Goal: Communication & Community: Answer question/provide support

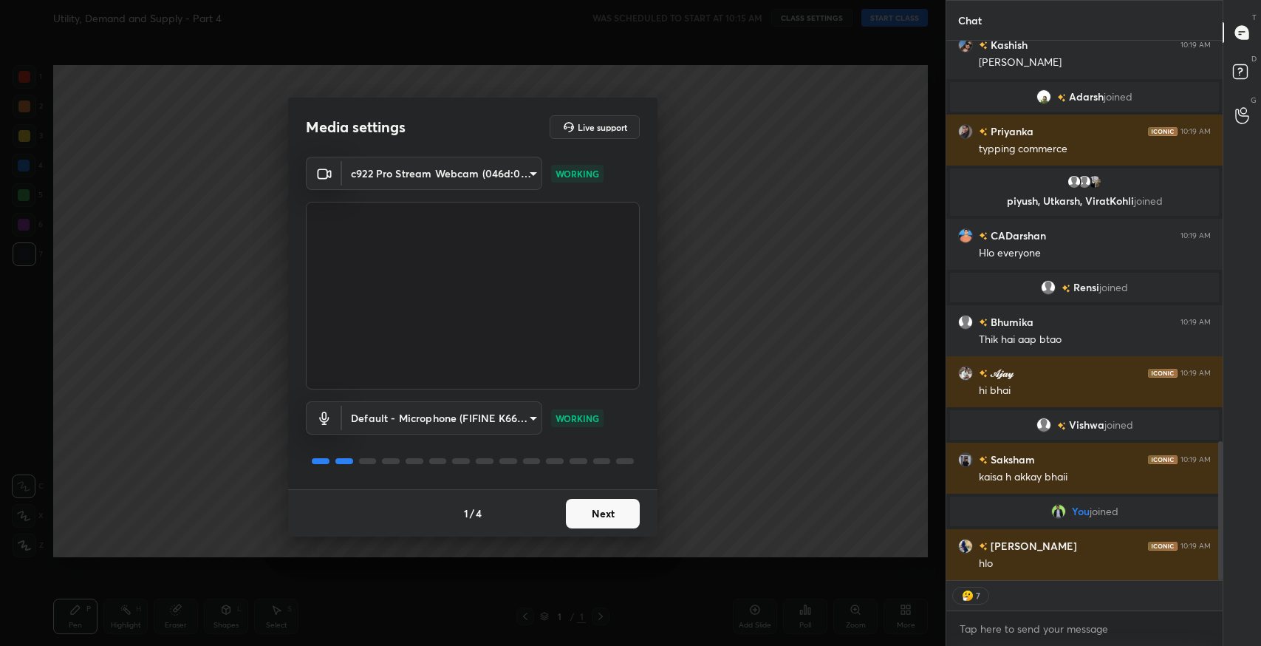
scroll to position [1606, 0]
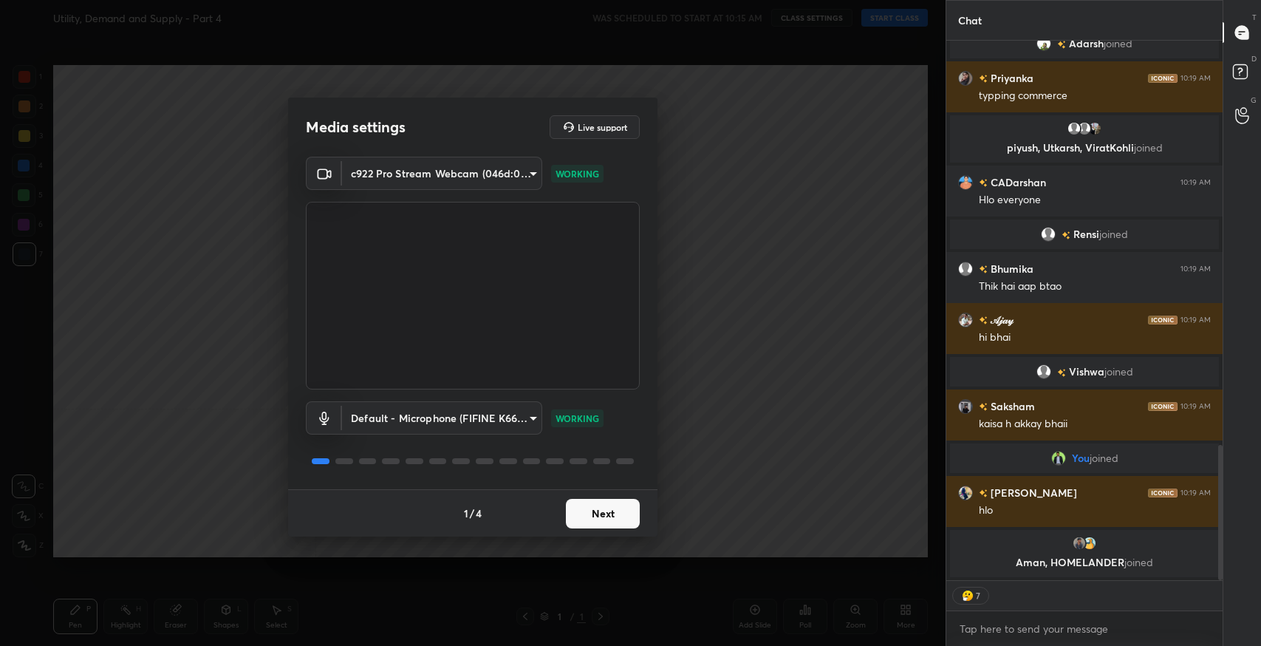
click at [588, 517] on button "Next" at bounding box center [603, 514] width 74 height 30
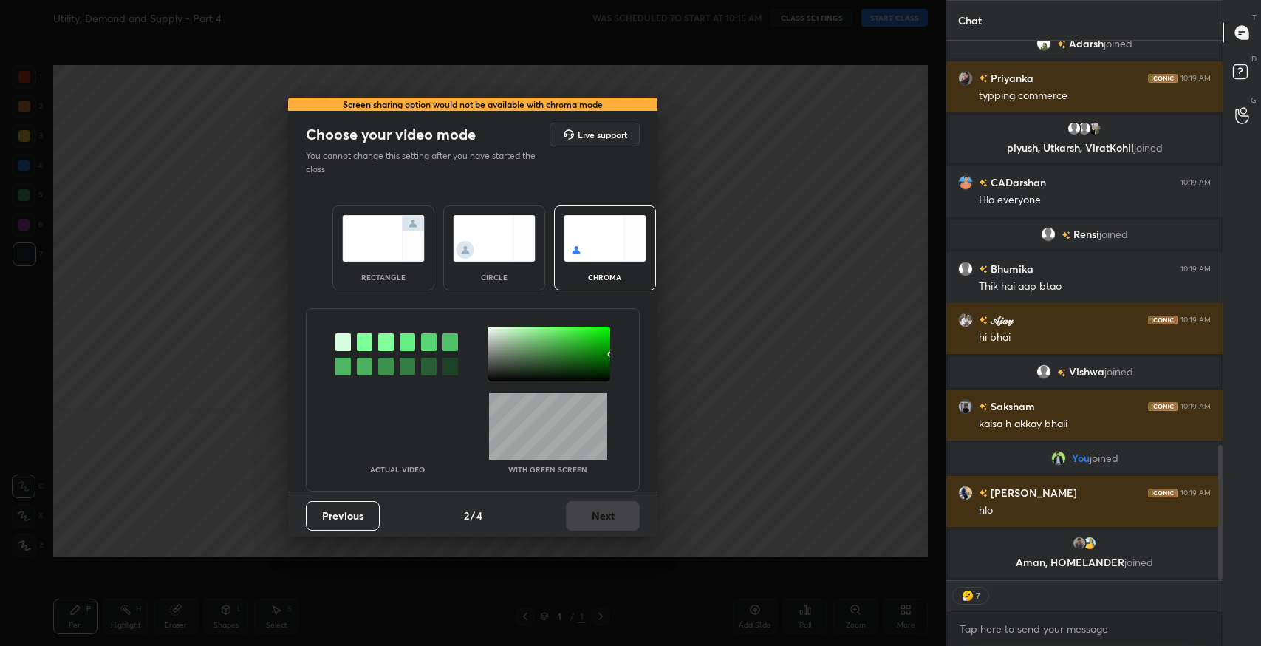
click at [383, 275] on div "rectangle" at bounding box center [383, 276] width 59 height 7
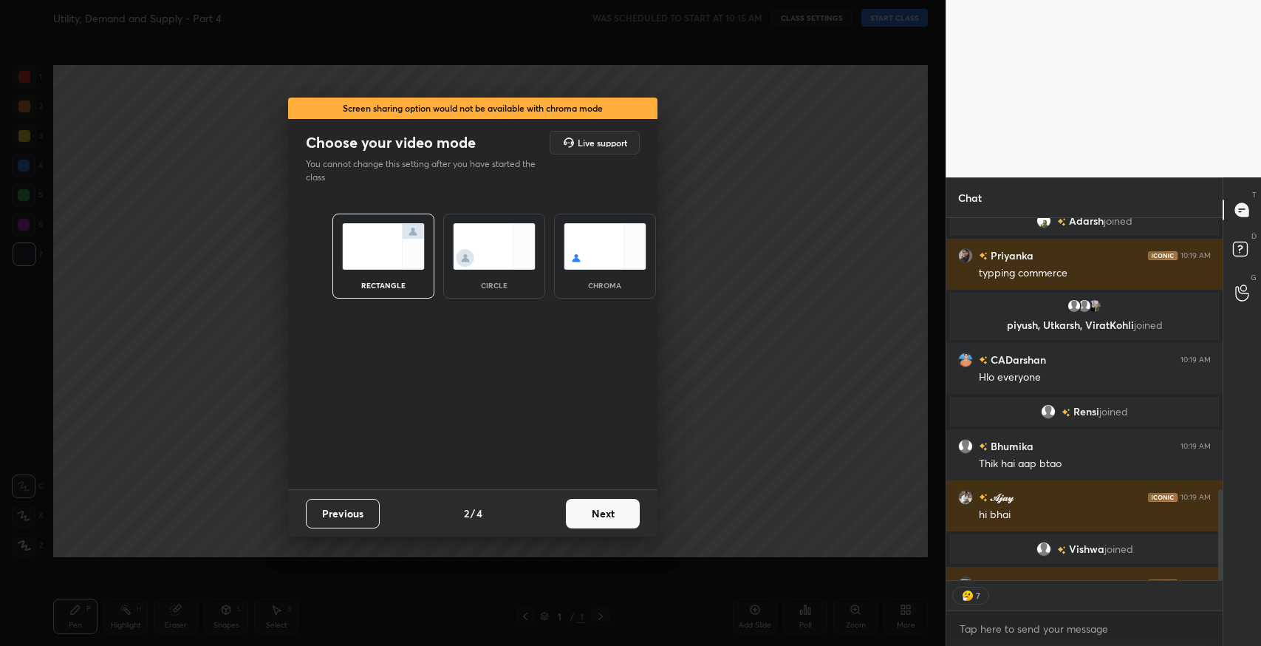
click at [635, 519] on button "Next" at bounding box center [603, 514] width 74 height 30
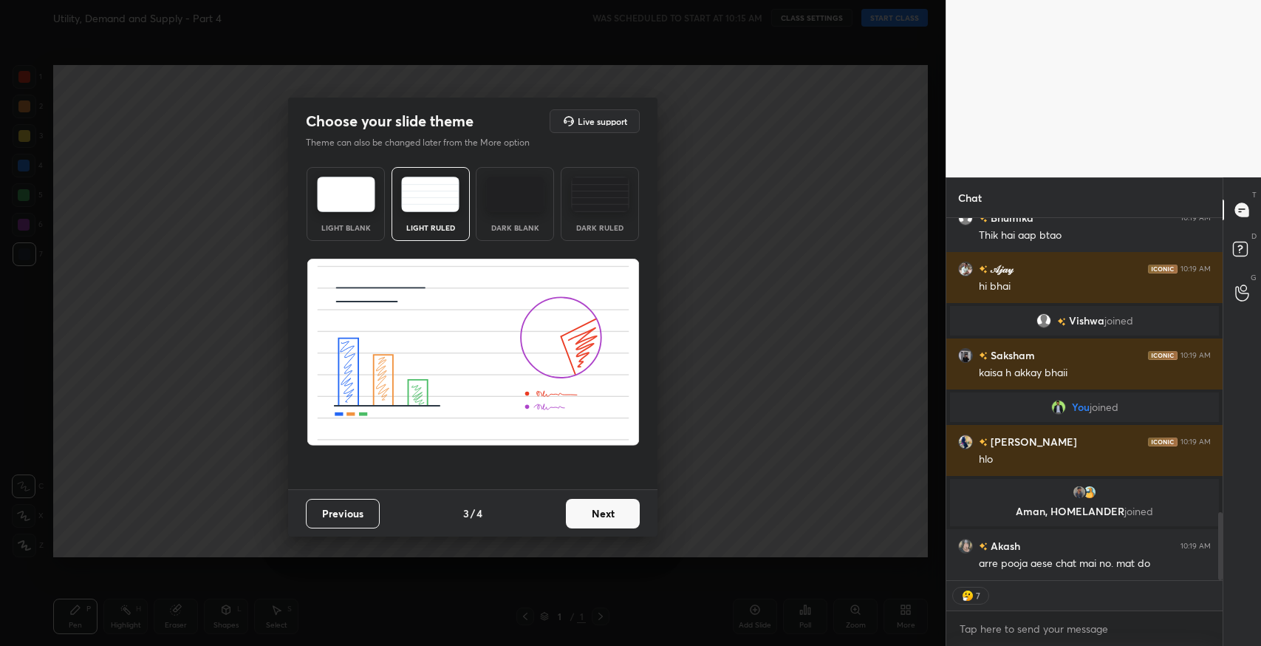
scroll to position [1566, 0]
click at [609, 523] on button "Next" at bounding box center [603, 514] width 74 height 30
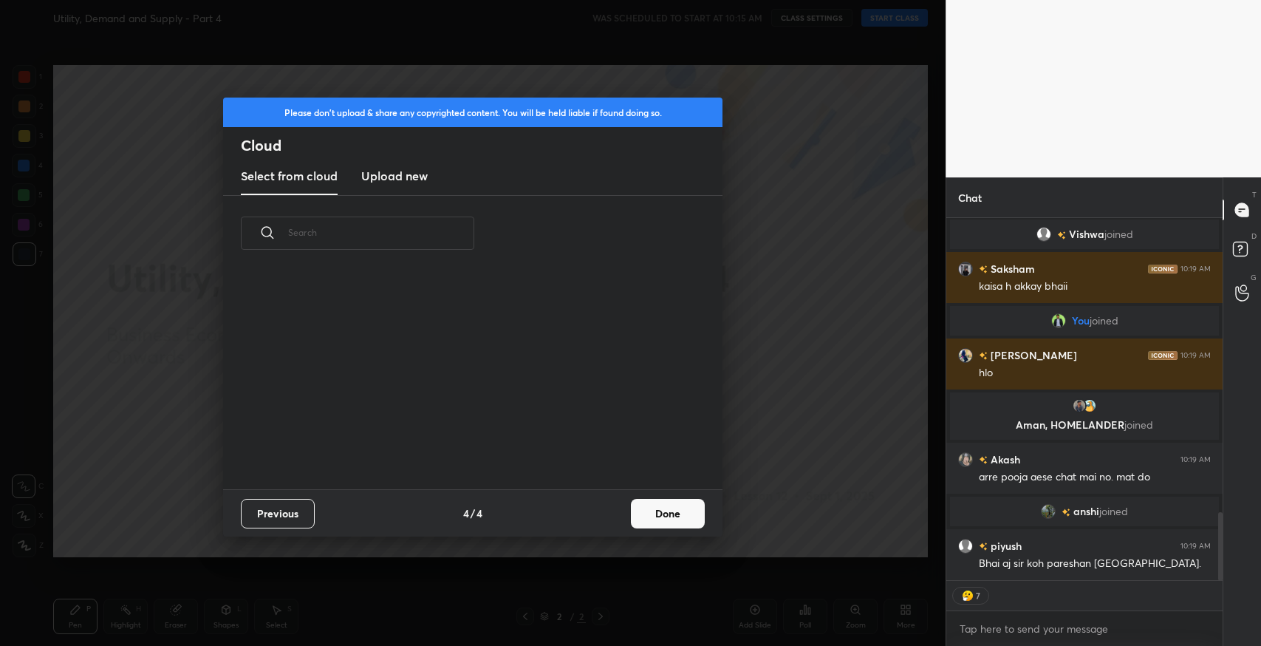
click at [663, 510] on button "Done" at bounding box center [668, 514] width 74 height 30
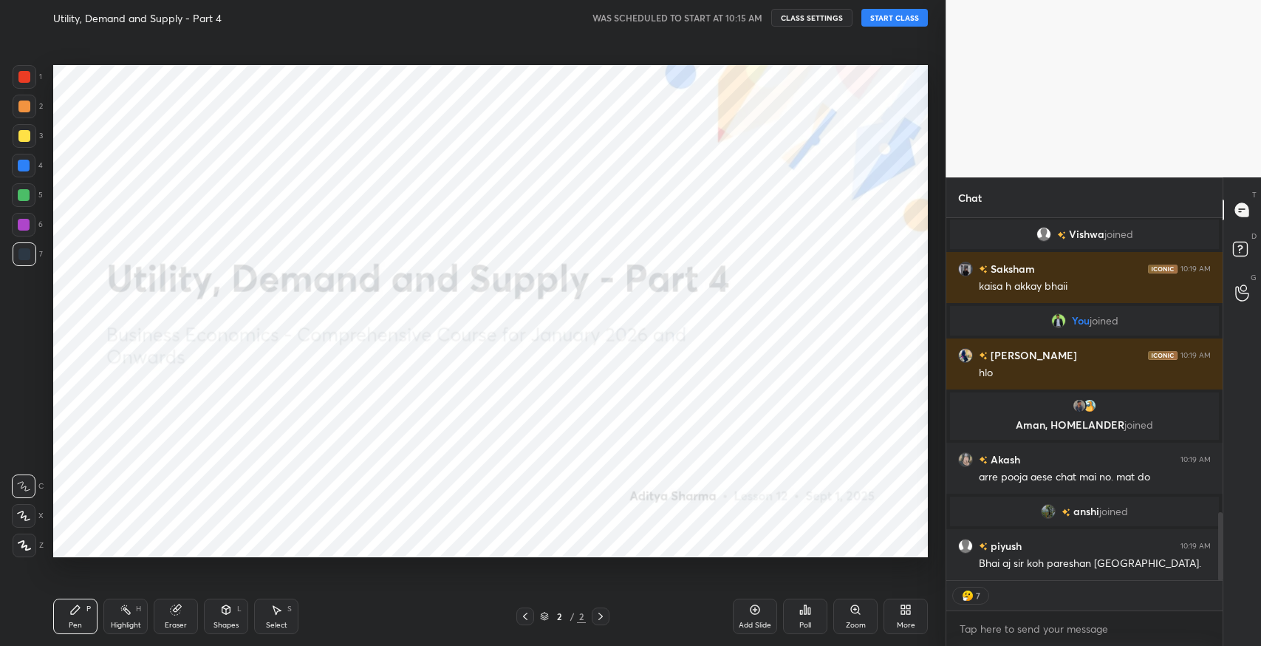
scroll to position [5, 4]
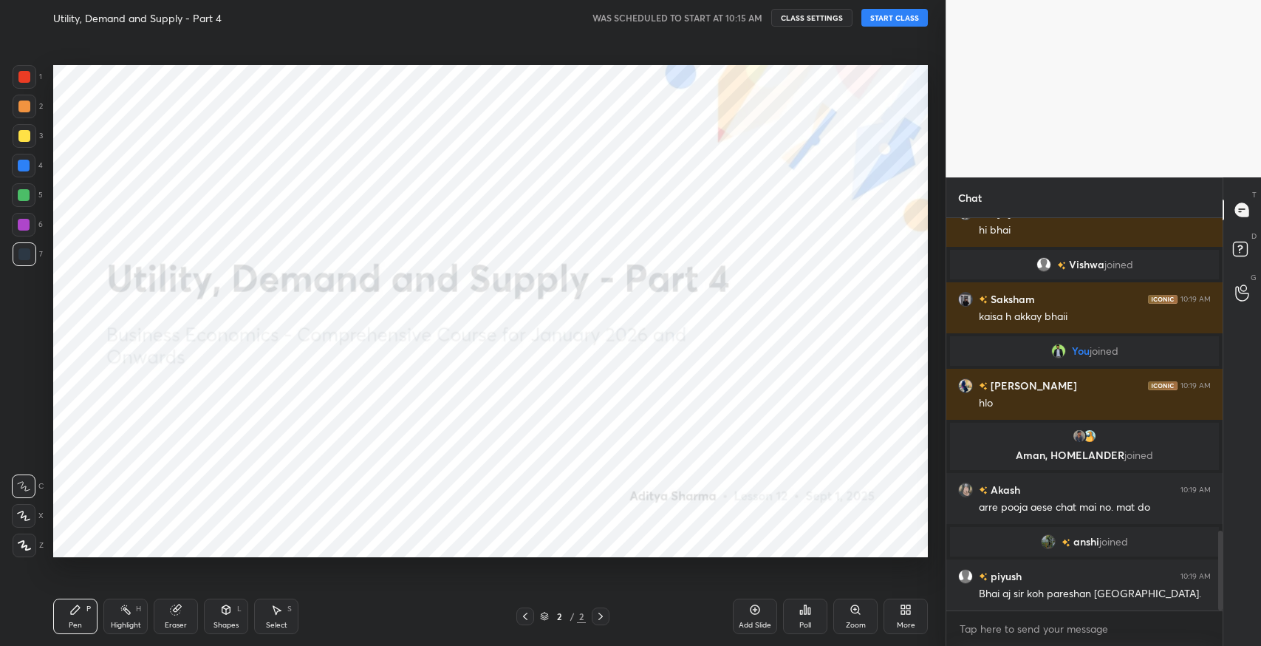
click at [865, 16] on button "START CLASS" at bounding box center [894, 18] width 66 height 18
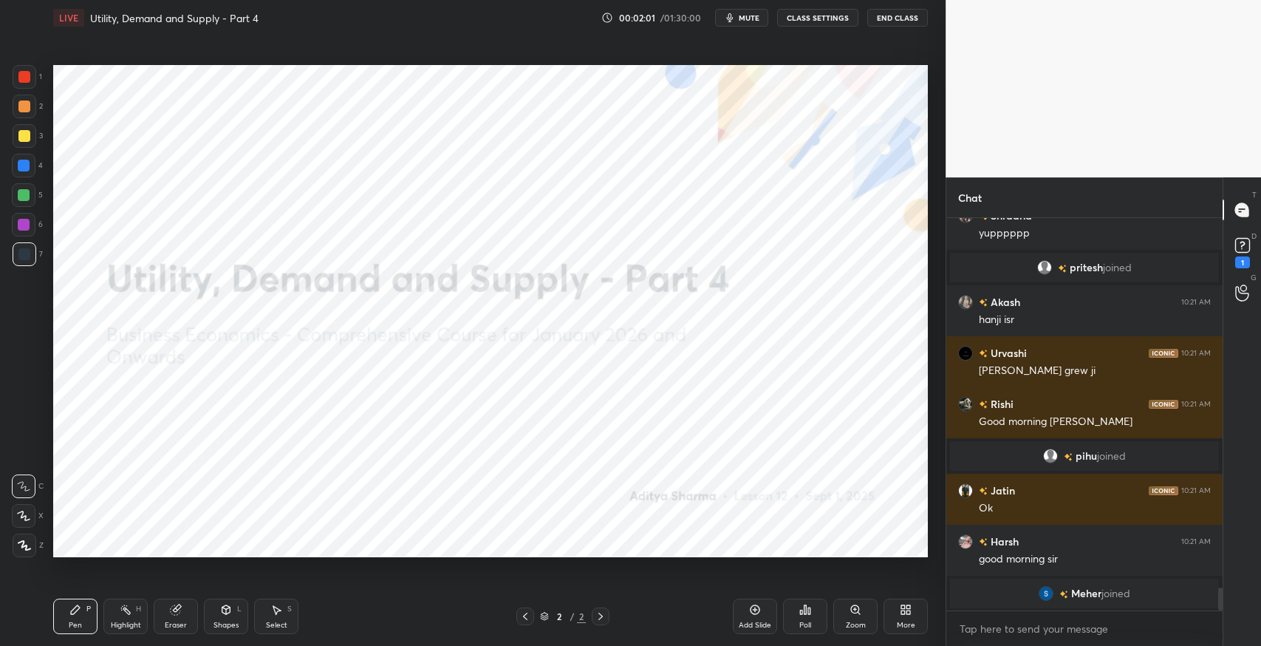
scroll to position [6346, 0]
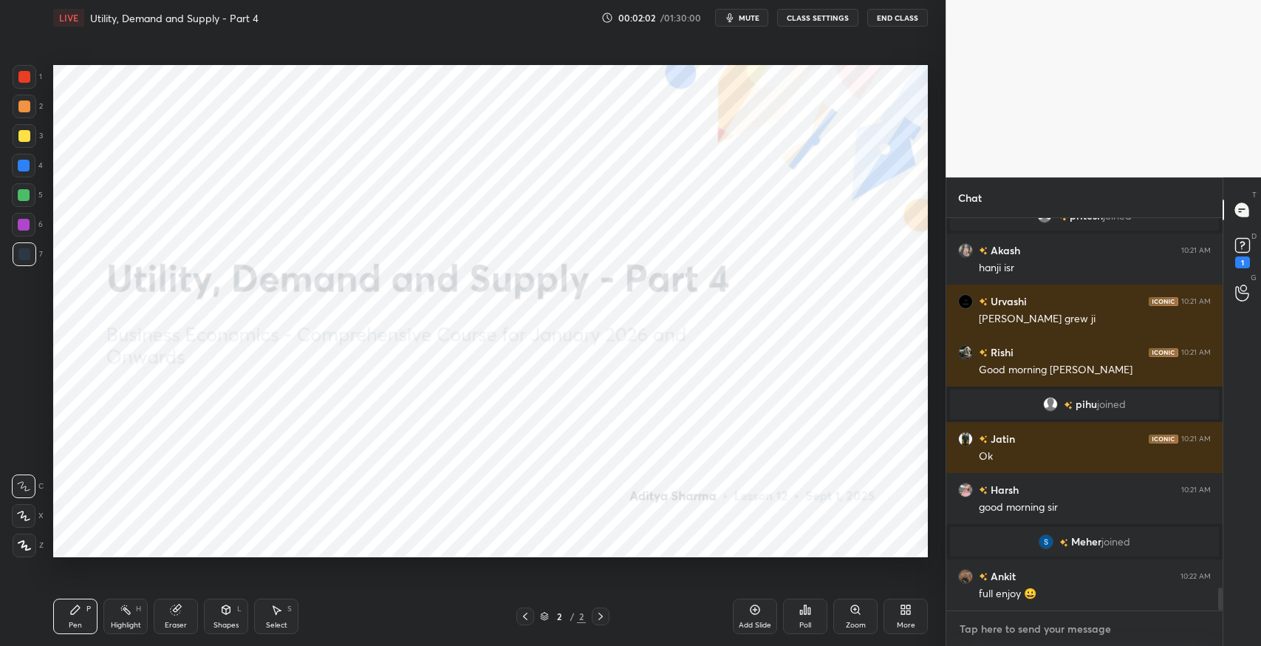
type textarea "x"
click at [1055, 634] on textarea at bounding box center [1084, 629] width 253 height 24
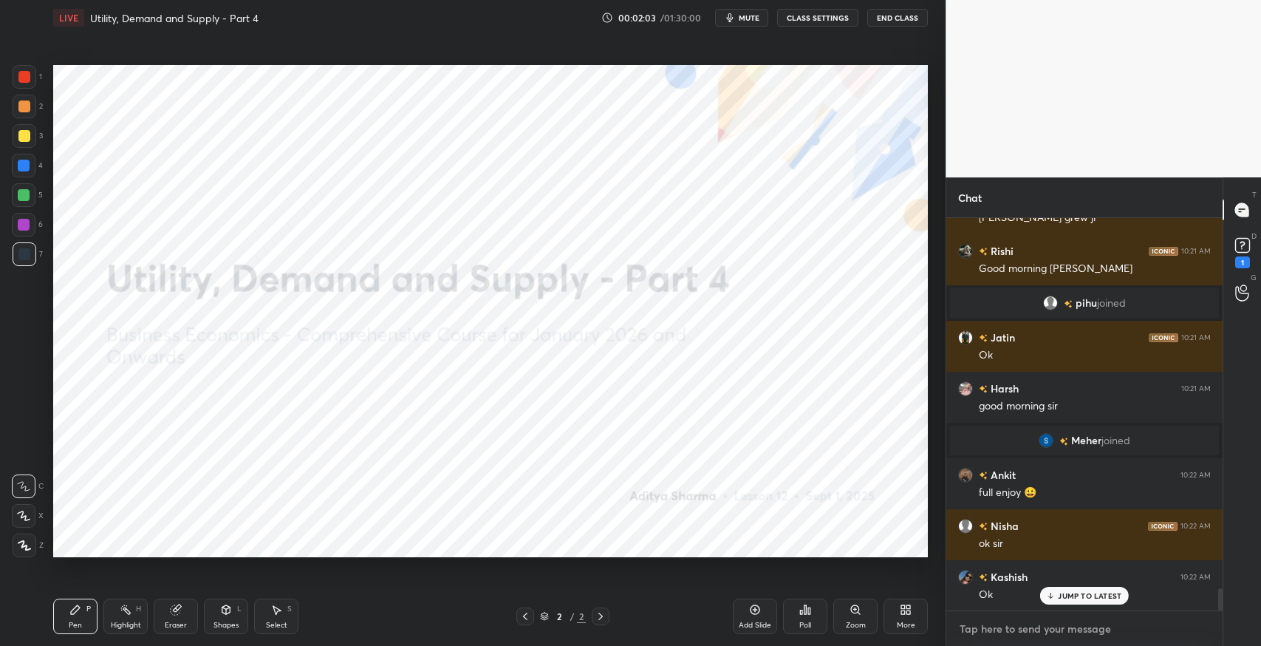
scroll to position [6547, 0]
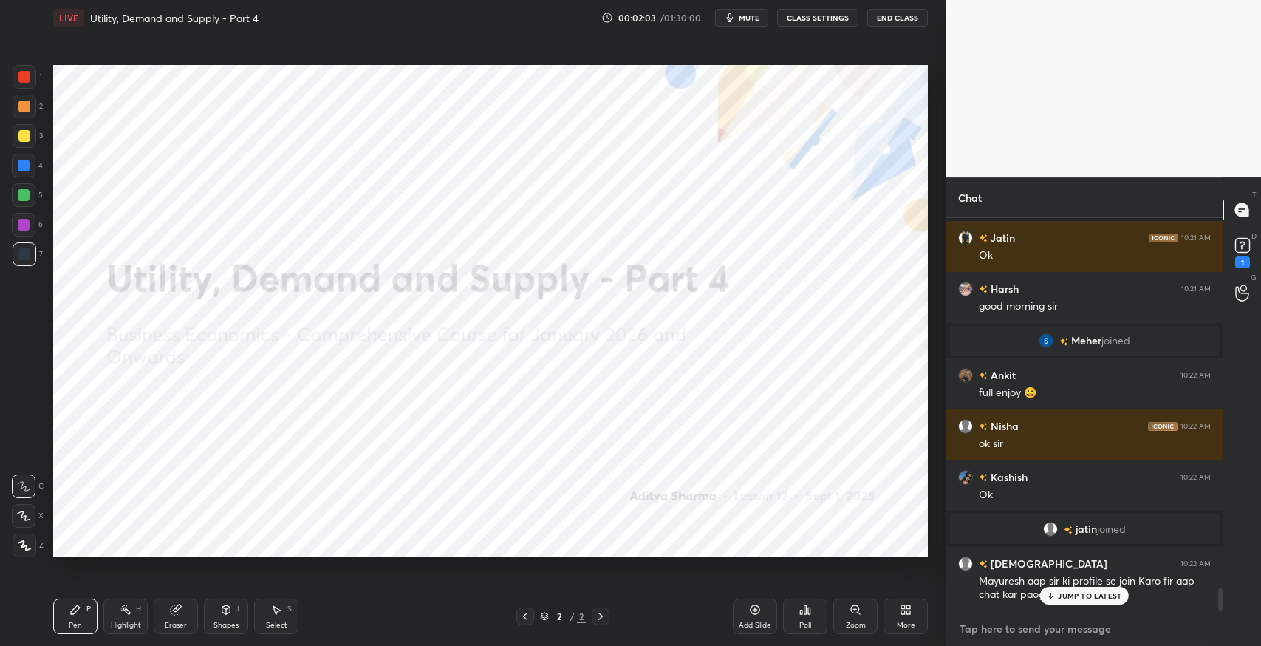
paste textarea "[URL][DOMAIN_NAME]"
type textarea "[URL][DOMAIN_NAME]"
type textarea "x"
type textarea "[URL][DOMAIN_NAME]"
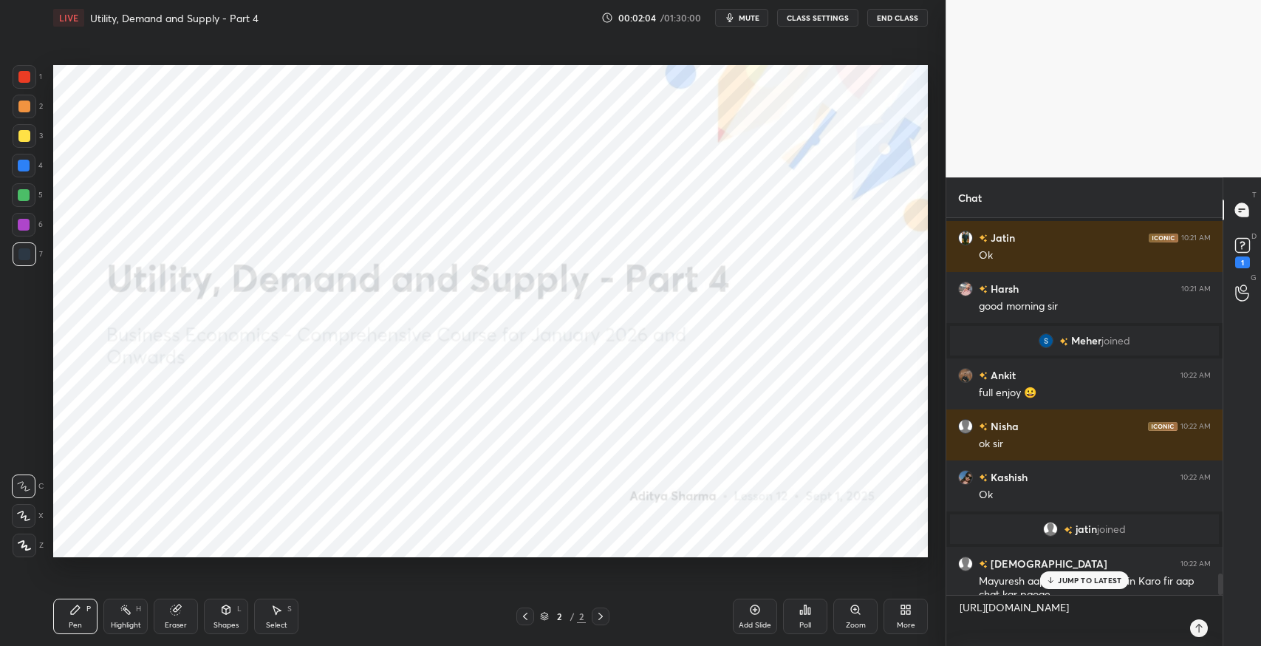
type textarea "x"
click at [1202, 632] on icon at bounding box center [1199, 628] width 12 height 12
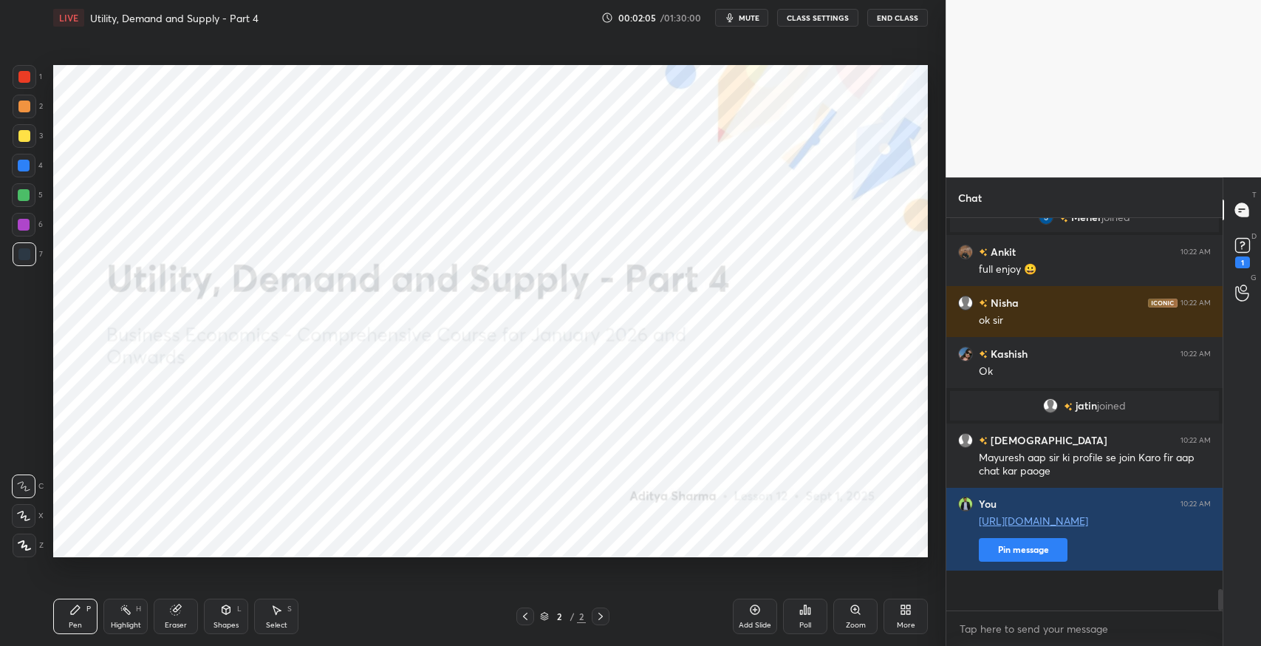
click at [1010, 561] on button "Pin message" at bounding box center [1023, 550] width 89 height 24
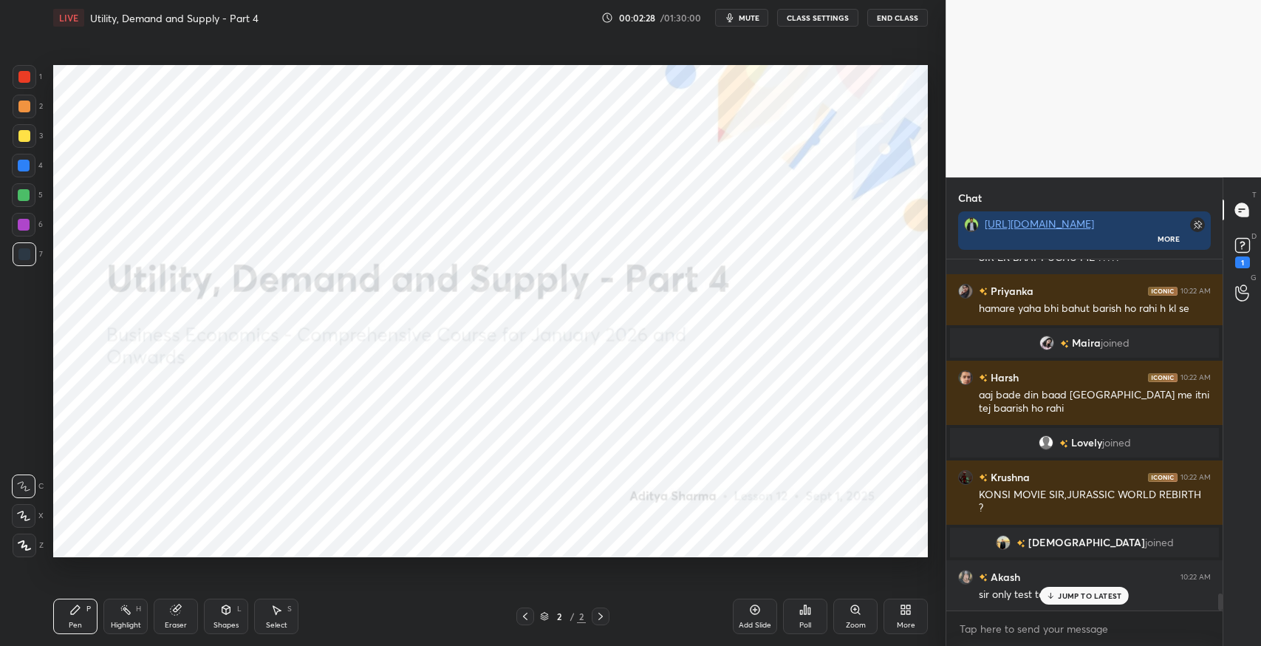
click at [1087, 600] on div "JUMP TO LATEST" at bounding box center [1084, 595] width 89 height 18
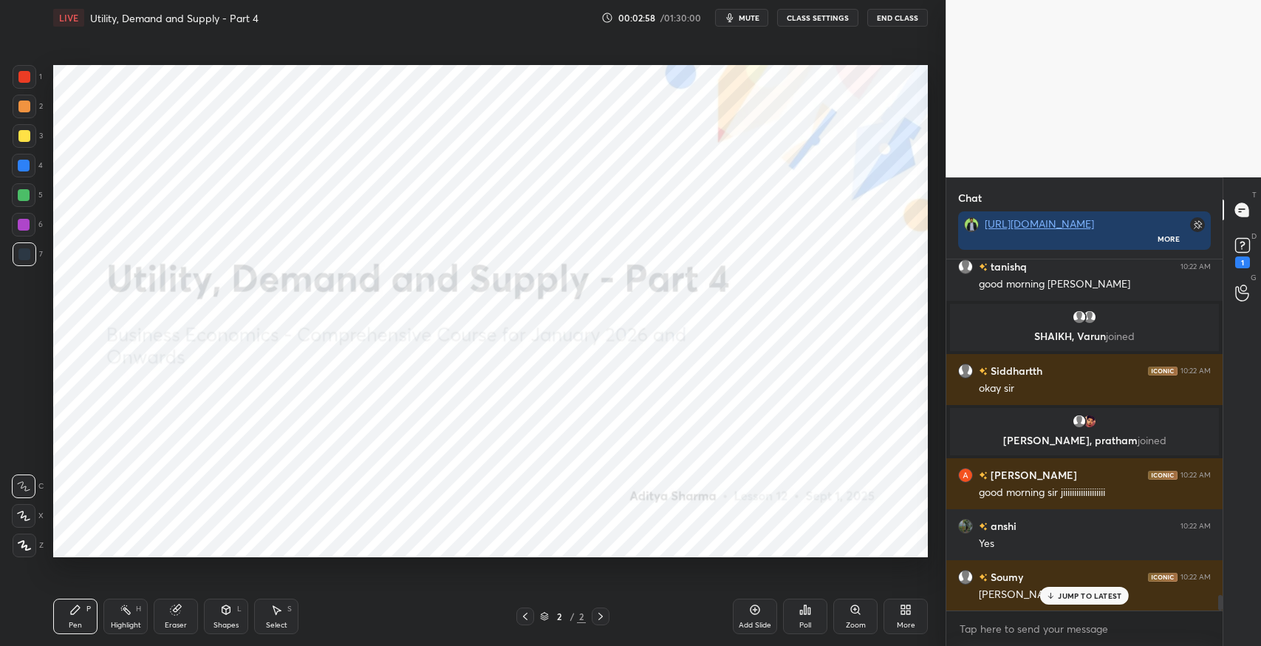
click at [1109, 594] on p "JUMP TO LATEST" at bounding box center [1090, 595] width 64 height 9
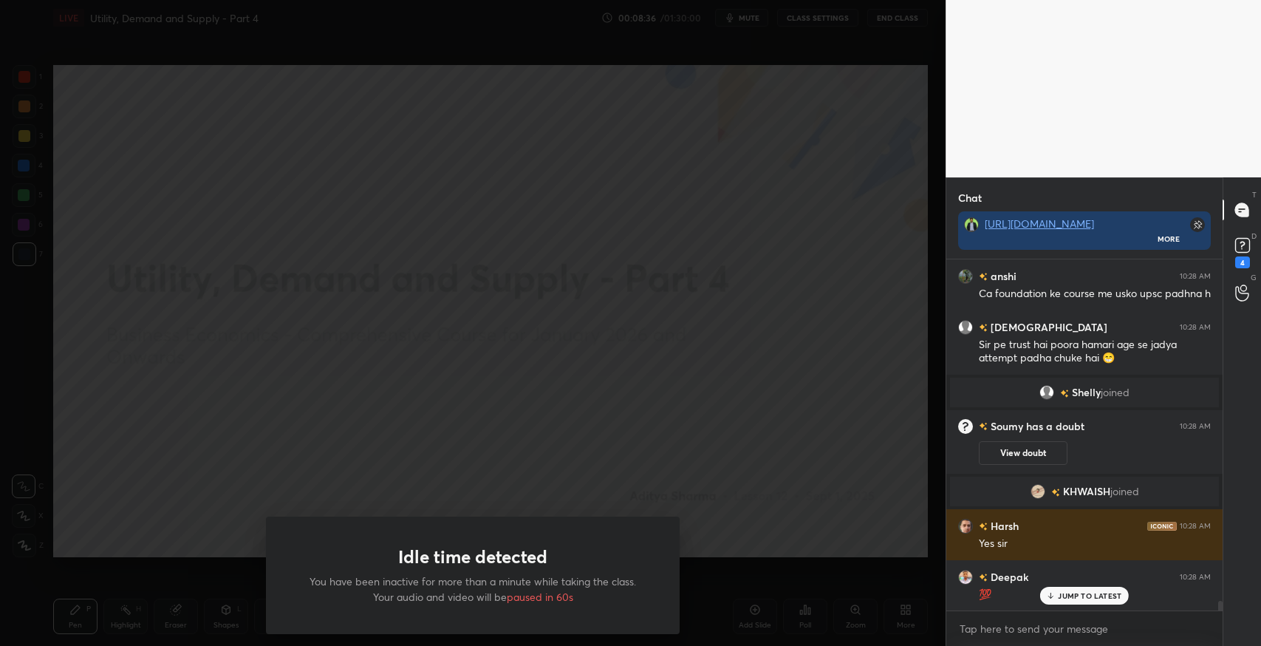
scroll to position [12946, 0]
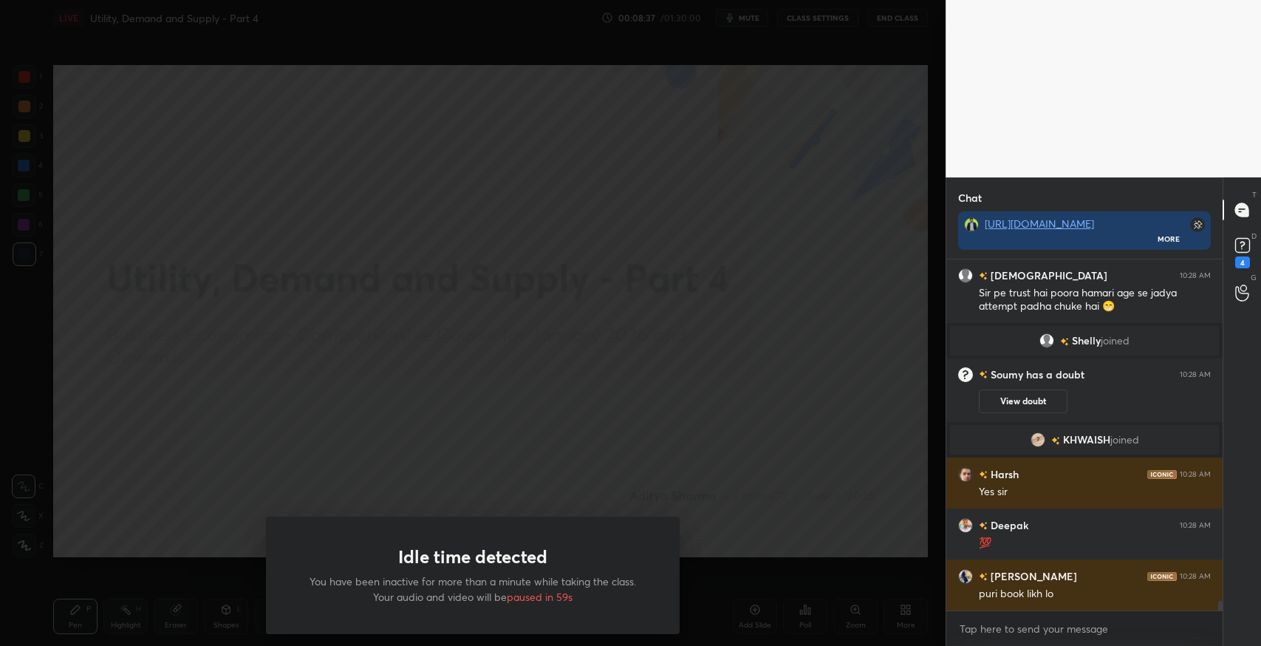
click at [254, 109] on div "Idle time detected You have been inactive for more than a minute while taking t…" at bounding box center [472, 323] width 945 height 646
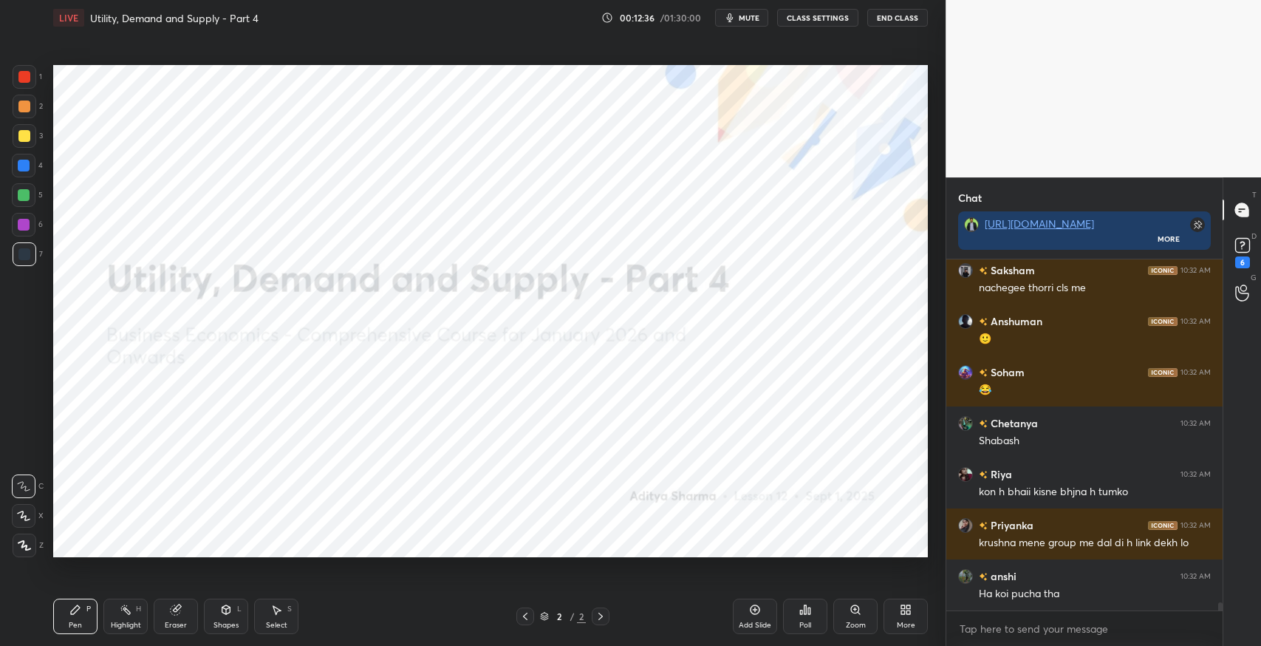
scroll to position [347, 272]
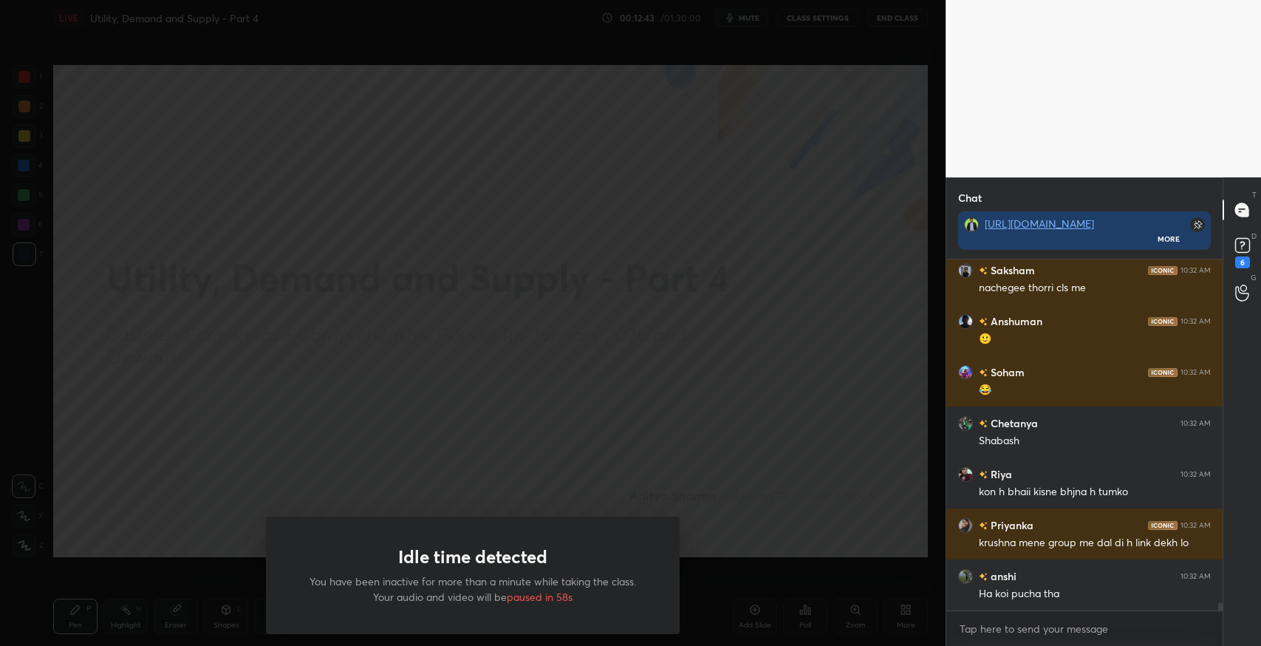
click at [189, 315] on div "Idle time detected You have been inactive for more than a minute while taking t…" at bounding box center [472, 323] width 945 height 646
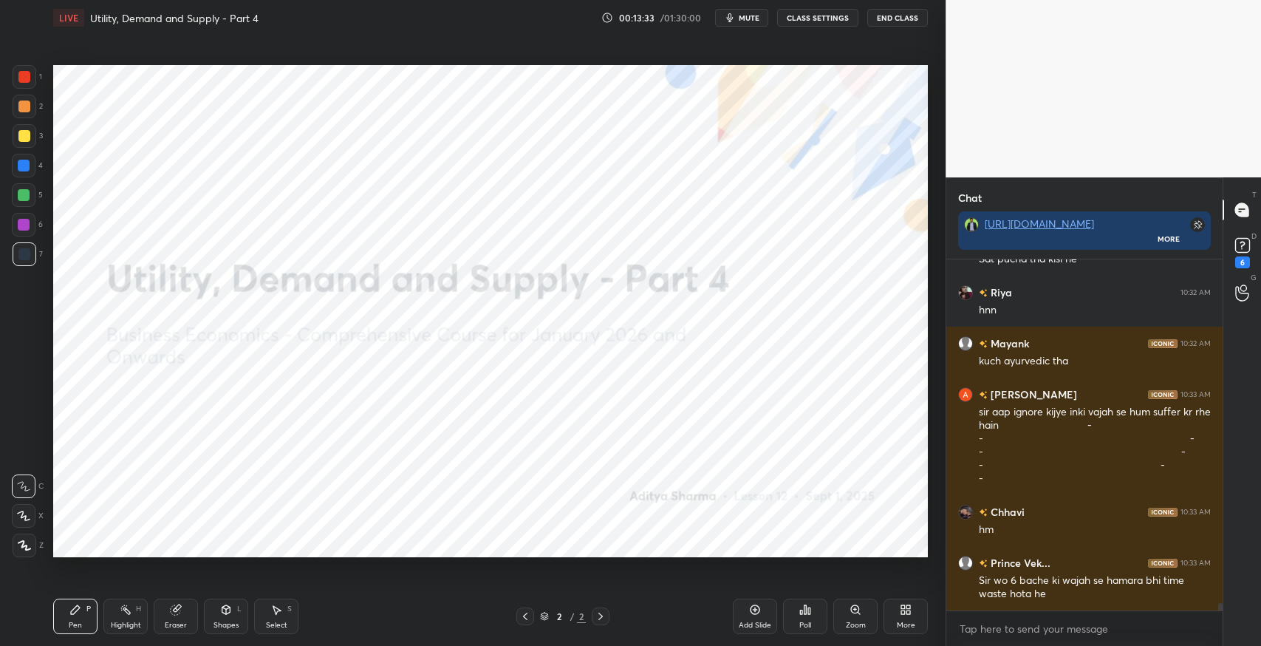
scroll to position [15998, 0]
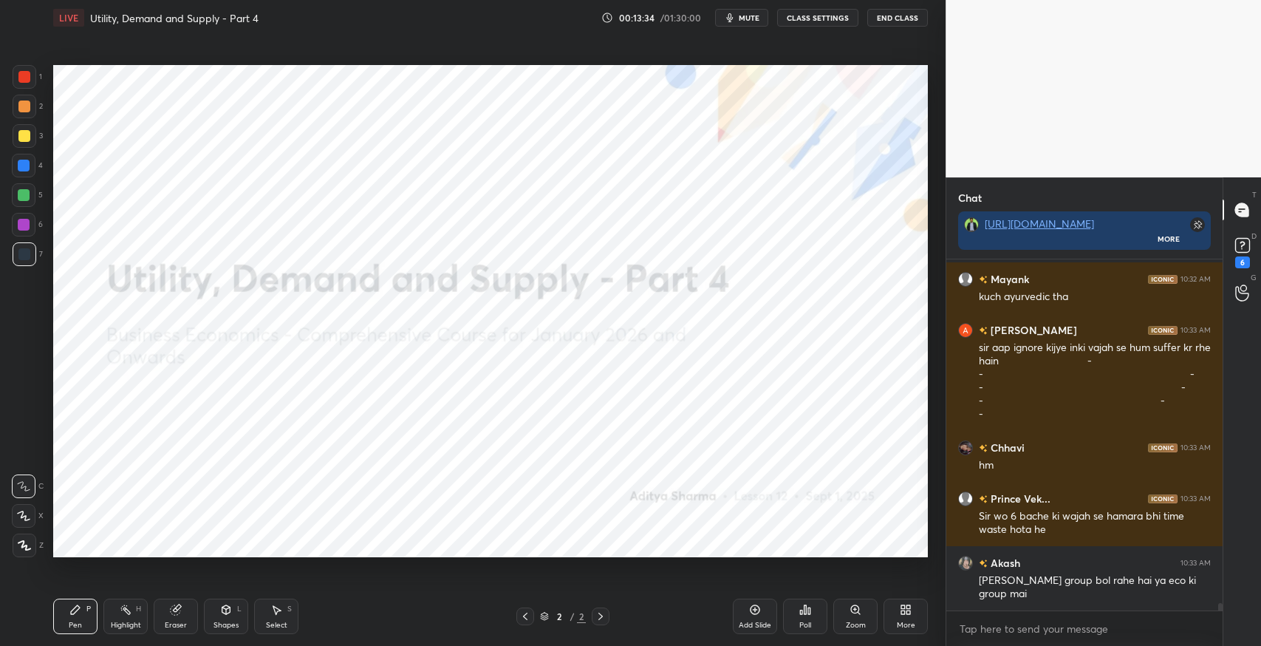
click at [751, 17] on span "mute" at bounding box center [749, 18] width 21 height 10
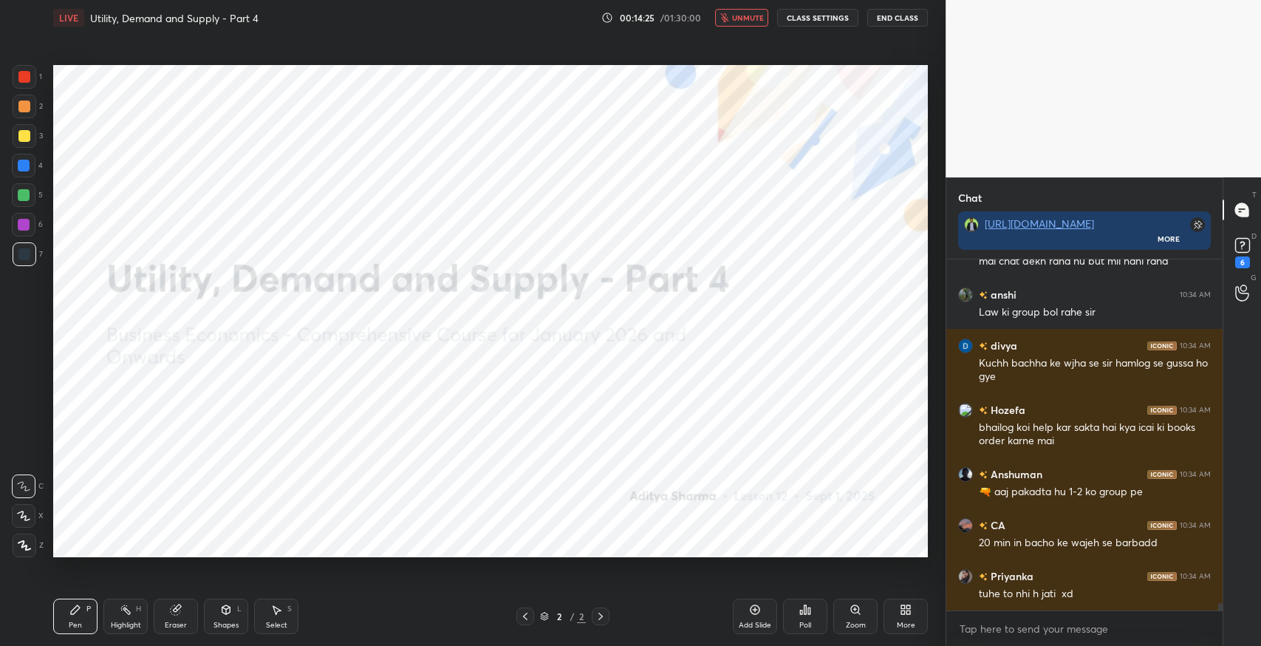
scroll to position [16931, 0]
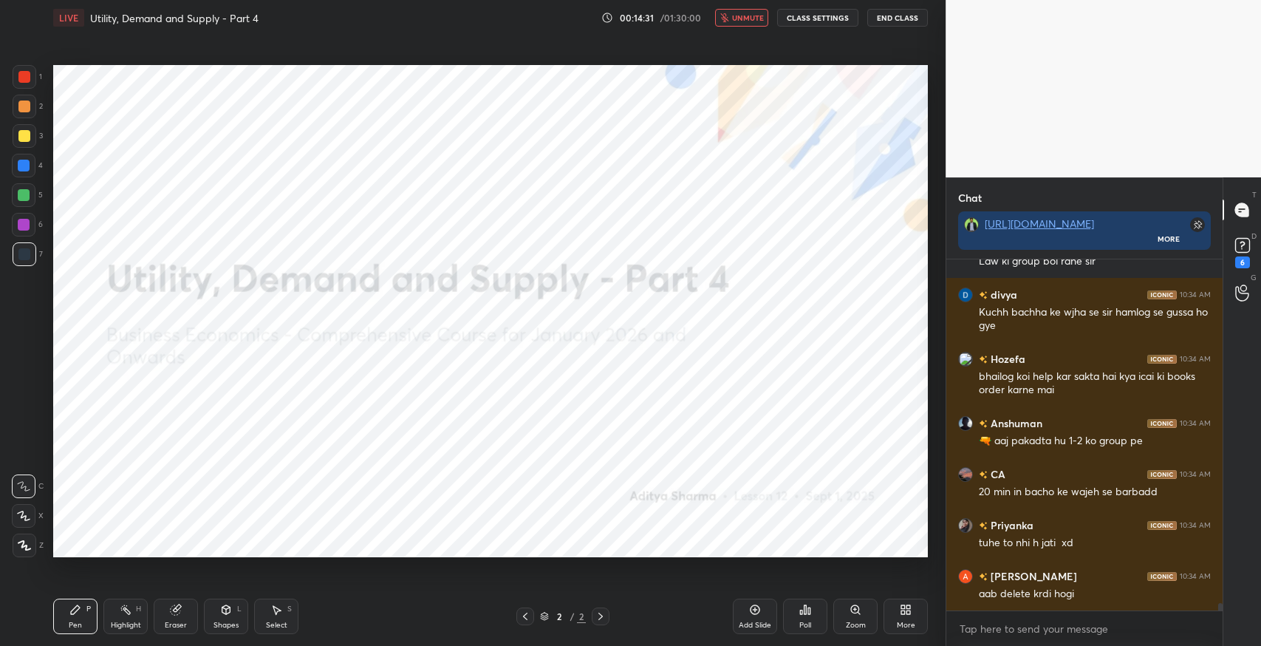
click at [739, 24] on button "unmute" at bounding box center [741, 18] width 53 height 18
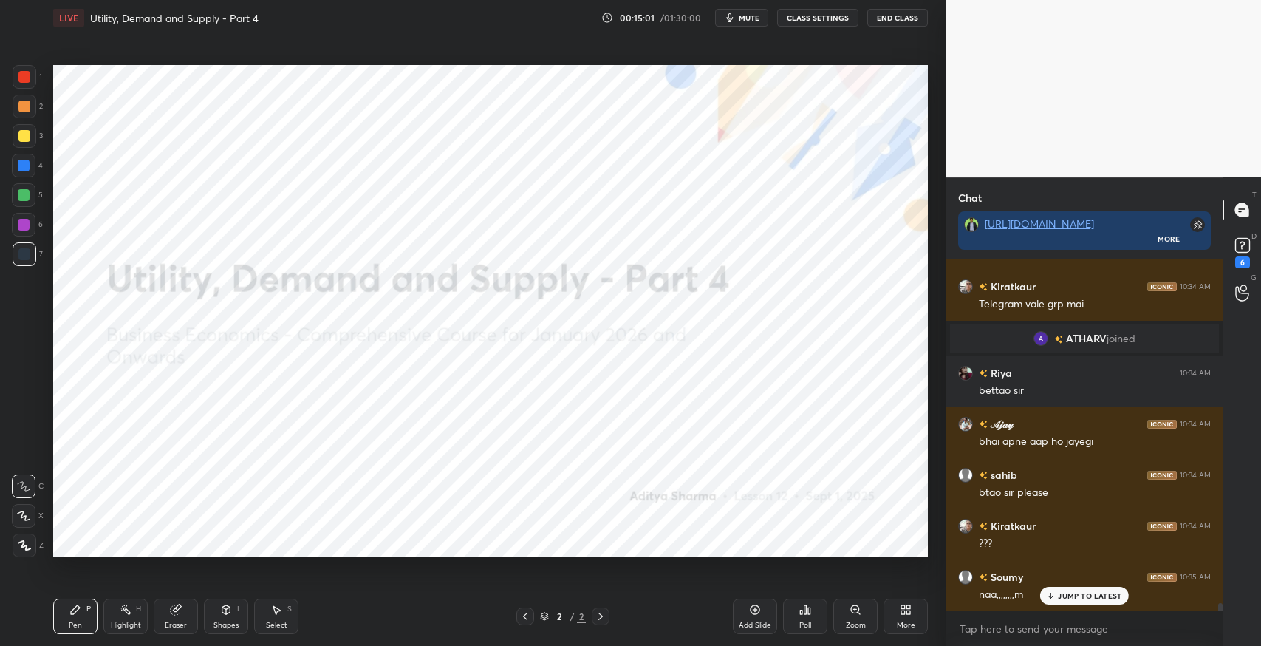
scroll to position [16971, 0]
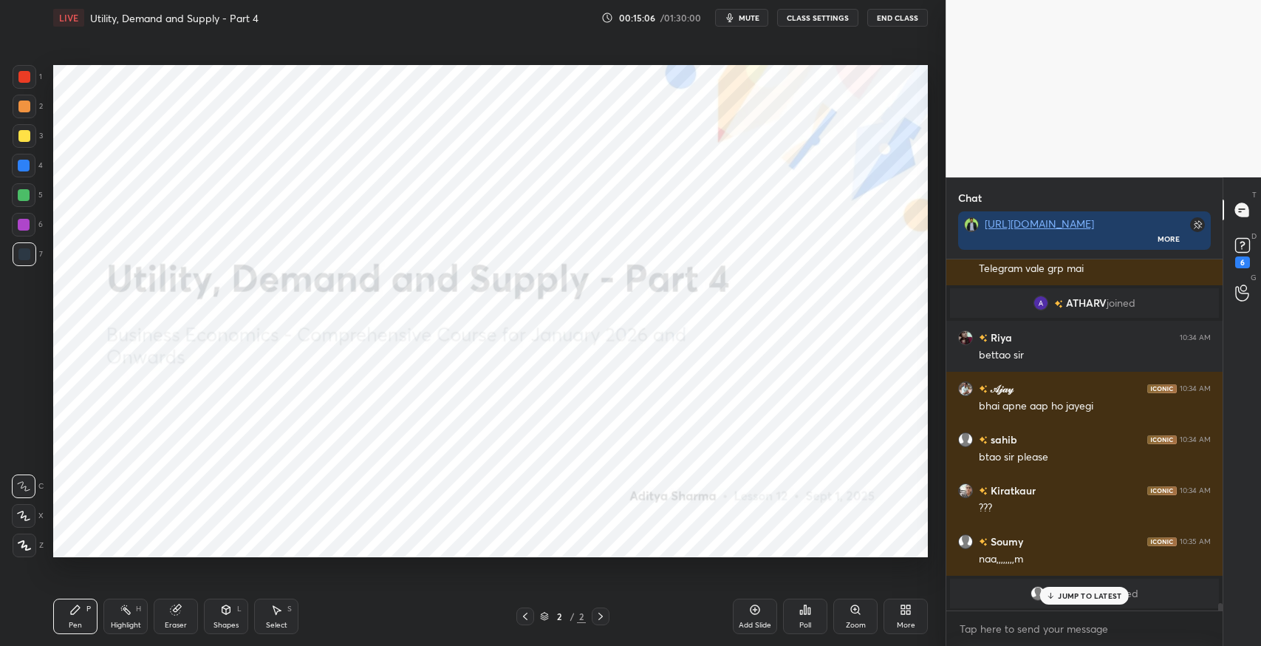
click at [1081, 588] on div "JUMP TO LATEST" at bounding box center [1084, 595] width 89 height 18
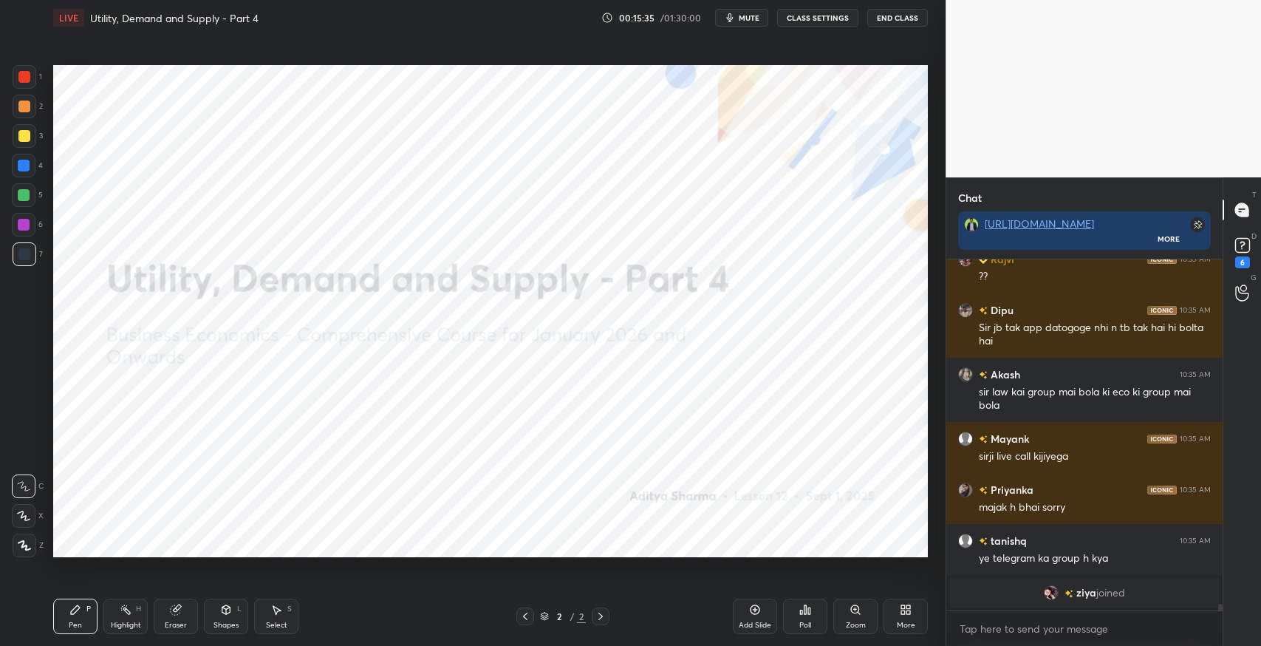
scroll to position [17556, 0]
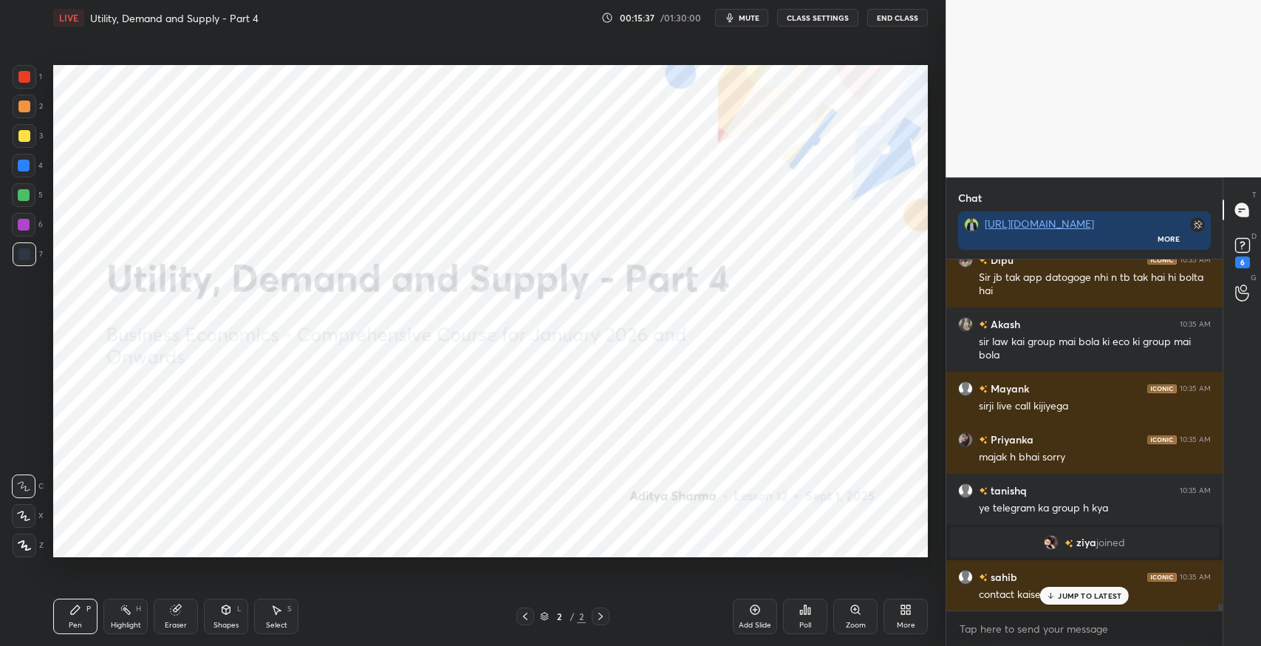
click at [1055, 593] on icon at bounding box center [1051, 595] width 10 height 9
click at [903, 617] on div "More" at bounding box center [905, 615] width 44 height 35
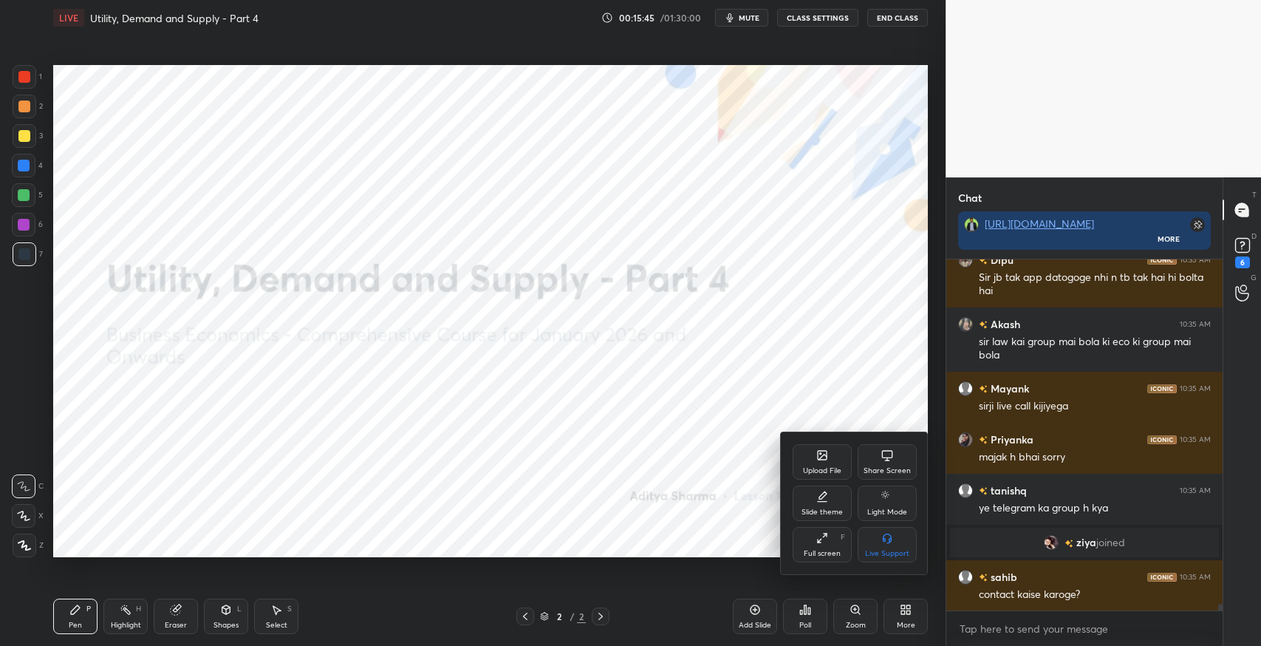
scroll to position [17608, 0]
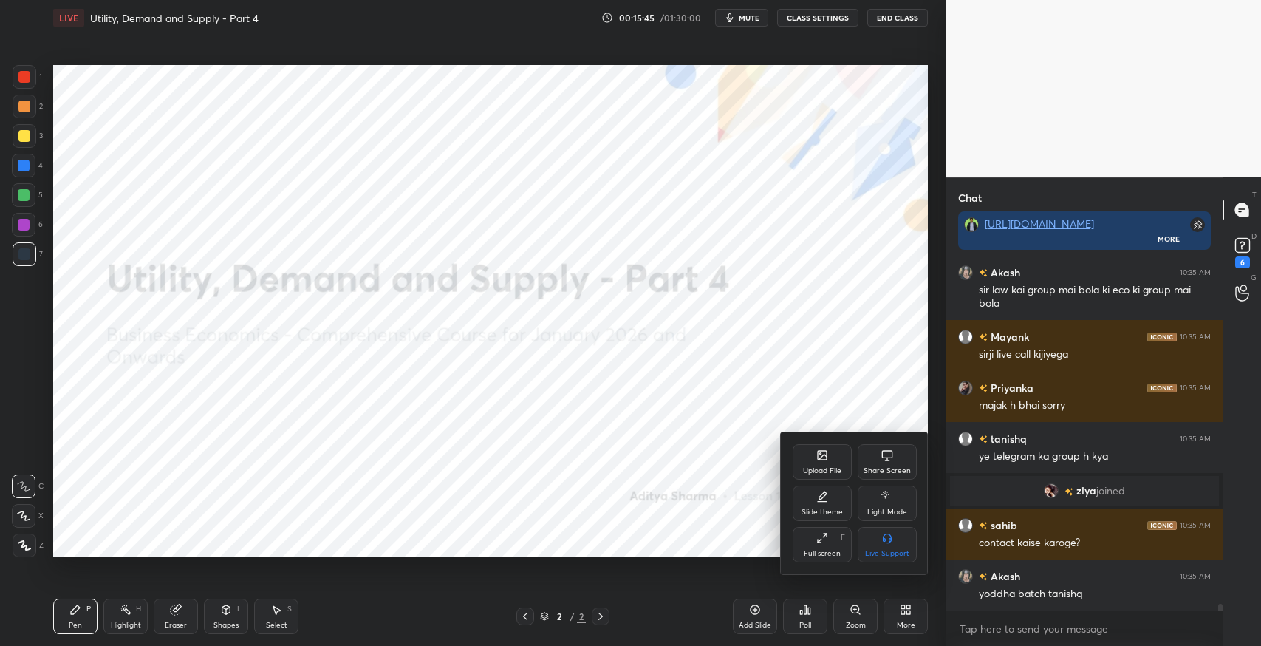
click at [815, 470] on div "Upload File" at bounding box center [822, 470] width 38 height 7
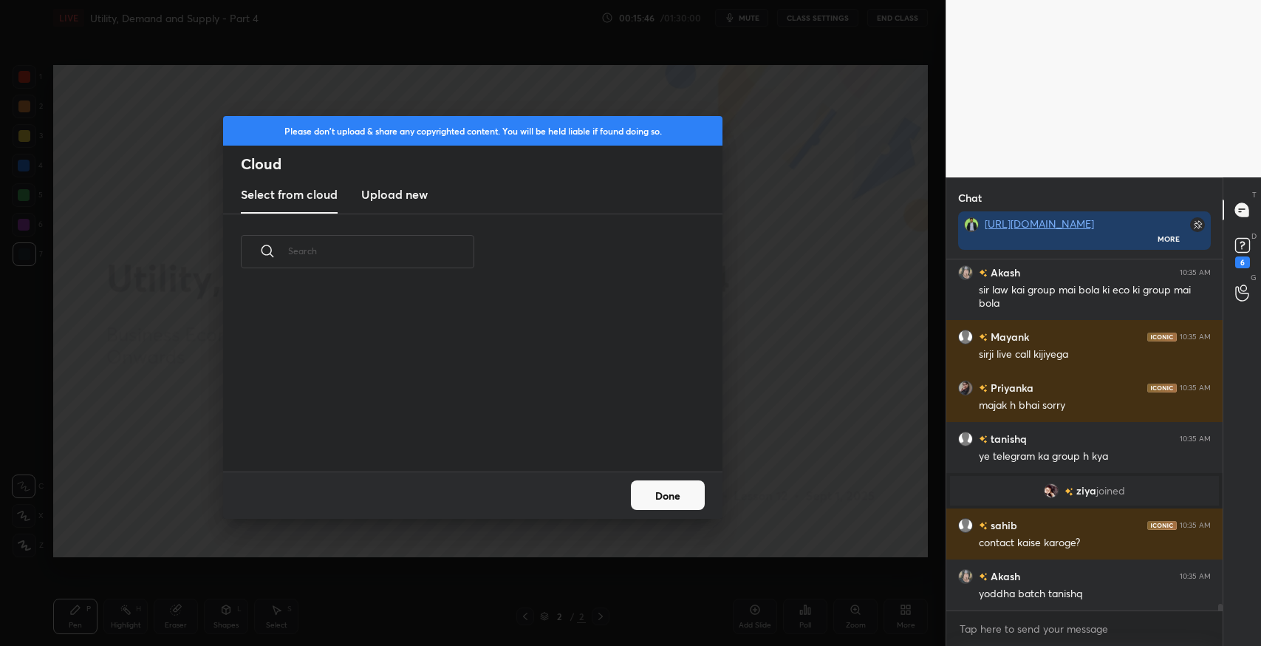
scroll to position [182, 473]
click at [411, 188] on h3 "Upload new" at bounding box center [394, 194] width 66 height 18
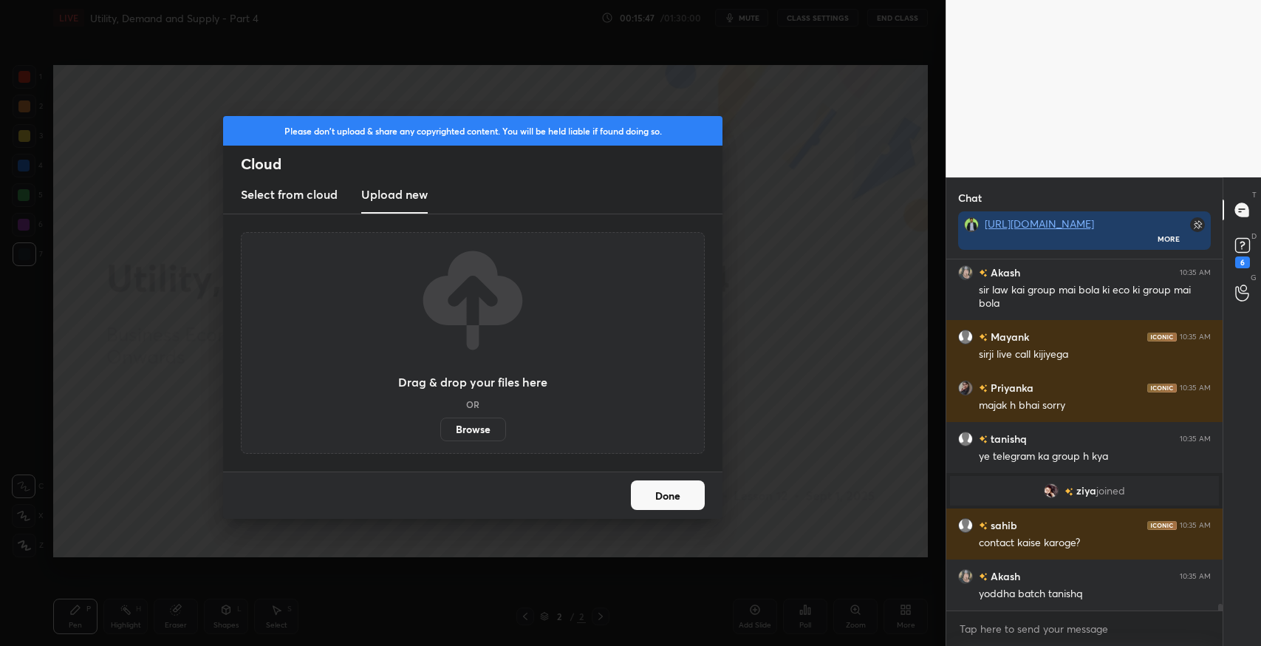
scroll to position [4, 4]
click at [472, 435] on label "Browse" at bounding box center [473, 429] width 66 height 24
click at [440, 435] on input "Browse" at bounding box center [440, 429] width 0 height 24
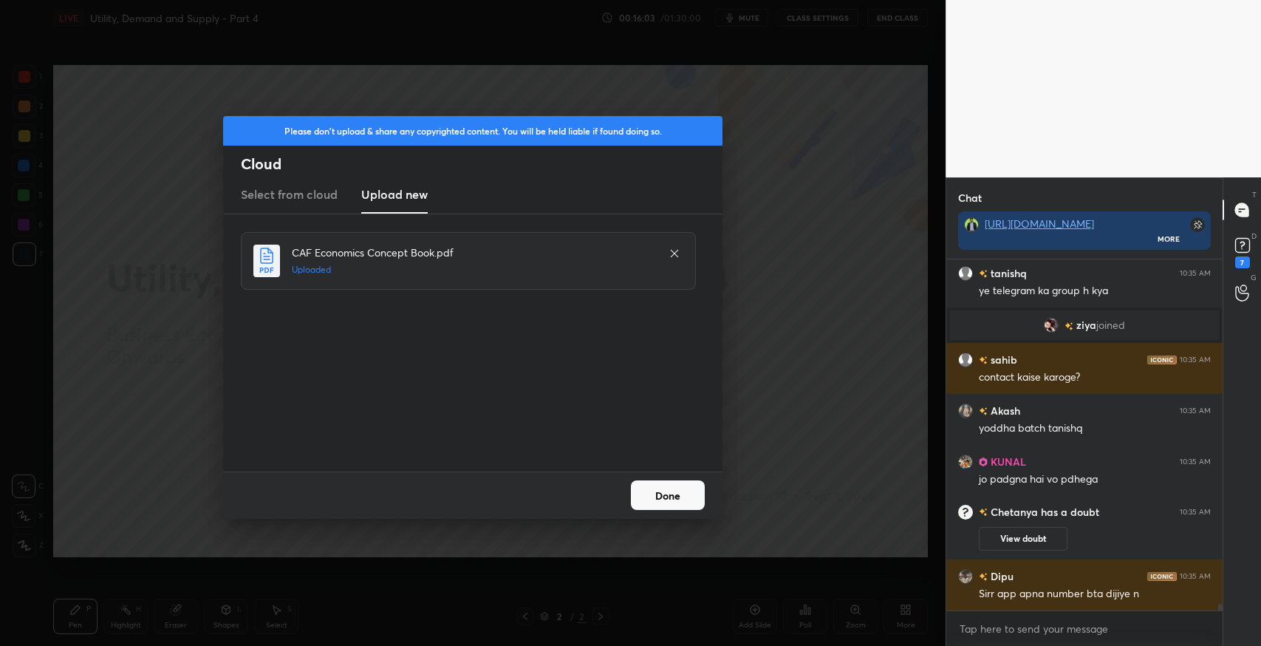
scroll to position [17367, 0]
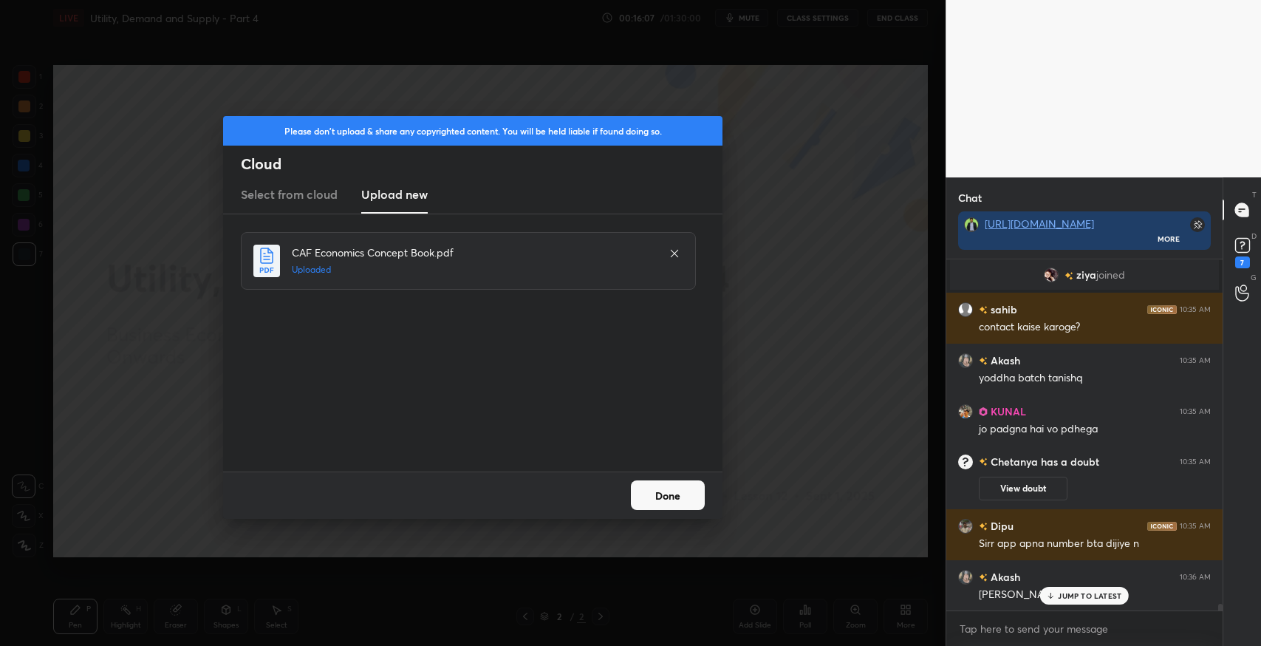
click at [676, 488] on button "Done" at bounding box center [668, 495] width 74 height 30
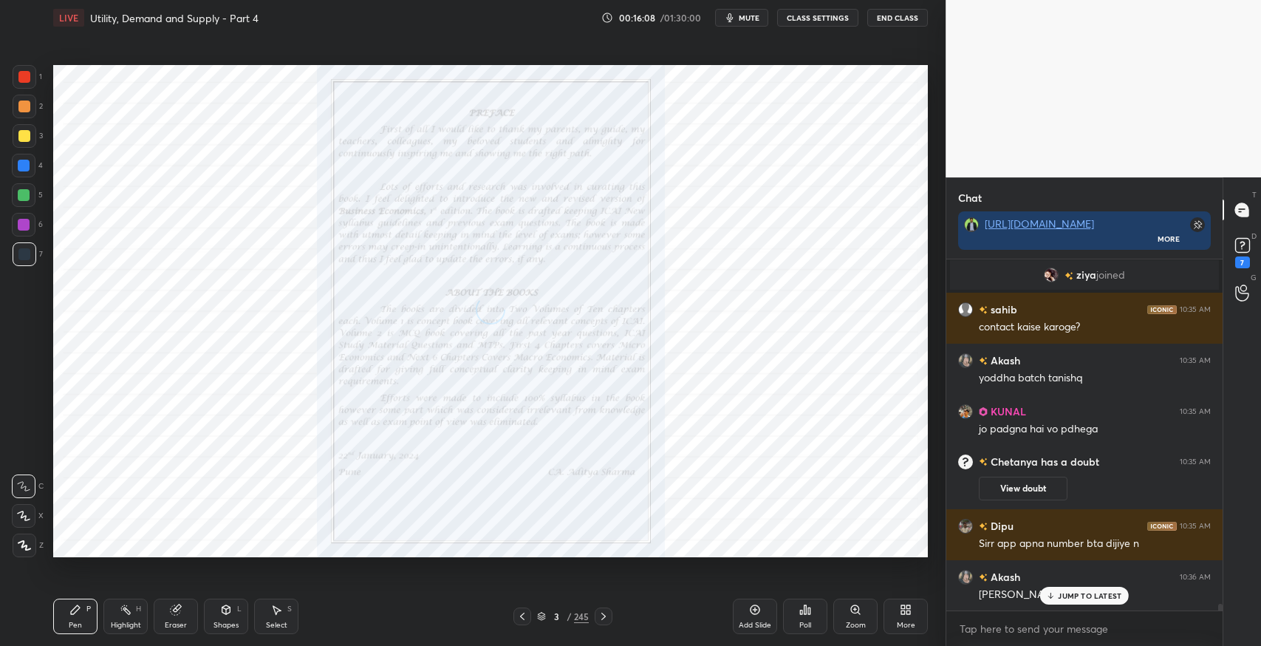
scroll to position [17402, 0]
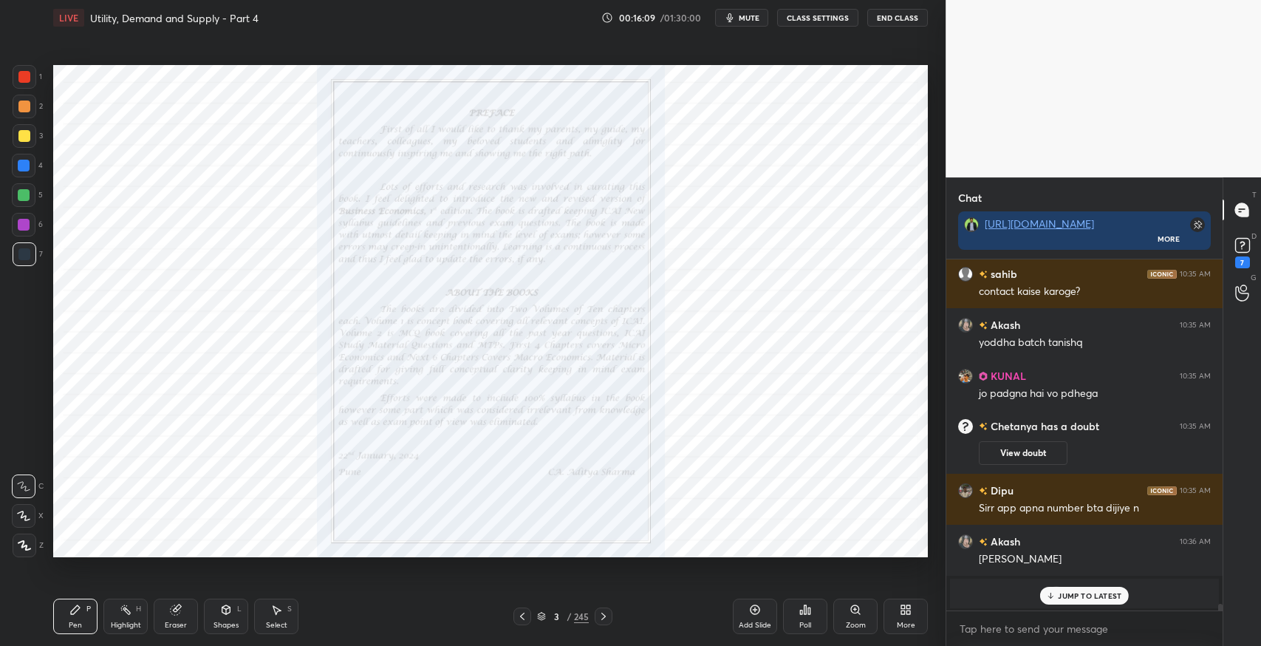
click at [1111, 598] on p "JUMP TO LATEST" at bounding box center [1090, 595] width 64 height 9
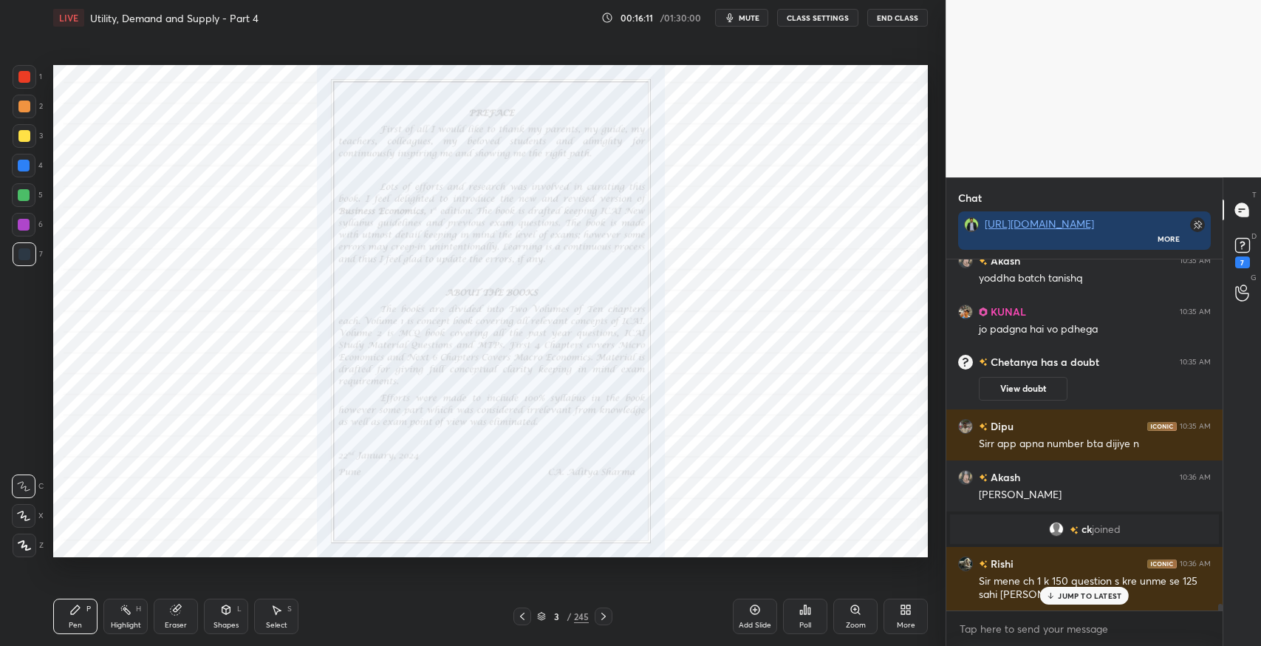
click at [1058, 594] on p "JUMP TO LATEST" at bounding box center [1090, 595] width 64 height 9
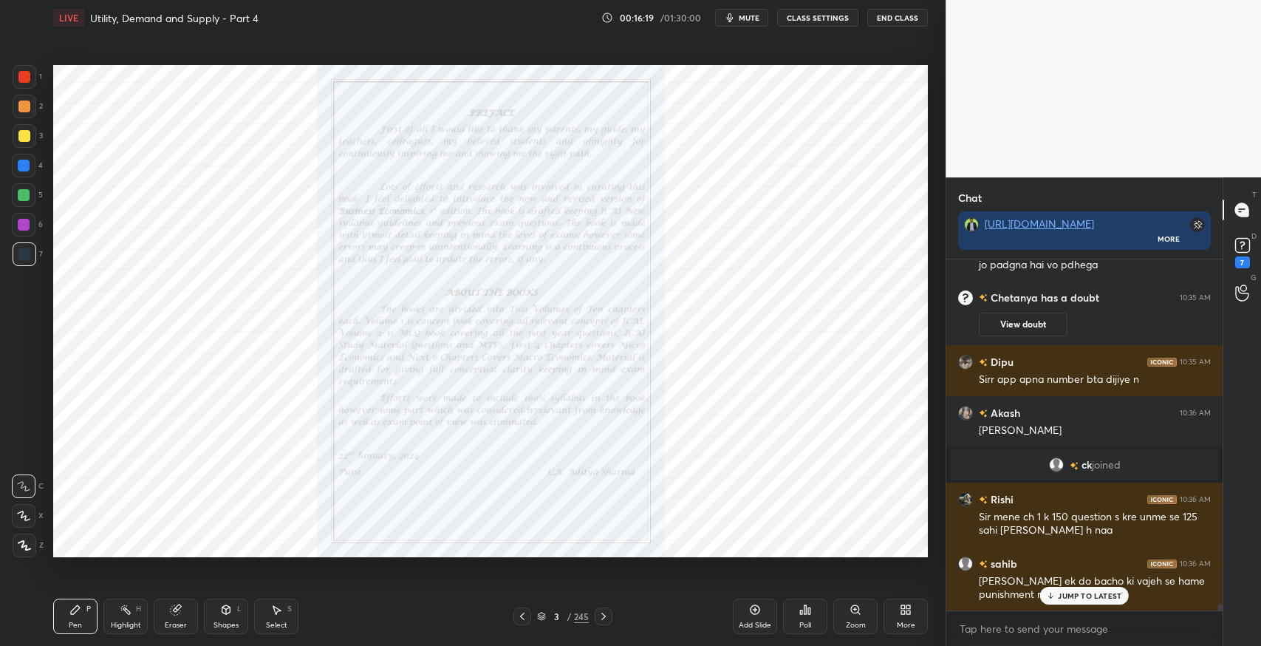
click at [1062, 601] on div "JUMP TO LATEST" at bounding box center [1084, 595] width 89 height 18
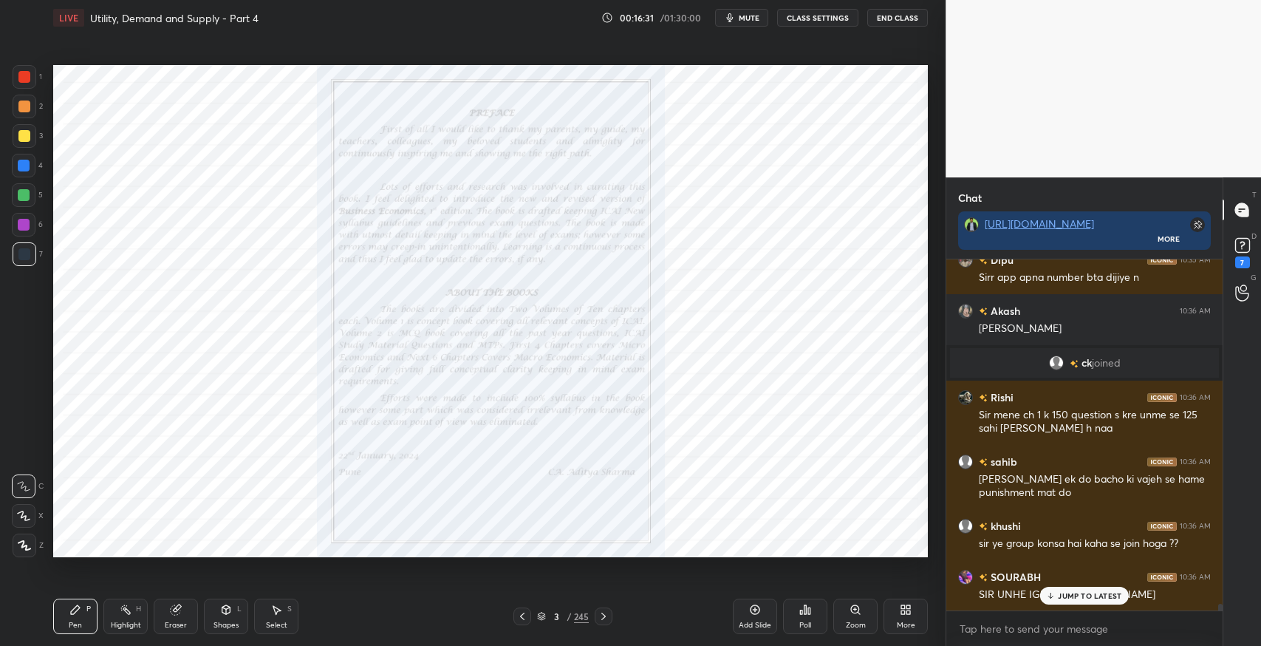
scroll to position [17697, 0]
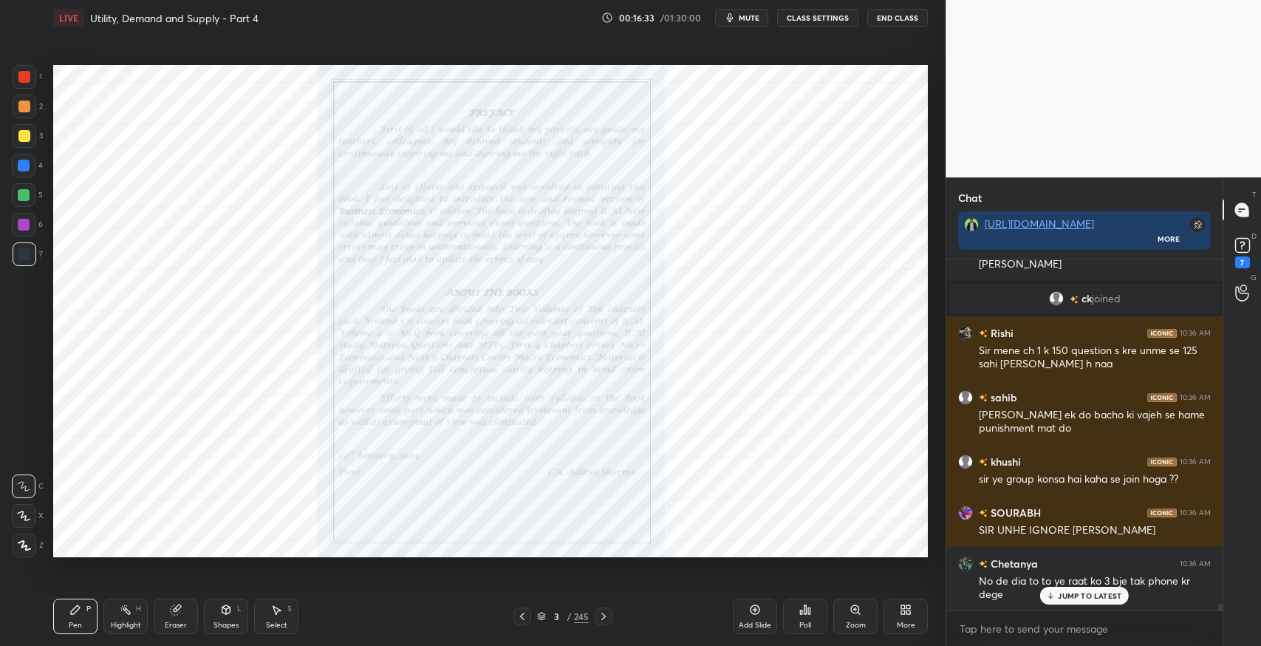
click at [1069, 595] on p "JUMP TO LATEST" at bounding box center [1090, 595] width 64 height 9
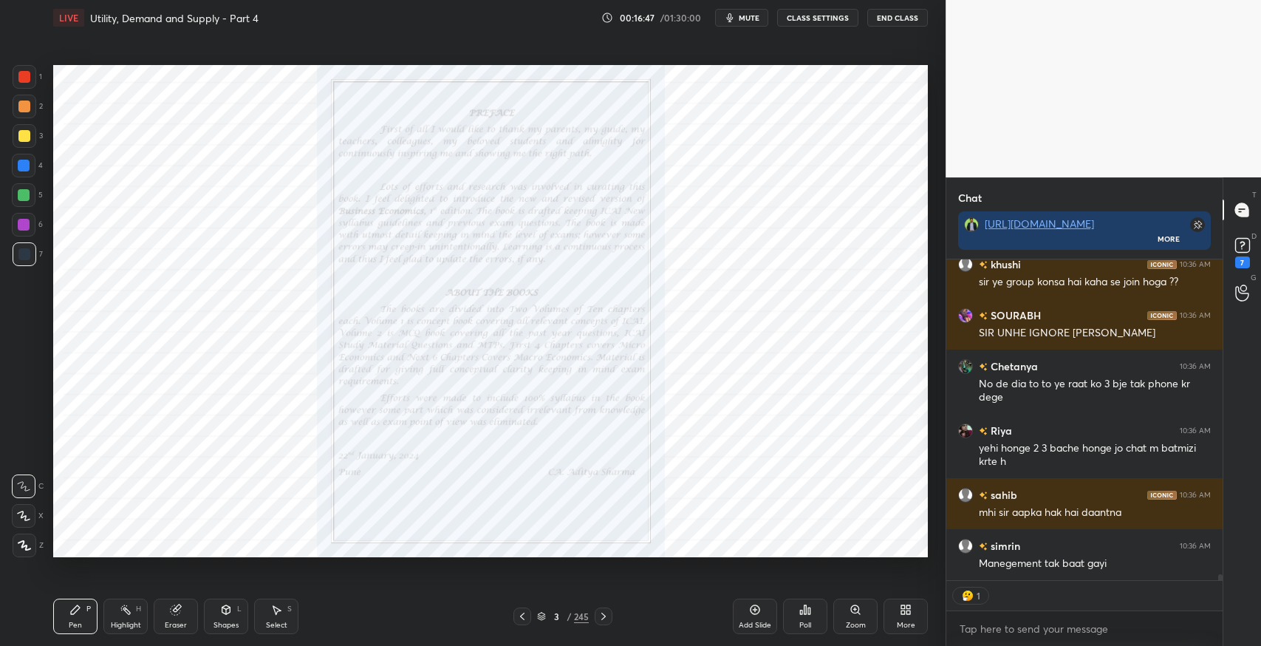
scroll to position [17945, 0]
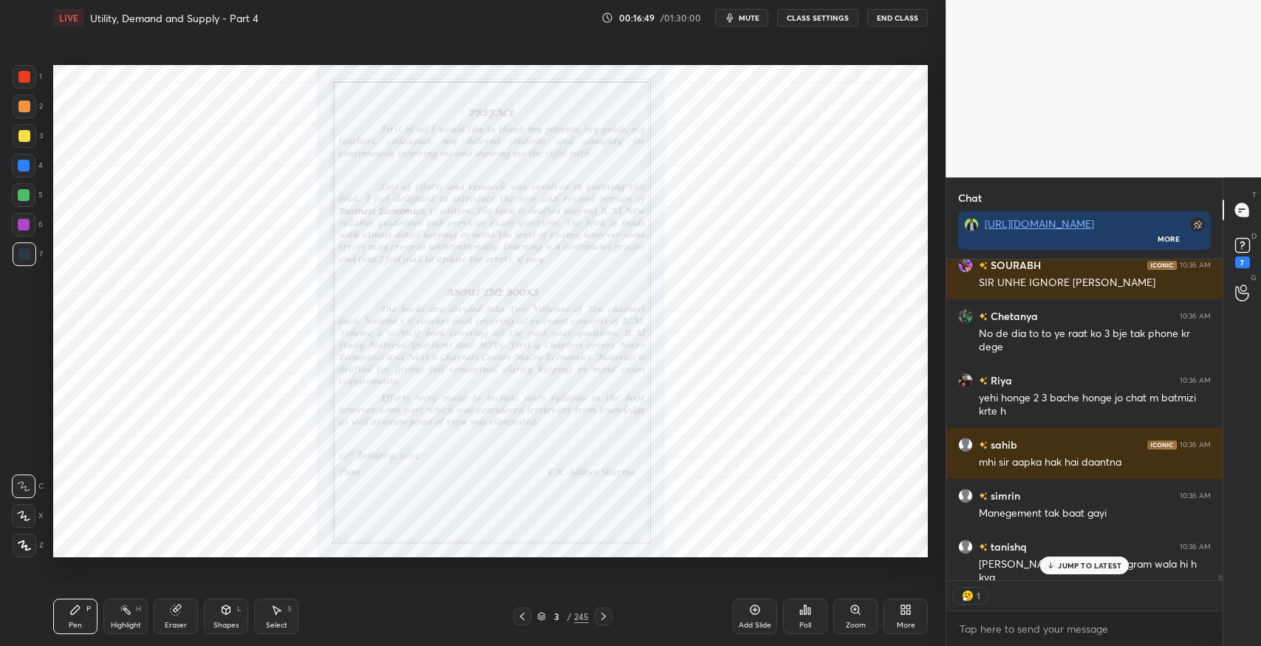
click at [1098, 564] on p "JUMP TO LATEST" at bounding box center [1090, 565] width 64 height 9
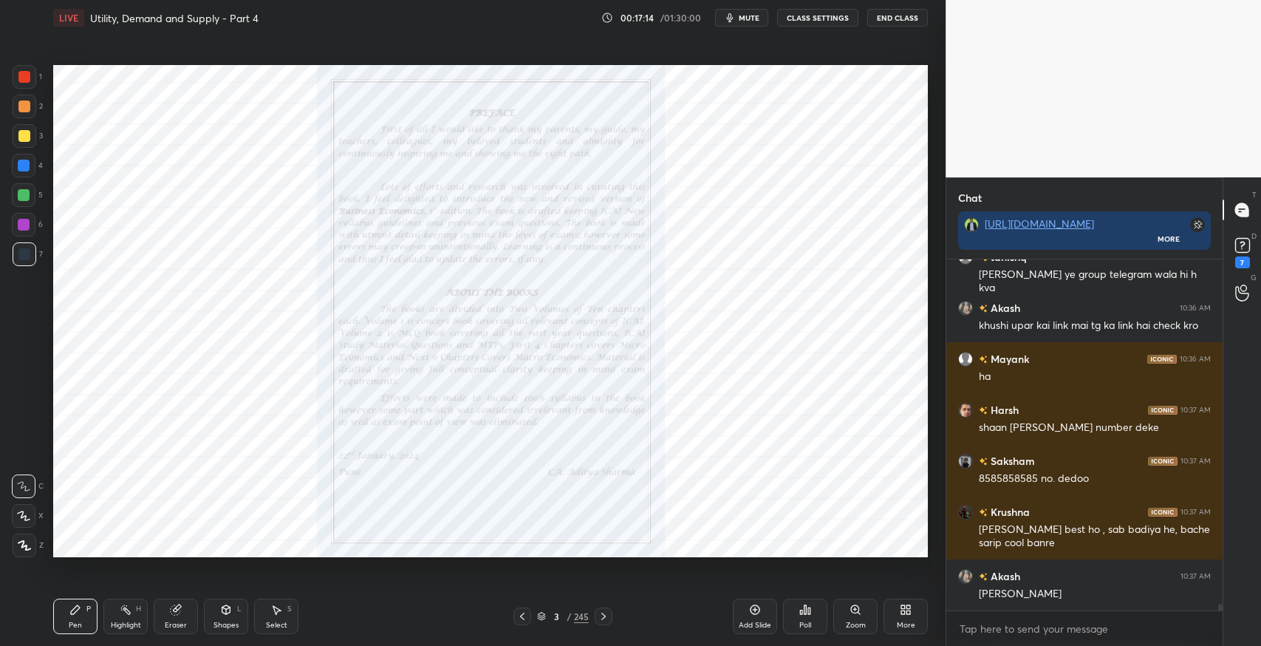
scroll to position [18298, 0]
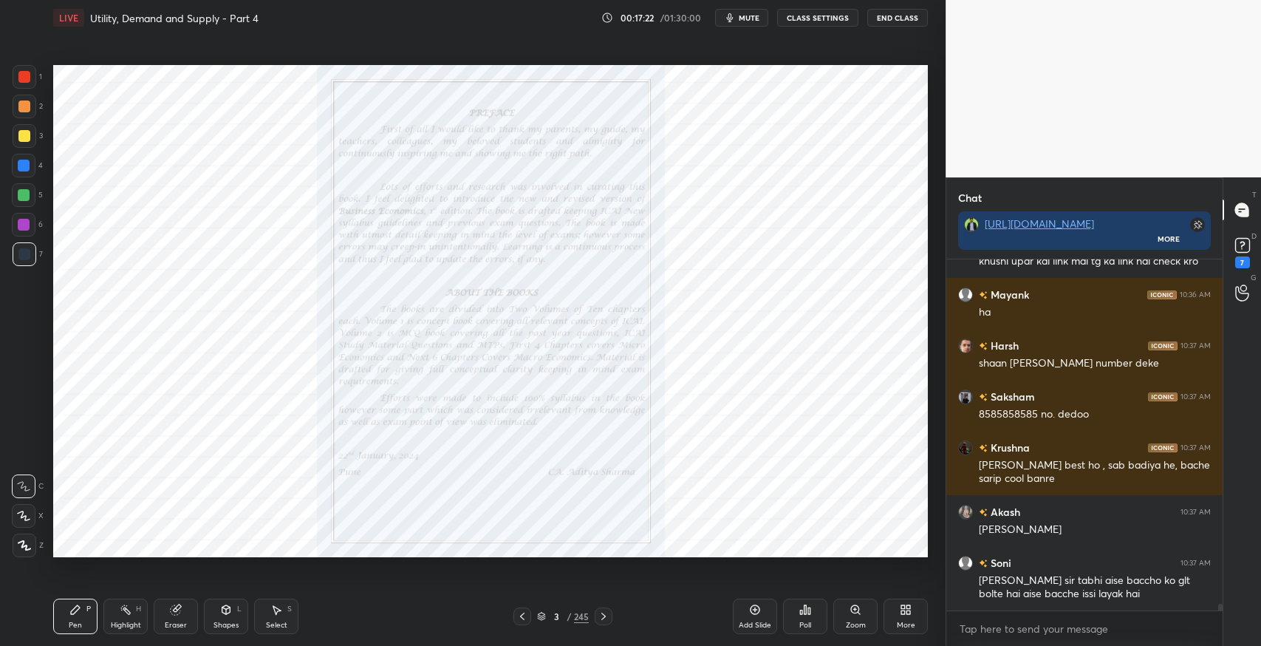
click at [606, 614] on icon at bounding box center [604, 616] width 12 height 12
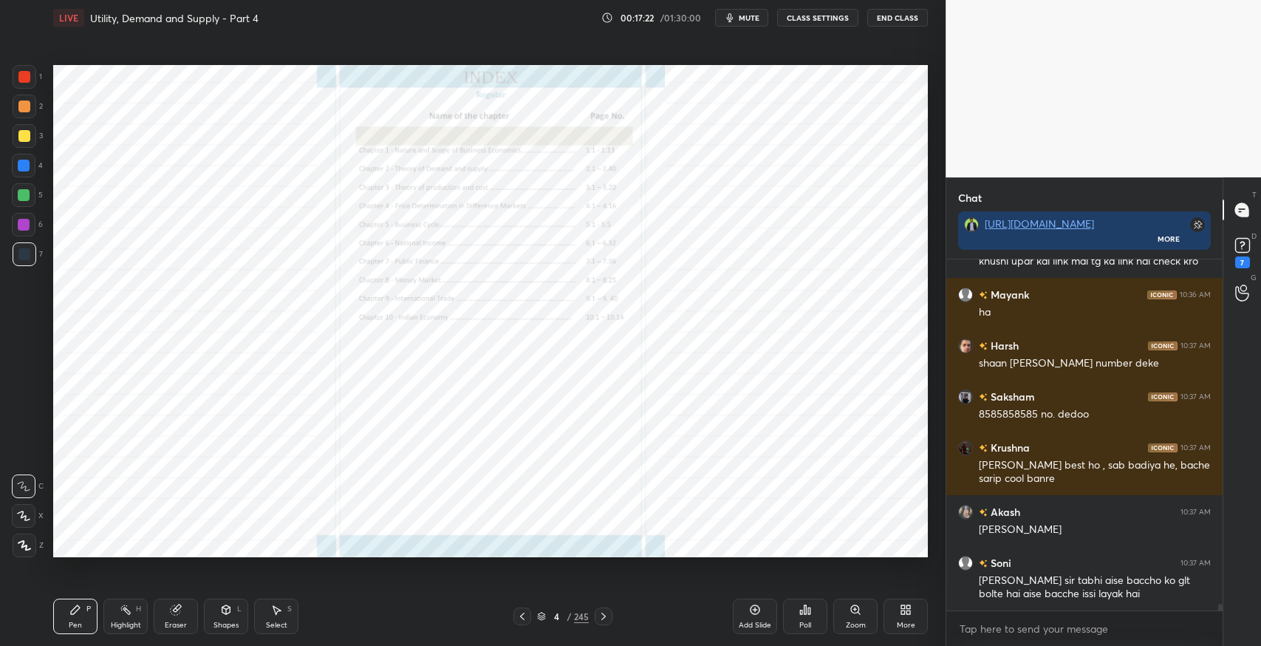
click at [606, 614] on icon at bounding box center [604, 616] width 12 height 12
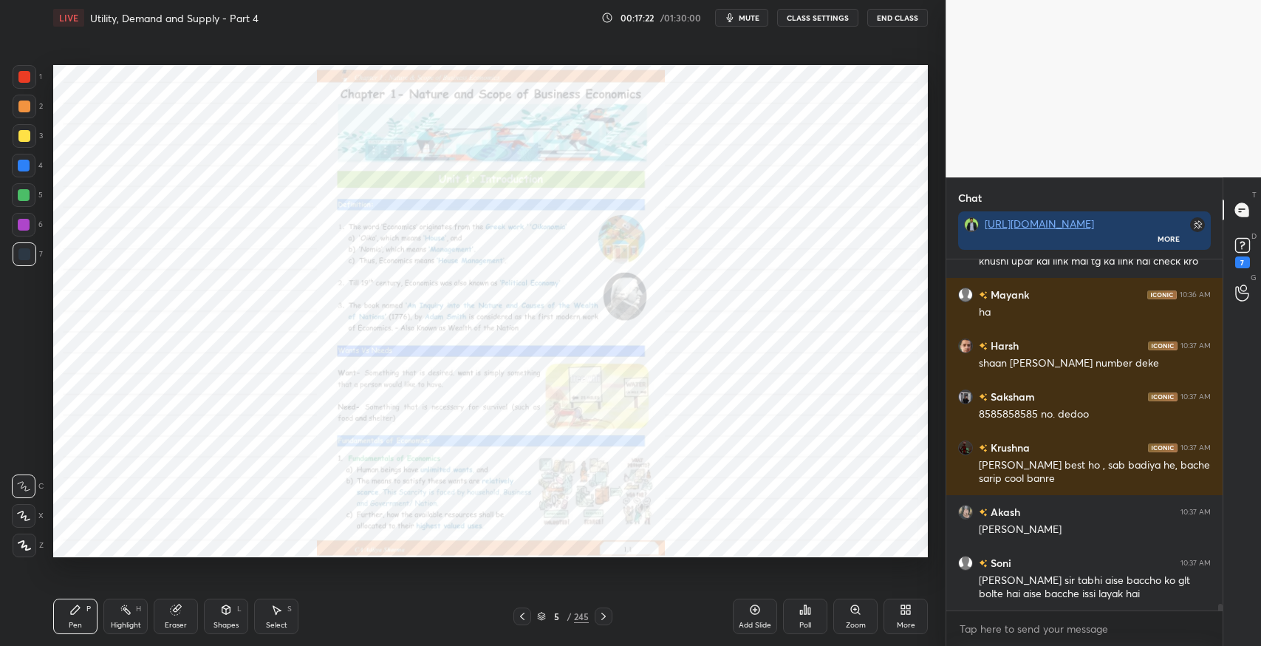
click at [606, 614] on icon at bounding box center [604, 616] width 12 height 12
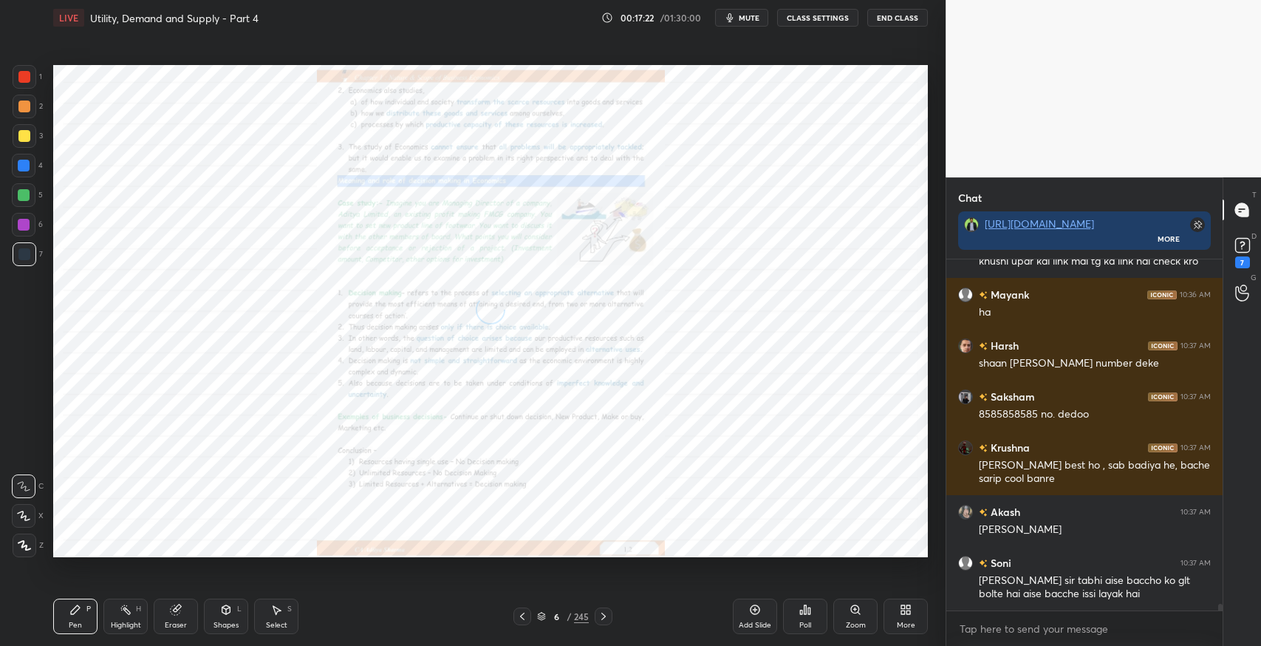
click at [606, 614] on icon at bounding box center [604, 616] width 12 height 12
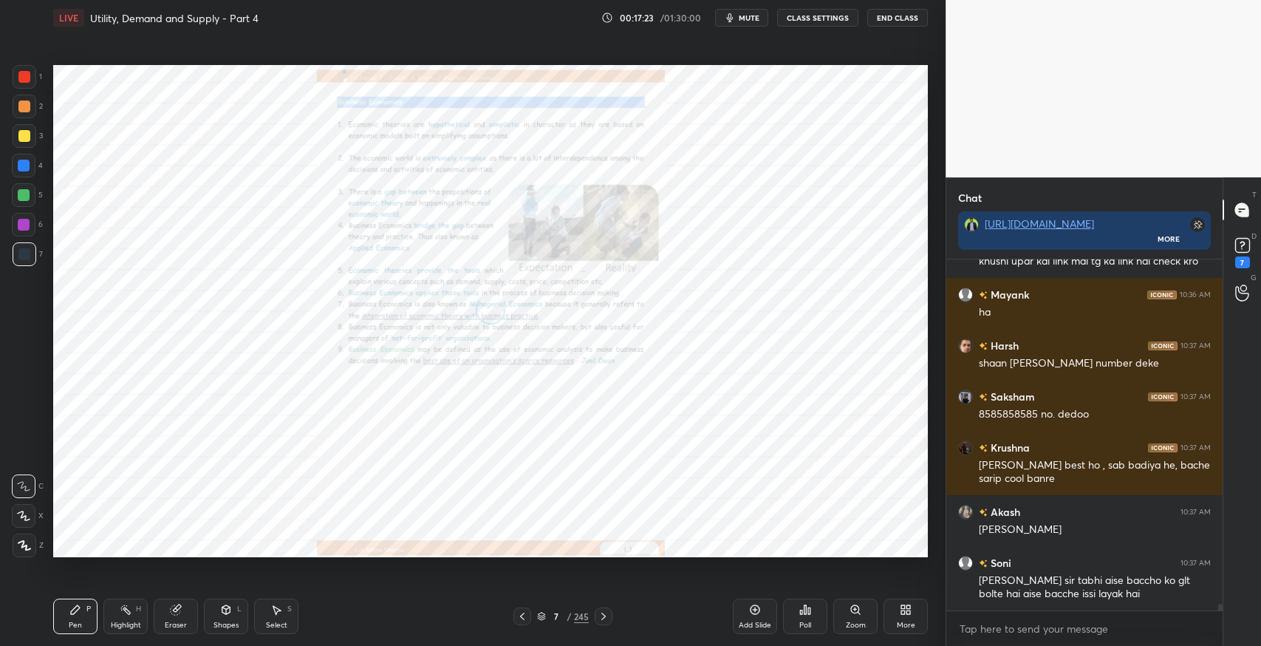
scroll to position [18363, 0]
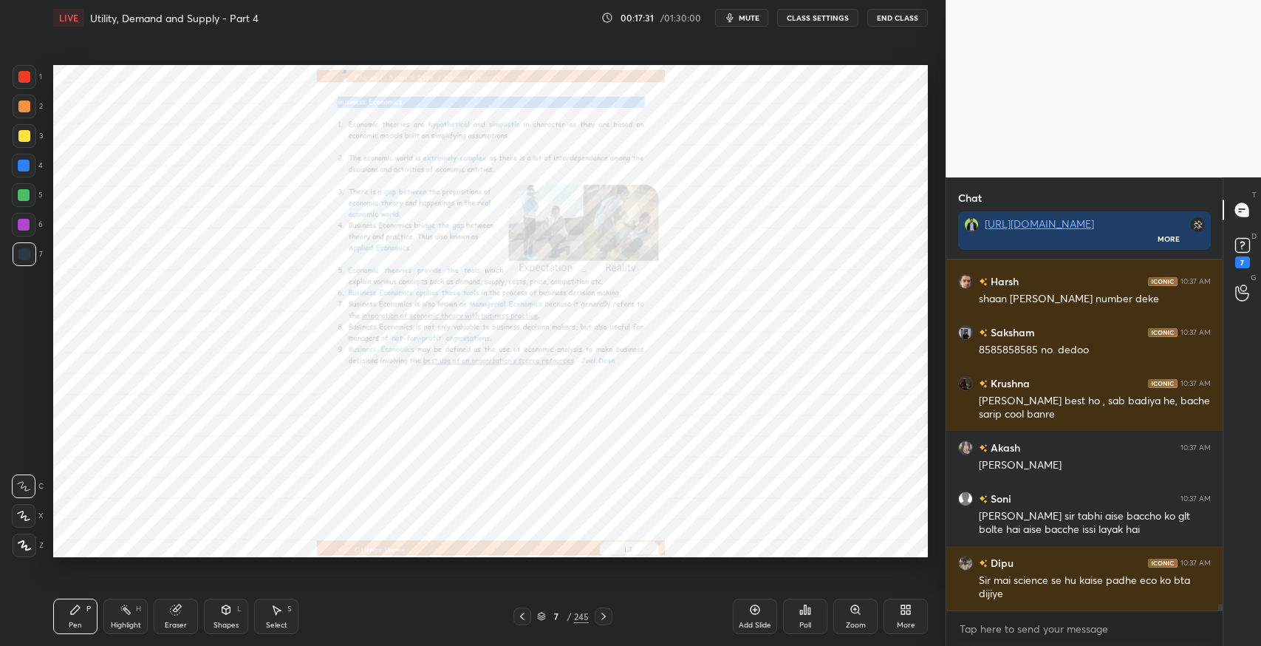
click at [606, 615] on icon at bounding box center [604, 616] width 12 height 12
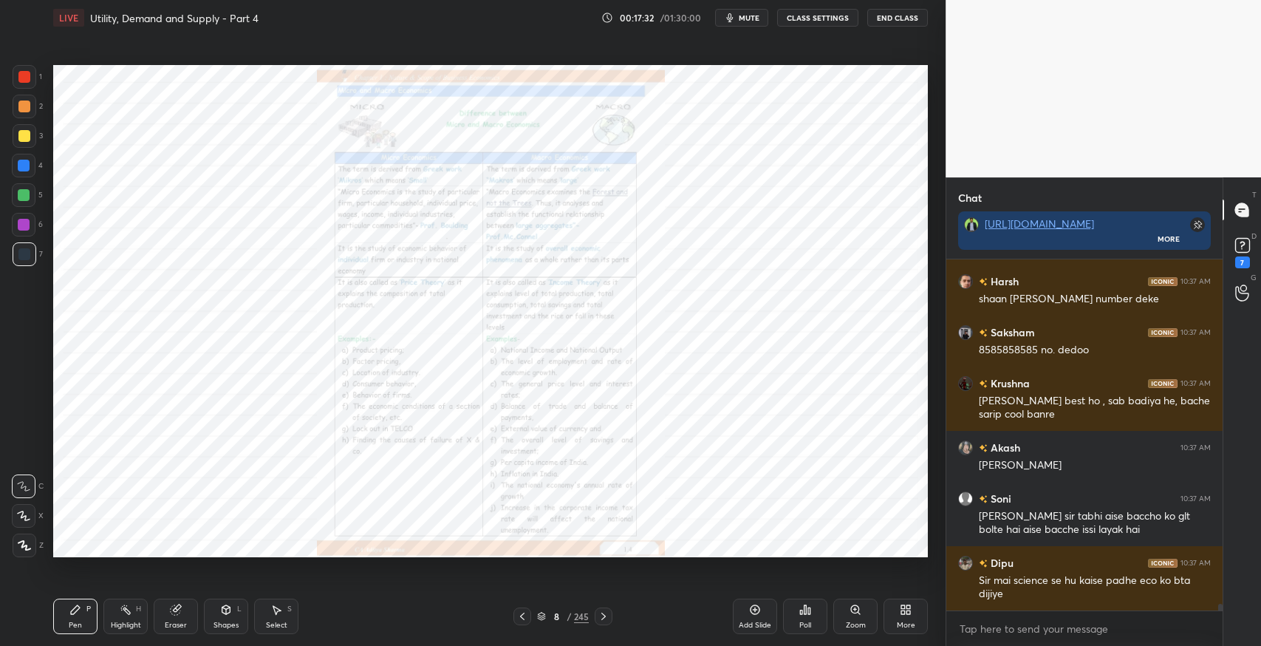
click at [606, 615] on icon at bounding box center [604, 616] width 12 height 12
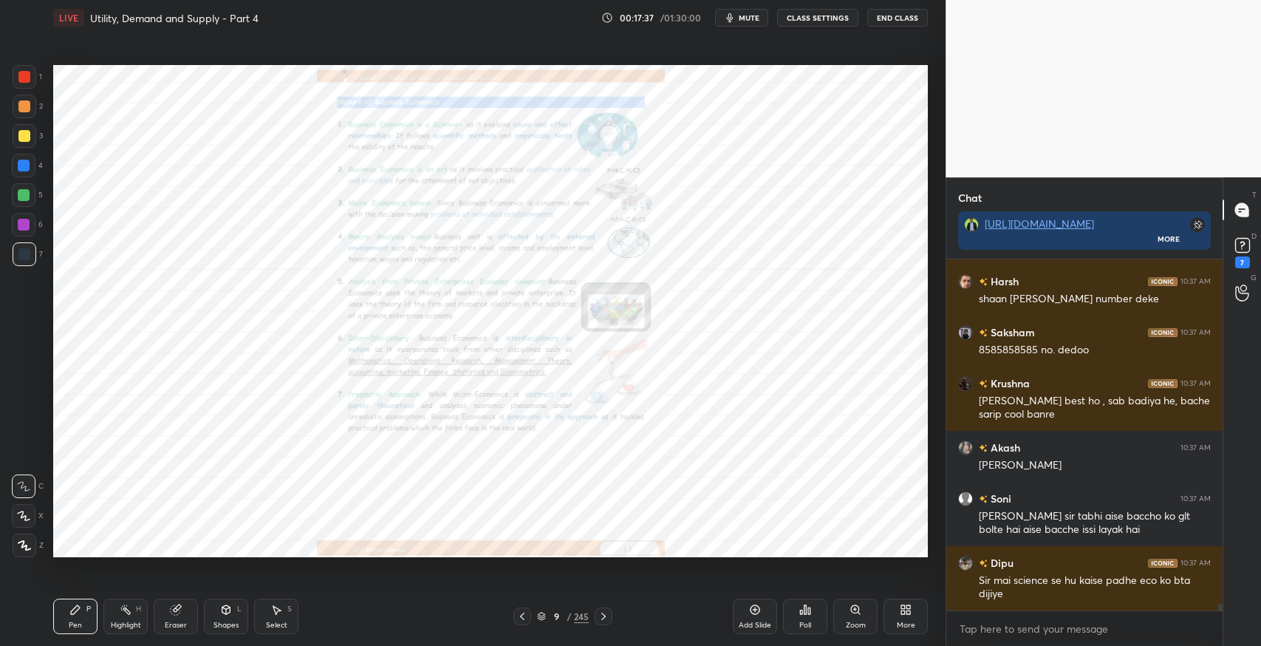
click at [606, 616] on icon at bounding box center [604, 616] width 12 height 12
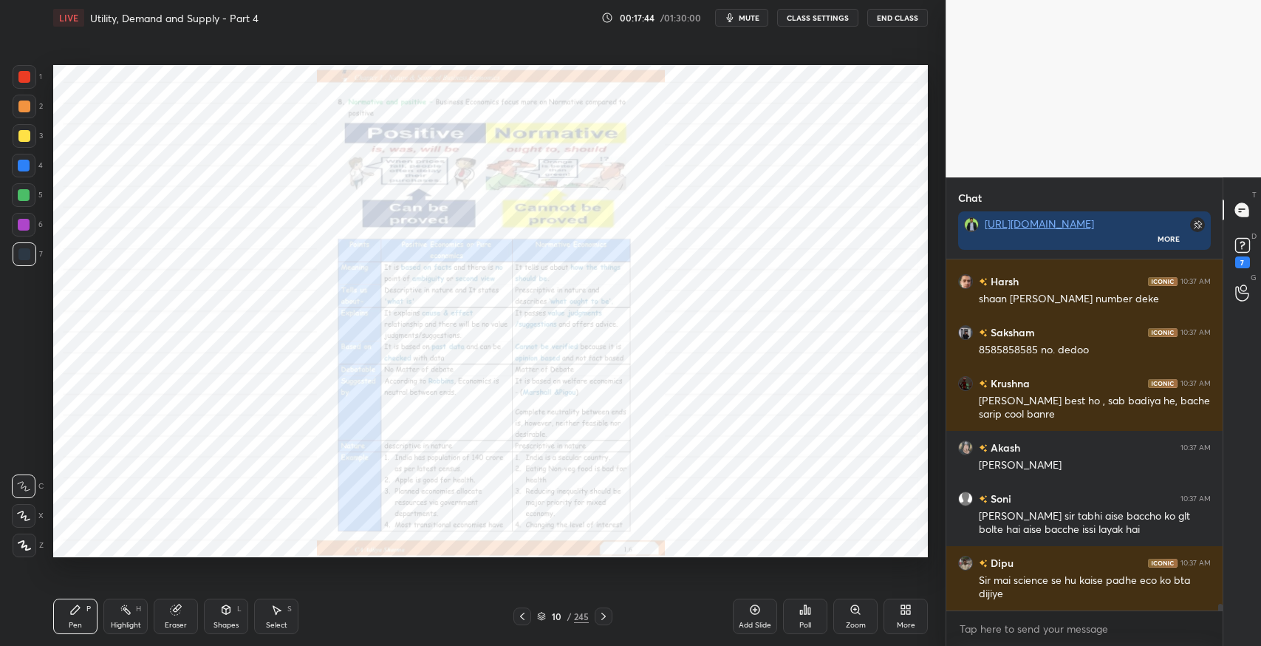
click at [606, 616] on icon at bounding box center [604, 616] width 12 height 12
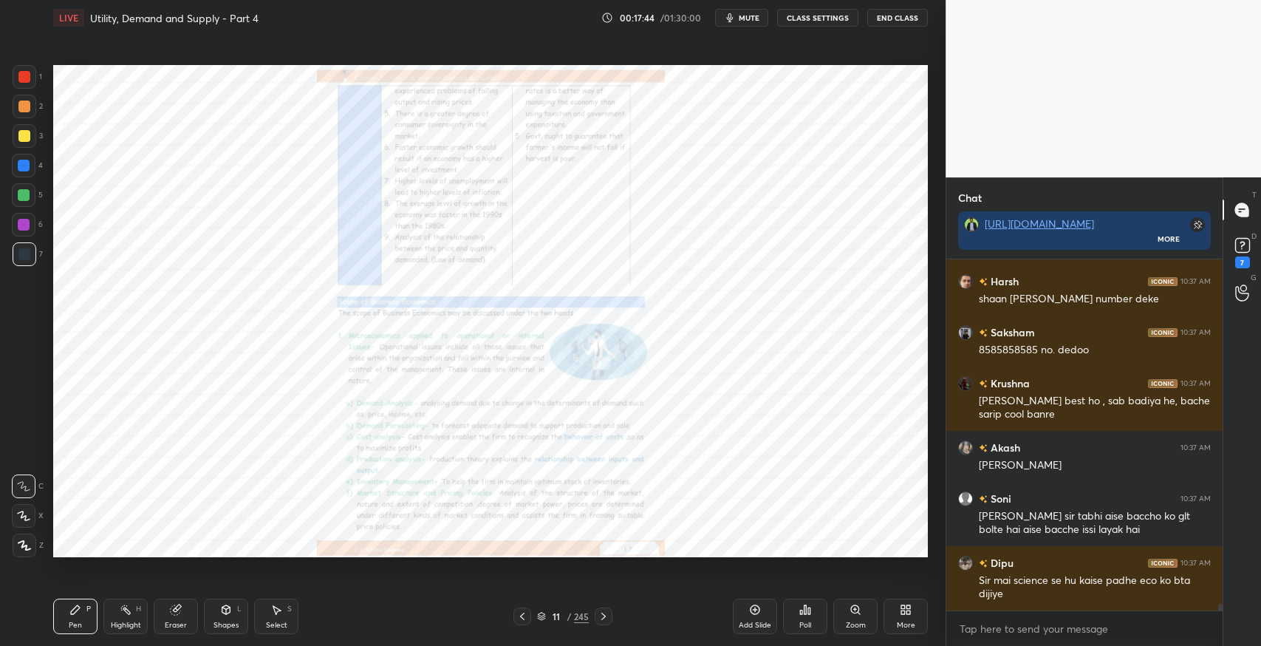
click at [606, 616] on icon at bounding box center [604, 616] width 12 height 12
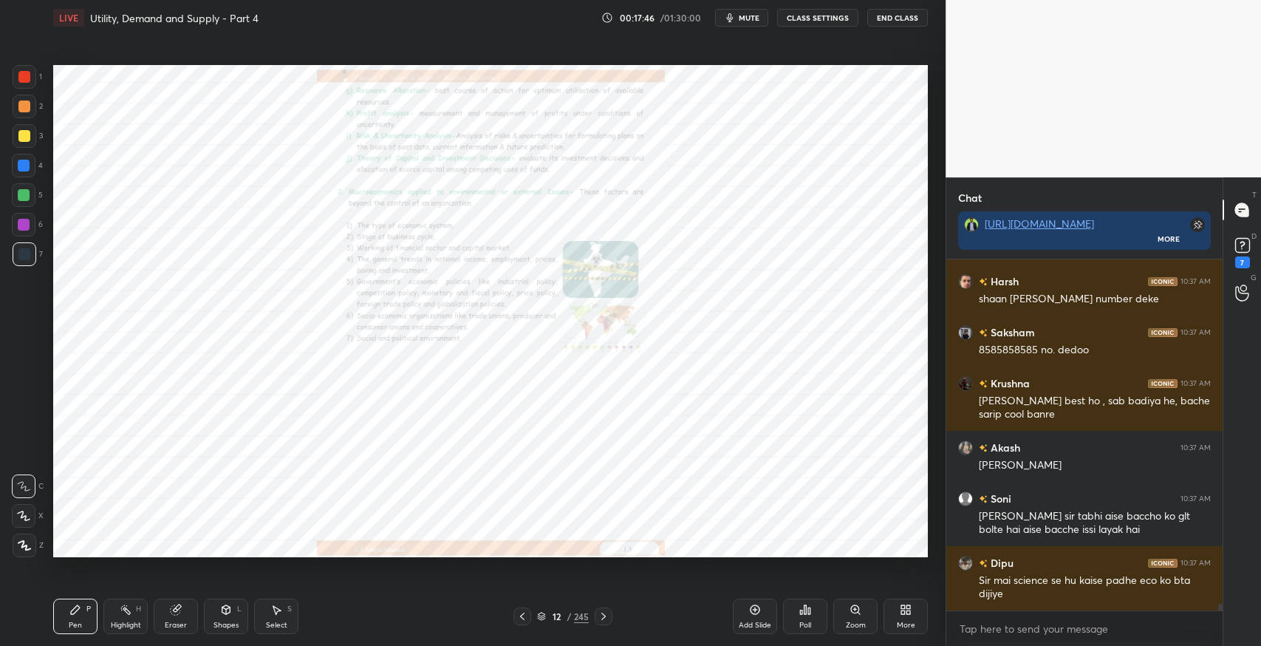
click at [606, 616] on icon at bounding box center [604, 616] width 12 height 12
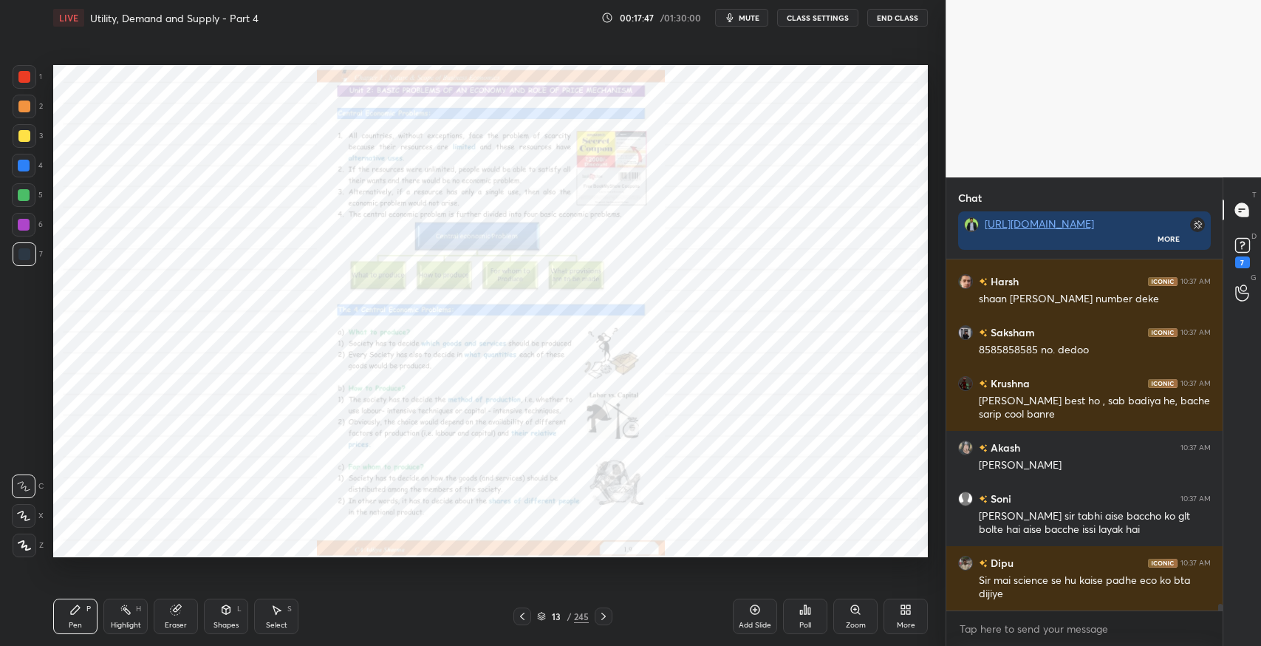
click at [606, 616] on icon at bounding box center [604, 616] width 12 height 12
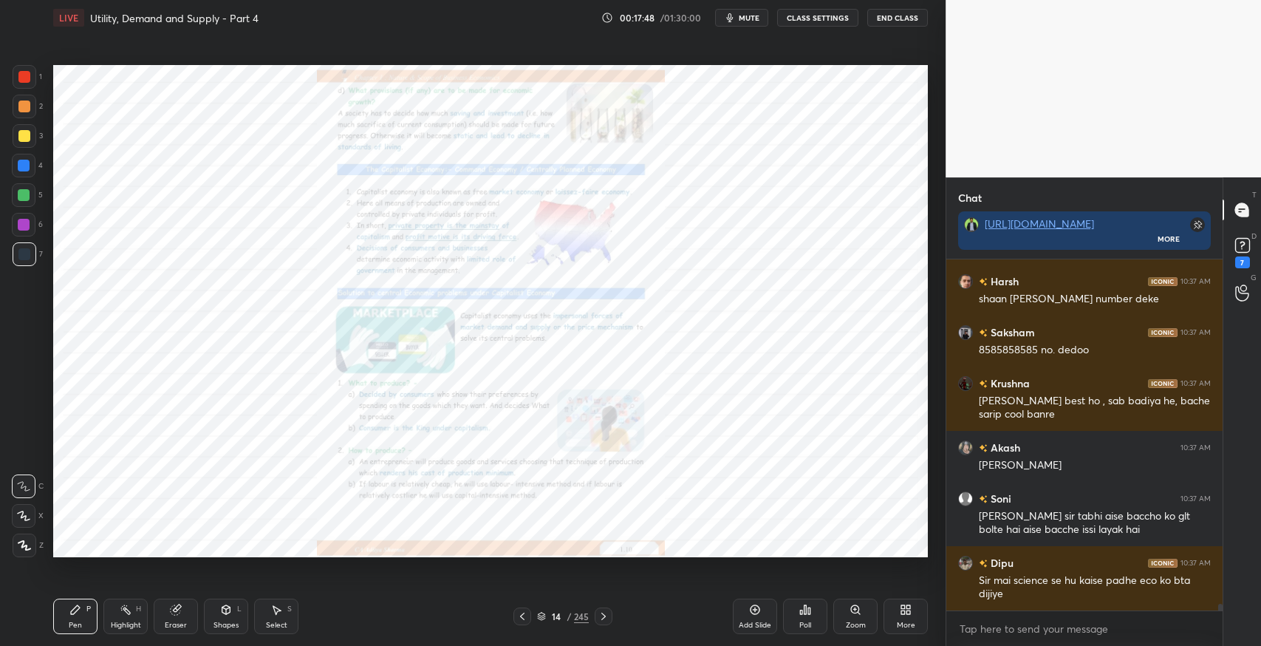
click at [606, 616] on icon at bounding box center [604, 616] width 12 height 12
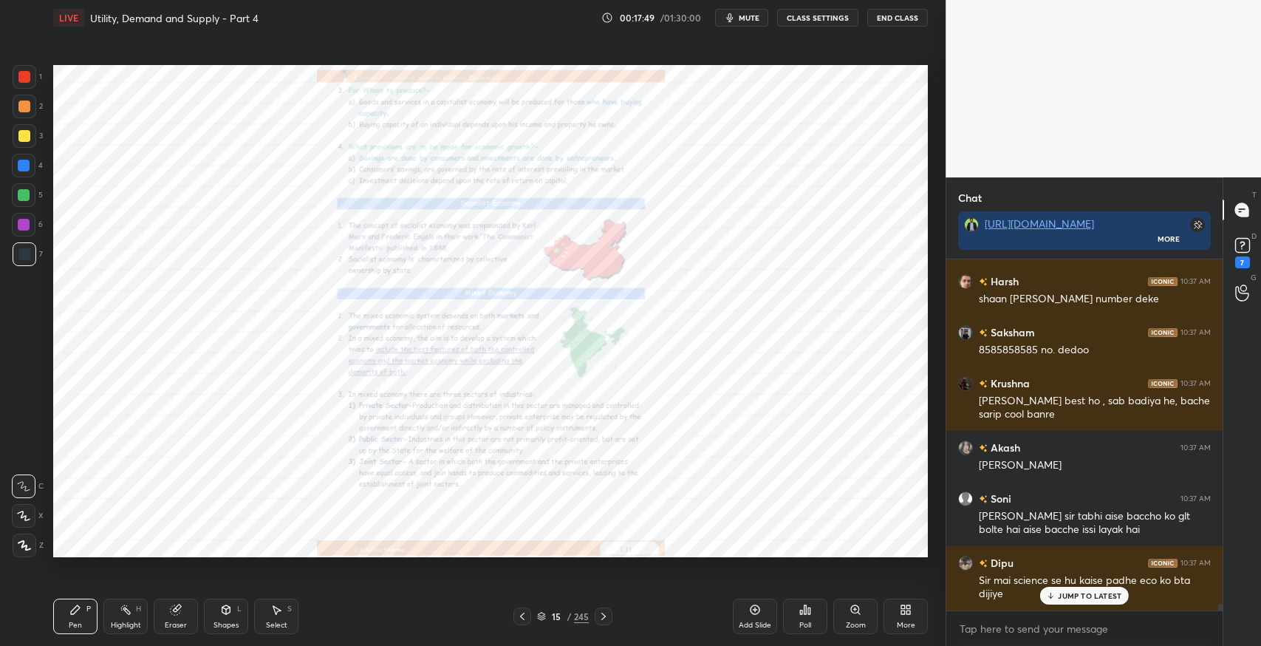
scroll to position [18413, 0]
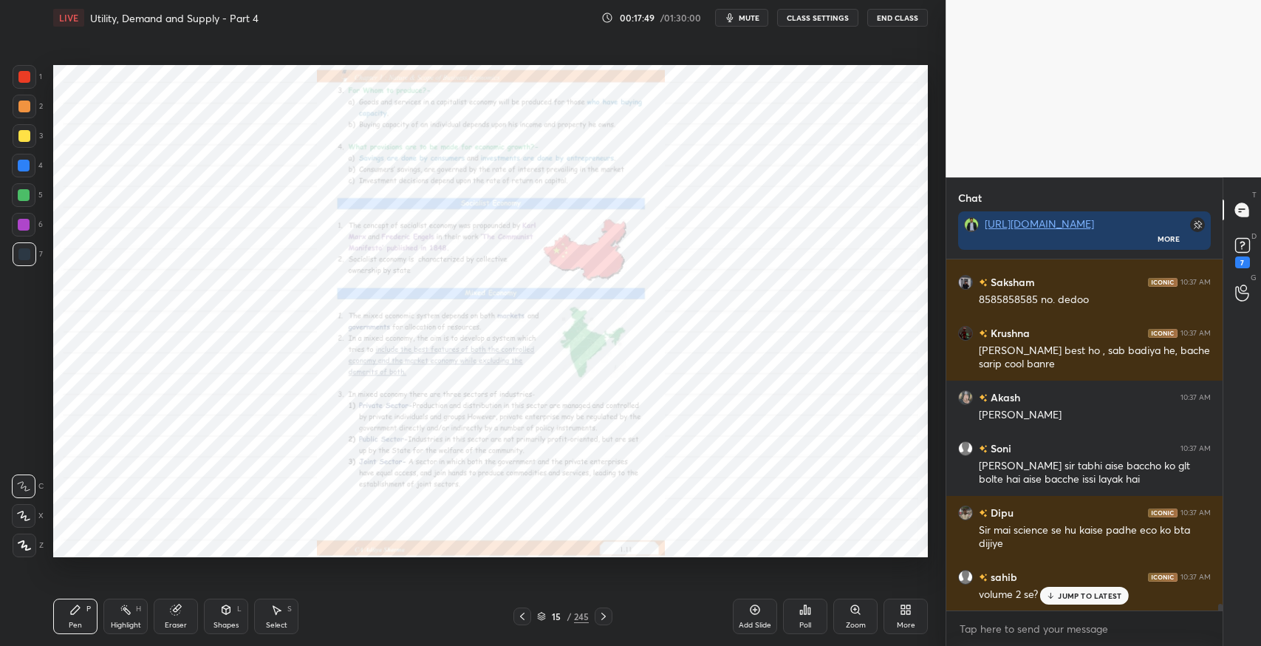
click at [606, 616] on icon at bounding box center [604, 616] width 12 height 12
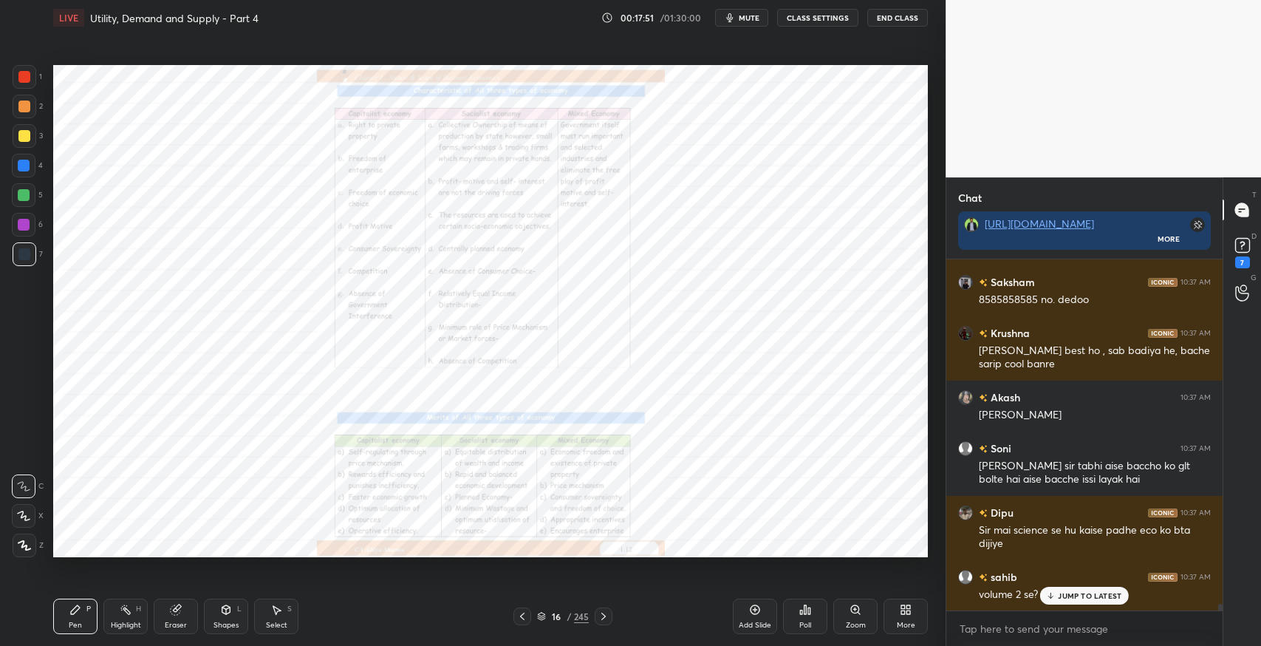
click at [1102, 595] on p "JUMP TO LATEST" at bounding box center [1090, 595] width 64 height 9
click at [606, 612] on icon at bounding box center [604, 616] width 12 height 12
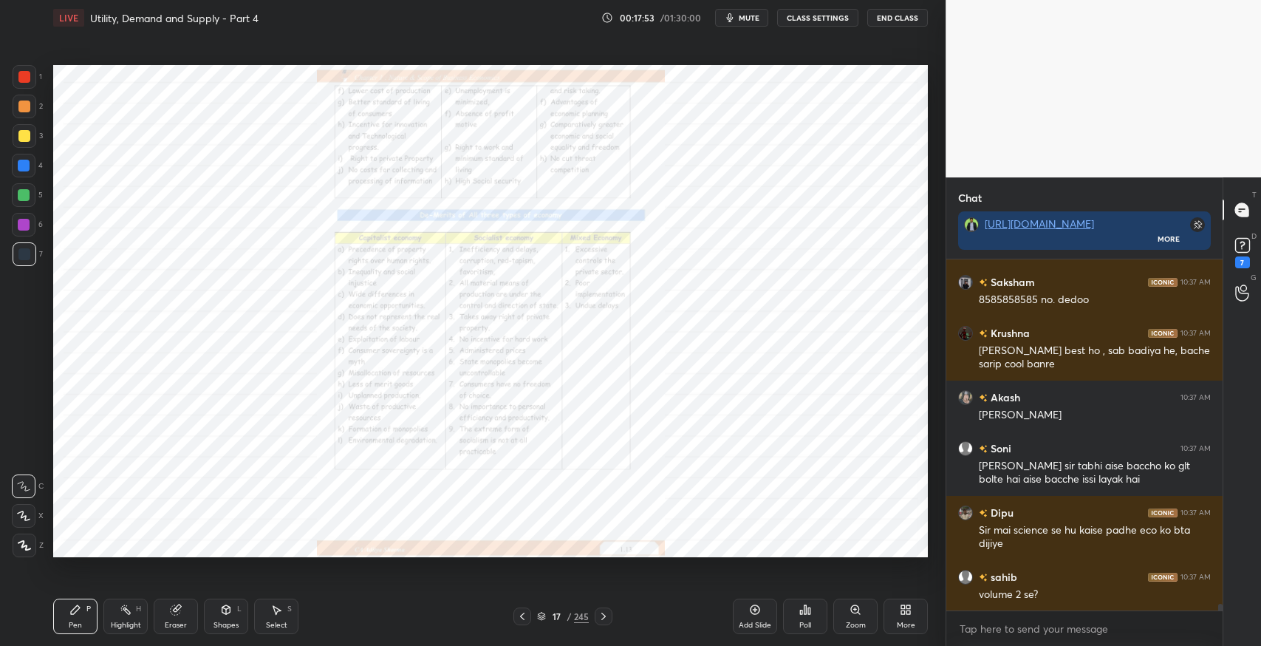
click at [606, 612] on icon at bounding box center [604, 616] width 12 height 12
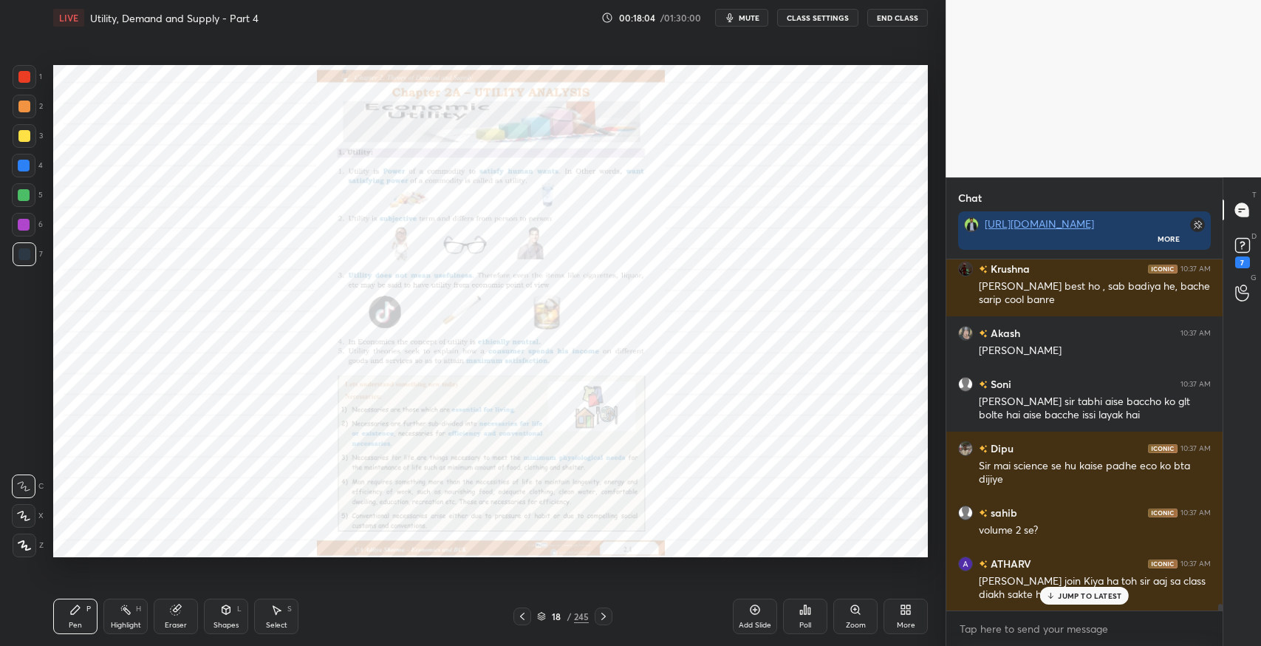
scroll to position [18541, 0]
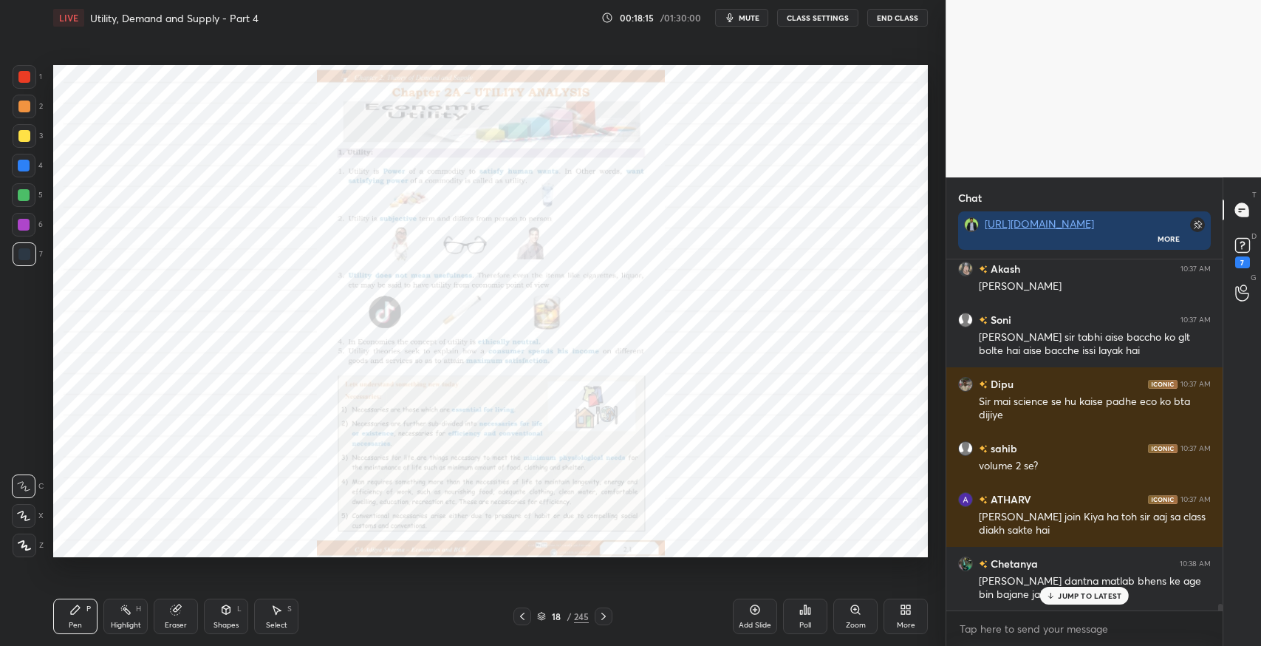
click at [1112, 598] on p "JUMP TO LATEST" at bounding box center [1090, 595] width 64 height 9
click at [908, 621] on div "More" at bounding box center [906, 624] width 18 height 7
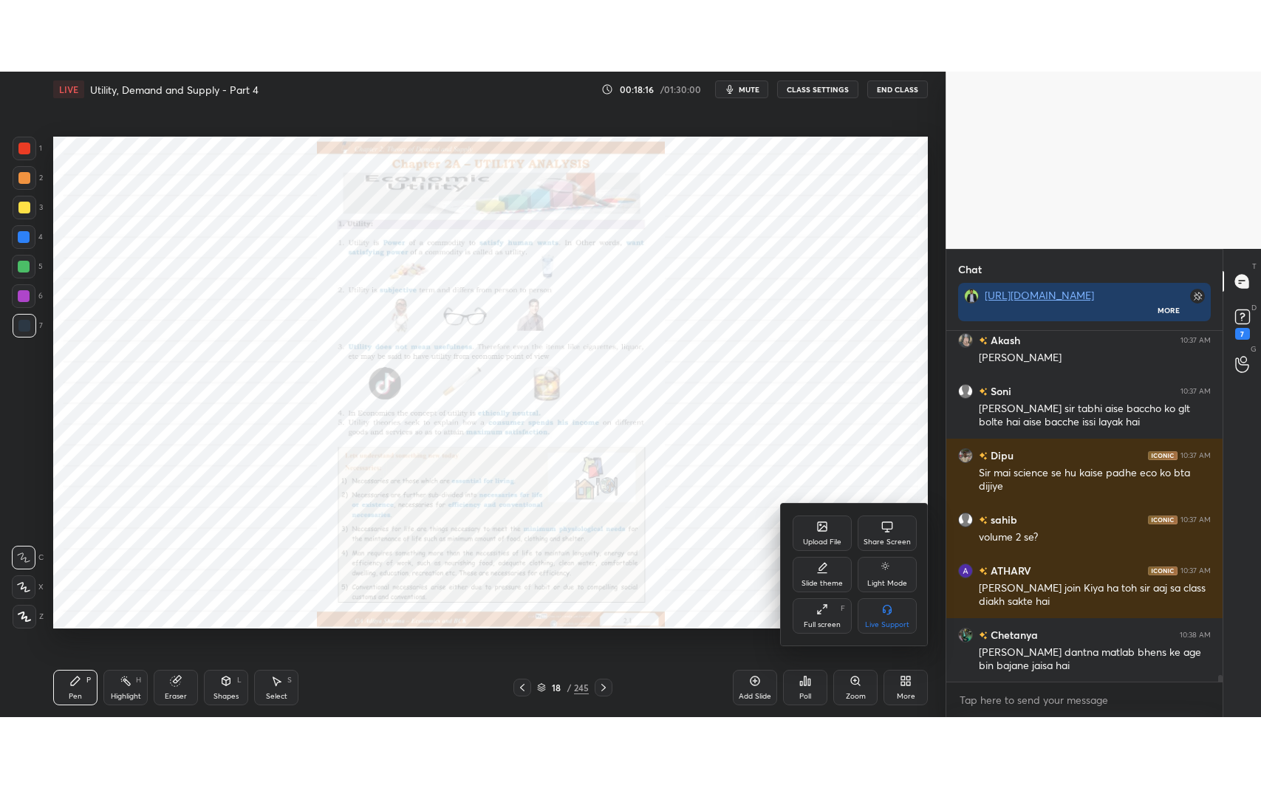
scroll to position [18593, 0]
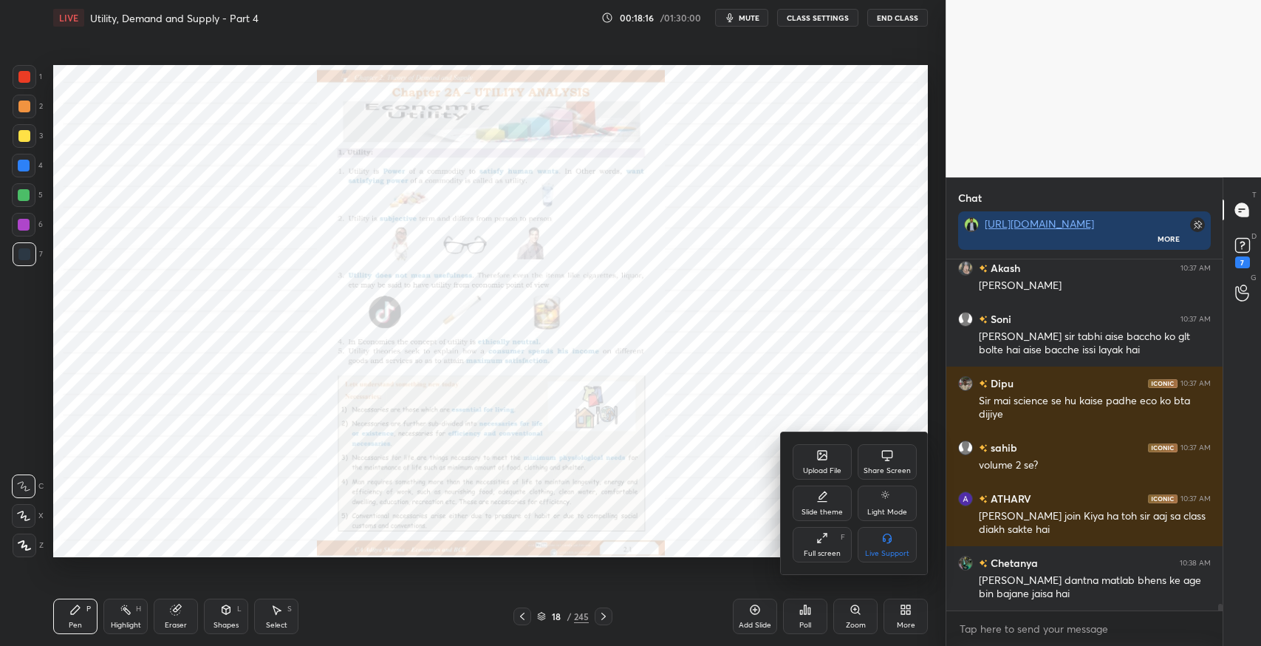
click at [826, 543] on icon at bounding box center [822, 538] width 12 height 12
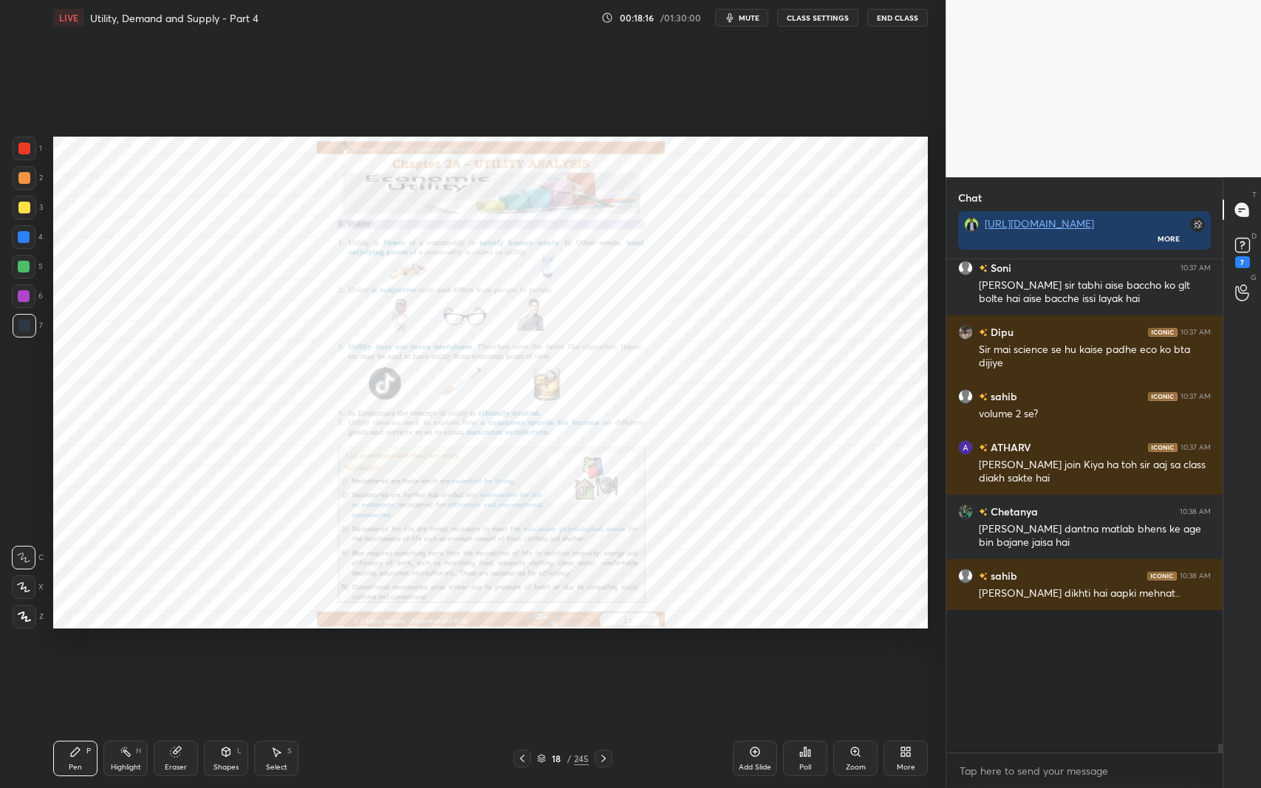
scroll to position [18450, 0]
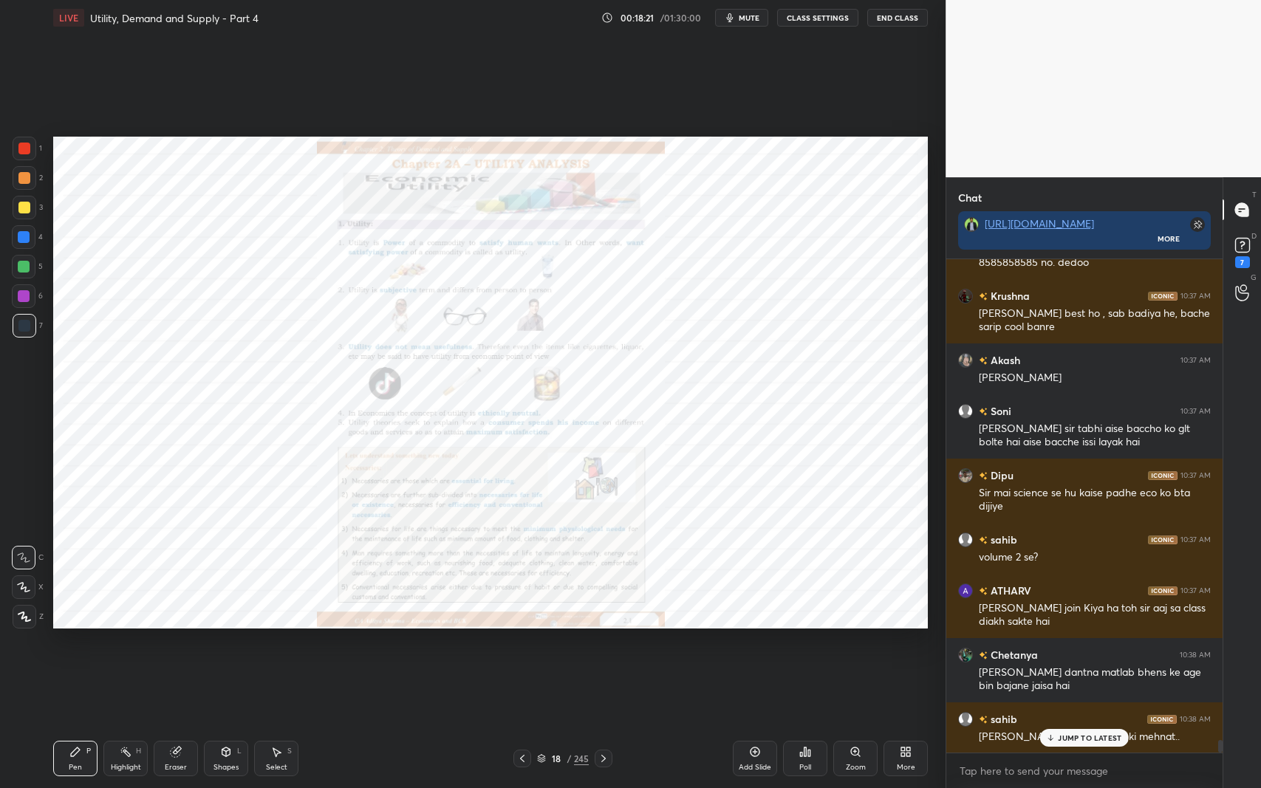
click at [1092, 645] on p "JUMP TO LATEST" at bounding box center [1090, 737] width 64 height 9
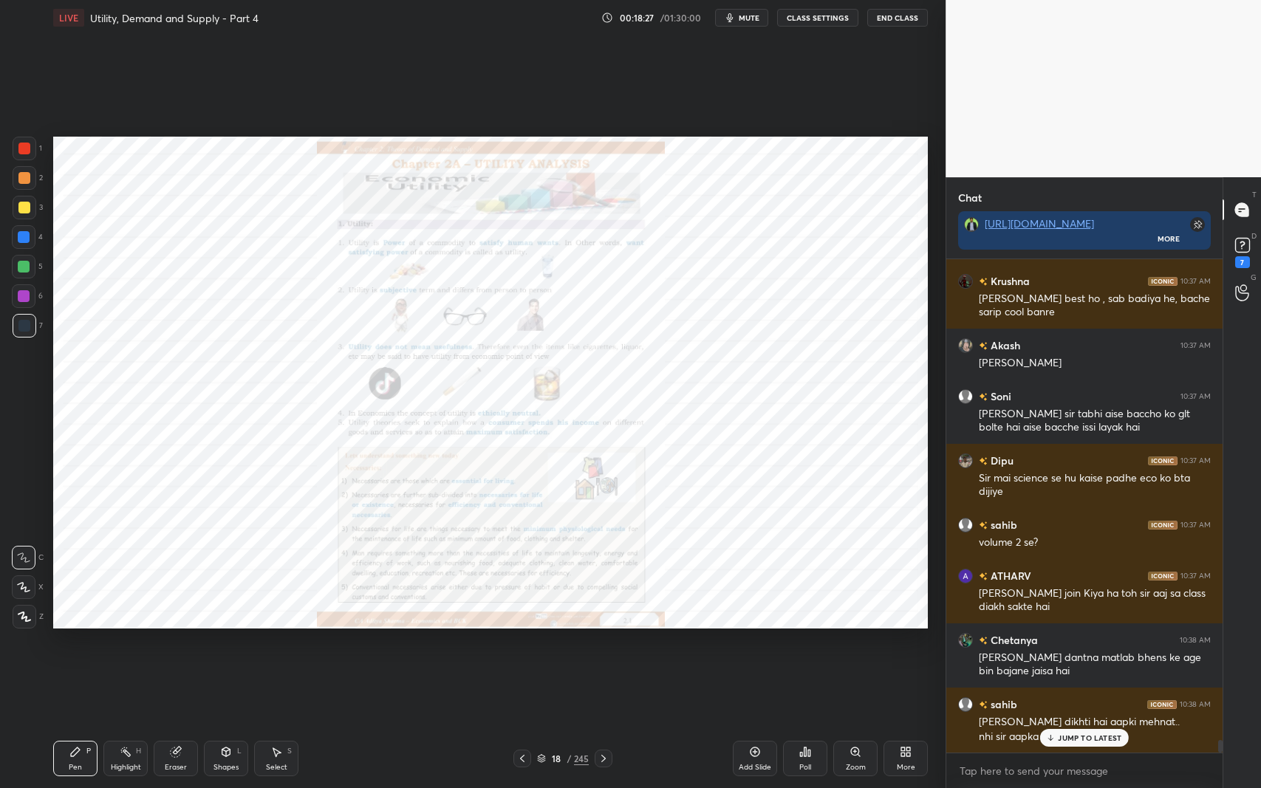
click at [1061, 645] on p "JUMP TO LATEST" at bounding box center [1090, 737] width 64 height 9
click at [851, 645] on div "Zoom" at bounding box center [856, 767] width 20 height 7
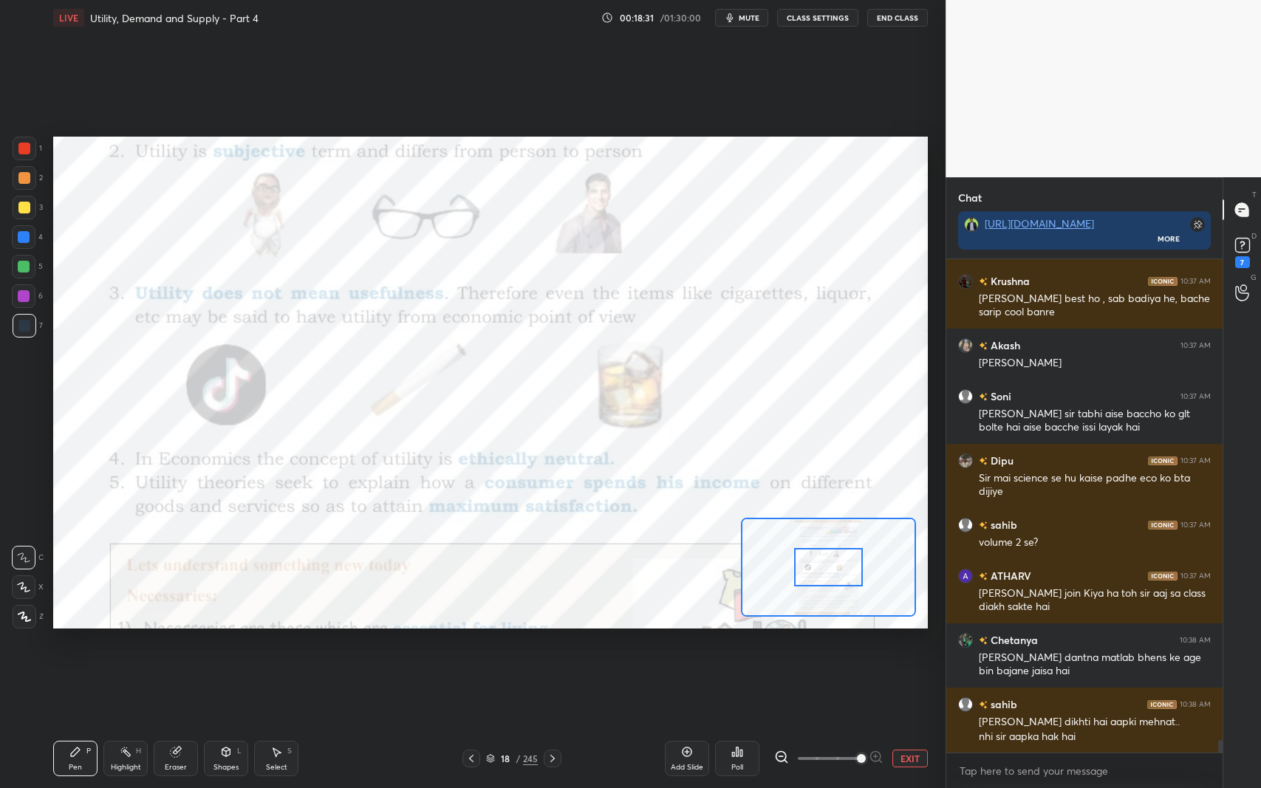
click at [908, 645] on button "EXIT" at bounding box center [909, 759] width 35 height 18
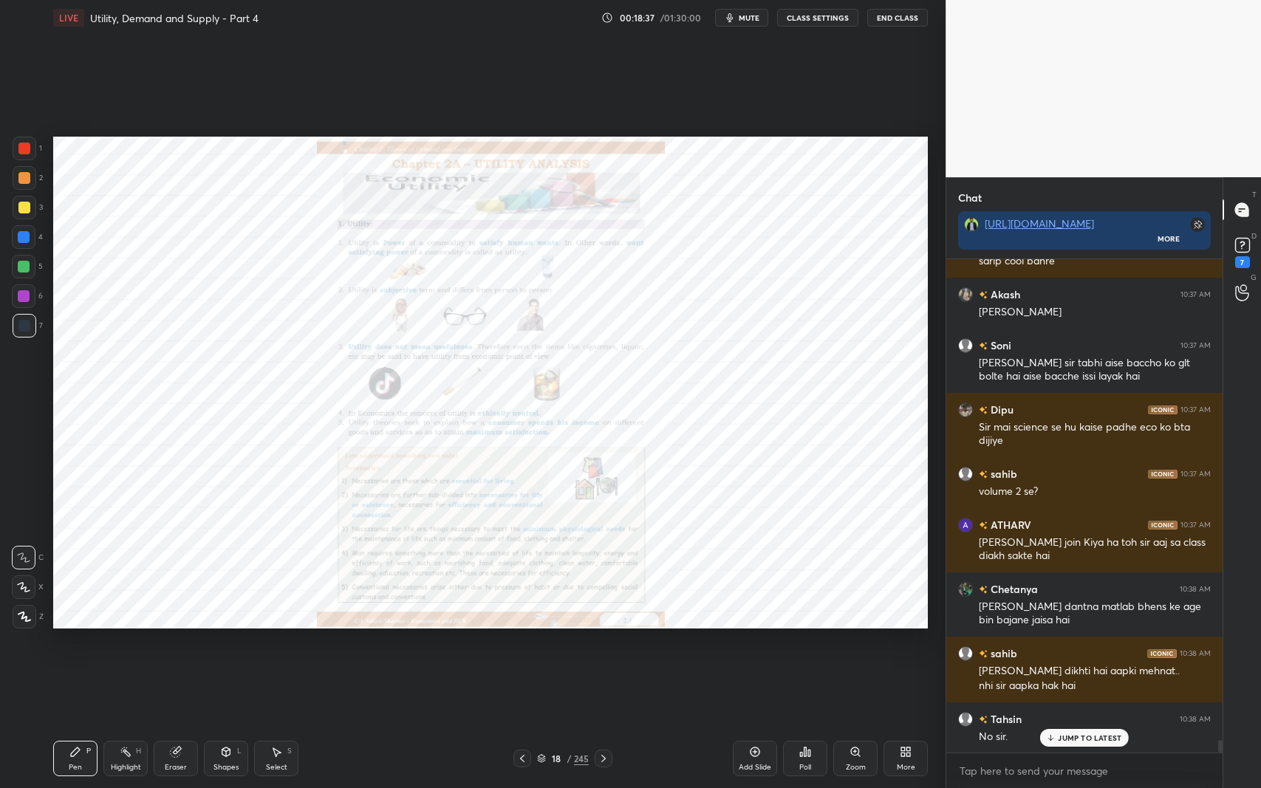
scroll to position [18566, 0]
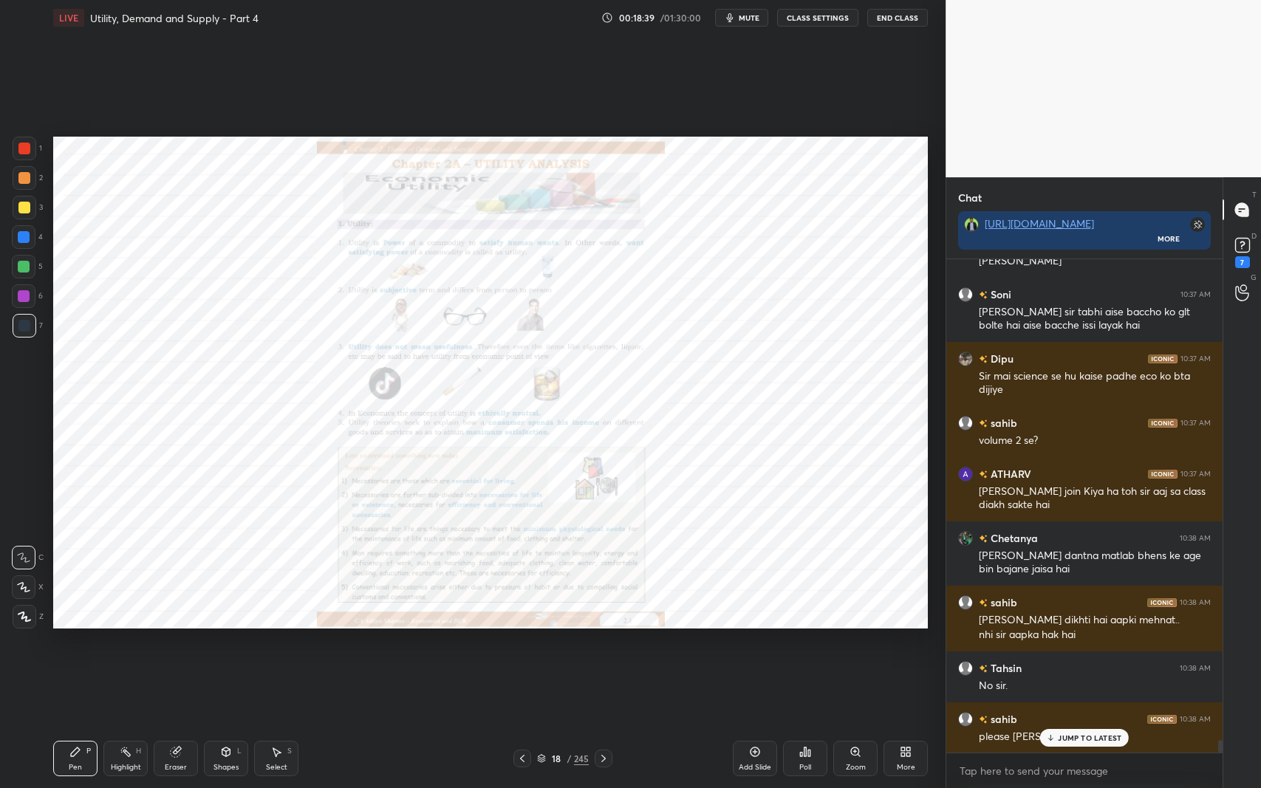
click at [1086, 645] on p "JUMP TO LATEST" at bounding box center [1090, 737] width 64 height 9
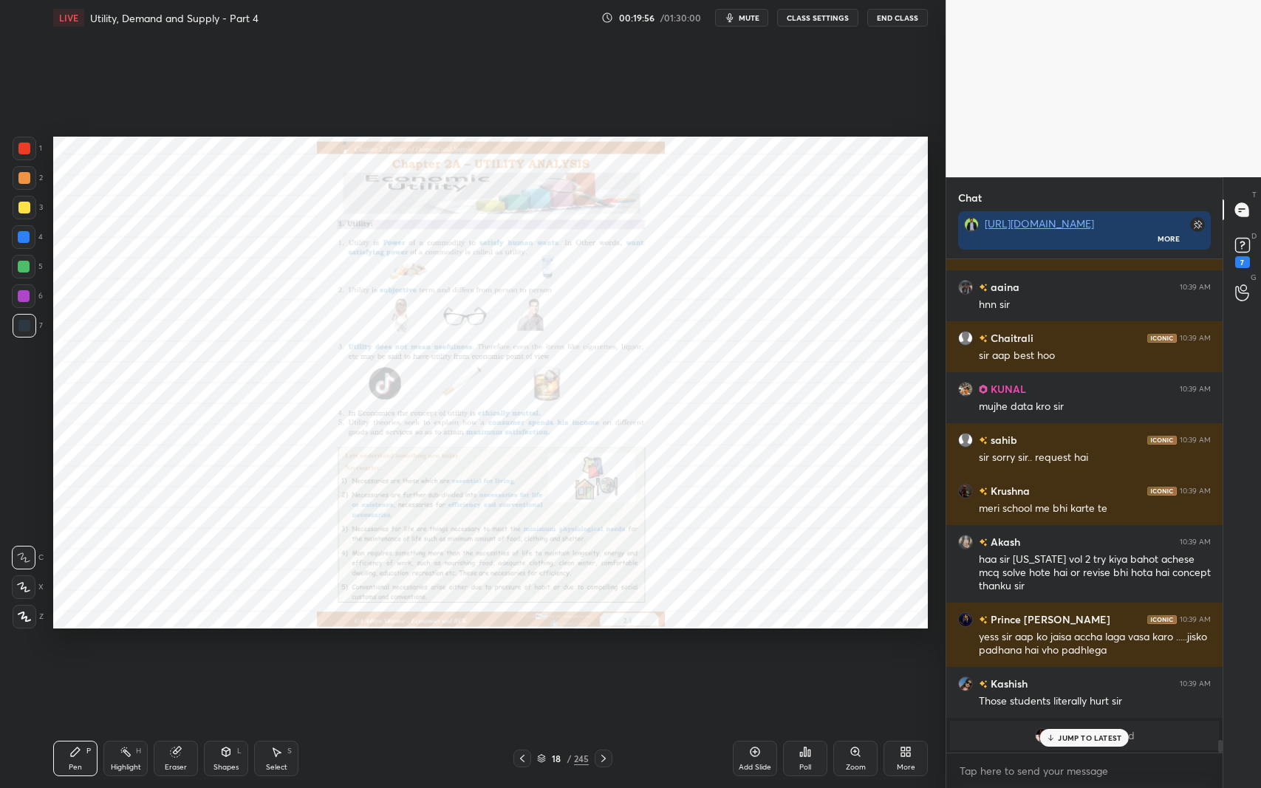
scroll to position [19417, 0]
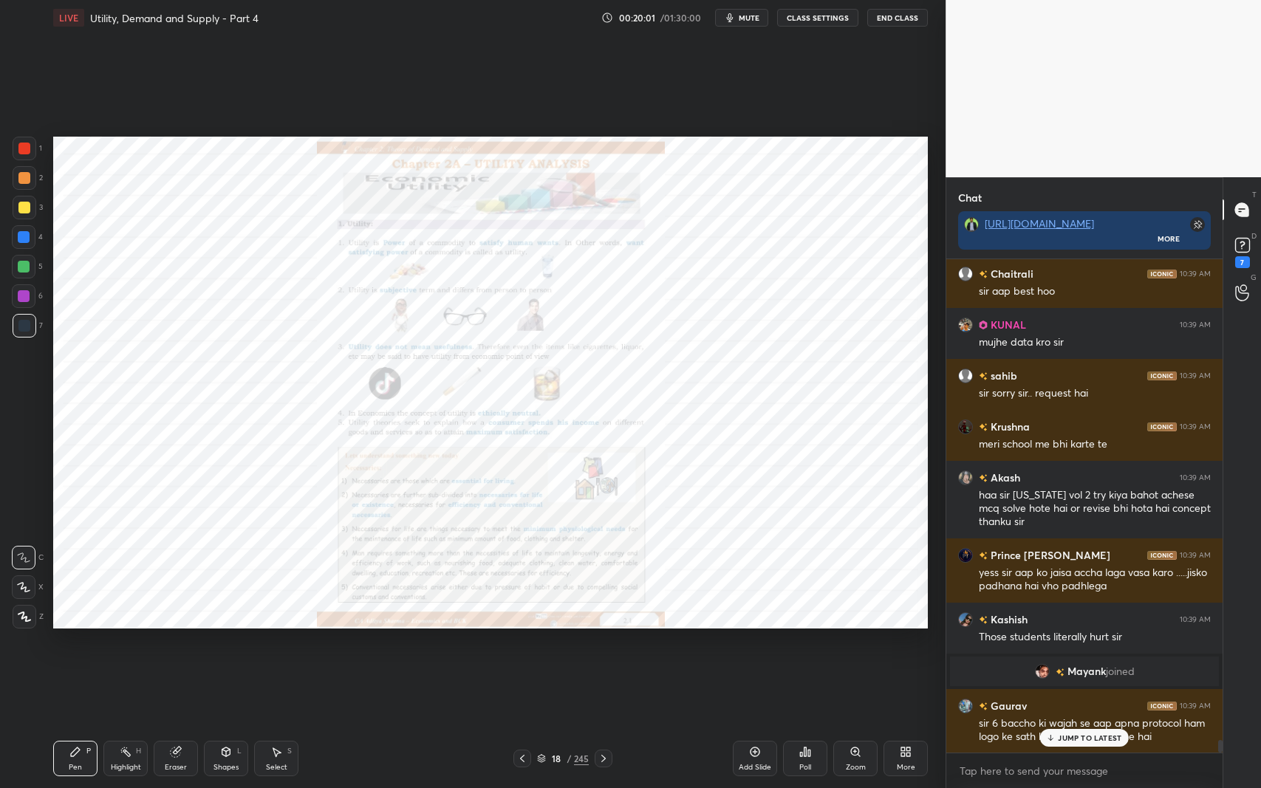
click at [1086, 645] on p "JUMP TO LATEST" at bounding box center [1090, 737] width 64 height 9
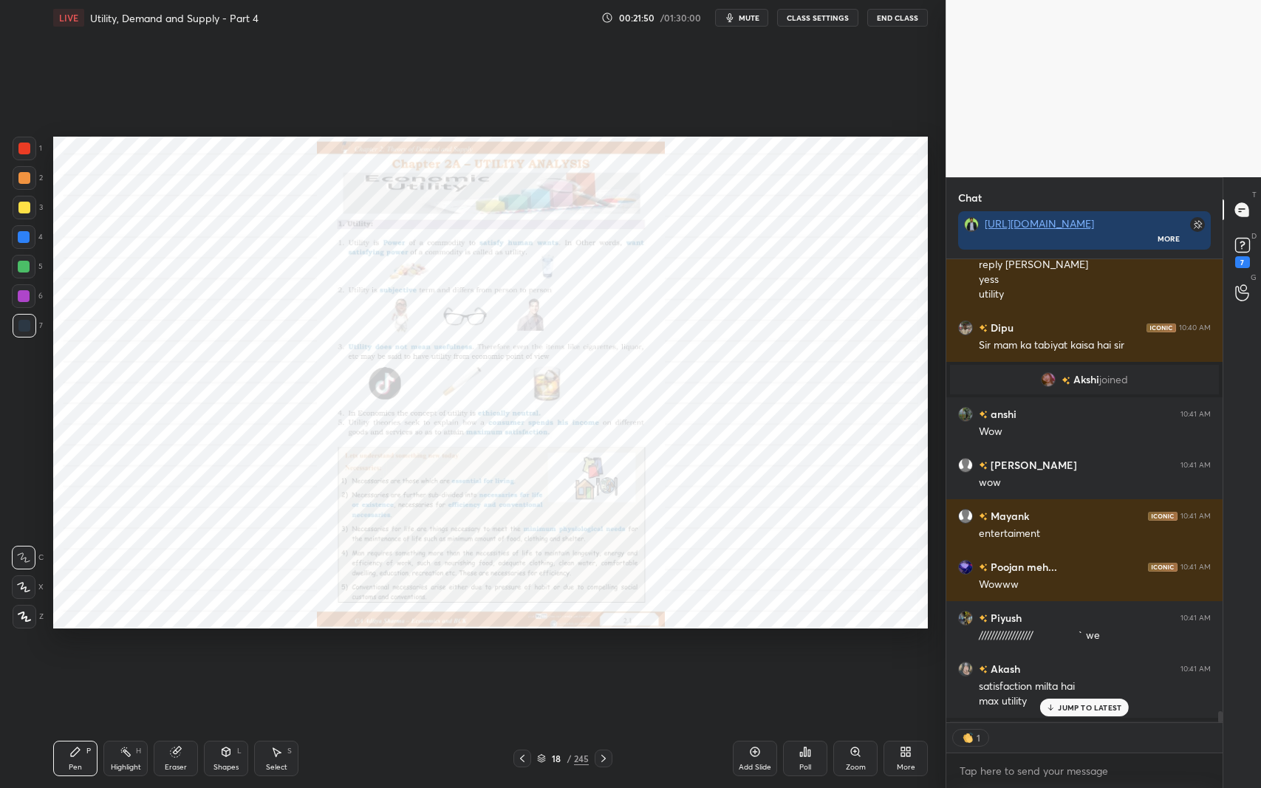
scroll to position [5, 4]
click at [603, 645] on icon at bounding box center [604, 759] width 12 height 12
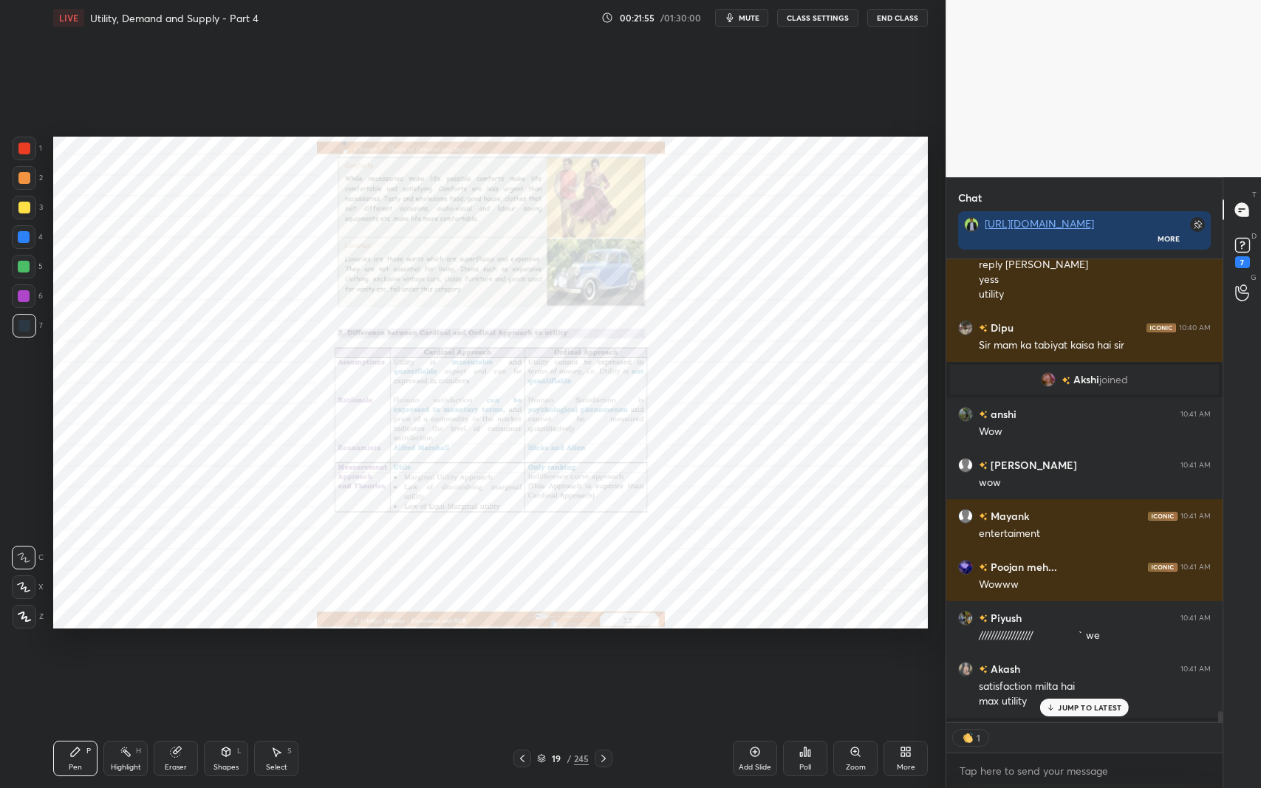
click at [1101, 645] on p "JUMP TO LATEST" at bounding box center [1090, 707] width 64 height 9
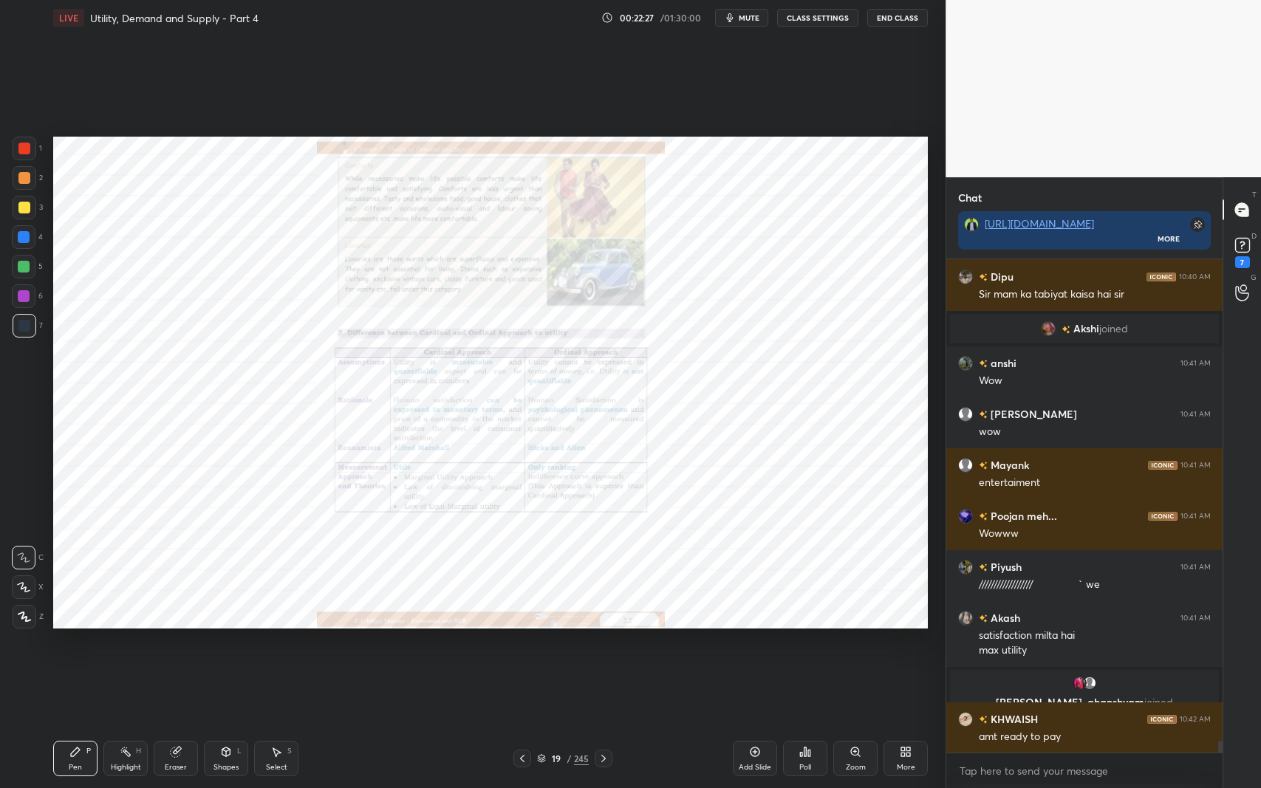
click at [598, 645] on icon at bounding box center [604, 759] width 12 height 12
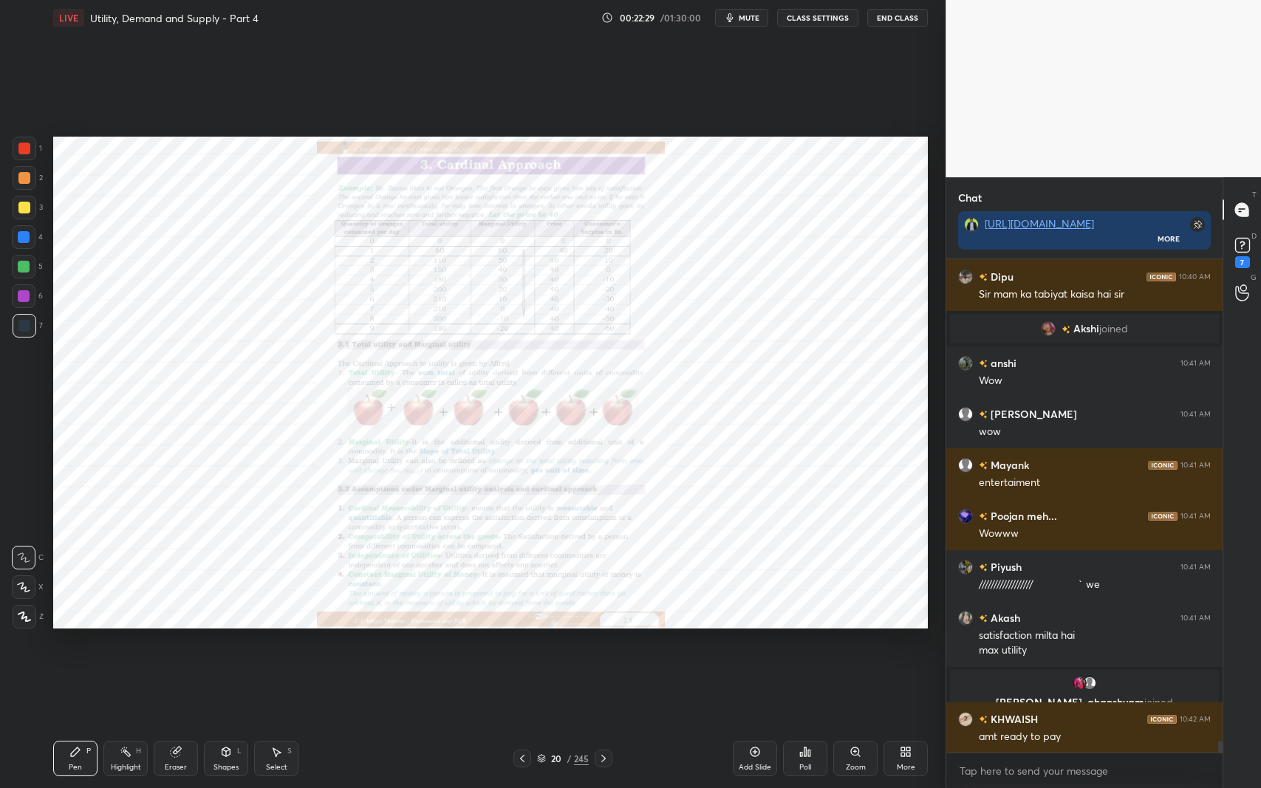
click at [846, 645] on div "Zoom" at bounding box center [856, 767] width 20 height 7
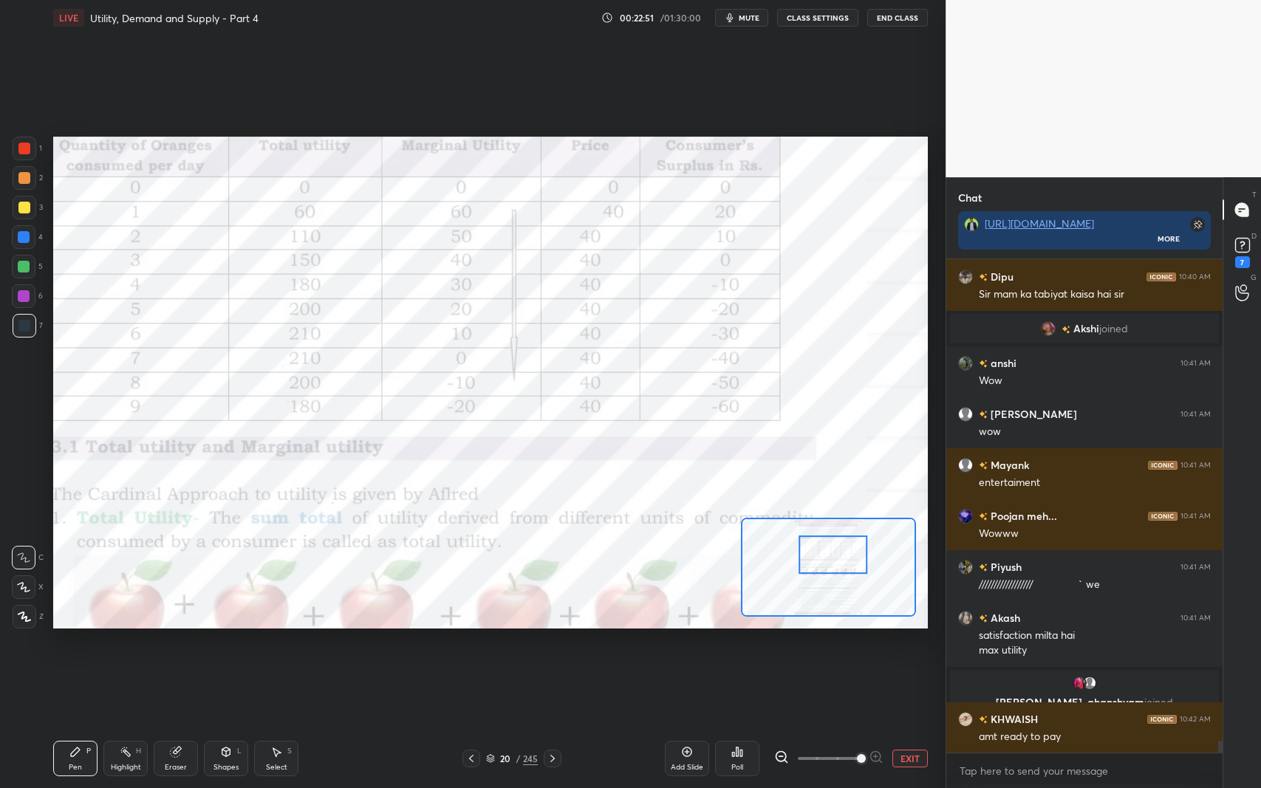
scroll to position [19581, 0]
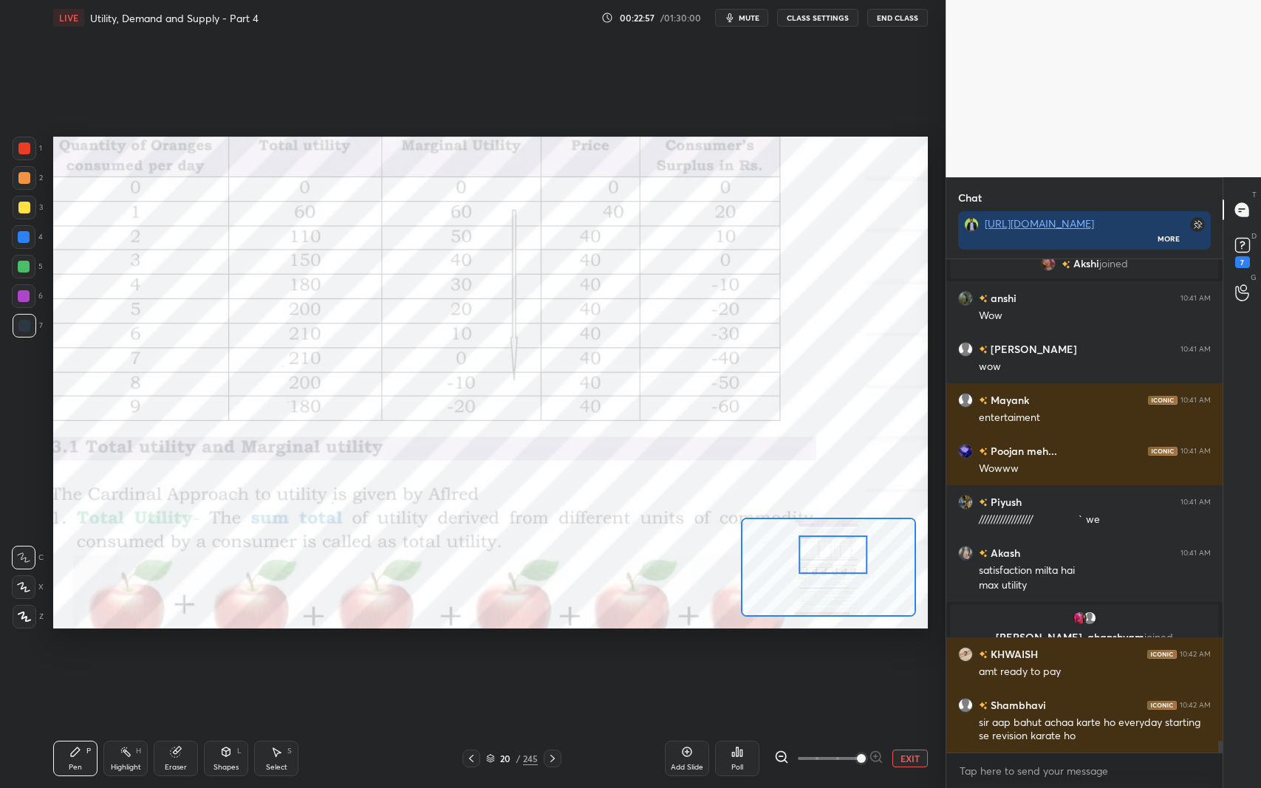
click at [175, 645] on icon at bounding box center [176, 752] width 10 height 10
click at [18, 614] on span "Erase all" at bounding box center [24, 616] width 22 height 10
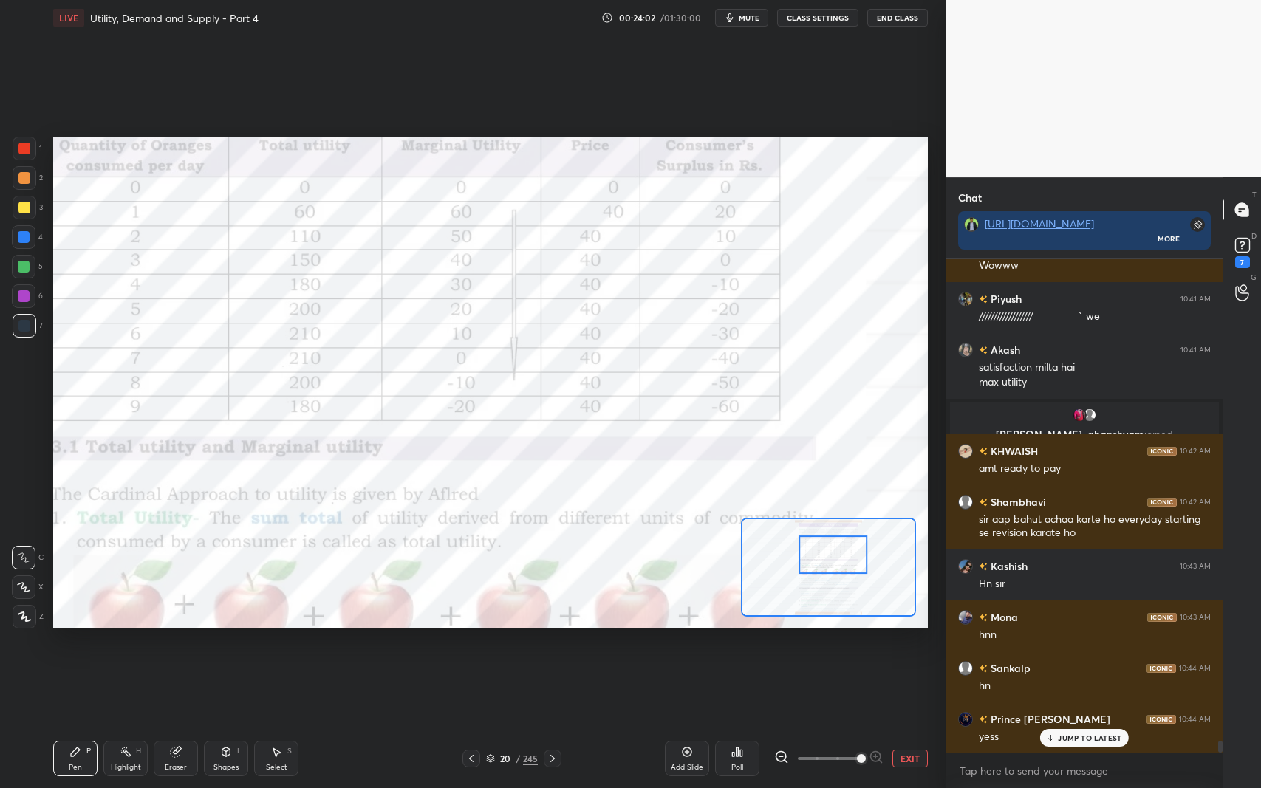
scroll to position [19835, 0]
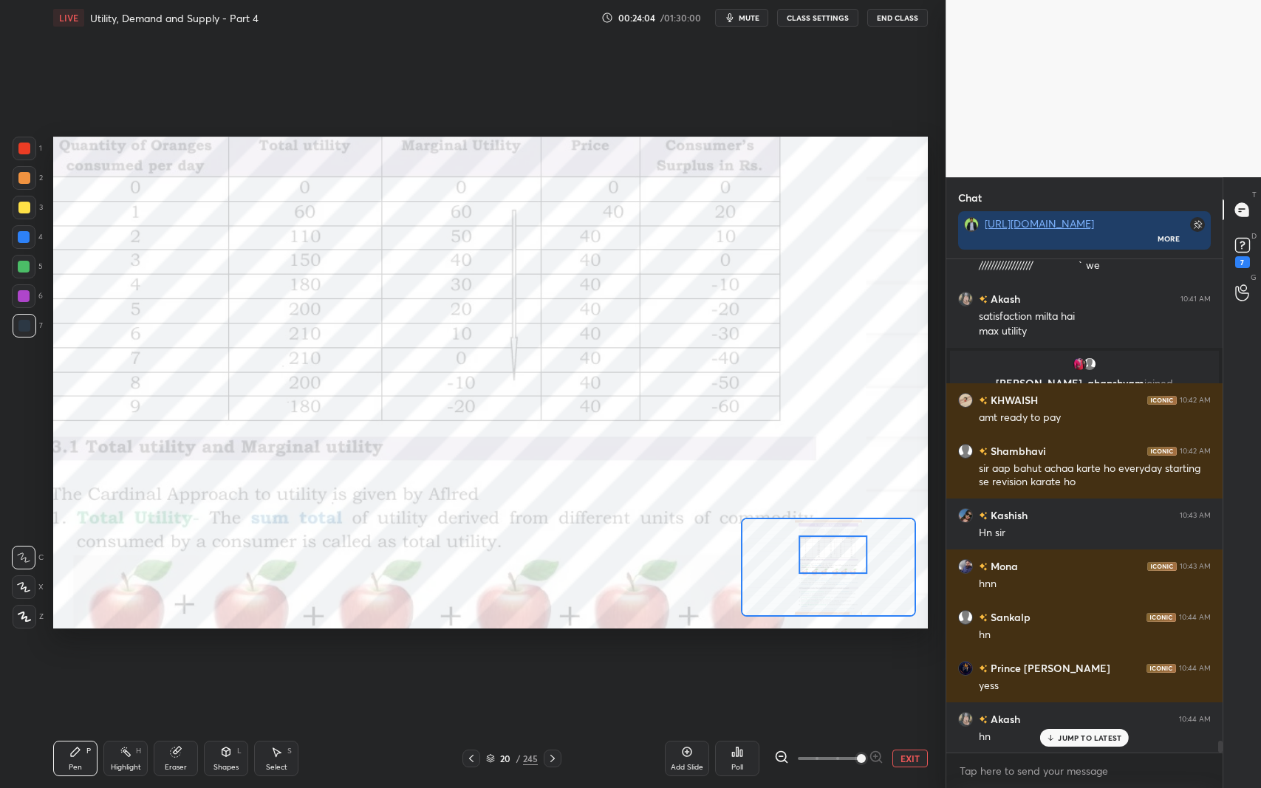
click at [175, 645] on icon at bounding box center [176, 752] width 10 height 10
click at [69, 645] on div "Pen P" at bounding box center [75, 758] width 44 height 35
click at [89, 645] on div "P" at bounding box center [88, 750] width 4 height 7
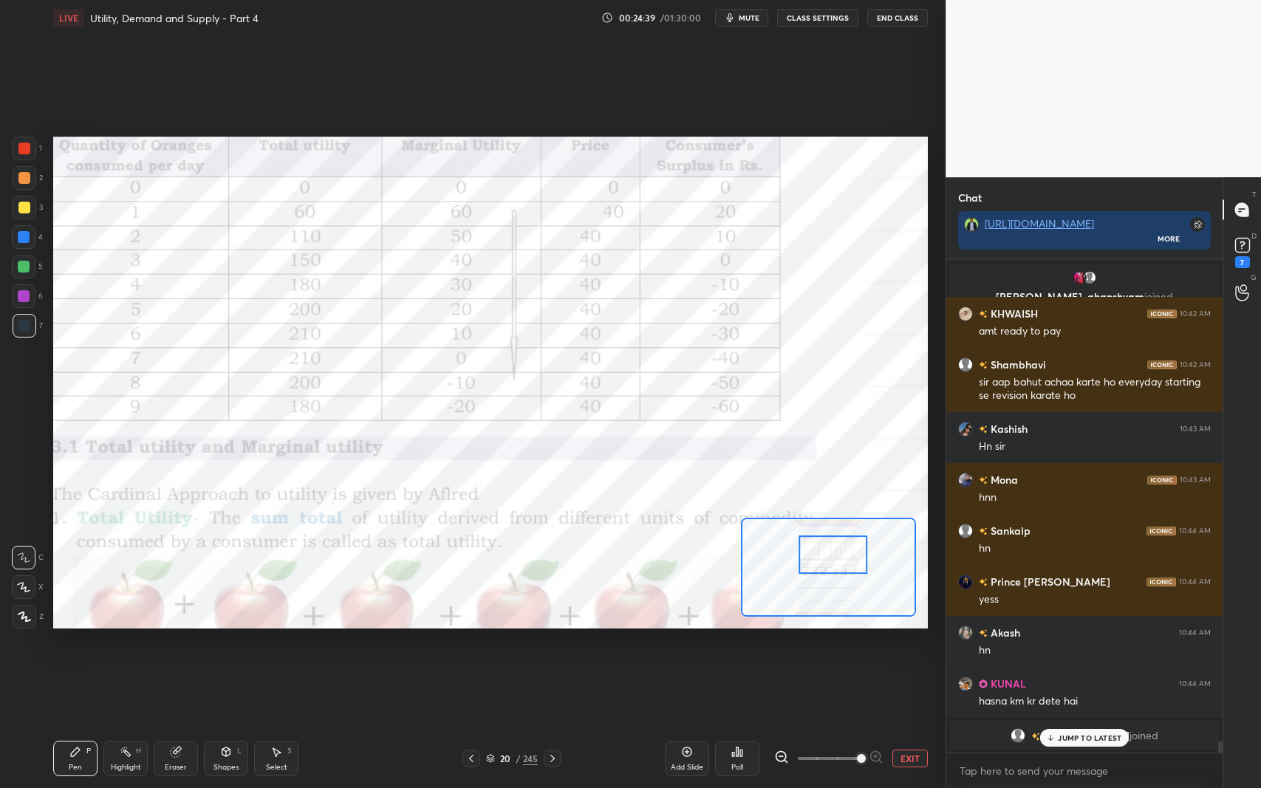
scroll to position [19973, 0]
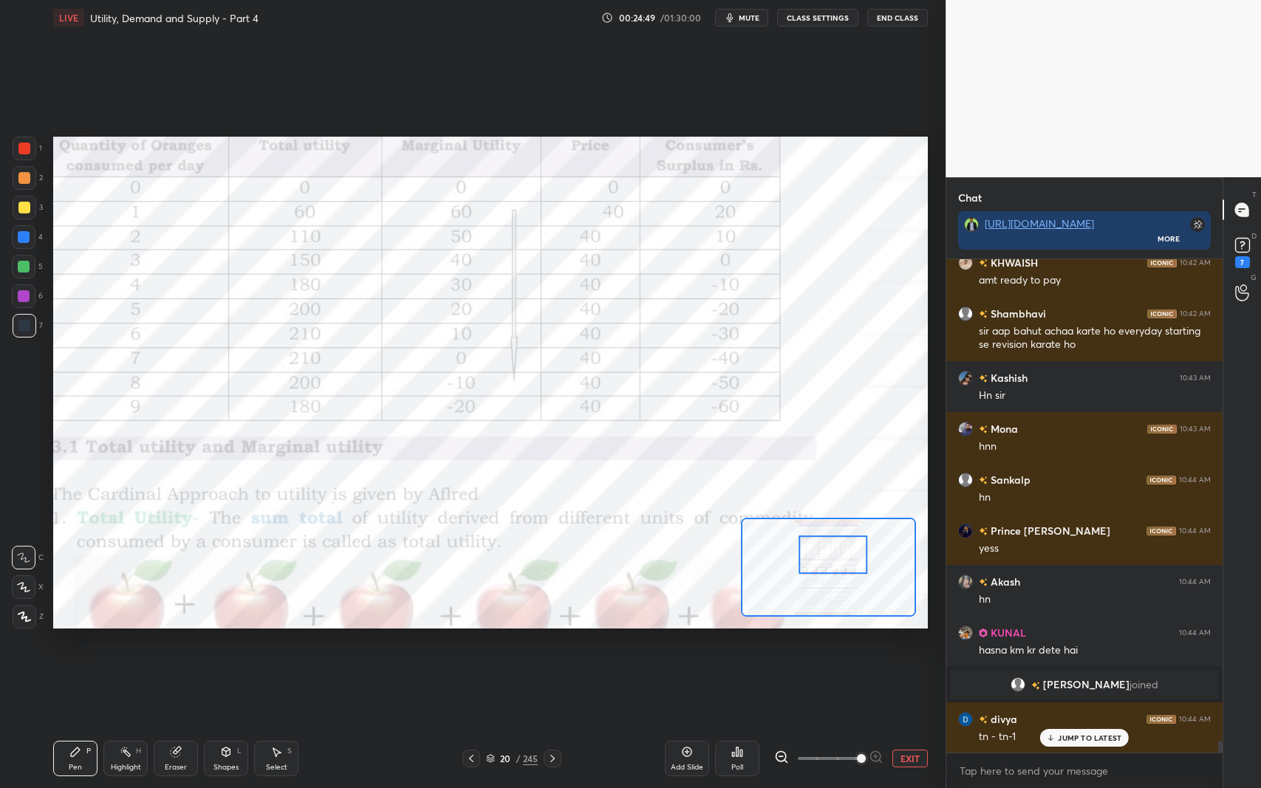
click at [894, 645] on button "EXIT" at bounding box center [909, 759] width 35 height 18
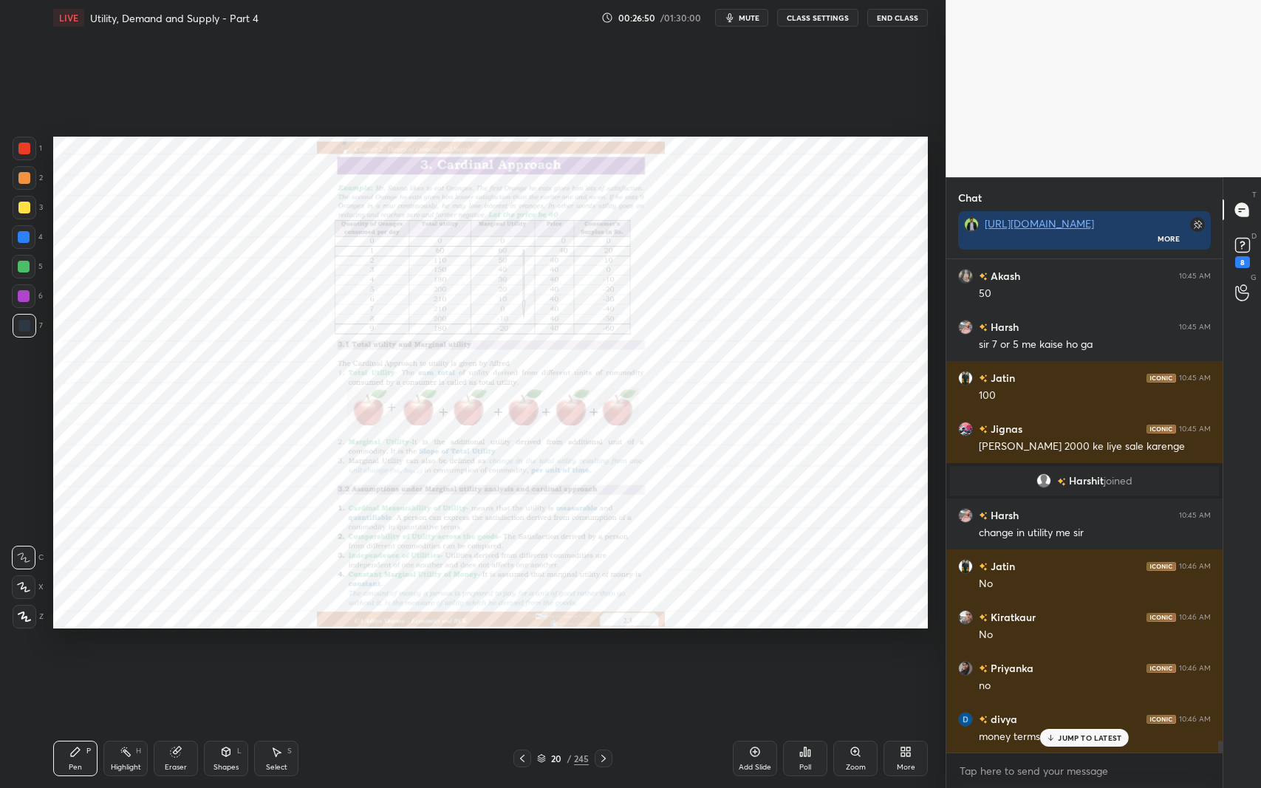
scroll to position [20504, 0]
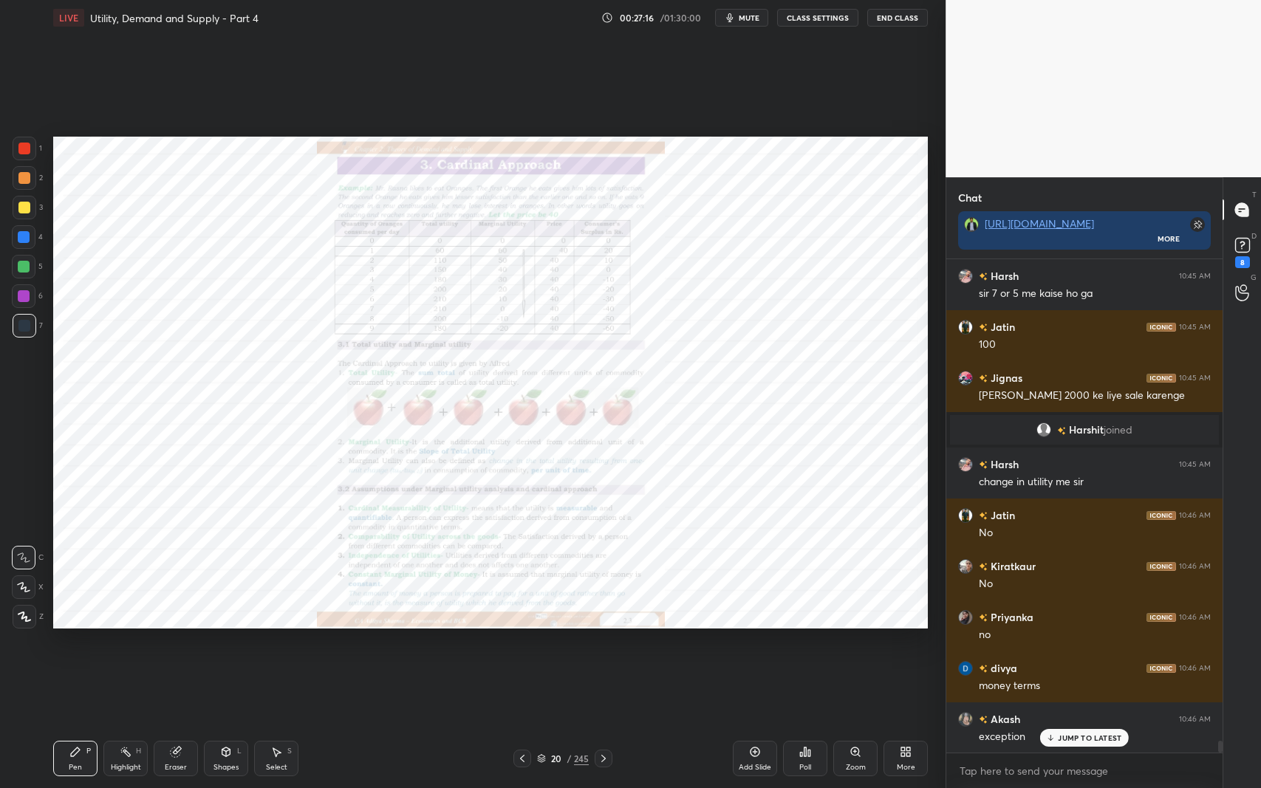
click at [598, 645] on icon at bounding box center [604, 759] width 12 height 12
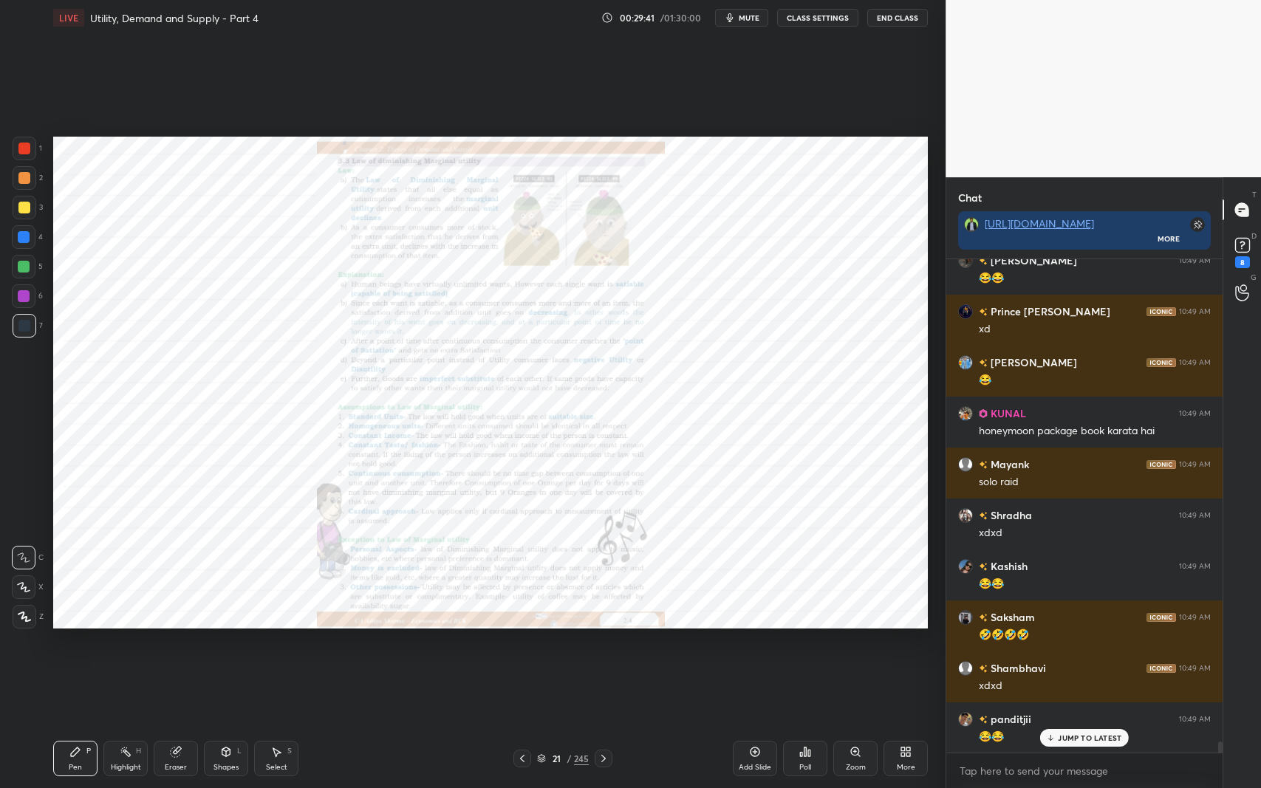
scroll to position [22161, 0]
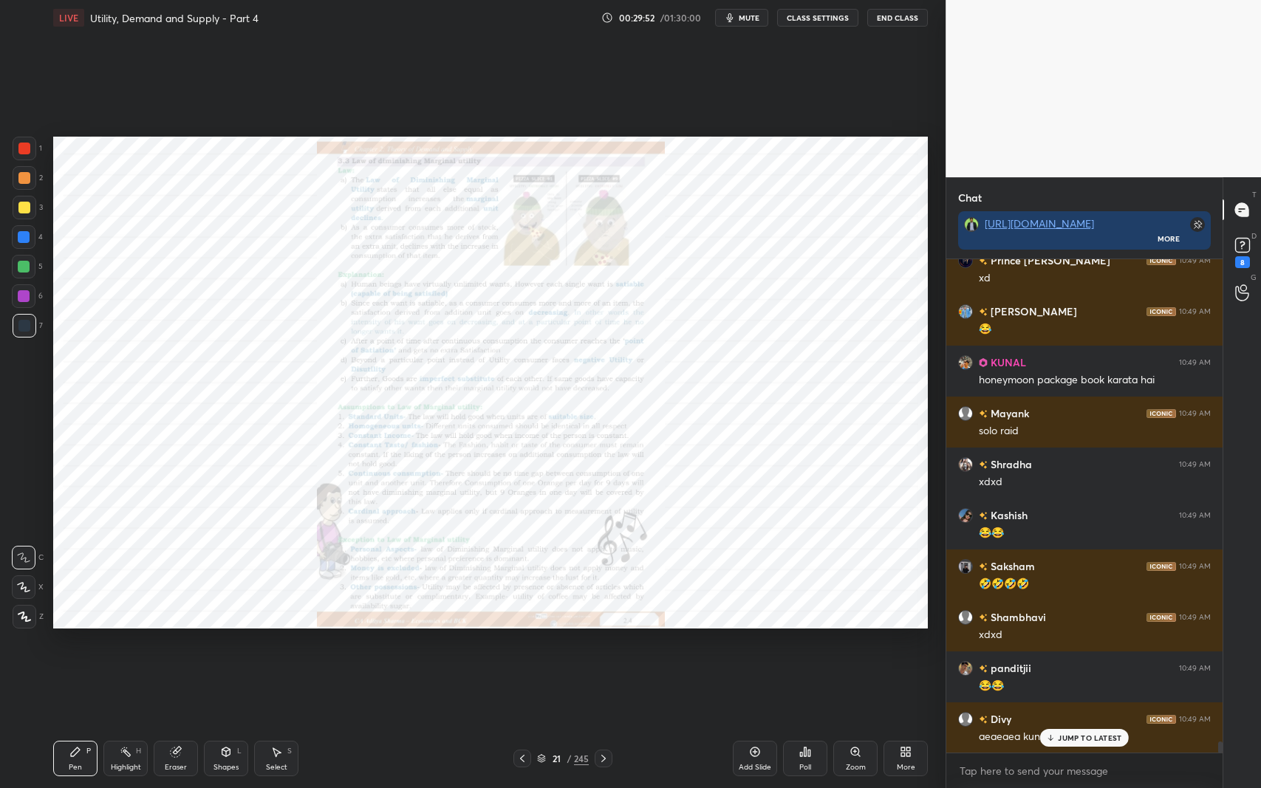
click at [1075, 645] on p "JUMP TO LATEST" at bounding box center [1090, 737] width 64 height 9
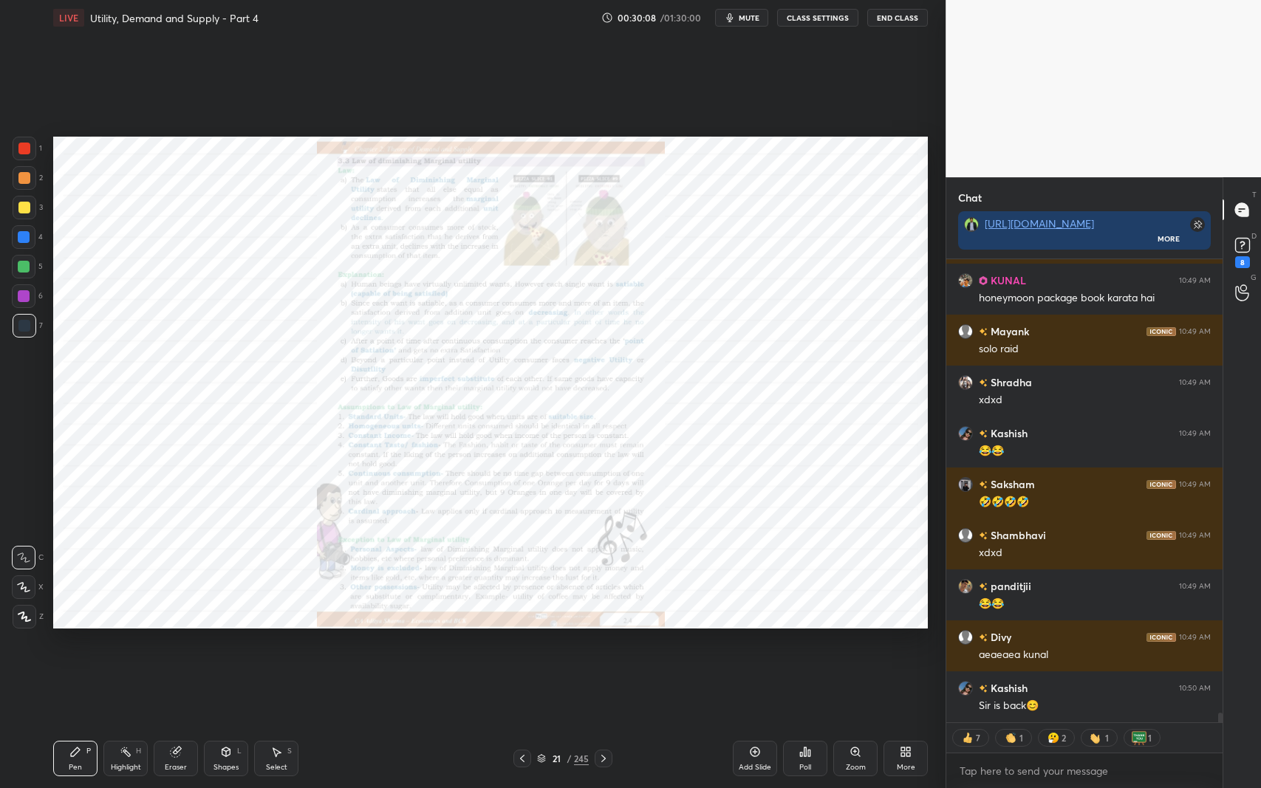
scroll to position [22307, 0]
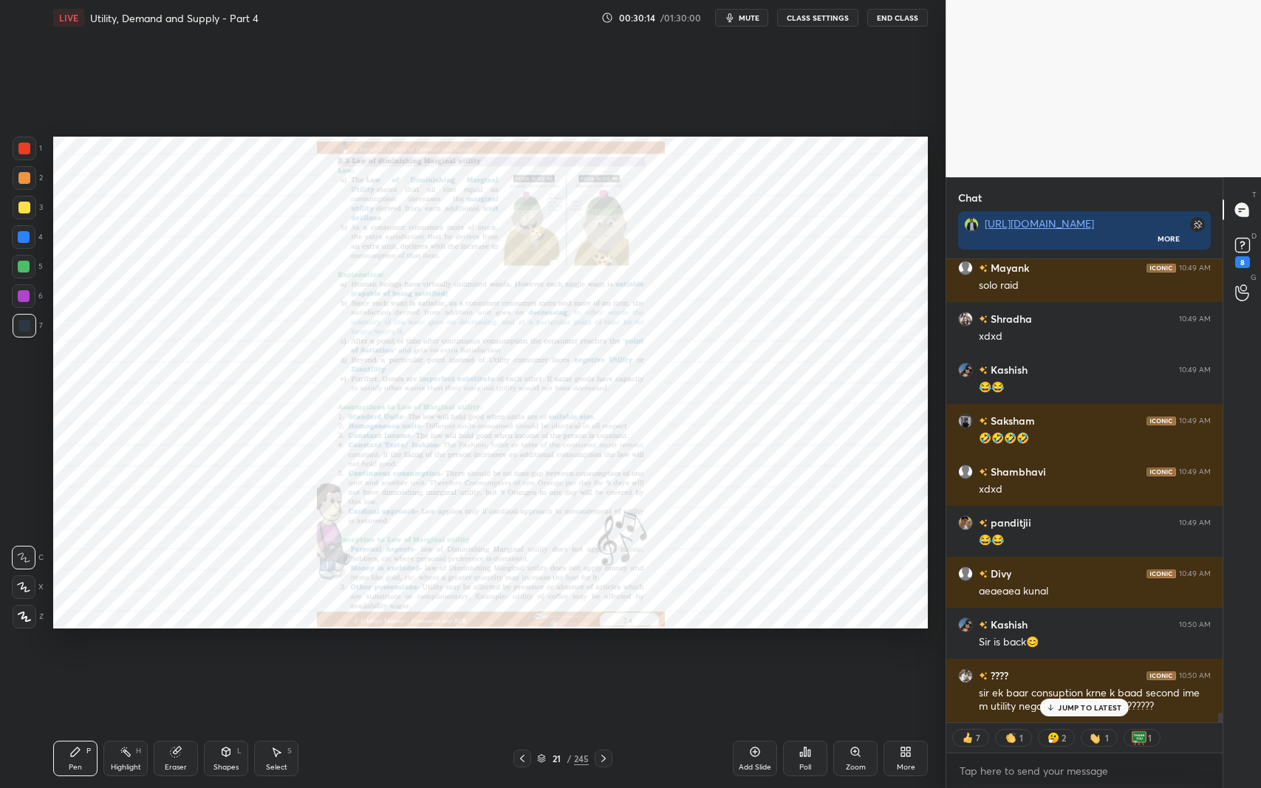
click at [1075, 645] on p "JUMP TO LATEST" at bounding box center [1090, 707] width 64 height 9
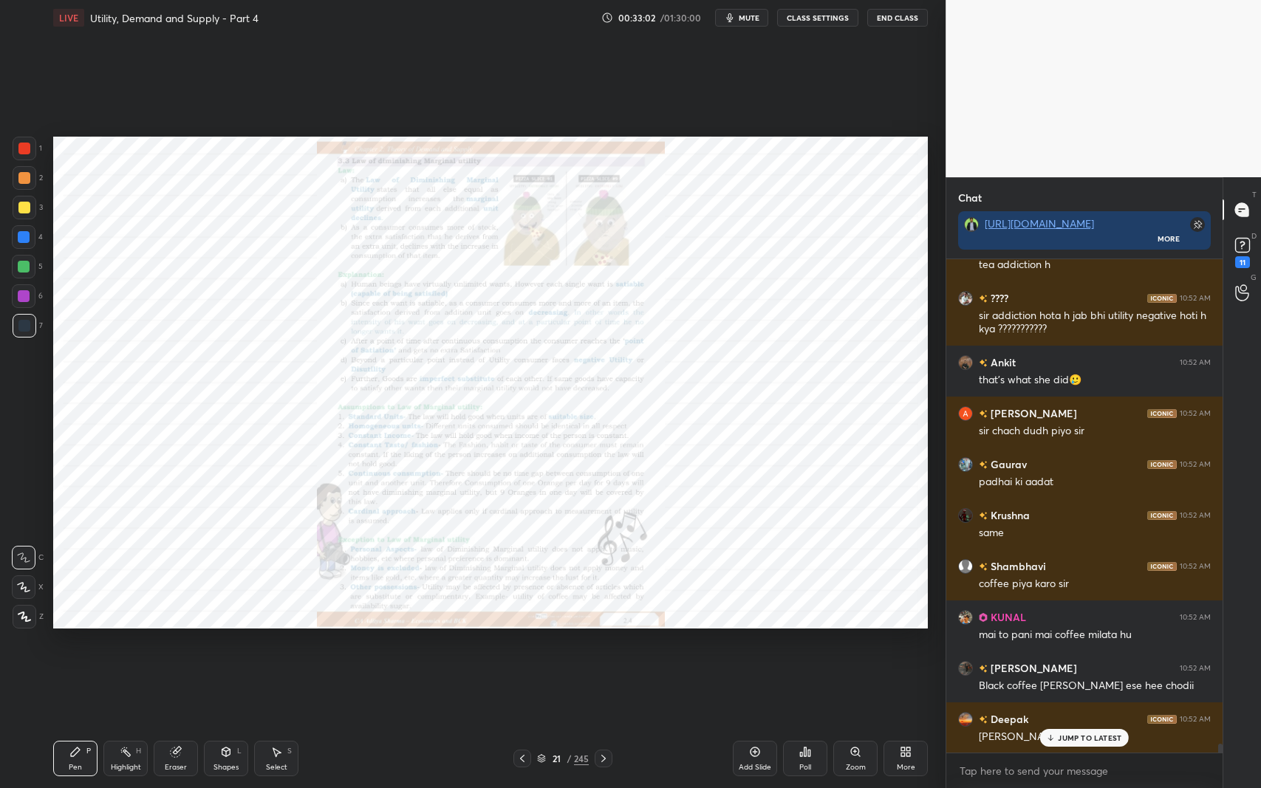
scroll to position [25943, 0]
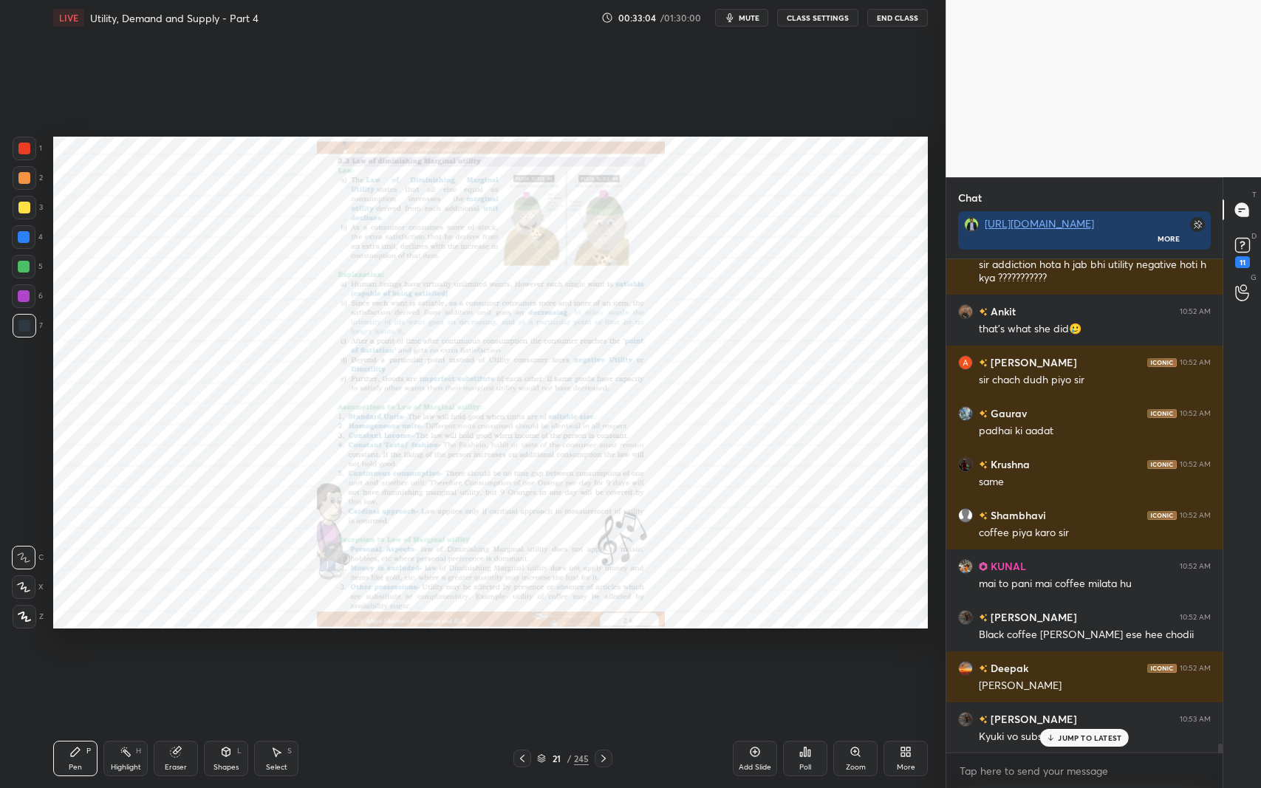
click at [1066, 645] on p "JUMP TO LATEST" at bounding box center [1090, 737] width 64 height 9
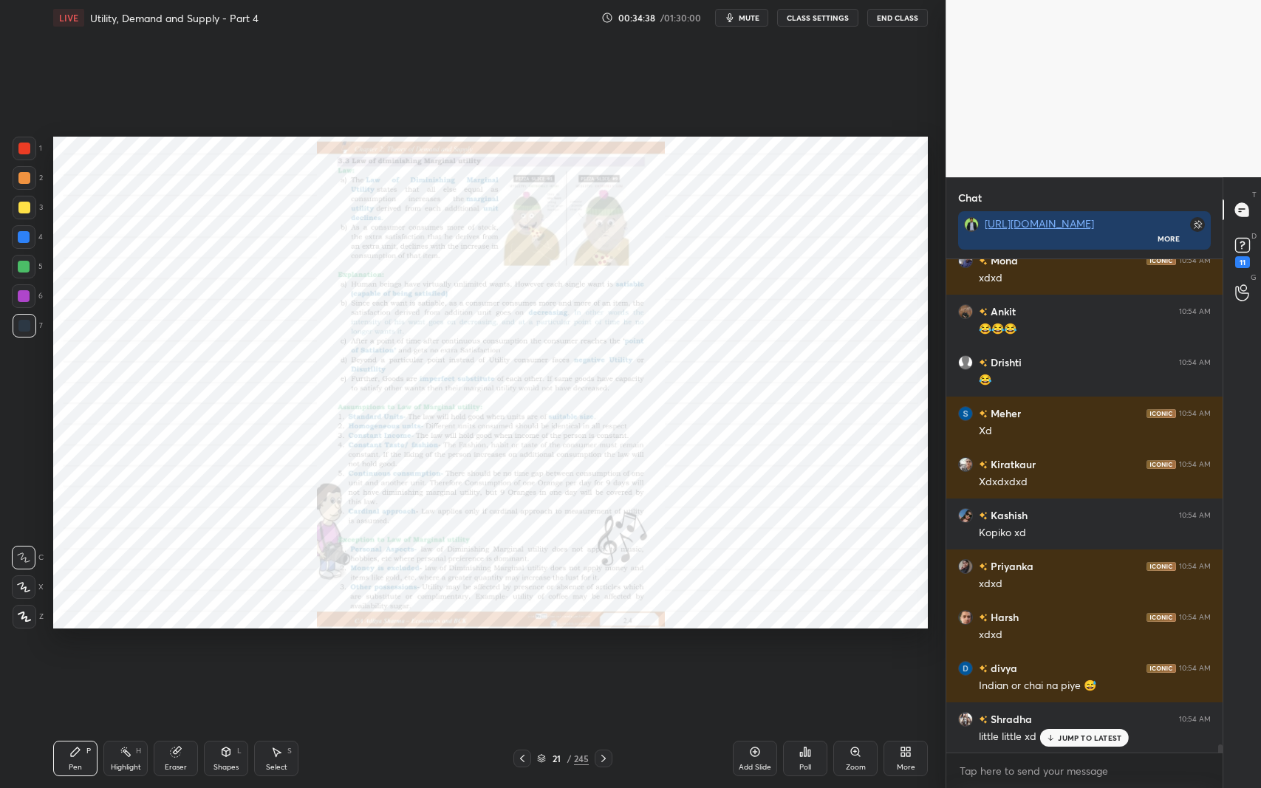
scroll to position [28429, 0]
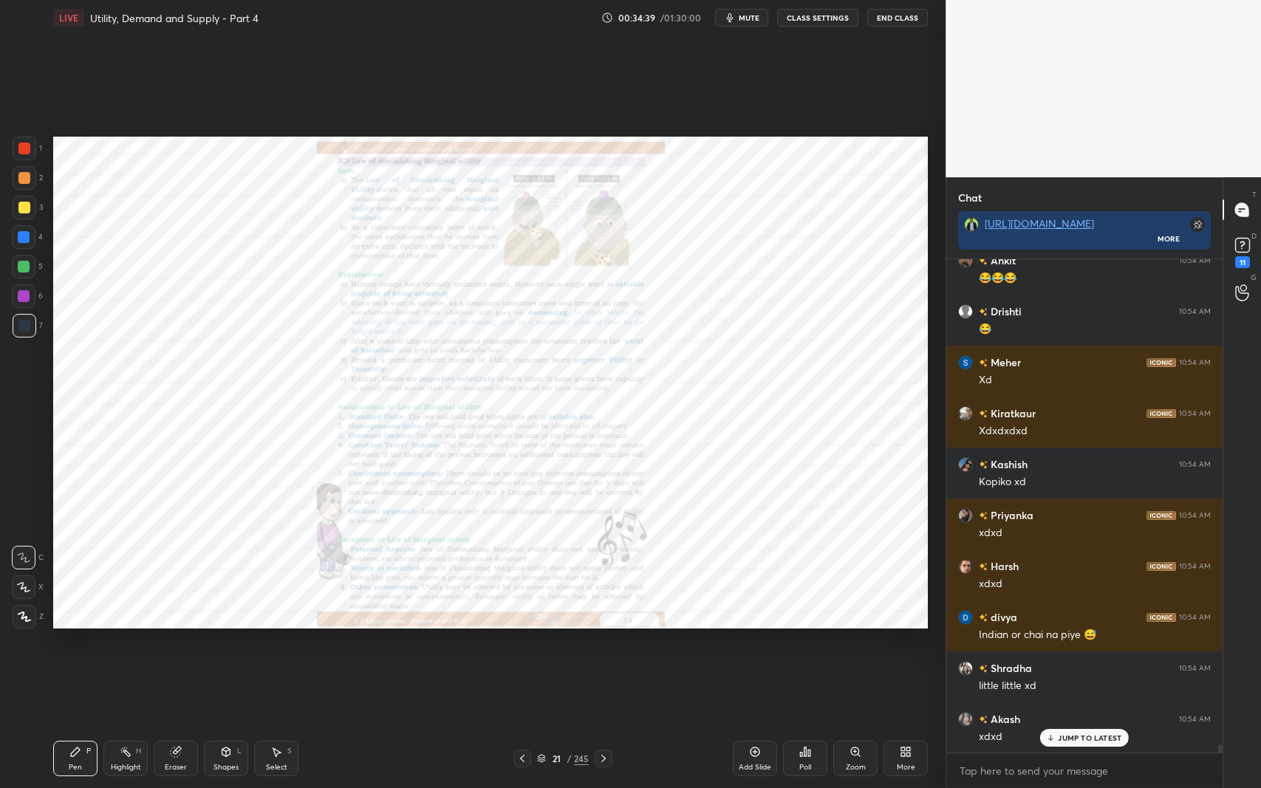
click at [854, 645] on div "Zoom" at bounding box center [856, 767] width 20 height 7
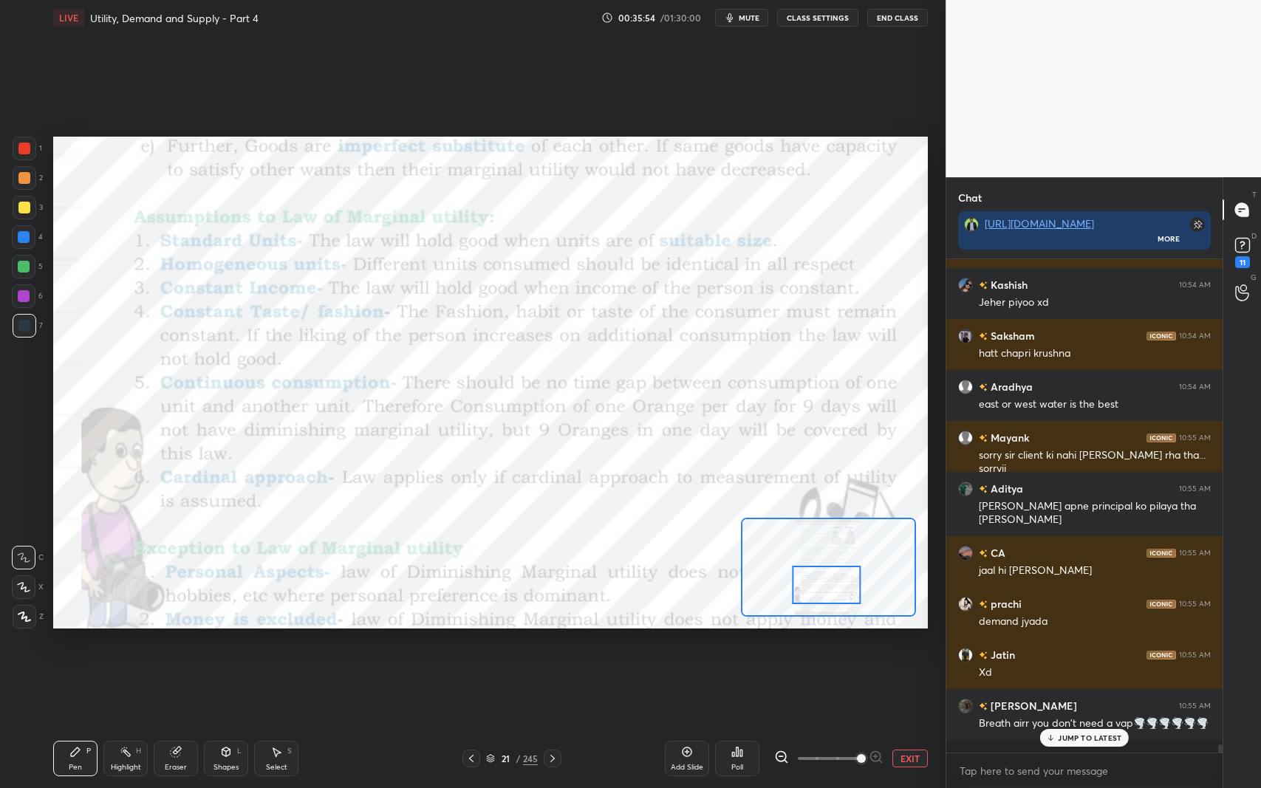
scroll to position [29576, 0]
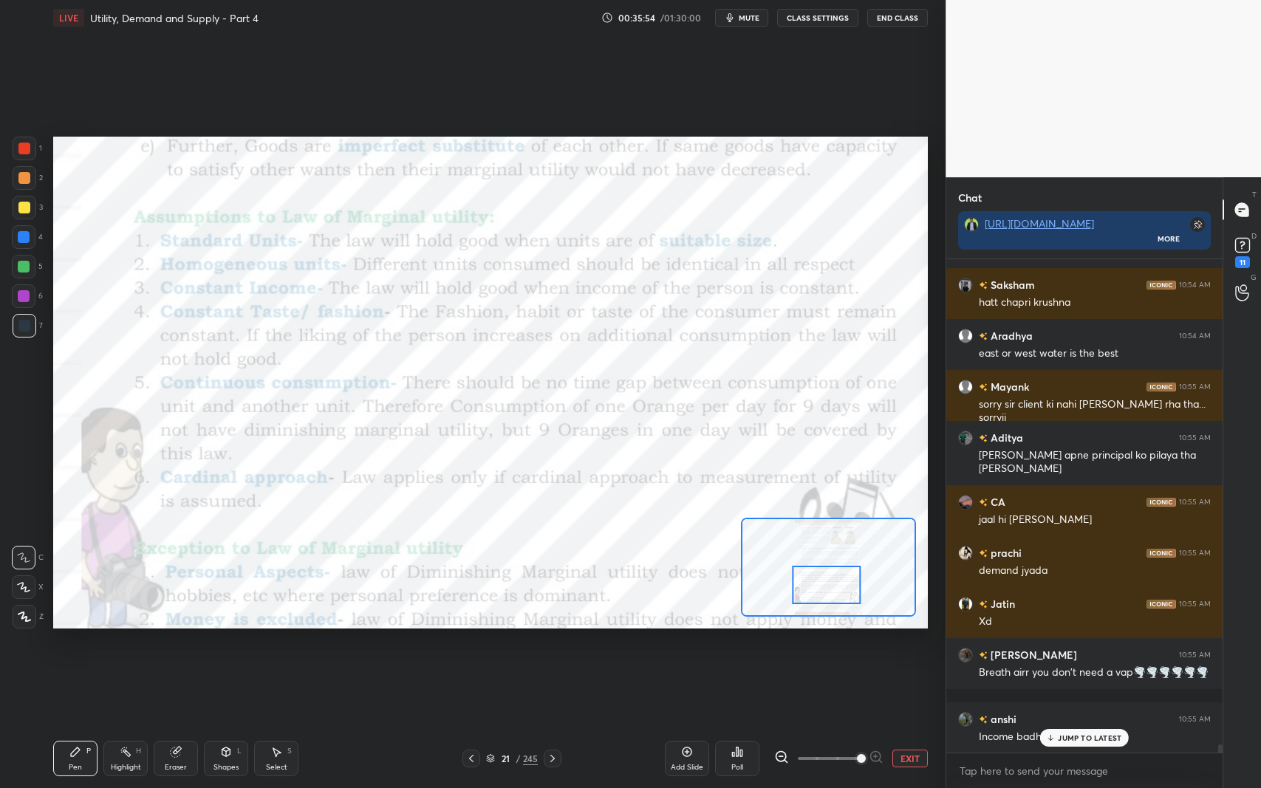
click at [1069, 645] on p "JUMP TO LATEST" at bounding box center [1090, 737] width 64 height 9
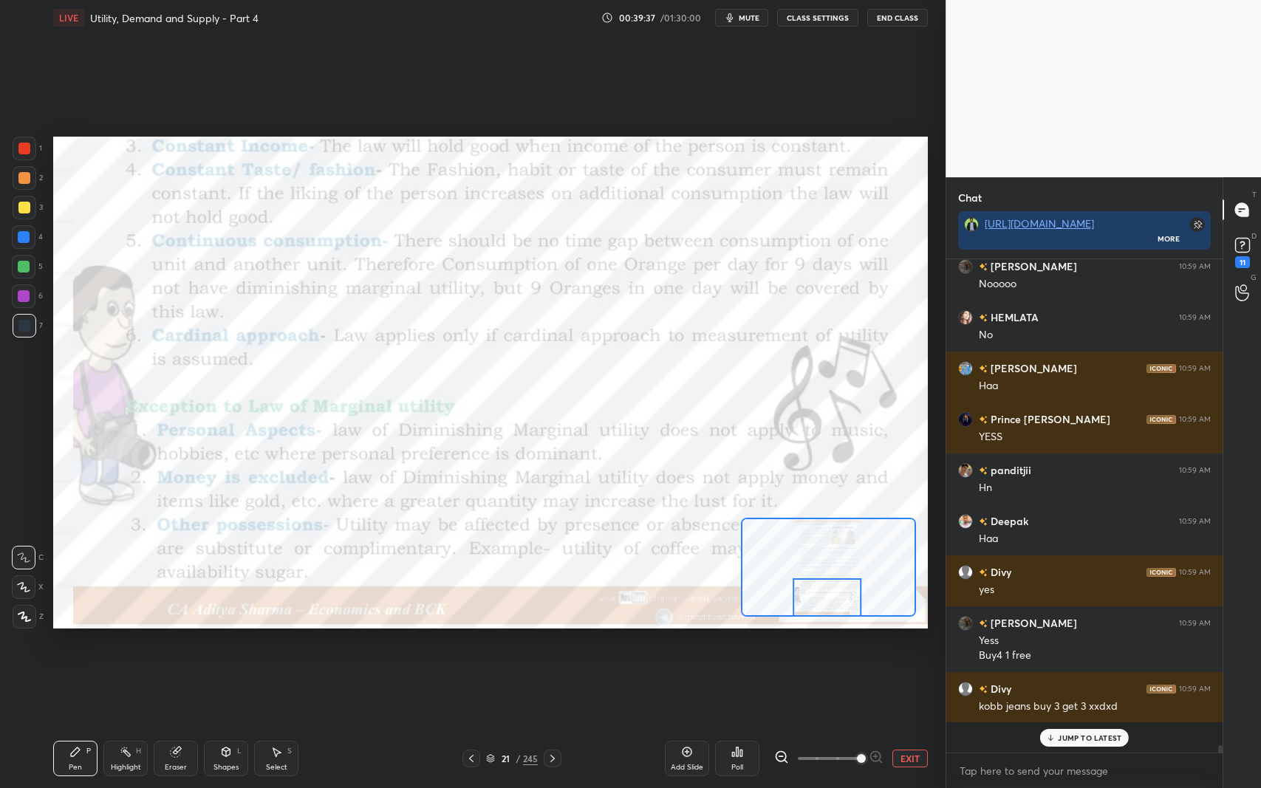
scroll to position [31110, 0]
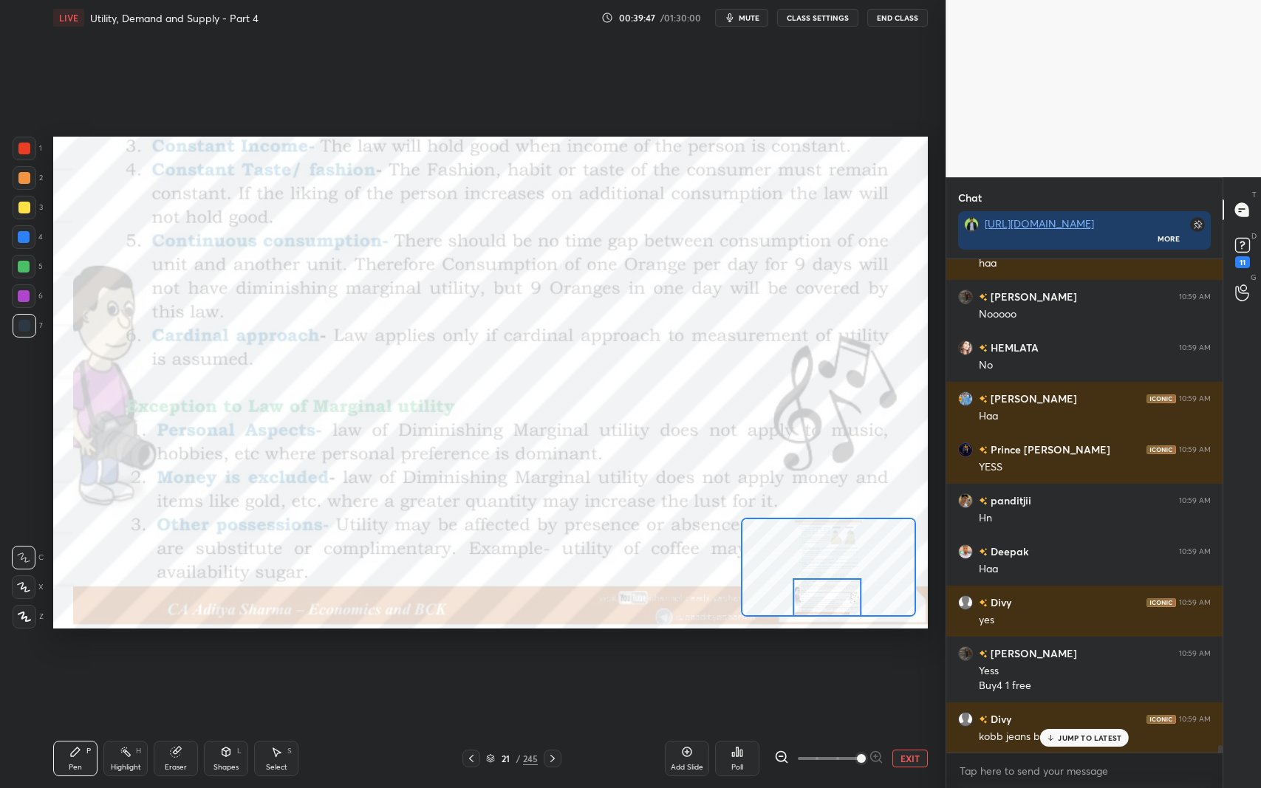
click at [1084, 645] on p "JUMP TO LATEST" at bounding box center [1090, 737] width 64 height 9
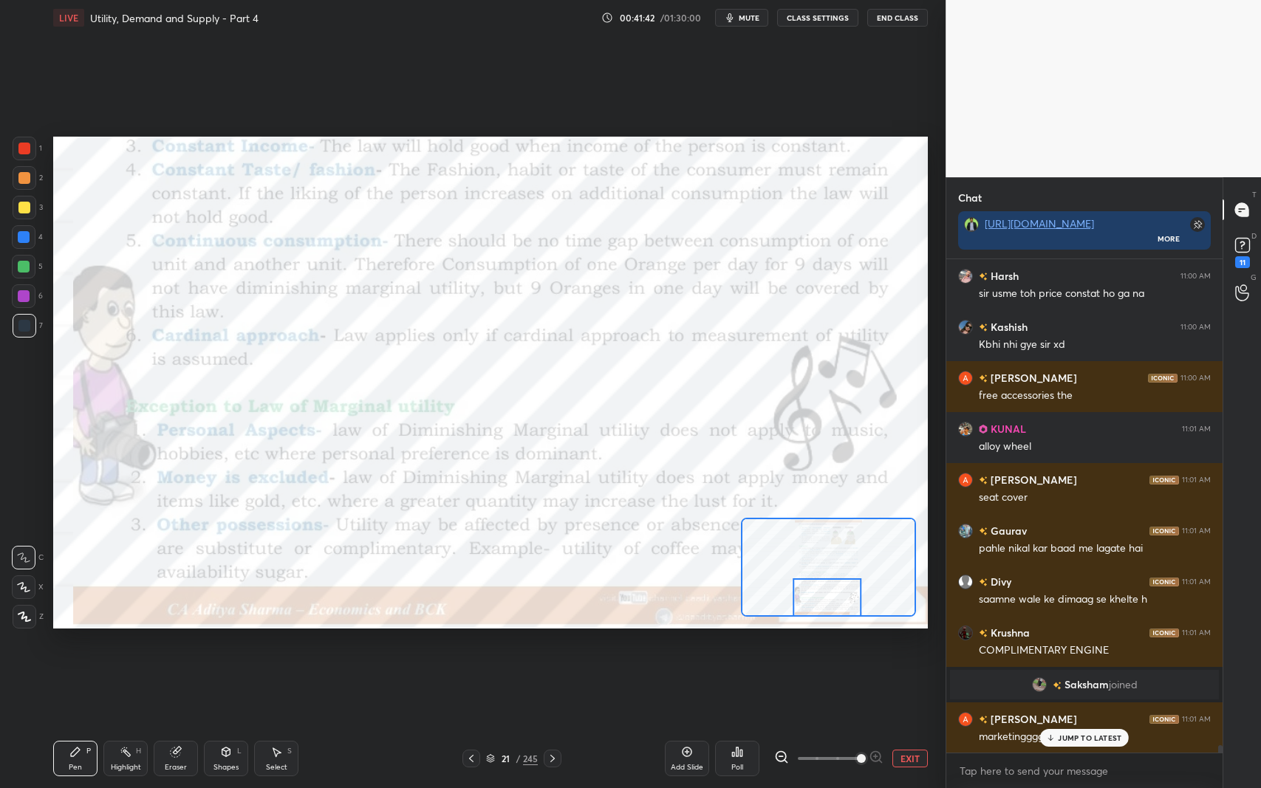
scroll to position [32348, 0]
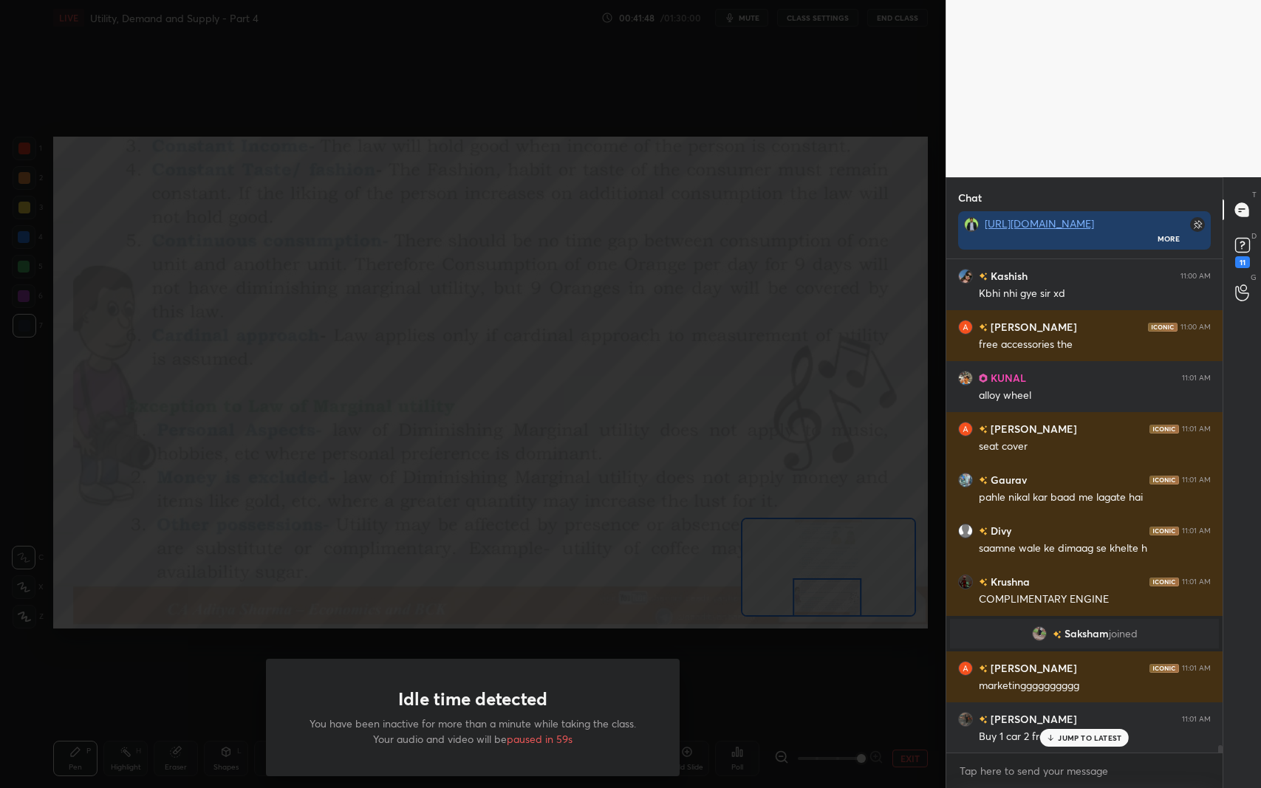
click at [372, 645] on div "Idle time detected You have been inactive for more than a minute while taking t…" at bounding box center [473, 717] width 414 height 117
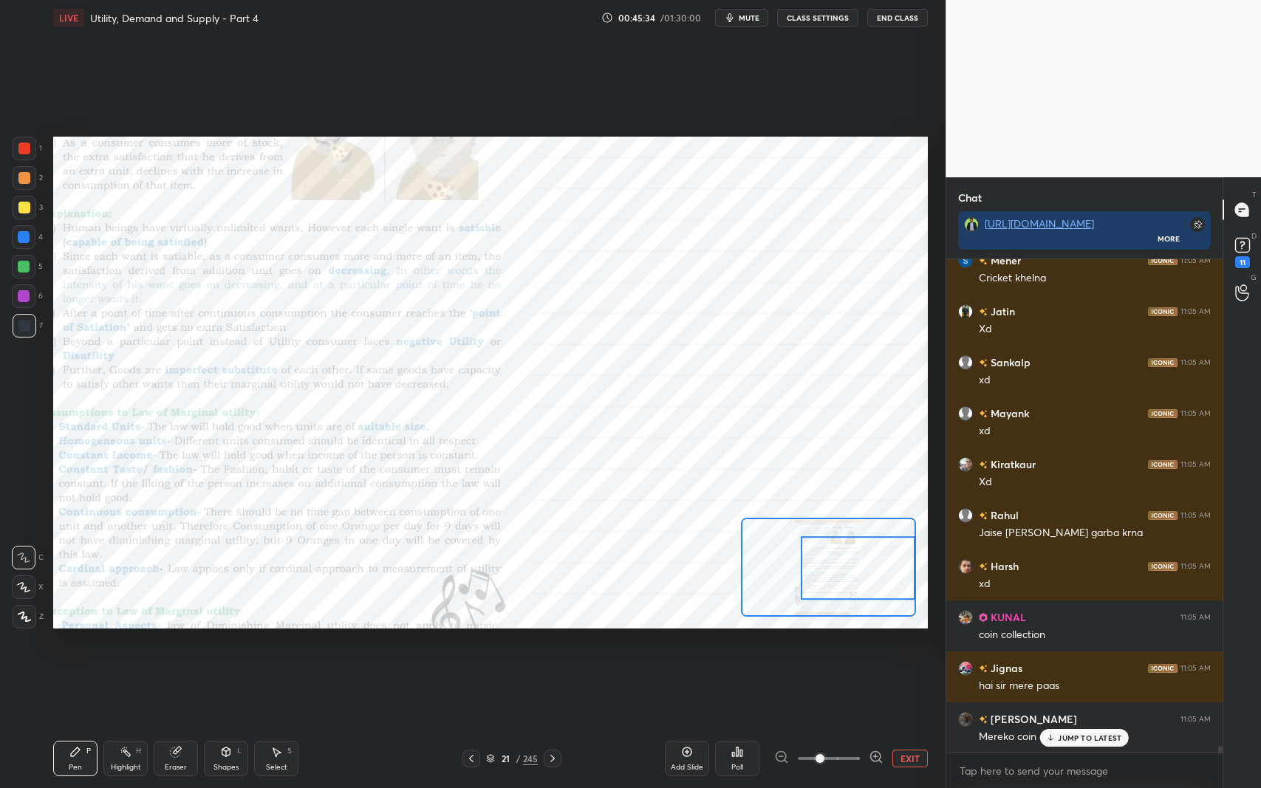
scroll to position [37592, 0]
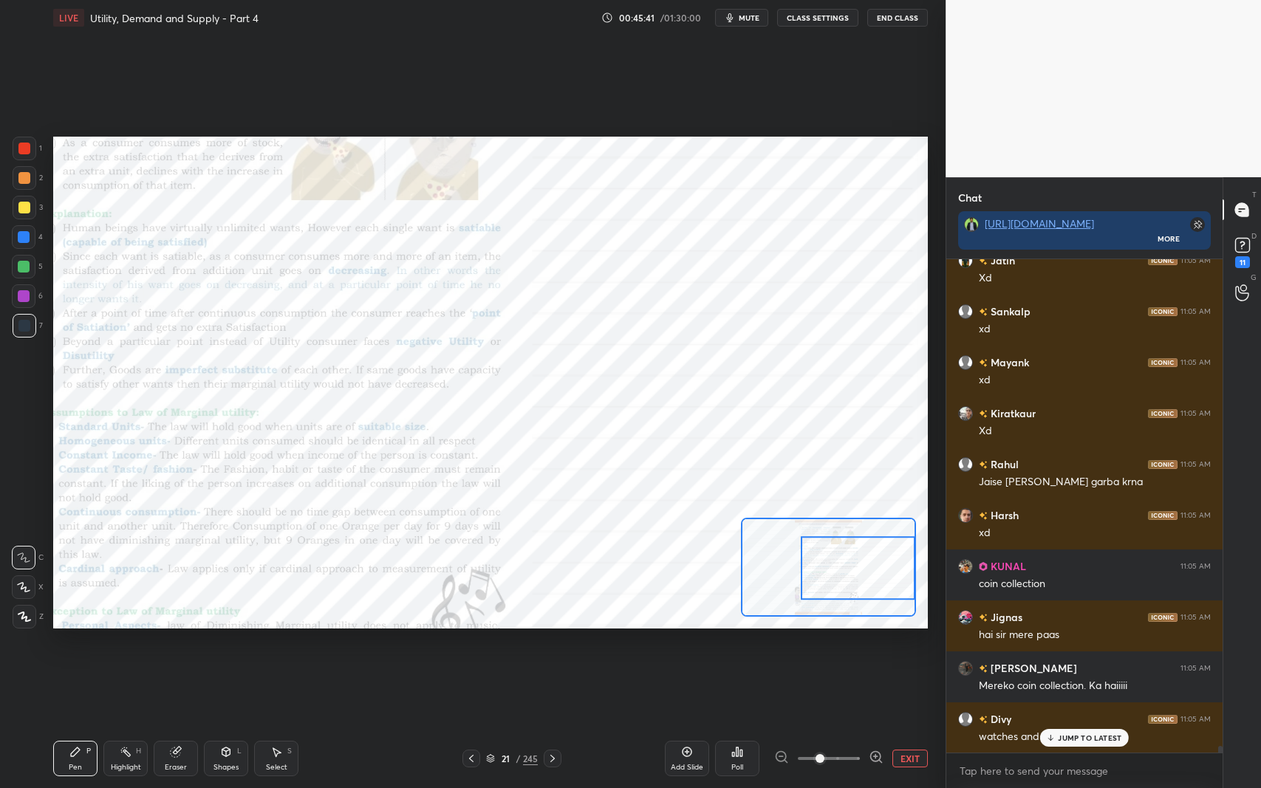
click at [552, 645] on icon at bounding box center [553, 759] width 12 height 12
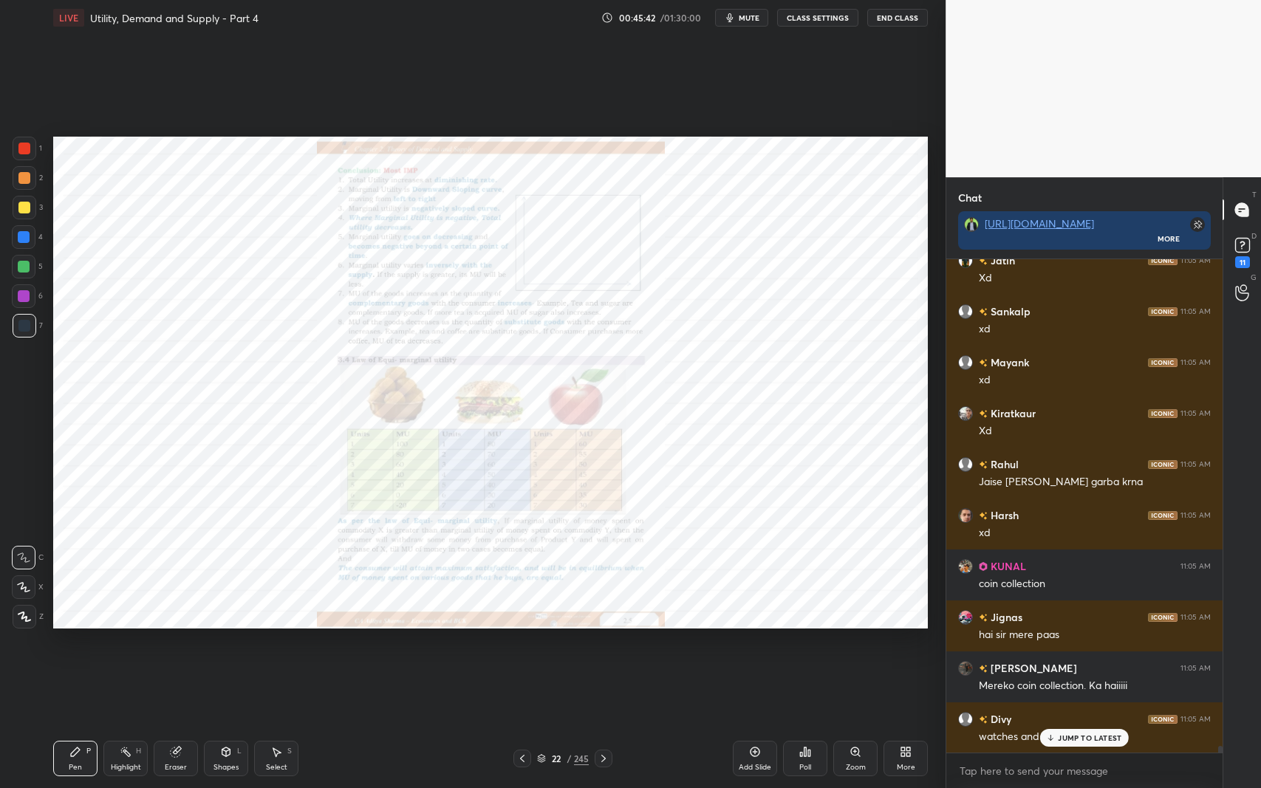
scroll to position [37644, 0]
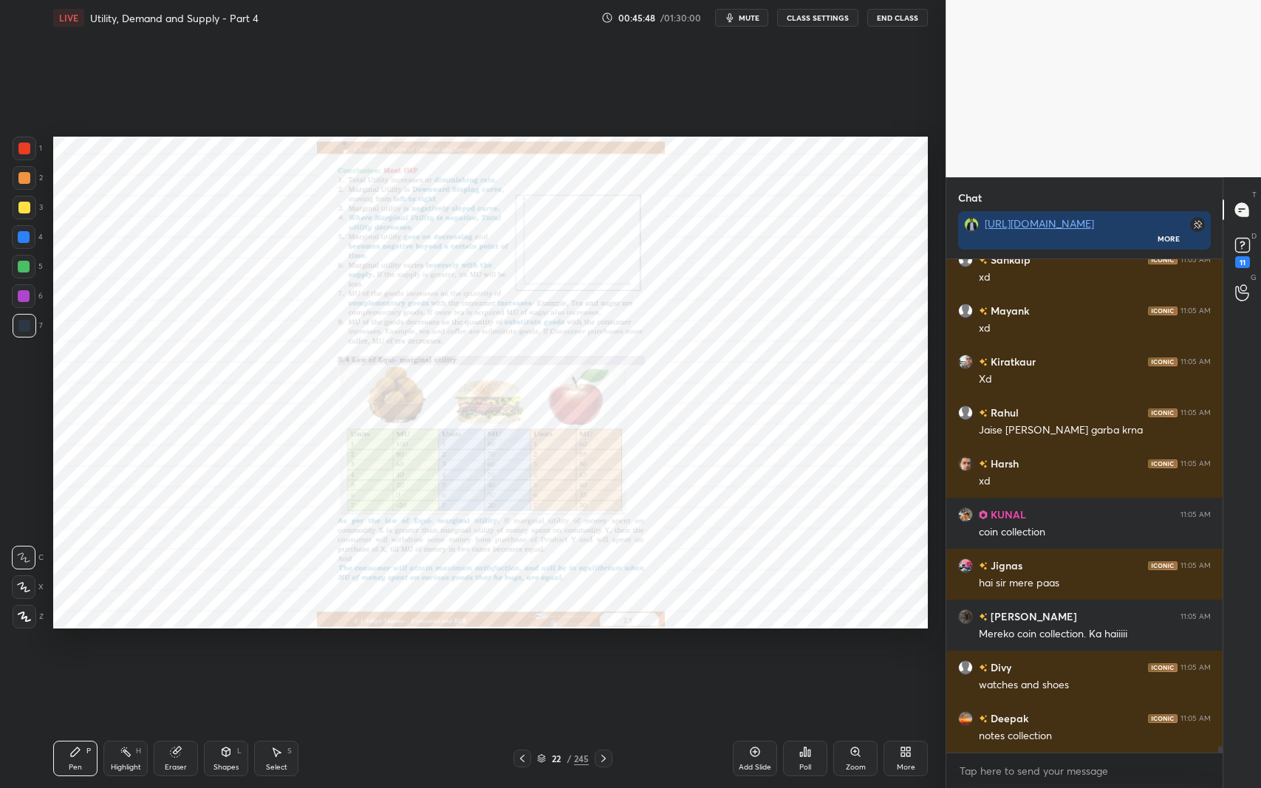
click at [820, 645] on div "Poll" at bounding box center [805, 758] width 44 height 35
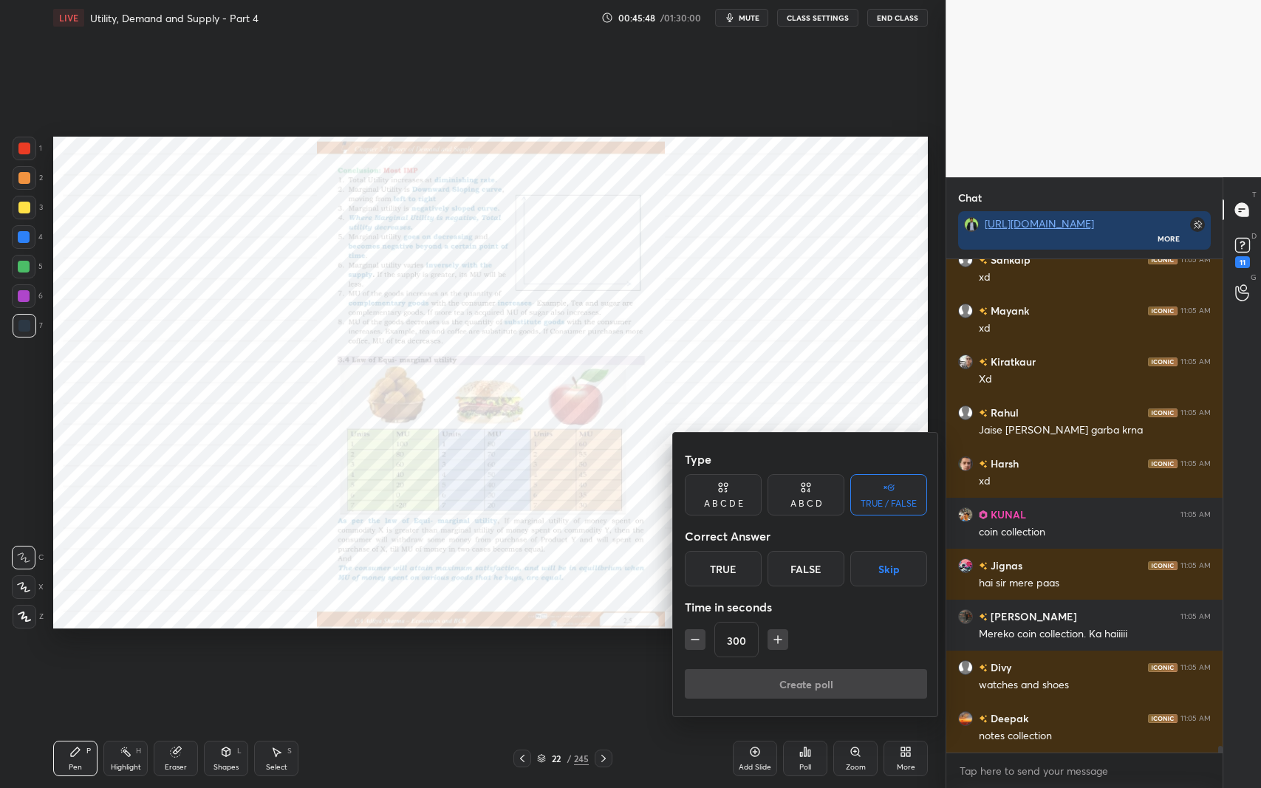
click at [832, 645] on div at bounding box center [630, 394] width 1261 height 788
click at [833, 645] on div "Type A B C D E A B C D TRUE / FALSE Correct Answer True False Skip Time in seco…" at bounding box center [630, 394] width 1261 height 788
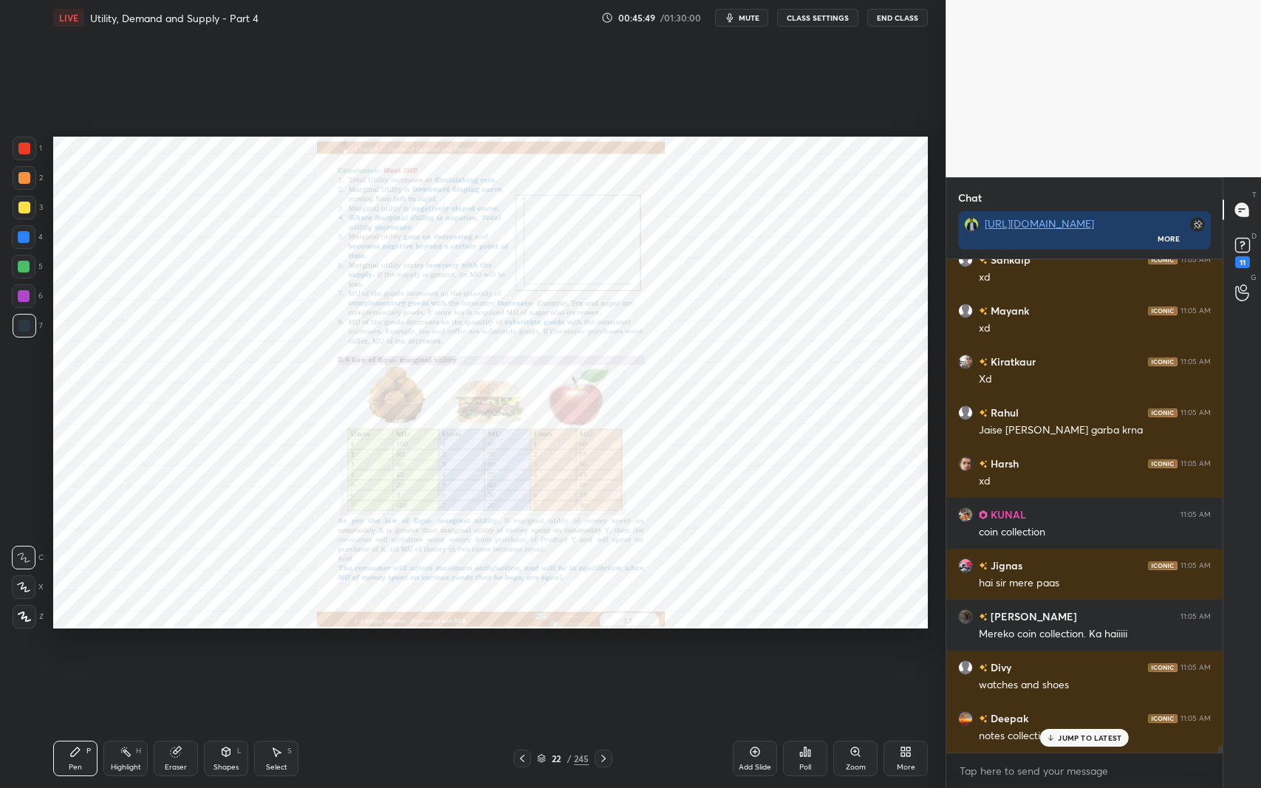
scroll to position [37694, 0]
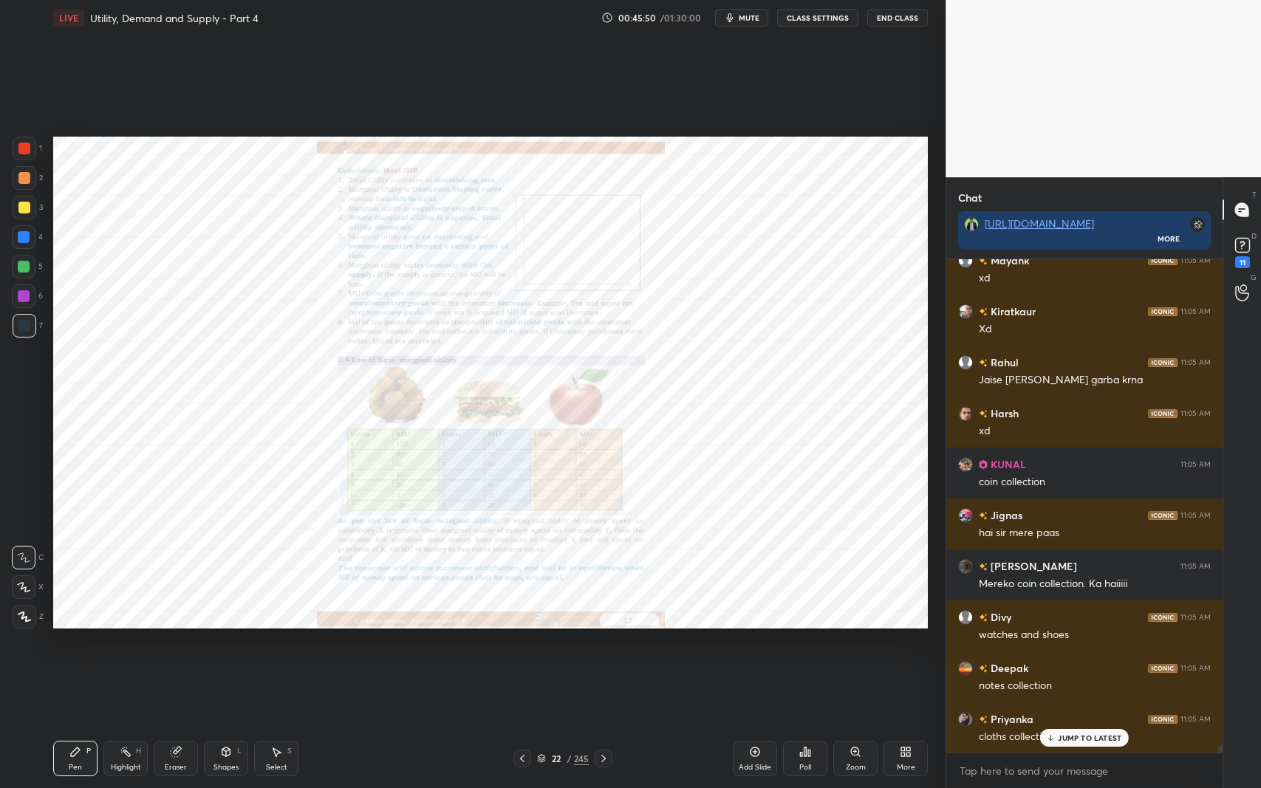
click at [854, 645] on div "Zoom" at bounding box center [856, 767] width 20 height 7
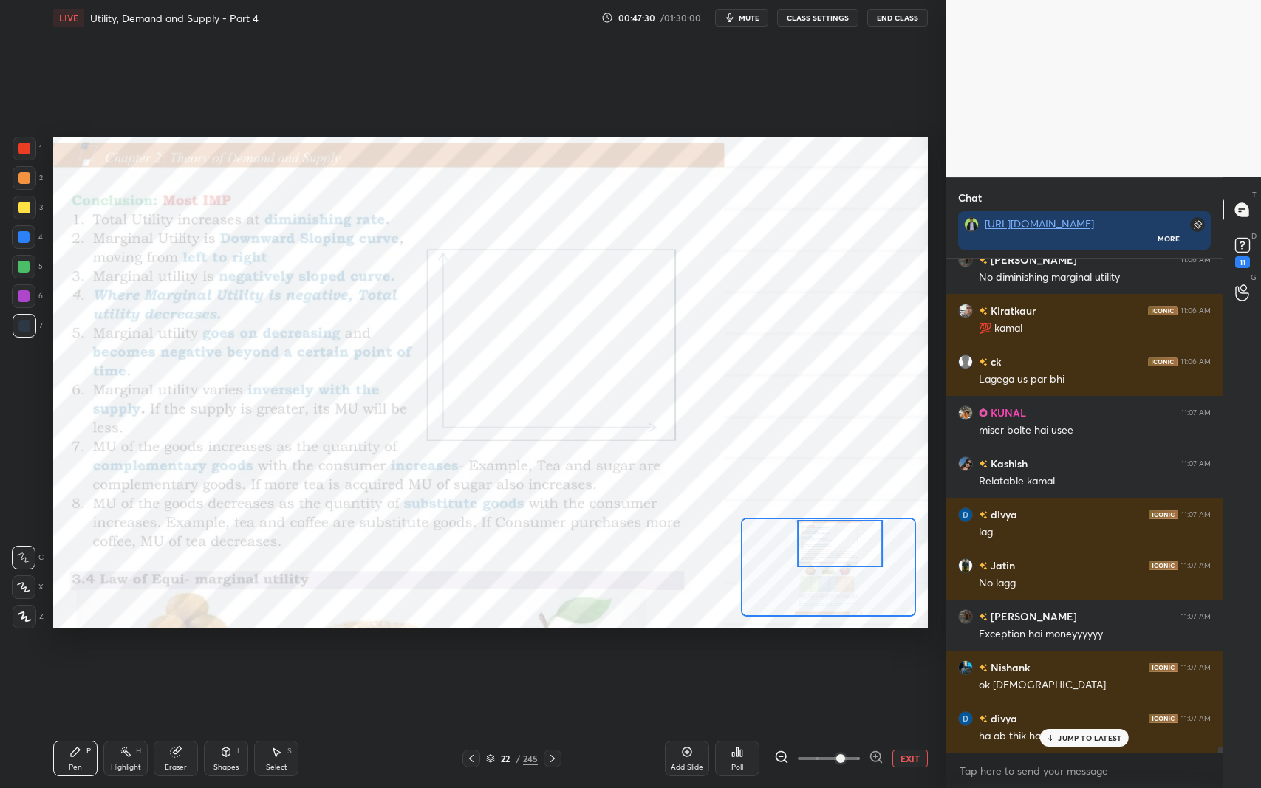
scroll to position [38829, 0]
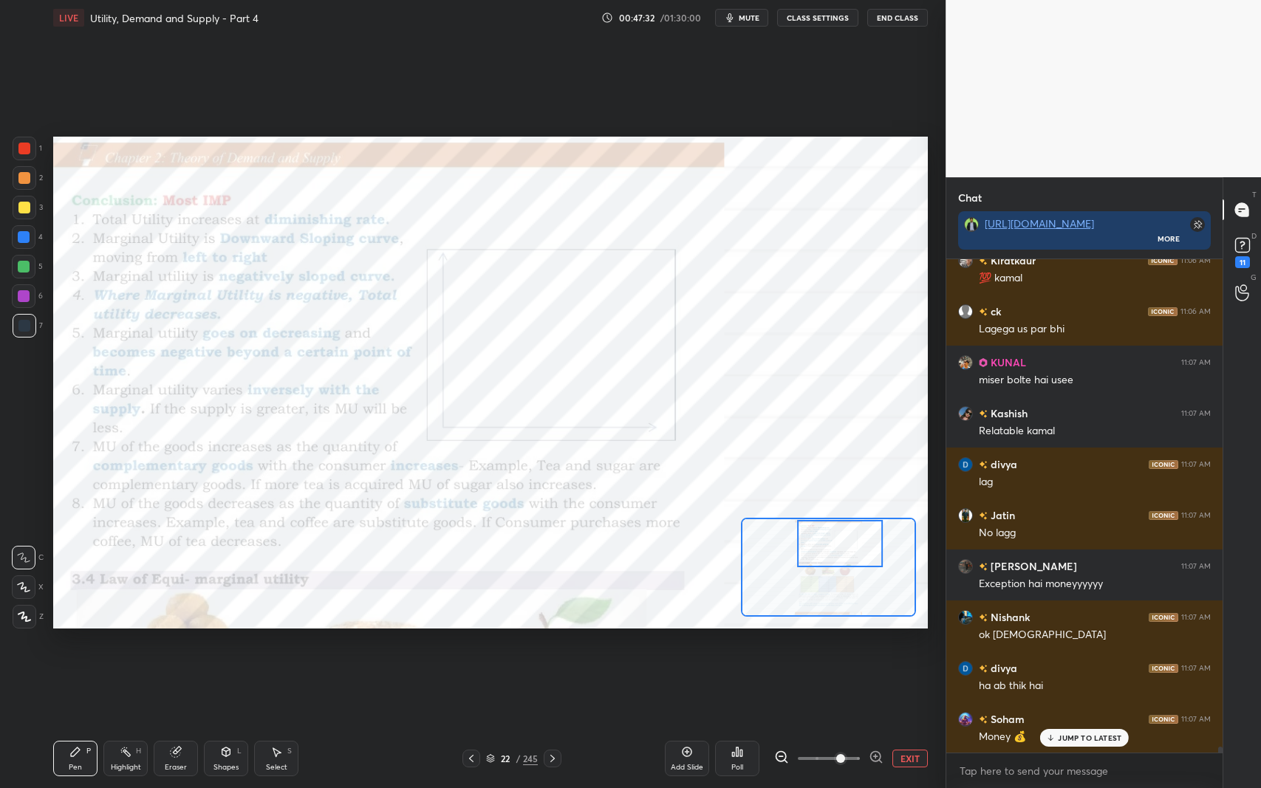
click at [24, 213] on div at bounding box center [25, 208] width 24 height 24
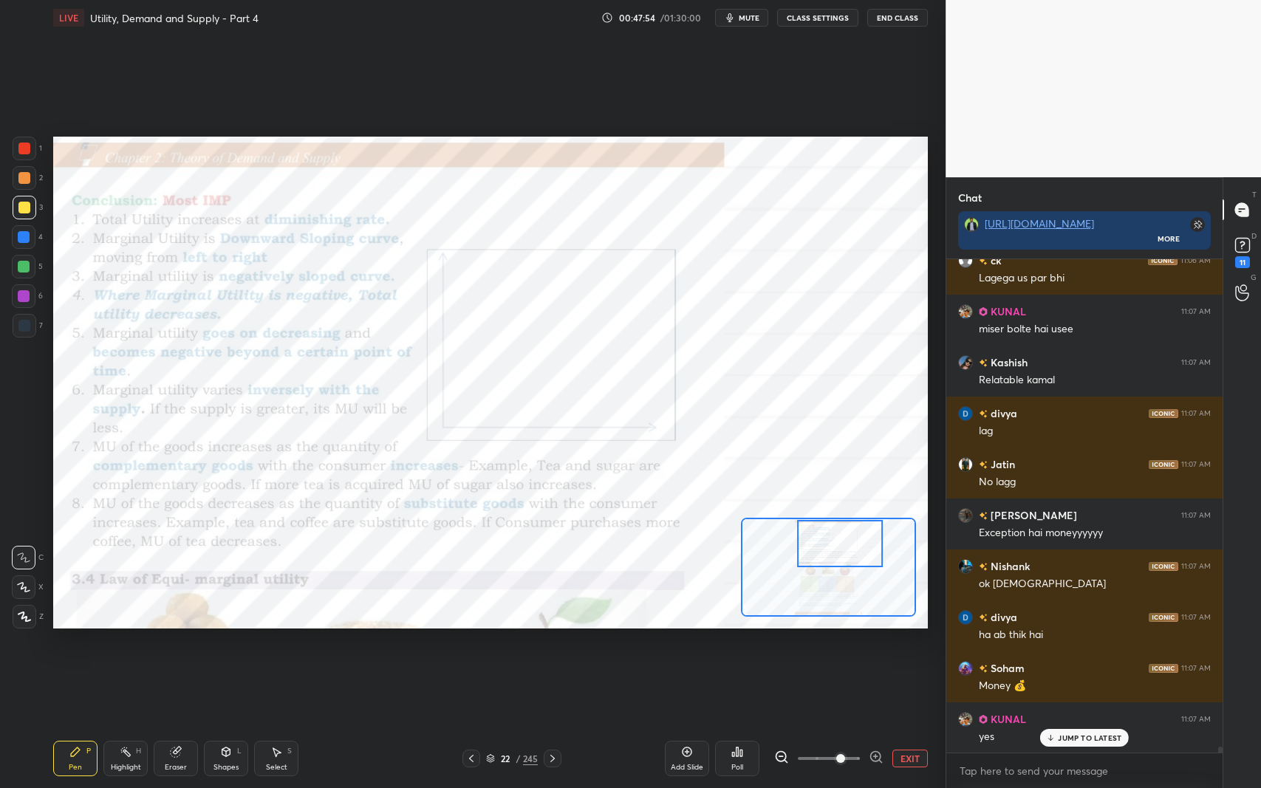
click at [28, 325] on div at bounding box center [24, 326] width 12 height 12
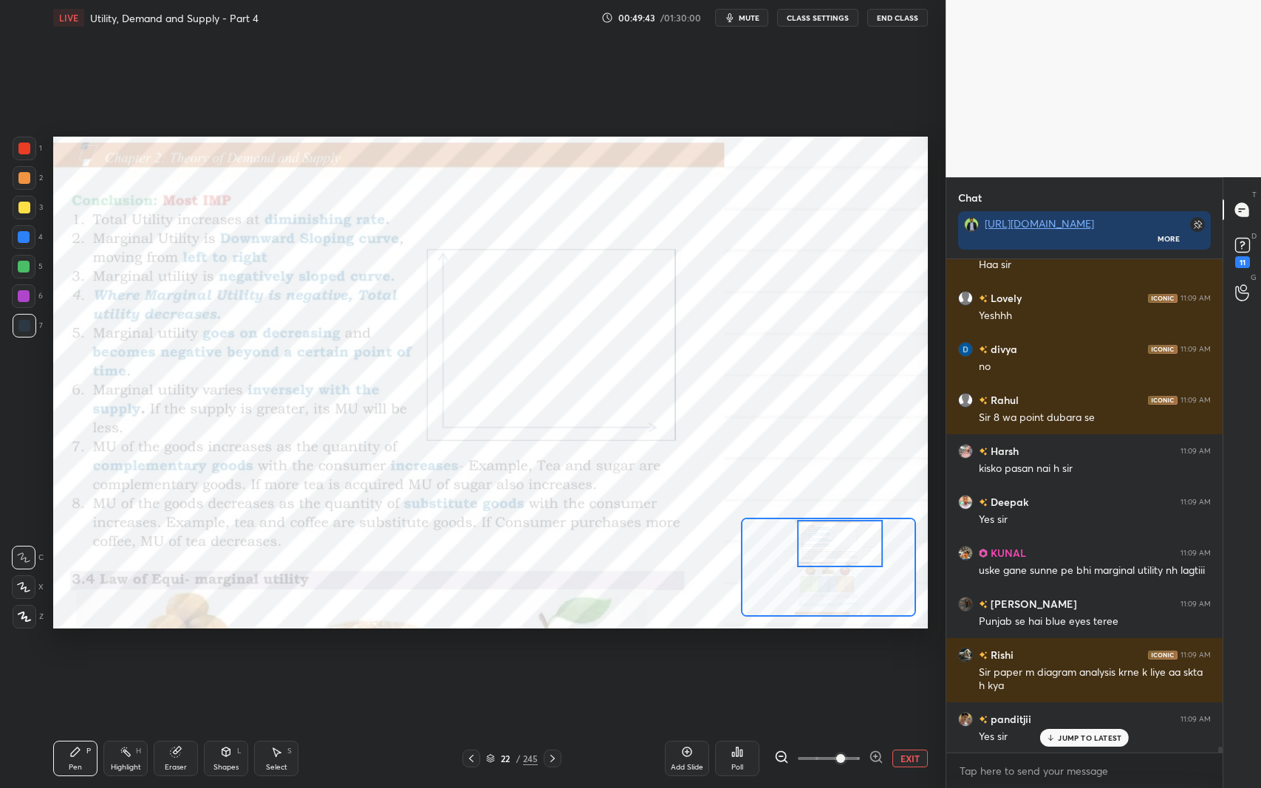
scroll to position [40655, 0]
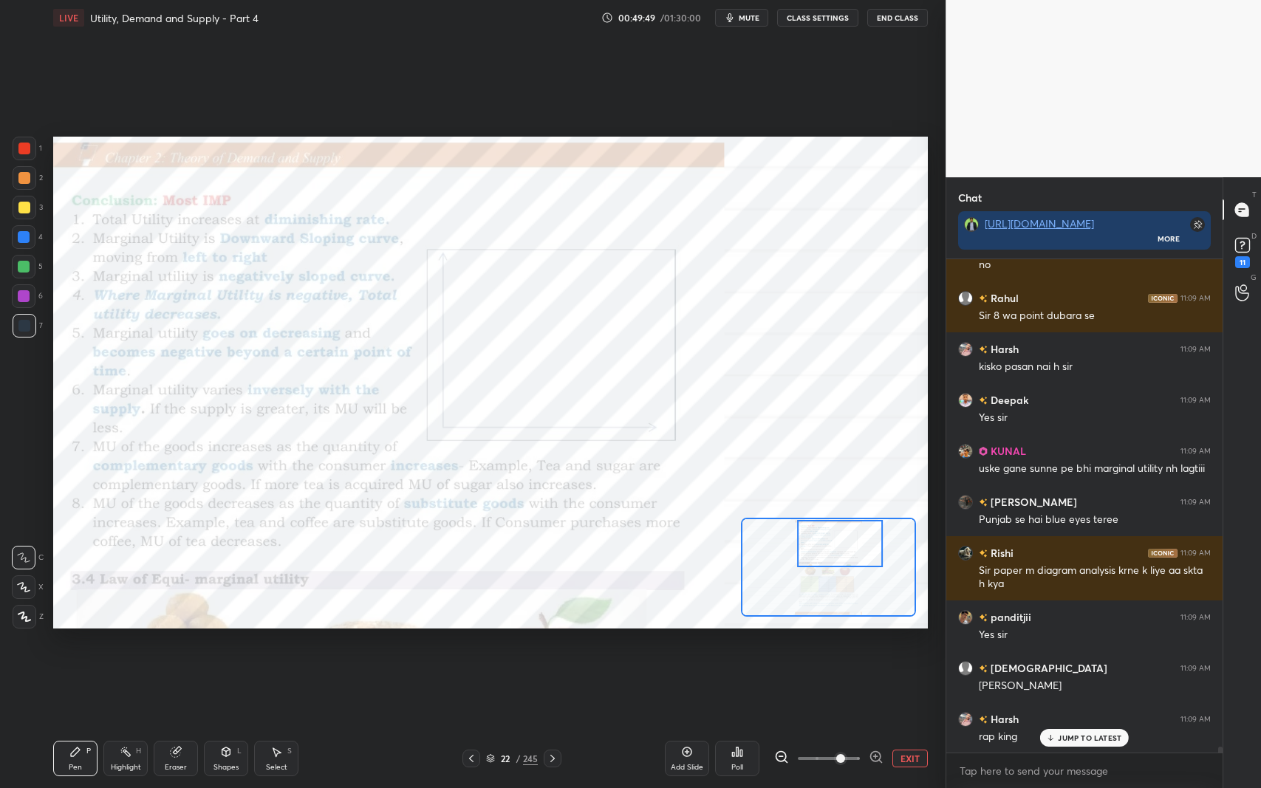
click at [470, 645] on icon at bounding box center [471, 758] width 4 height 7
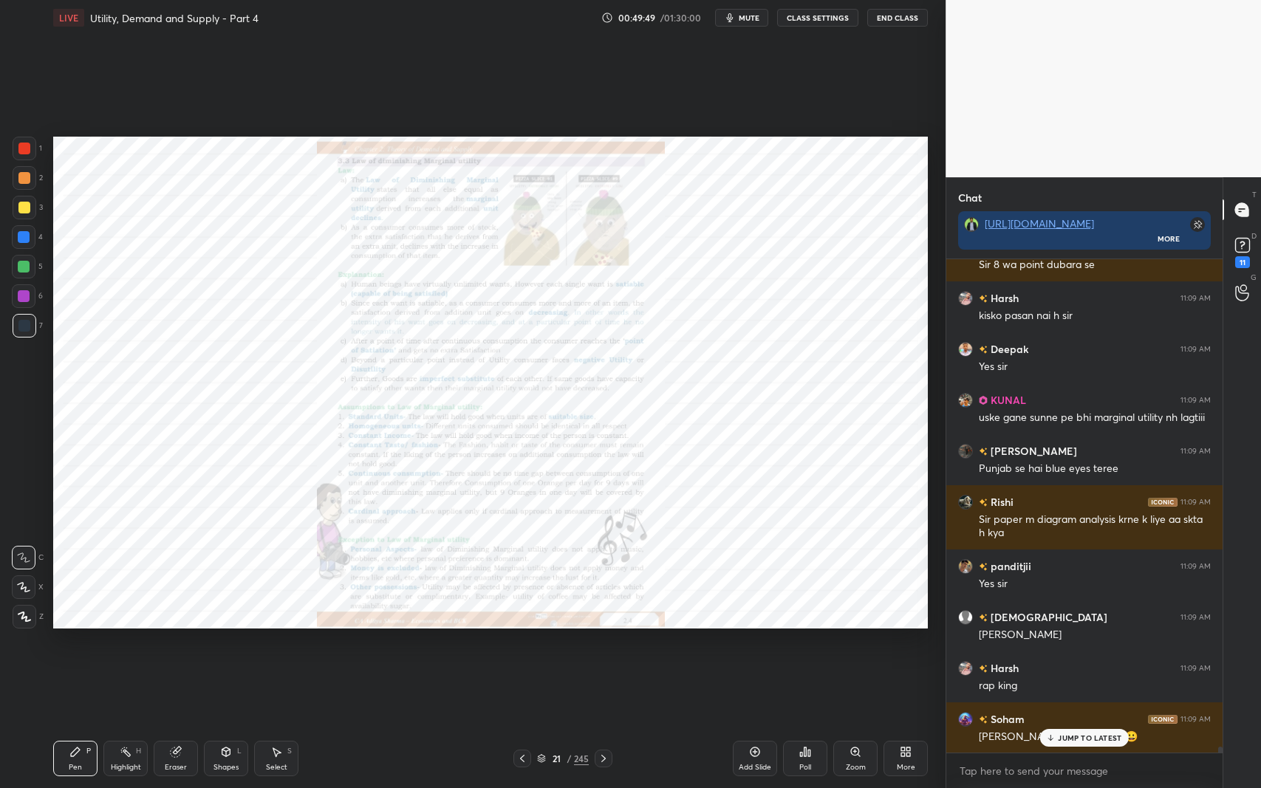
click at [466, 645] on div "21 / 245" at bounding box center [563, 759] width 340 height 18
click at [521, 645] on icon at bounding box center [522, 759] width 12 height 12
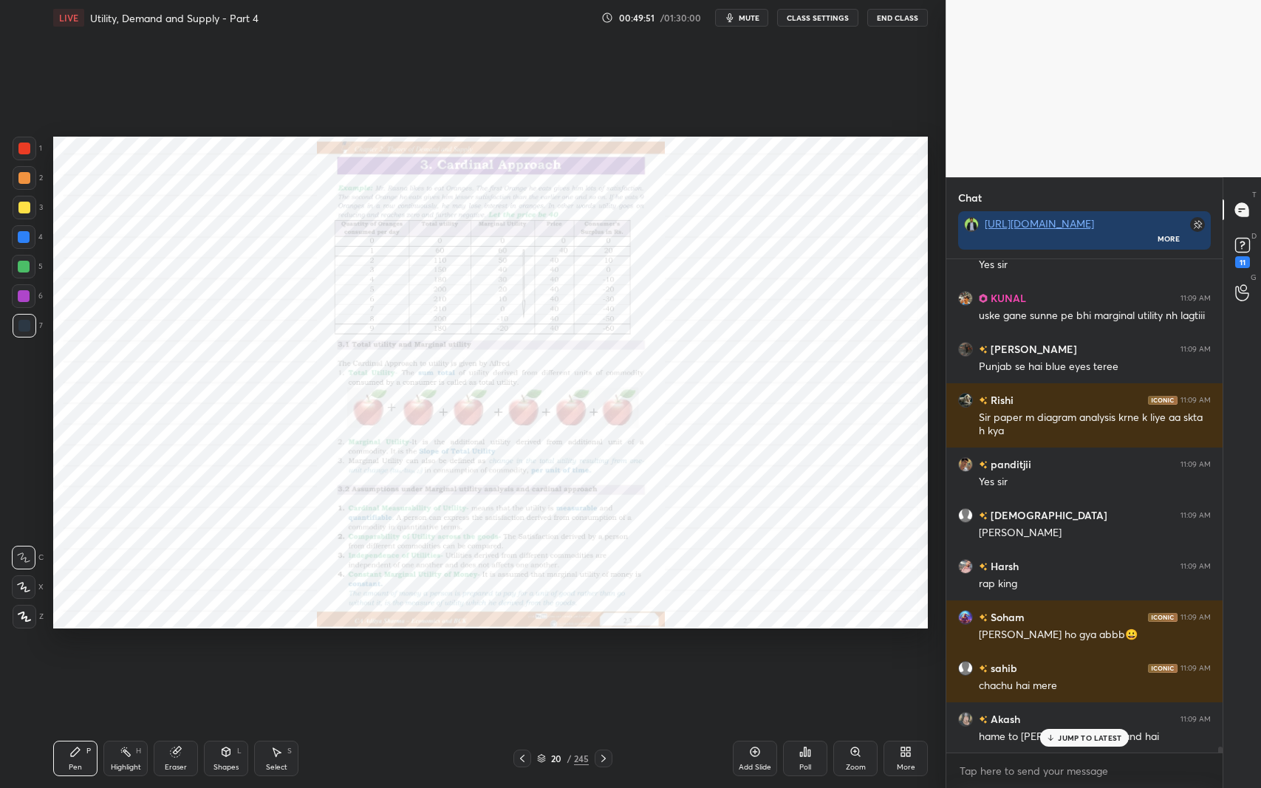
click at [854, 645] on icon at bounding box center [854, 751] width 3 height 0
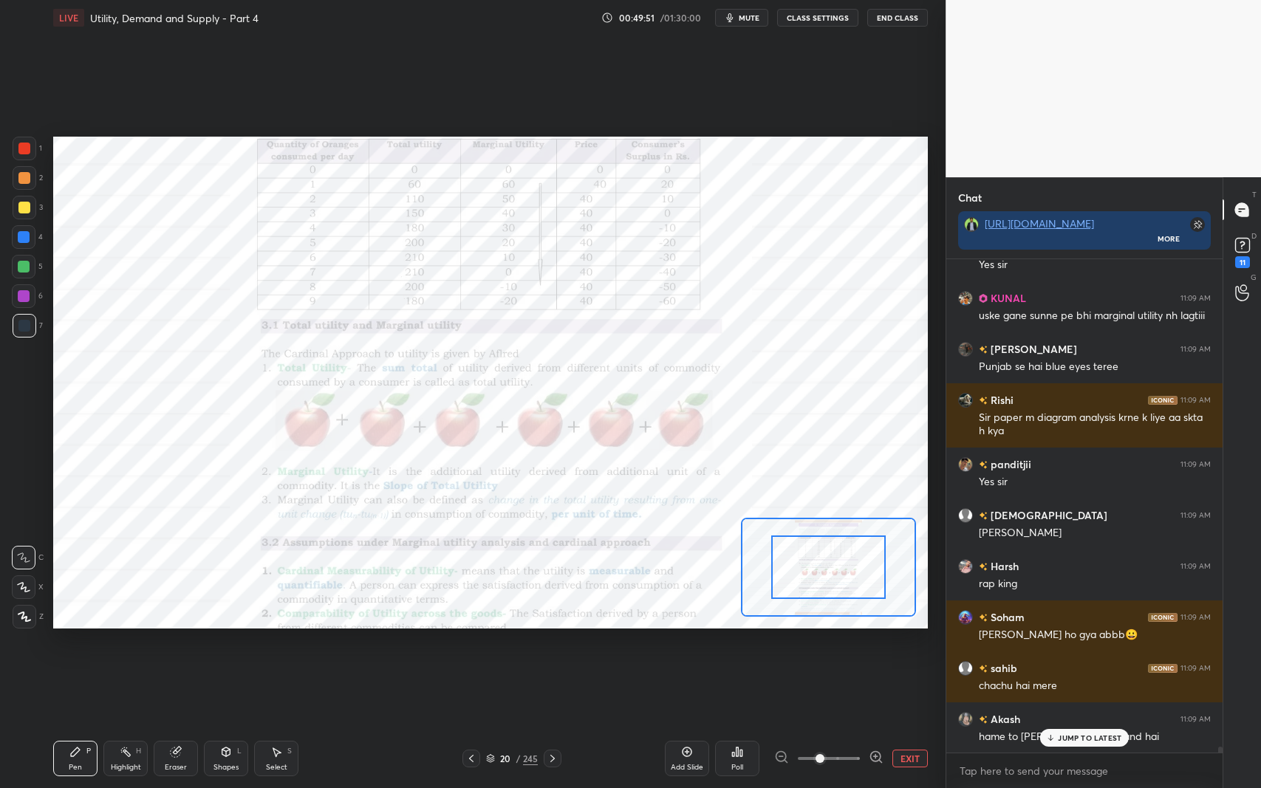
click at [871, 645] on icon at bounding box center [876, 757] width 10 height 10
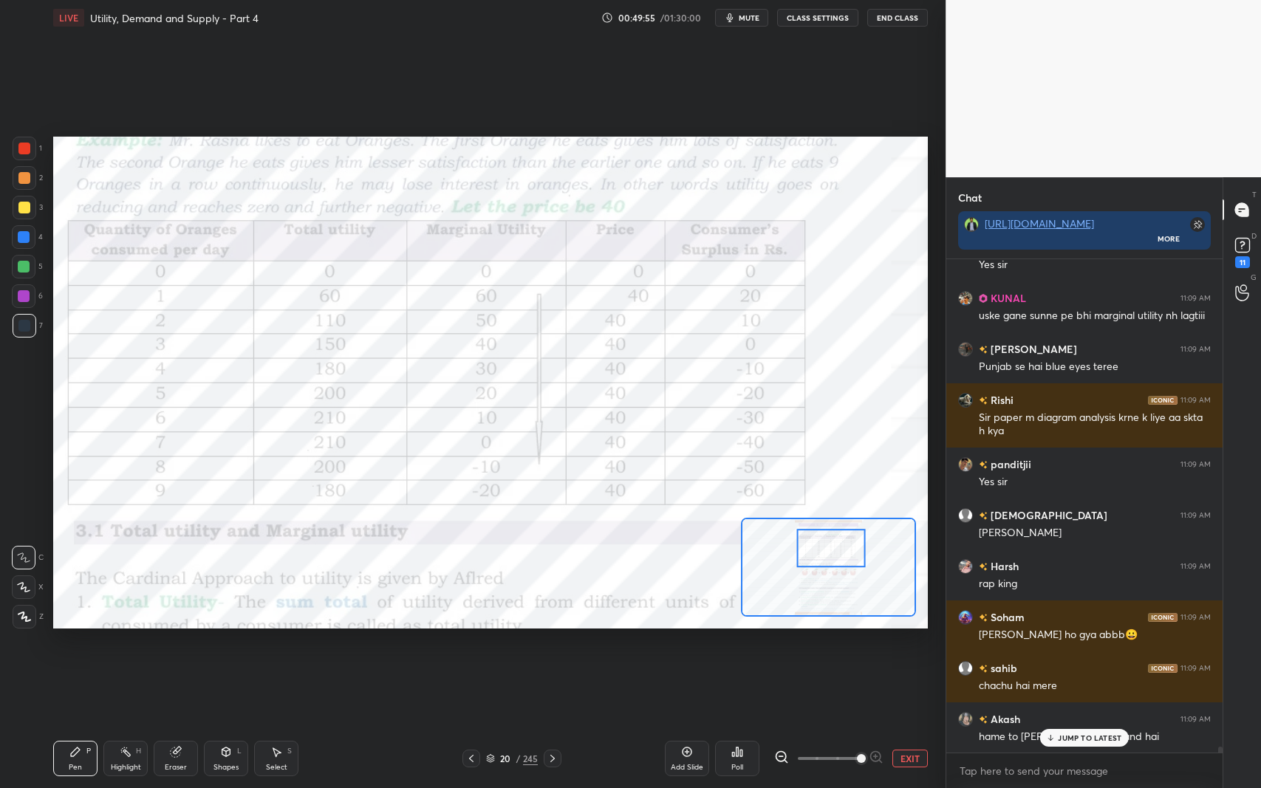
click at [1082, 645] on p "JUMP TO LATEST" at bounding box center [1090, 737] width 64 height 9
click at [552, 645] on icon at bounding box center [553, 759] width 12 height 12
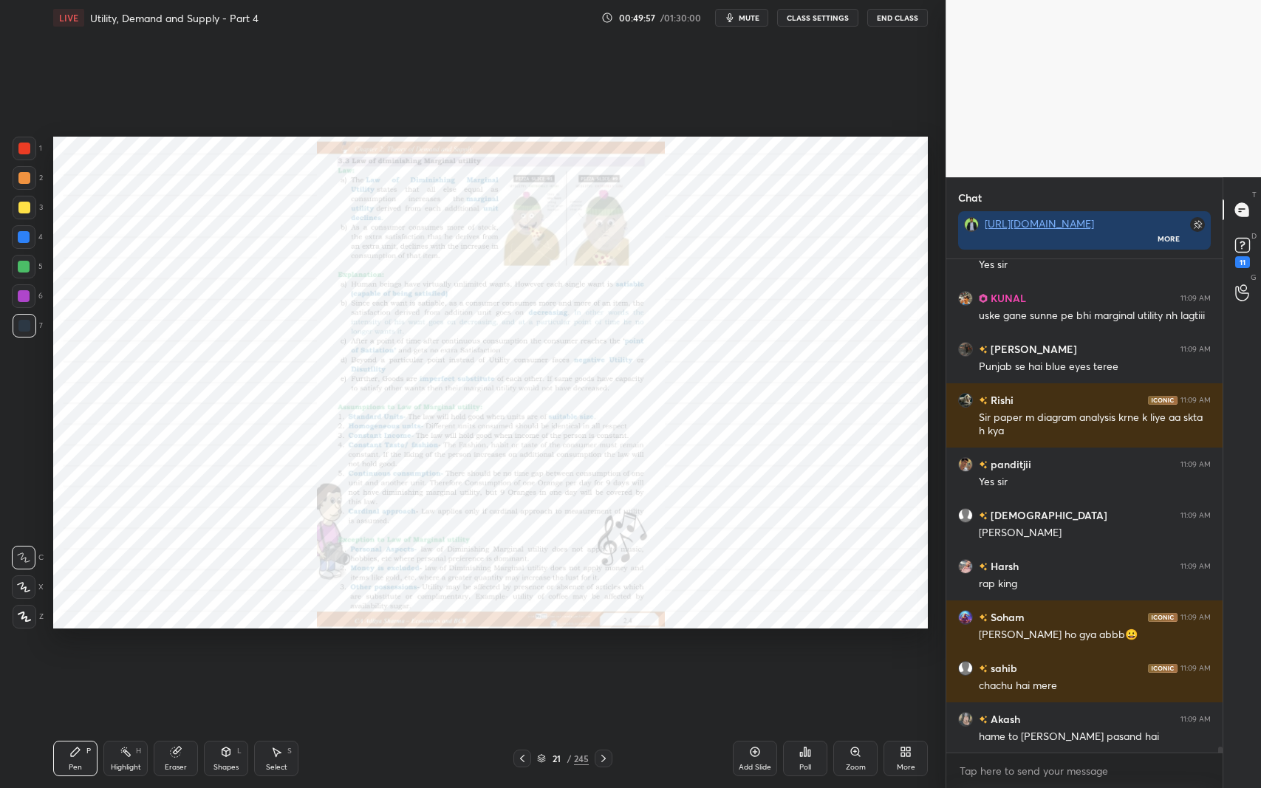
click at [603, 645] on icon at bounding box center [604, 759] width 12 height 12
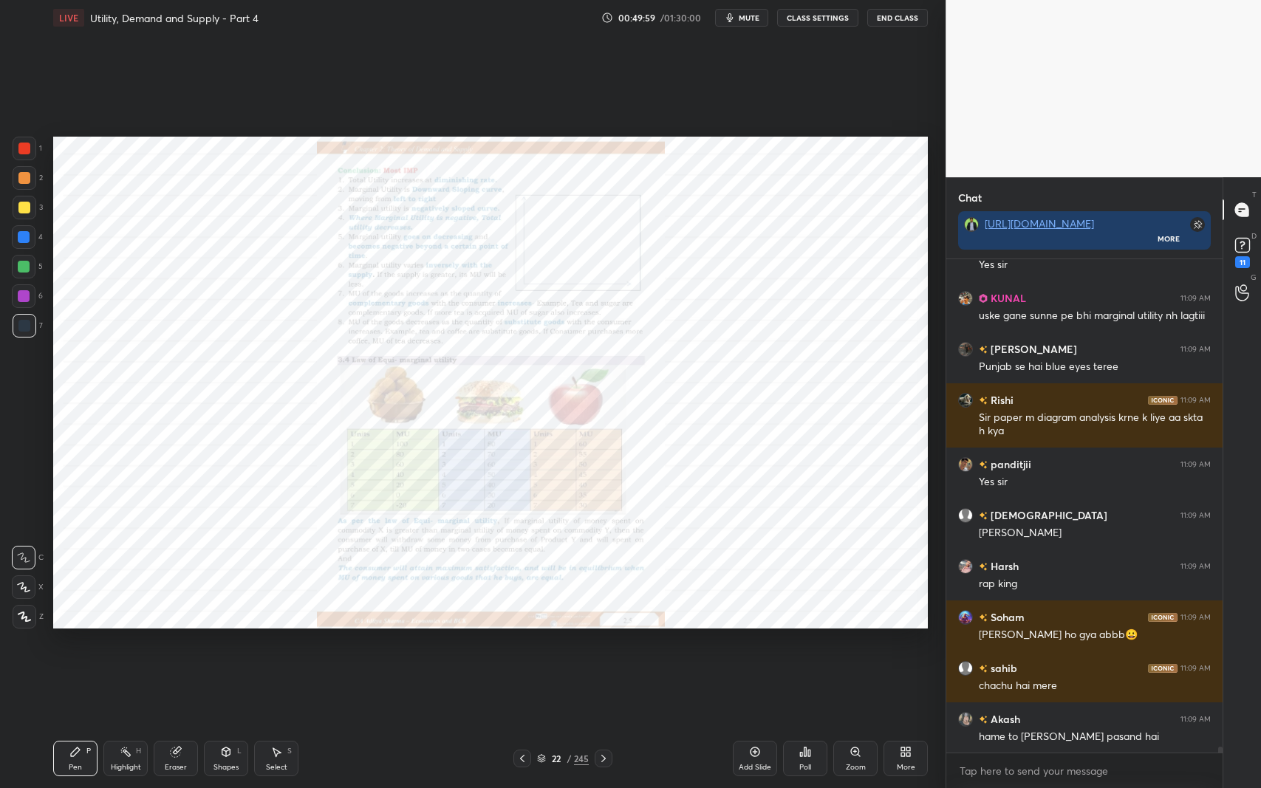
scroll to position [40859, 0]
click at [853, 645] on div "Zoom" at bounding box center [856, 767] width 20 height 7
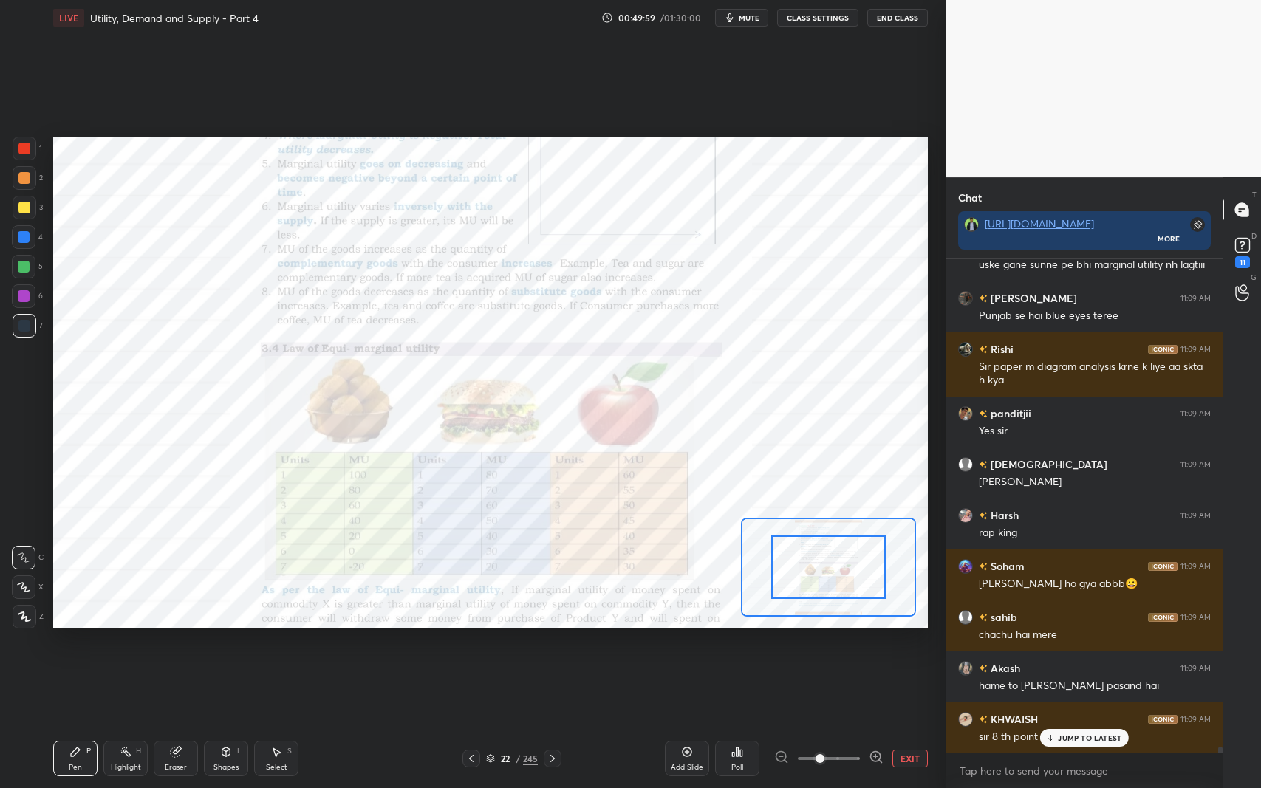
click at [869, 645] on icon at bounding box center [876, 757] width 15 height 15
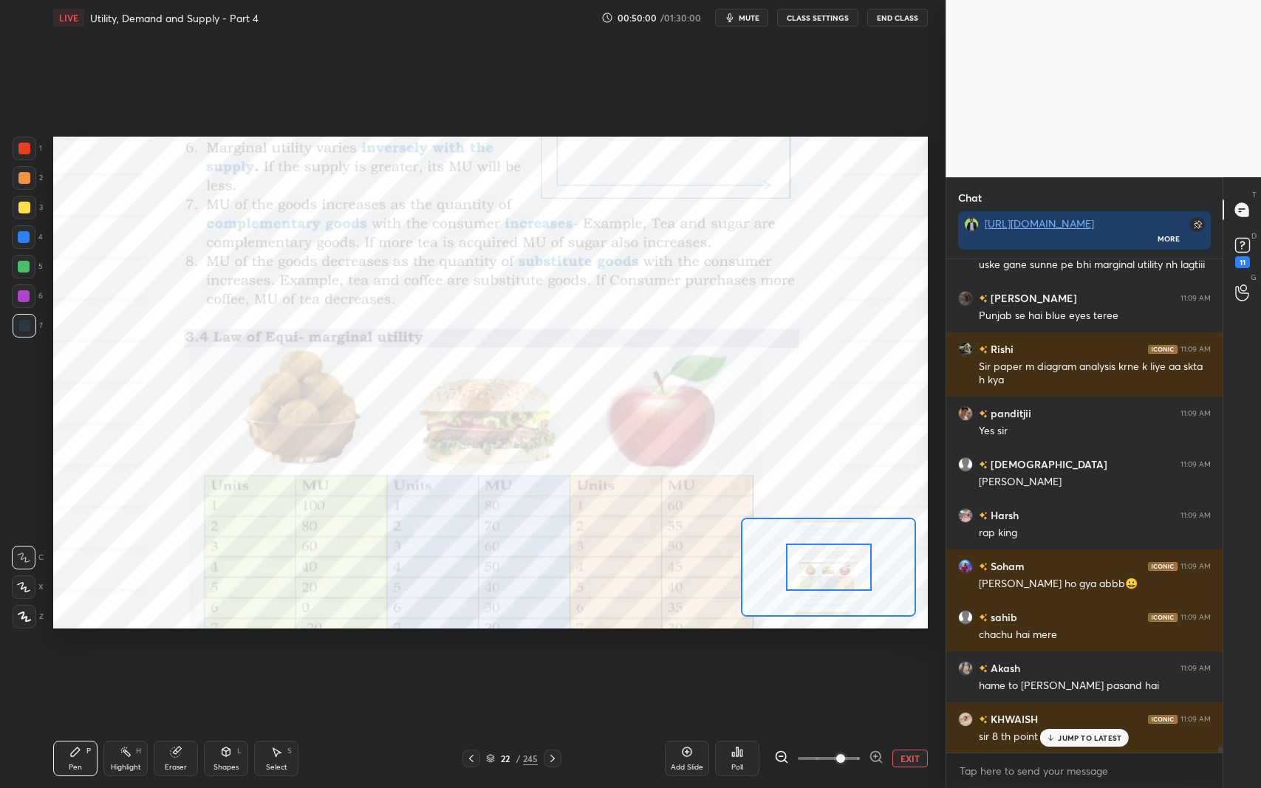
click at [1068, 645] on p "JUMP TO LATEST" at bounding box center [1090, 737] width 64 height 9
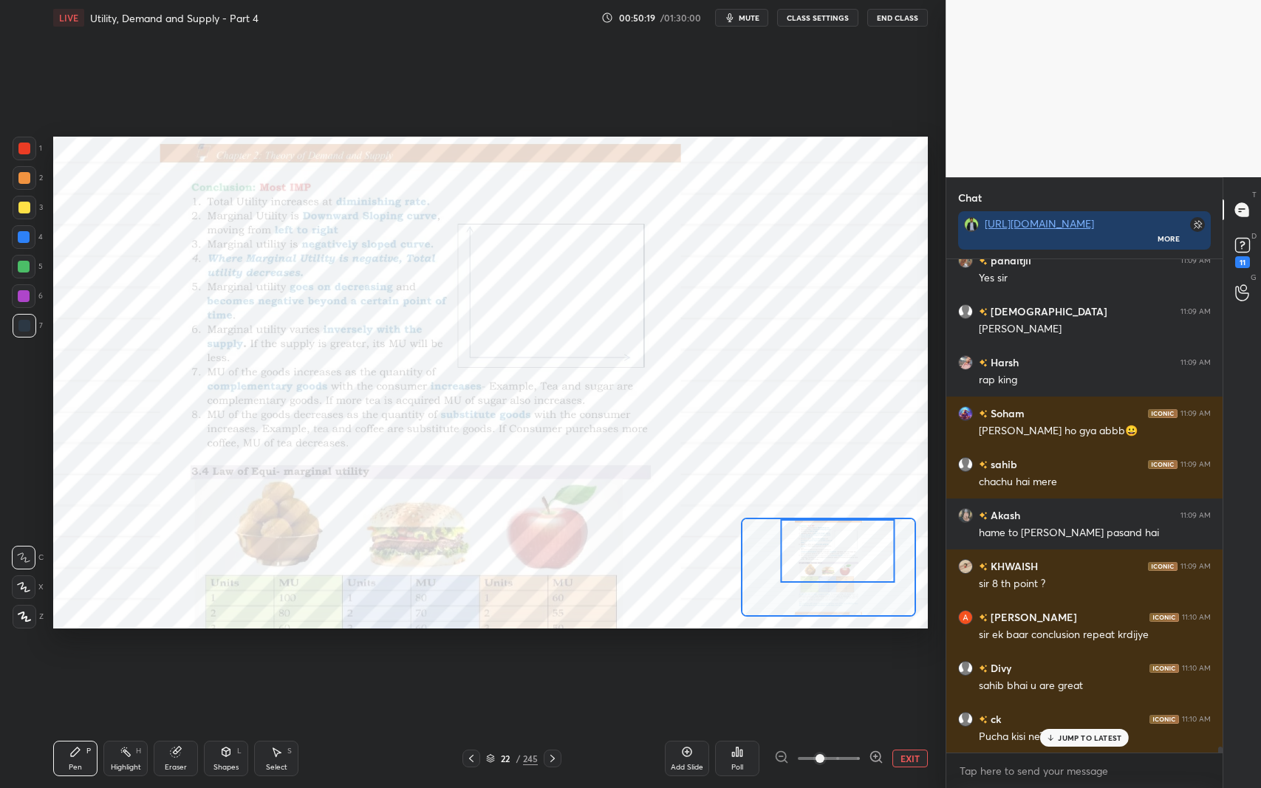
scroll to position [41063, 0]
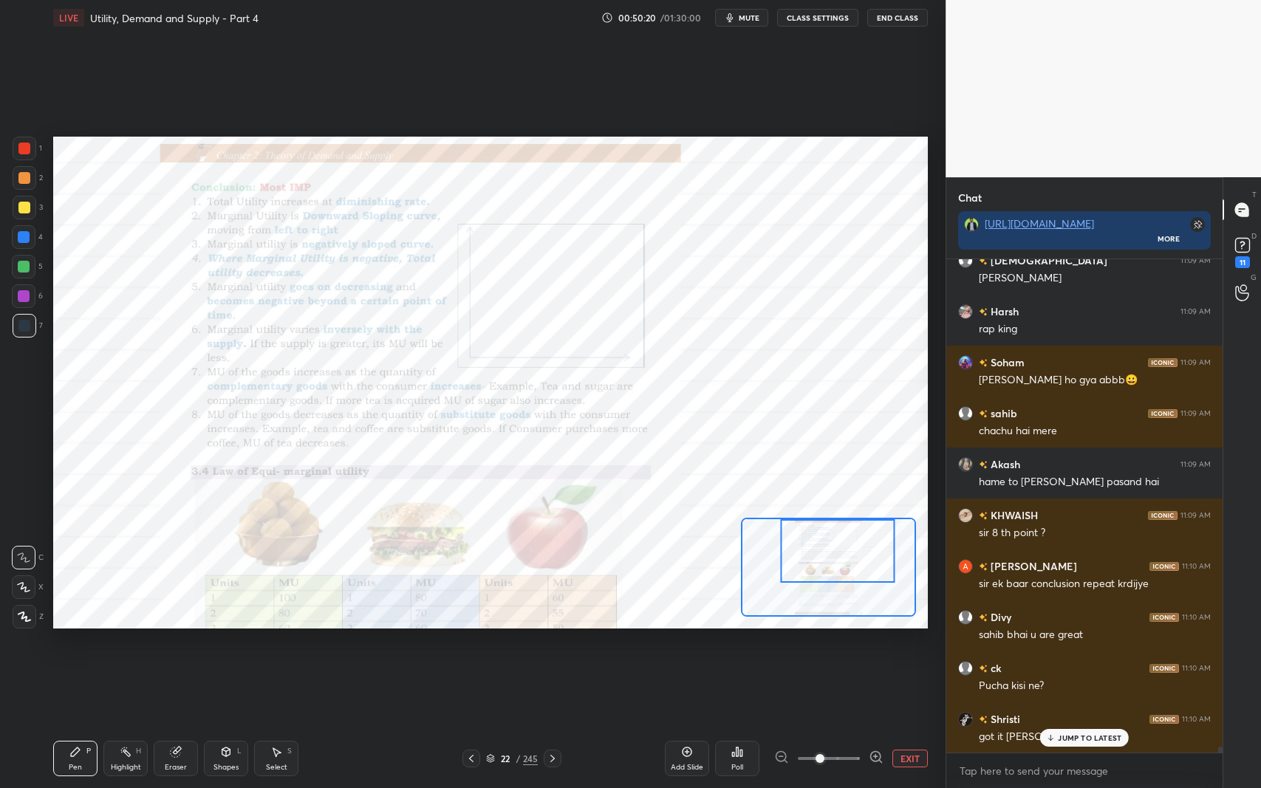
click at [1088, 645] on div "JUMP TO LATEST" at bounding box center [1084, 738] width 89 height 18
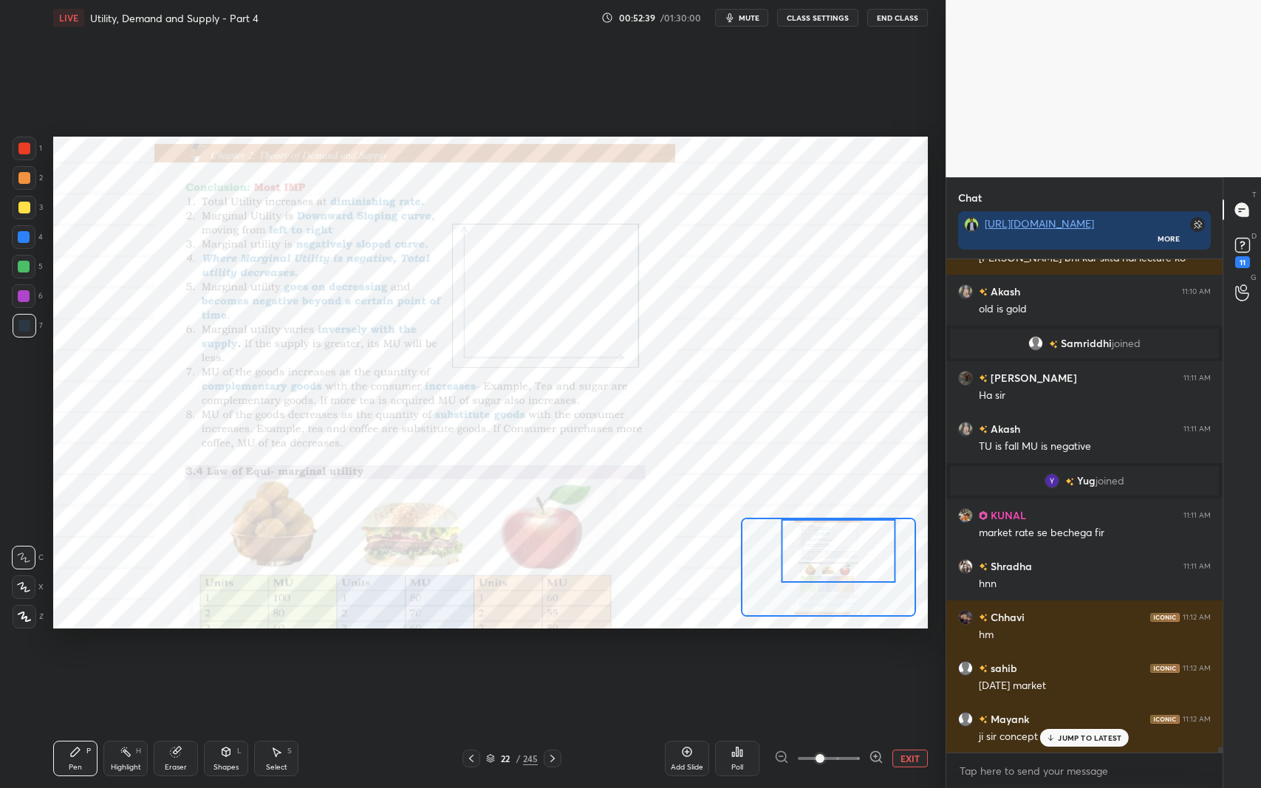
scroll to position [42215, 0]
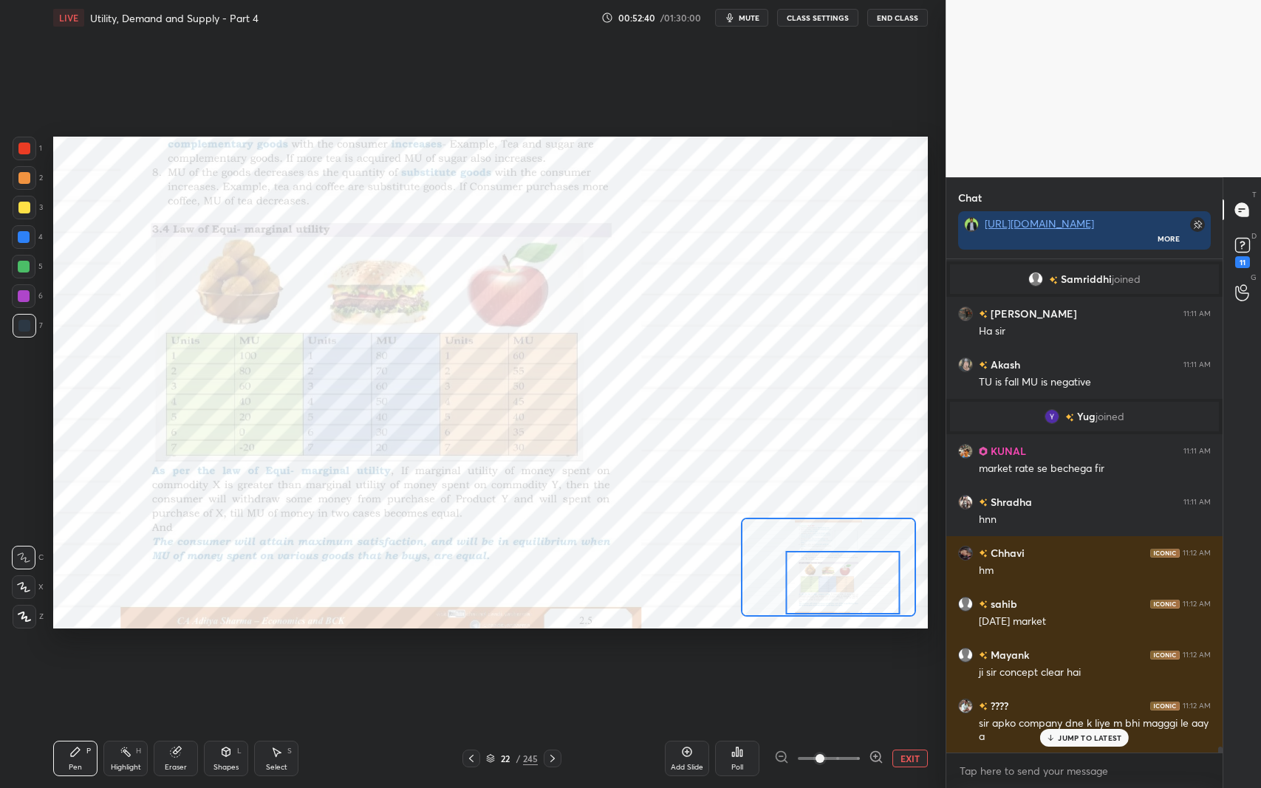
drag, startPoint x: 828, startPoint y: 551, endPoint x: 833, endPoint y: 583, distance: 32.2
click at [833, 583] on div at bounding box center [843, 583] width 114 height 64
click at [1075, 645] on p "JUMP TO LATEST" at bounding box center [1090, 737] width 64 height 9
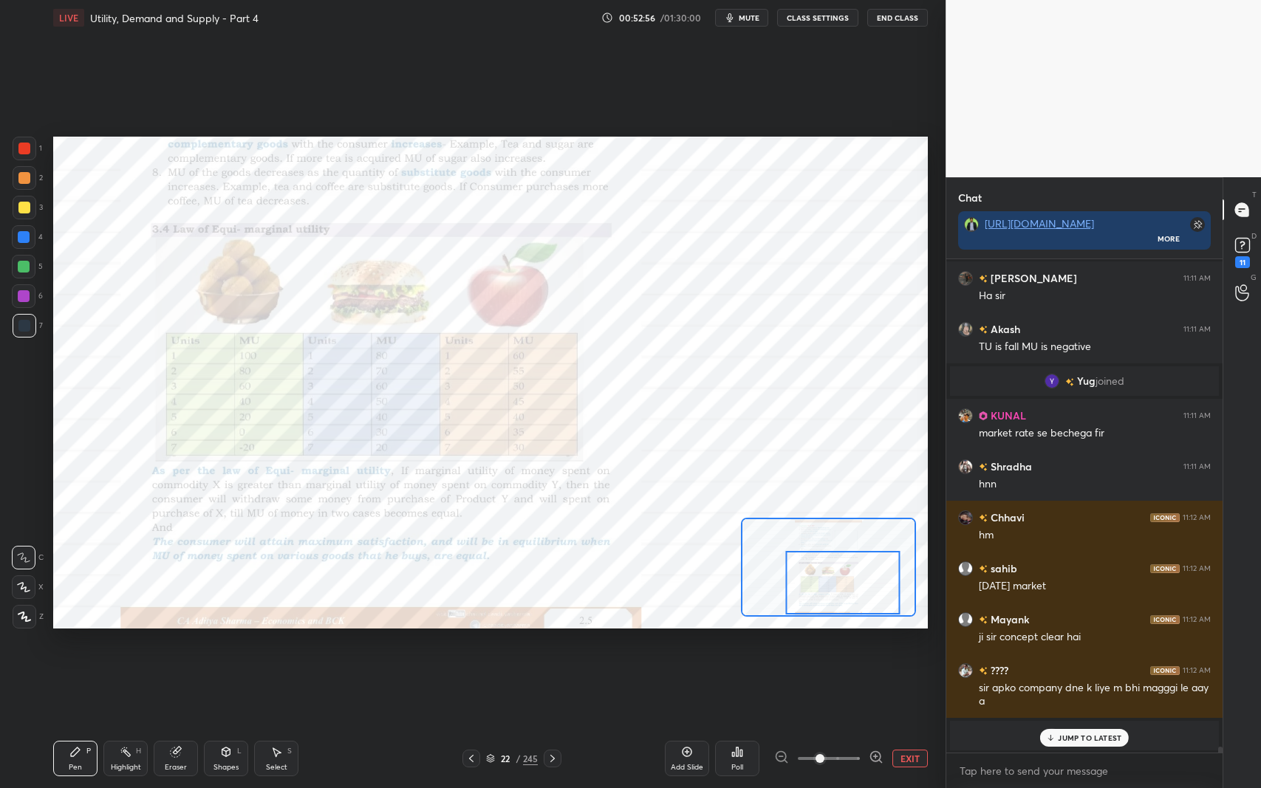
scroll to position [39275, 0]
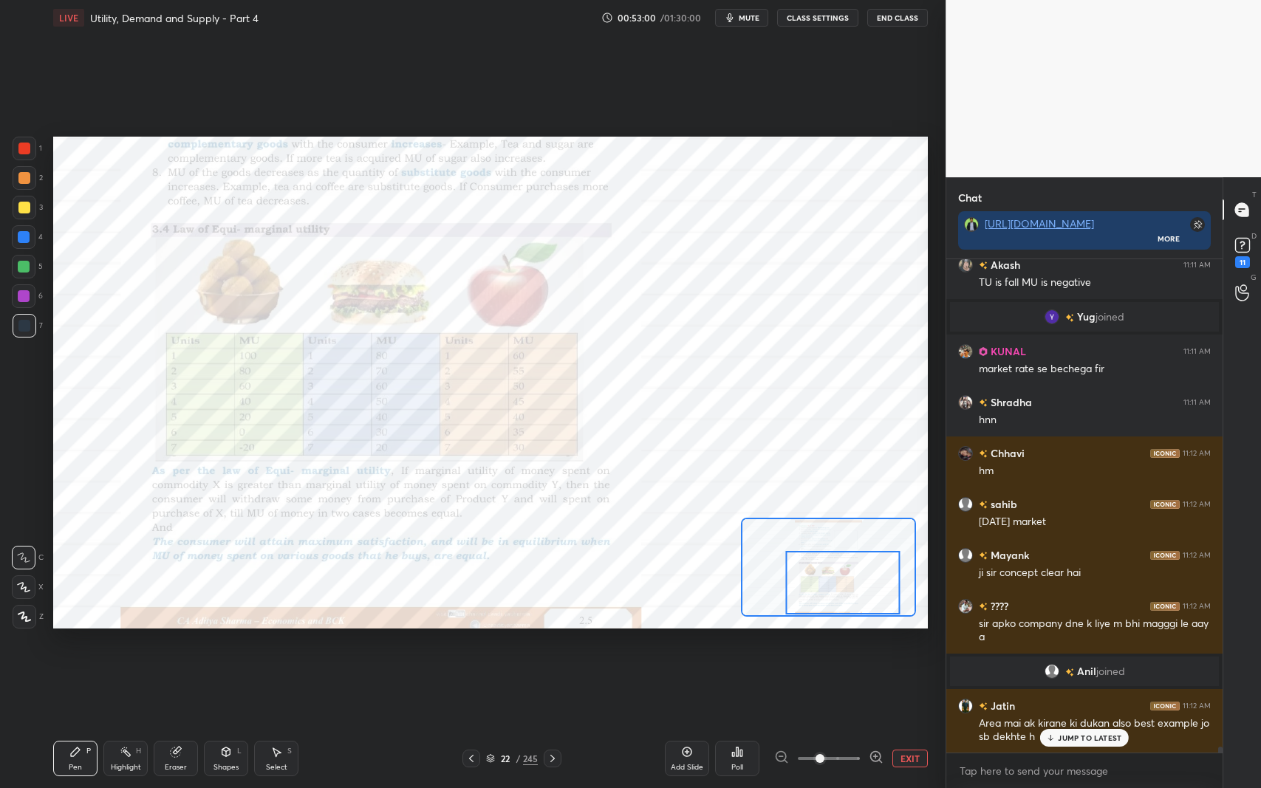
click at [692, 645] on div "Add Slide" at bounding box center [687, 758] width 44 height 35
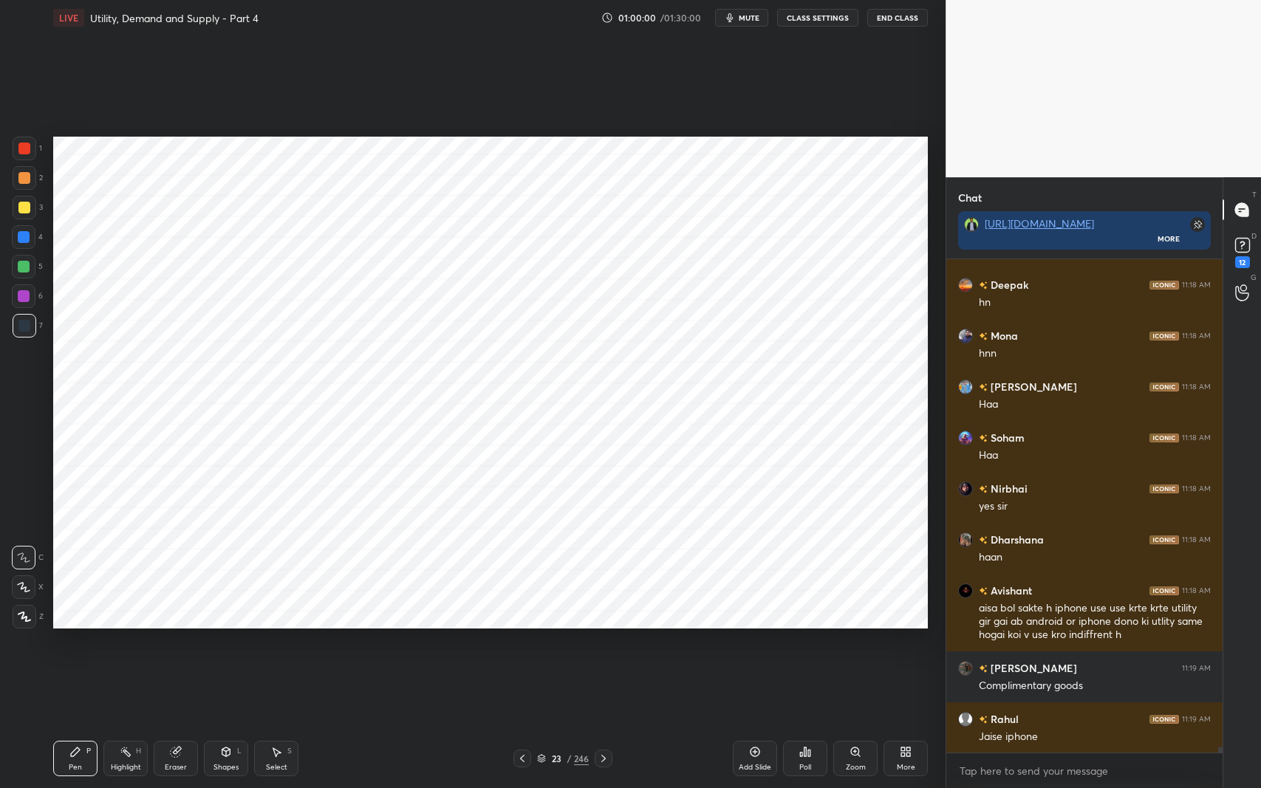
scroll to position [41508, 0]
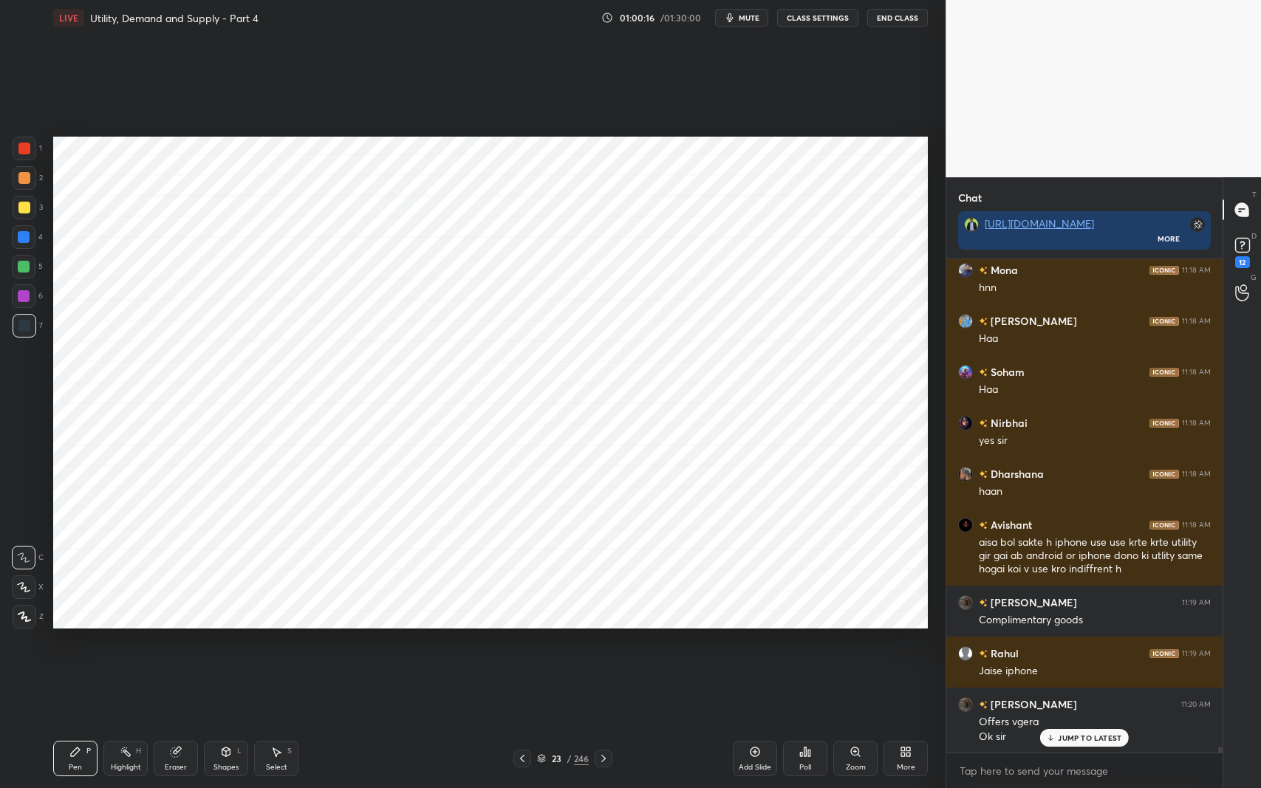
click at [759, 16] on span "mute" at bounding box center [749, 18] width 21 height 10
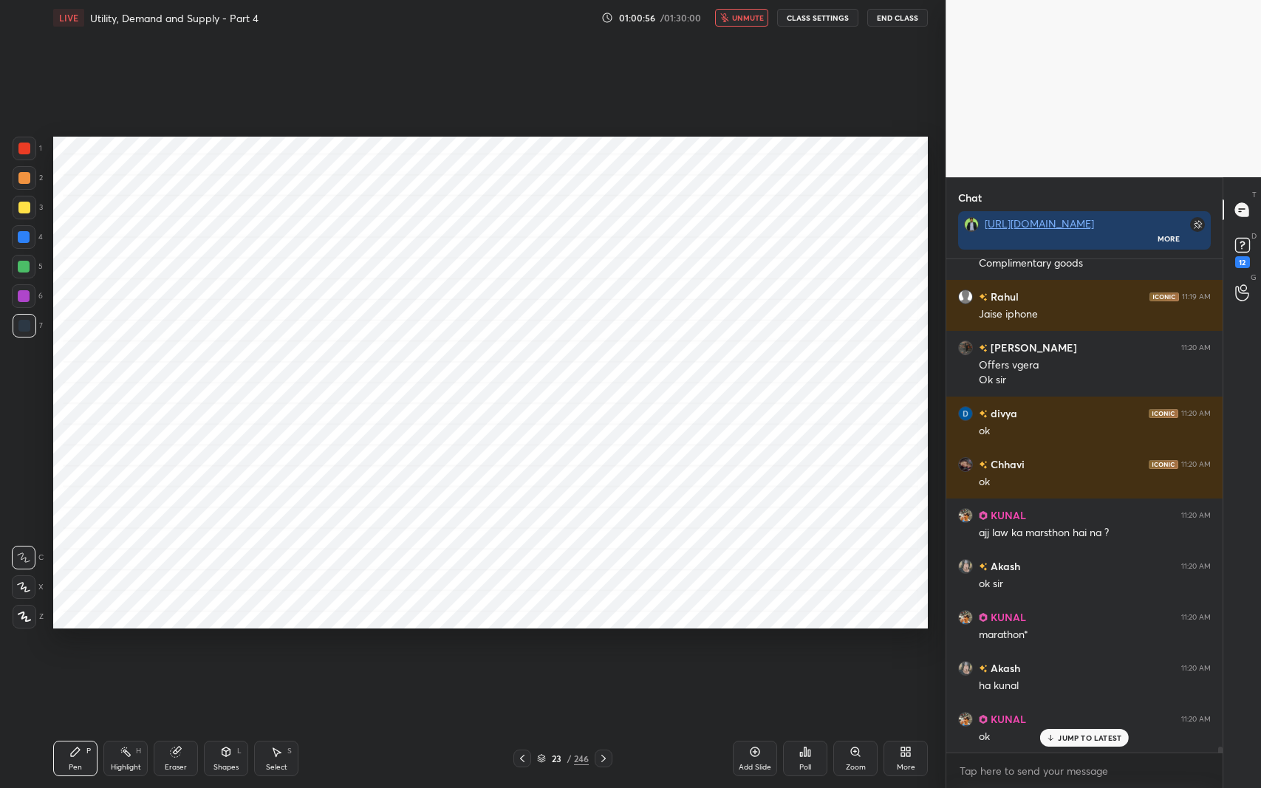
scroll to position [41943, 0]
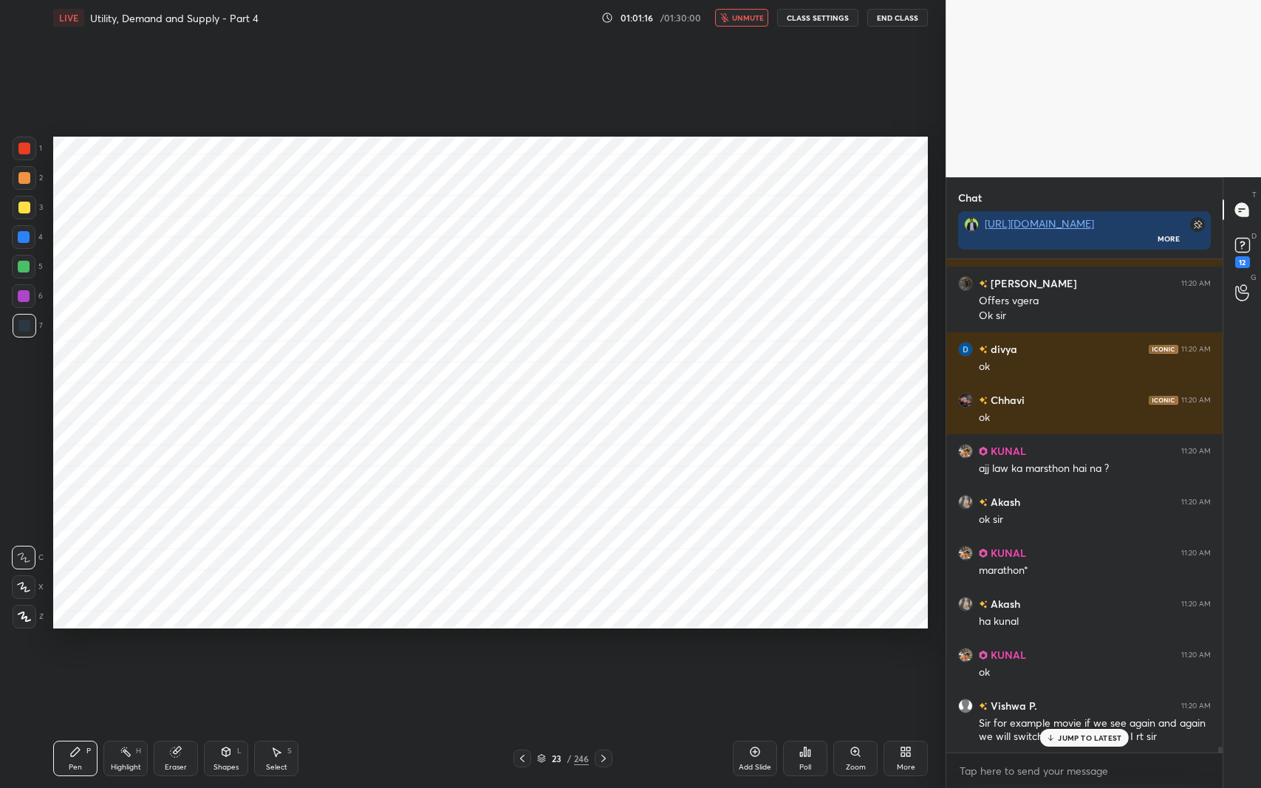
click at [745, 21] on span "unmute" at bounding box center [748, 18] width 32 height 10
click at [1085, 645] on p "JUMP TO LATEST" at bounding box center [1090, 737] width 64 height 9
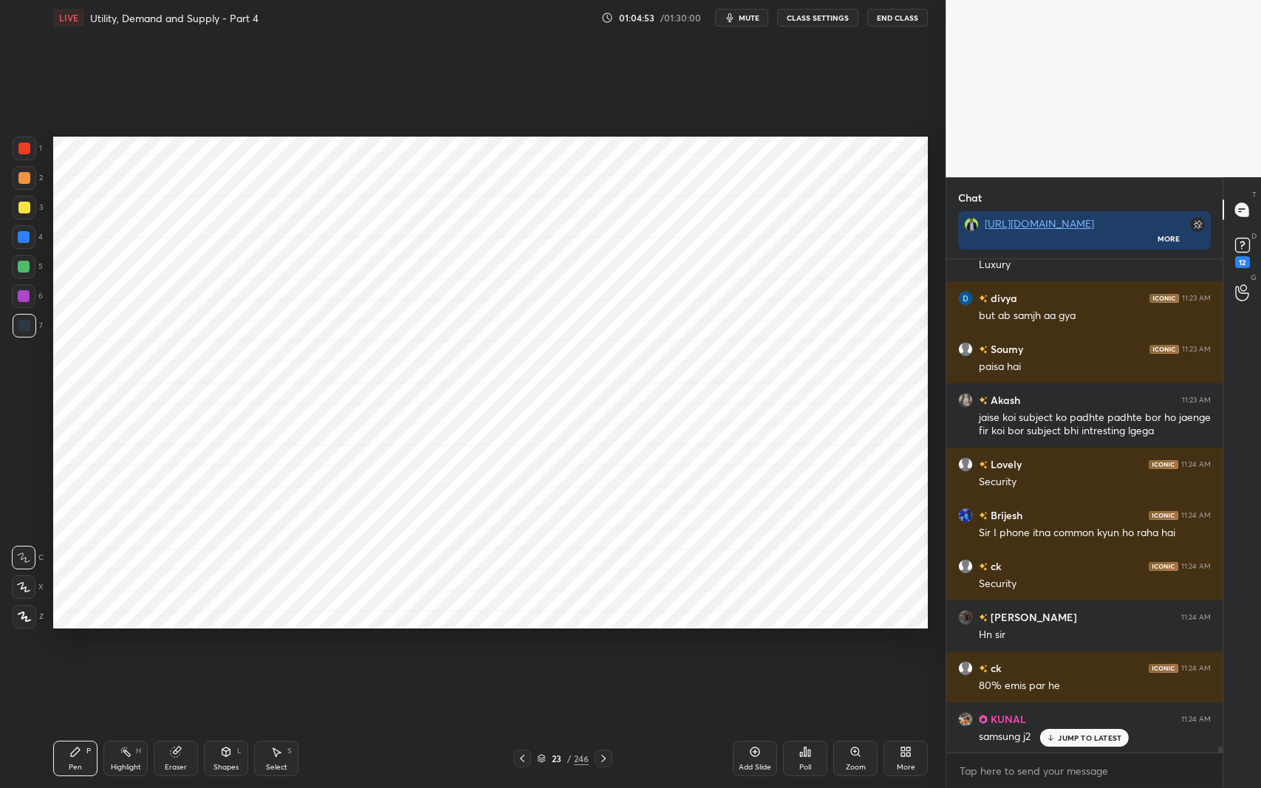
scroll to position [43411, 0]
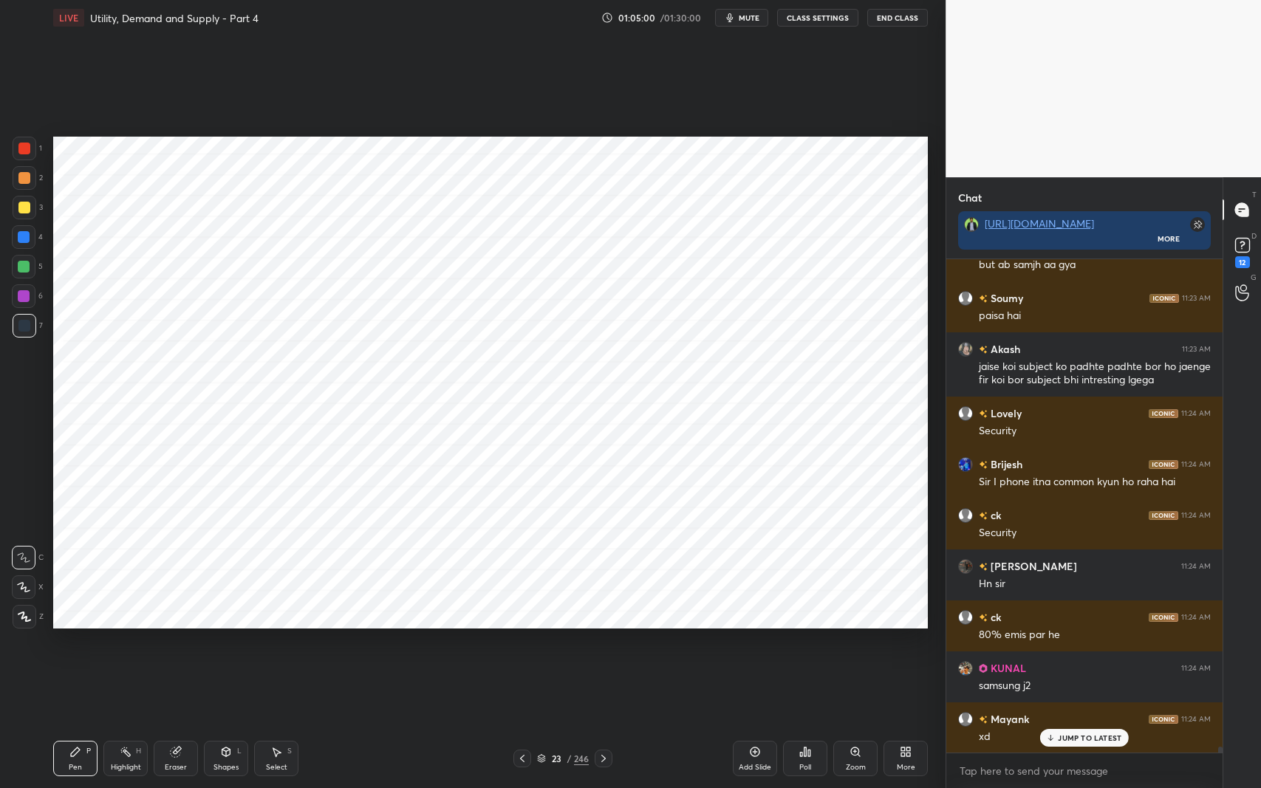
click at [521, 645] on icon at bounding box center [522, 759] width 12 height 12
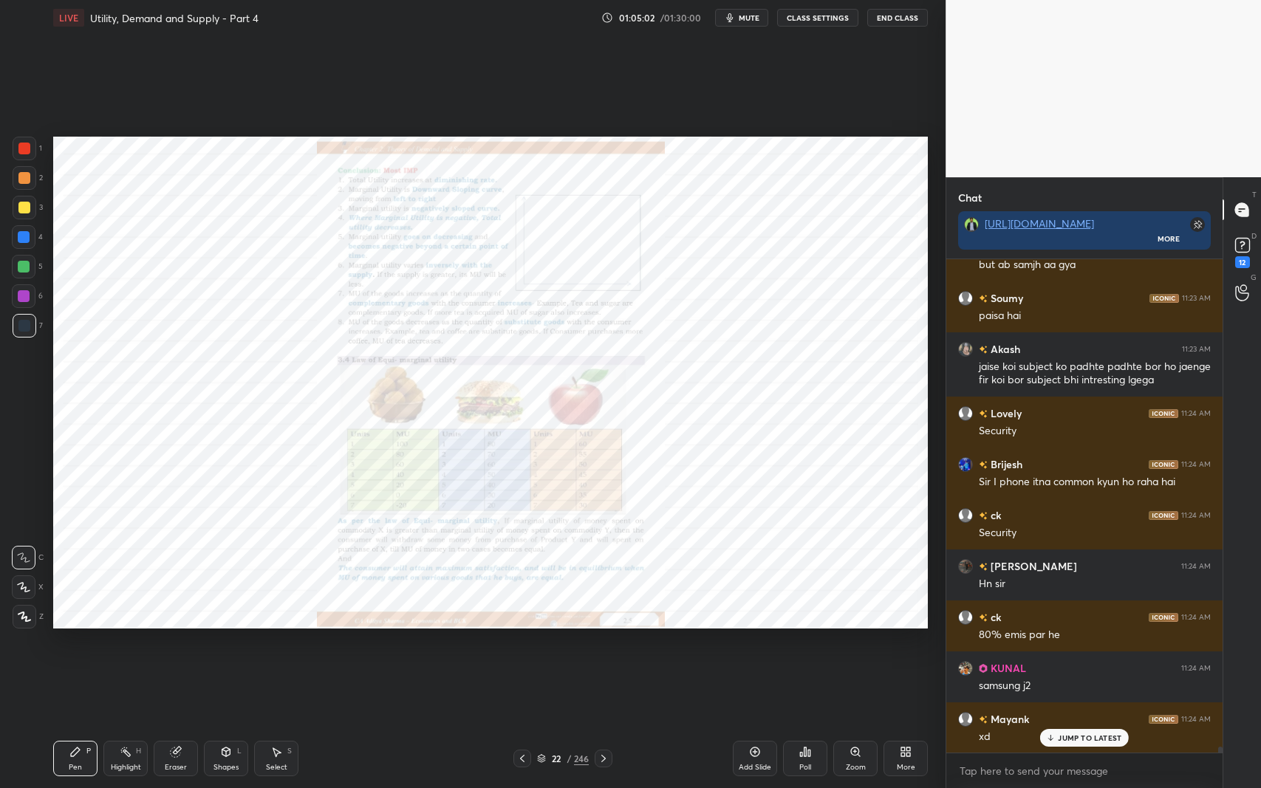
click at [855, 645] on icon at bounding box center [854, 751] width 3 height 0
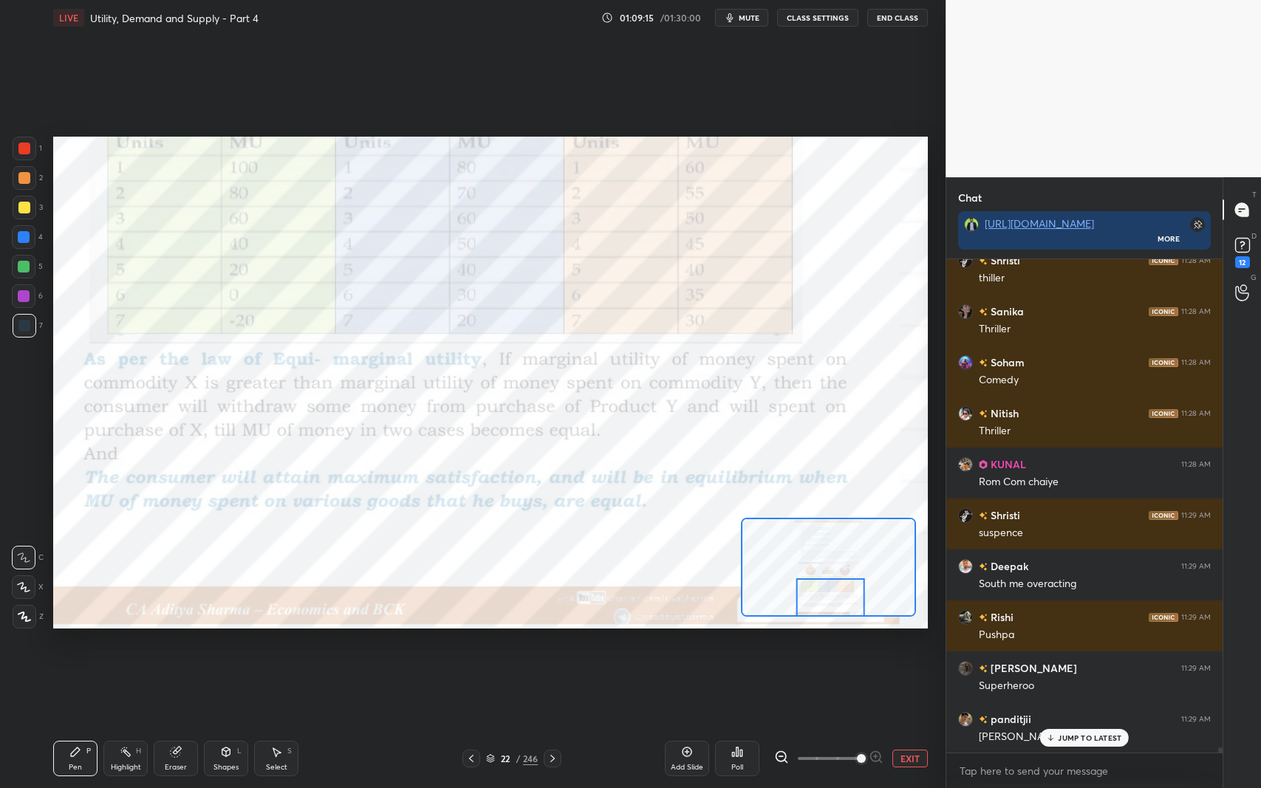
scroll to position [47152, 0]
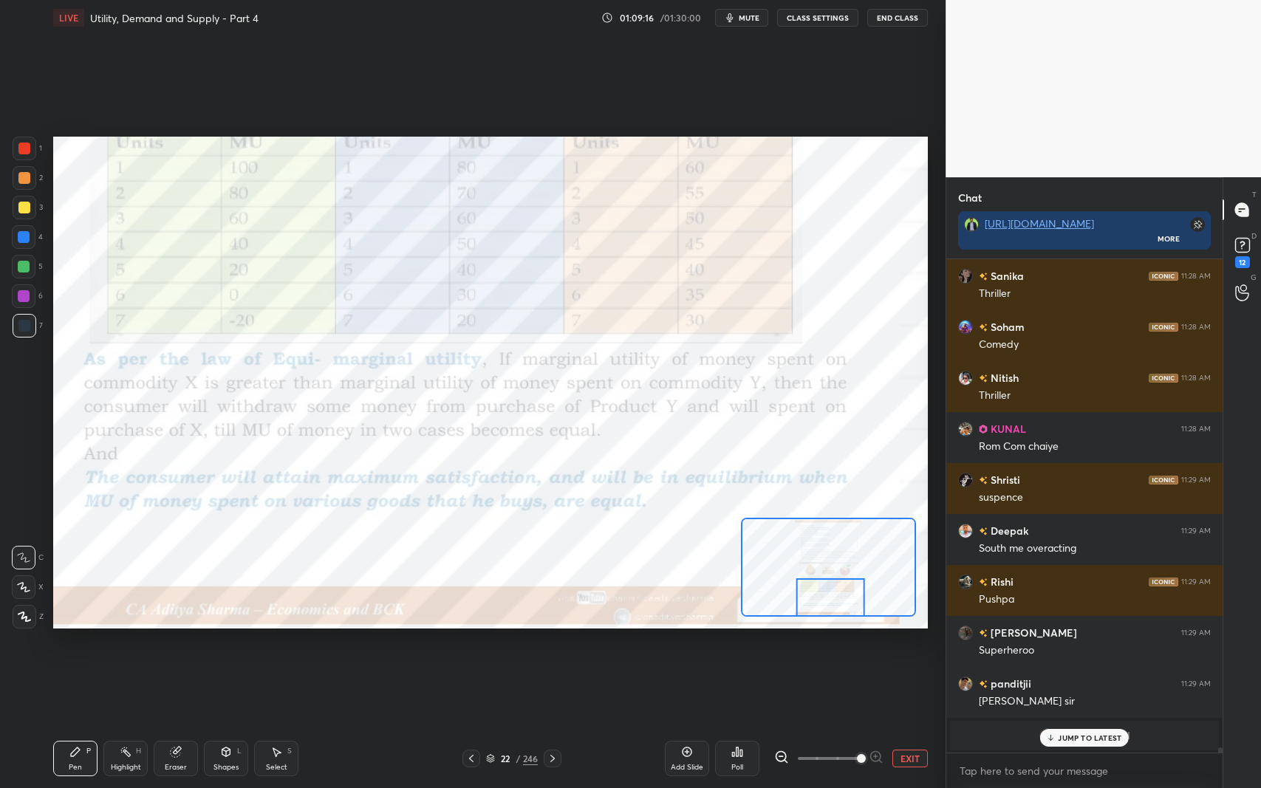
click at [555, 645] on icon at bounding box center [553, 759] width 12 height 12
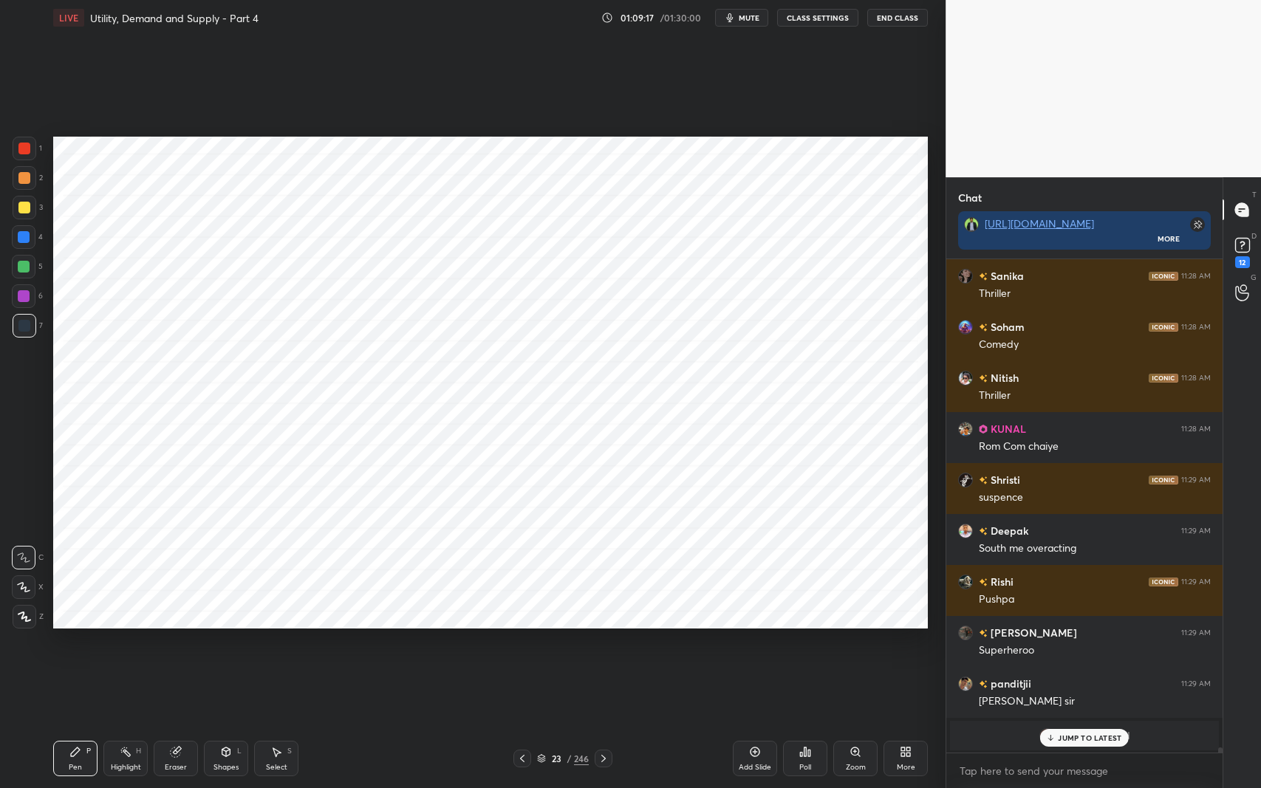
click at [606, 645] on icon at bounding box center [604, 759] width 12 height 12
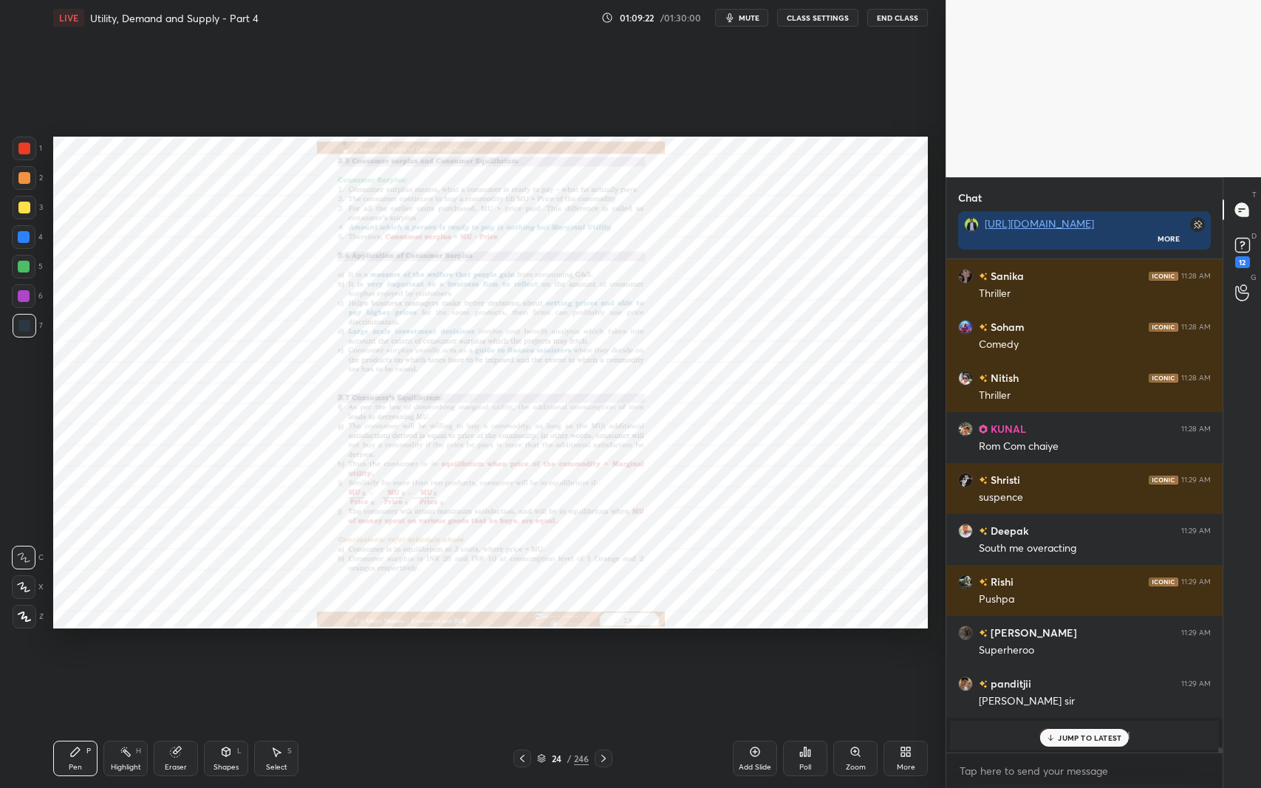
scroll to position [47203, 0]
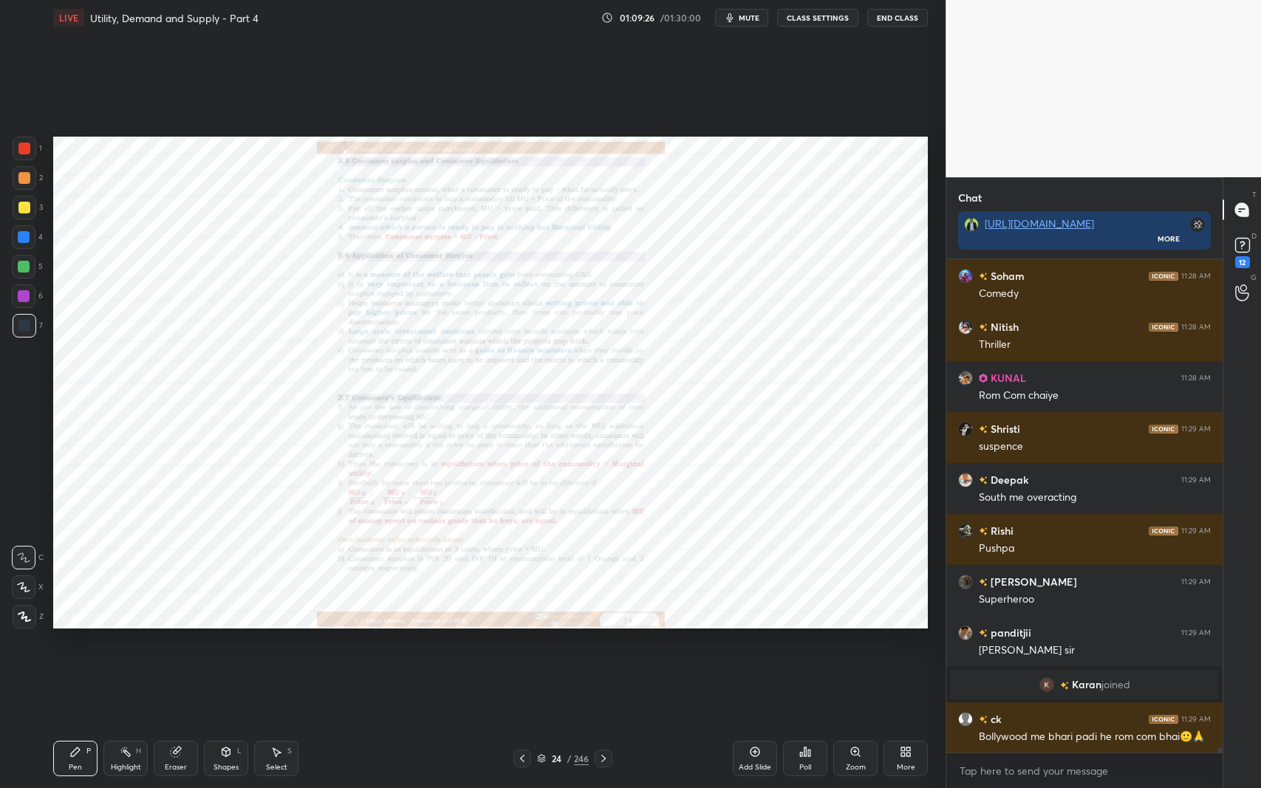
click at [524, 645] on icon at bounding box center [522, 758] width 4 height 7
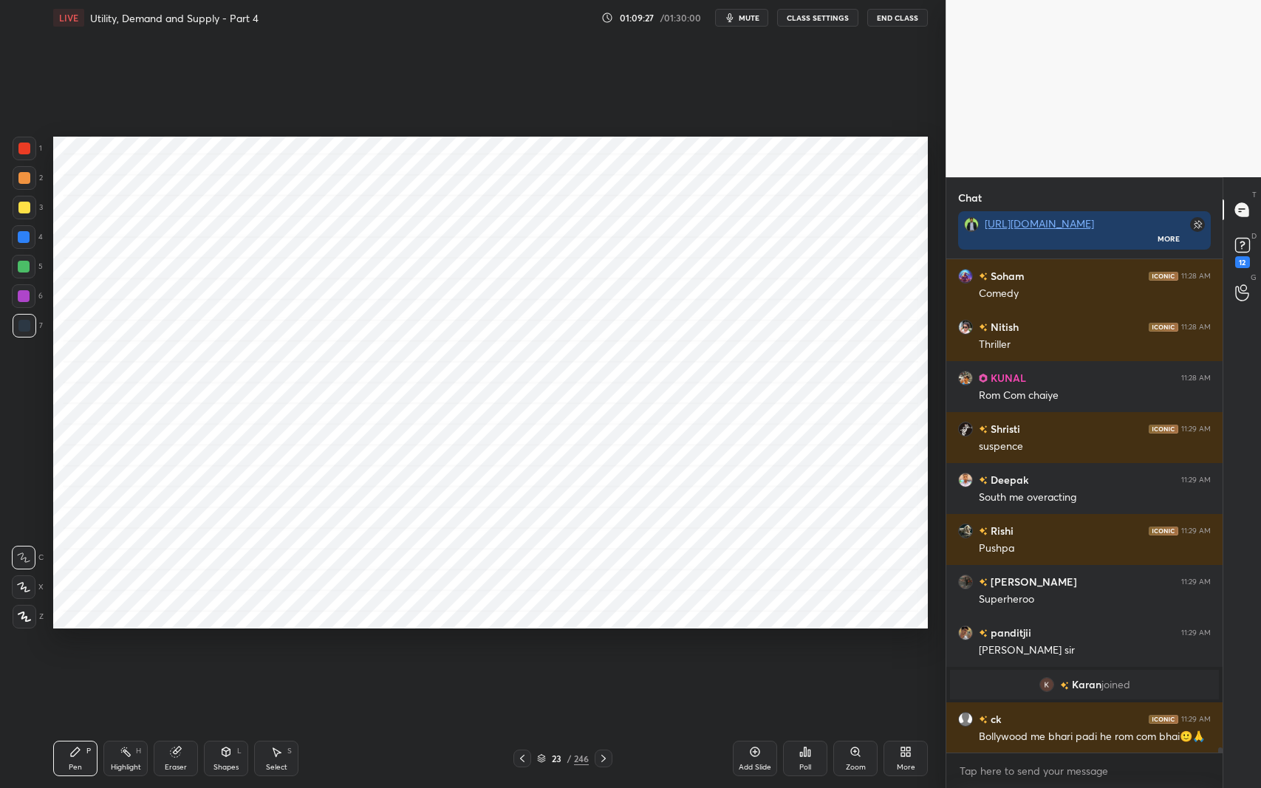
click at [525, 645] on icon at bounding box center [522, 759] width 12 height 12
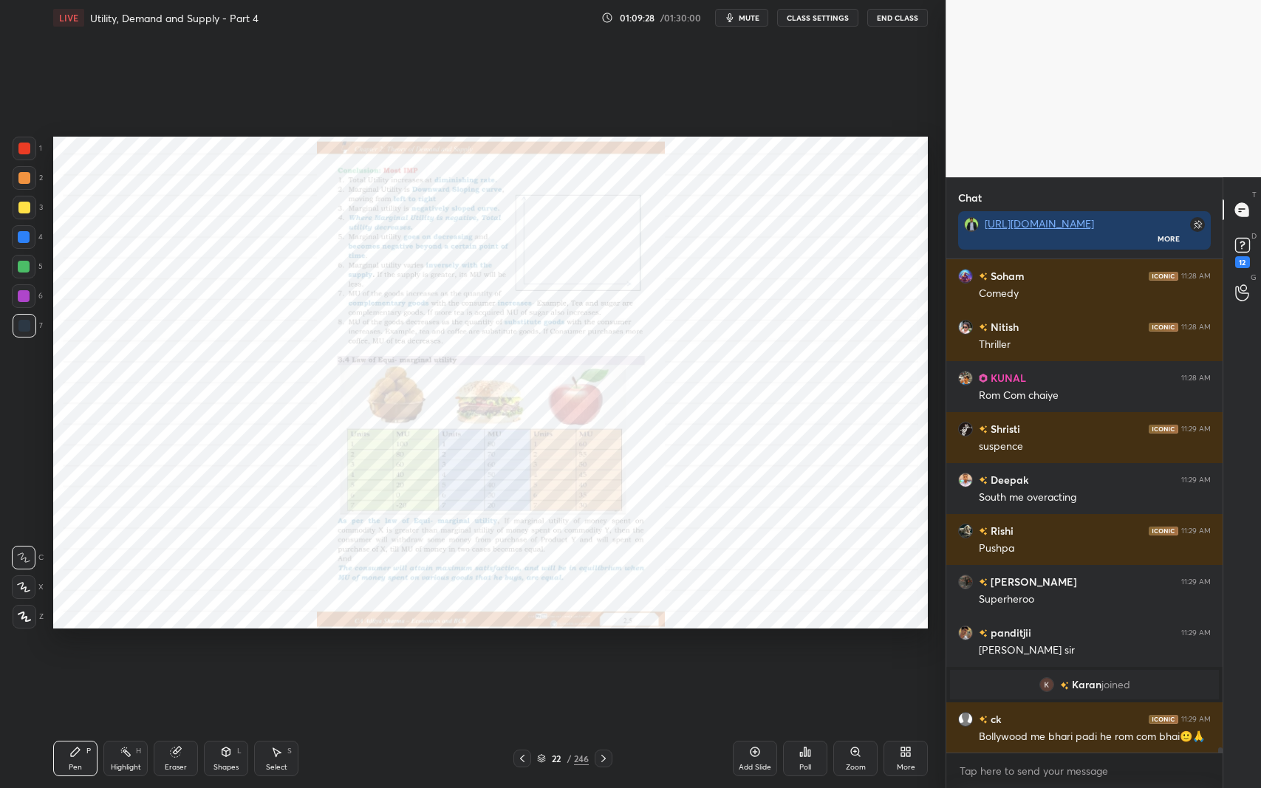
click at [229, 645] on icon at bounding box center [226, 751] width 8 height 9
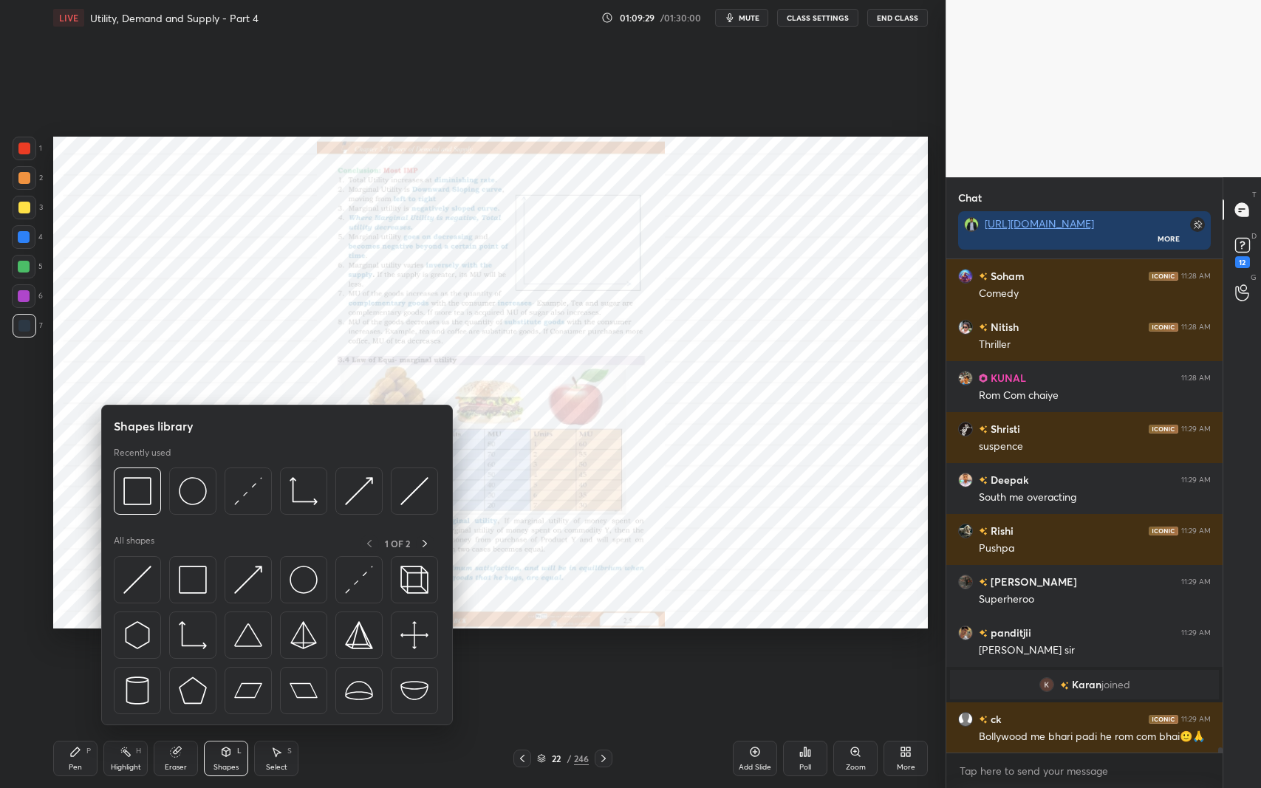
click at [199, 587] on img at bounding box center [193, 580] width 28 height 28
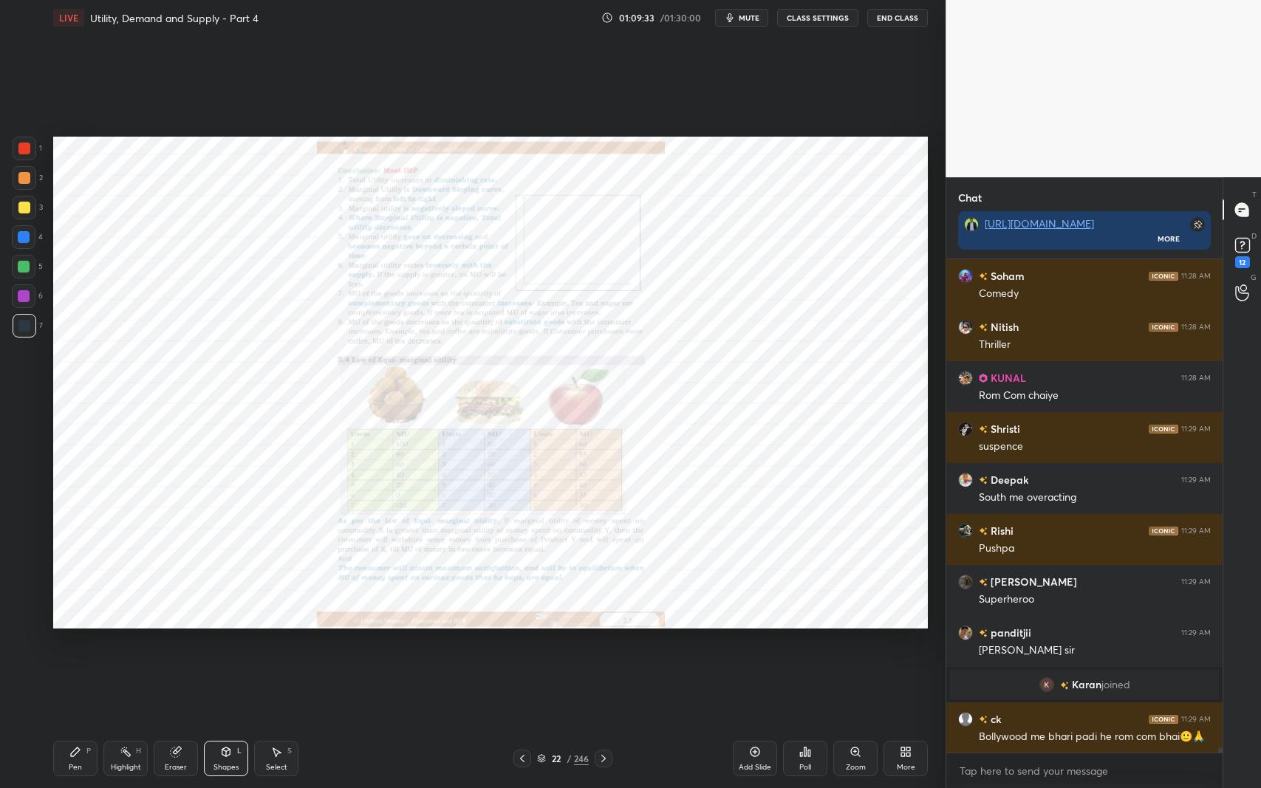
click at [606, 645] on icon at bounding box center [604, 759] width 12 height 12
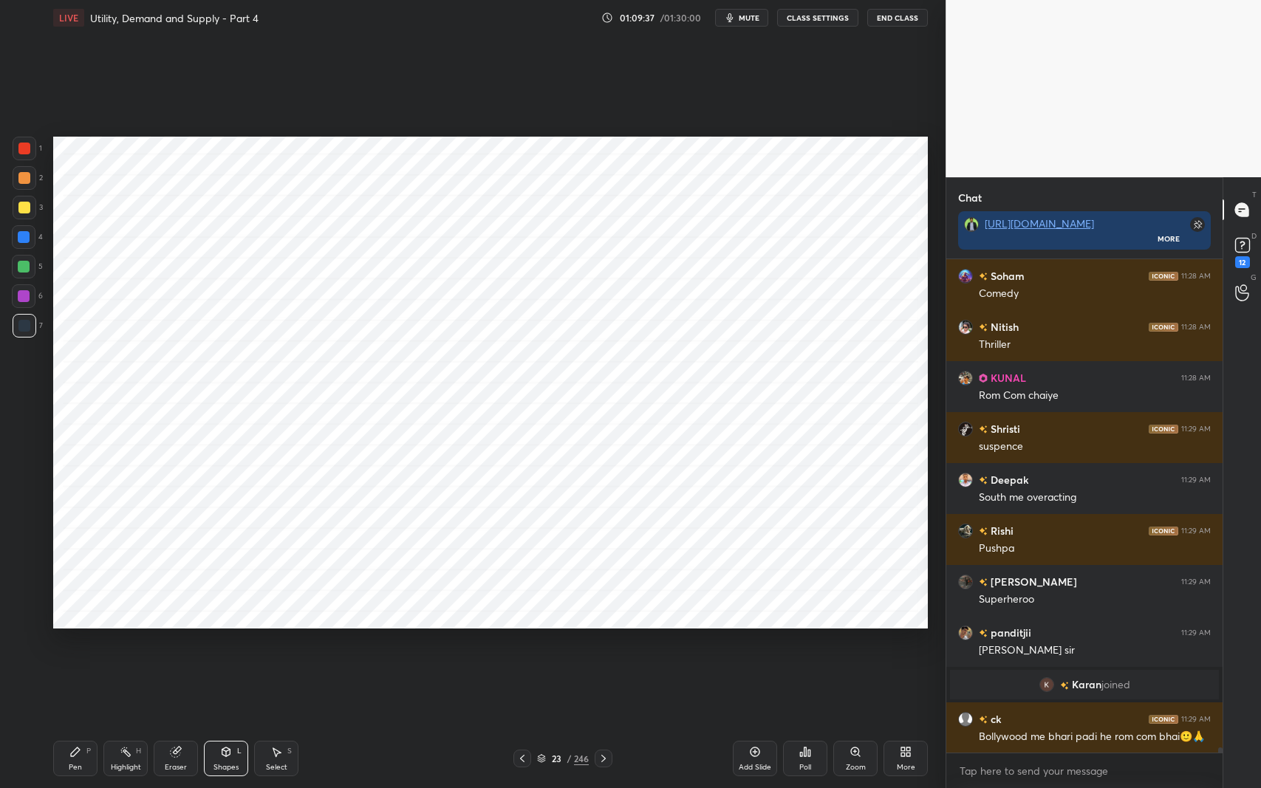
click at [608, 645] on icon at bounding box center [604, 759] width 12 height 12
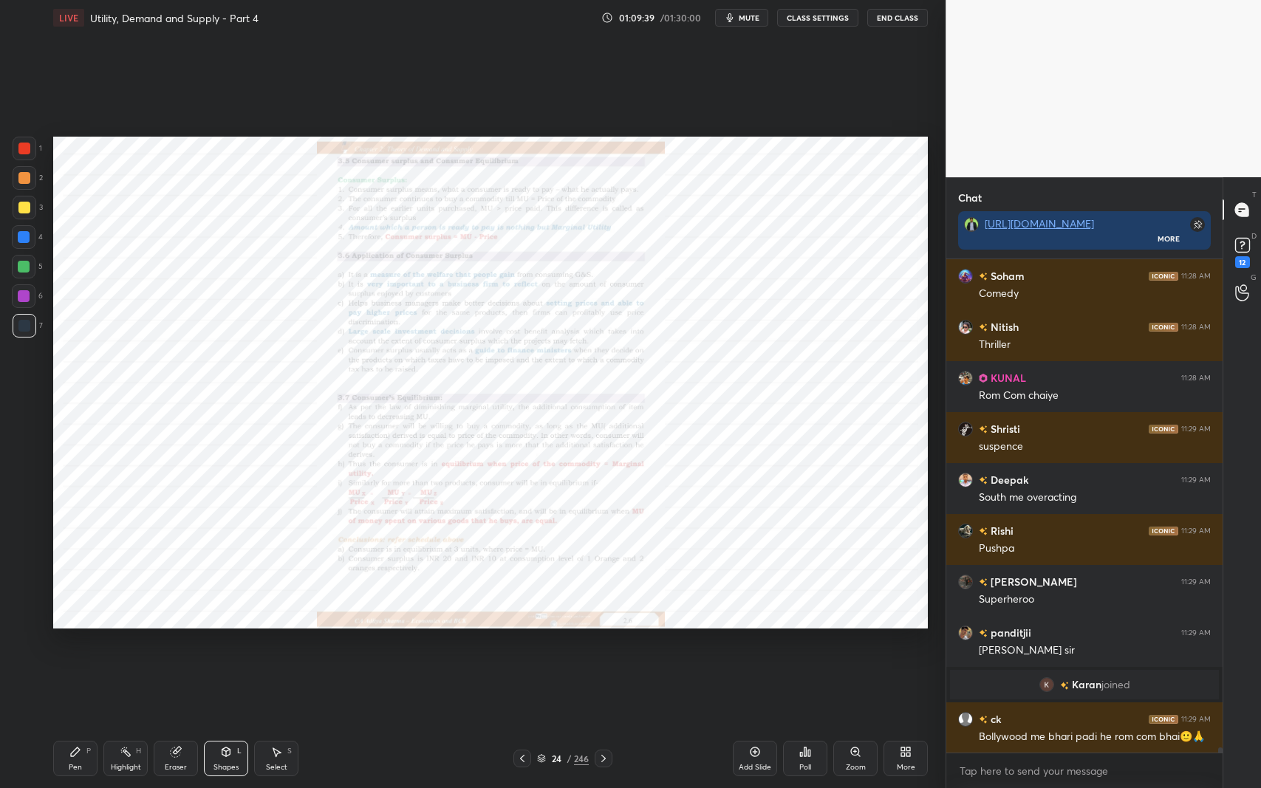
click at [845, 645] on div "Zoom" at bounding box center [855, 758] width 44 height 35
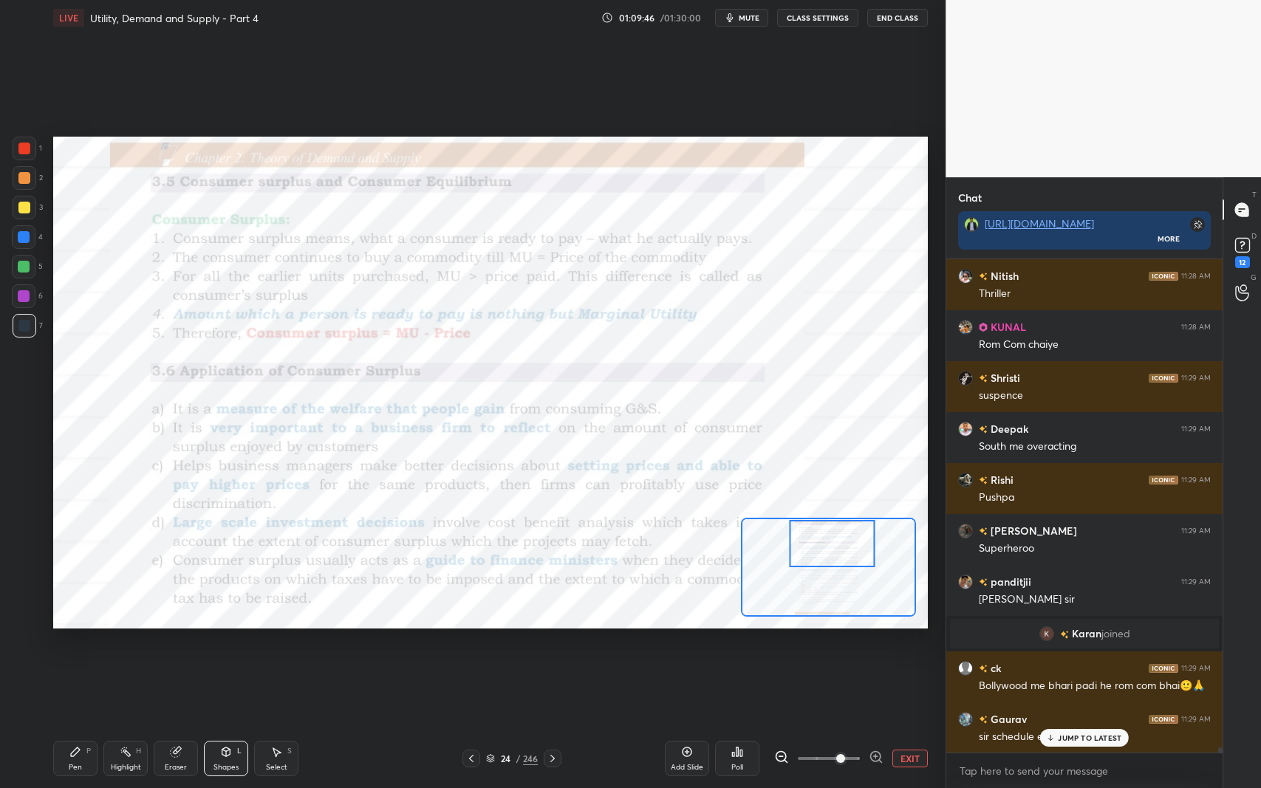
scroll to position [47305, 0]
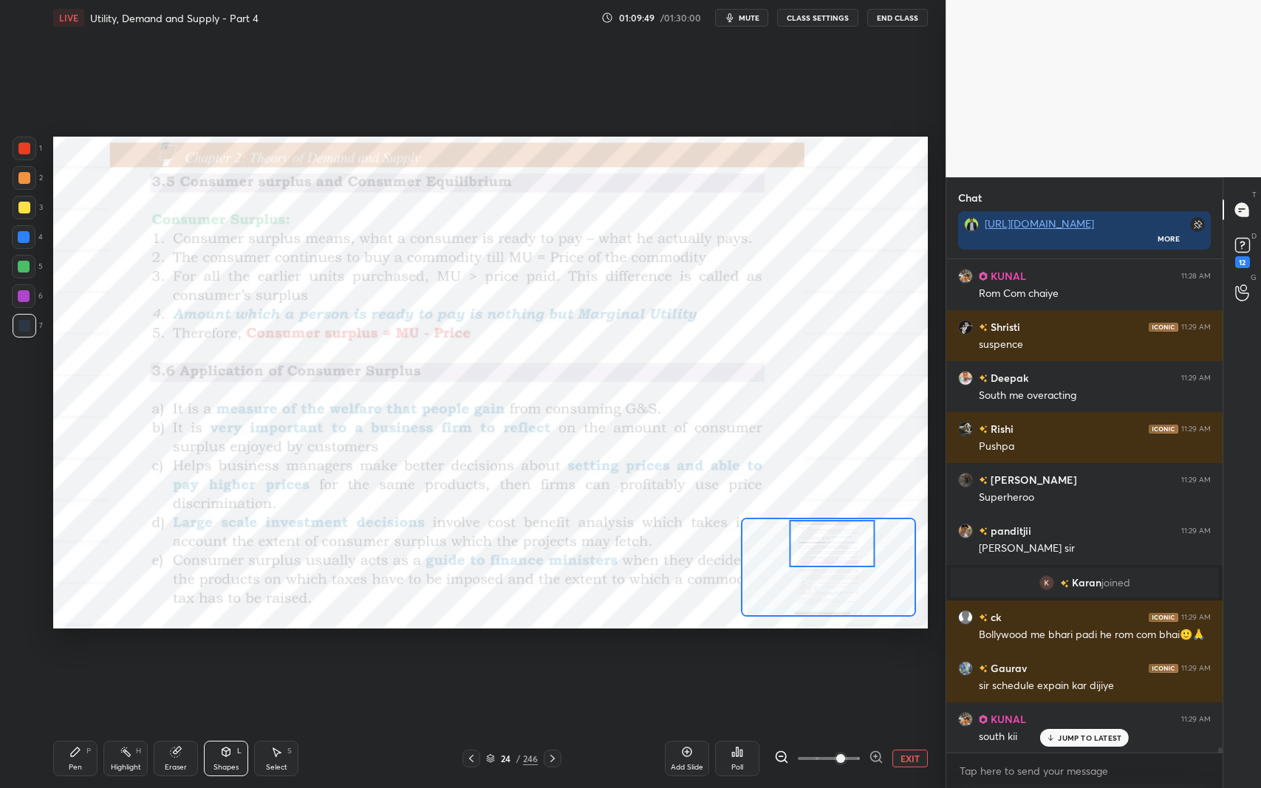
click at [470, 645] on icon at bounding box center [471, 759] width 12 height 12
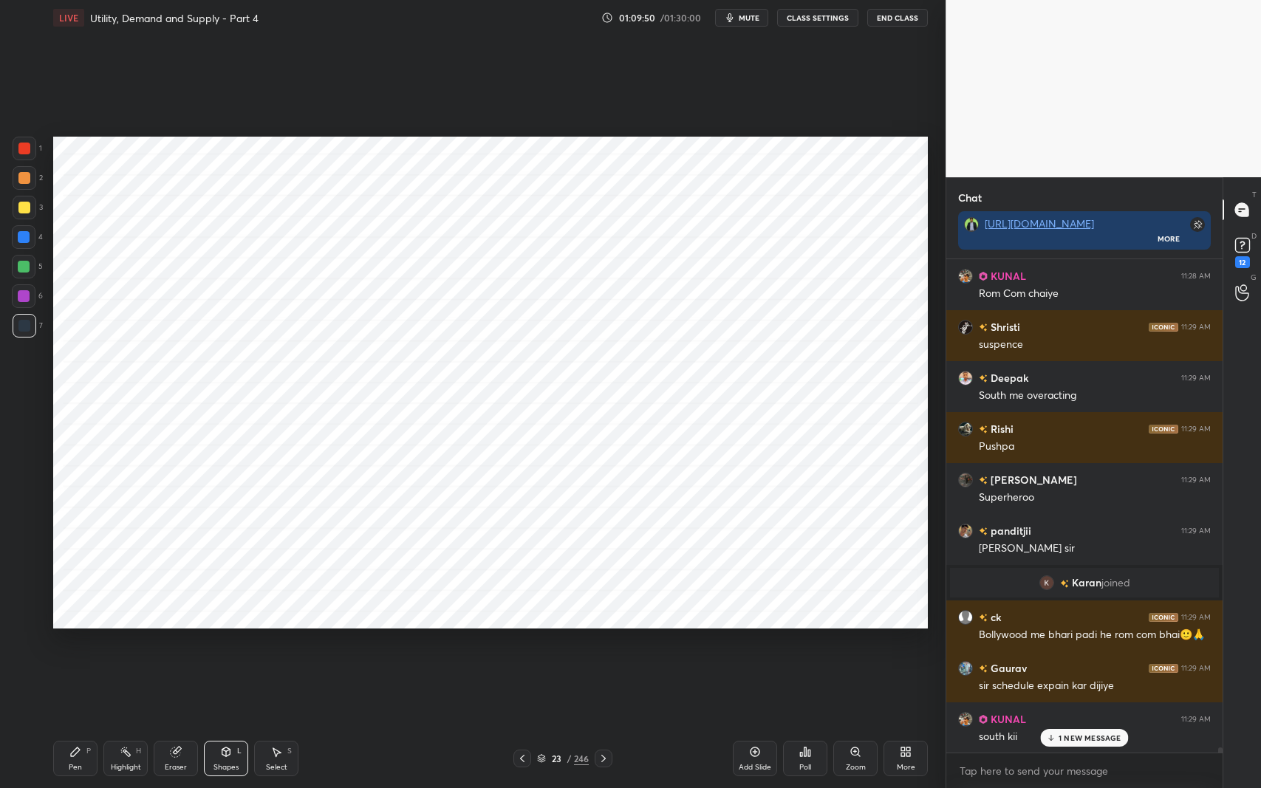
scroll to position [47356, 0]
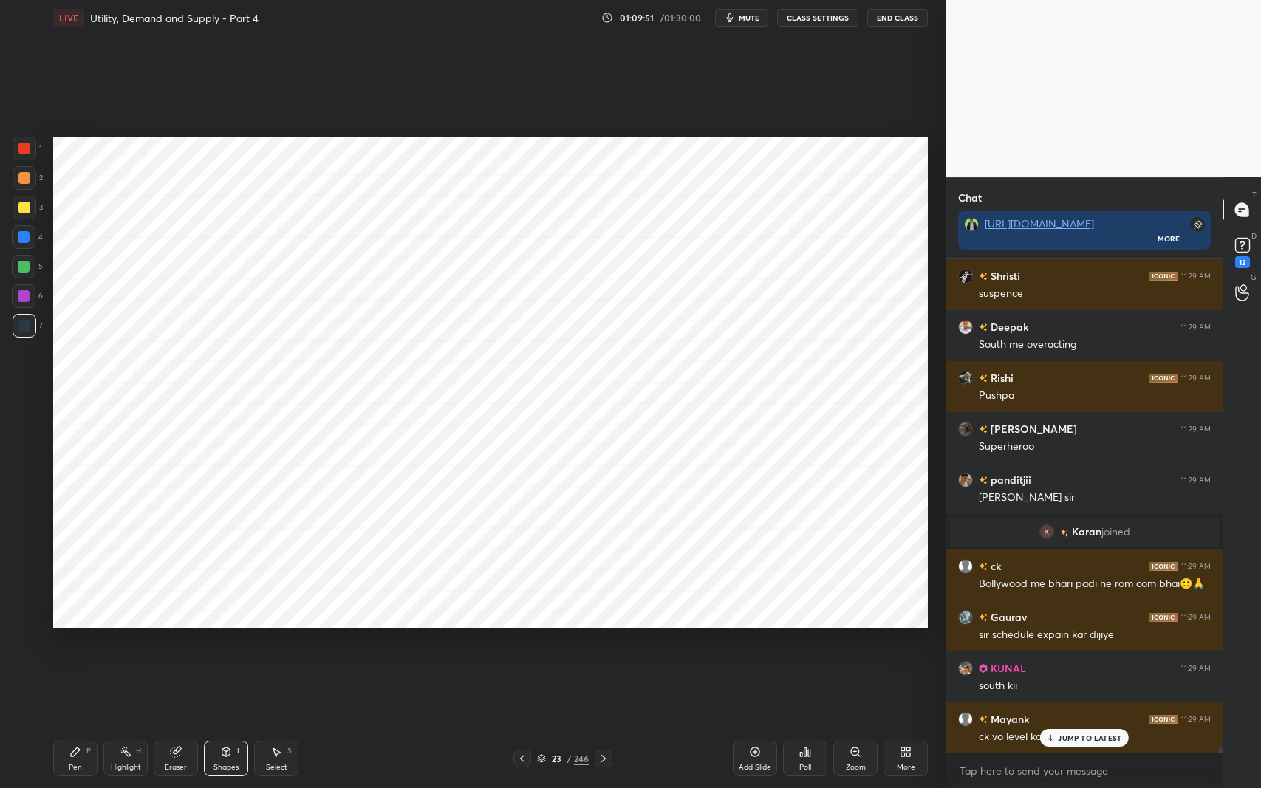
click at [603, 645] on icon at bounding box center [604, 759] width 12 height 12
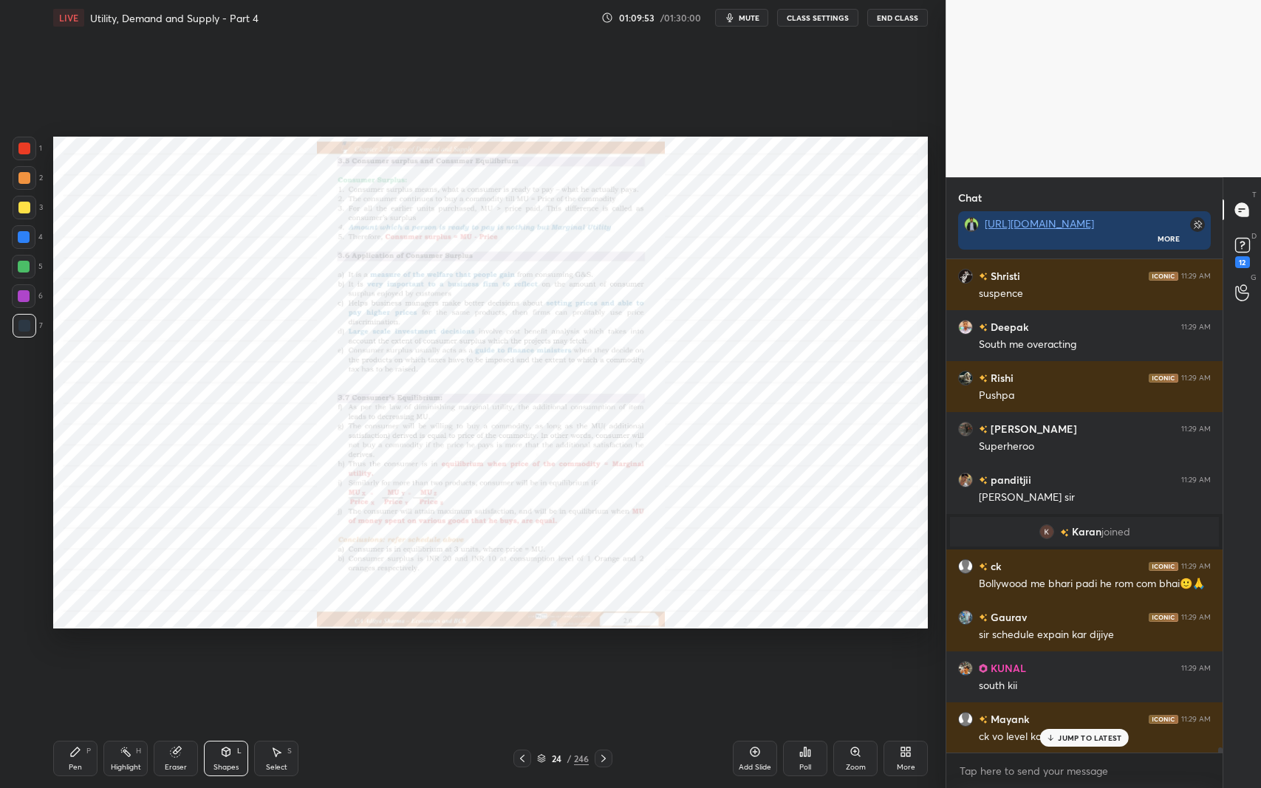
click at [839, 645] on div "Zoom" at bounding box center [855, 758] width 44 height 35
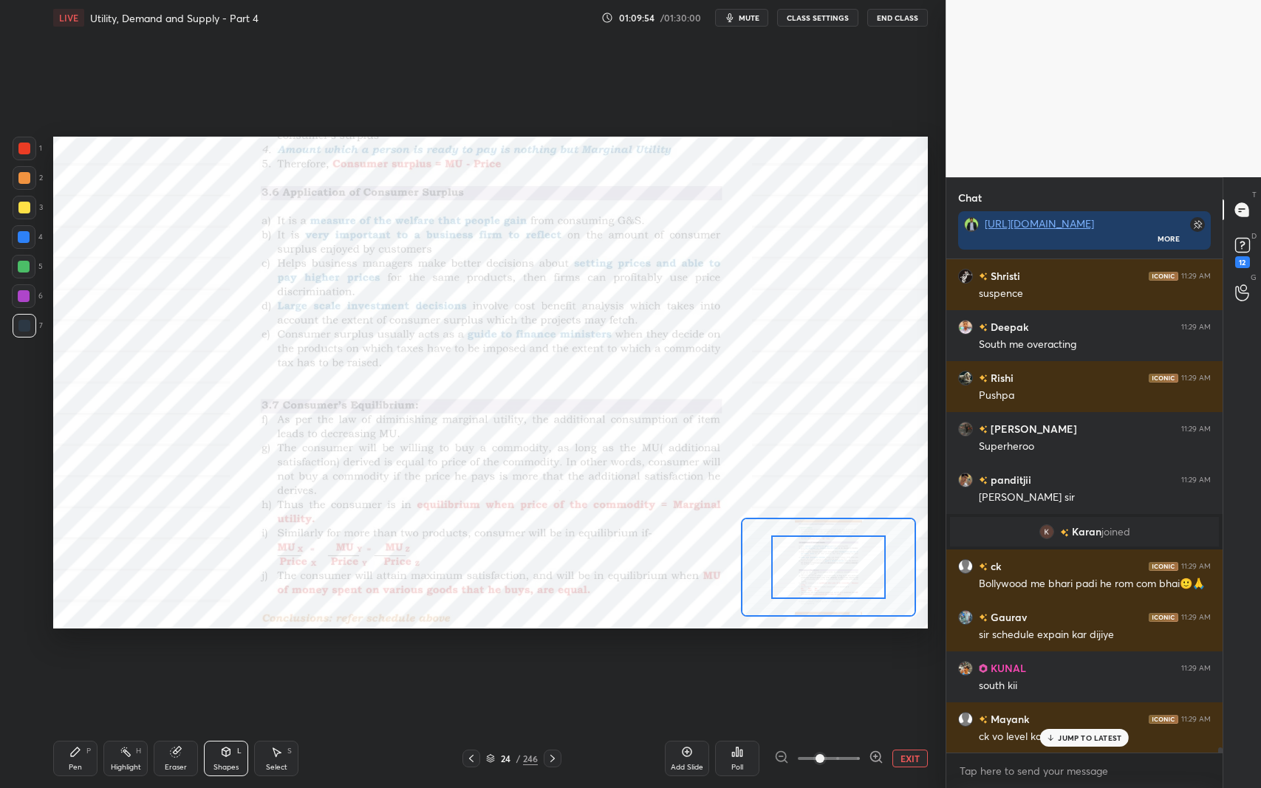
click at [470, 645] on icon at bounding box center [471, 759] width 12 height 12
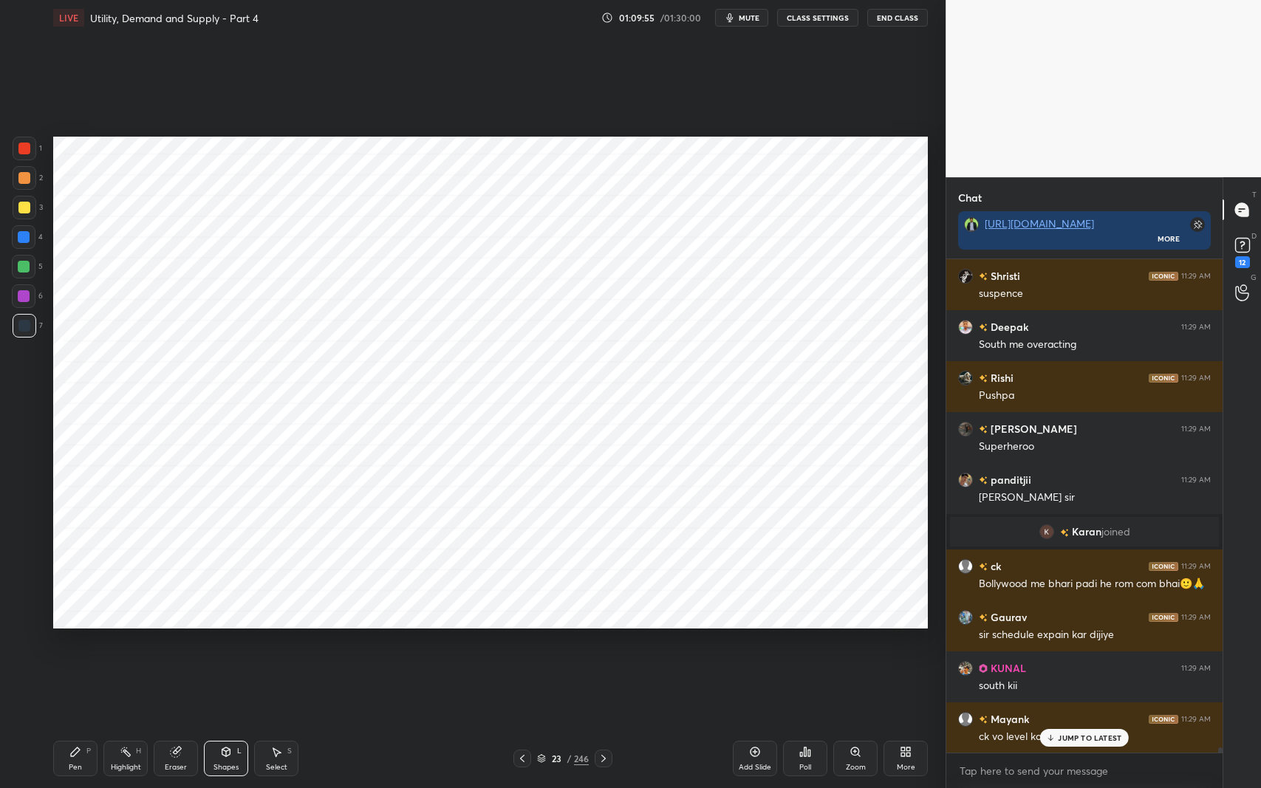
click at [516, 645] on div at bounding box center [522, 759] width 18 height 18
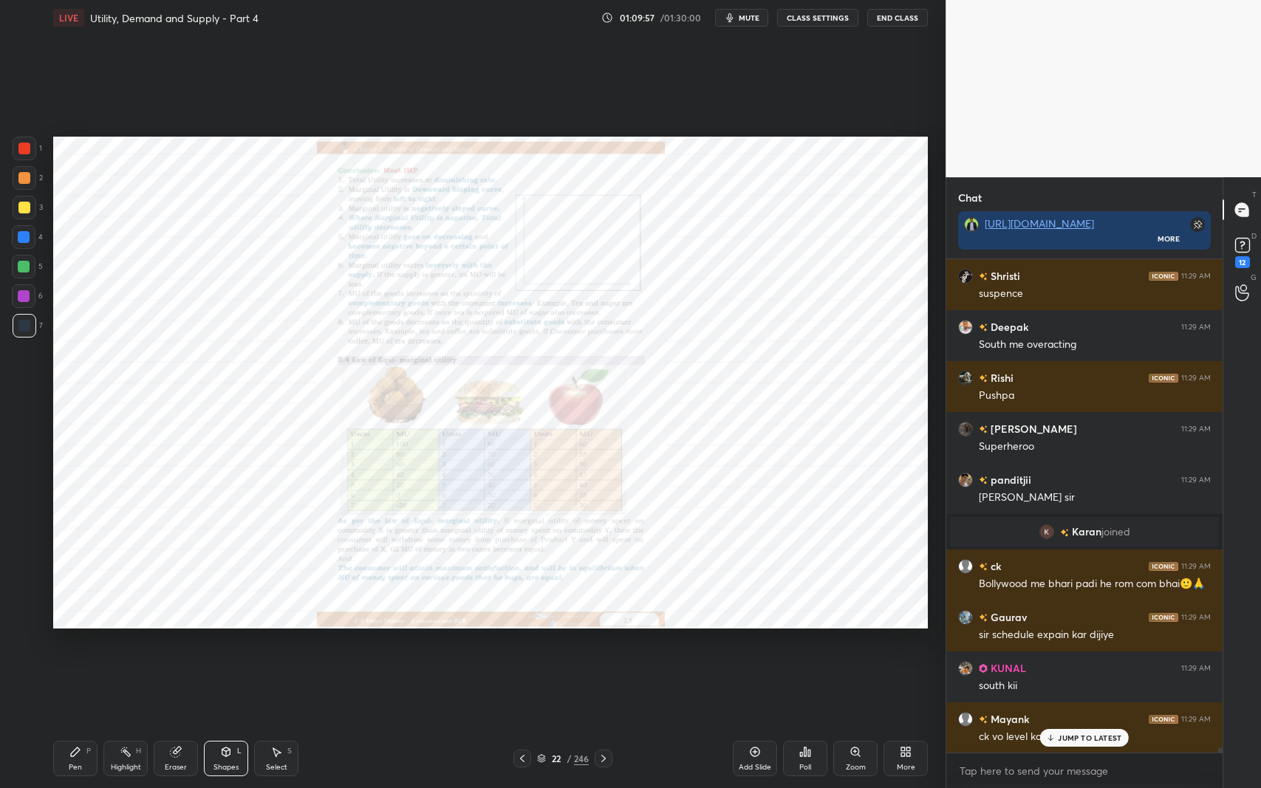
click at [75, 645] on div "Pen" at bounding box center [75, 767] width 13 height 7
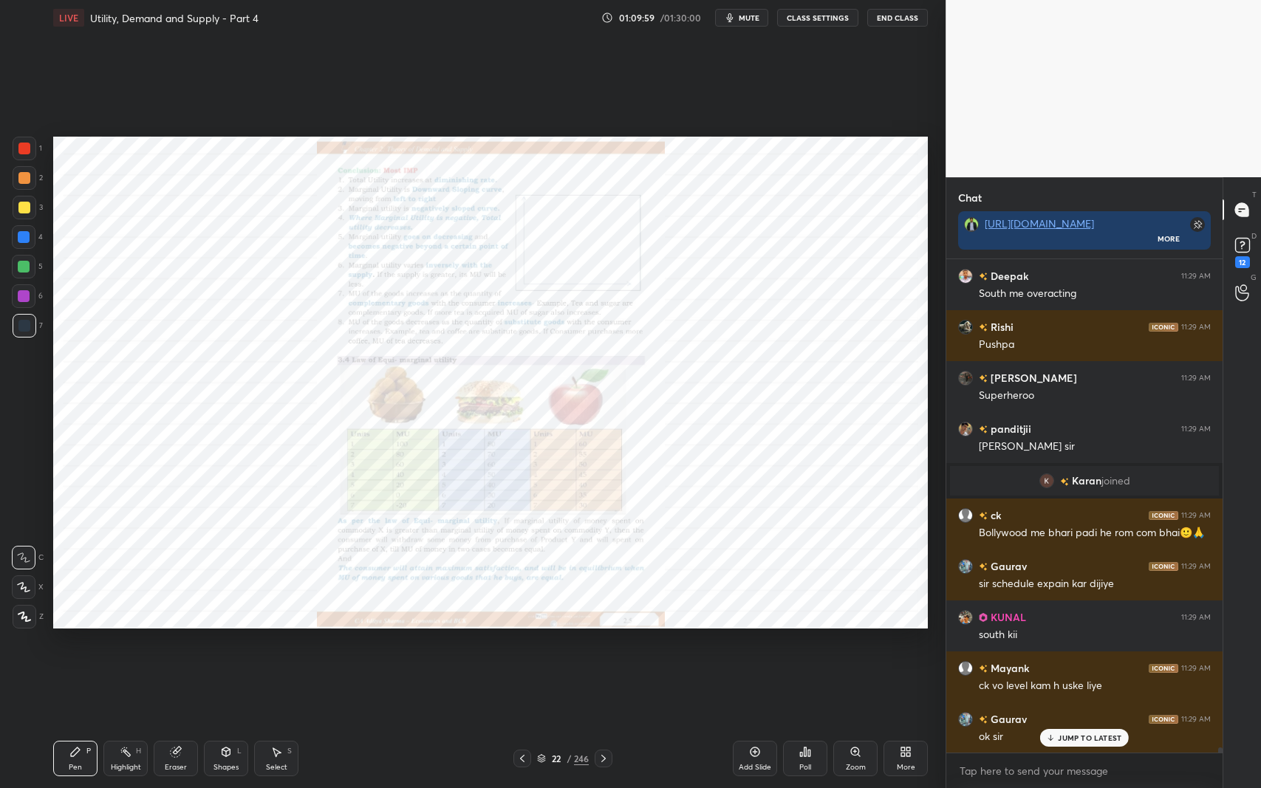
click at [606, 645] on icon at bounding box center [604, 759] width 12 height 12
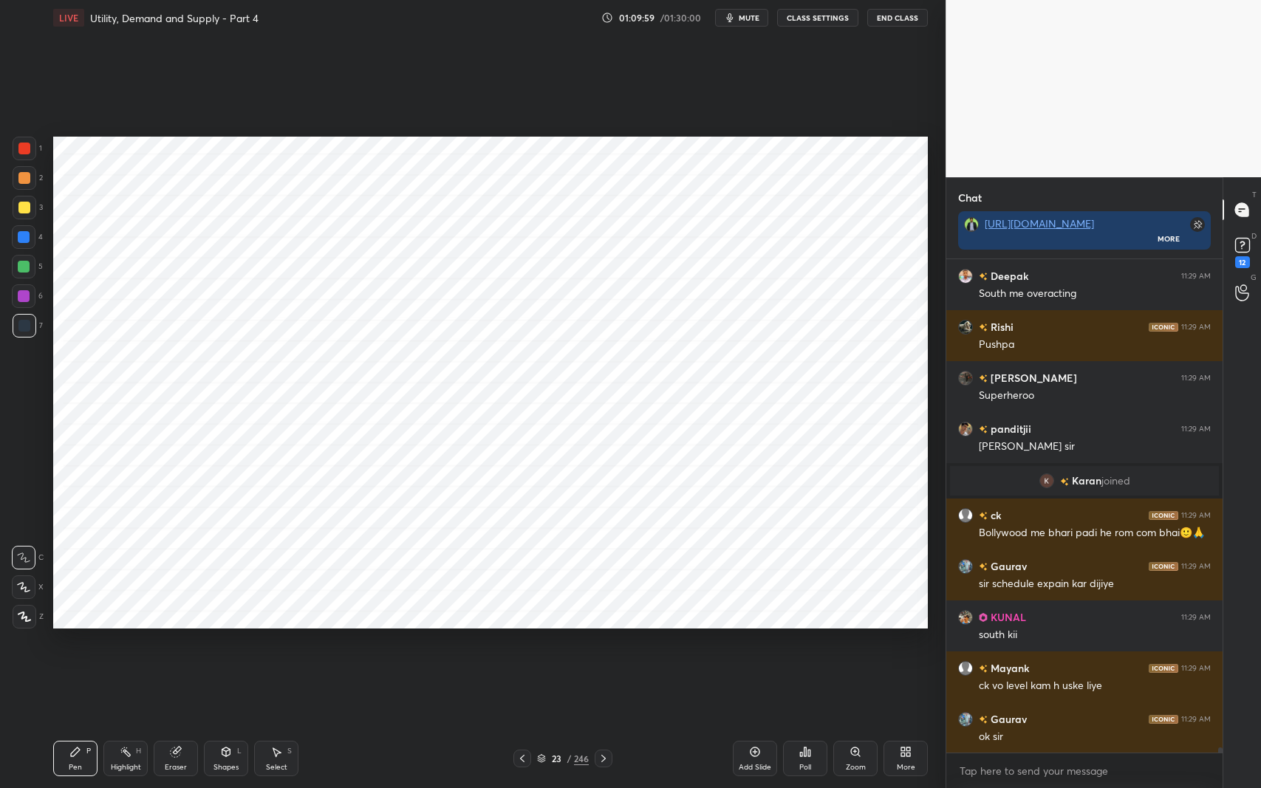
scroll to position [47458, 0]
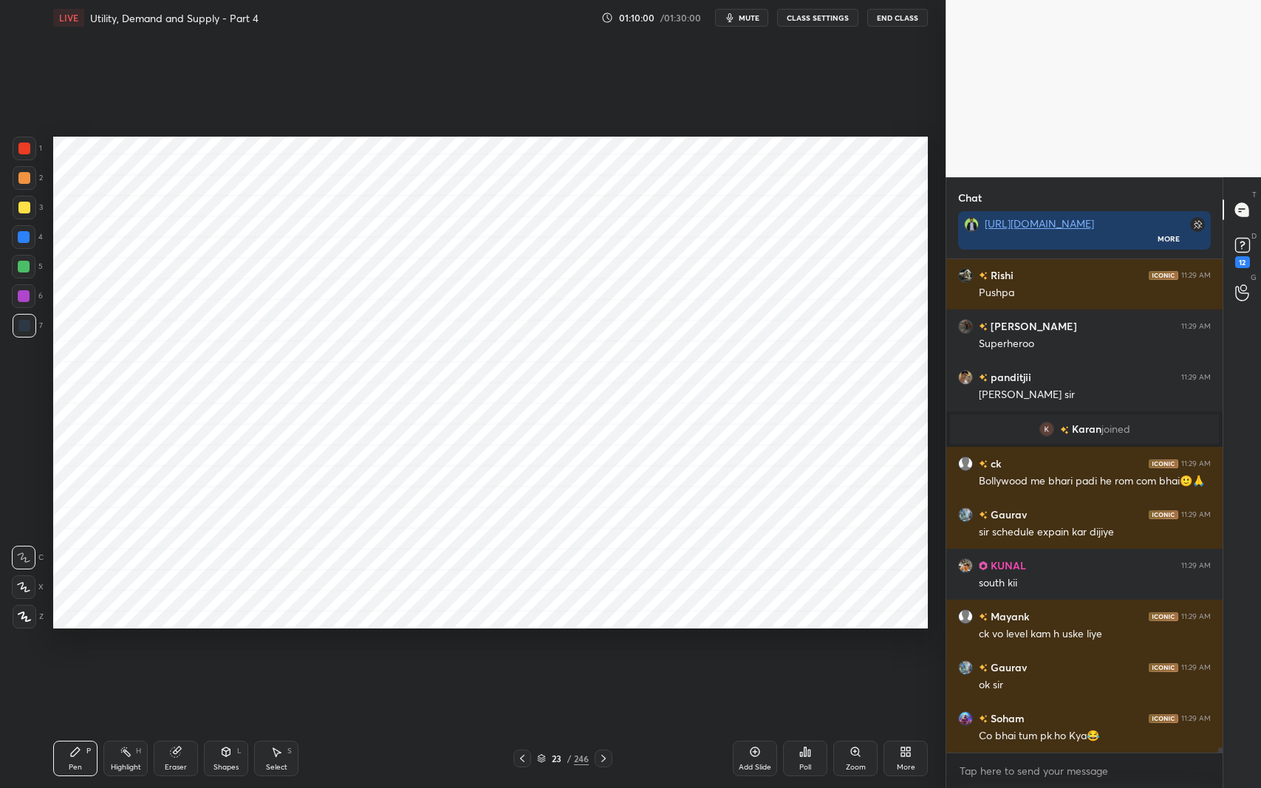
click at [605, 645] on icon at bounding box center [603, 758] width 4 height 7
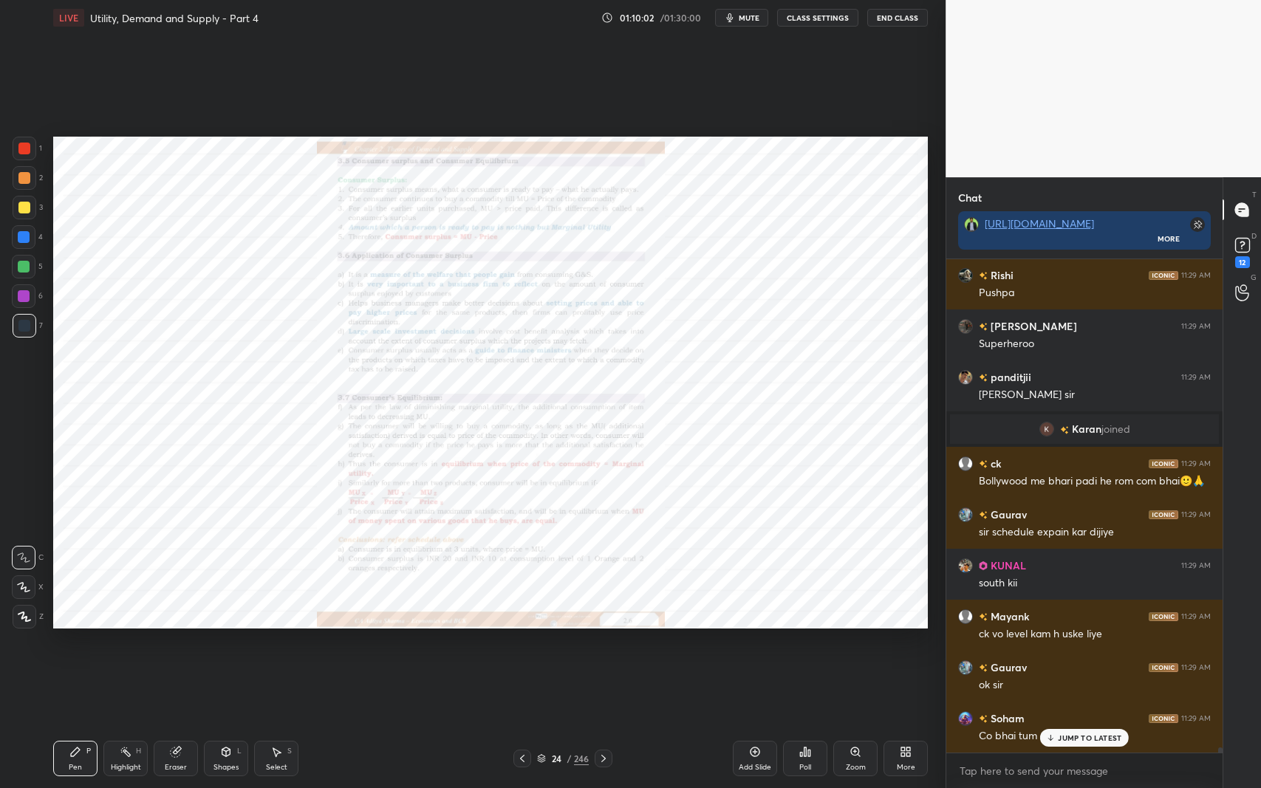
scroll to position [47508, 0]
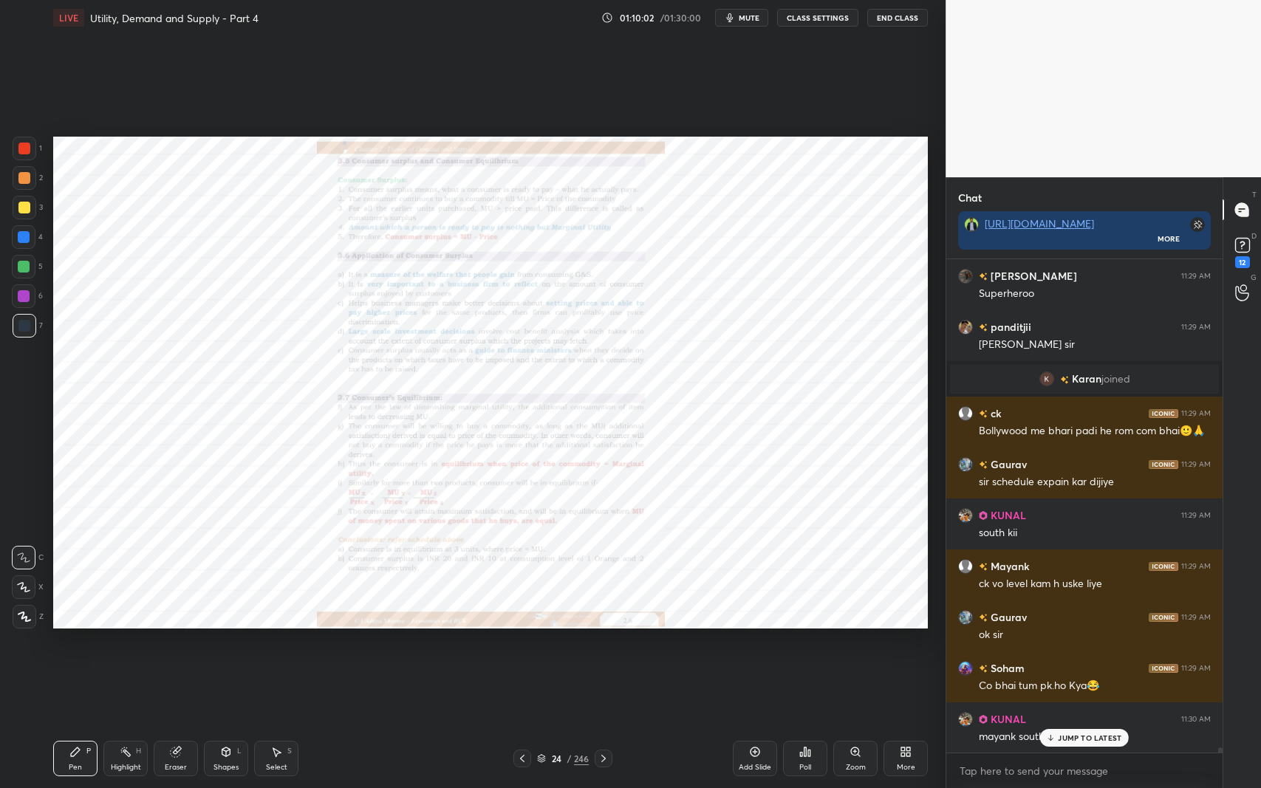
click at [851, 645] on div "Zoom" at bounding box center [856, 767] width 20 height 7
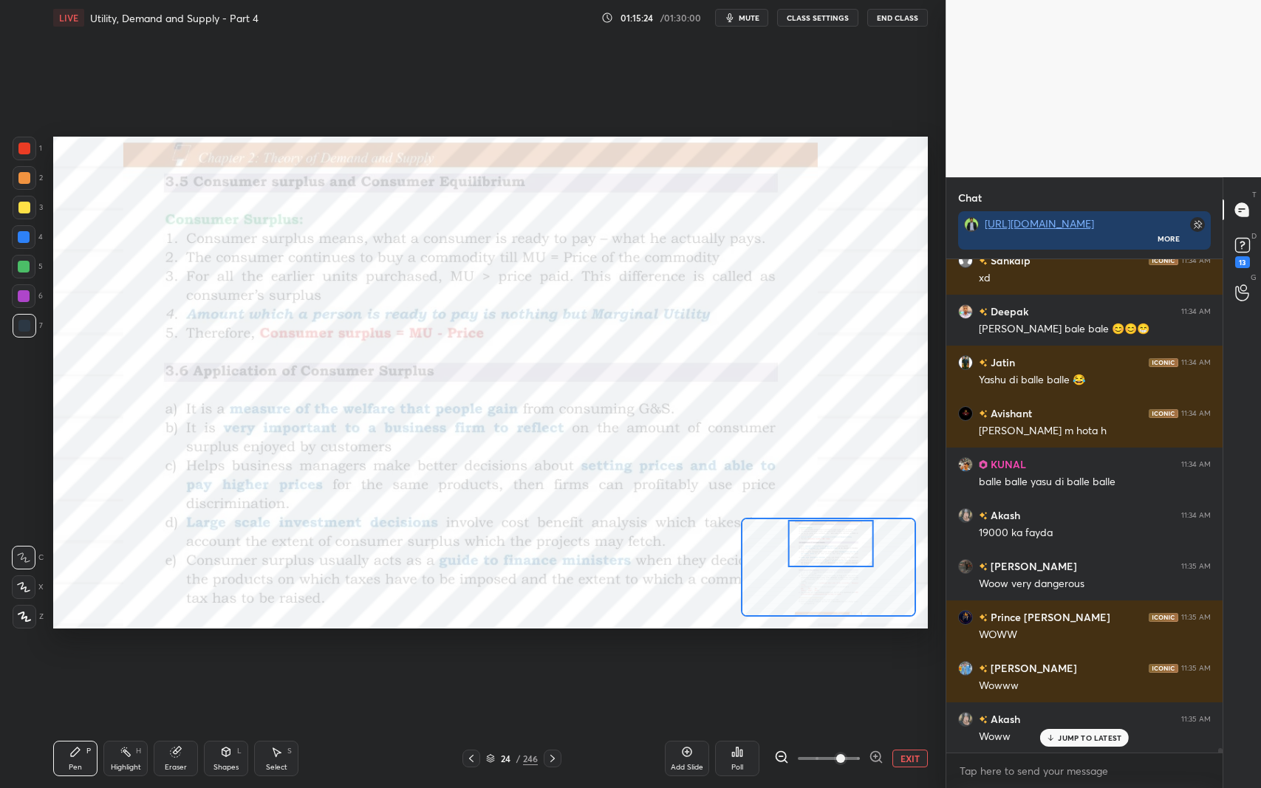
scroll to position [51685, 0]
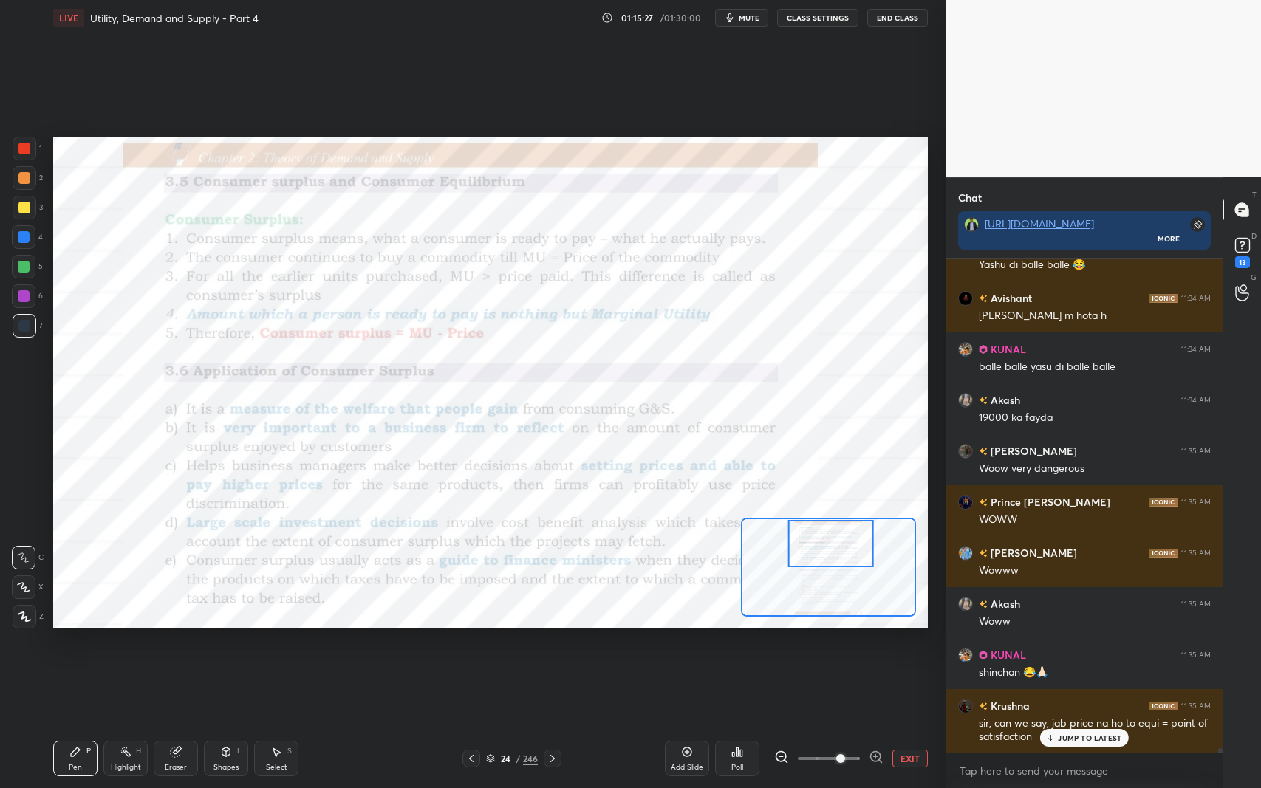
click at [71, 645] on icon at bounding box center [75, 752] width 12 height 12
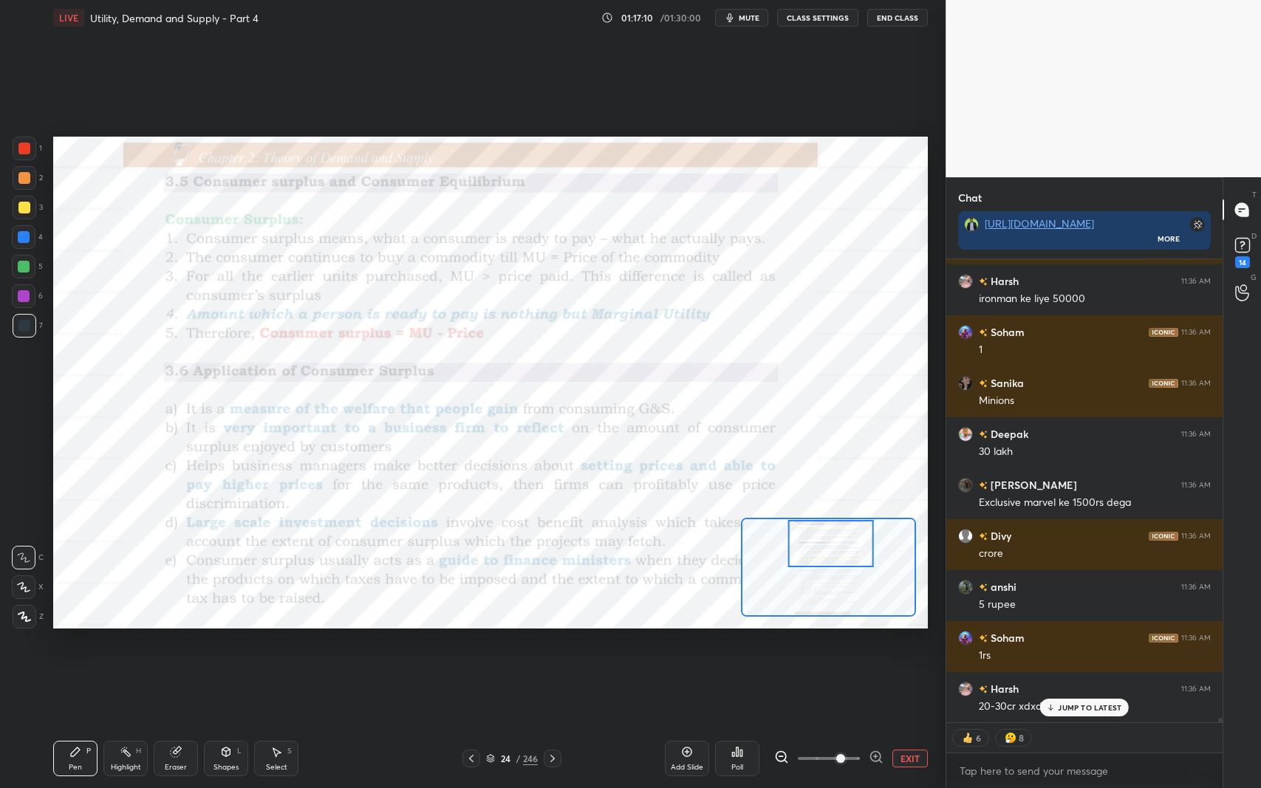
scroll to position [50483, 0]
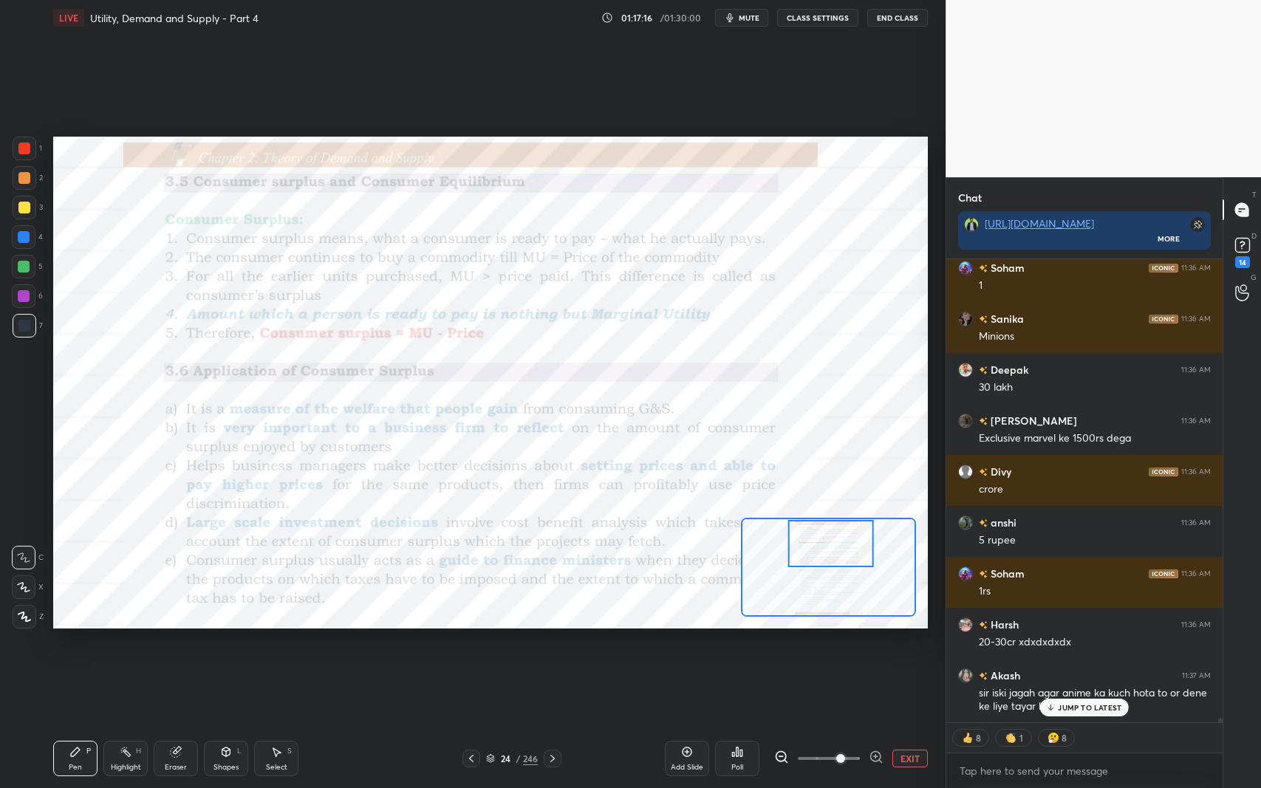
click at [472, 645] on icon at bounding box center [471, 759] width 12 height 12
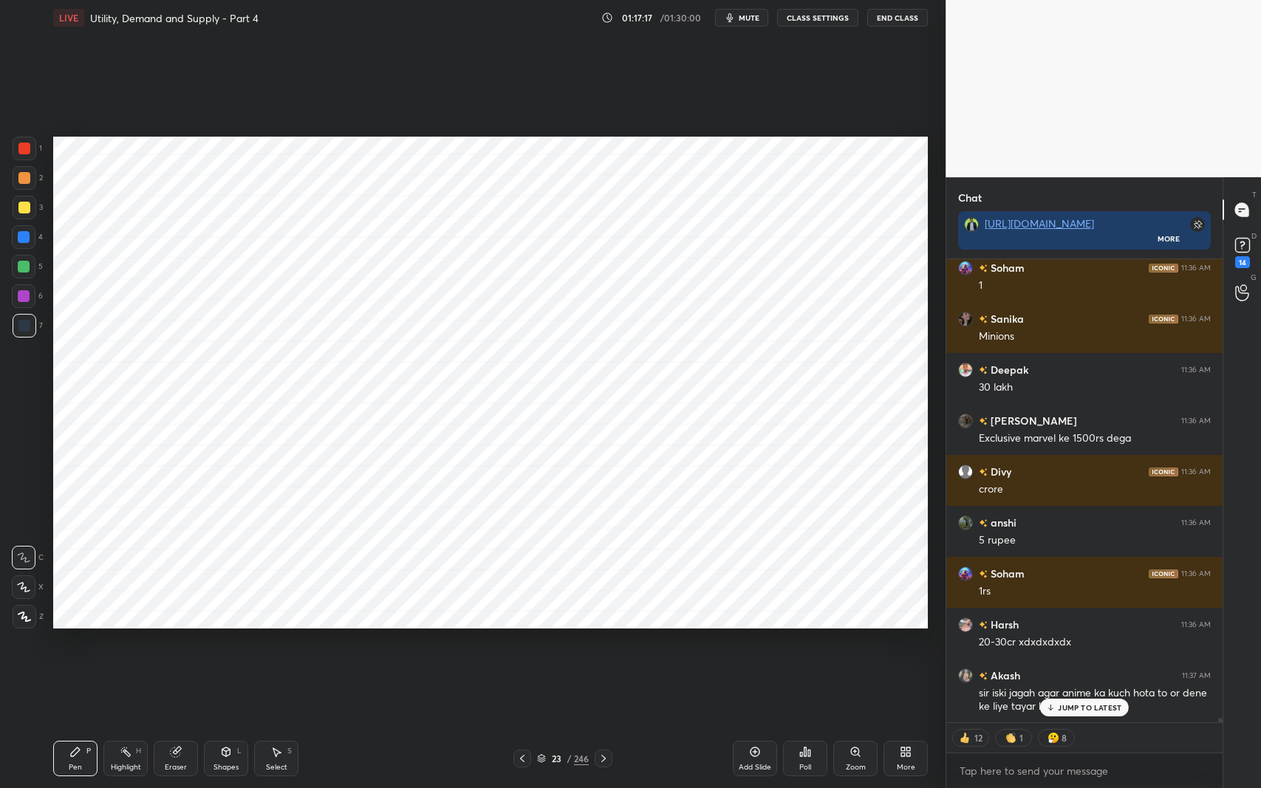
click at [524, 645] on div at bounding box center [522, 759] width 18 height 18
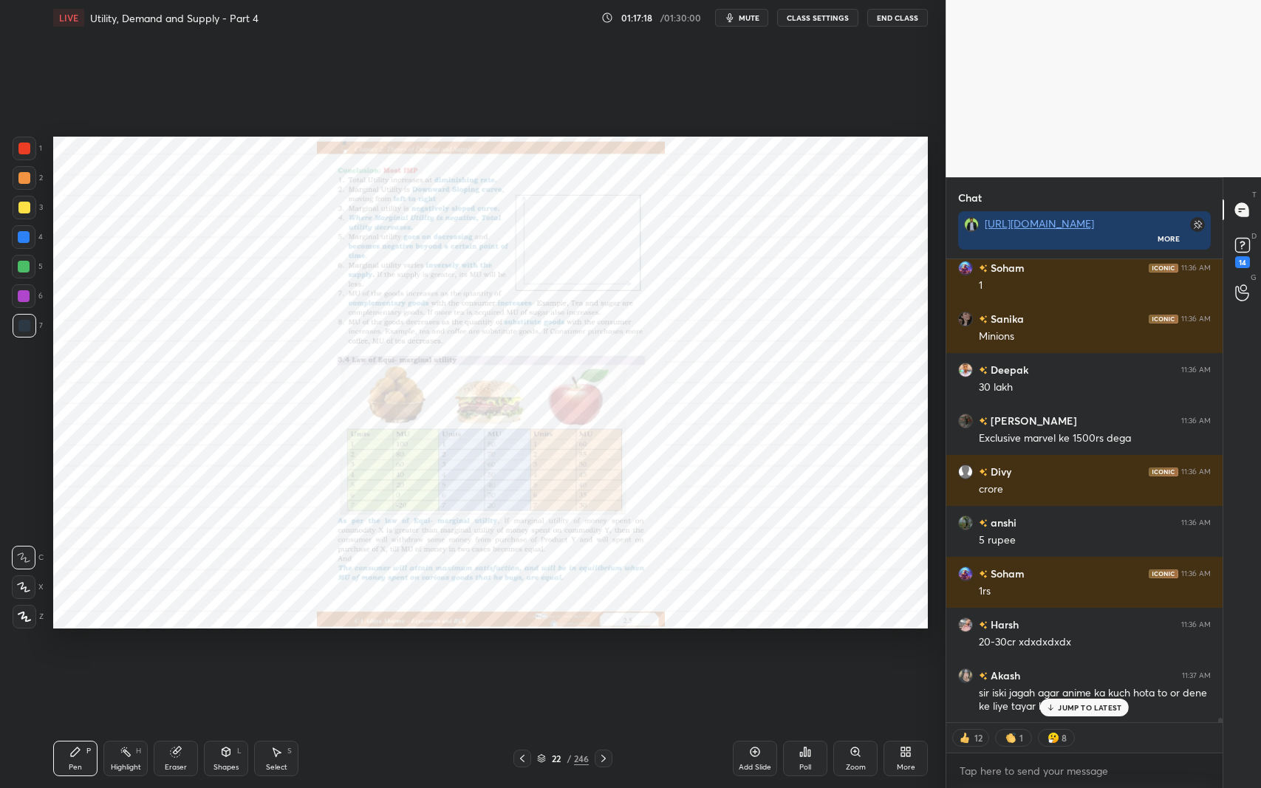
click at [525, 645] on icon at bounding box center [522, 759] width 12 height 12
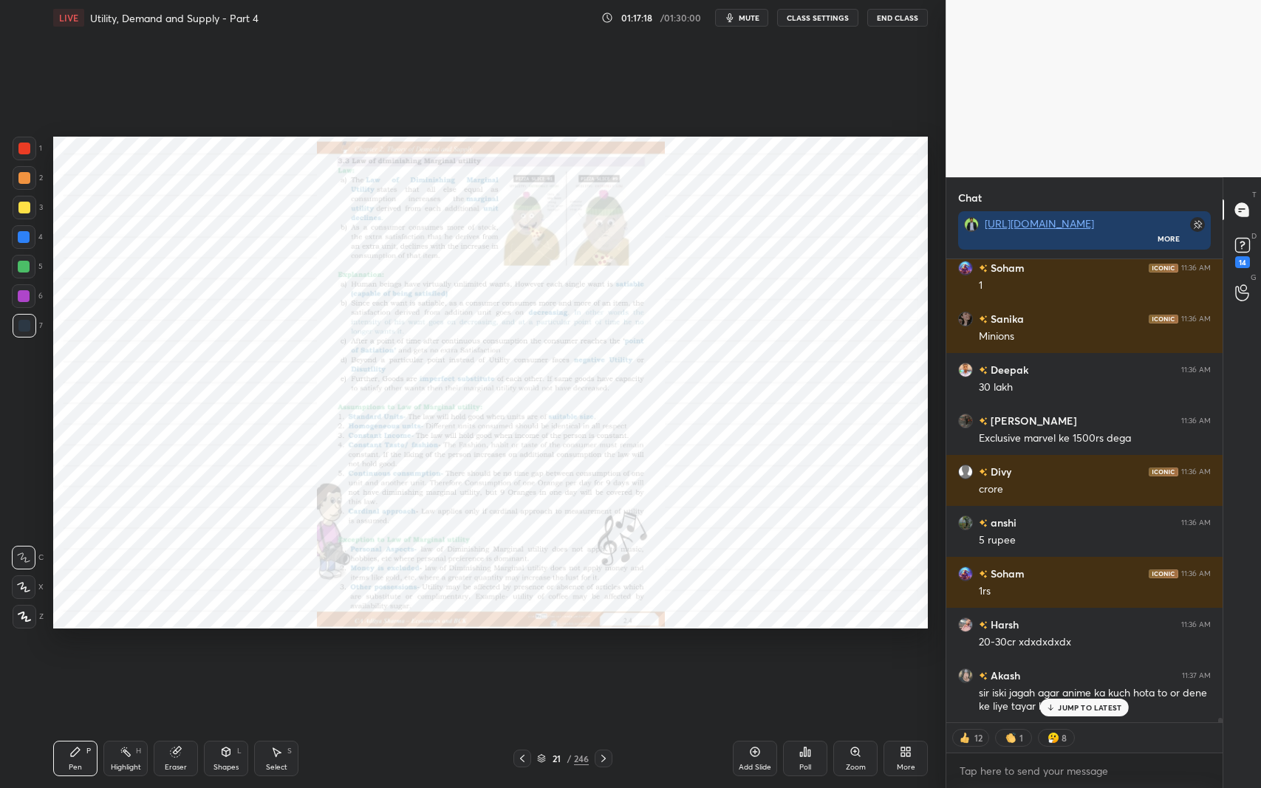
click at [521, 645] on icon at bounding box center [522, 758] width 4 height 7
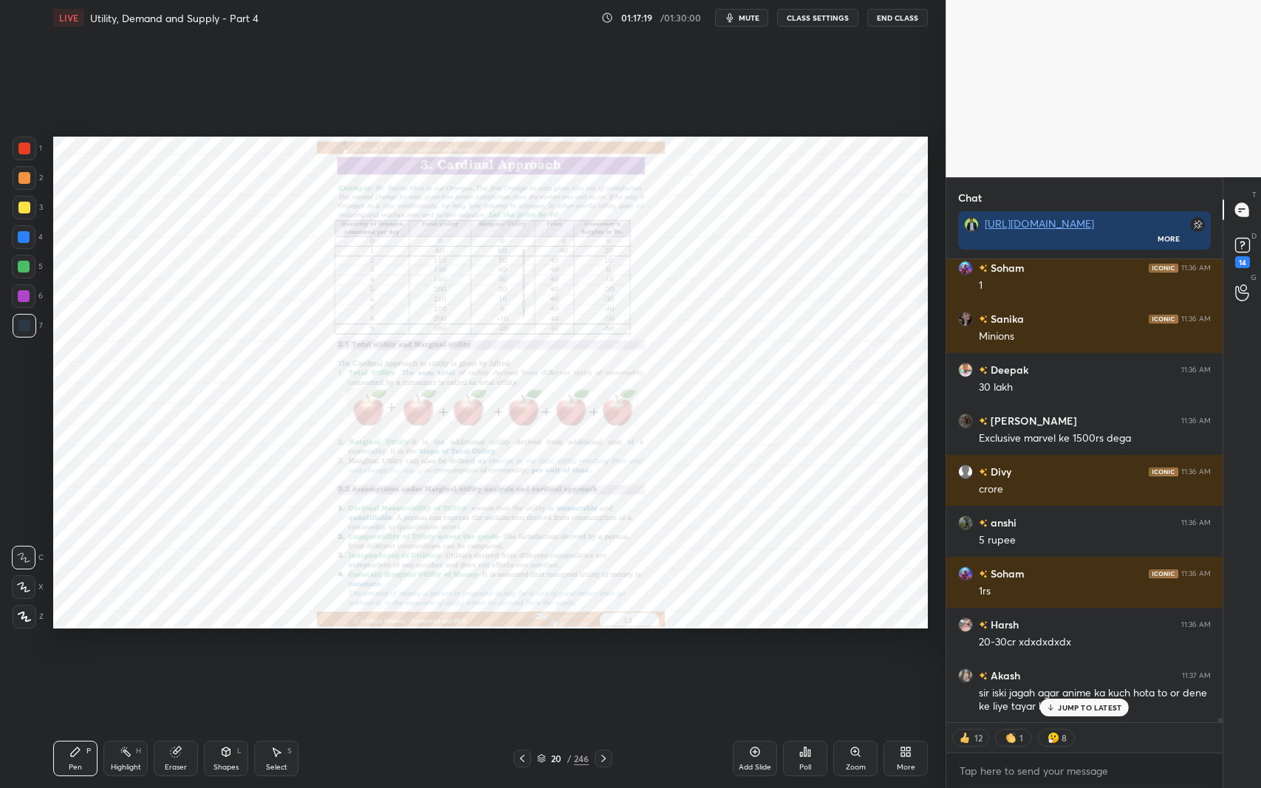
click at [168, 645] on div "Eraser" at bounding box center [176, 767] width 22 height 7
click at [26, 607] on div "Erase all" at bounding box center [24, 617] width 24 height 24
click at [849, 645] on icon at bounding box center [855, 752] width 12 height 12
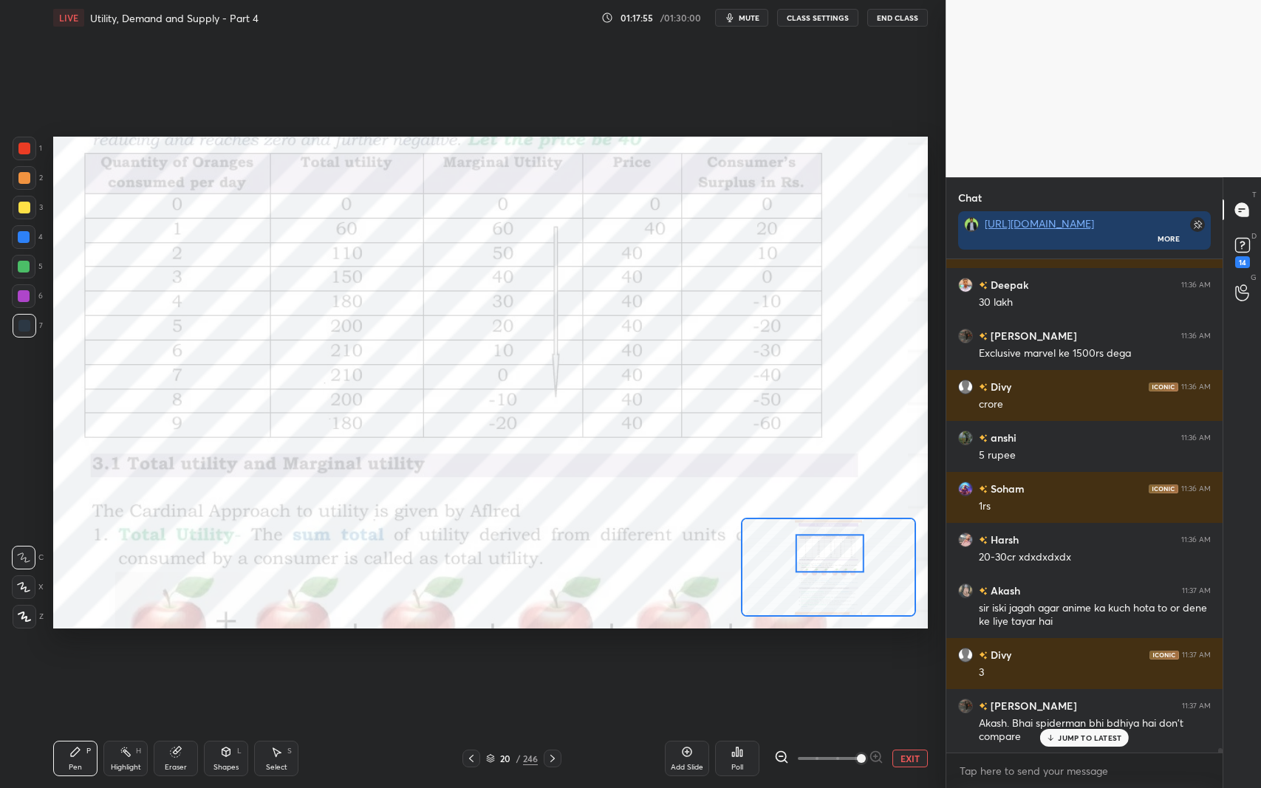
scroll to position [50619, 0]
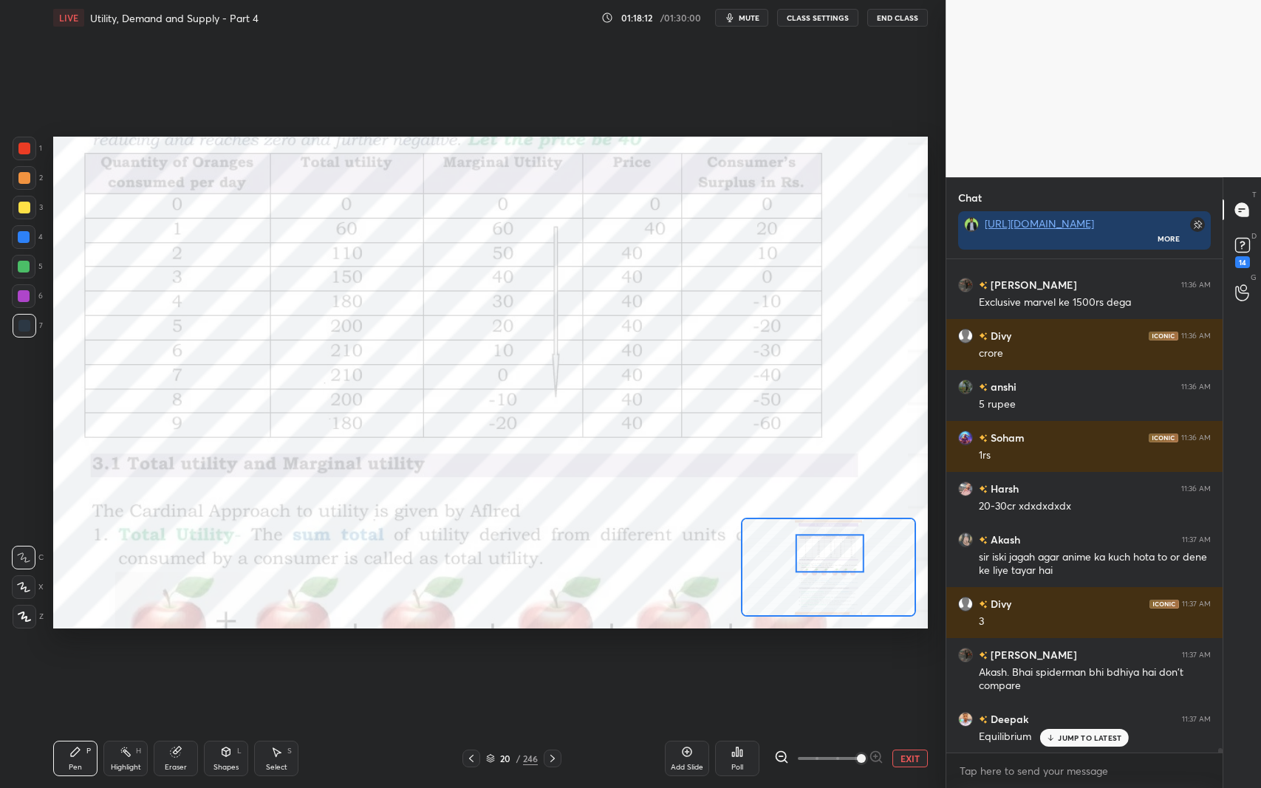
click at [555, 645] on icon at bounding box center [553, 759] width 12 height 12
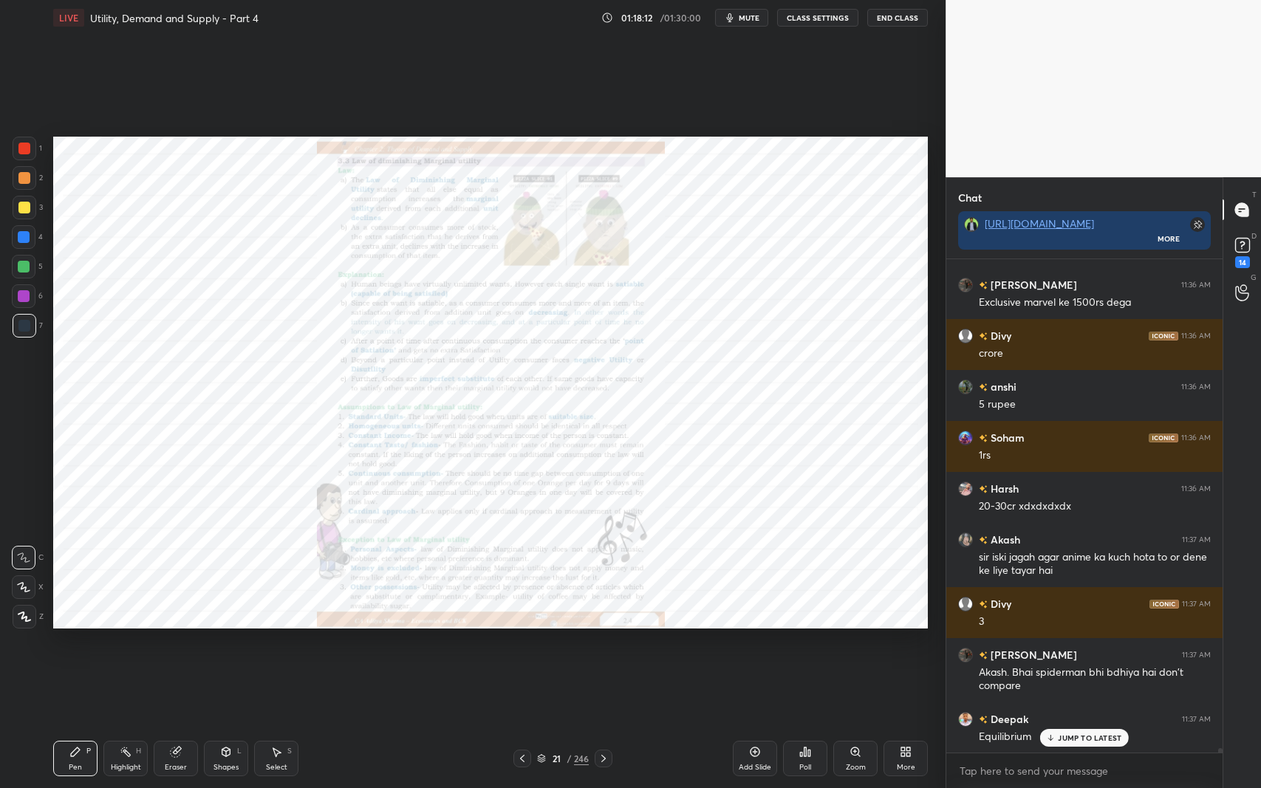
click at [599, 645] on icon at bounding box center [604, 759] width 12 height 12
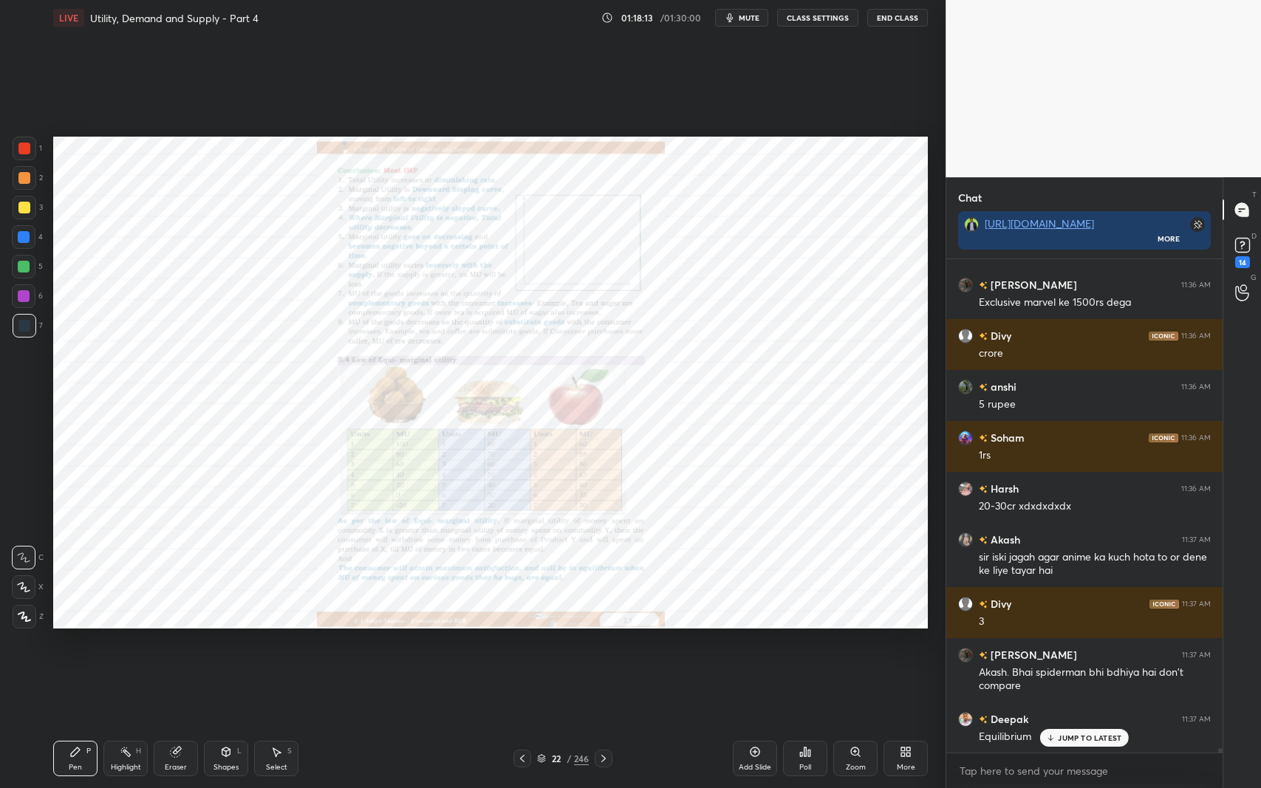
click at [607, 645] on div at bounding box center [604, 759] width 18 height 18
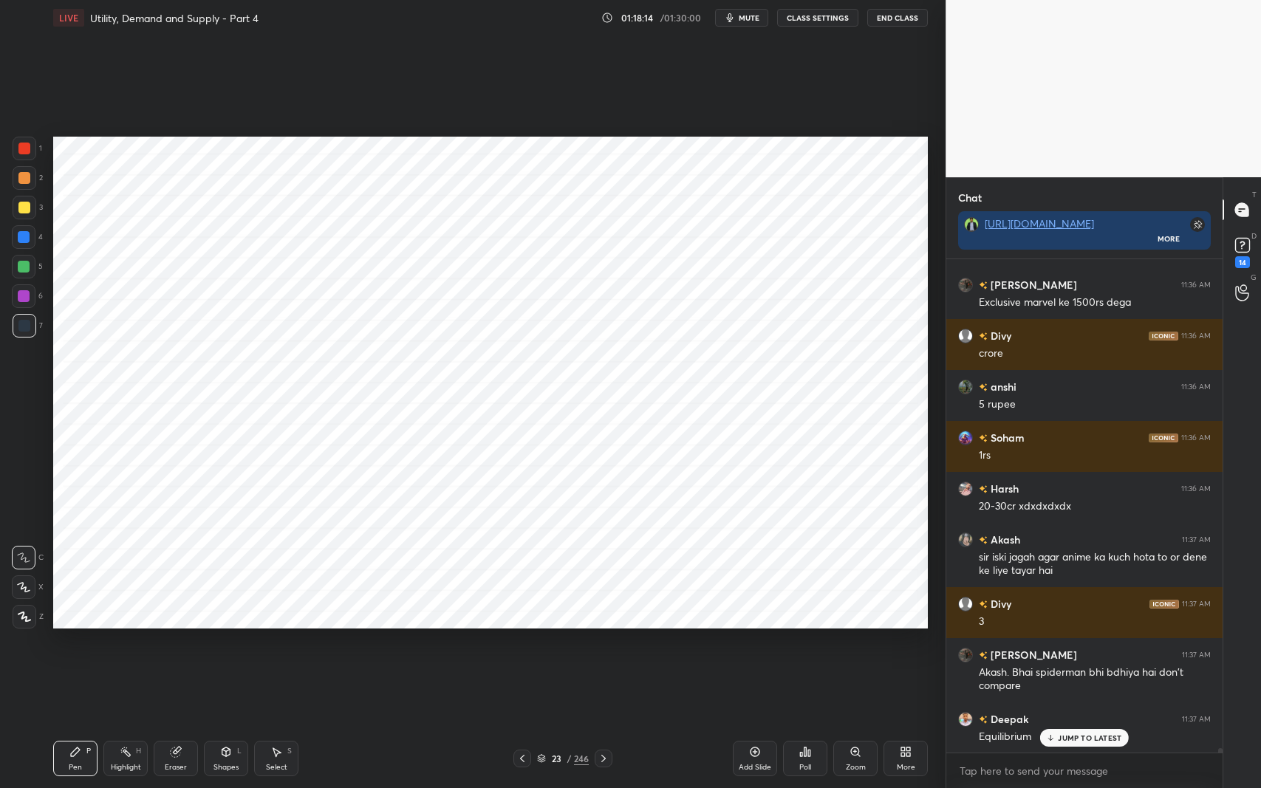
scroll to position [50670, 0]
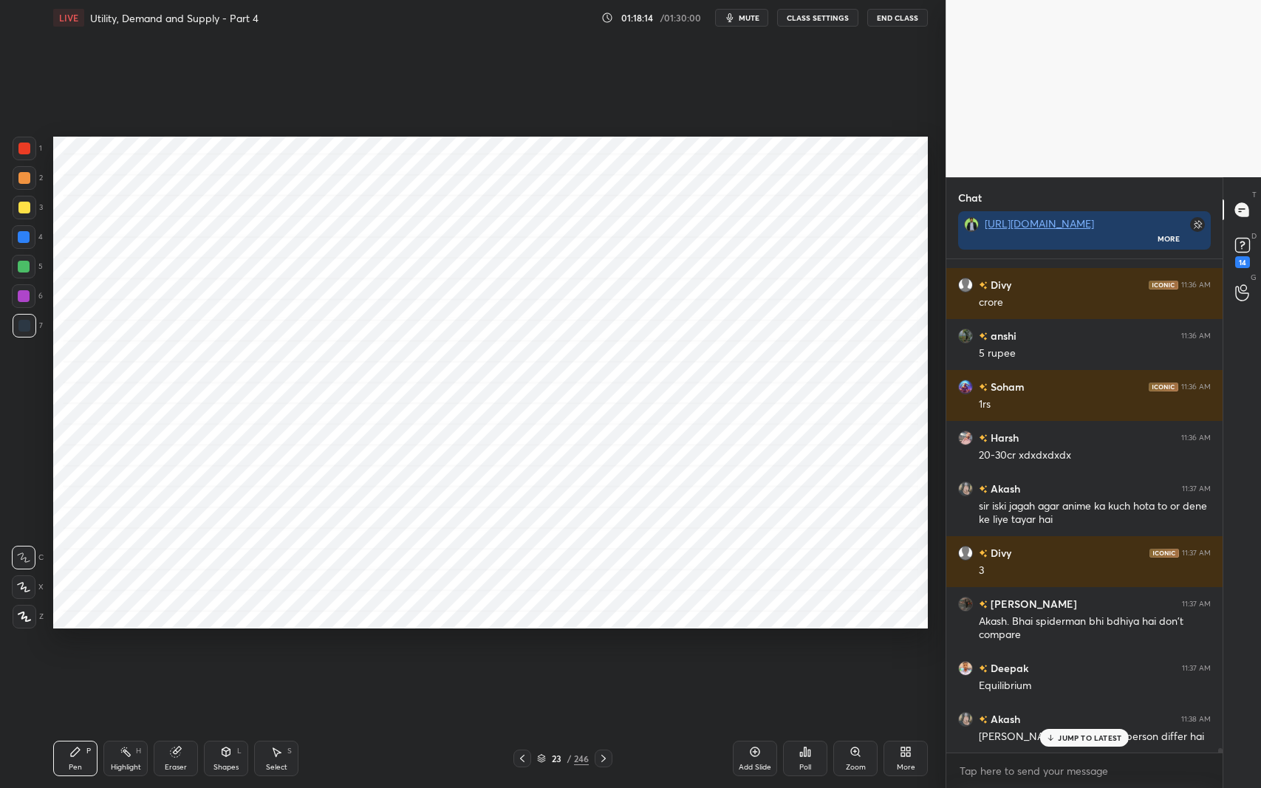
click at [605, 645] on div at bounding box center [604, 759] width 18 height 18
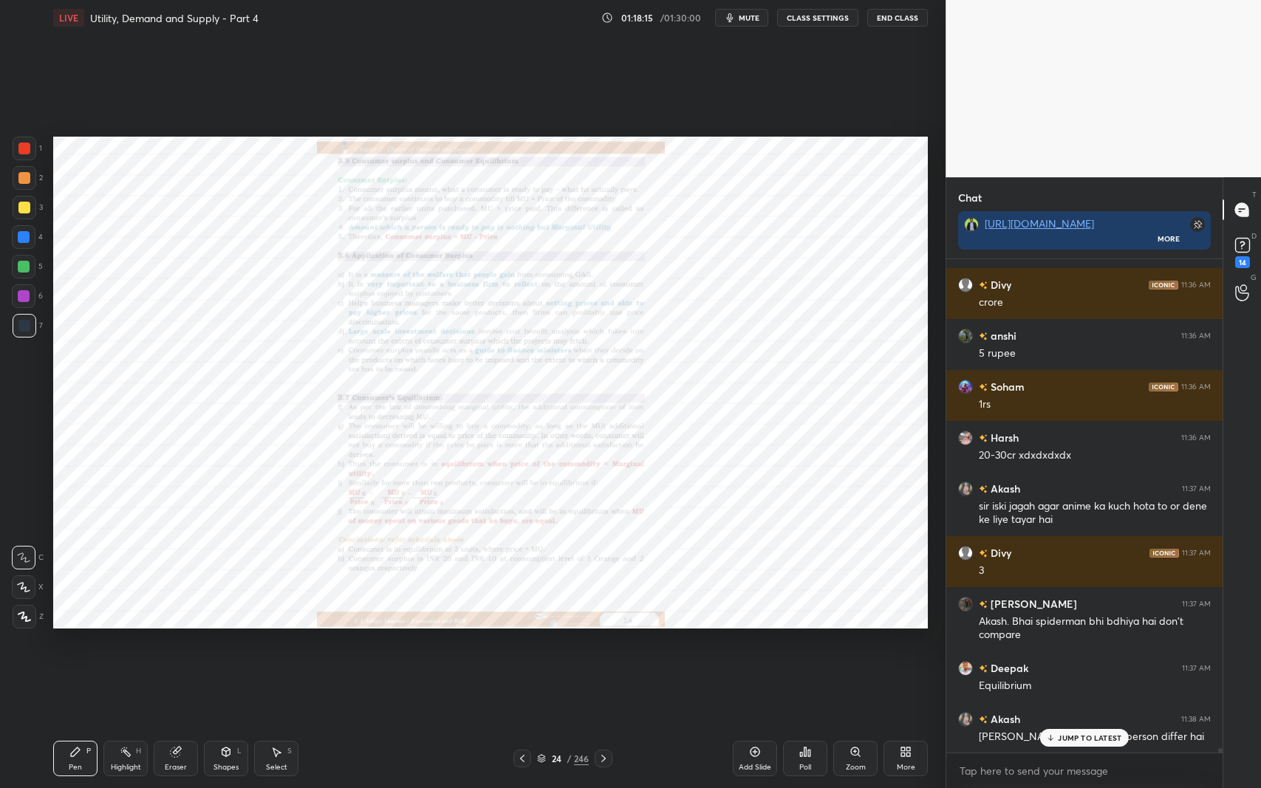
click at [843, 645] on div "Zoom" at bounding box center [855, 758] width 44 height 35
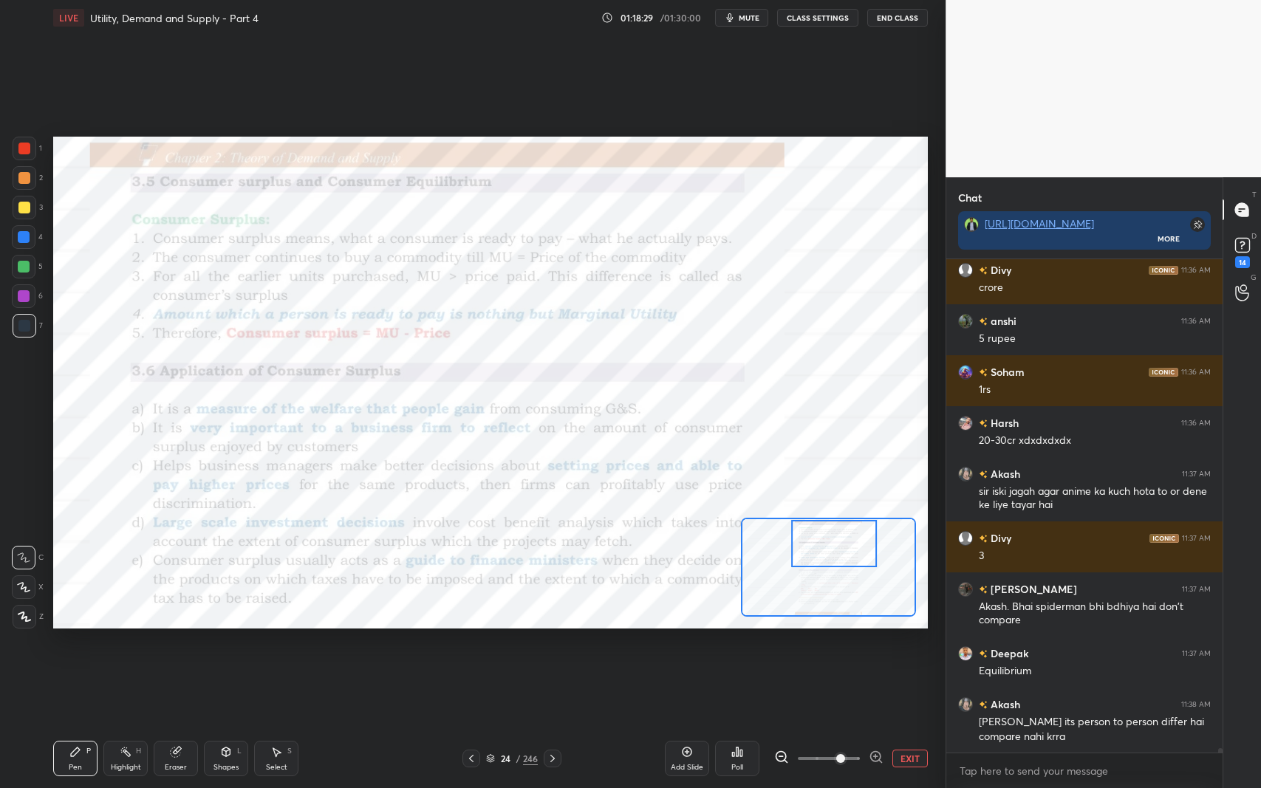
scroll to position [50749, 0]
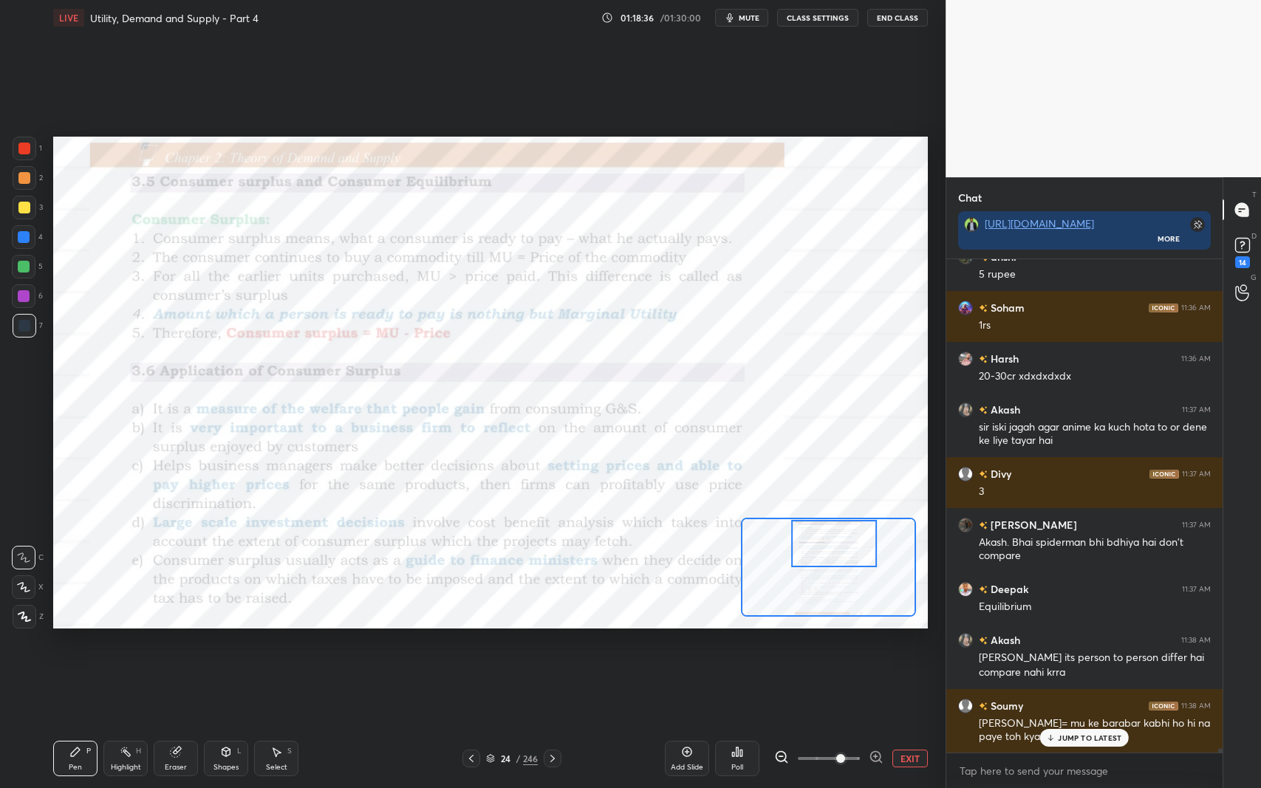
click at [172, 645] on icon at bounding box center [176, 752] width 10 height 10
click at [75, 645] on icon at bounding box center [75, 751] width 9 height 9
click at [177, 645] on icon at bounding box center [176, 752] width 10 height 10
click at [27, 601] on div "Erase all" at bounding box center [25, 614] width 27 height 30
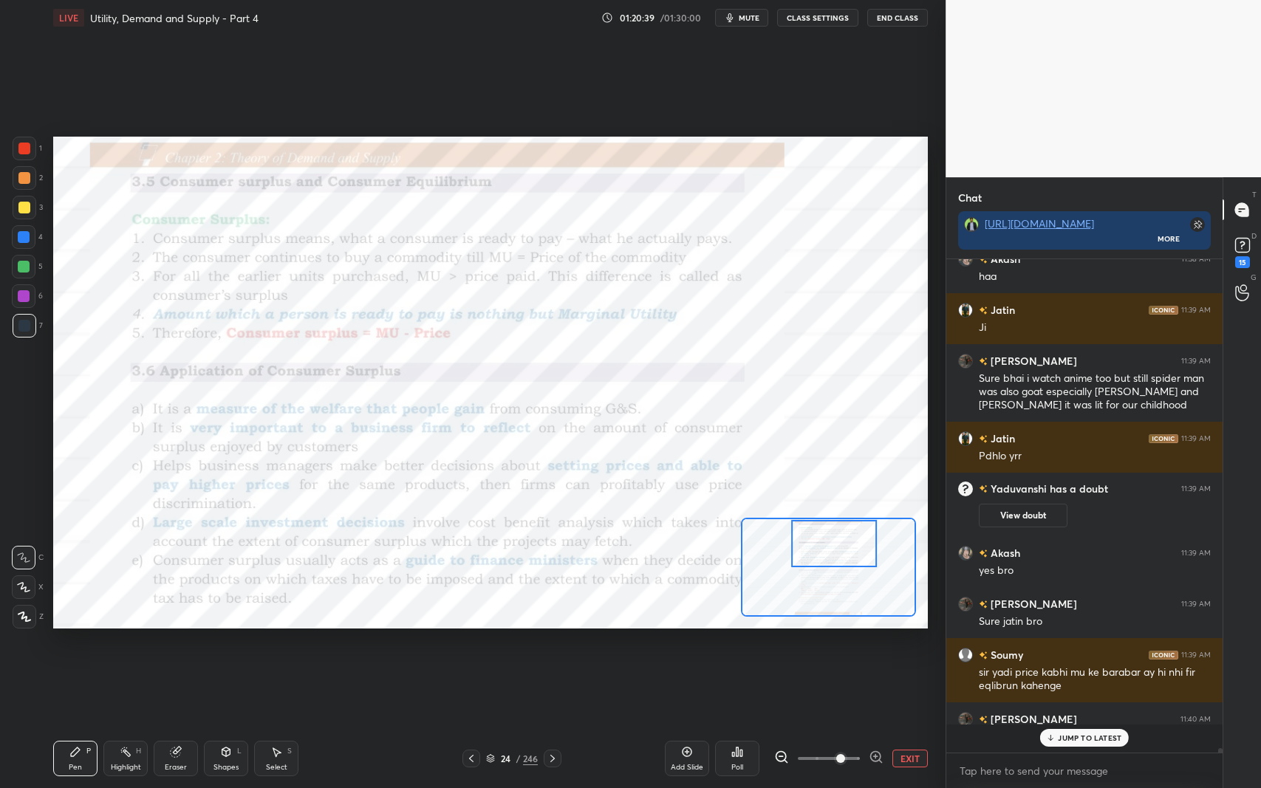
scroll to position [50492, 0]
click at [678, 645] on div "Add Slide" at bounding box center [687, 767] width 32 height 7
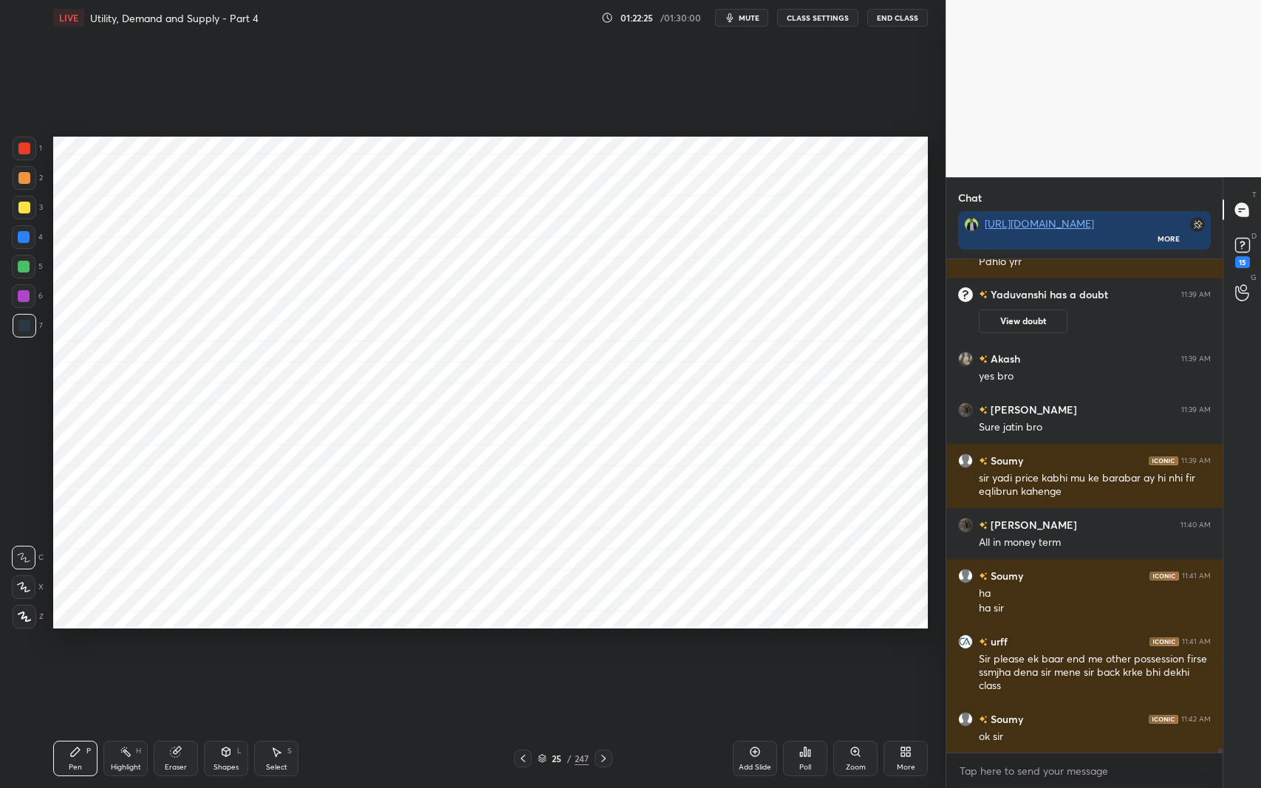
scroll to position [50737, 0]
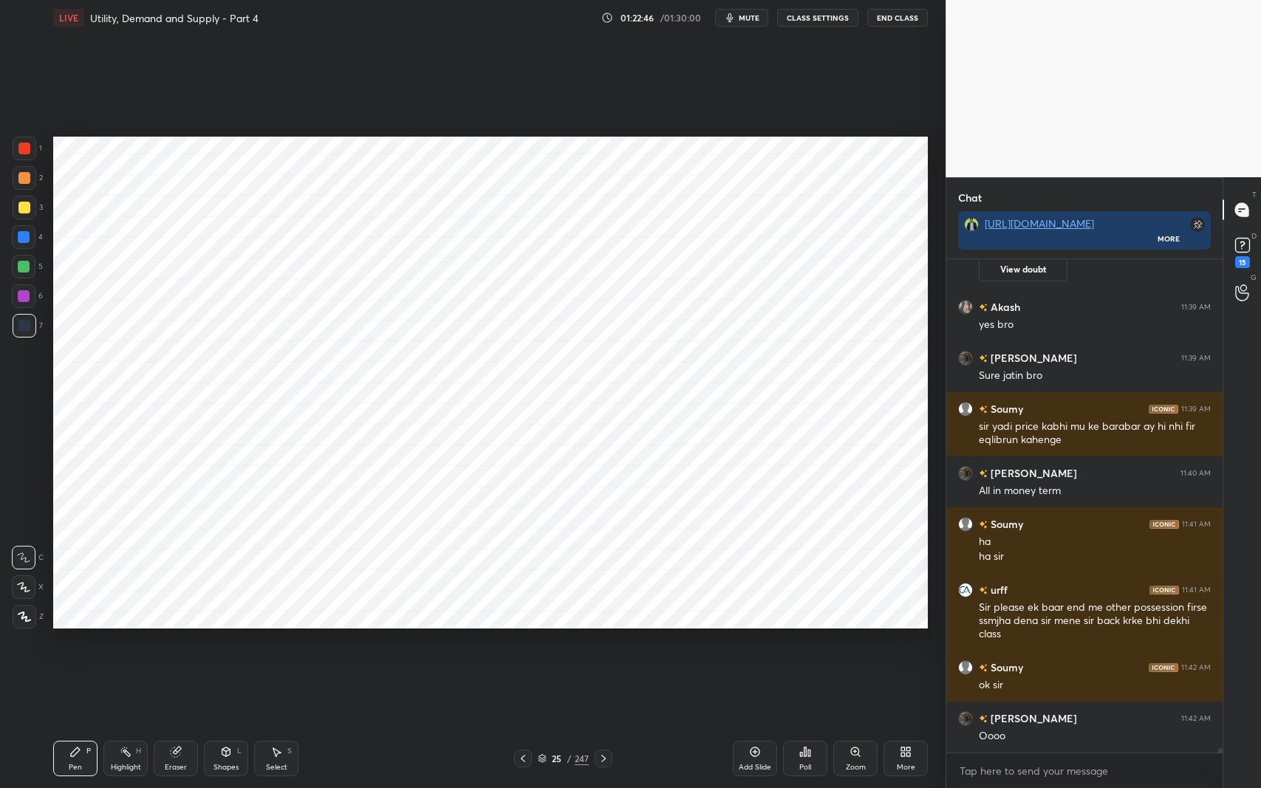
click at [532, 645] on div "25 / 247" at bounding box center [563, 759] width 98 height 18
click at [525, 645] on icon at bounding box center [523, 759] width 12 height 12
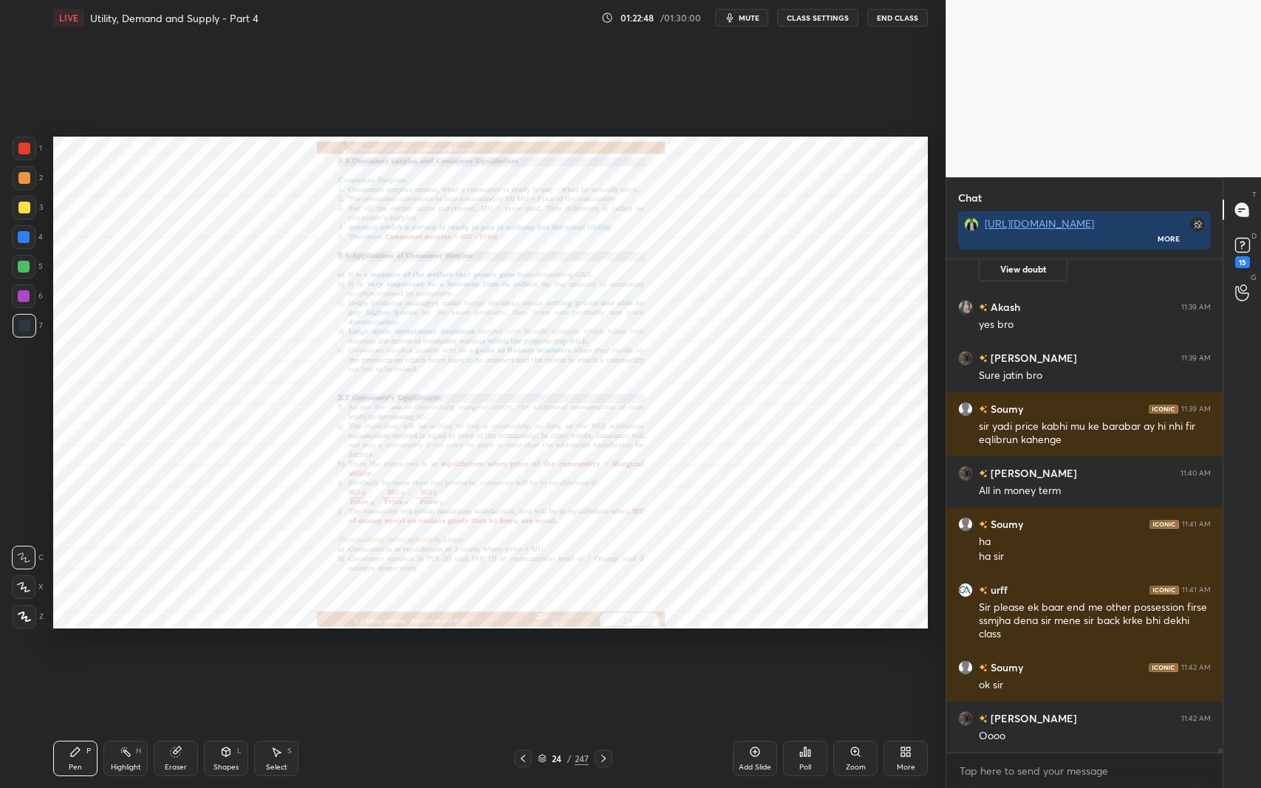
click at [846, 645] on div "Zoom" at bounding box center [855, 758] width 44 height 35
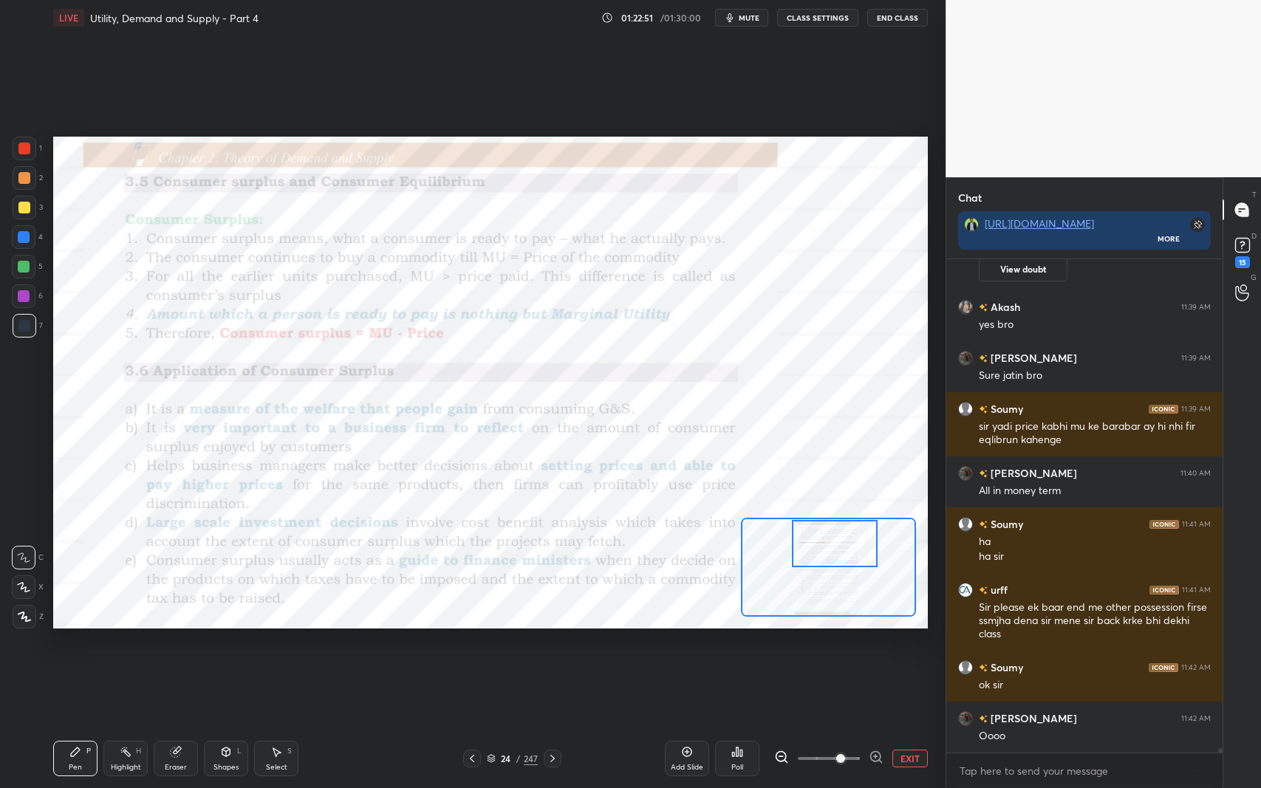
click at [165, 645] on div "Eraser" at bounding box center [176, 758] width 44 height 35
click at [18, 602] on div "Erase all" at bounding box center [25, 614] width 27 height 30
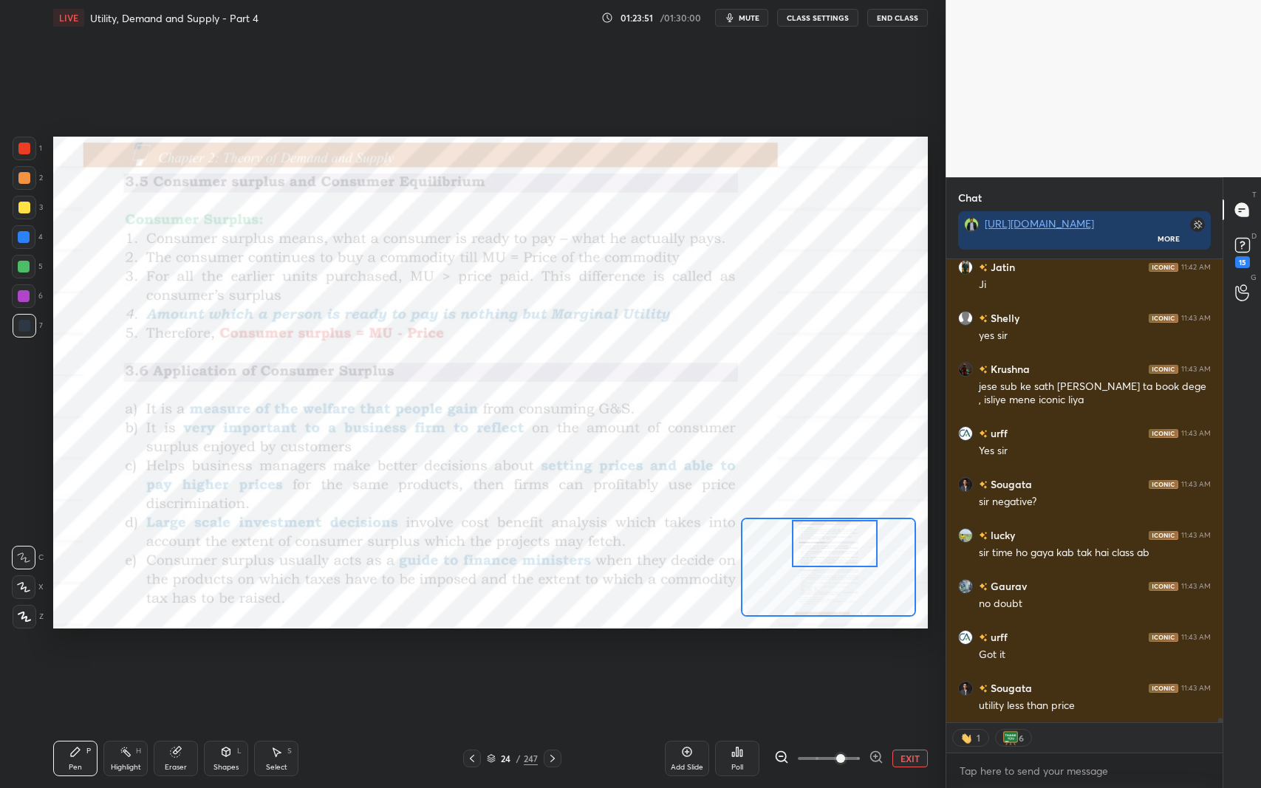
scroll to position [51291, 0]
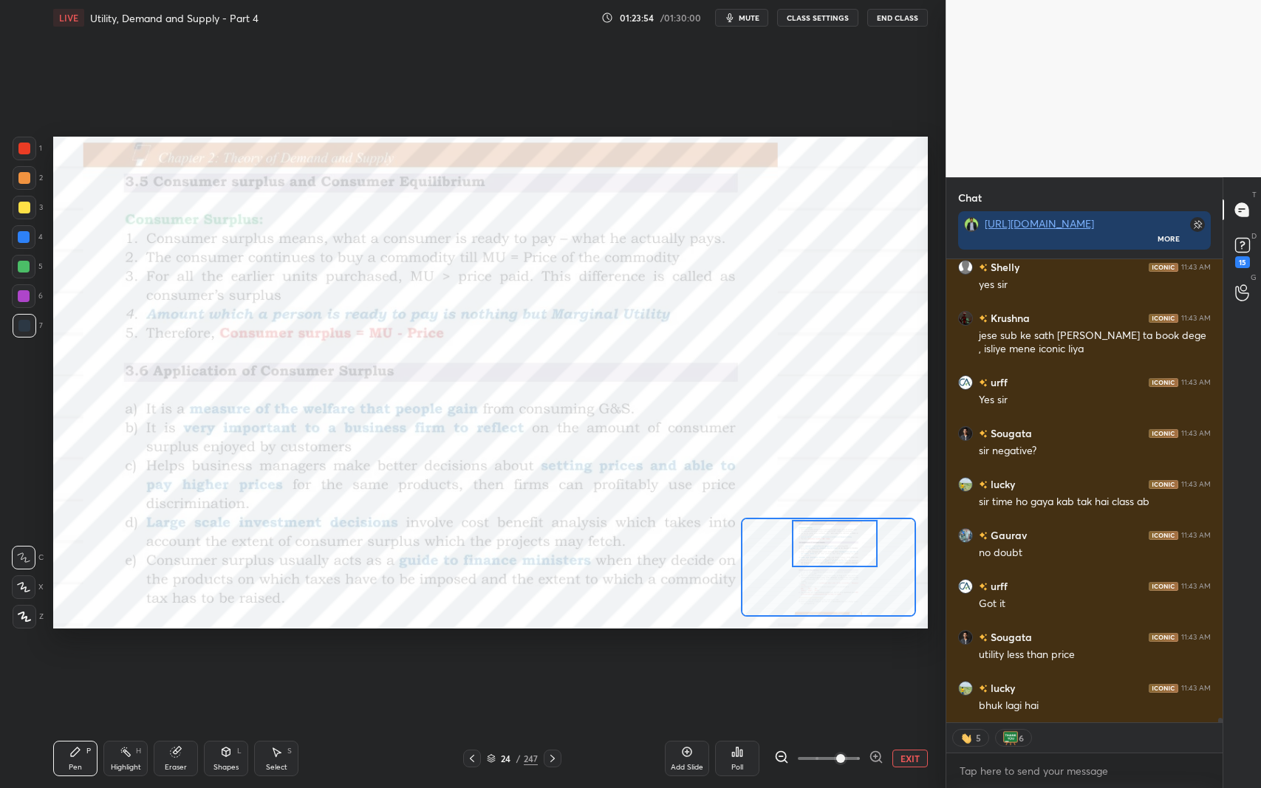
click at [479, 645] on div at bounding box center [472, 759] width 18 height 18
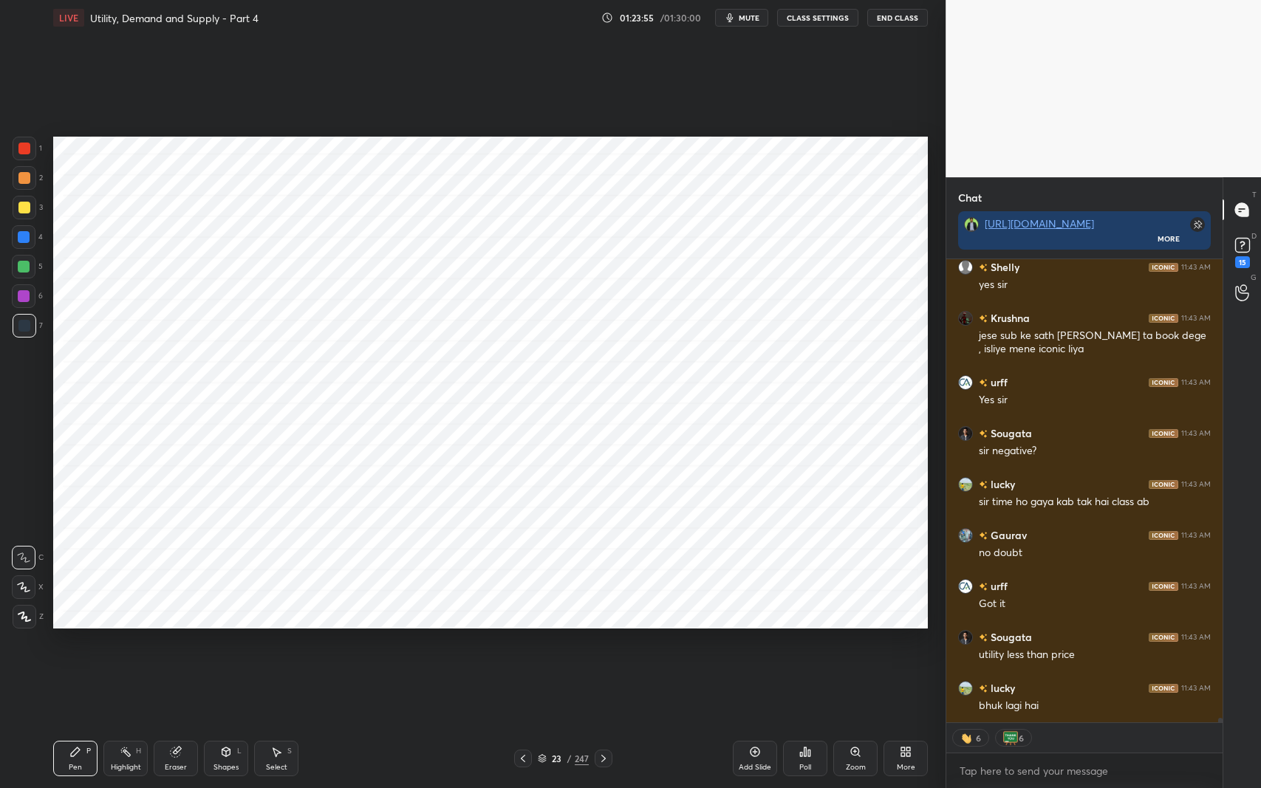
click at [474, 645] on div "23 / 247" at bounding box center [563, 759] width 340 height 18
click at [522, 645] on div at bounding box center [523, 759] width 18 height 18
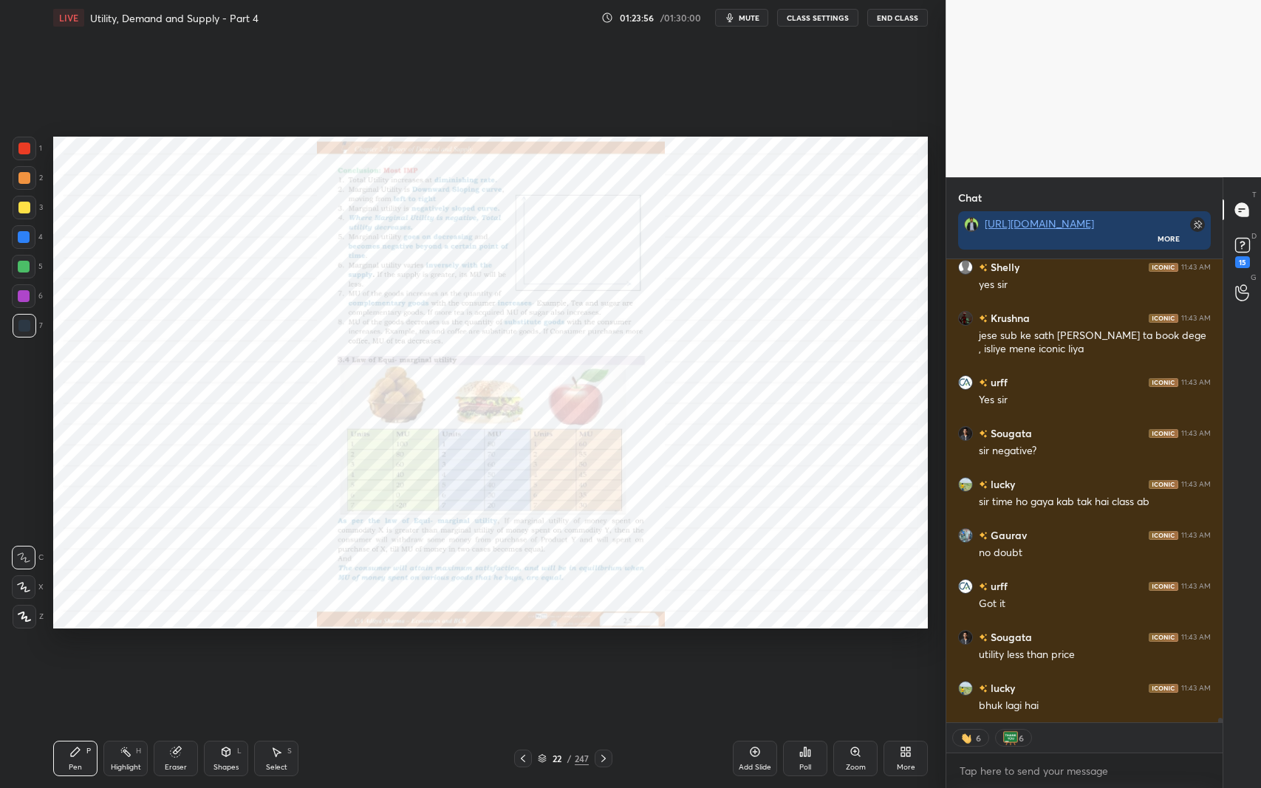
click at [526, 645] on icon at bounding box center [523, 759] width 12 height 12
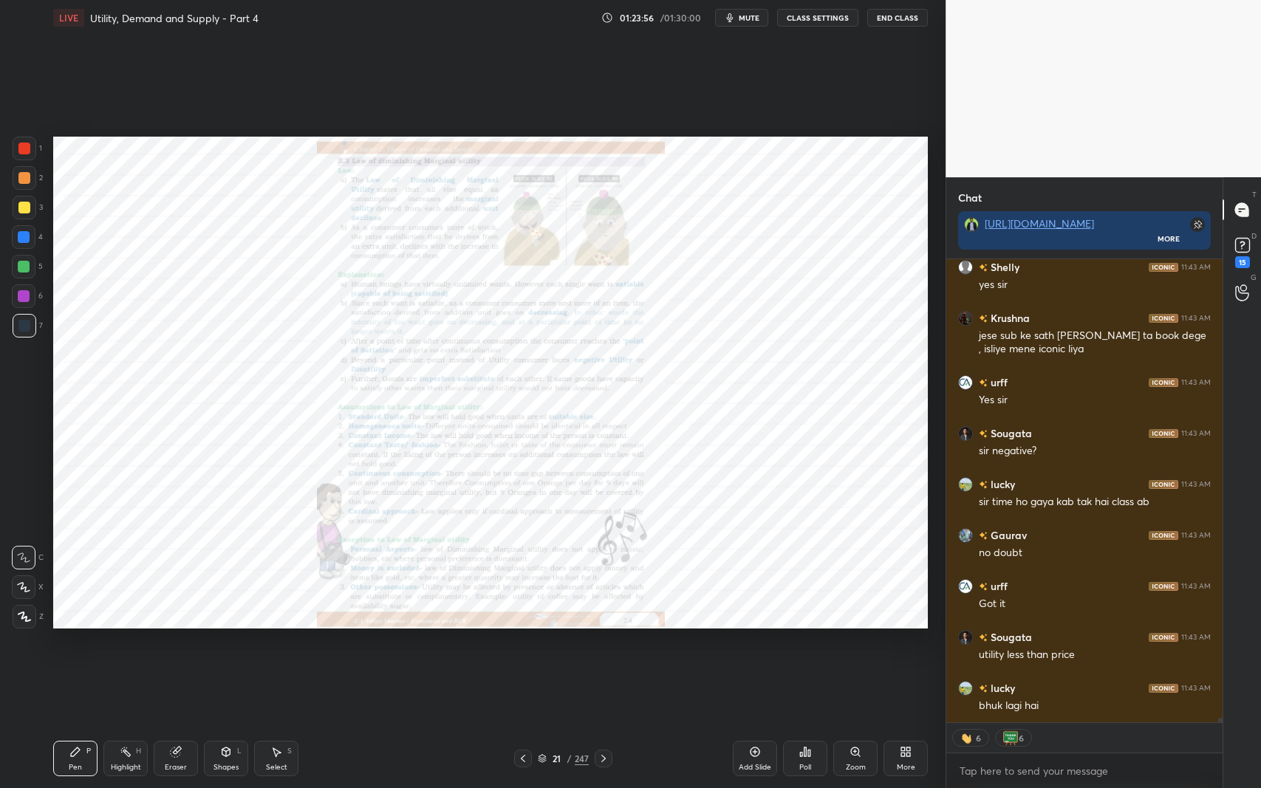
click at [530, 645] on div at bounding box center [523, 759] width 18 height 18
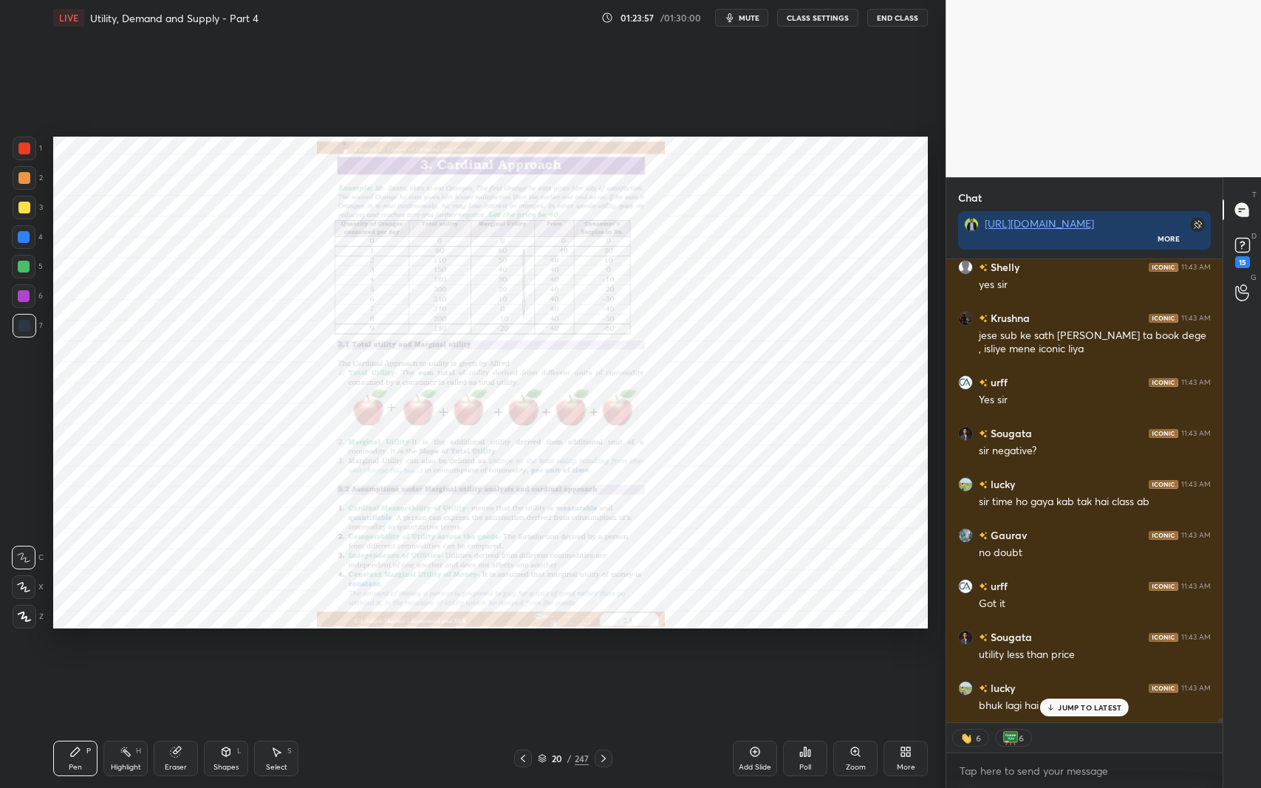
scroll to position [51341, 0]
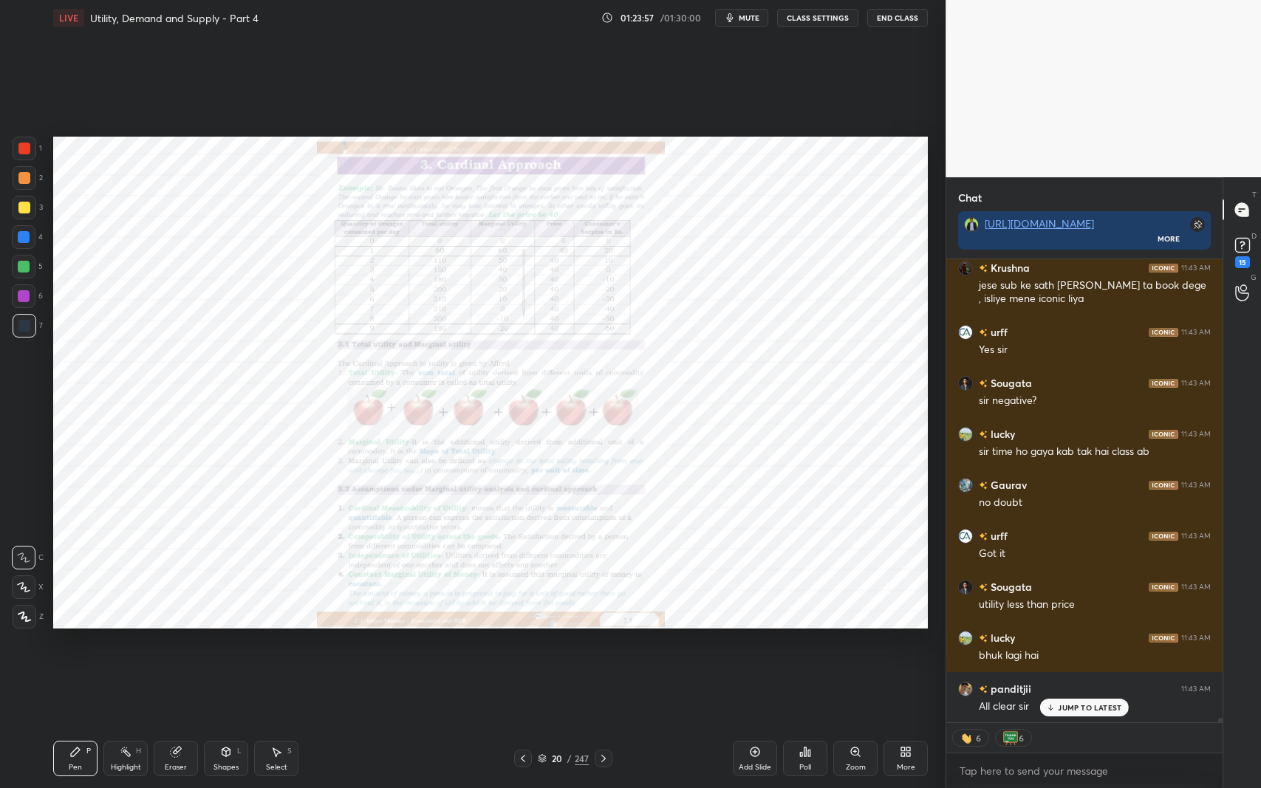
click at [845, 645] on div "Zoom" at bounding box center [855, 758] width 44 height 35
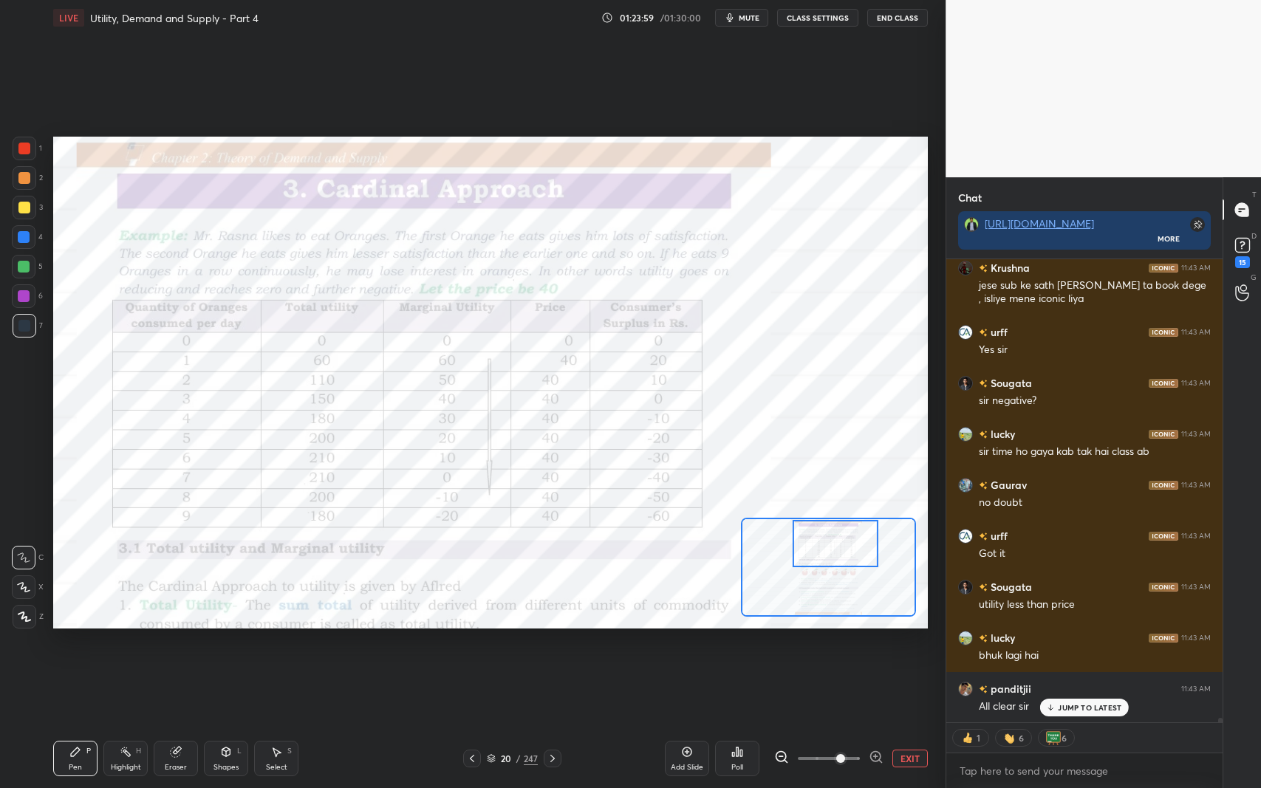
click at [179, 645] on div "Pen P Highlight H Eraser Shapes L Select S 20 / 247 Add Slide Poll EXIT" at bounding box center [490, 758] width 874 height 59
click at [27, 608] on div at bounding box center [25, 617] width 24 height 24
click at [173, 645] on div "Eraser" at bounding box center [176, 767] width 22 height 7
click at [19, 617] on span "Erase all" at bounding box center [24, 616] width 22 height 10
click at [1058, 645] on p "JUMP TO LATEST" at bounding box center [1090, 707] width 64 height 9
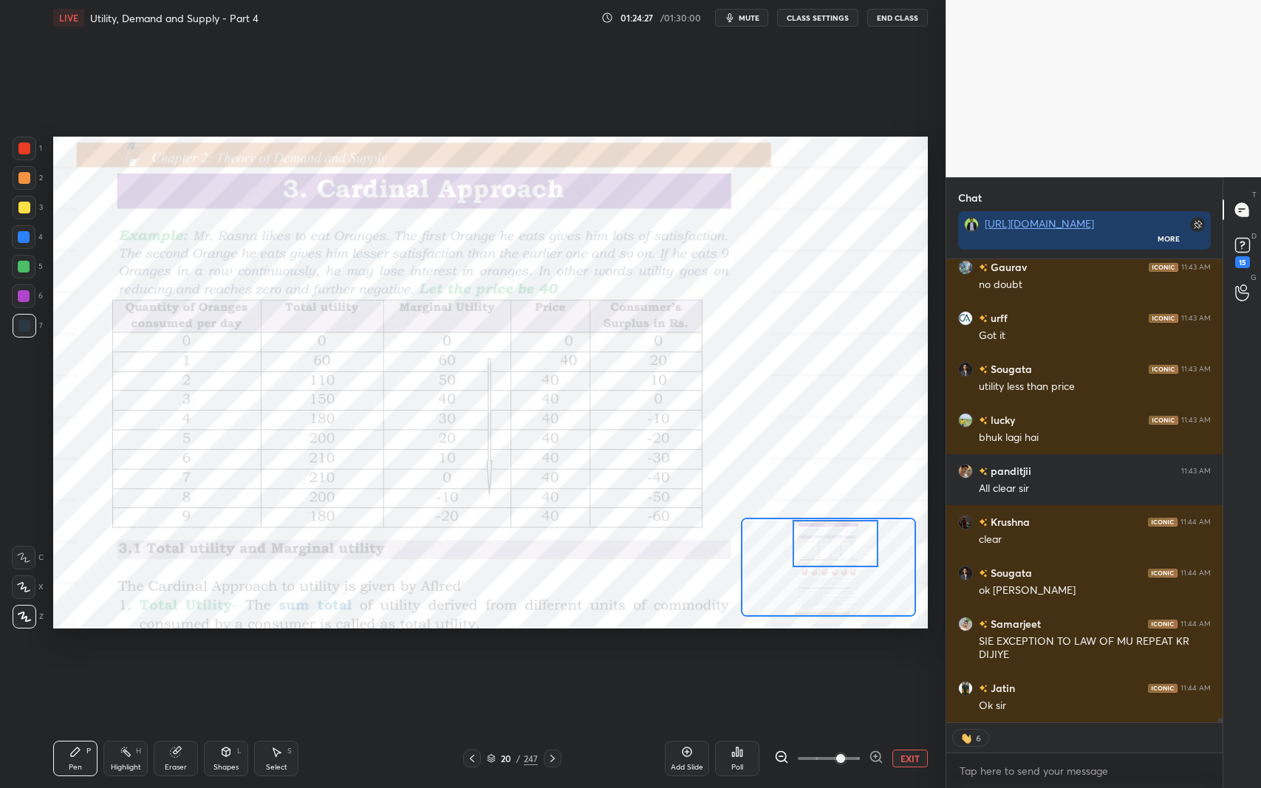
scroll to position [51610, 0]
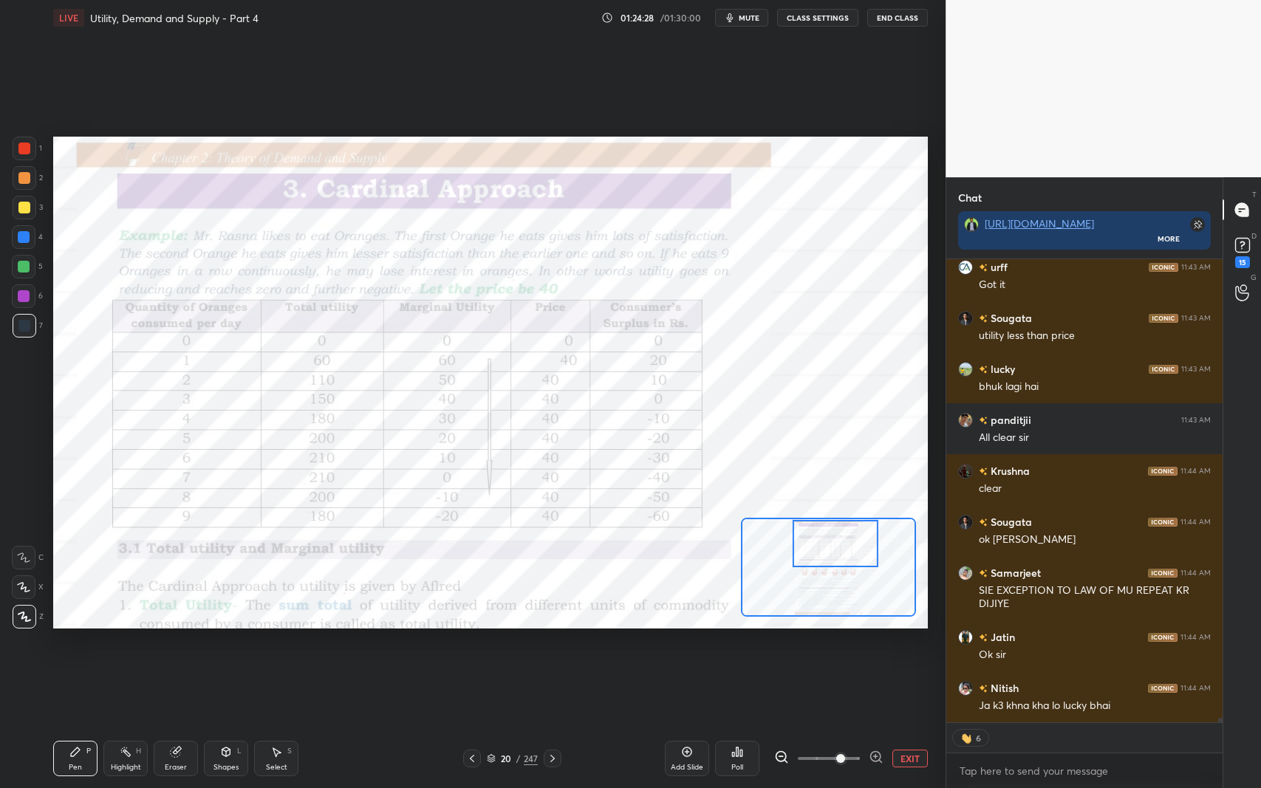
click at [1046, 533] on div "ok [PERSON_NAME]" at bounding box center [1095, 540] width 232 height 15
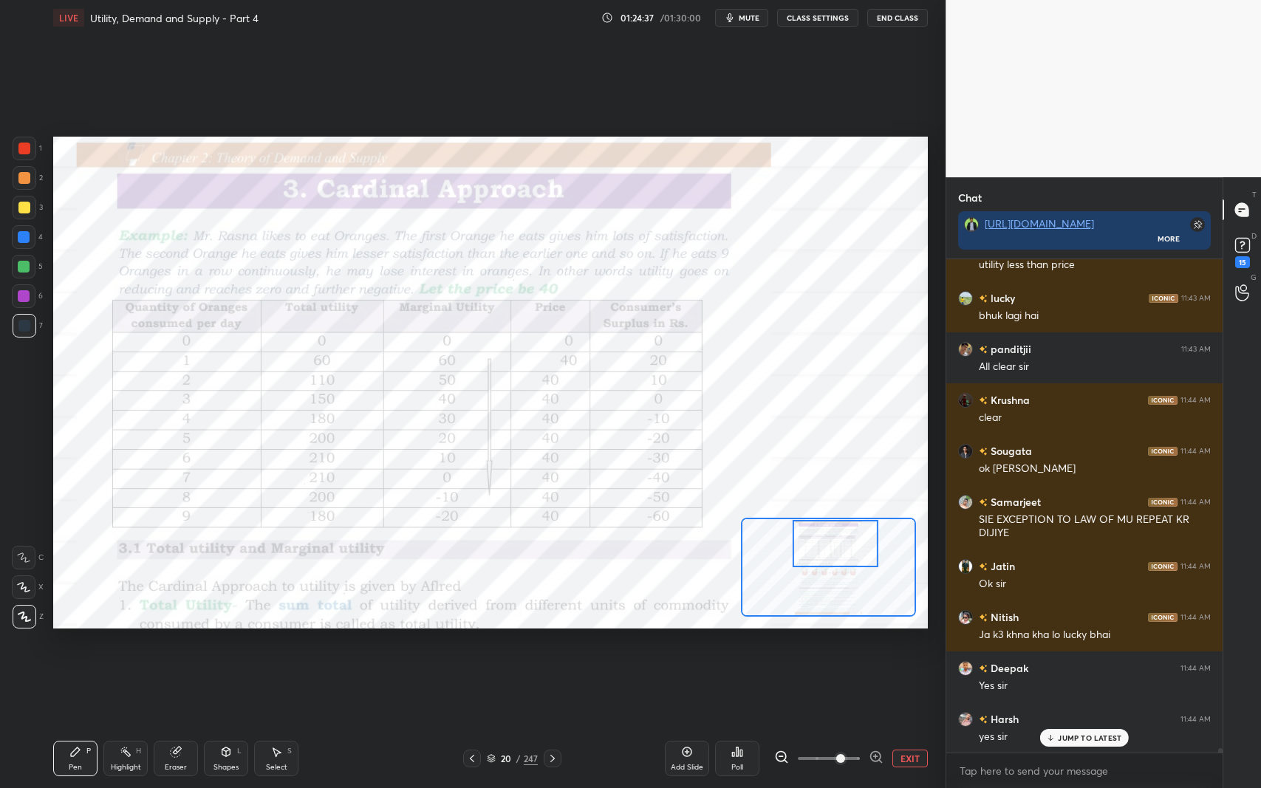
scroll to position [51732, 0]
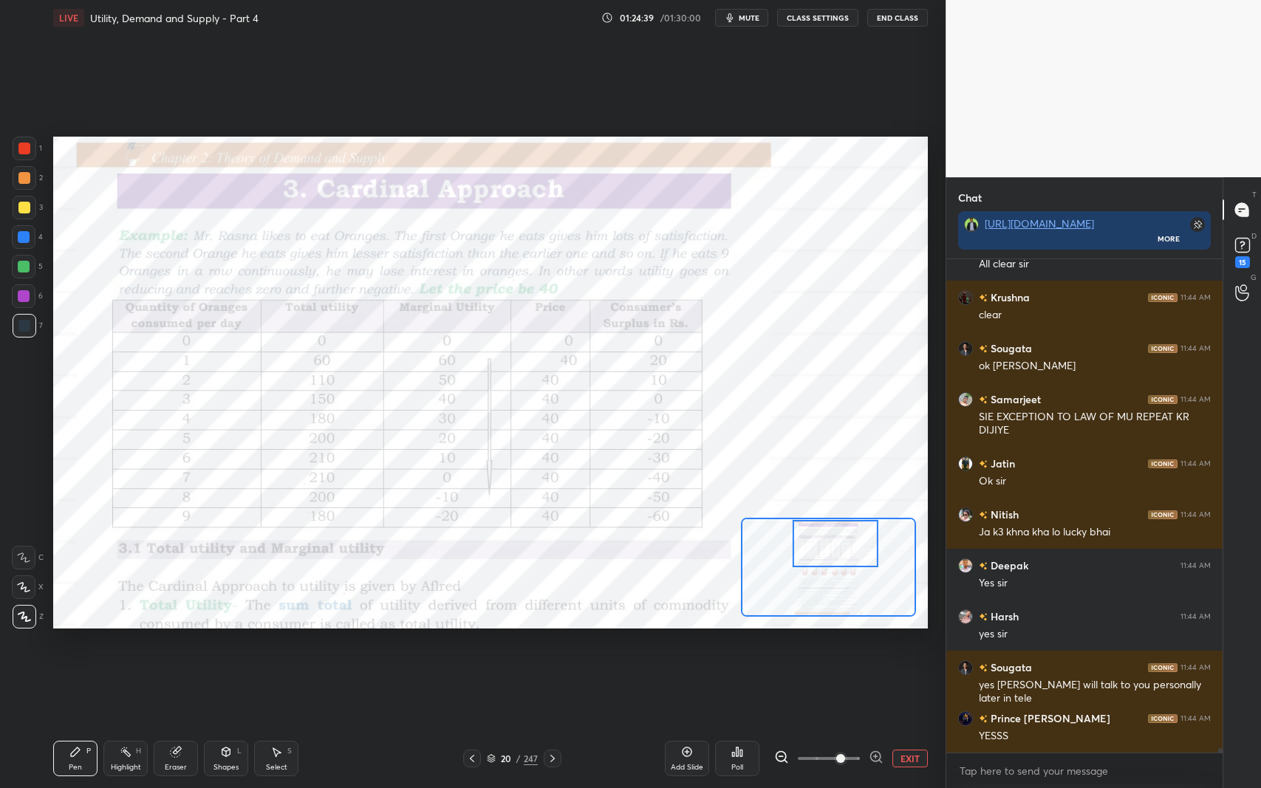
click at [1069, 645] on div "YESSS" at bounding box center [1095, 736] width 232 height 15
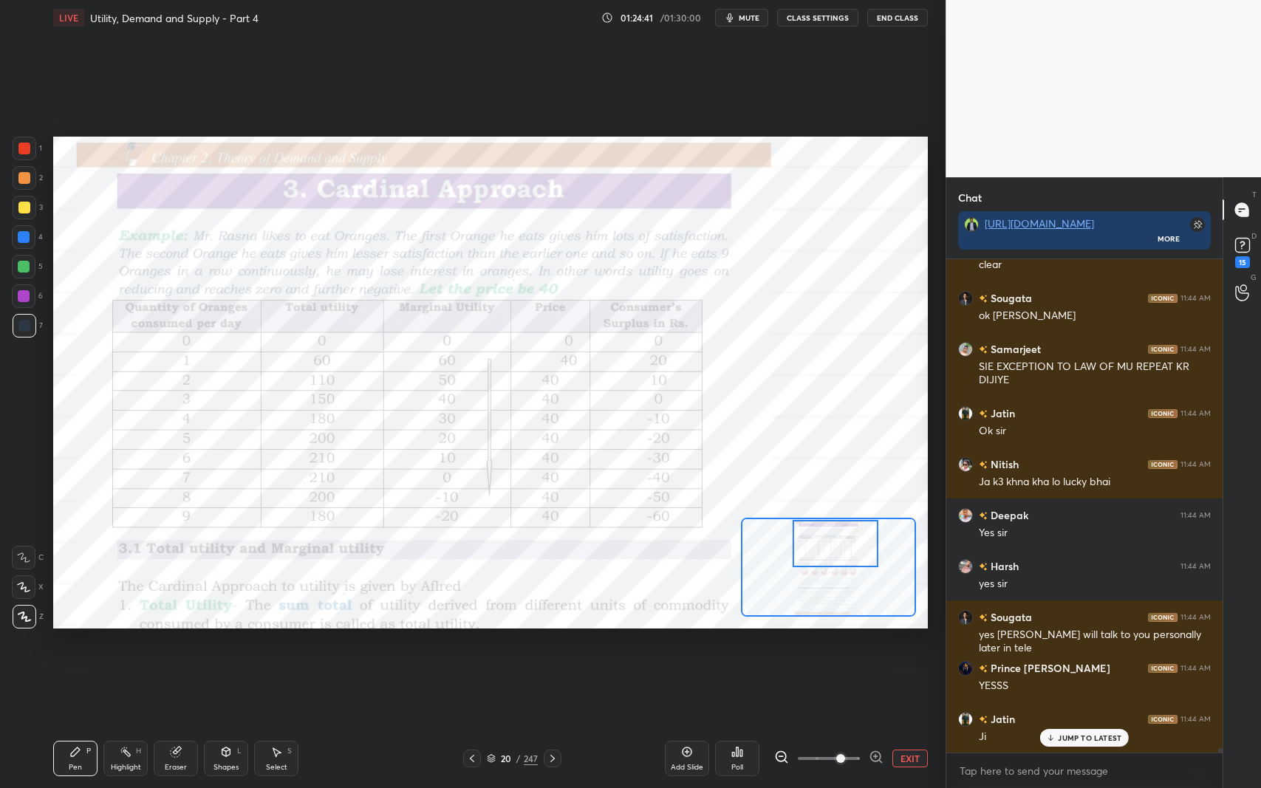
click at [1087, 645] on div "JUMP TO LATEST" at bounding box center [1084, 738] width 89 height 18
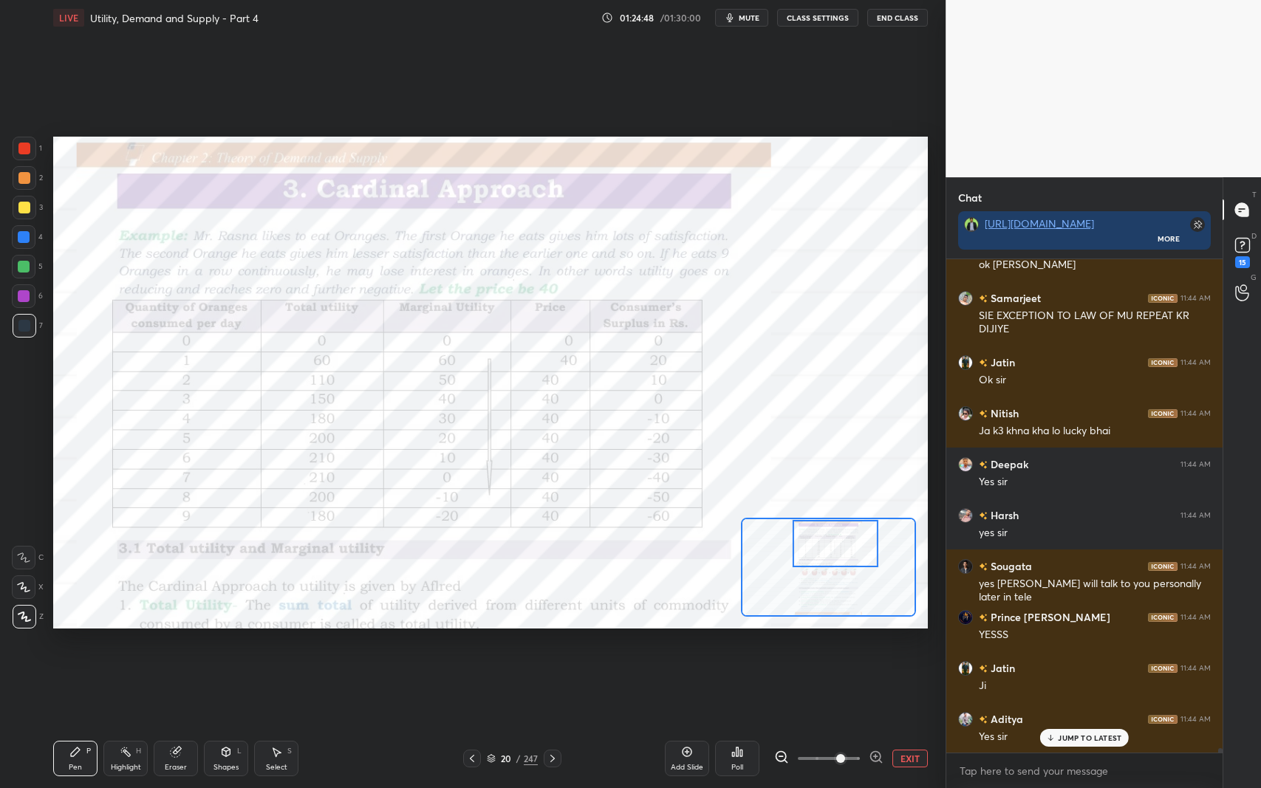
scroll to position [51935, 0]
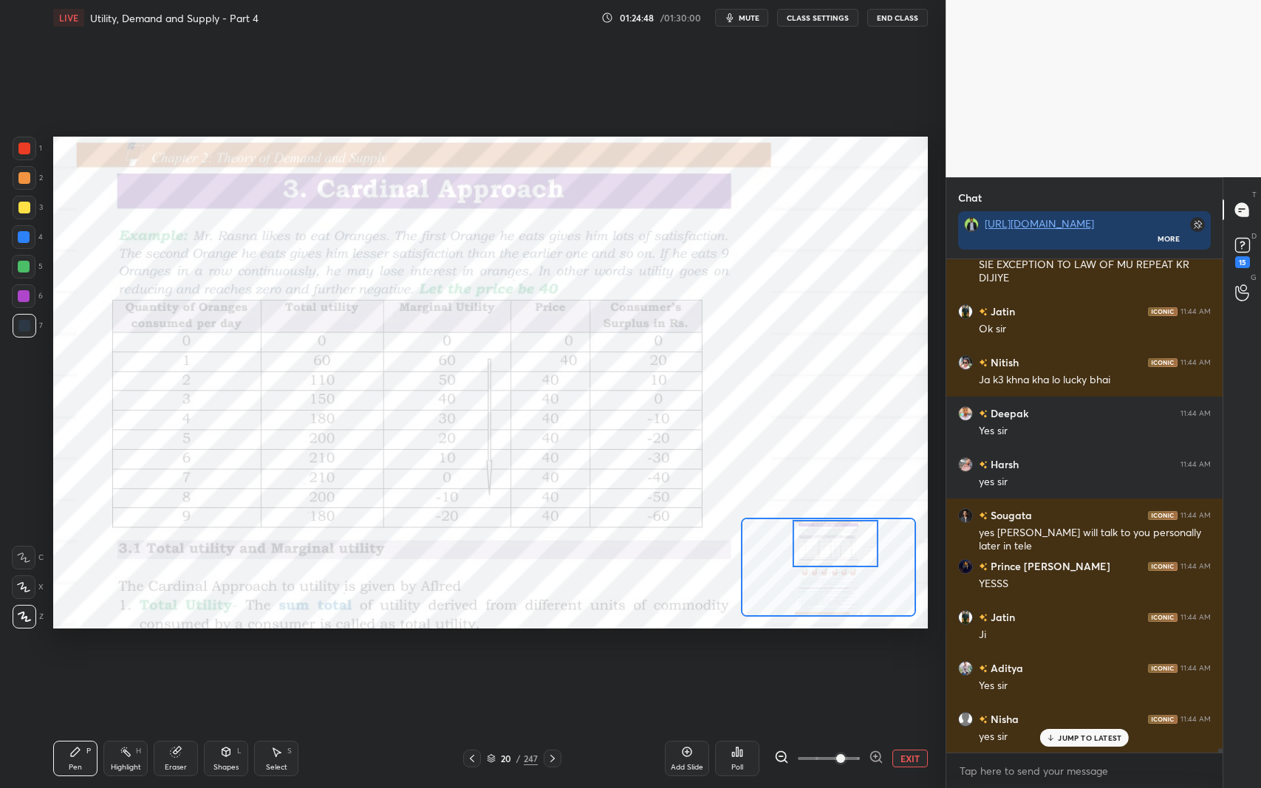
click at [1086, 645] on p "JUMP TO LATEST" at bounding box center [1090, 737] width 64 height 9
click at [171, 645] on div "Eraser" at bounding box center [176, 767] width 22 height 7
click at [24, 618] on span "Erase all" at bounding box center [24, 616] width 22 height 10
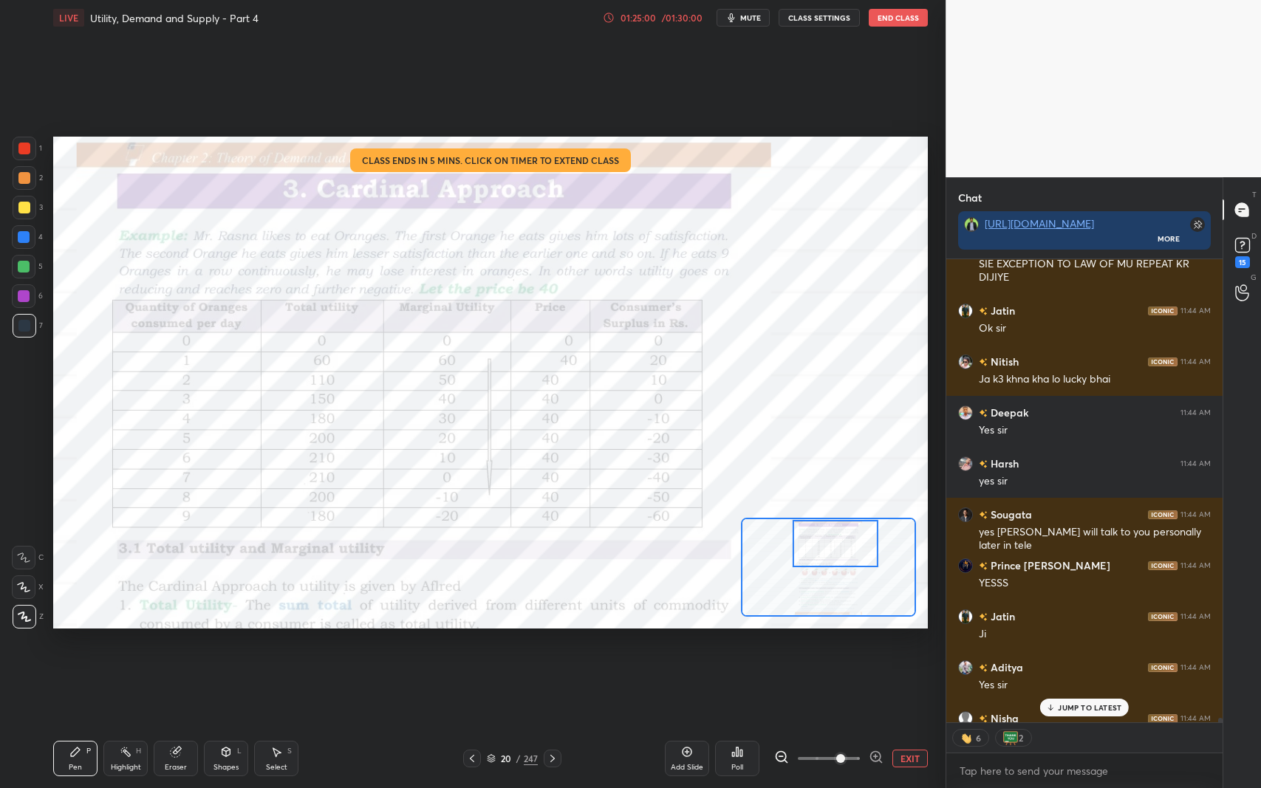
click at [1076, 645] on p "JUMP TO LATEST" at bounding box center [1090, 707] width 64 height 9
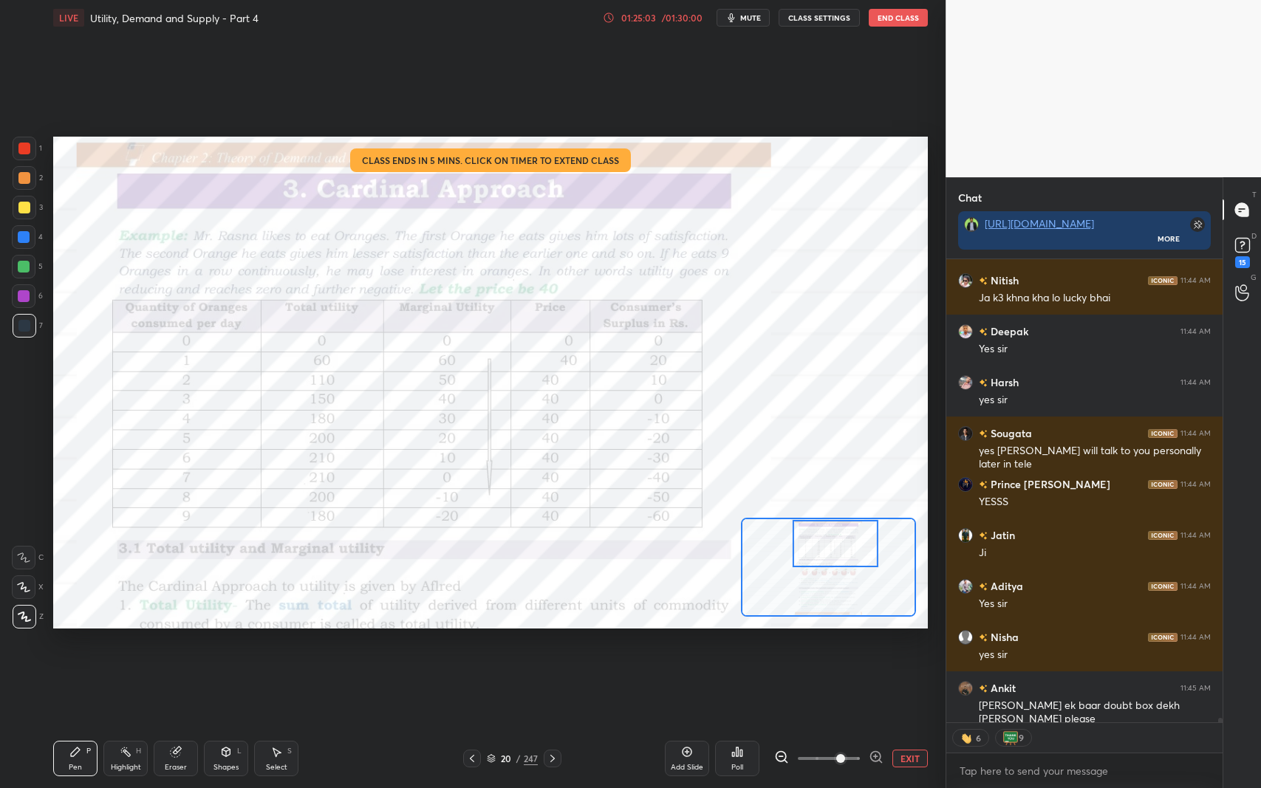
scroll to position [52068, 0]
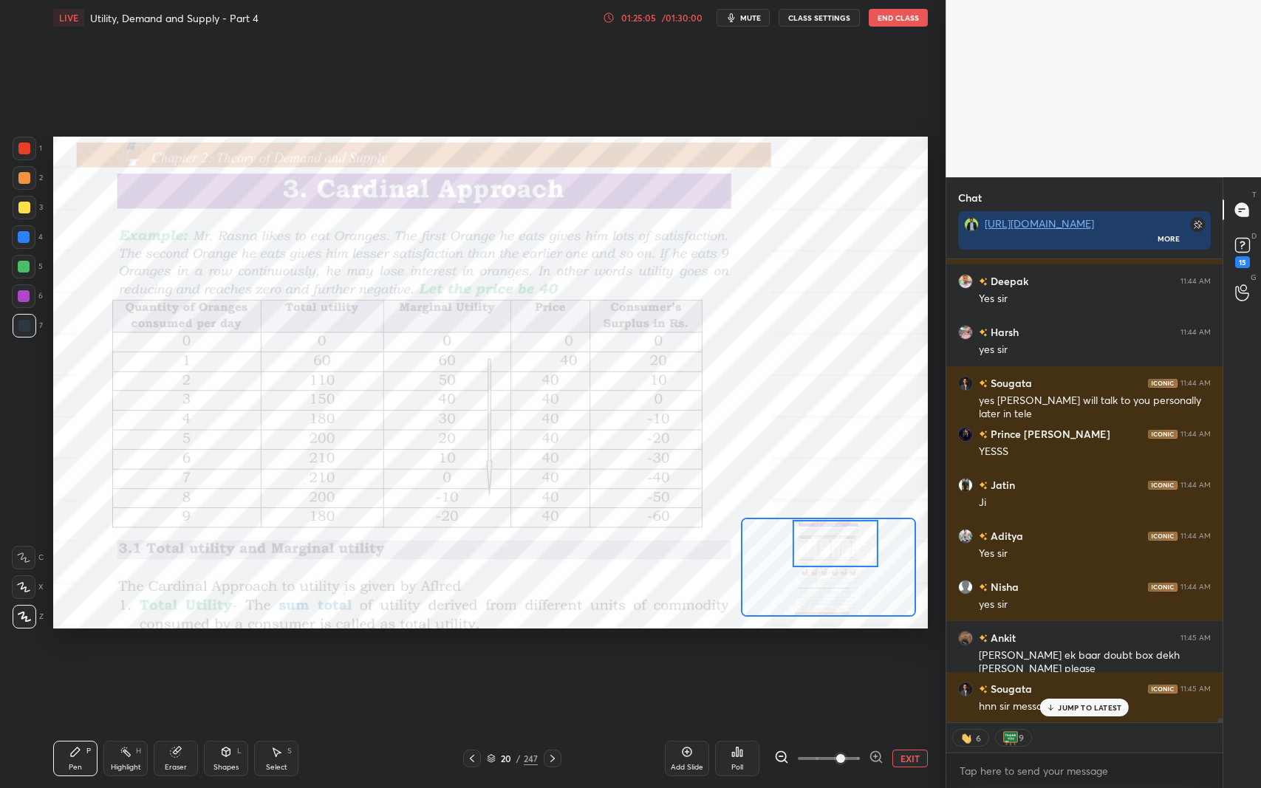
click at [1069, 645] on p "JUMP TO LATEST" at bounding box center [1090, 707] width 64 height 9
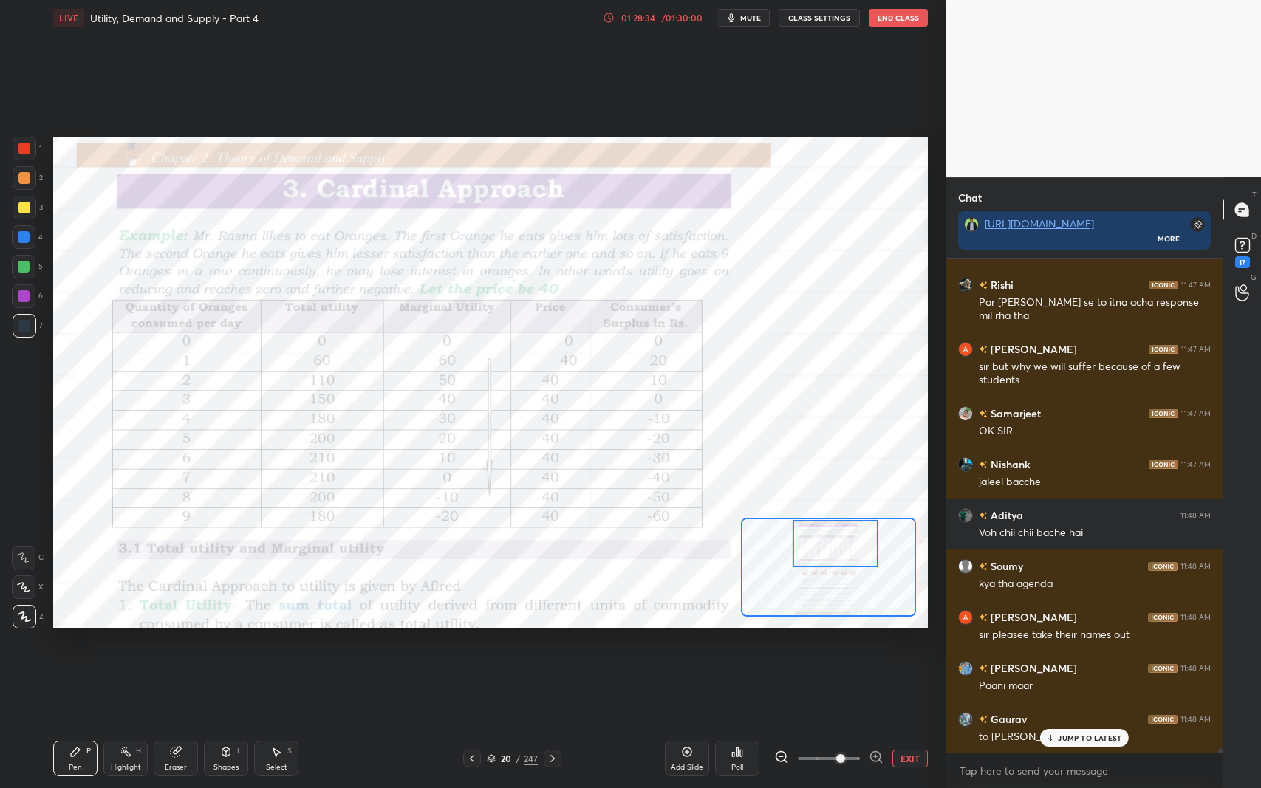
scroll to position [53190, 0]
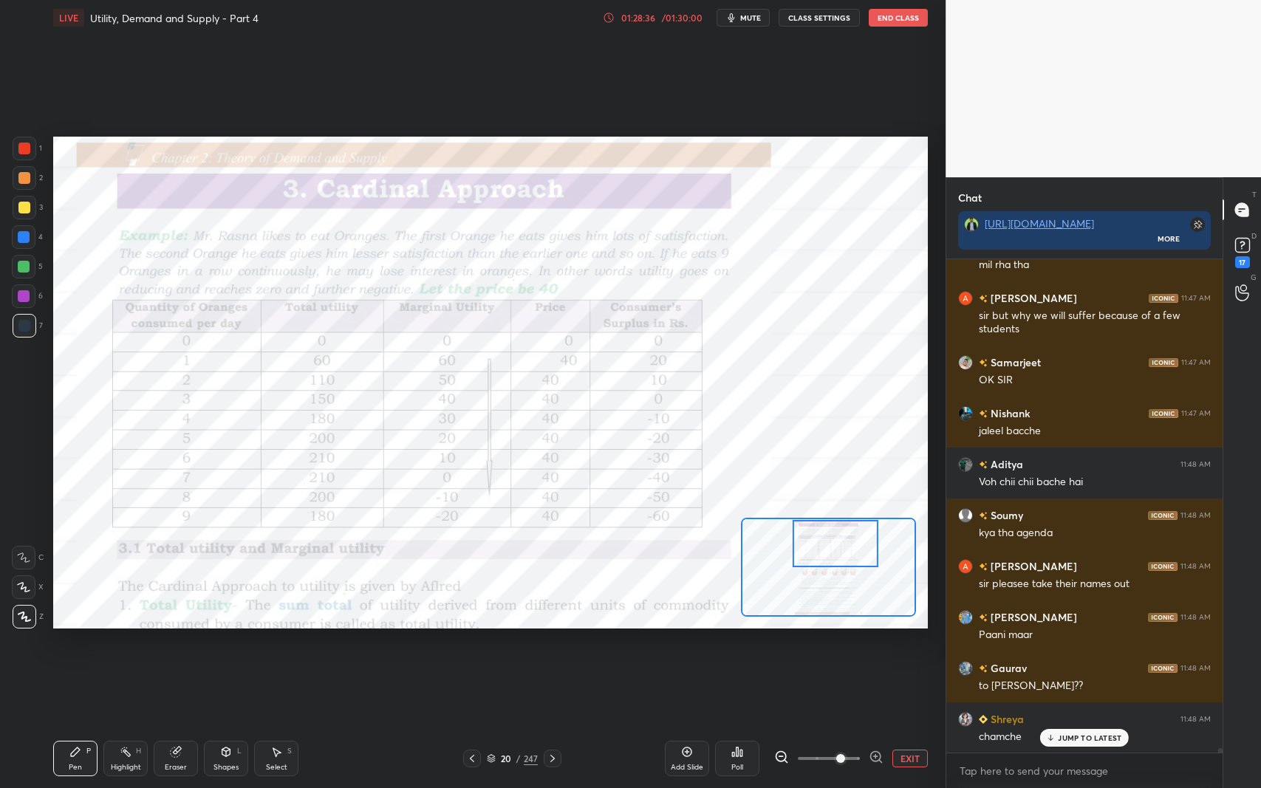
click at [1072, 645] on p "JUMP TO LATEST" at bounding box center [1090, 737] width 64 height 9
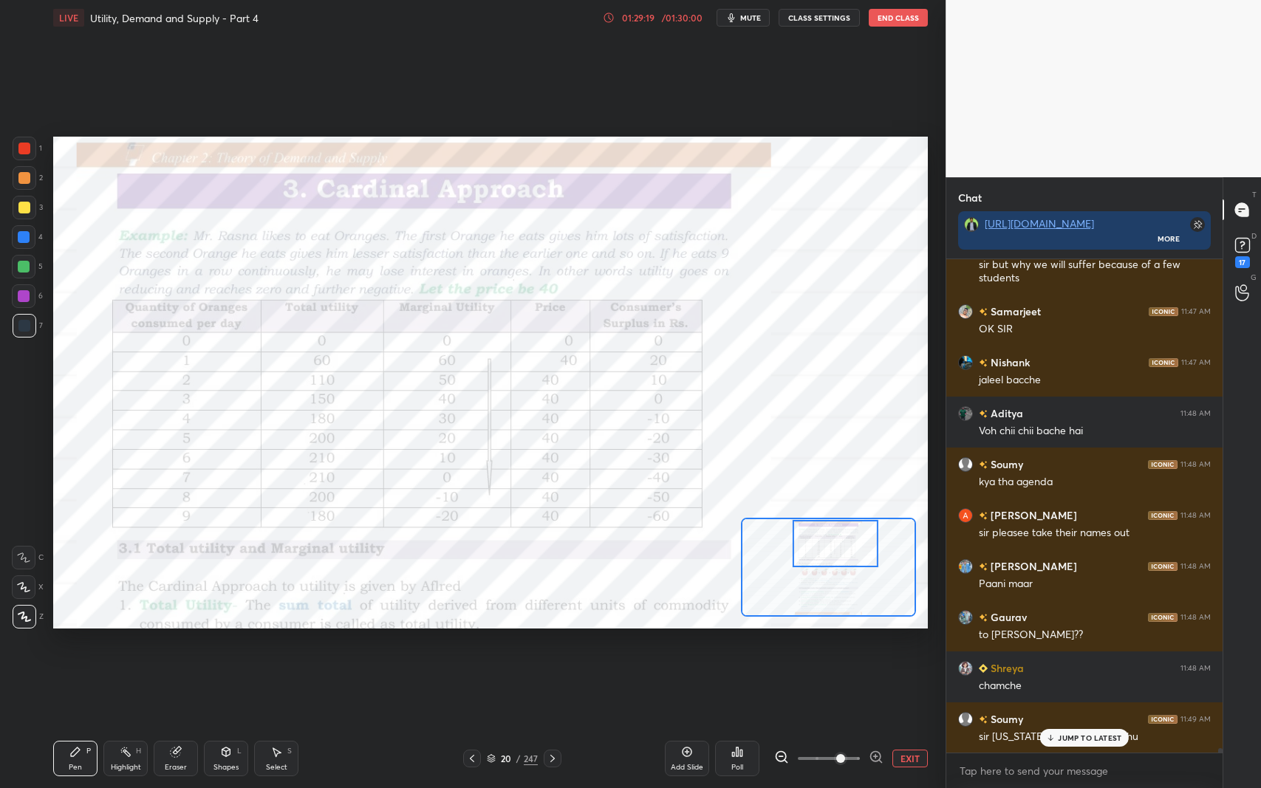
click at [1078, 645] on p "JUMP TO LATEST" at bounding box center [1090, 737] width 64 height 9
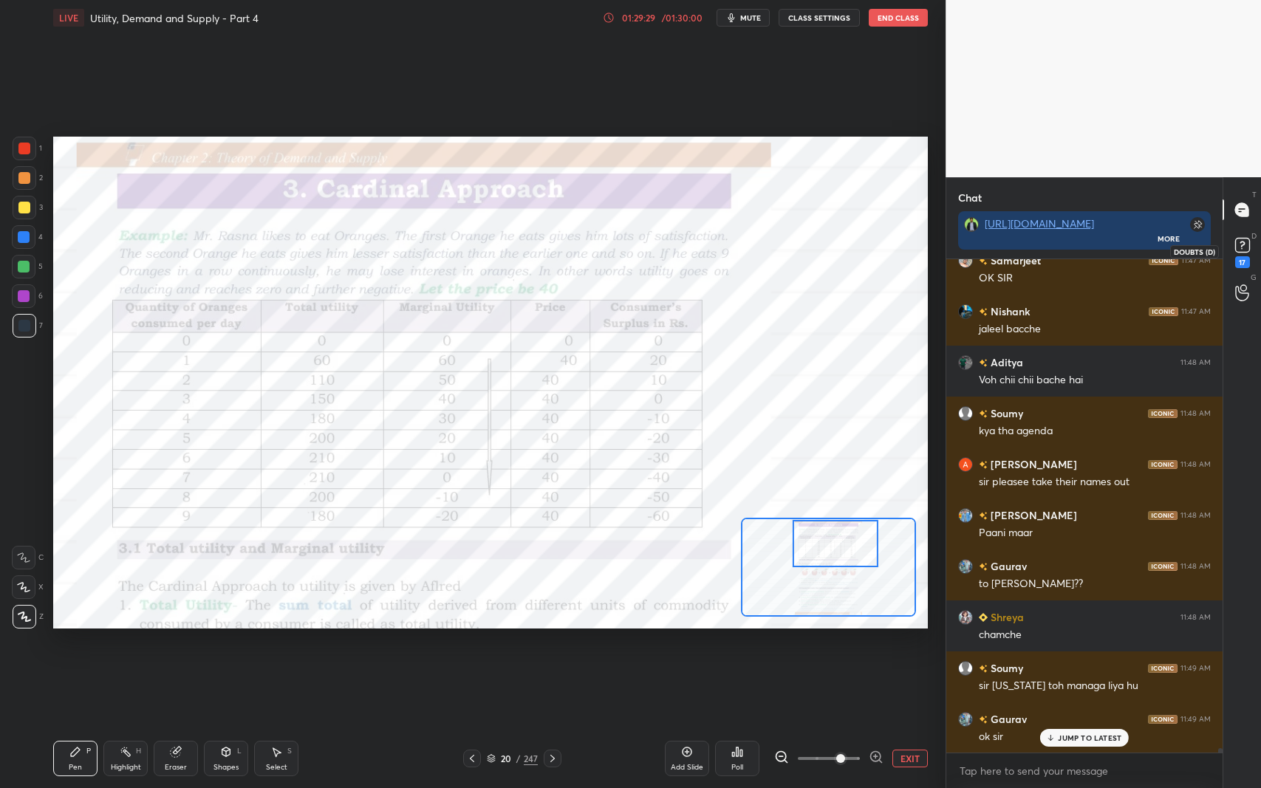
click at [1247, 256] on div "17" at bounding box center [1242, 262] width 15 height 12
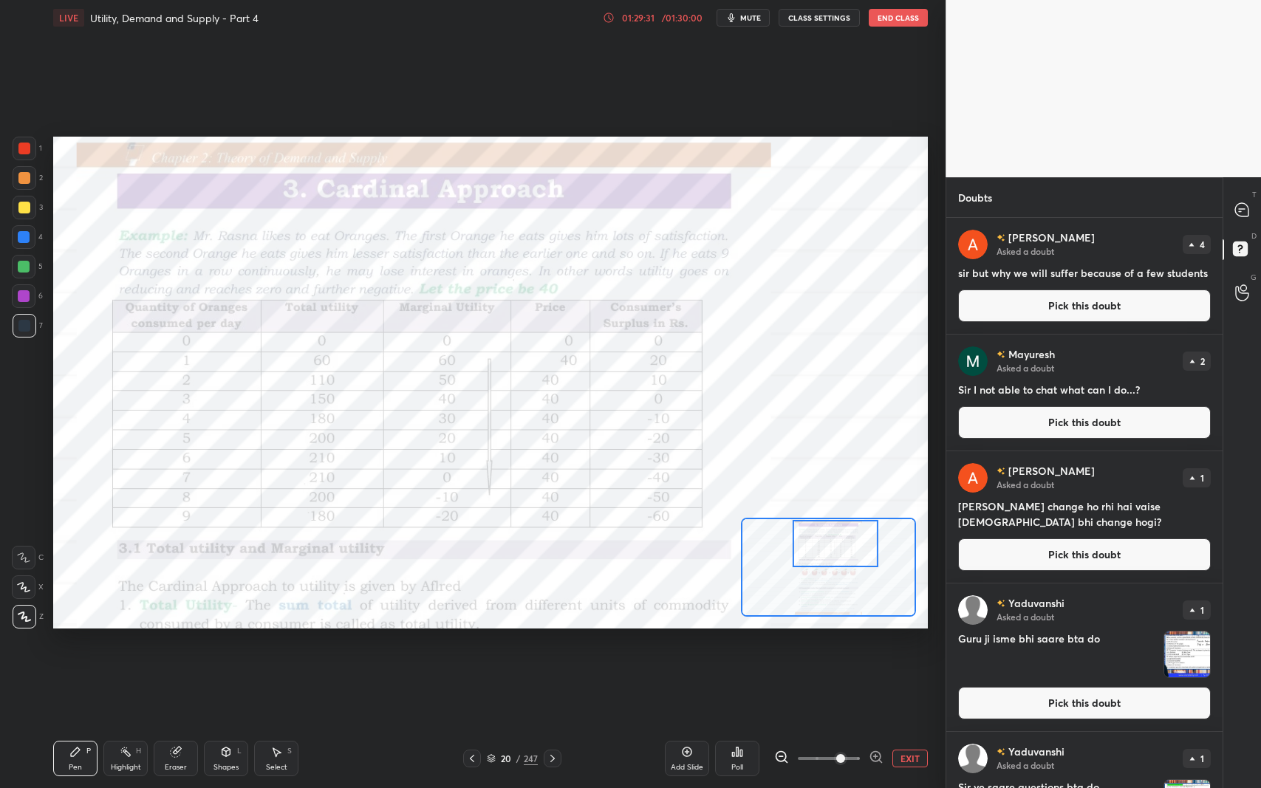
click at [1058, 307] on button "Pick this doubt" at bounding box center [1084, 306] width 253 height 32
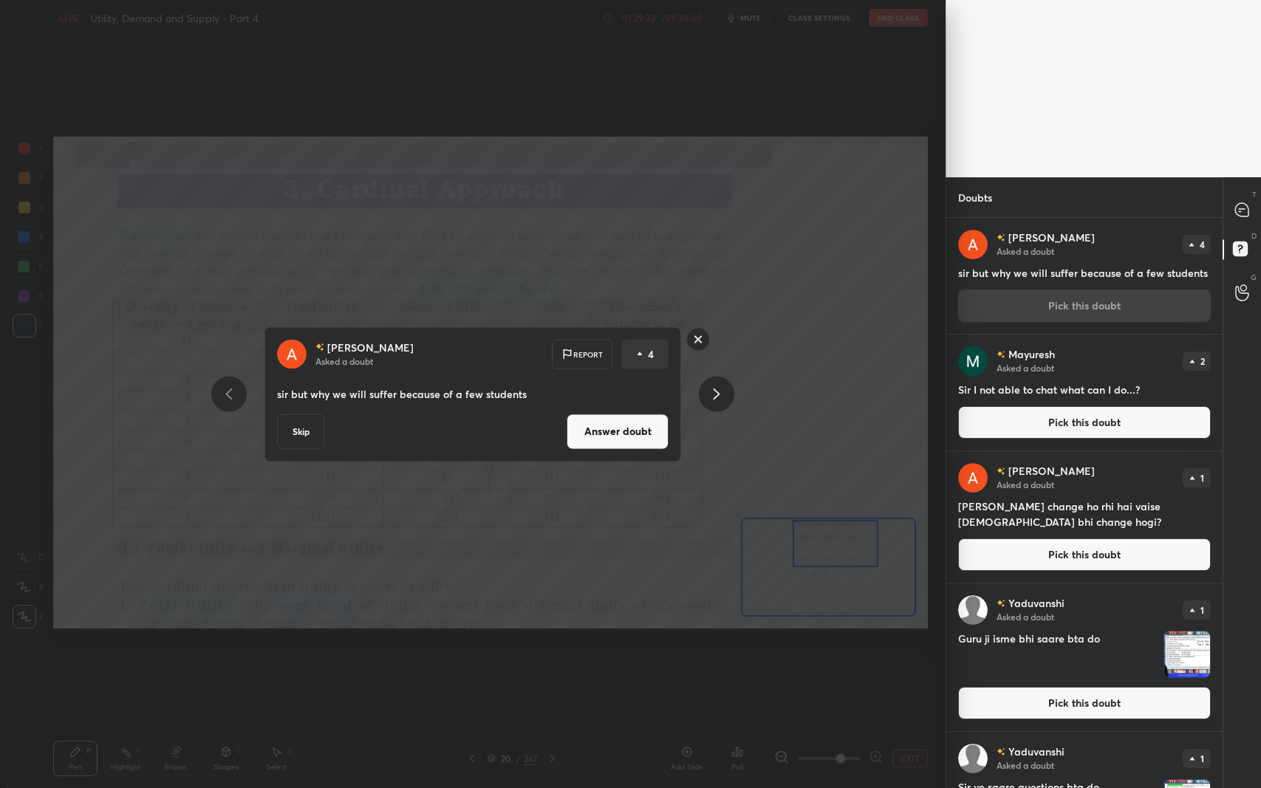
click at [620, 440] on button "Answer doubt" at bounding box center [617, 431] width 102 height 35
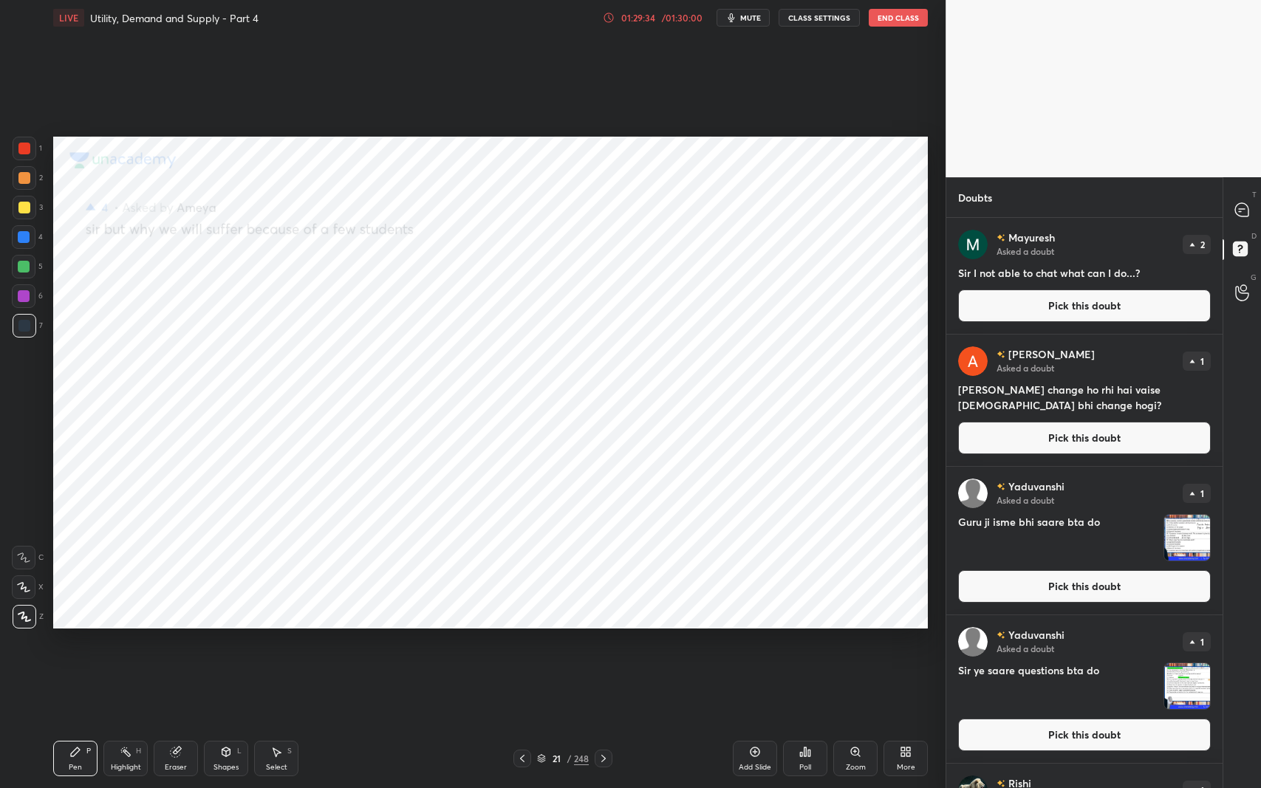
click at [1062, 303] on button "Pick this doubt" at bounding box center [1084, 306] width 253 height 32
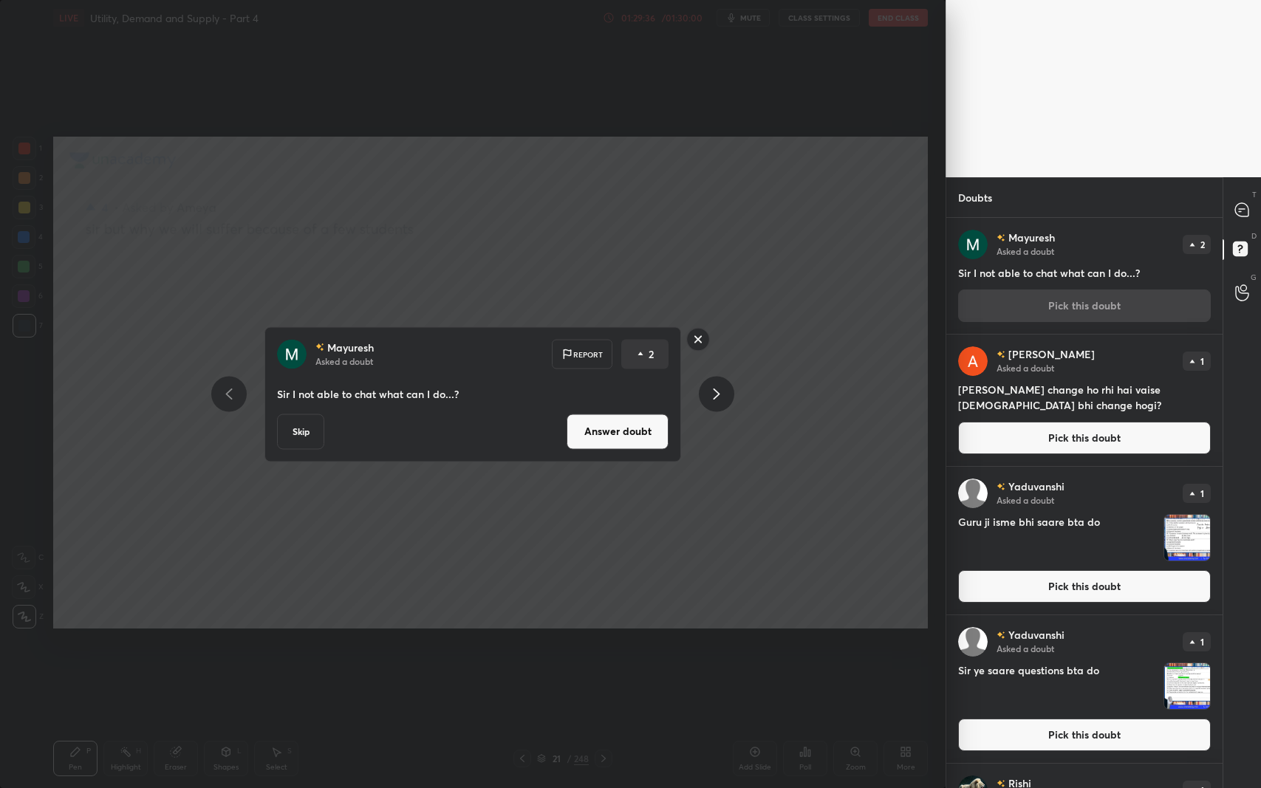
click at [645, 433] on button "Answer doubt" at bounding box center [617, 431] width 102 height 35
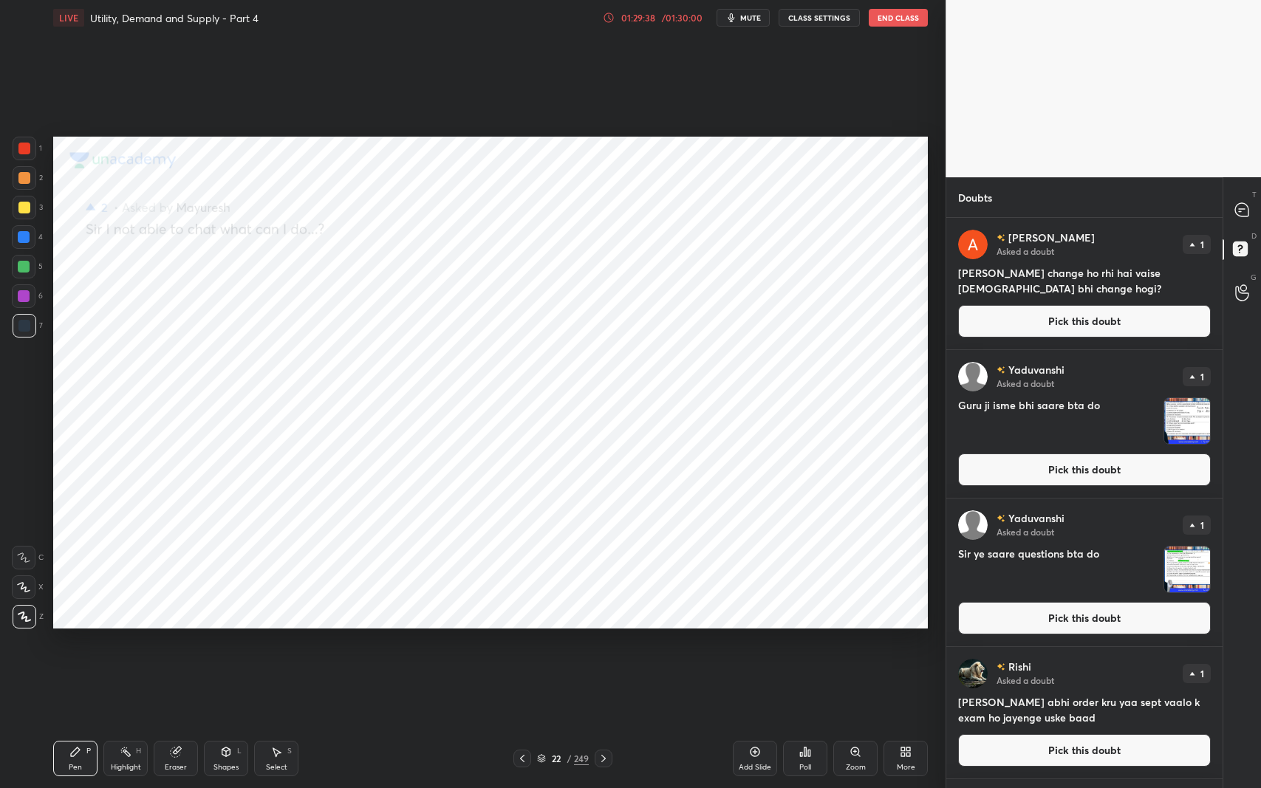
click at [1047, 319] on button "Pick this doubt" at bounding box center [1084, 321] width 253 height 32
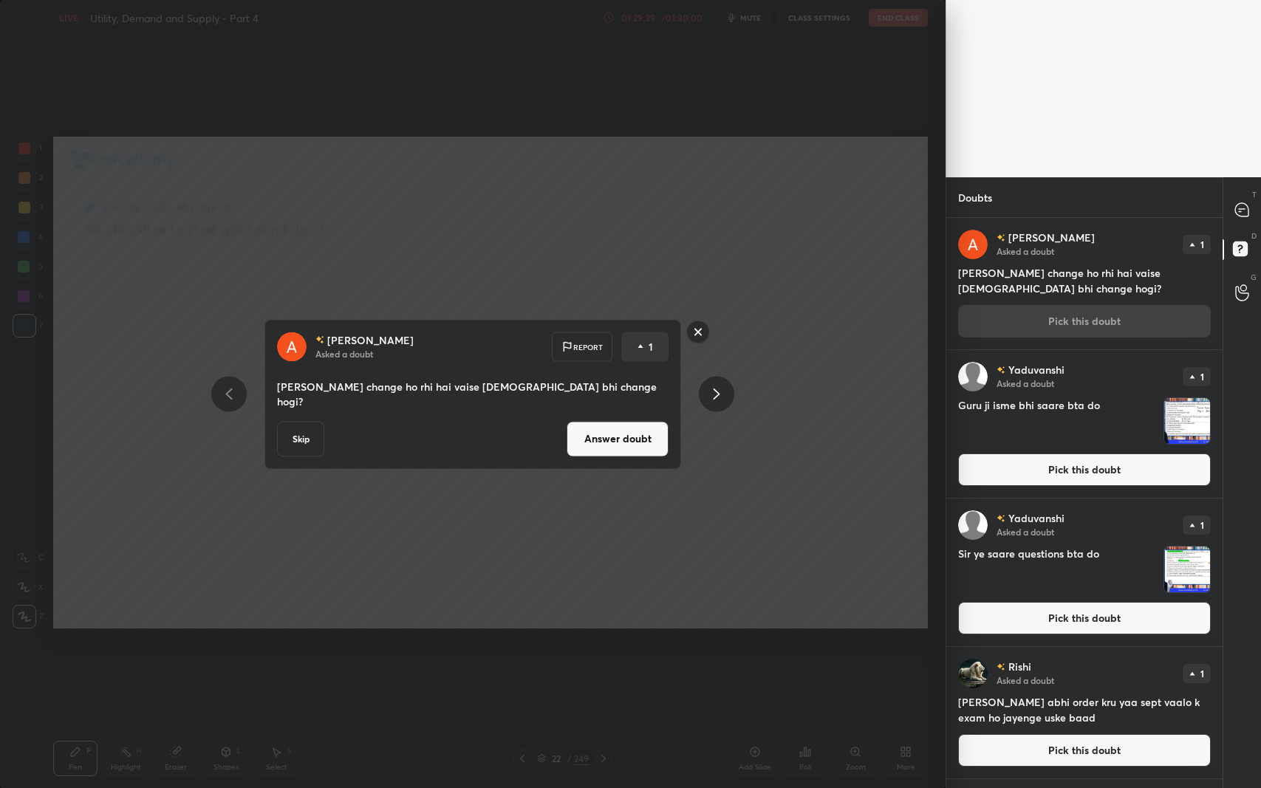
click at [589, 445] on button "Answer doubt" at bounding box center [617, 438] width 102 height 35
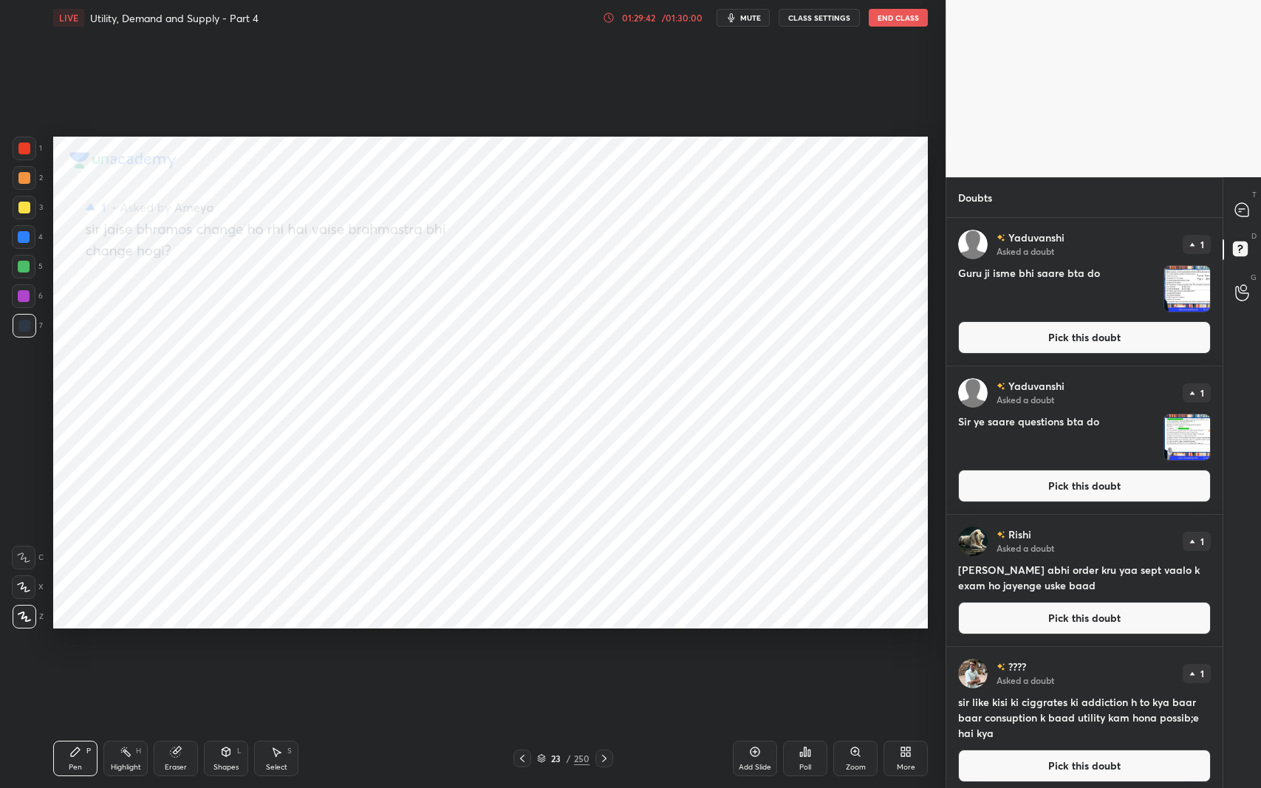
click at [1000, 343] on button "Pick this doubt" at bounding box center [1084, 337] width 253 height 32
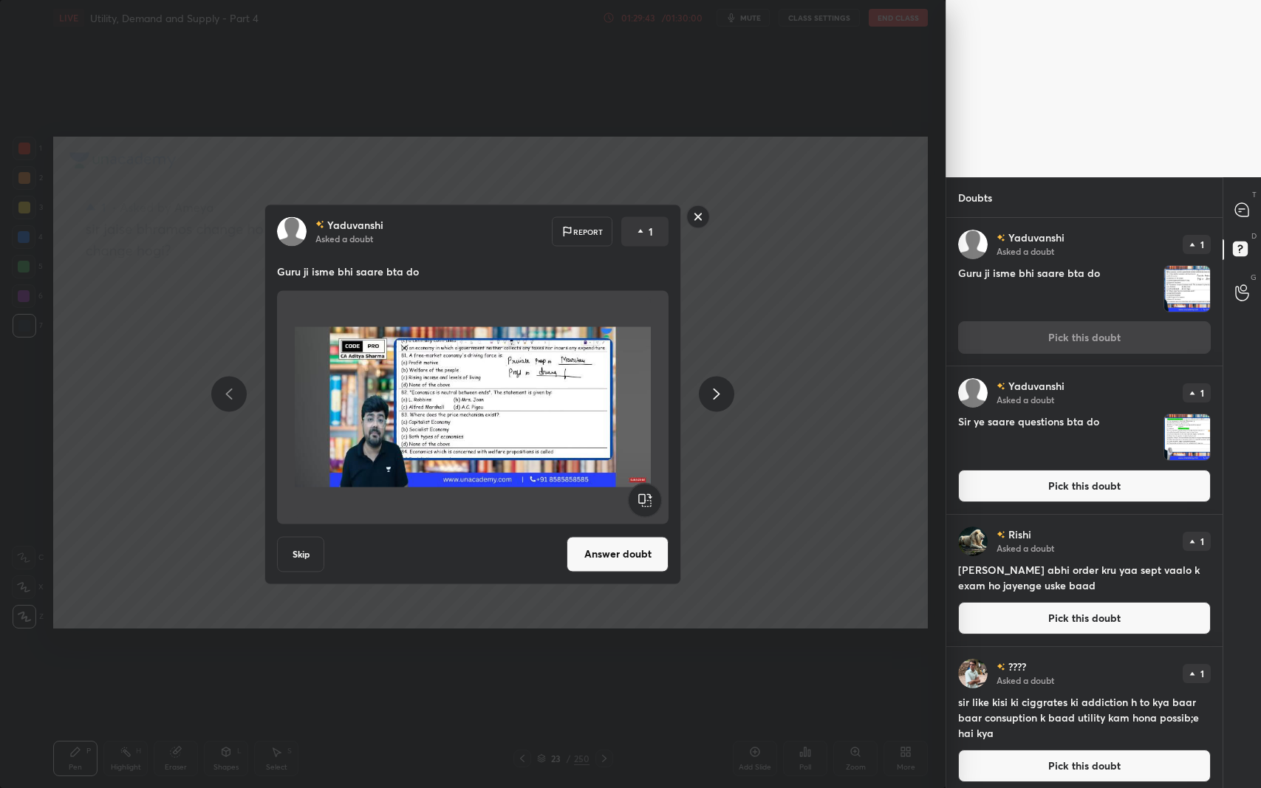
click at [595, 557] on button "Answer doubt" at bounding box center [617, 553] width 102 height 35
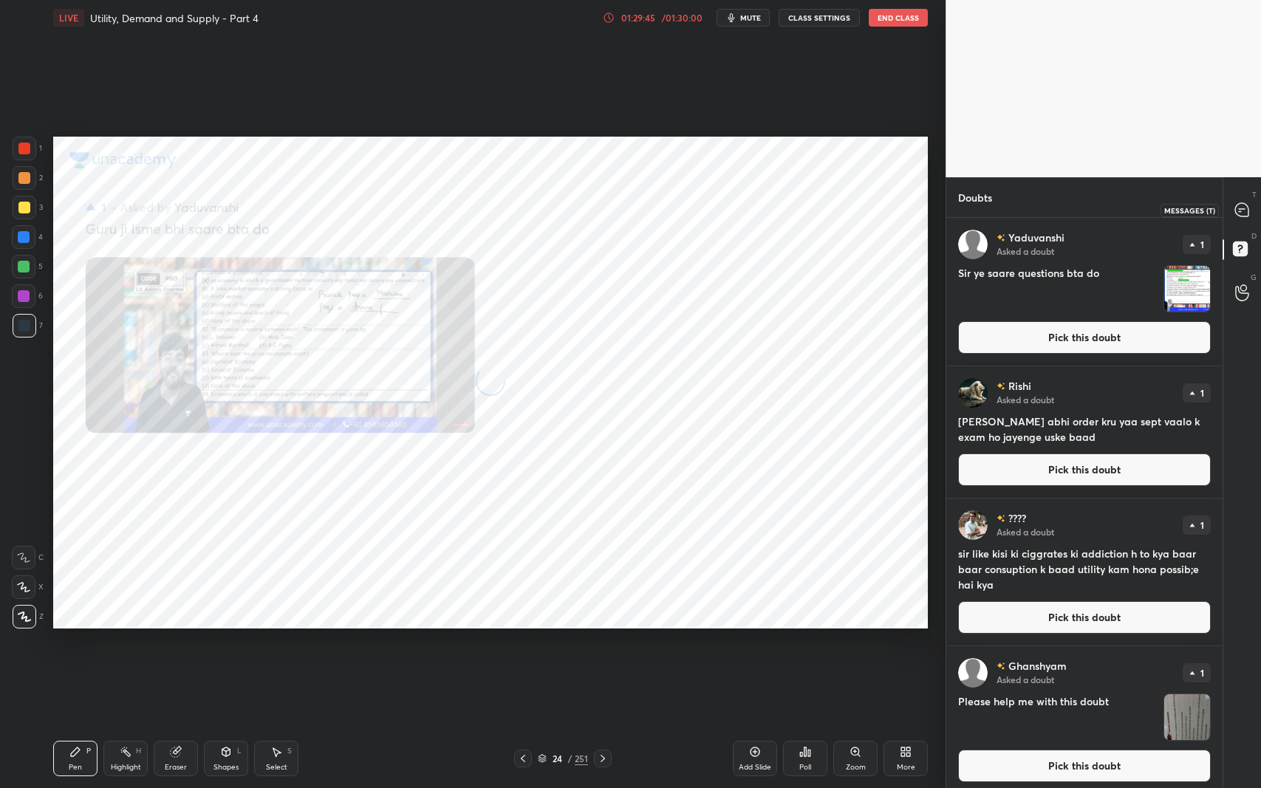
click at [1239, 213] on icon at bounding box center [1241, 209] width 13 height 13
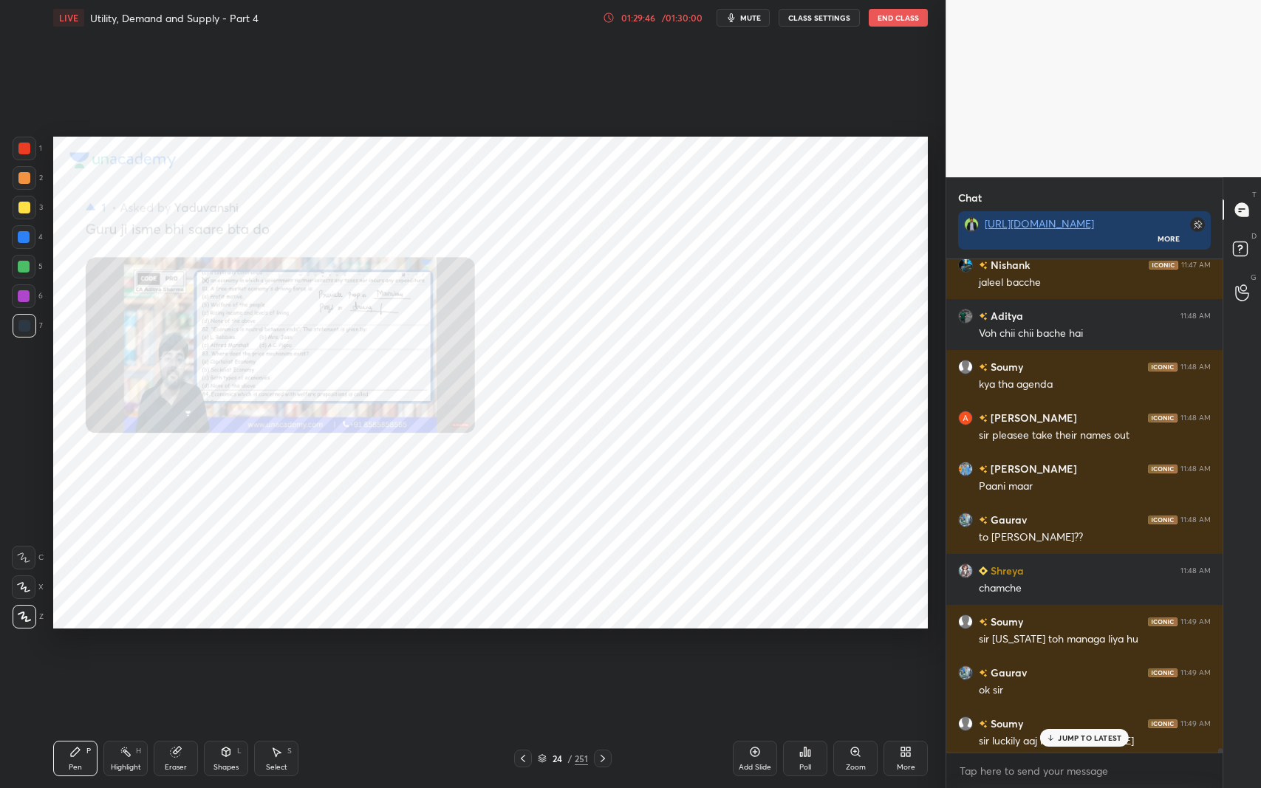
scroll to position [53484, 0]
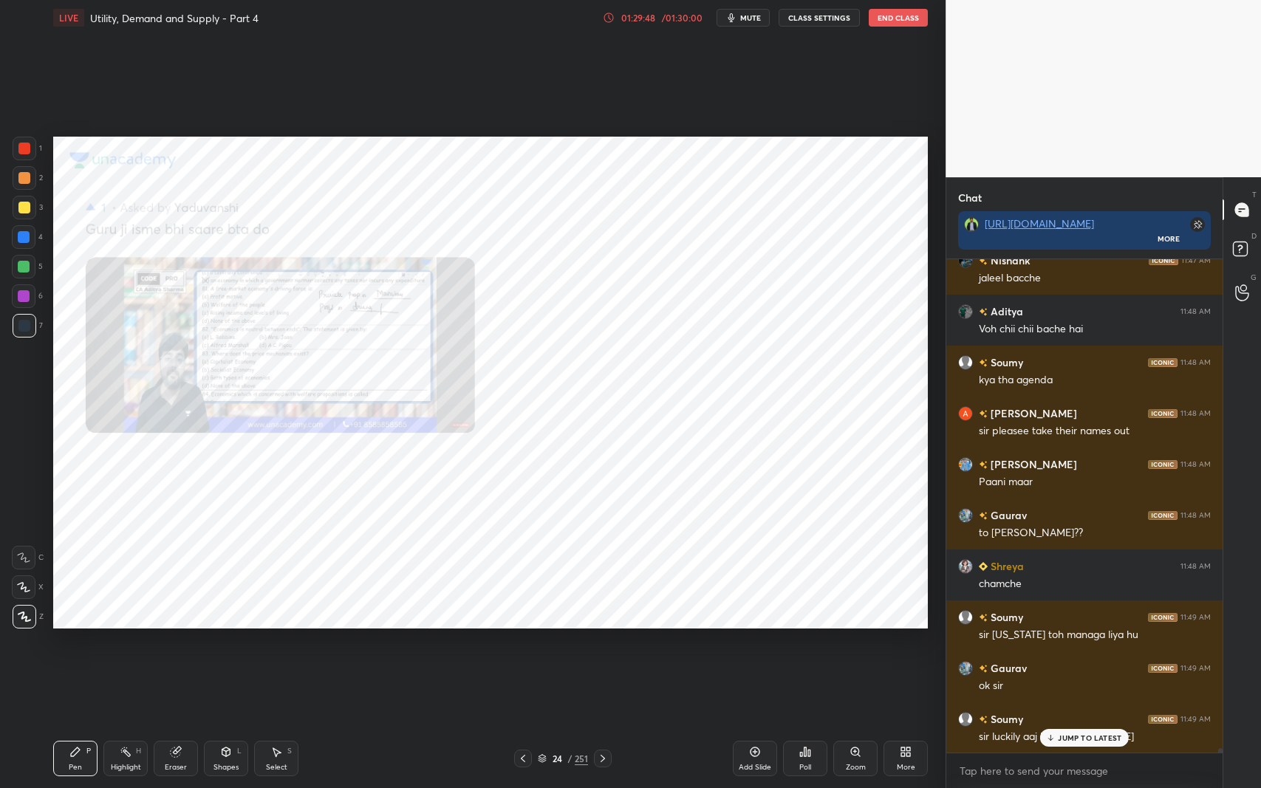
click at [1092, 645] on p "JUMP TO LATEST" at bounding box center [1090, 737] width 64 height 9
click at [863, 645] on div "Zoom" at bounding box center [856, 767] width 20 height 7
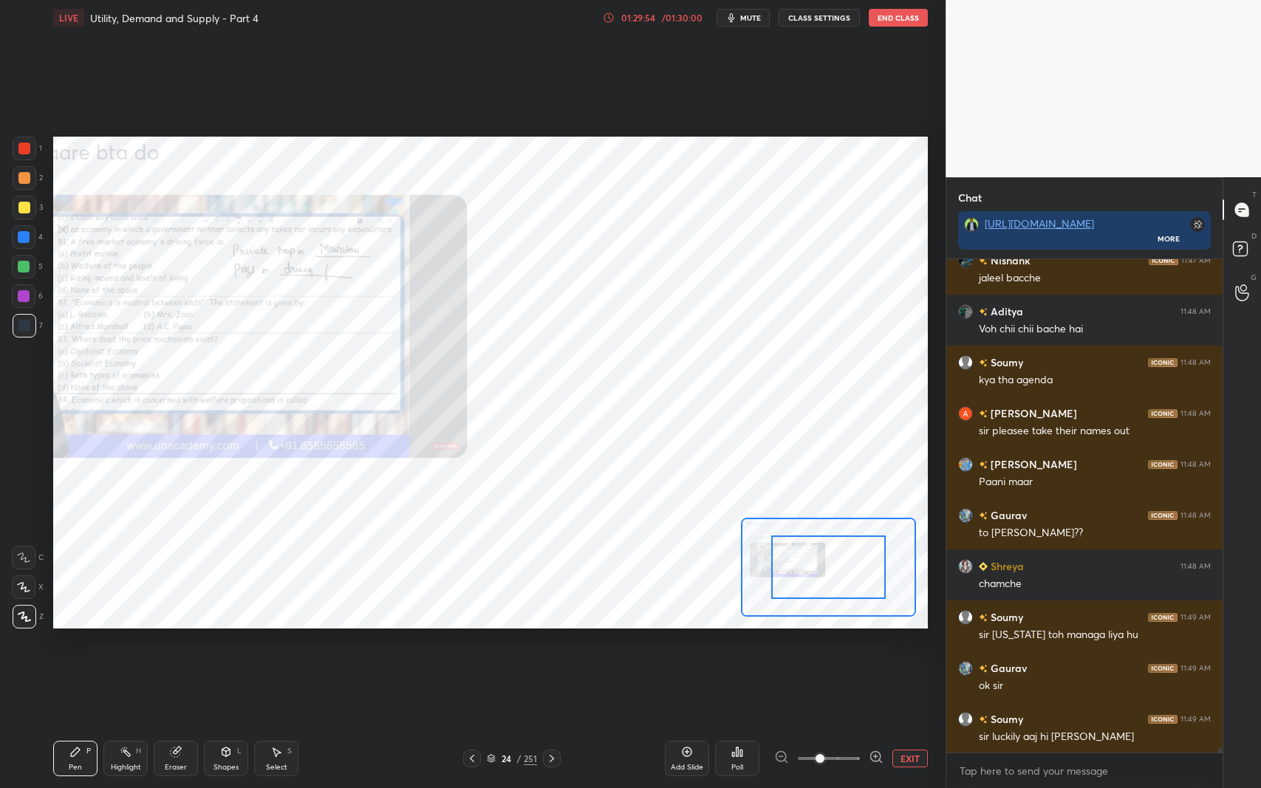
click at [863, 645] on div "Add Slide Poll EXIT" at bounding box center [796, 758] width 263 height 83
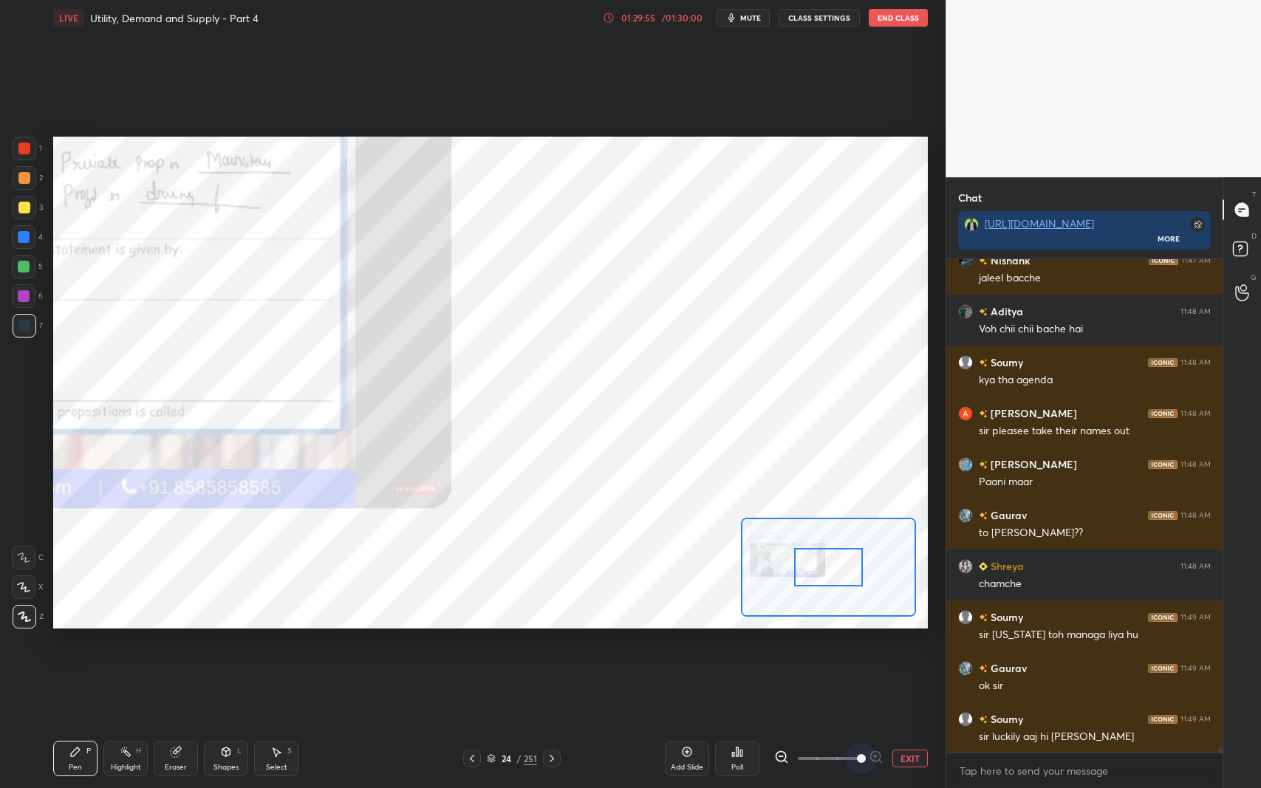
click at [857, 645] on span at bounding box center [829, 758] width 62 height 32
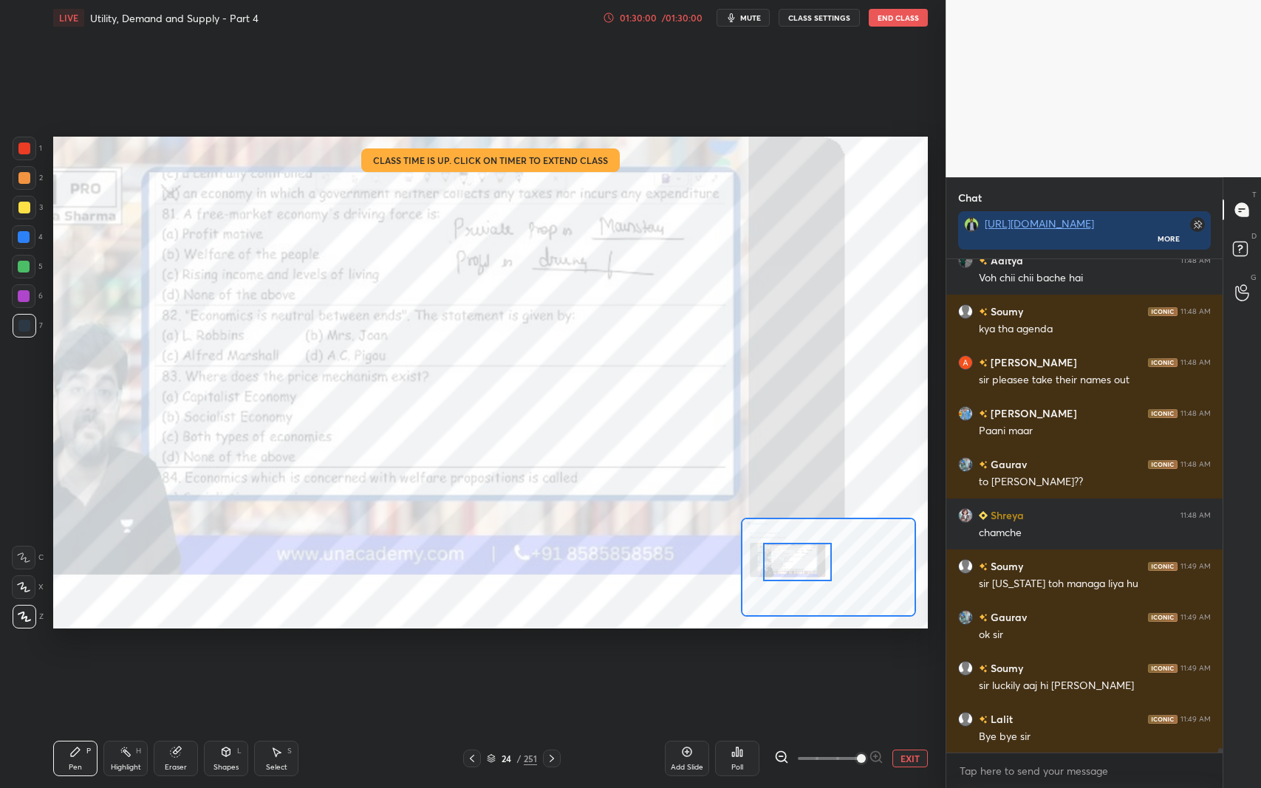
drag, startPoint x: 842, startPoint y: 561, endPoint x: 811, endPoint y: 555, distance: 31.4
click at [811, 555] on div at bounding box center [797, 562] width 69 height 38
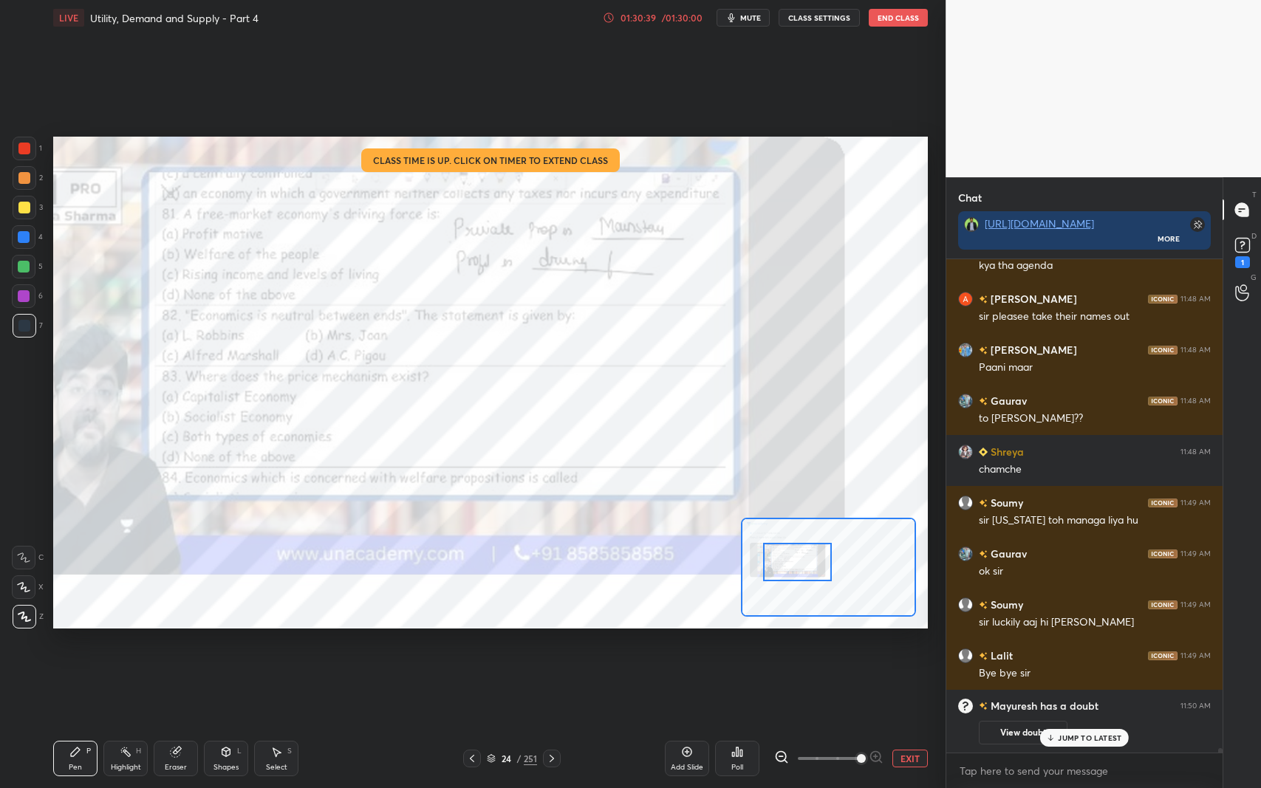
click at [1069, 645] on p "JUMP TO LATEST" at bounding box center [1090, 737] width 64 height 9
click at [1241, 260] on div "1" at bounding box center [1242, 262] width 15 height 12
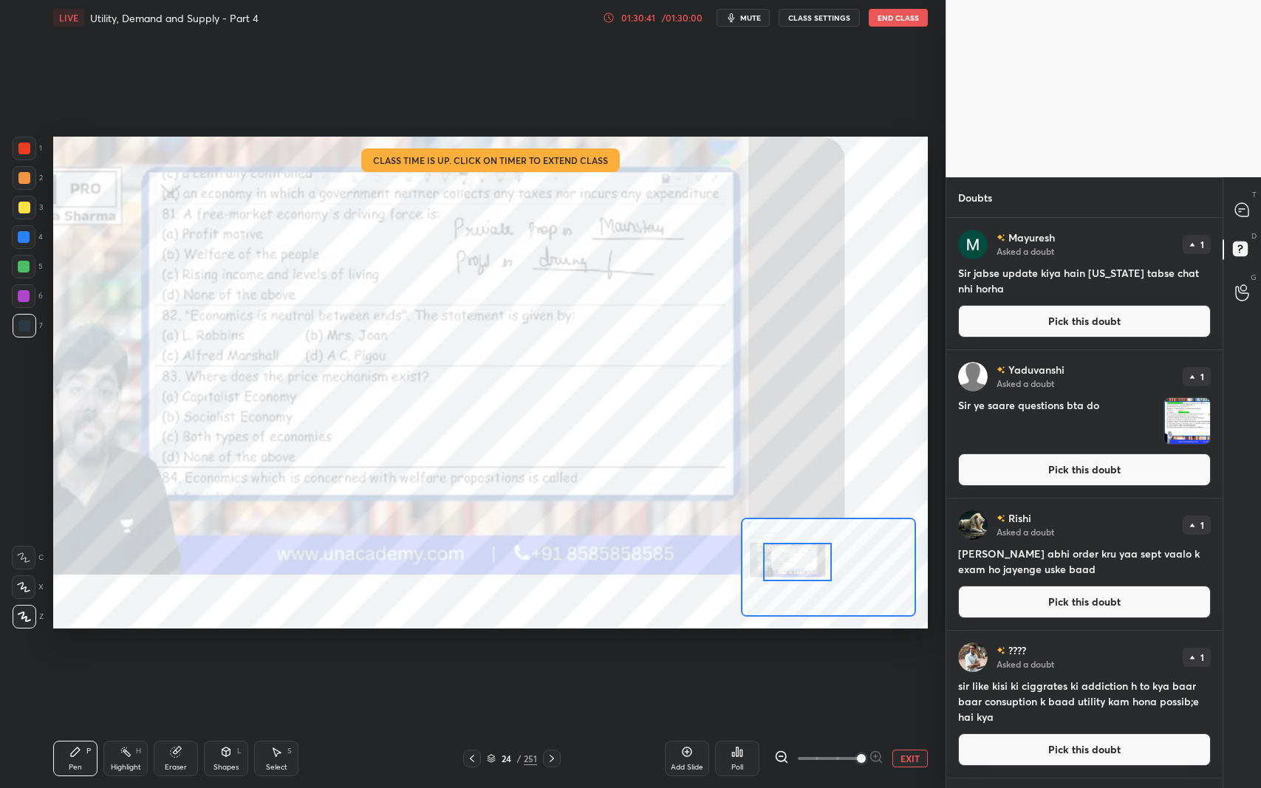
click at [1059, 313] on button "Pick this doubt" at bounding box center [1084, 321] width 253 height 32
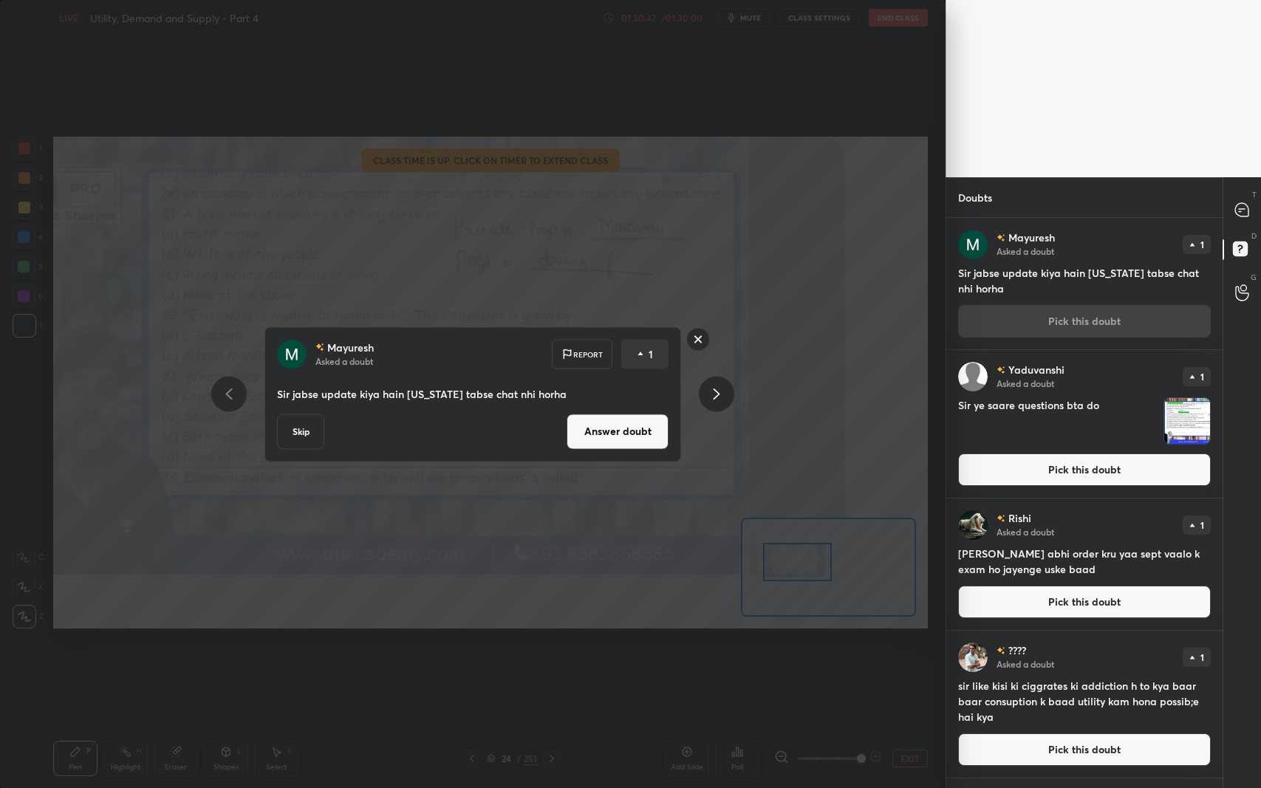
click at [614, 437] on button "Answer doubt" at bounding box center [617, 431] width 102 height 35
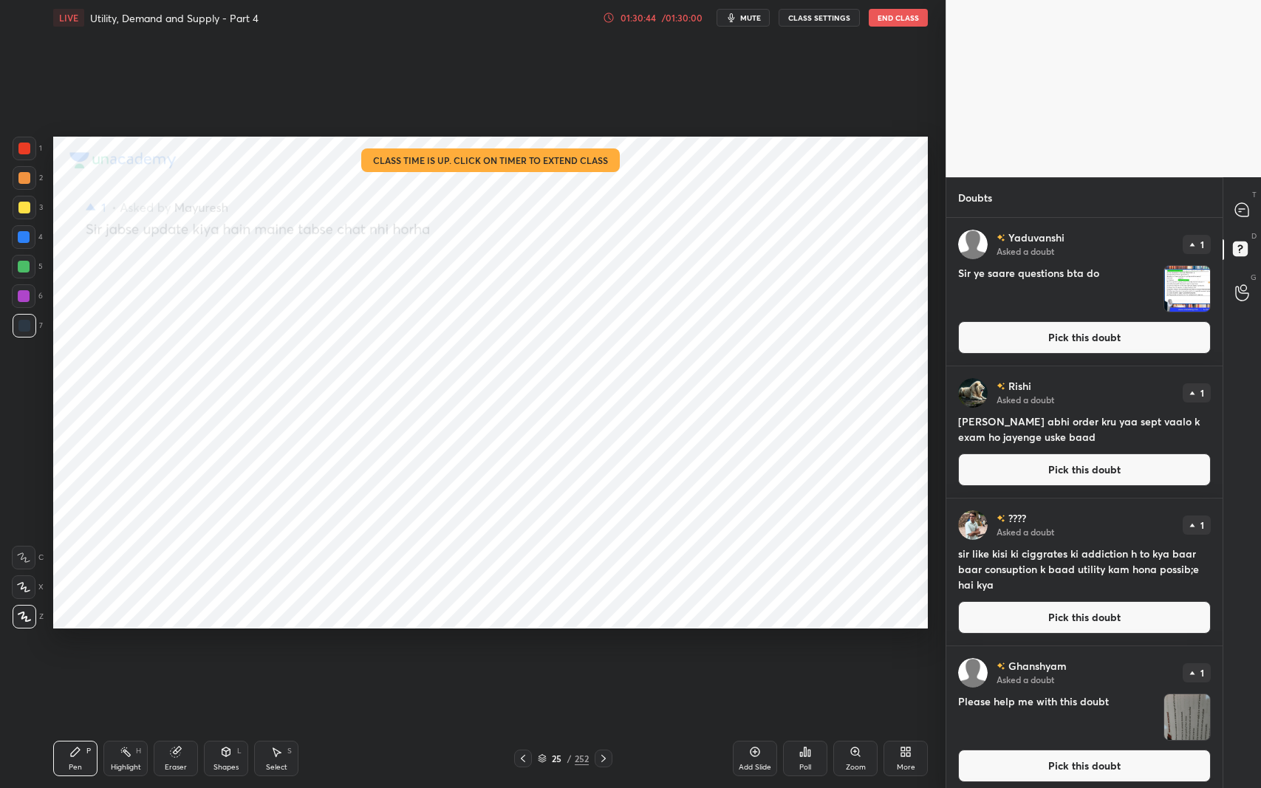
click at [1007, 329] on button "Pick this doubt" at bounding box center [1084, 337] width 253 height 32
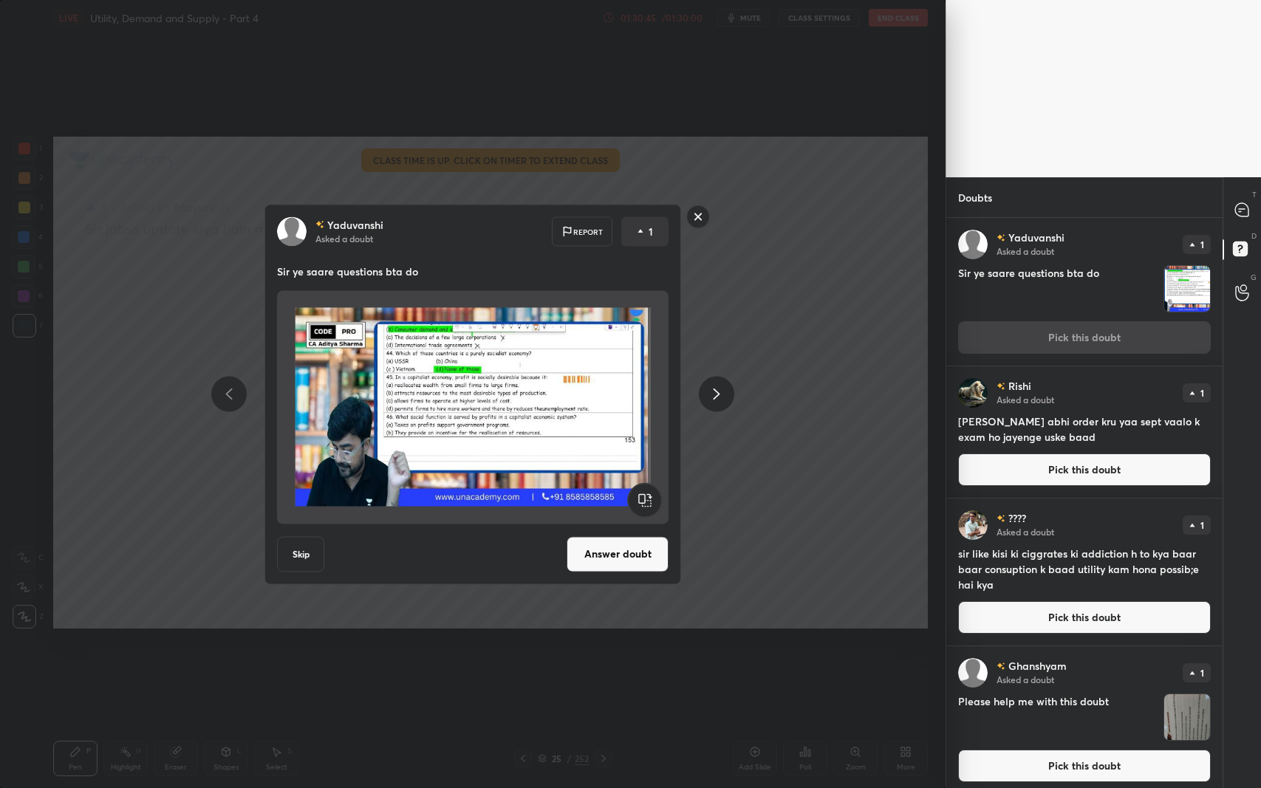
click at [602, 531] on div "Yaduvanshi Asked a doubt Report 1 [PERSON_NAME] questions bta do Skip Answer do…" at bounding box center [472, 394] width 417 height 380
click at [650, 544] on button "Answer doubt" at bounding box center [617, 553] width 102 height 35
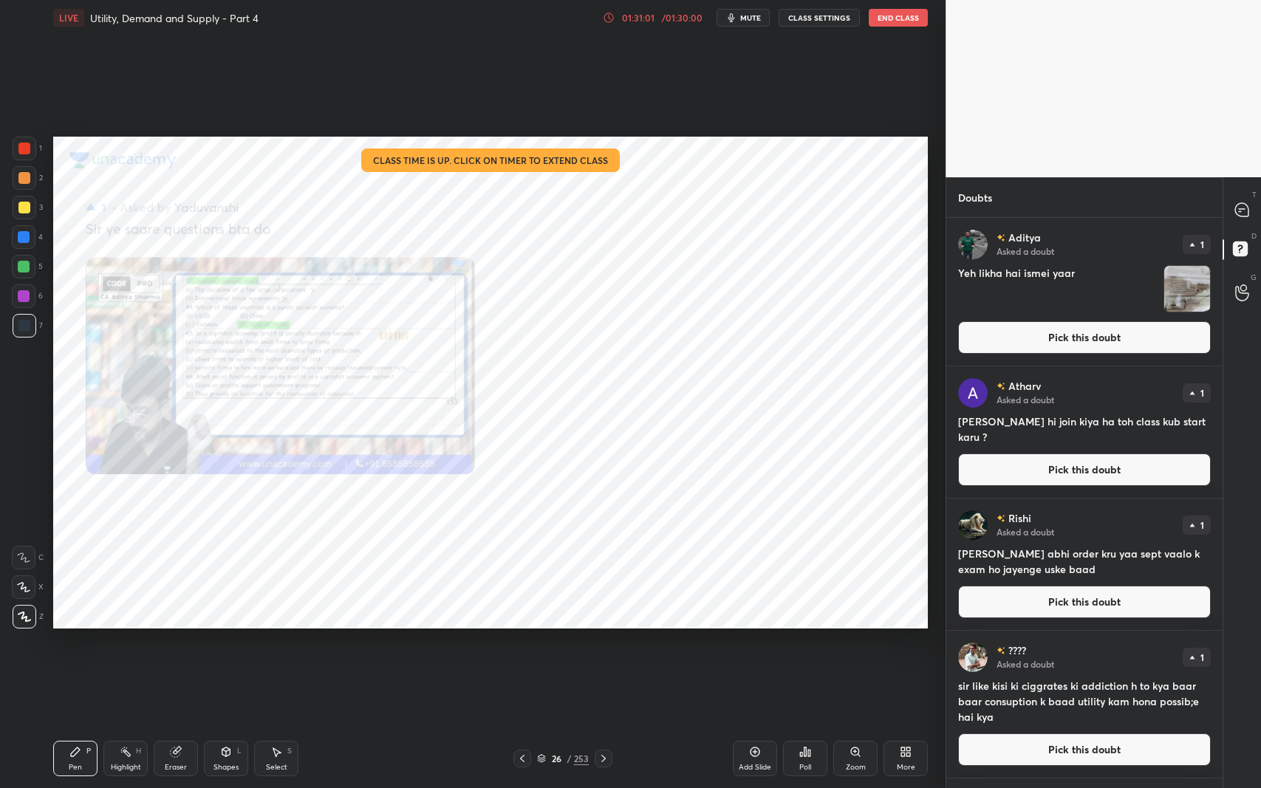
click at [1239, 211] on icon at bounding box center [1240, 211] width 2 height 0
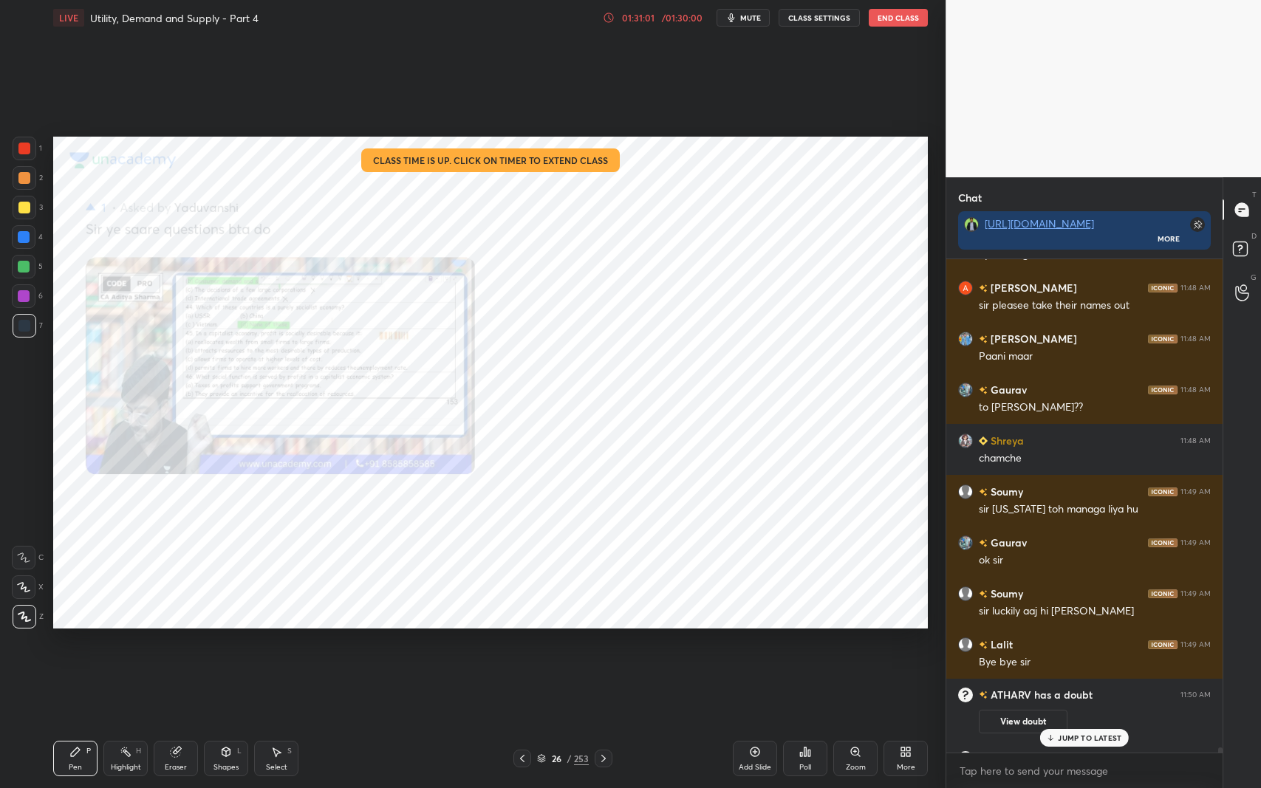
scroll to position [53417, 0]
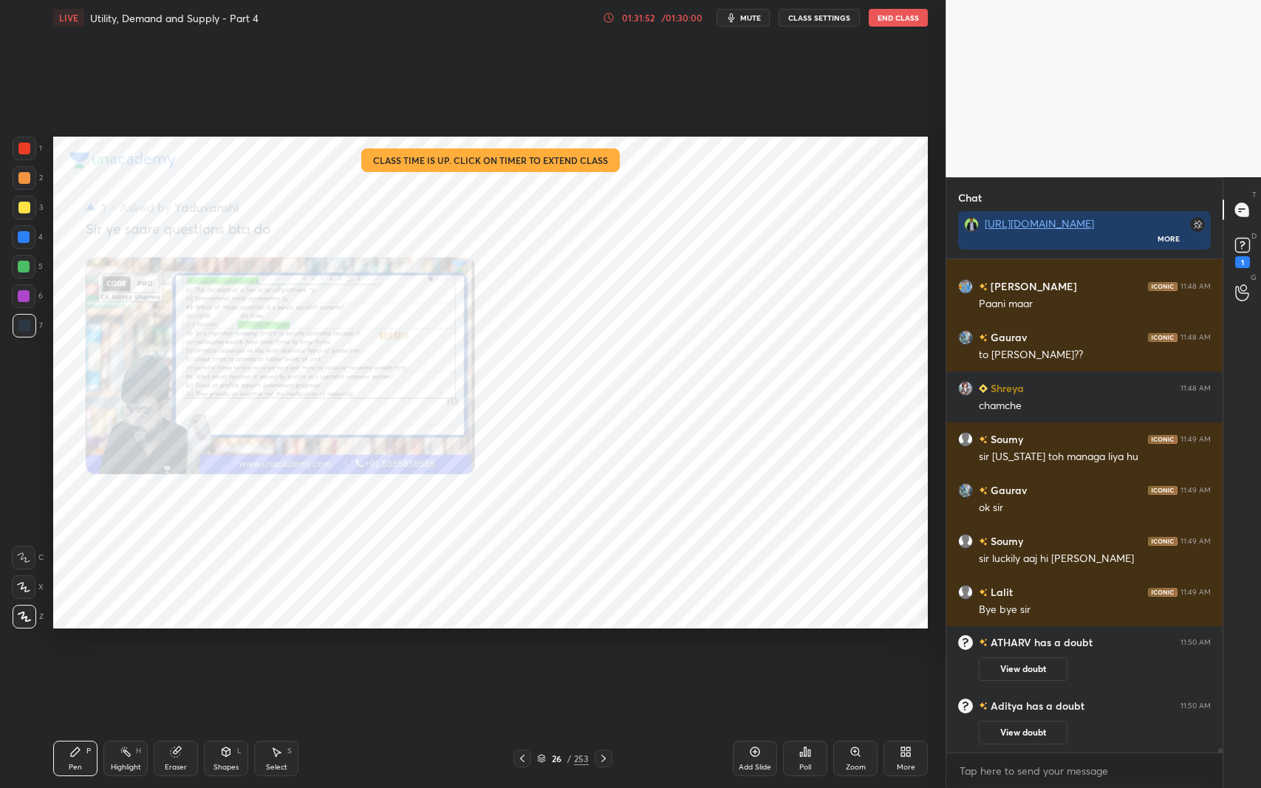
click at [1235, 259] on div "1" at bounding box center [1242, 262] width 15 height 12
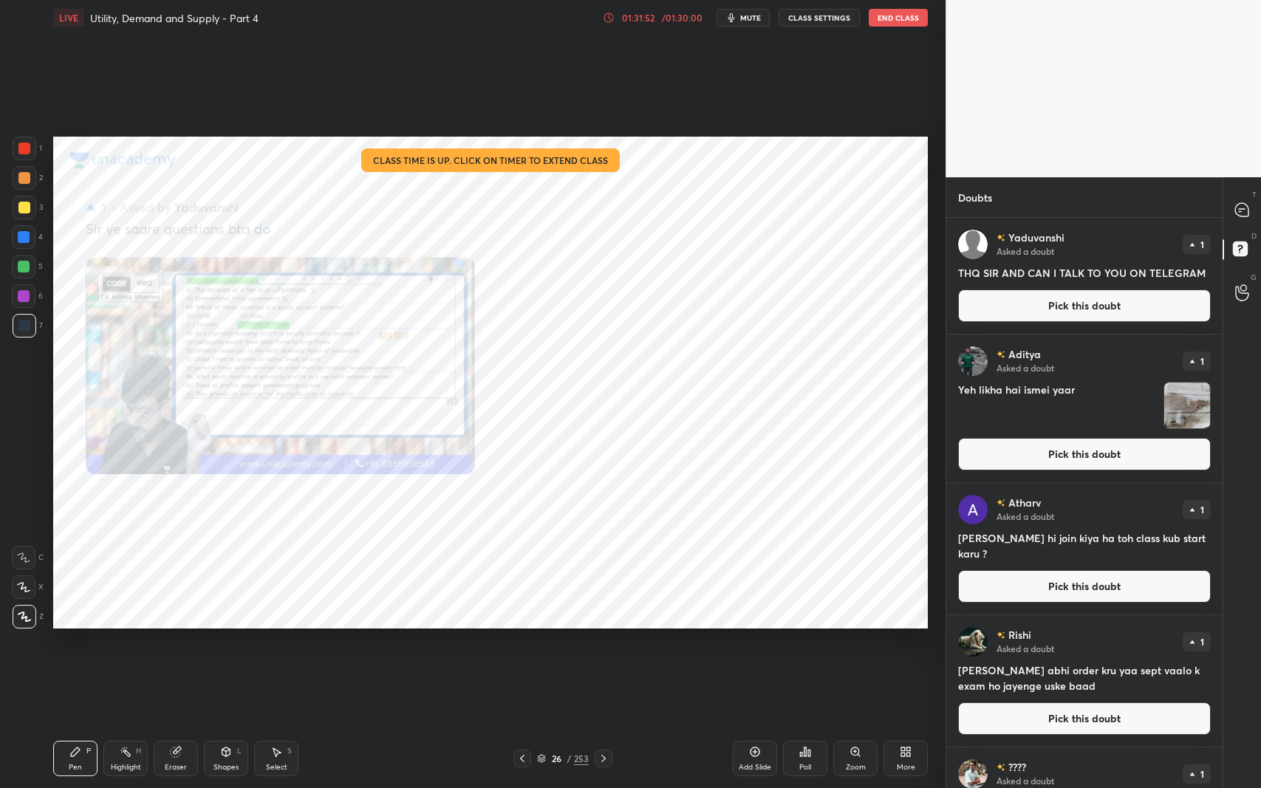
click at [1064, 298] on button "Pick this doubt" at bounding box center [1084, 306] width 253 height 32
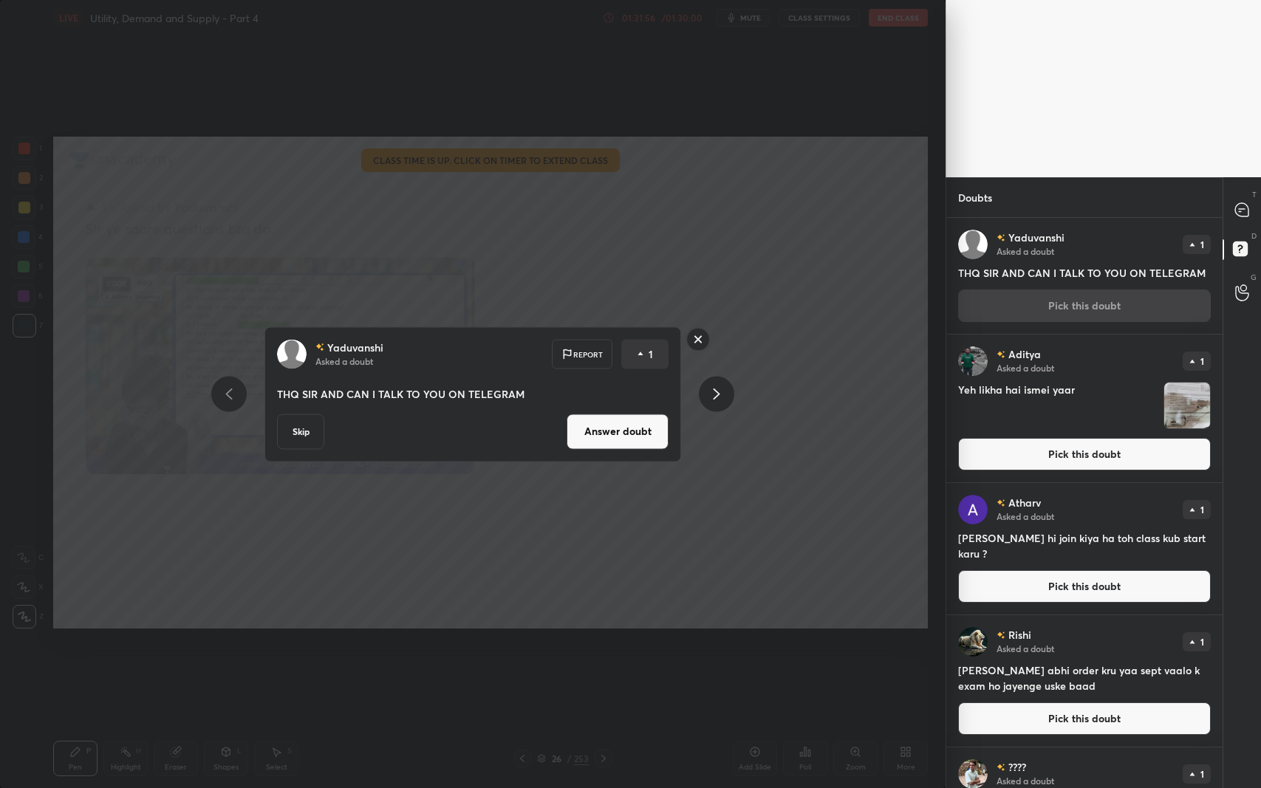
click at [641, 425] on button "Answer doubt" at bounding box center [617, 431] width 102 height 35
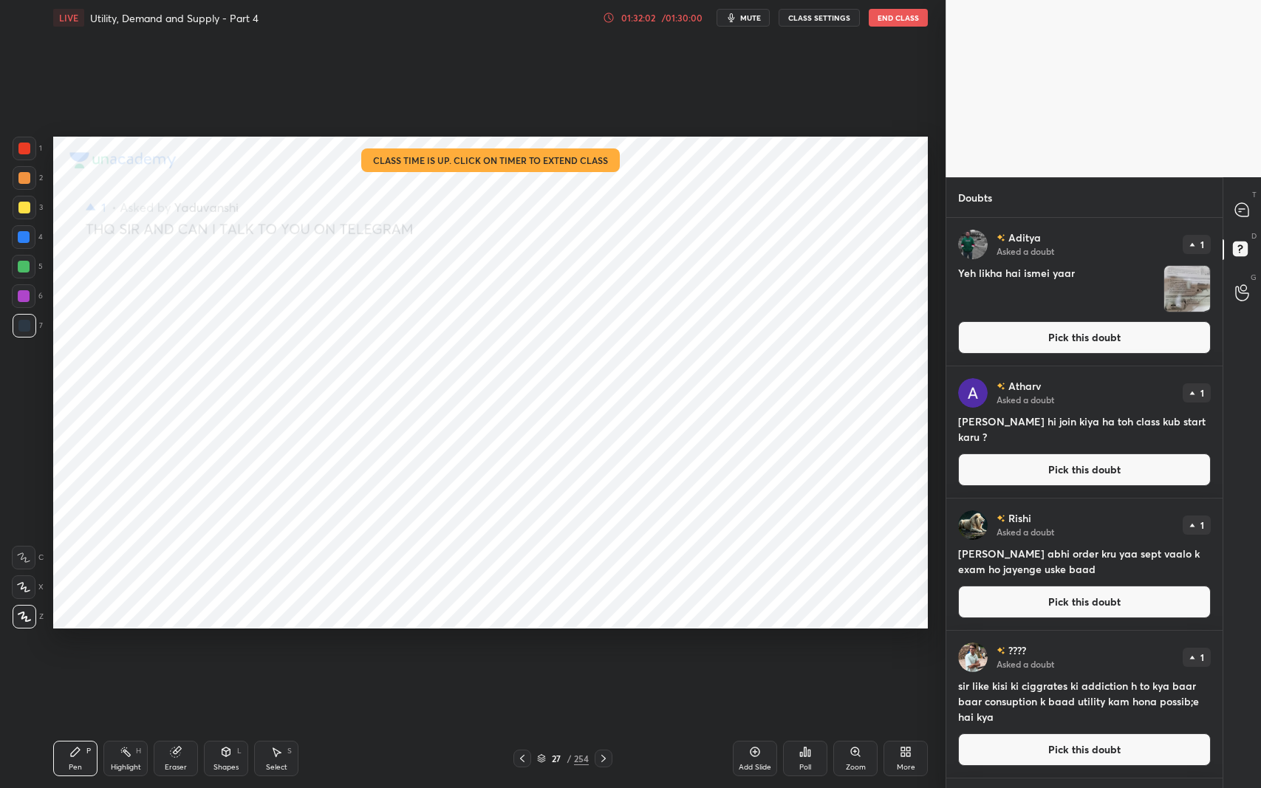
click at [1067, 338] on button "Pick this doubt" at bounding box center [1084, 337] width 253 height 32
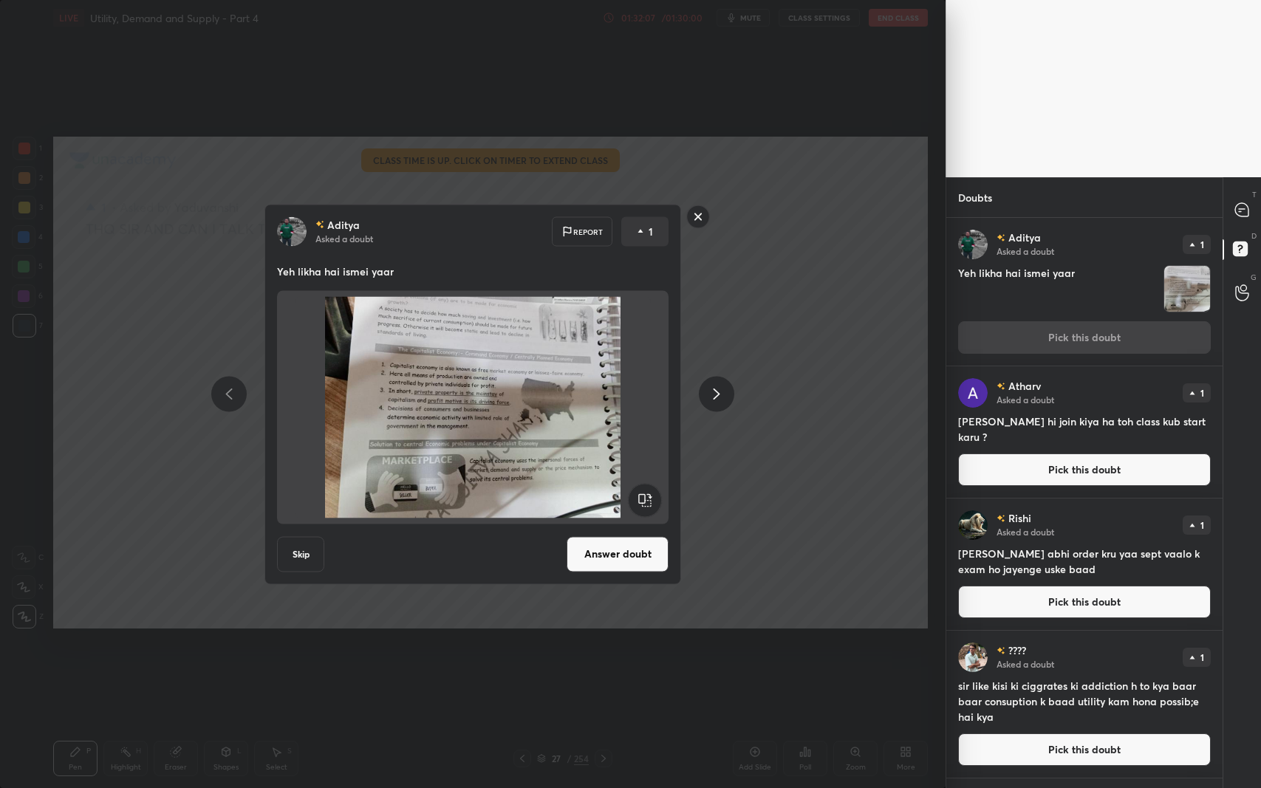
click at [612, 544] on button "Answer doubt" at bounding box center [617, 553] width 102 height 35
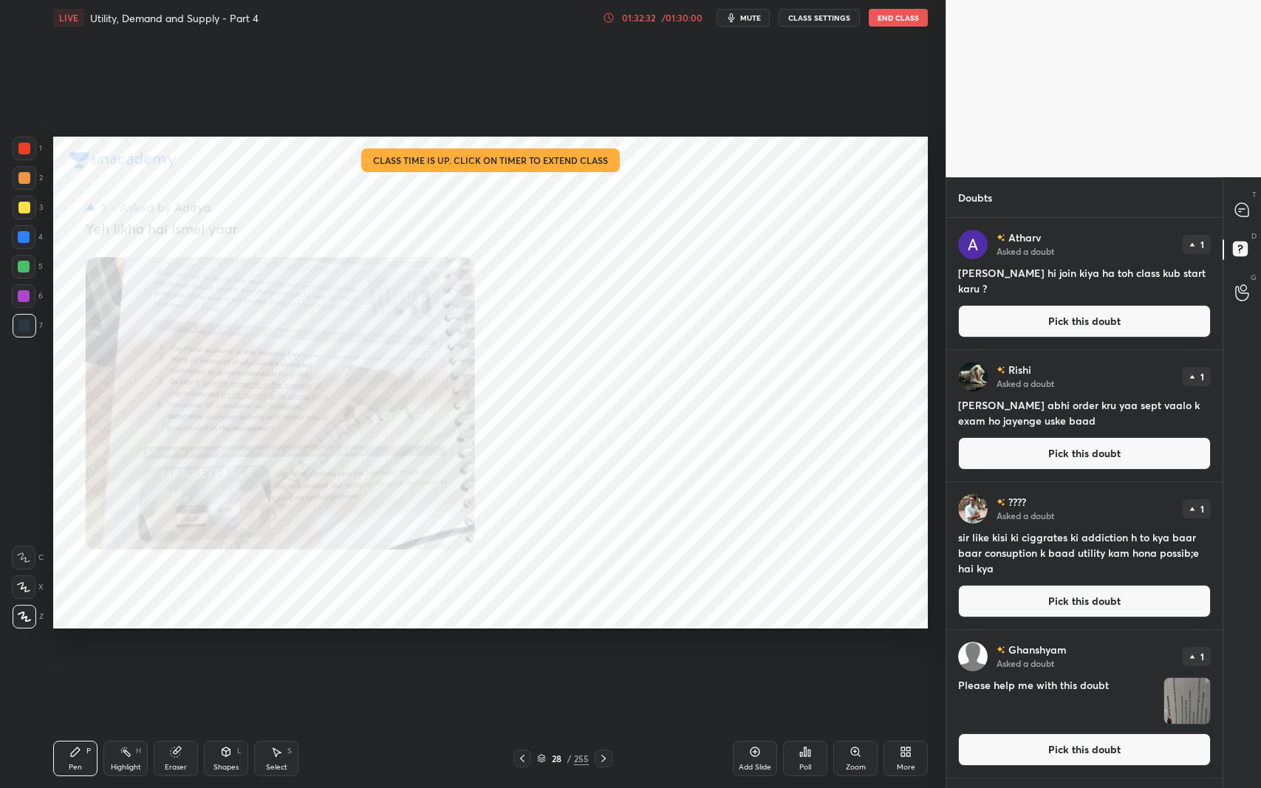
click at [1038, 317] on button "Pick this doubt" at bounding box center [1084, 321] width 253 height 32
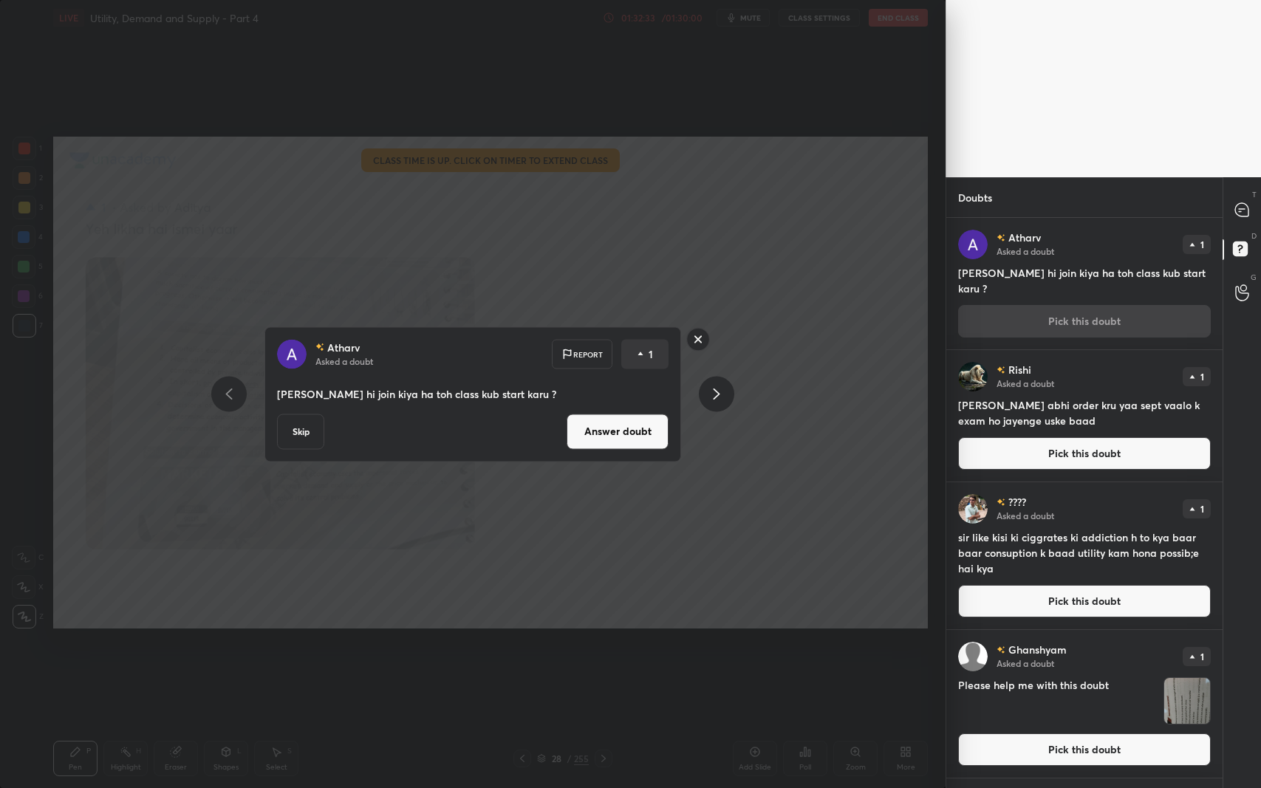
click at [618, 436] on button "Answer doubt" at bounding box center [617, 431] width 102 height 35
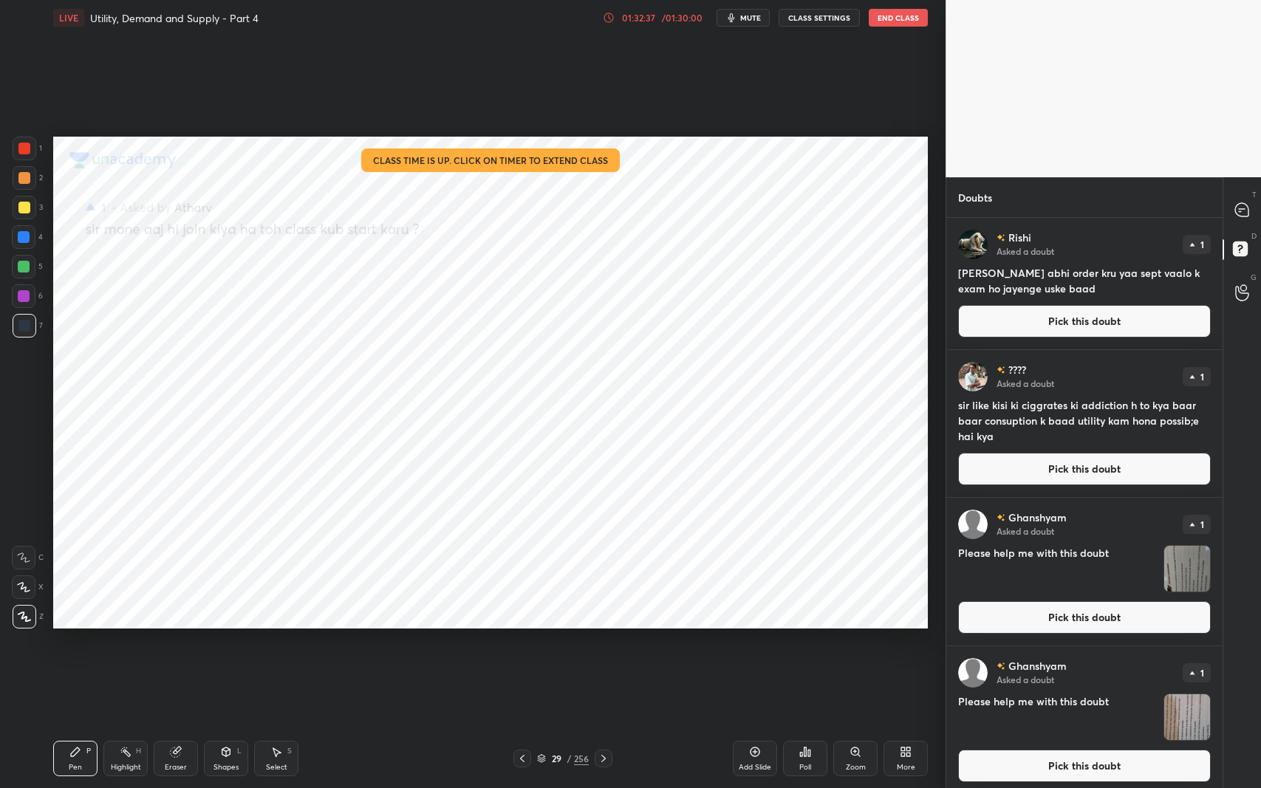
click at [1013, 323] on button "Pick this doubt" at bounding box center [1084, 321] width 253 height 32
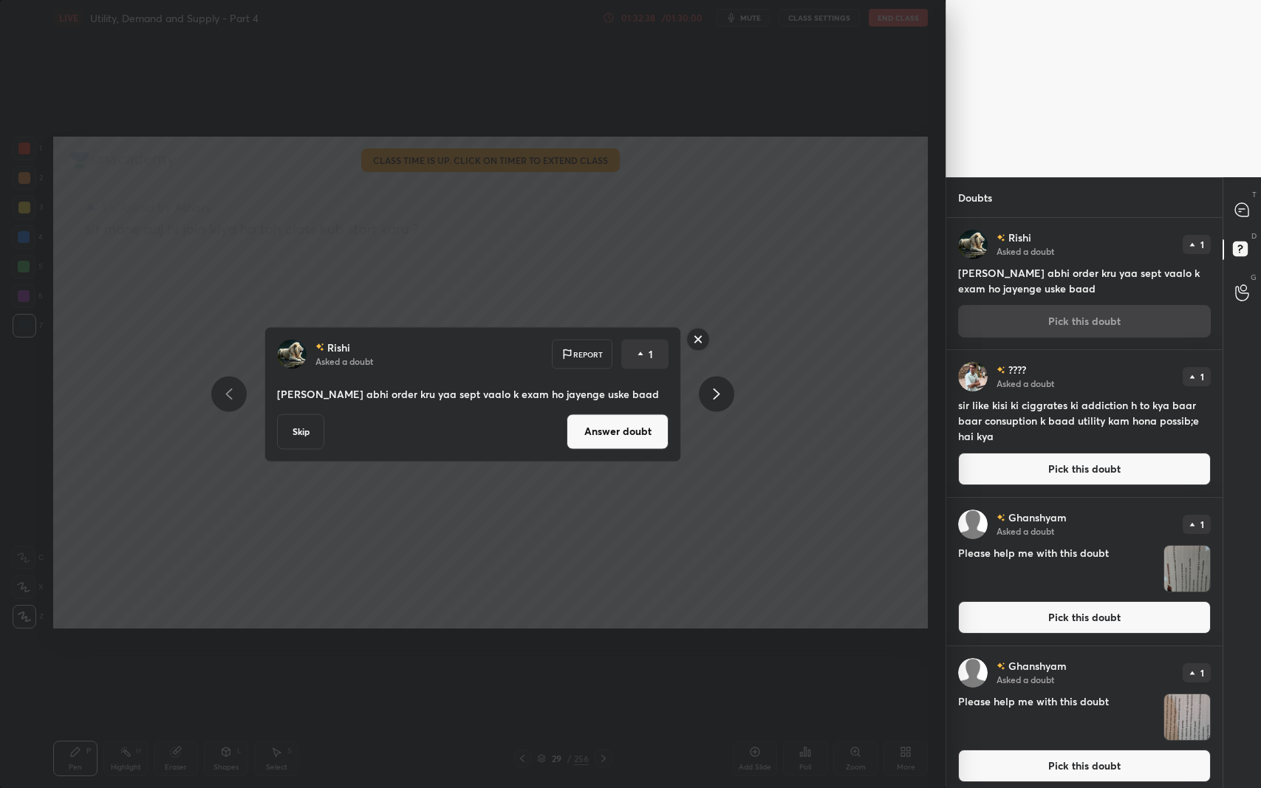
click at [631, 445] on button "Answer doubt" at bounding box center [617, 431] width 102 height 35
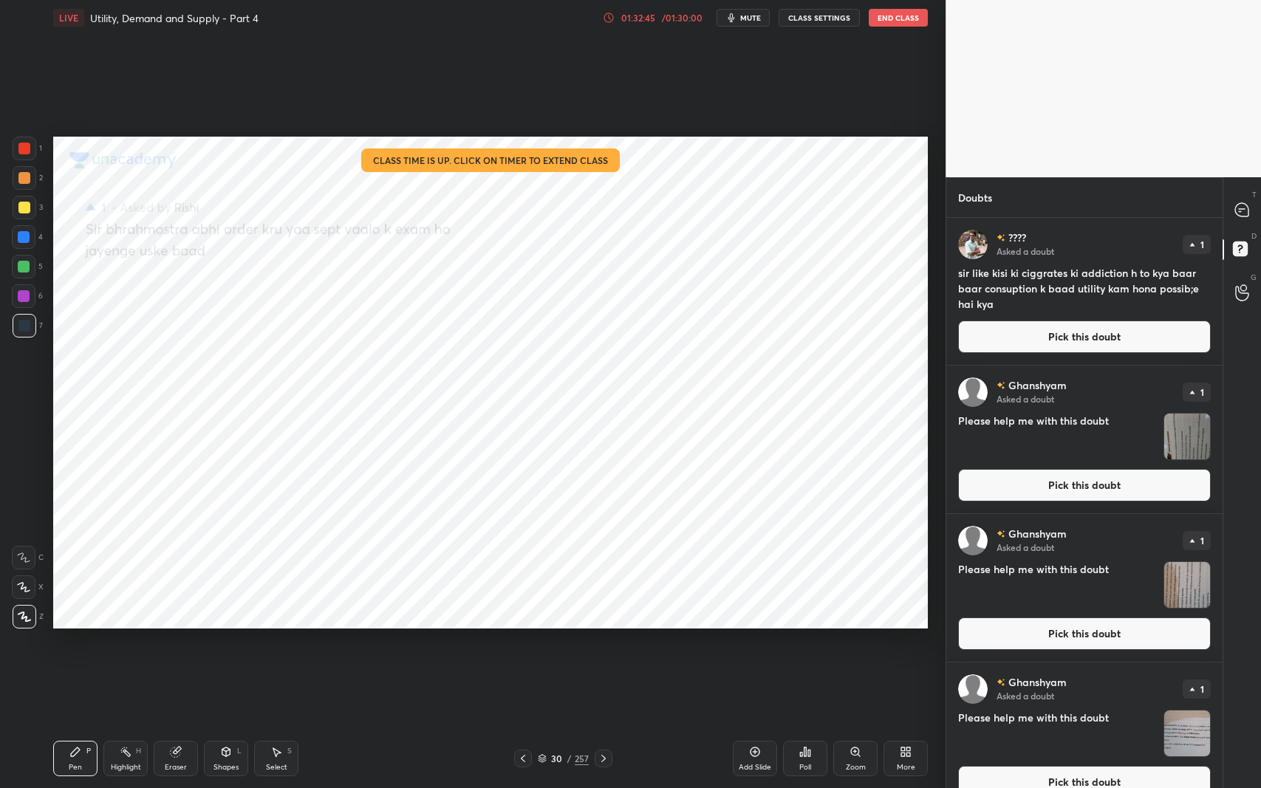
click at [1030, 337] on button "Pick this doubt" at bounding box center [1084, 337] width 253 height 32
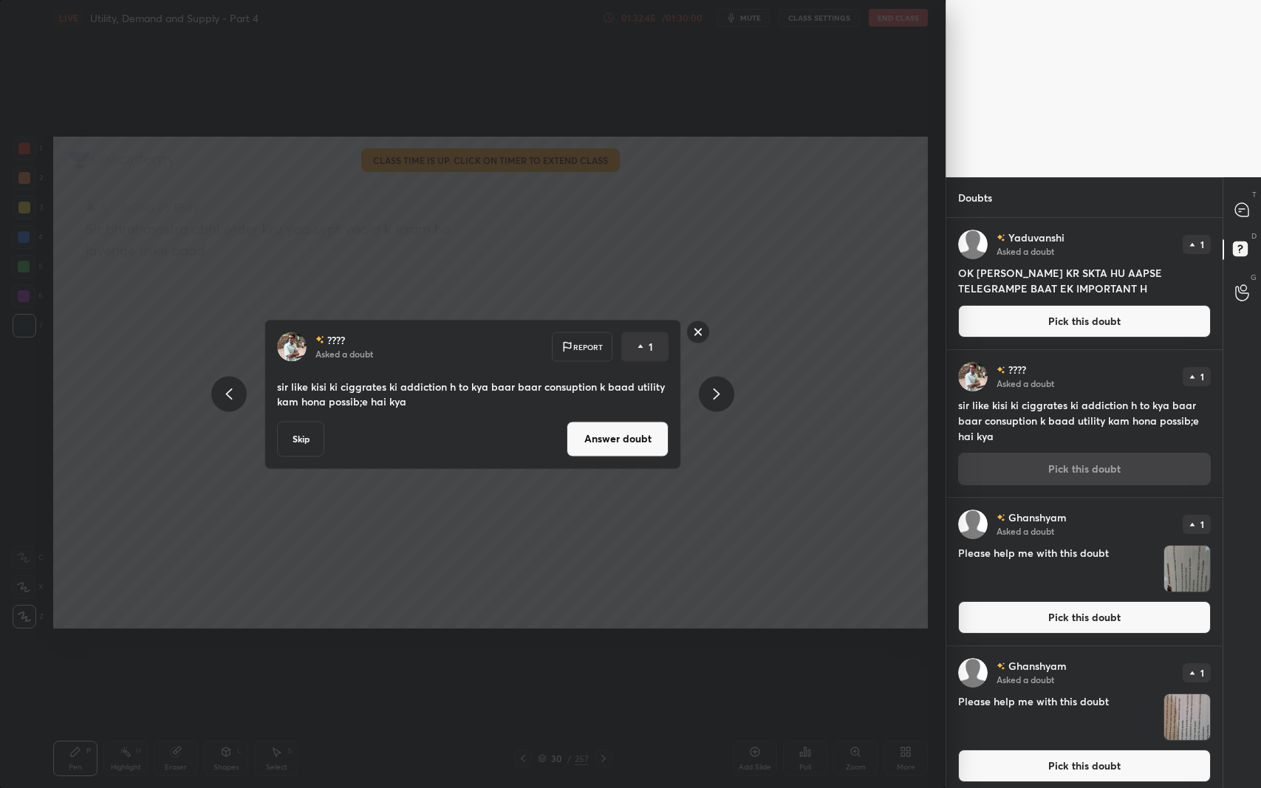
click at [639, 434] on button "Answer doubt" at bounding box center [617, 438] width 102 height 35
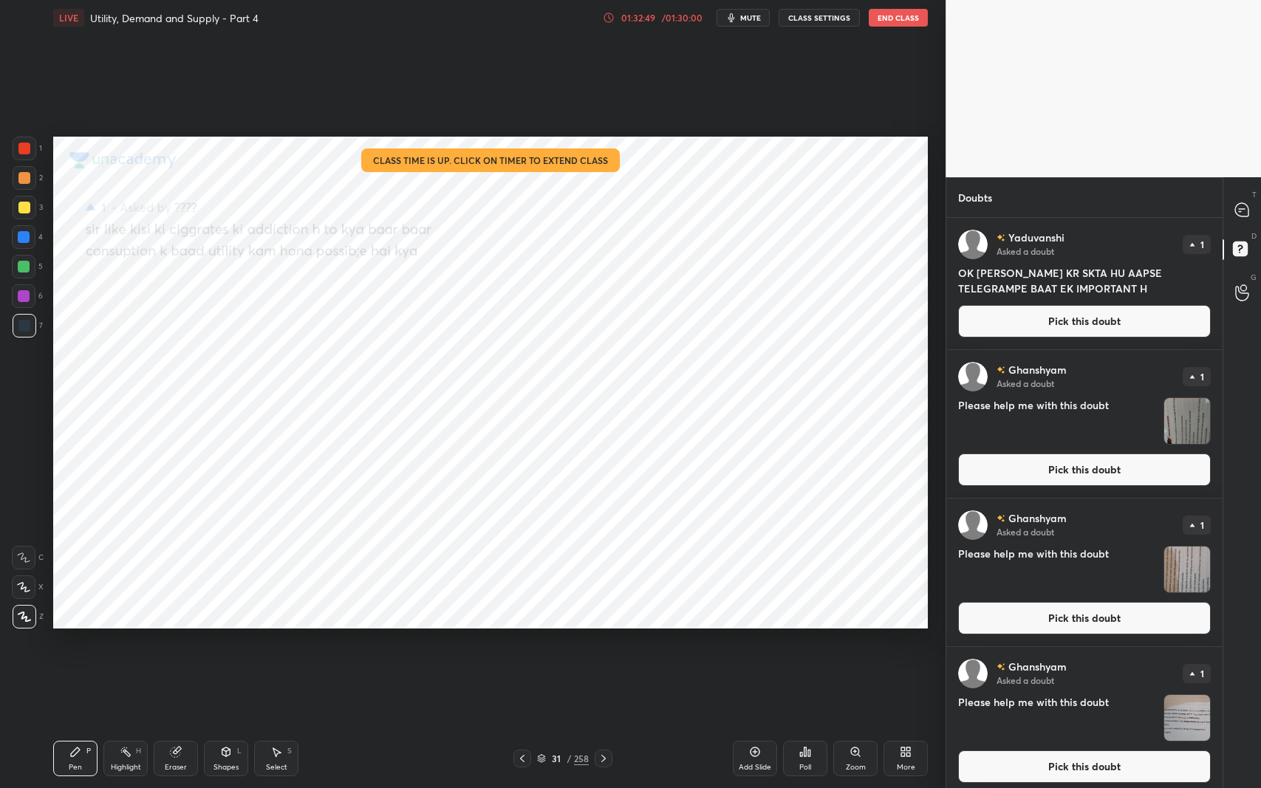
click at [1010, 316] on button "Pick this doubt" at bounding box center [1084, 321] width 253 height 32
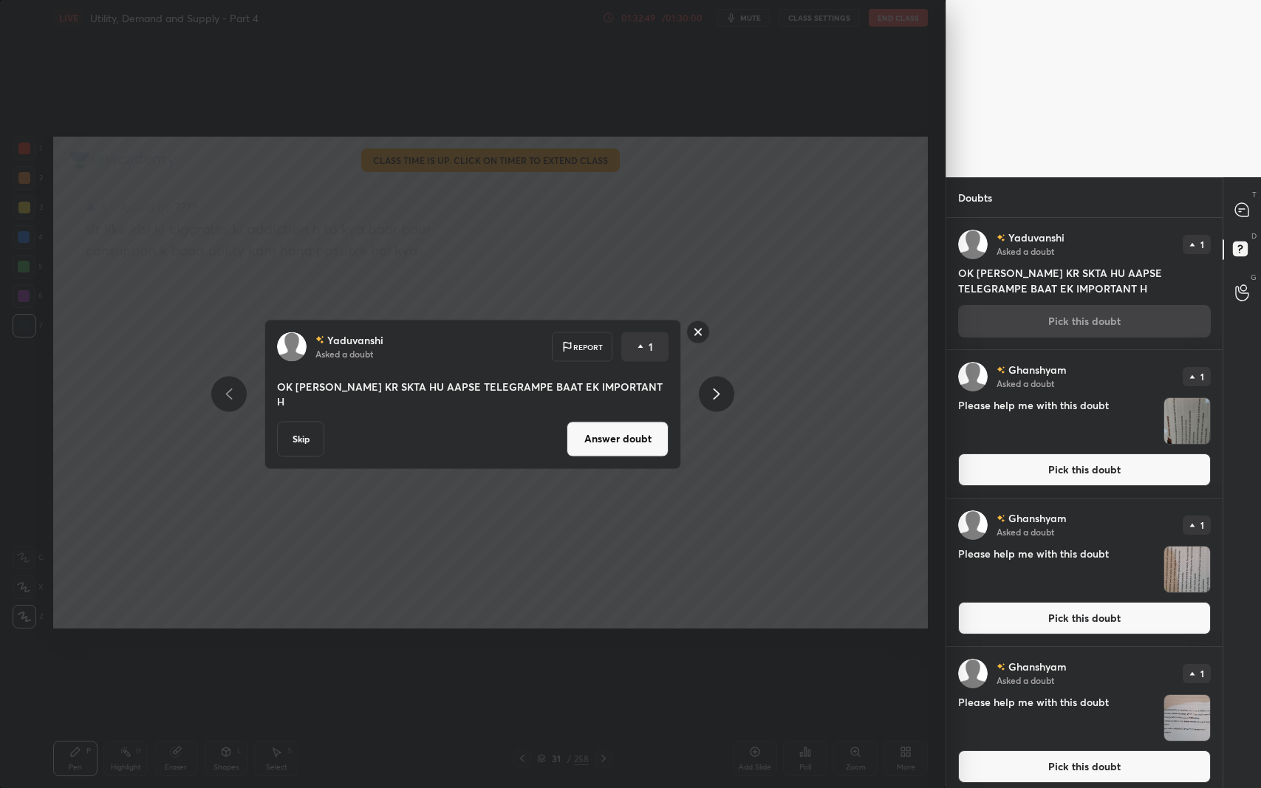
click at [638, 429] on button "Answer doubt" at bounding box center [617, 438] width 102 height 35
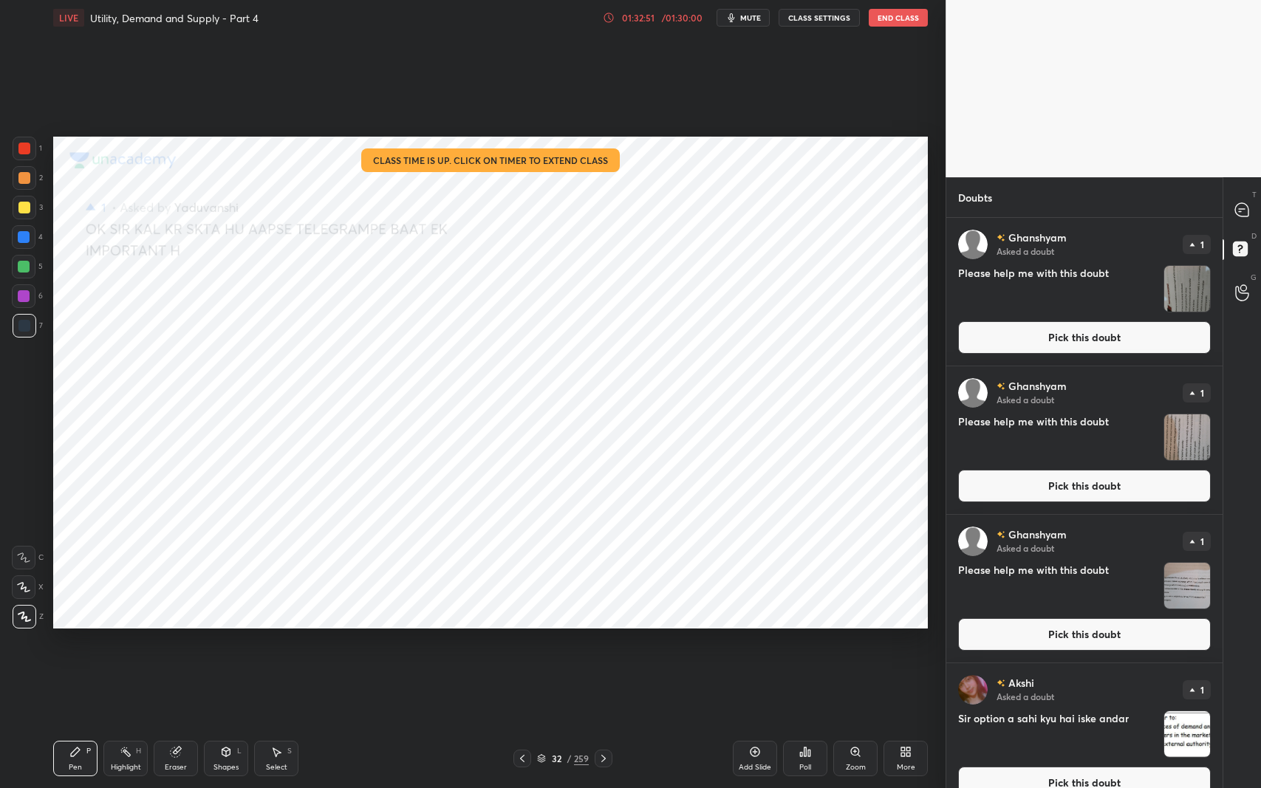
click at [1100, 325] on button "Pick this doubt" at bounding box center [1084, 337] width 253 height 32
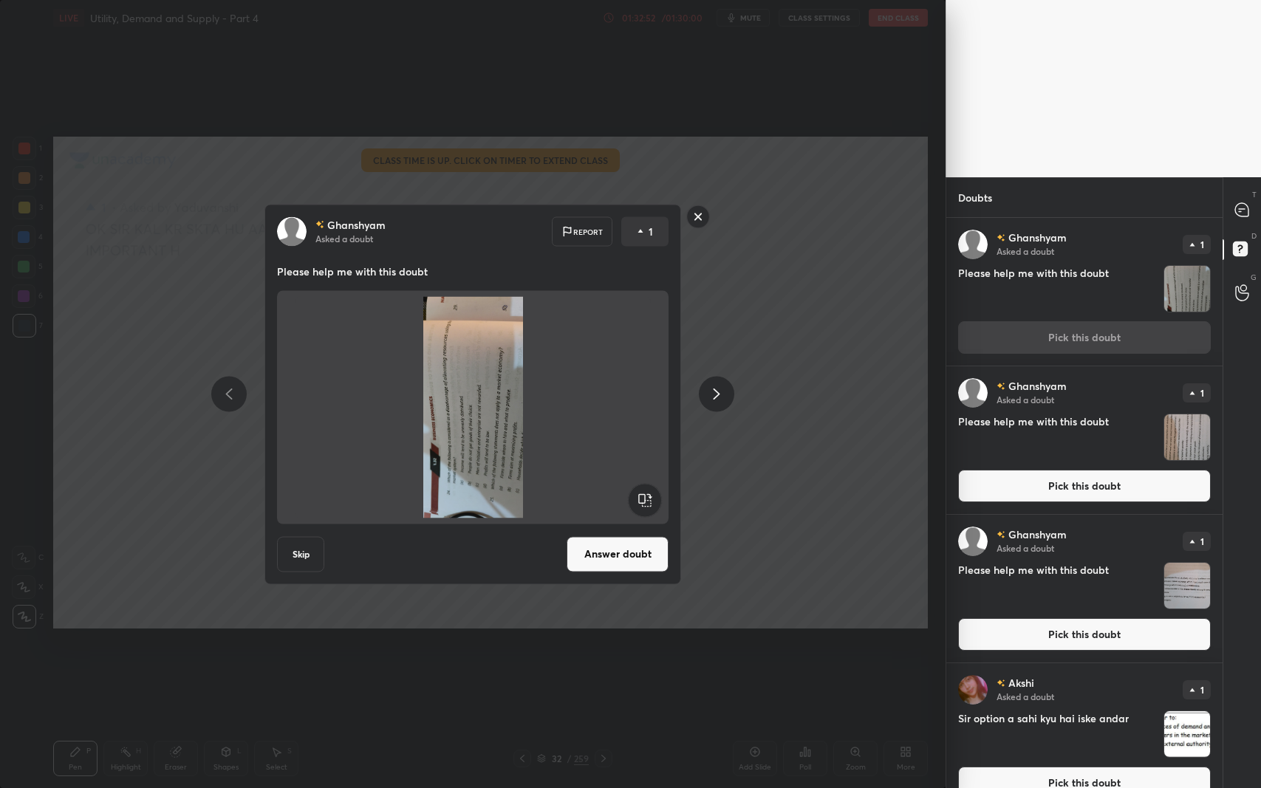
click at [647, 501] on rect at bounding box center [645, 499] width 33 height 33
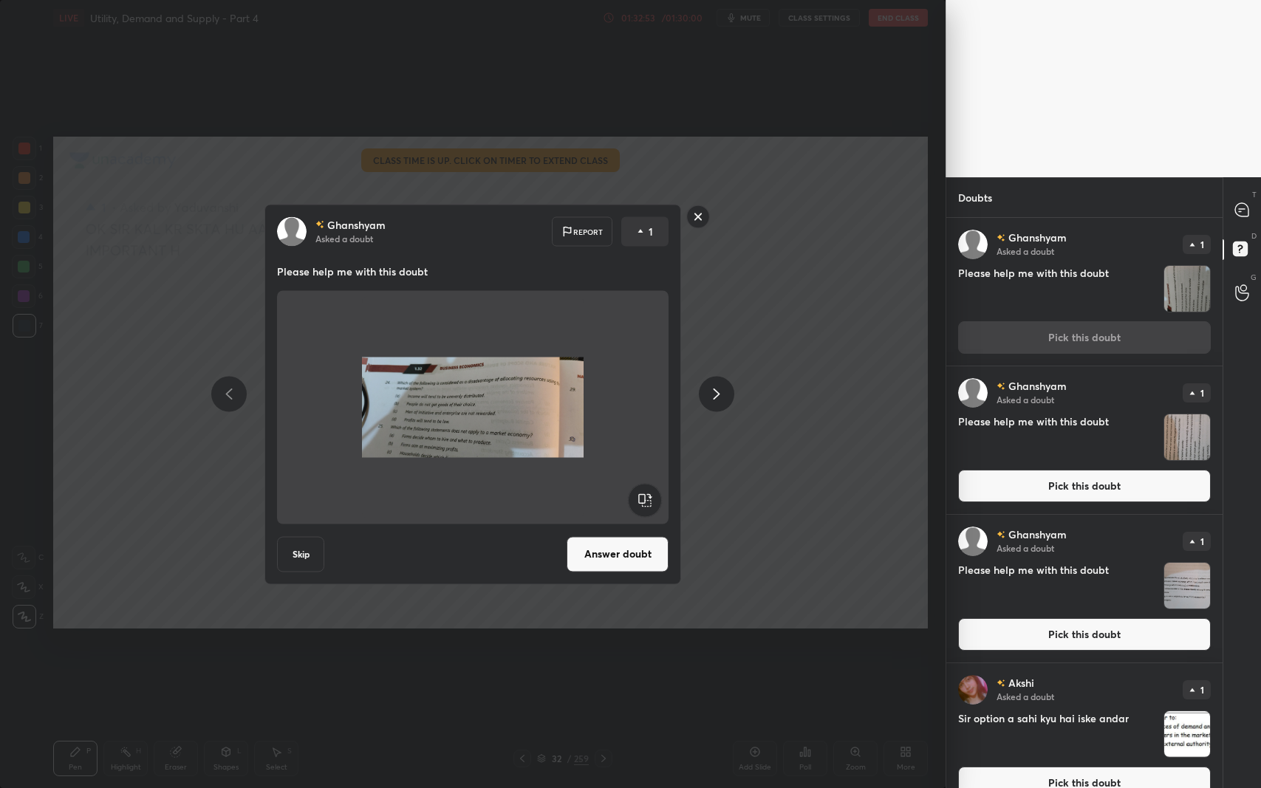
click at [620, 550] on button "Answer doubt" at bounding box center [617, 553] width 102 height 35
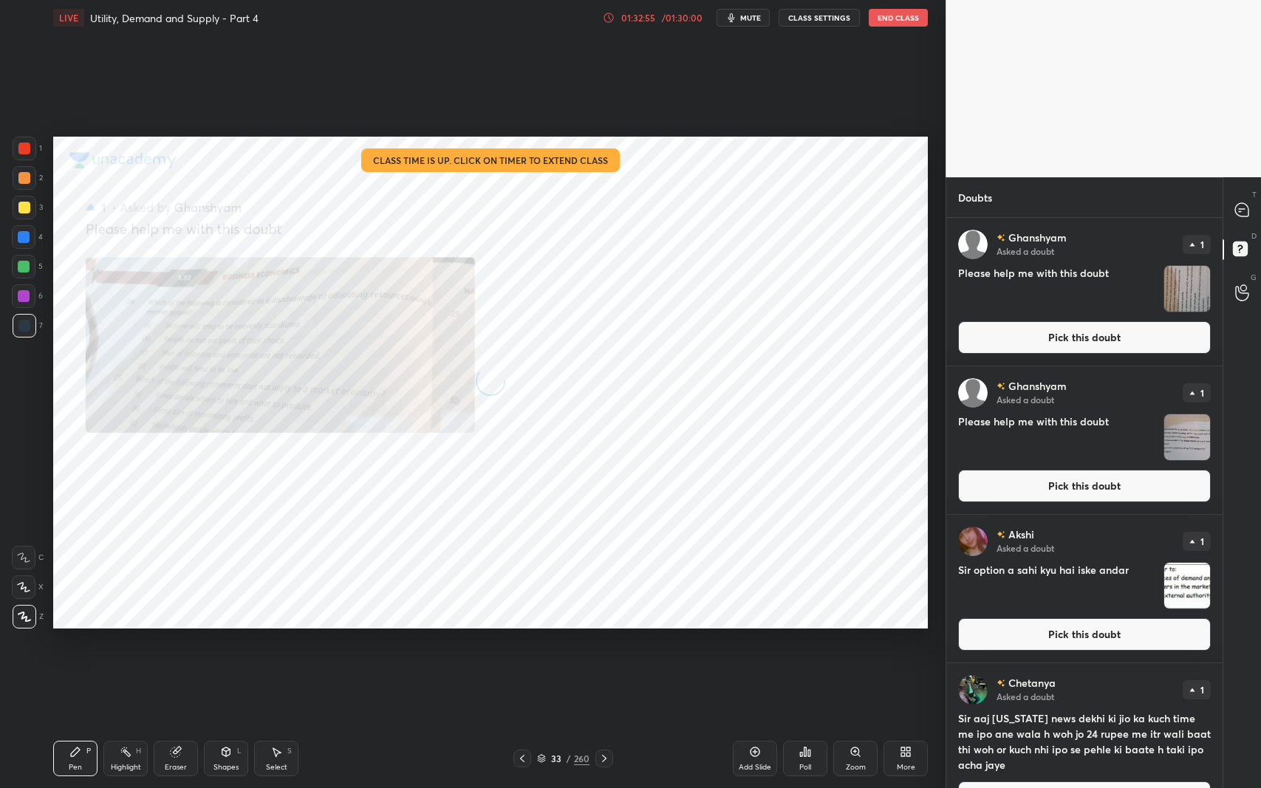
click at [1067, 338] on button "Pick this doubt" at bounding box center [1084, 337] width 253 height 32
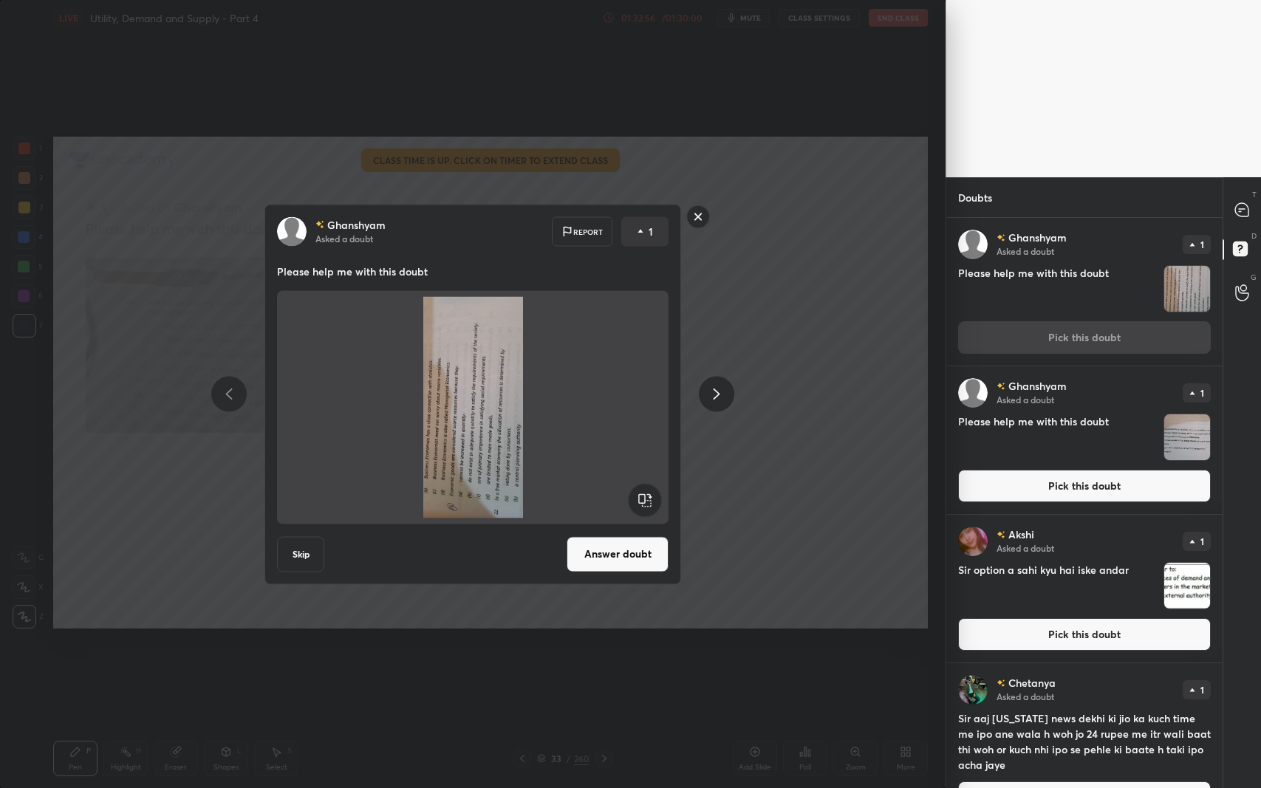
click at [642, 505] on rect at bounding box center [645, 499] width 33 height 33
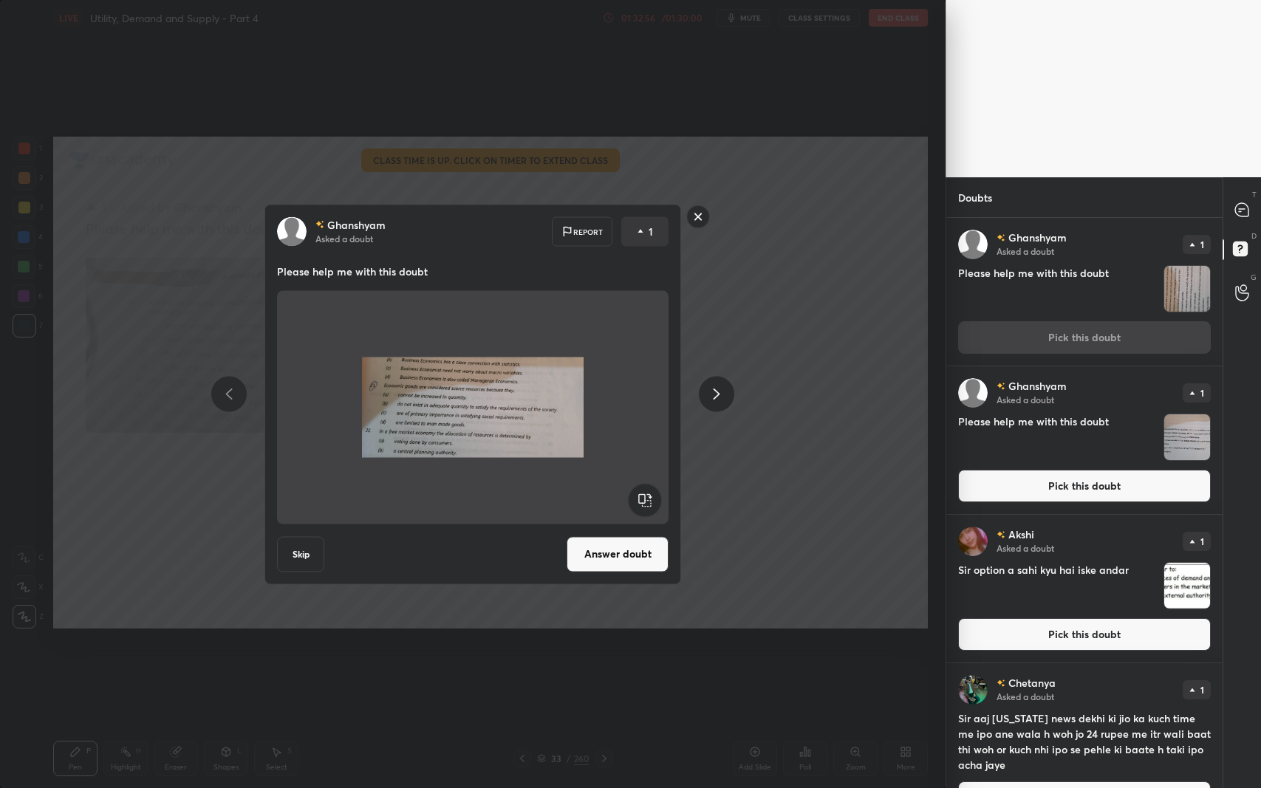
click at [630, 552] on button "Answer doubt" at bounding box center [617, 553] width 102 height 35
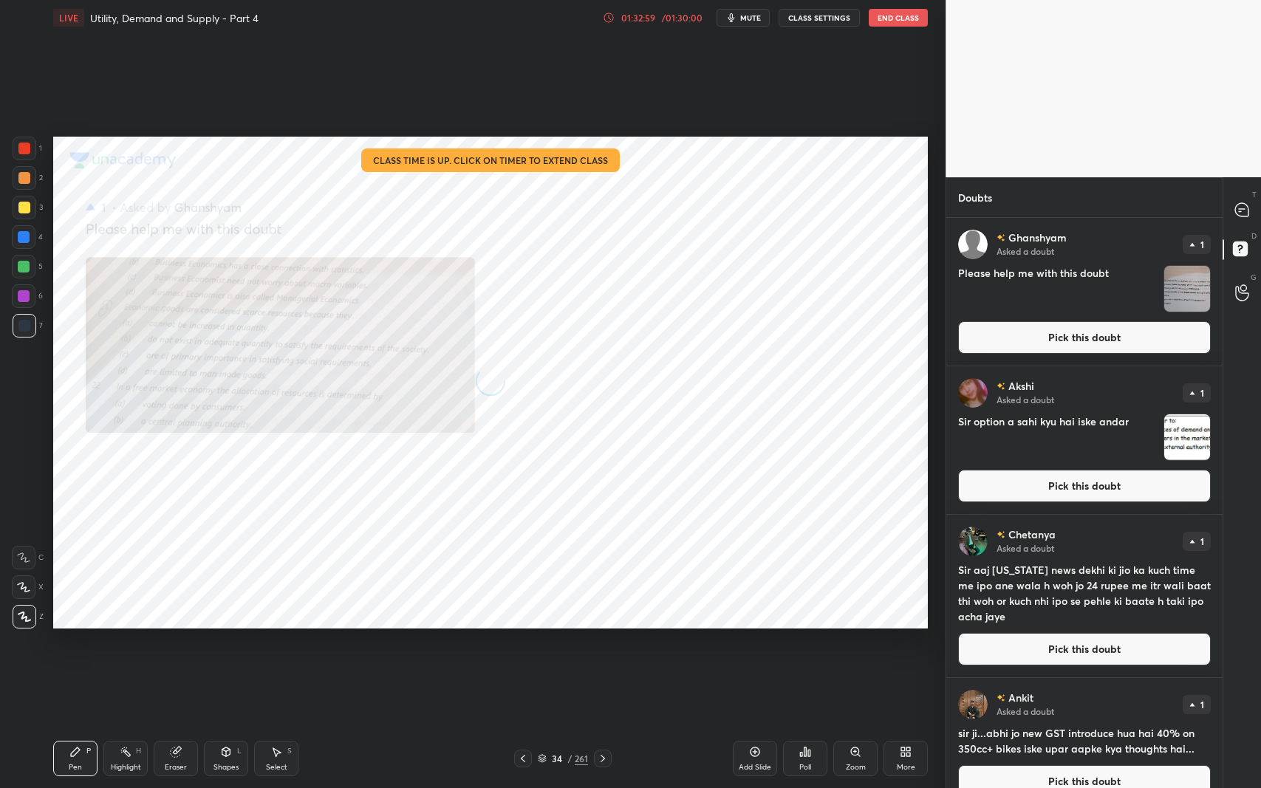
click at [1107, 337] on button "Pick this doubt" at bounding box center [1084, 337] width 253 height 32
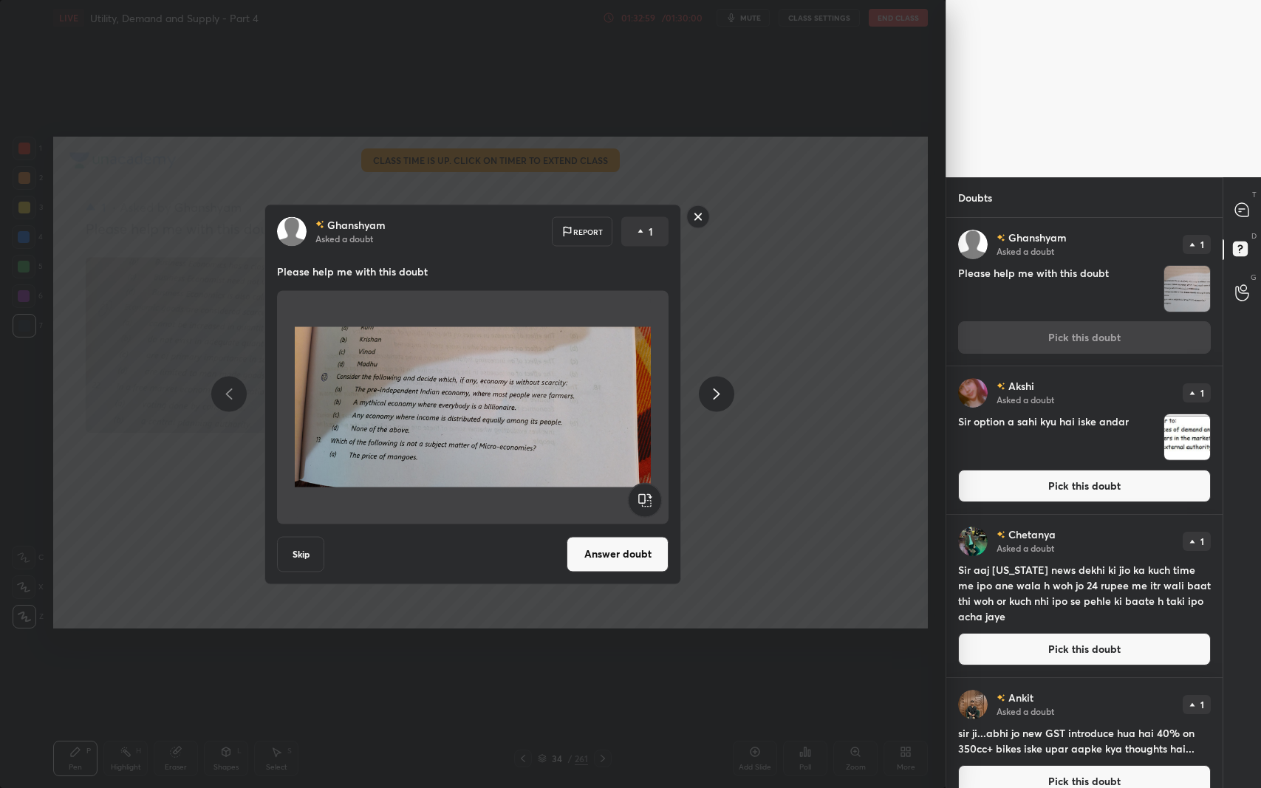
click at [629, 552] on button "Answer doubt" at bounding box center [617, 553] width 102 height 35
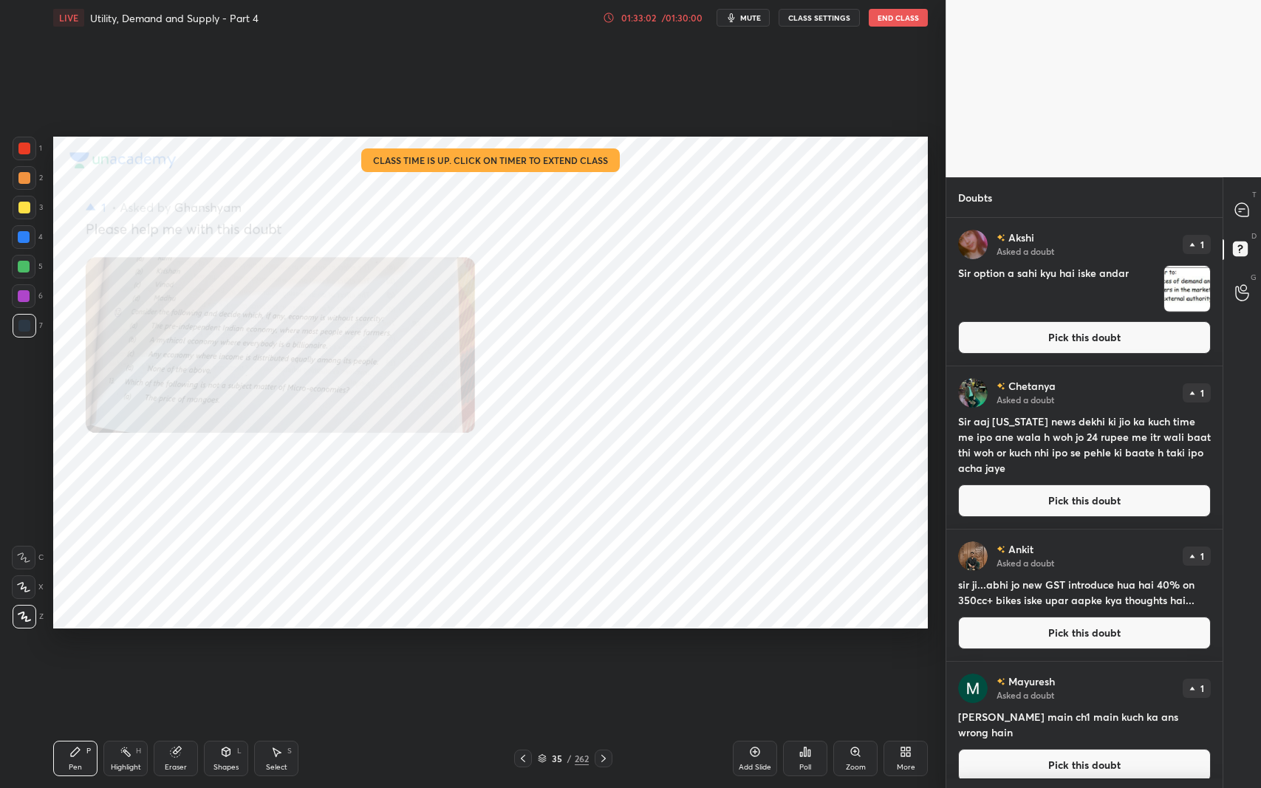
click at [1075, 338] on button "Pick this doubt" at bounding box center [1084, 337] width 253 height 32
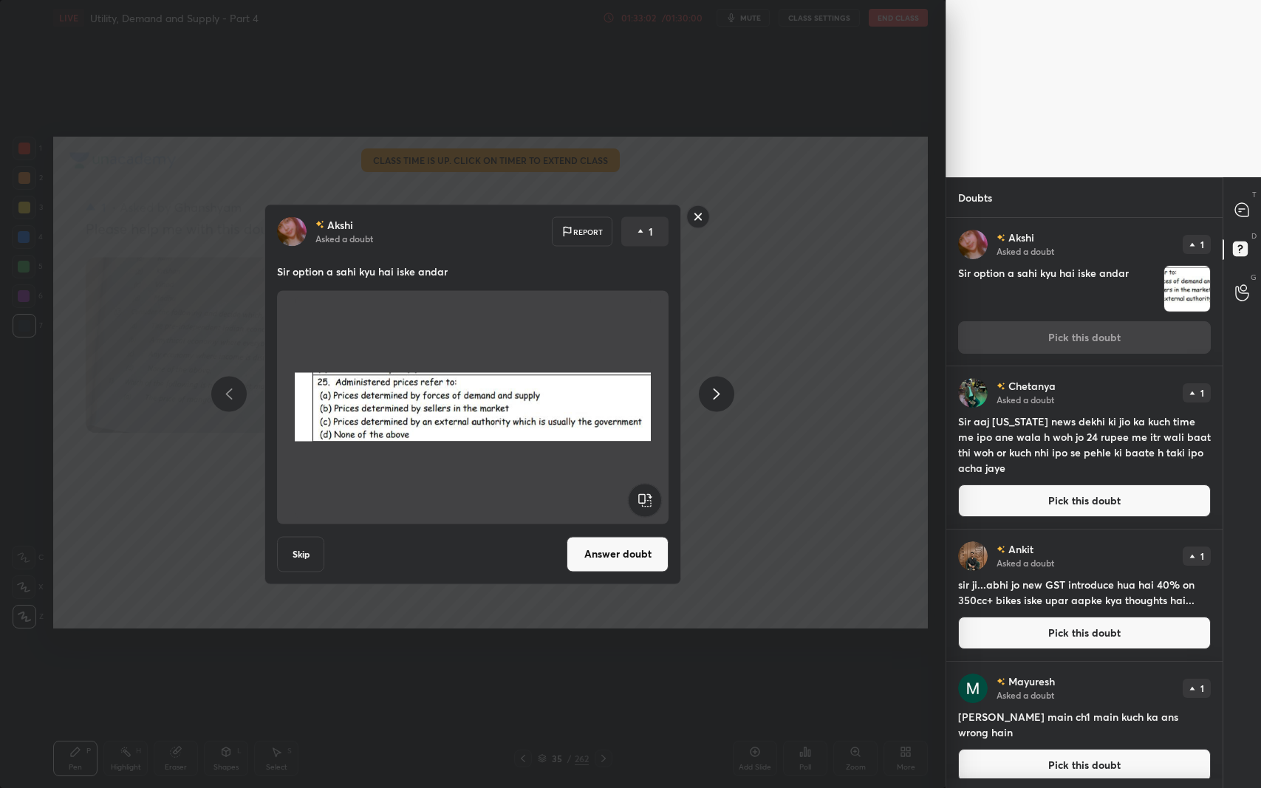
click at [632, 555] on button "Answer doubt" at bounding box center [617, 553] width 102 height 35
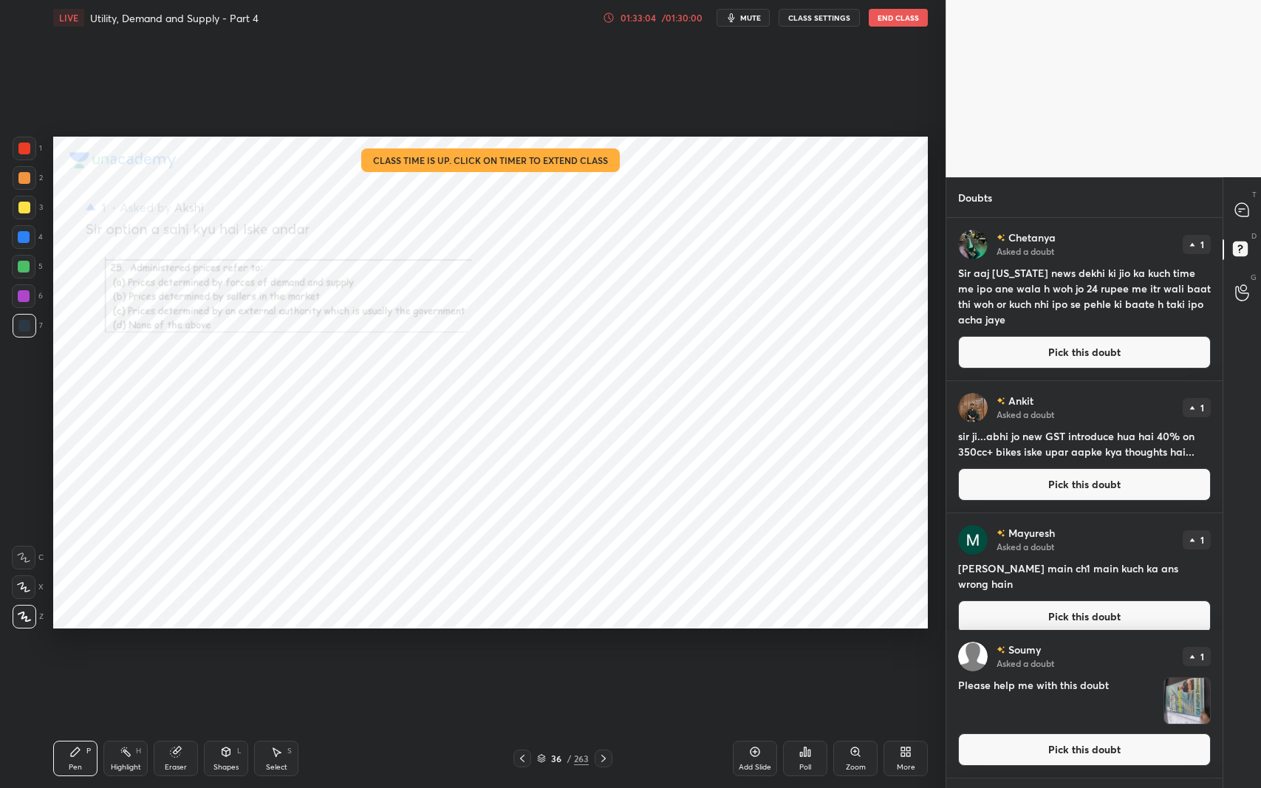
click at [1063, 343] on button "Pick this doubt" at bounding box center [1084, 352] width 253 height 32
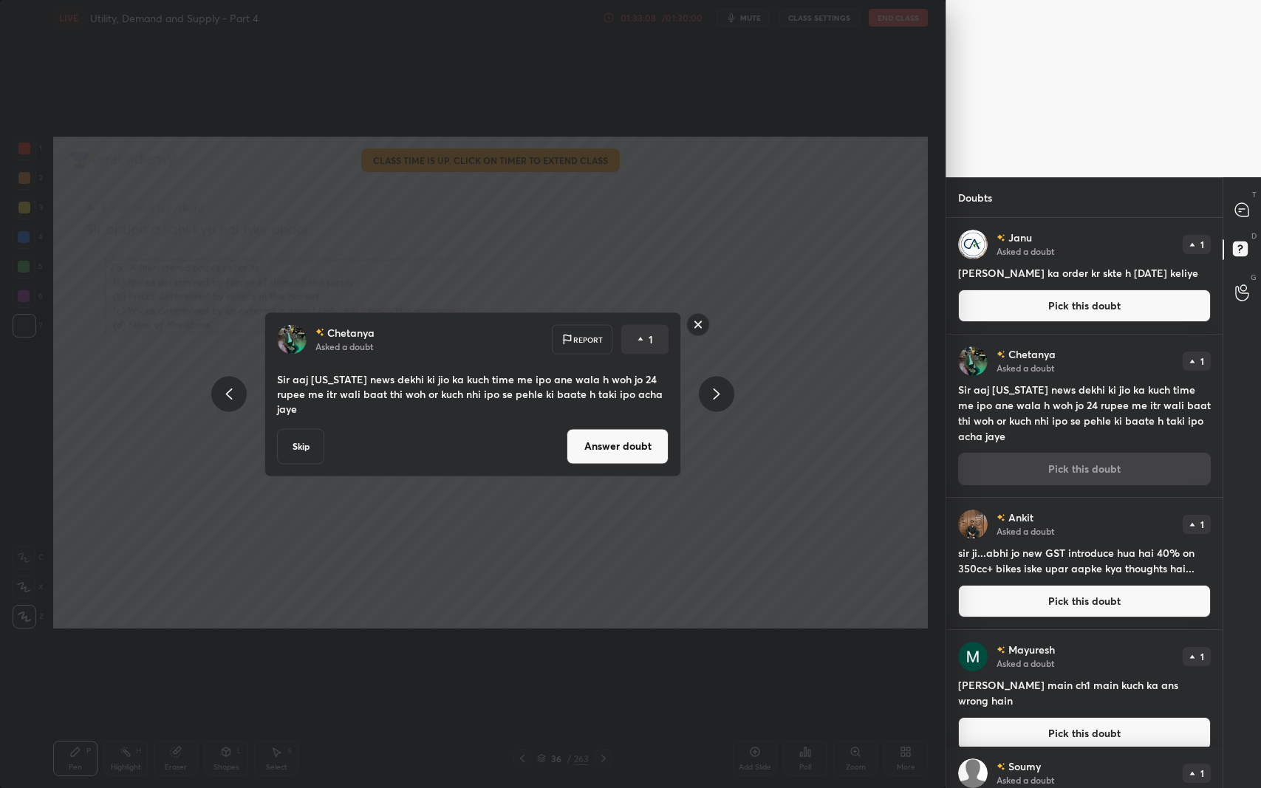
click at [651, 443] on button "Answer doubt" at bounding box center [617, 445] width 102 height 35
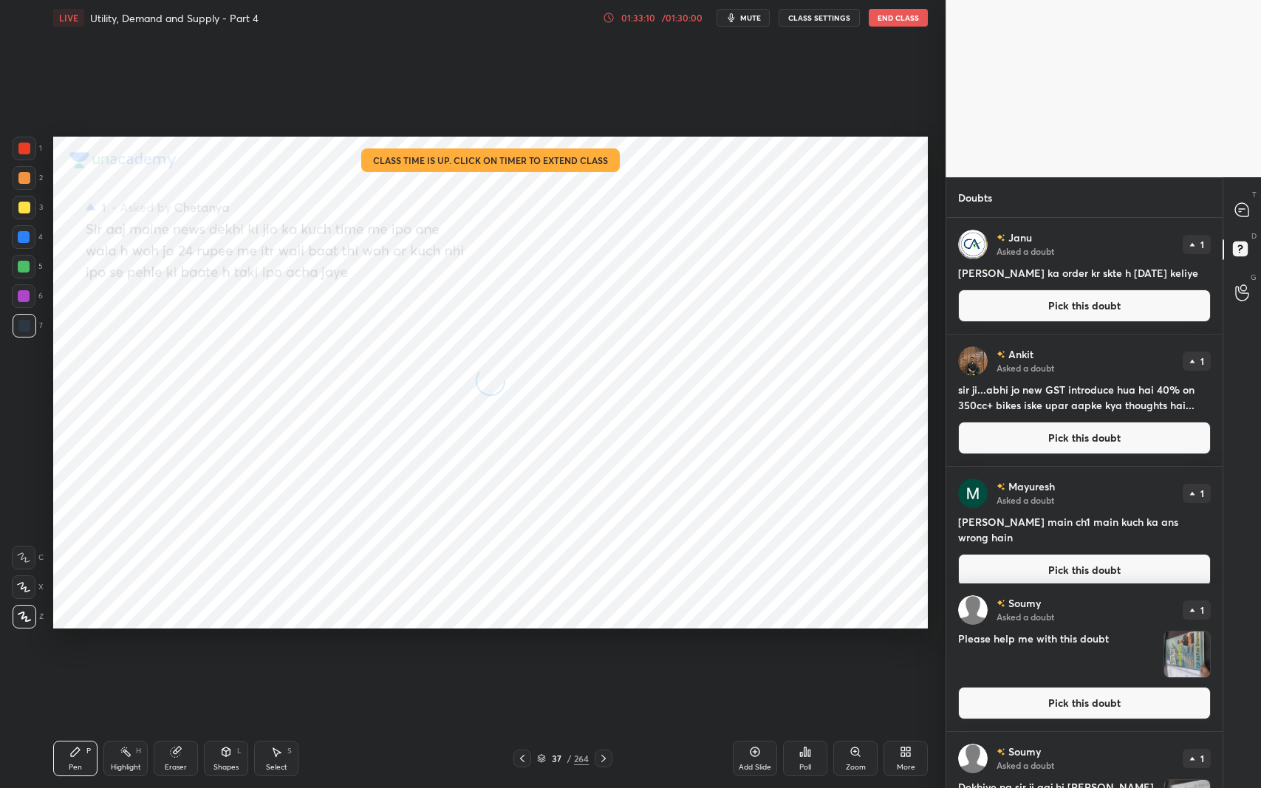
click at [1055, 301] on button "Pick this doubt" at bounding box center [1084, 306] width 253 height 32
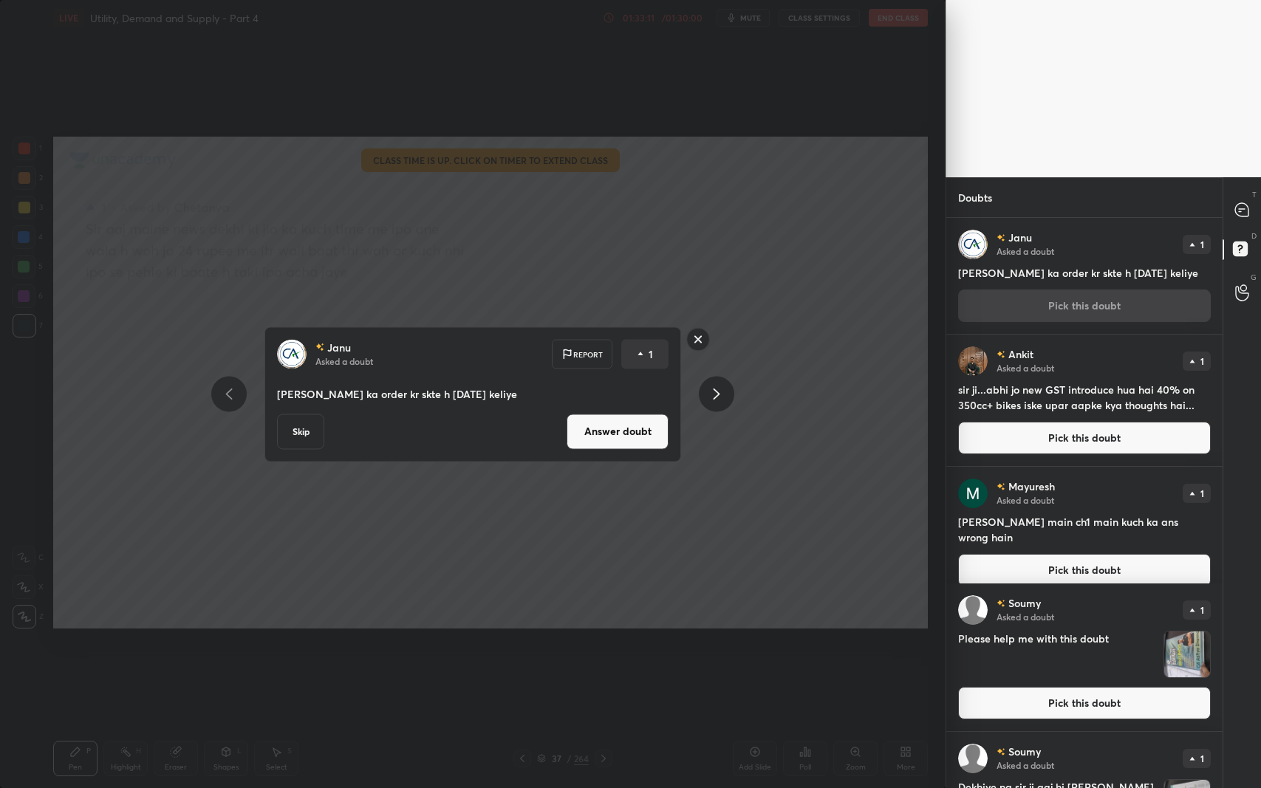
click at [643, 428] on button "Answer doubt" at bounding box center [617, 431] width 102 height 35
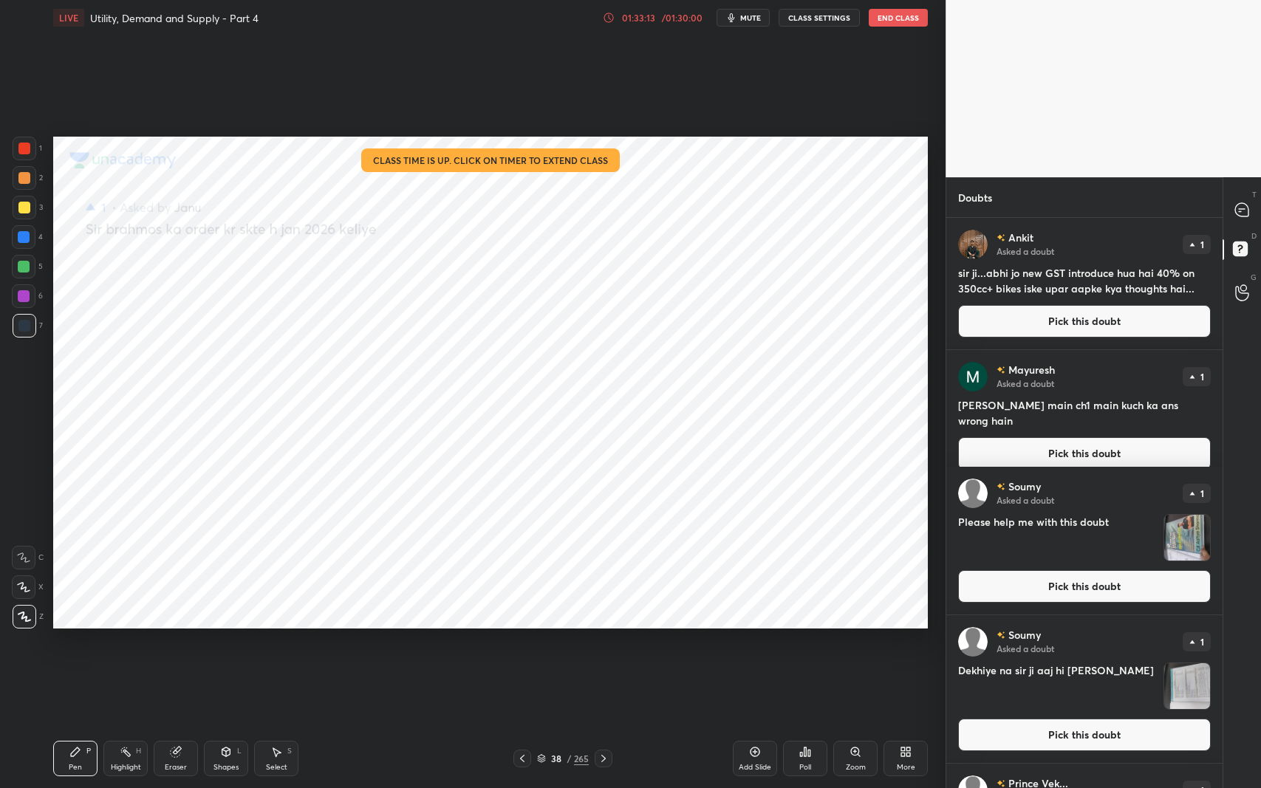
click at [1046, 318] on button "Pick this doubt" at bounding box center [1084, 321] width 253 height 32
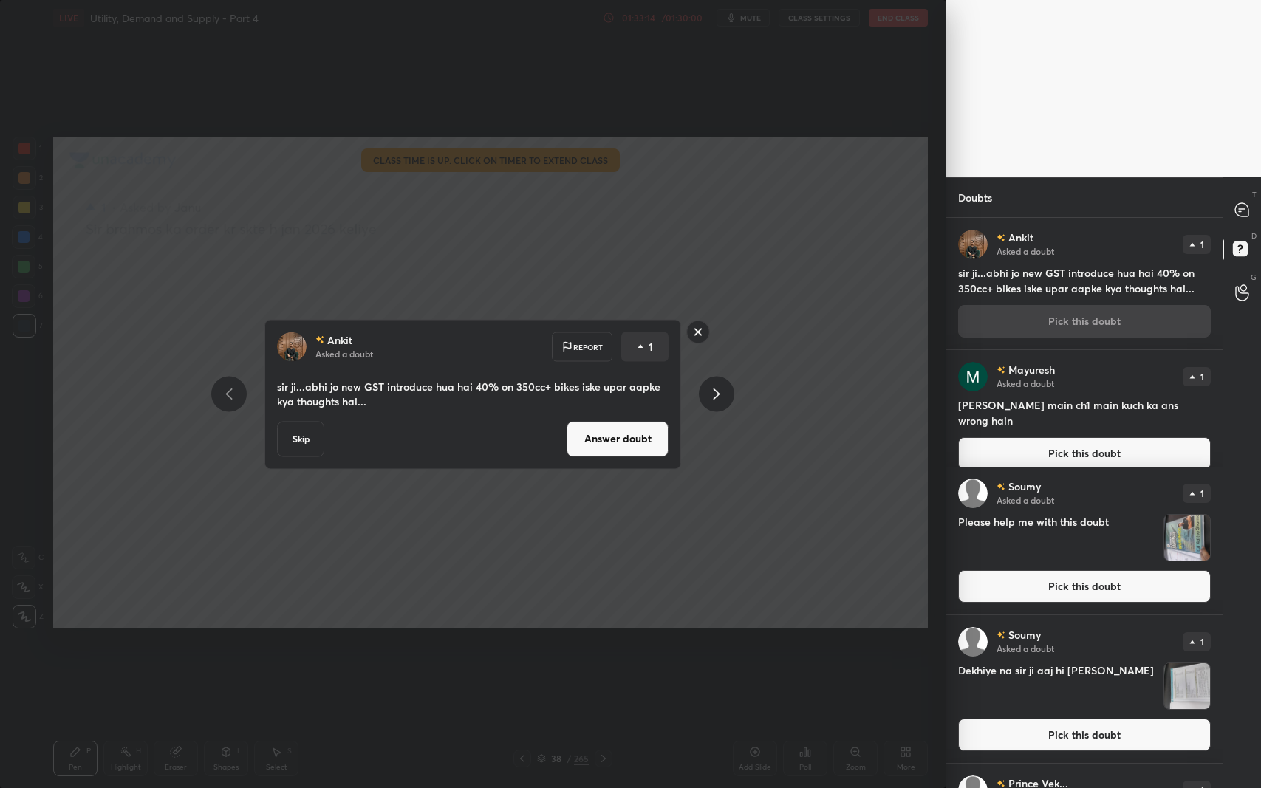
click at [643, 428] on button "Answer doubt" at bounding box center [617, 438] width 102 height 35
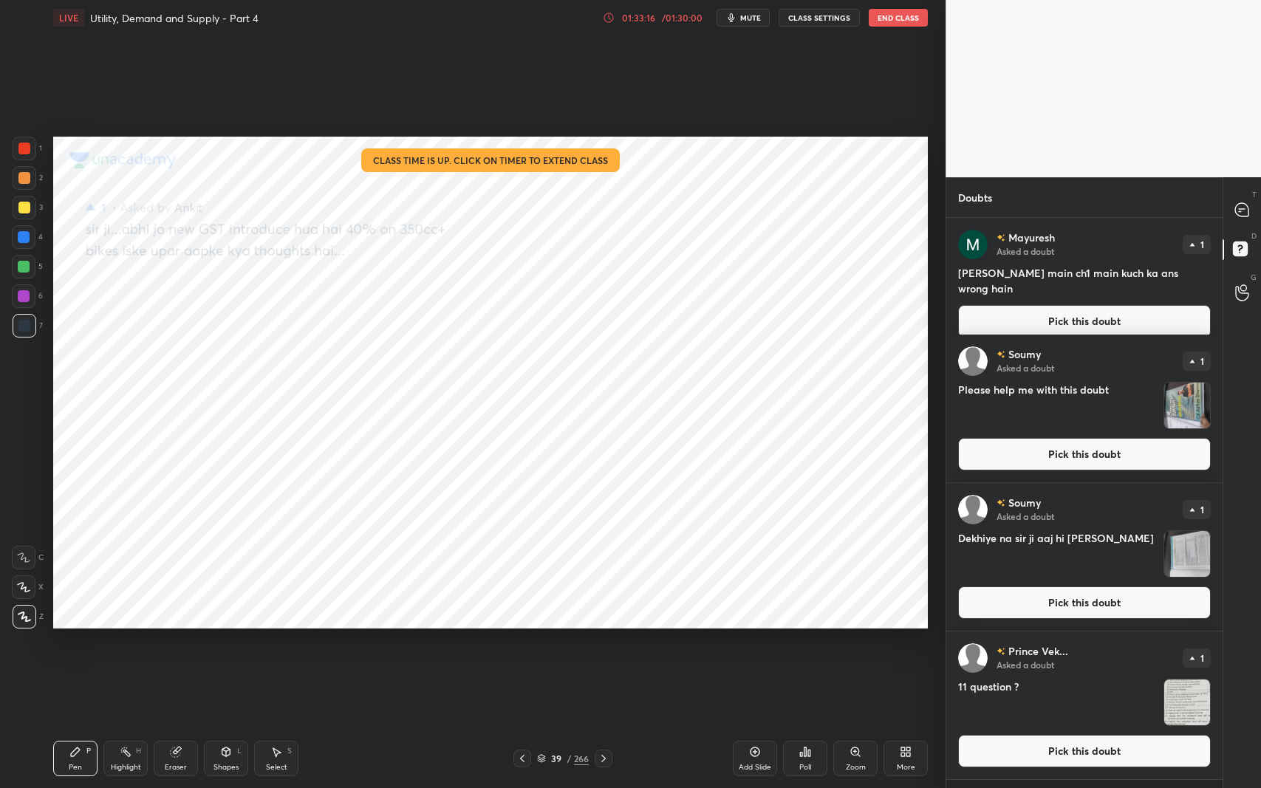
click at [1086, 305] on button "Pick this doubt" at bounding box center [1084, 321] width 253 height 32
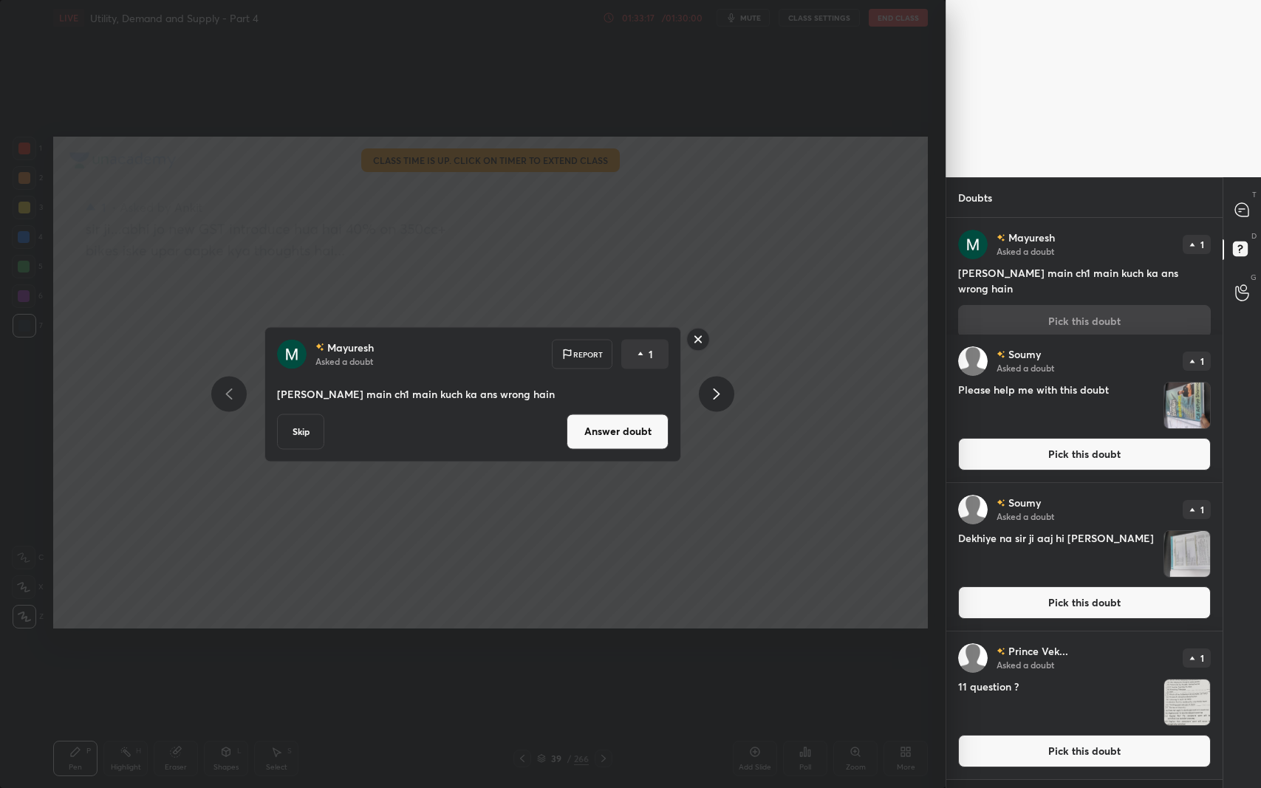
click at [646, 425] on button "Answer doubt" at bounding box center [617, 431] width 102 height 35
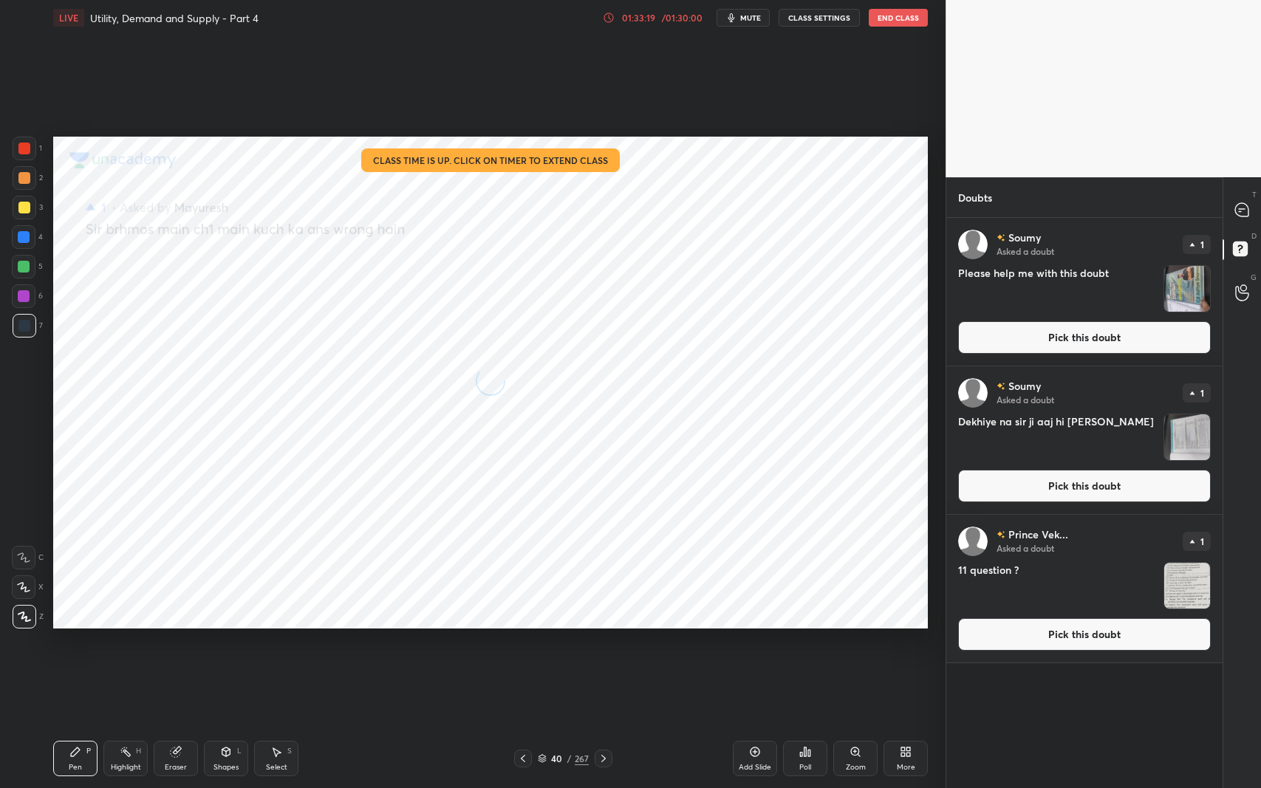
click at [1044, 333] on button "Pick this doubt" at bounding box center [1084, 337] width 253 height 32
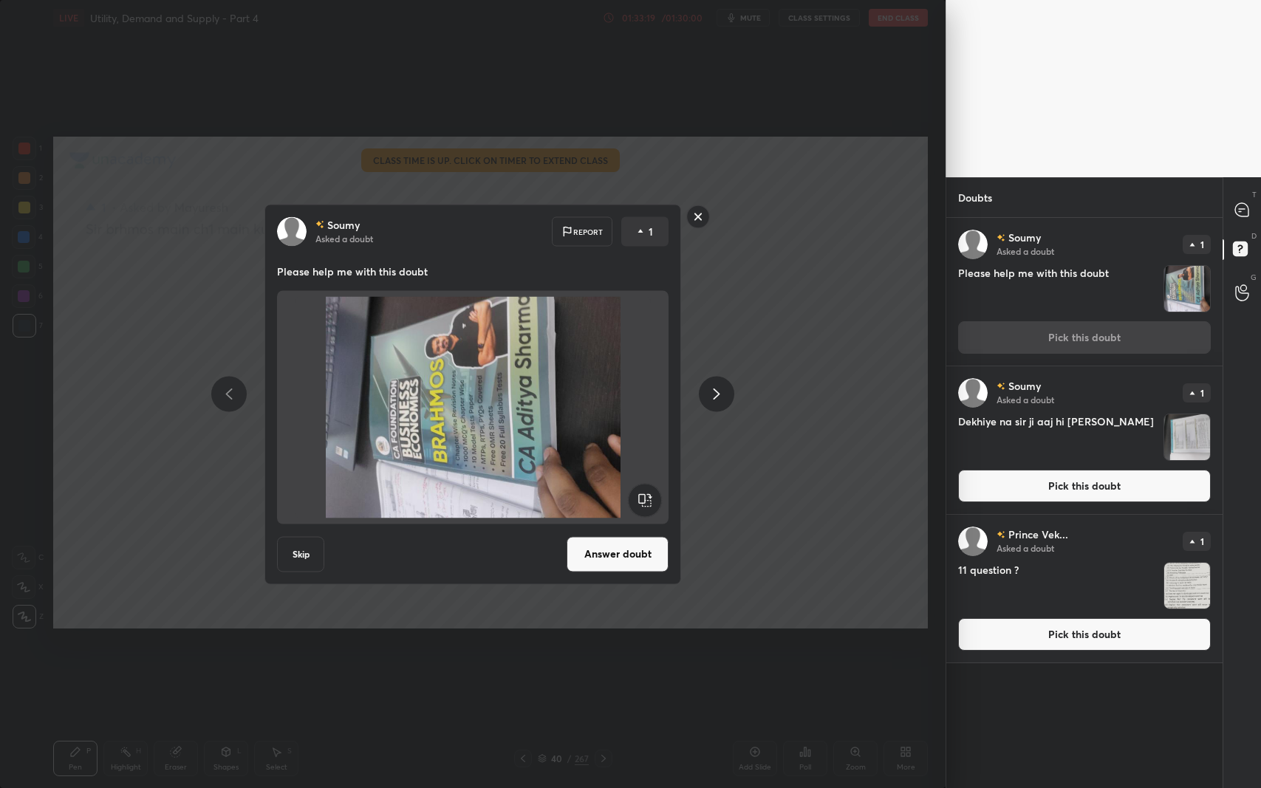
click at [651, 490] on rect at bounding box center [645, 499] width 33 height 33
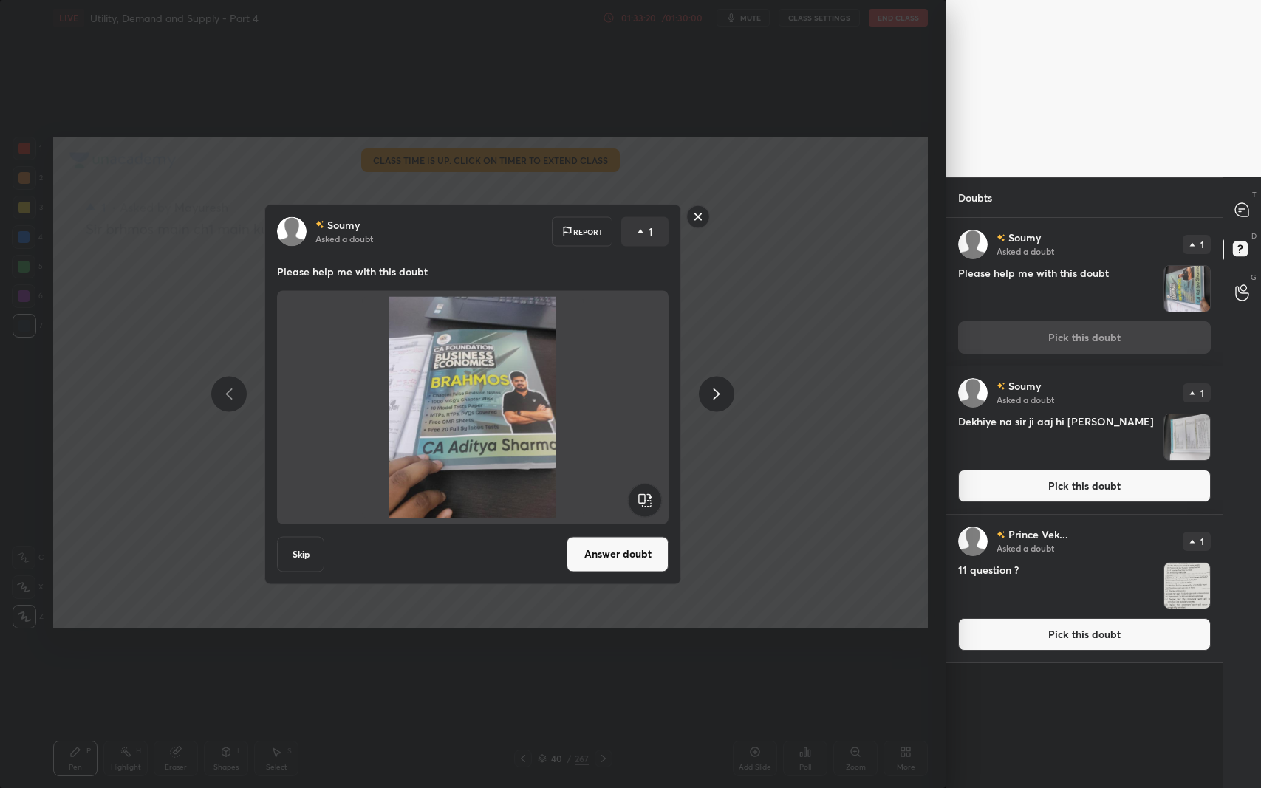
click at [614, 546] on button "Answer doubt" at bounding box center [617, 553] width 102 height 35
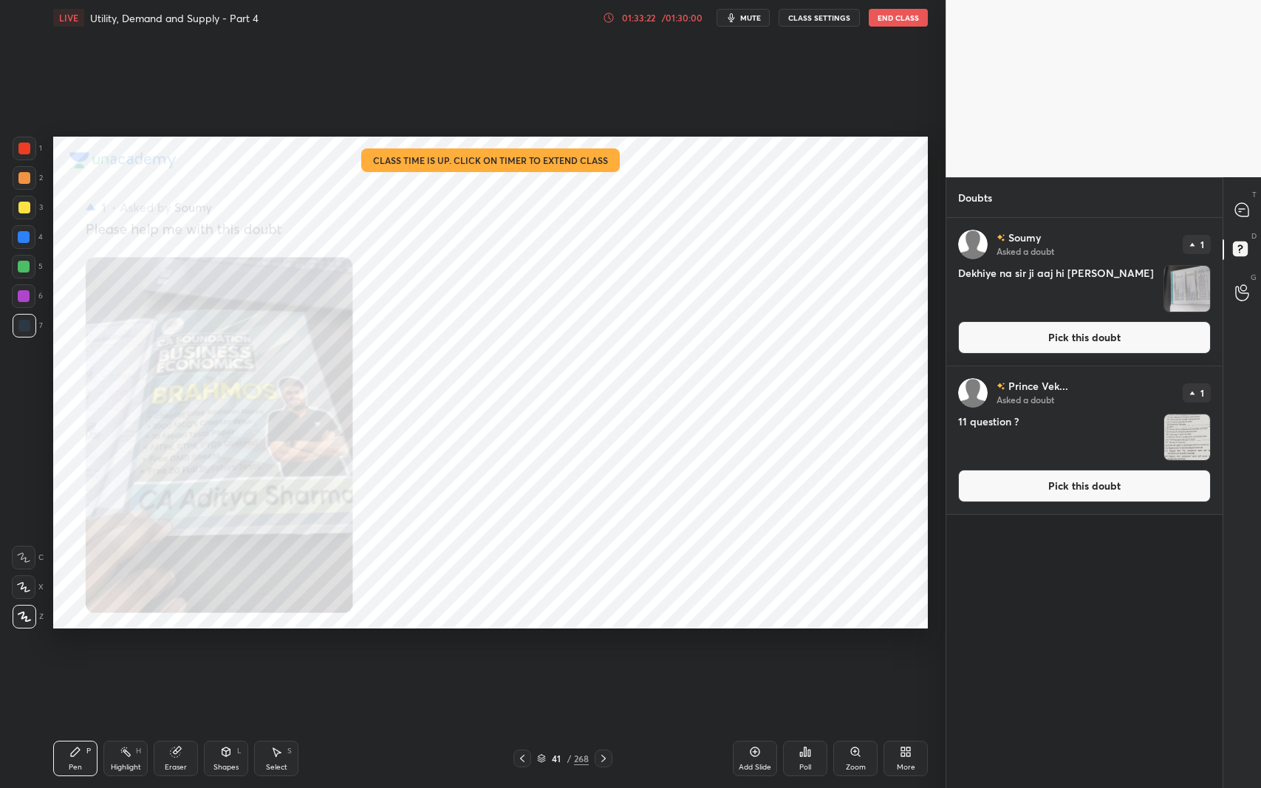
click at [1057, 338] on button "Pick this doubt" at bounding box center [1084, 337] width 253 height 32
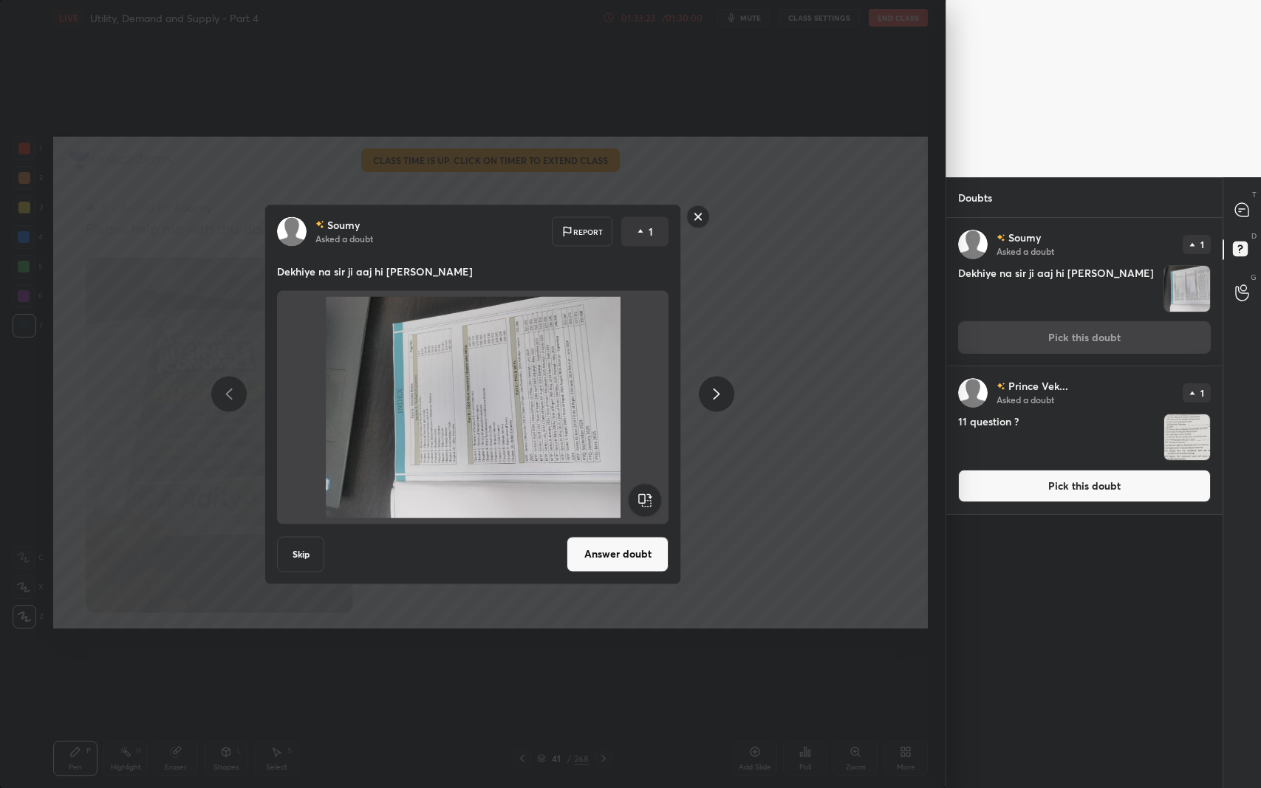
click at [652, 492] on rect at bounding box center [645, 499] width 33 height 33
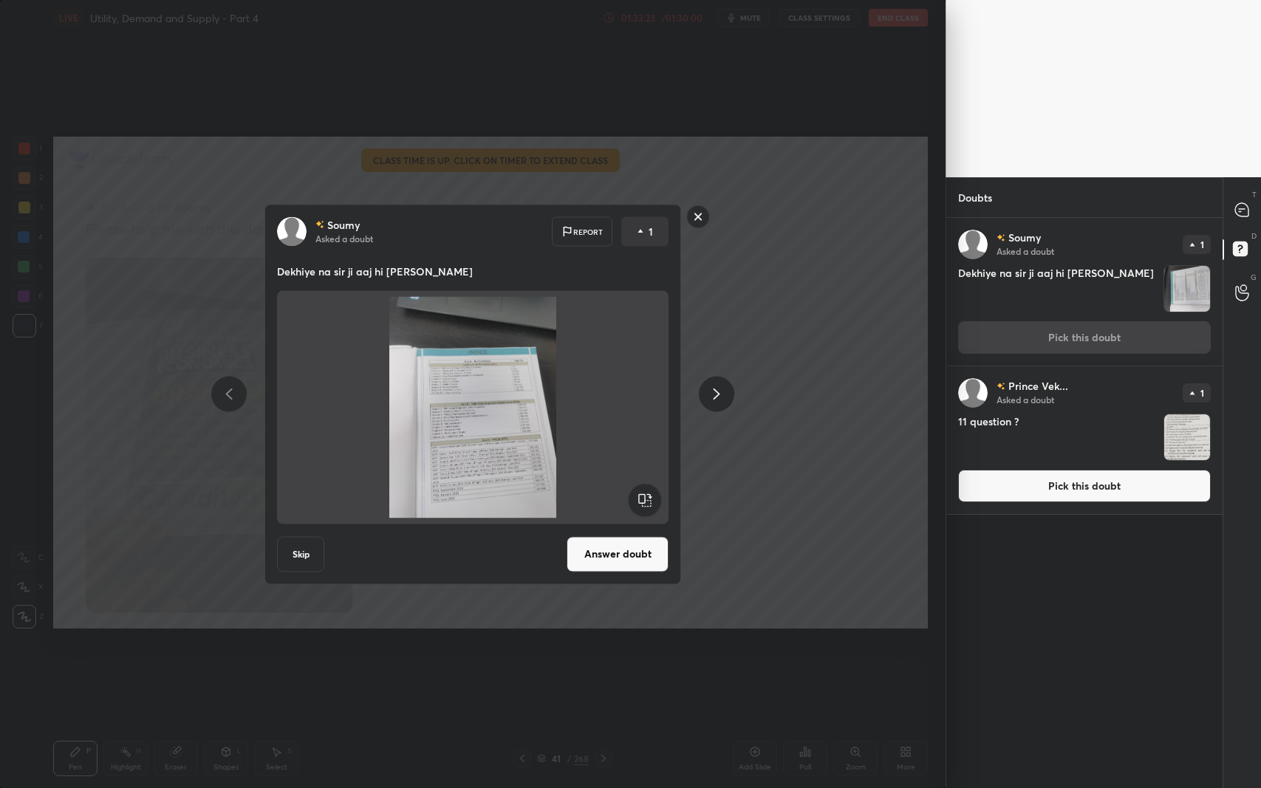
click at [620, 544] on button "Answer doubt" at bounding box center [617, 553] width 102 height 35
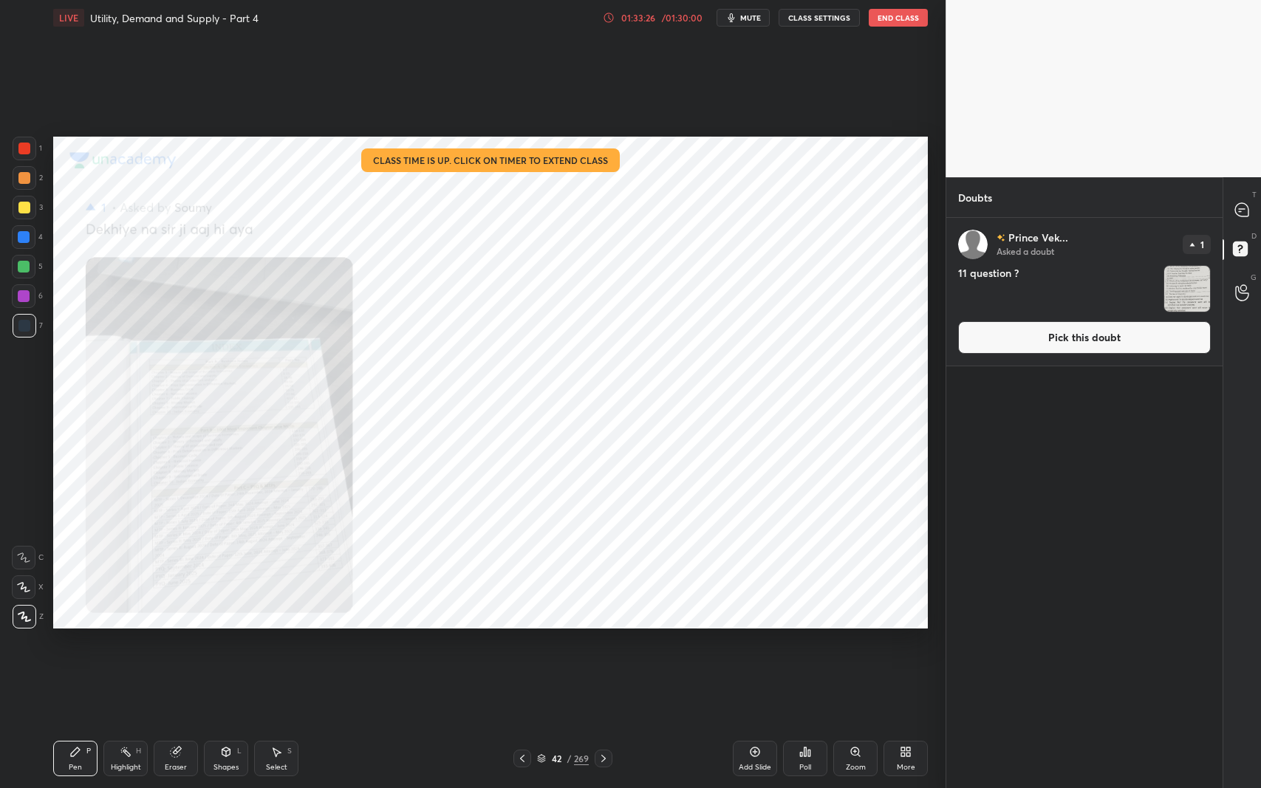
click at [1042, 340] on button "Pick this doubt" at bounding box center [1084, 337] width 253 height 32
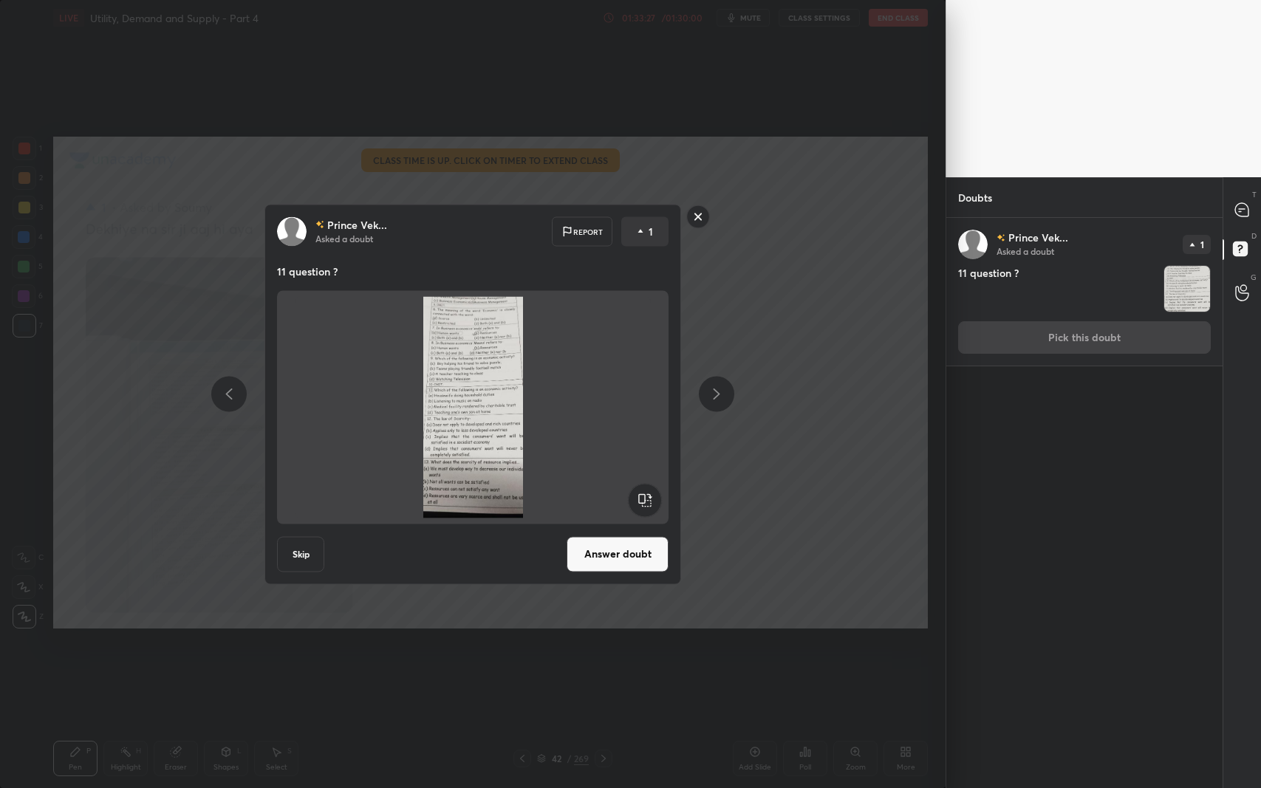
click at [626, 545] on button "Answer doubt" at bounding box center [617, 553] width 102 height 35
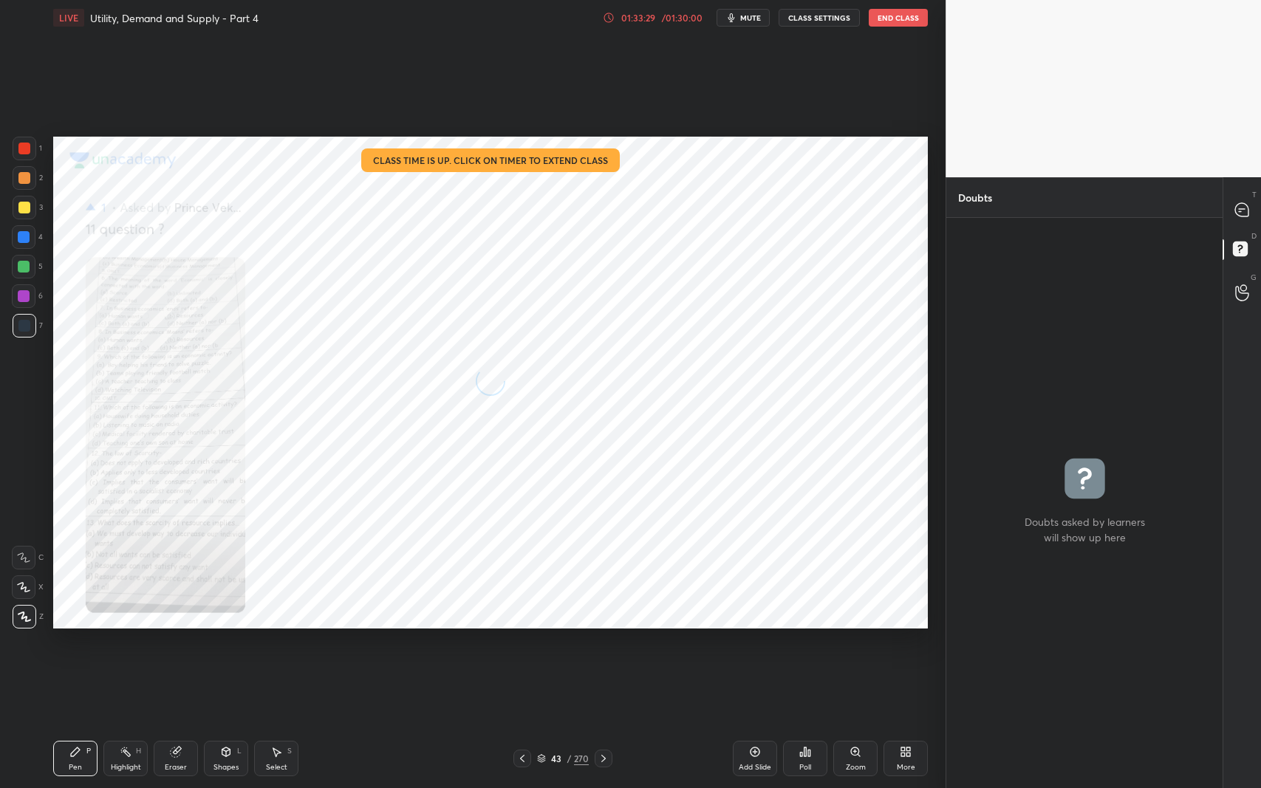
click at [1241, 219] on div at bounding box center [1243, 209] width 30 height 27
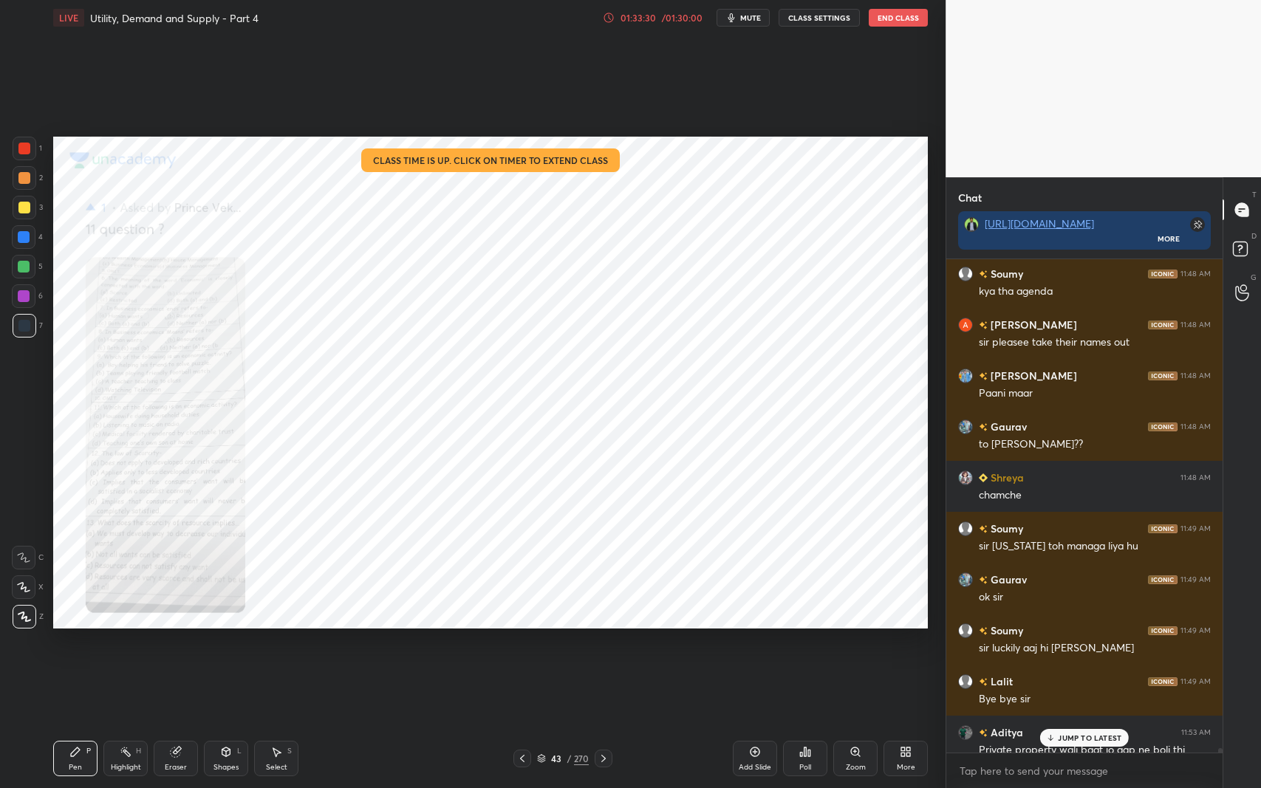
scroll to position [52788, 0]
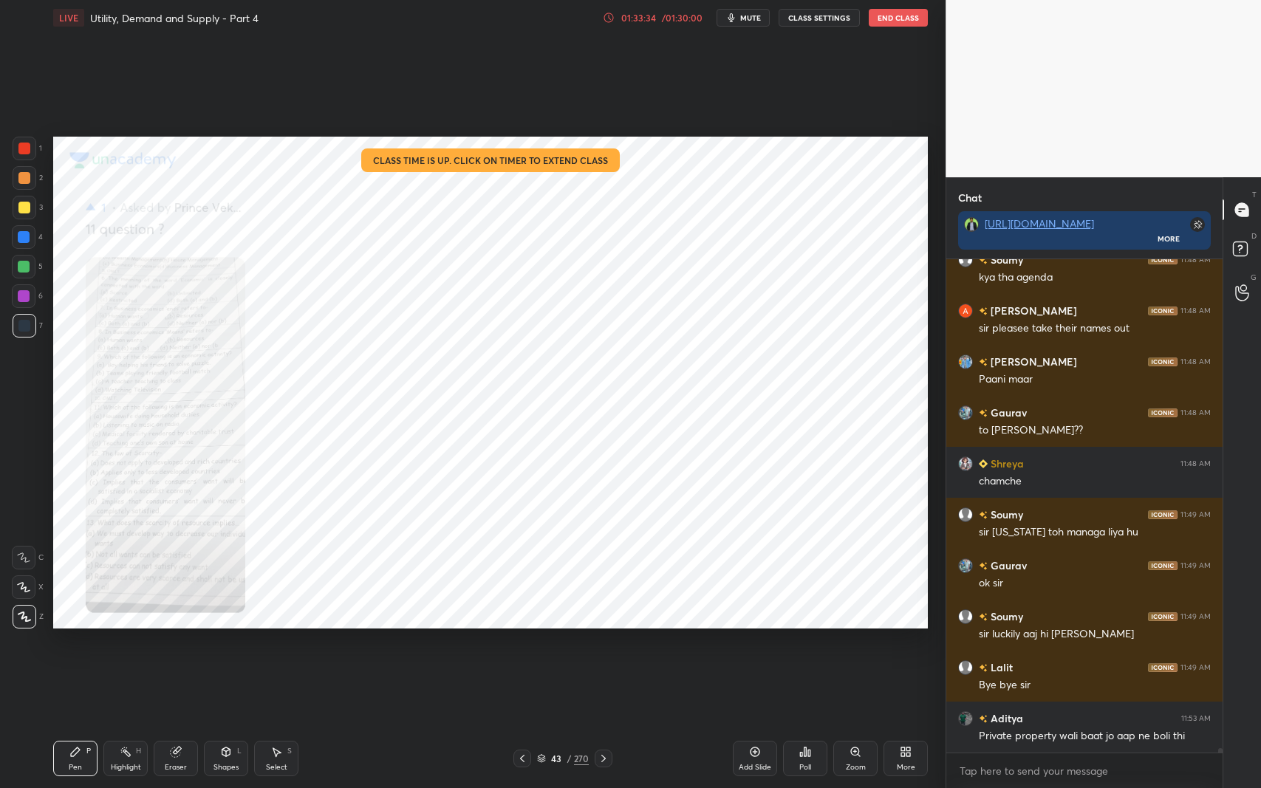
click at [523, 645] on icon at bounding box center [522, 758] width 4 height 7
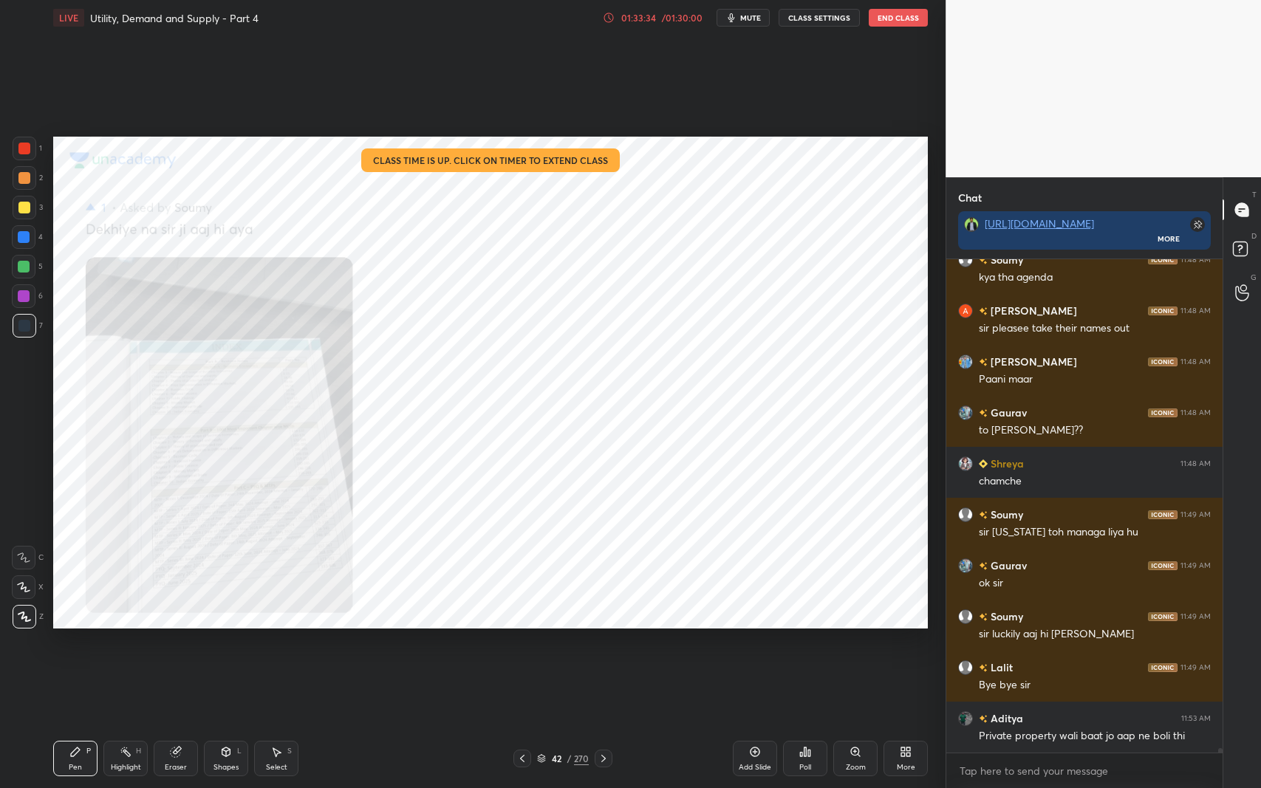
click at [522, 645] on icon at bounding box center [522, 759] width 12 height 12
click at [521, 645] on icon at bounding box center [522, 759] width 12 height 12
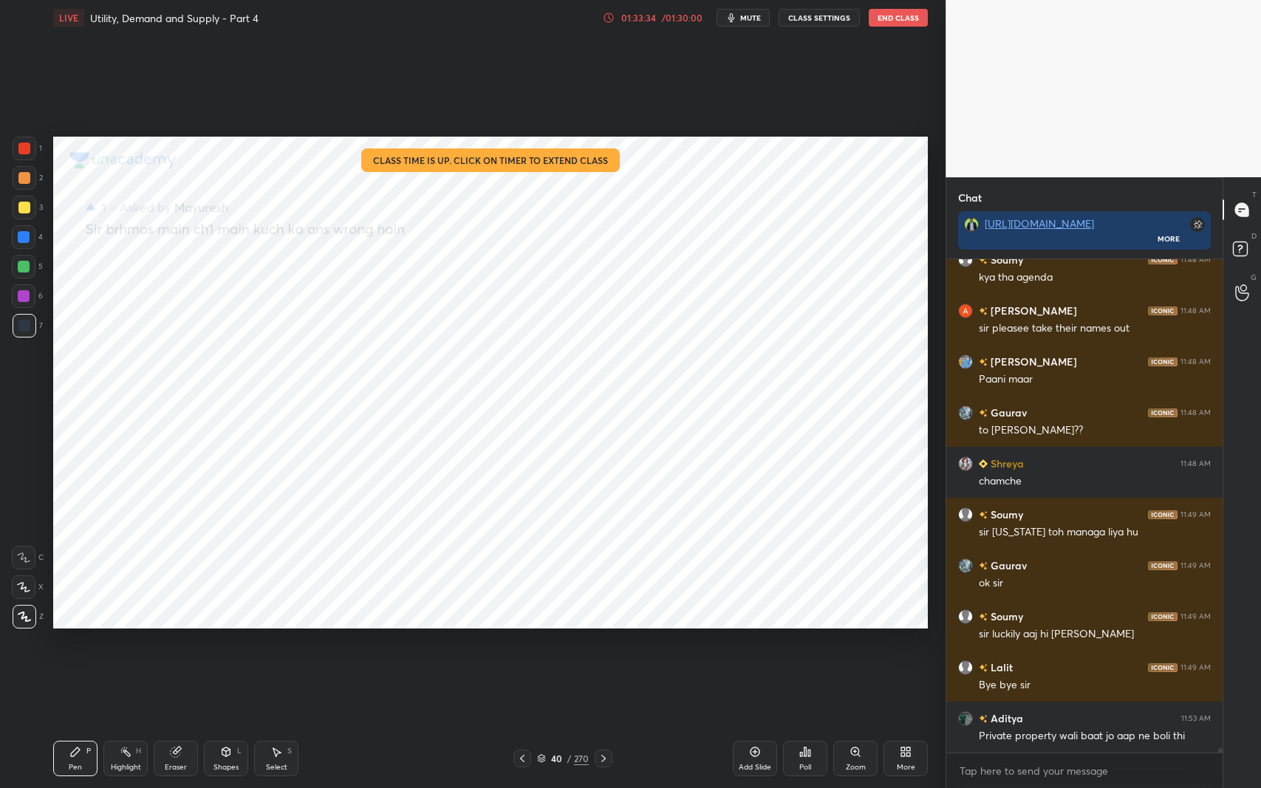
click at [520, 645] on icon at bounding box center [522, 759] width 12 height 12
click at [522, 645] on icon at bounding box center [522, 759] width 12 height 12
click at [523, 645] on icon at bounding box center [522, 758] width 4 height 7
click at [522, 645] on icon at bounding box center [522, 758] width 4 height 7
click at [521, 645] on icon at bounding box center [522, 759] width 12 height 12
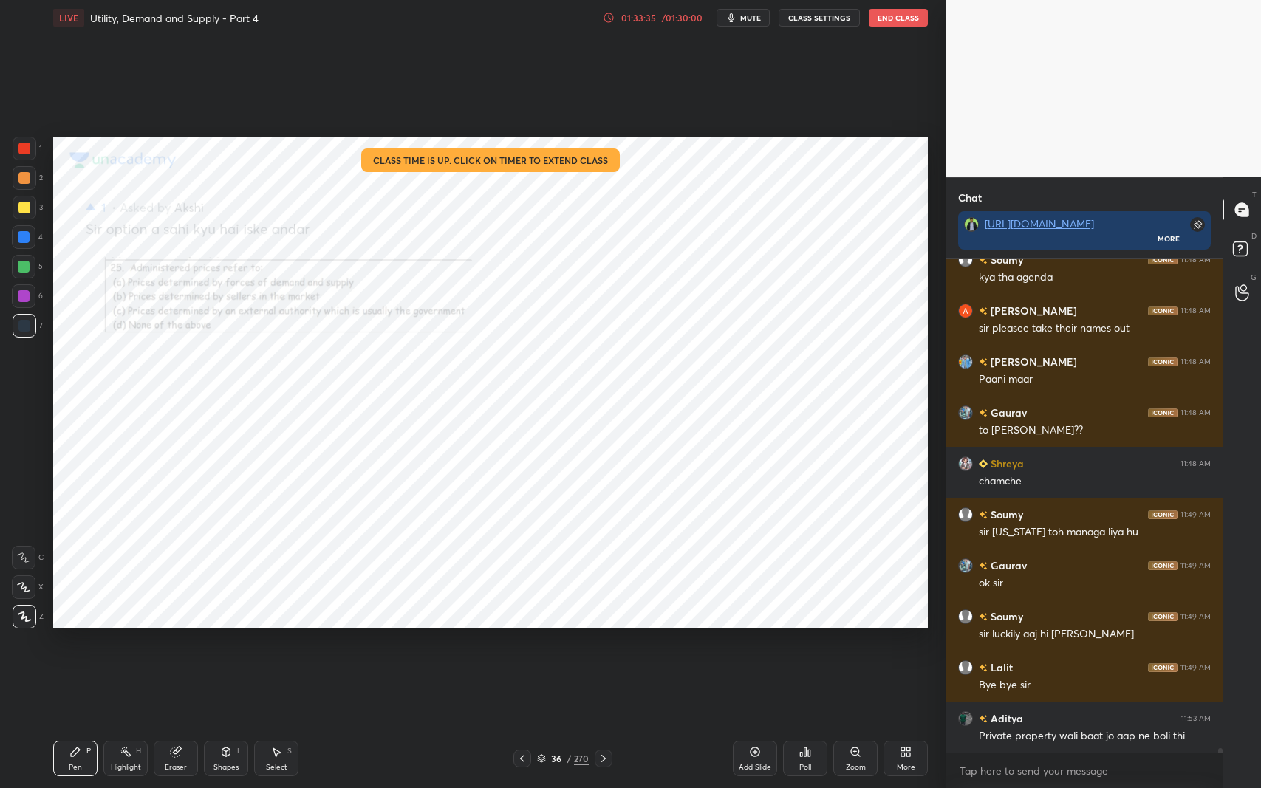
click at [521, 645] on icon at bounding box center [522, 759] width 12 height 12
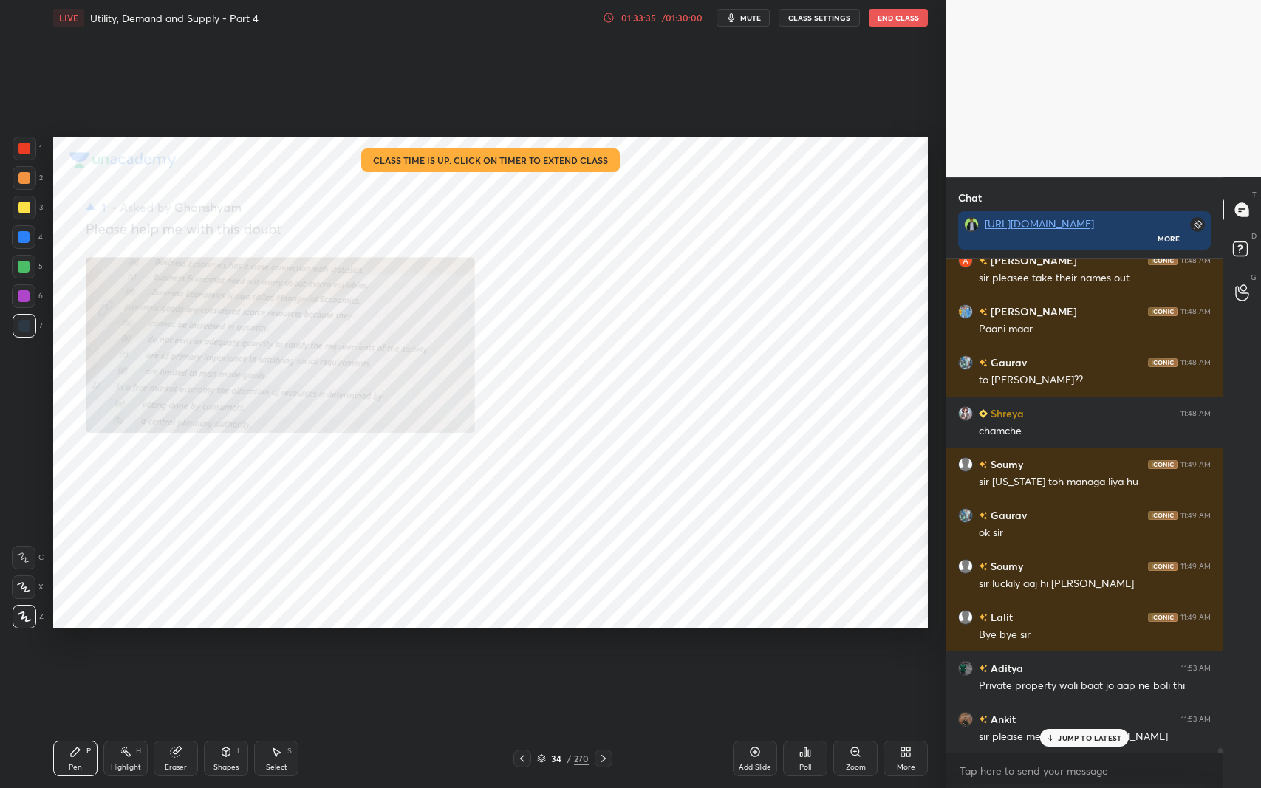
click at [520, 645] on icon at bounding box center [522, 759] width 12 height 12
click at [521, 645] on icon at bounding box center [522, 759] width 12 height 12
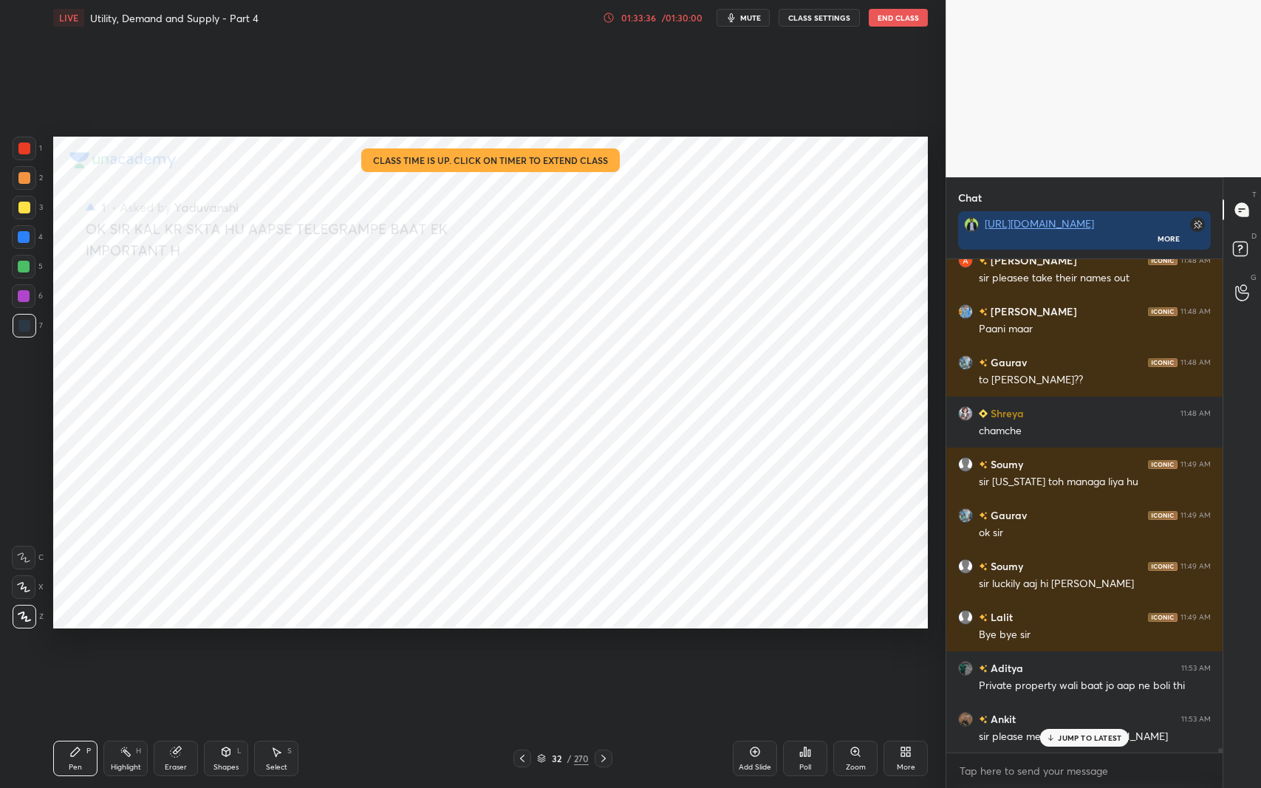
click at [521, 645] on icon at bounding box center [522, 759] width 12 height 12
click at [1054, 645] on icon at bounding box center [1051, 737] width 10 height 9
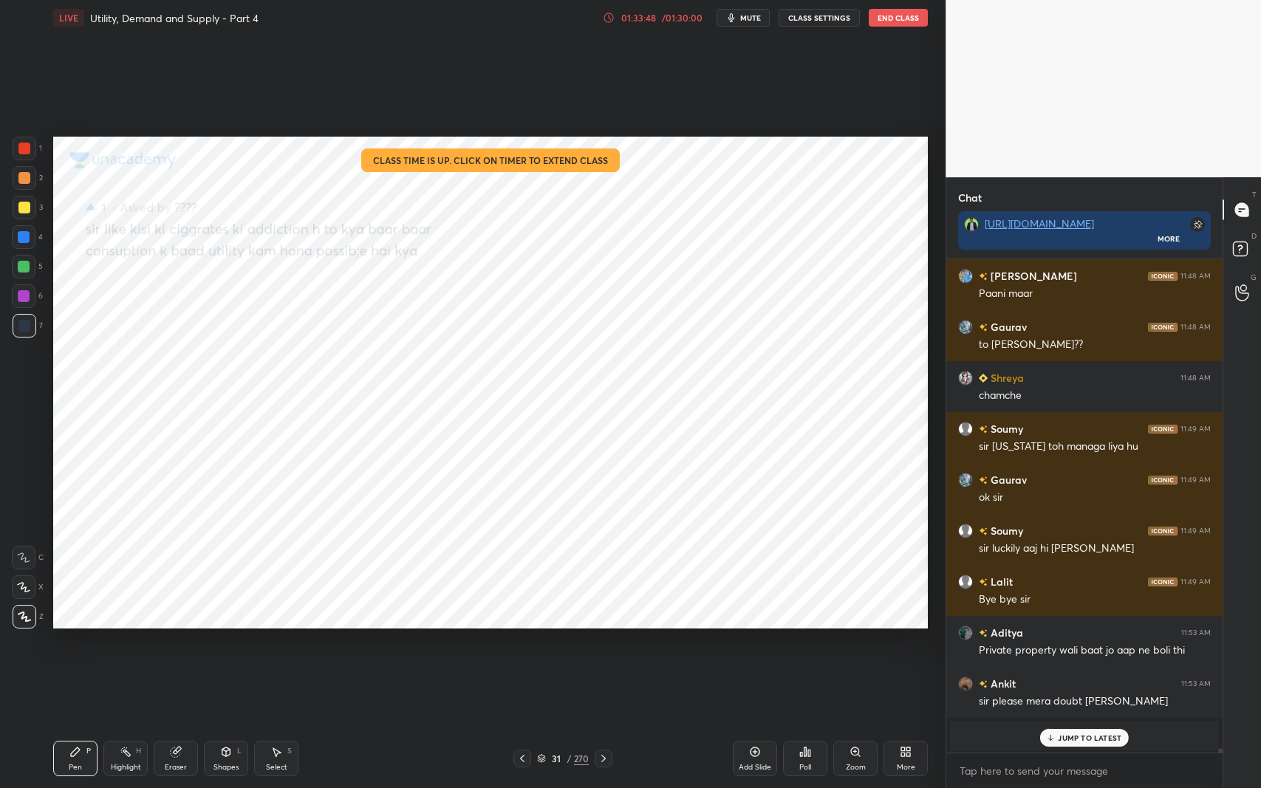
scroll to position [52583, 0]
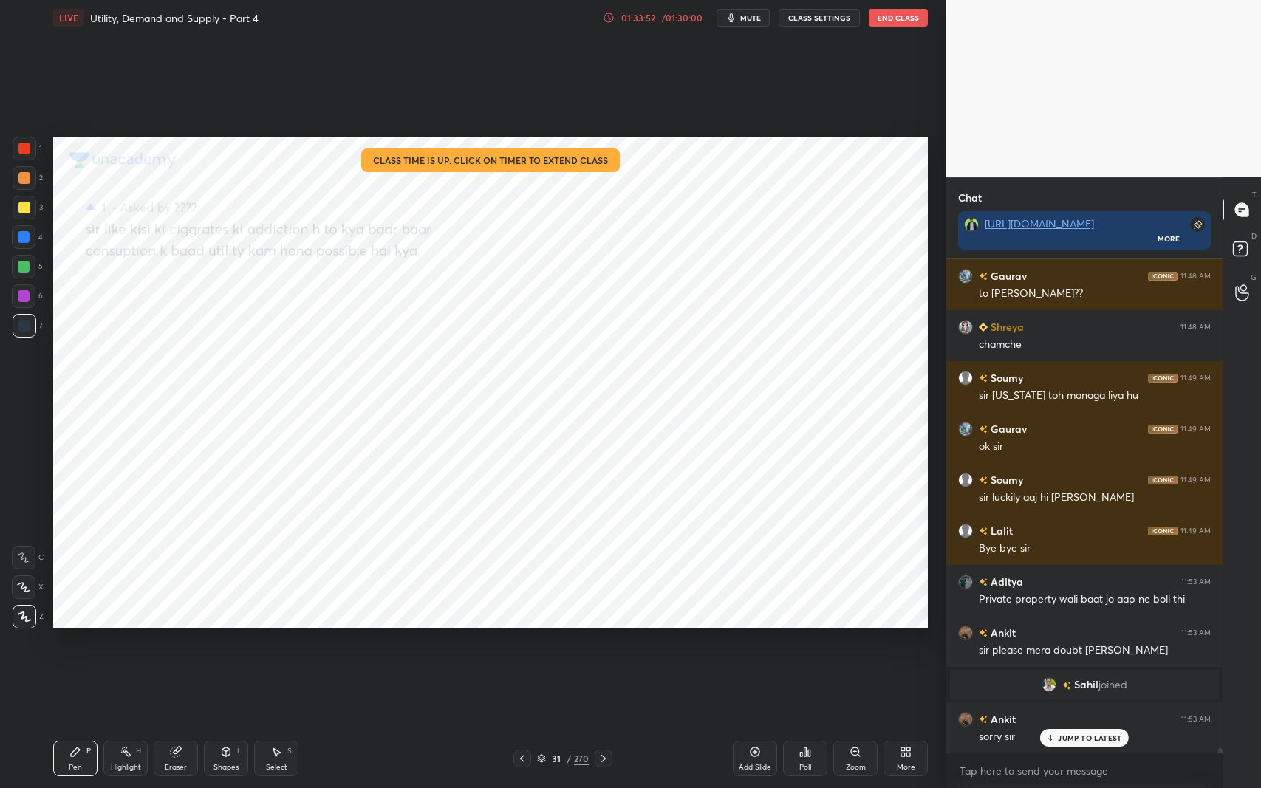
click at [603, 645] on icon at bounding box center [604, 759] width 12 height 12
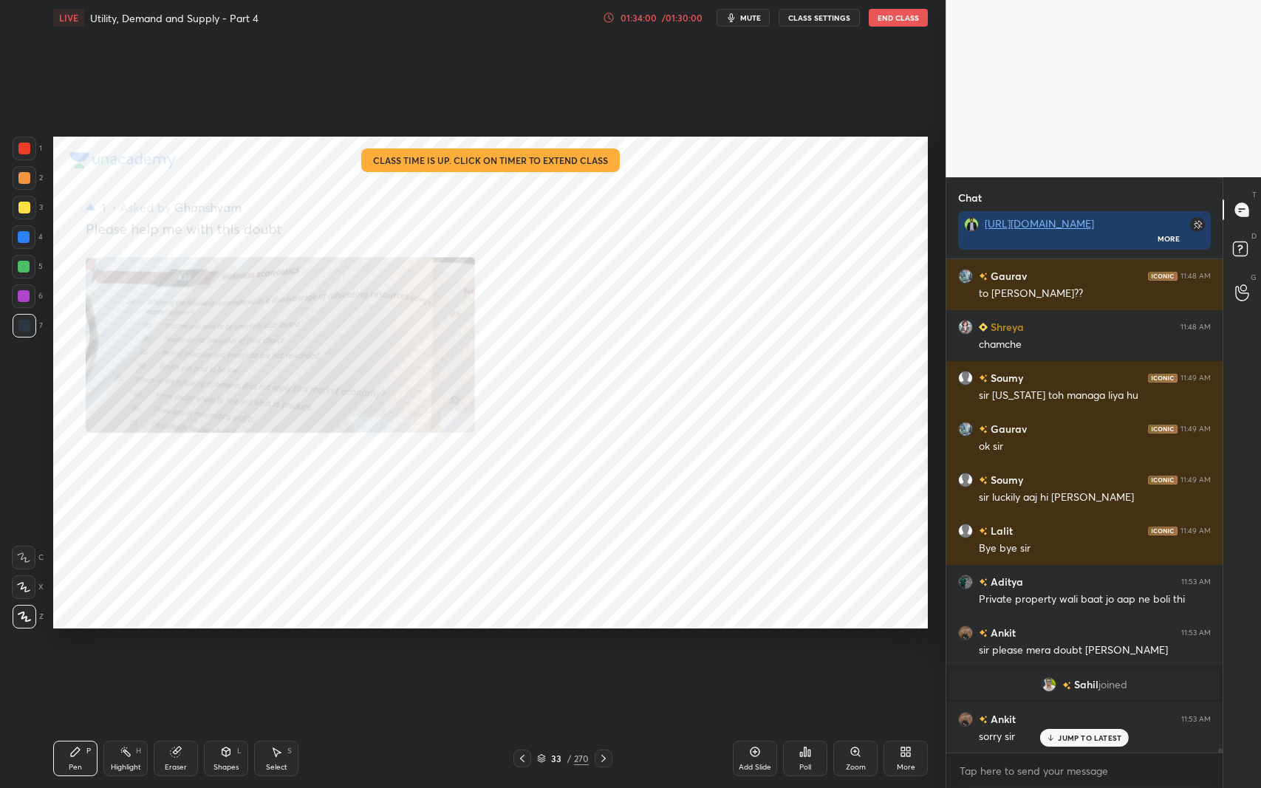
click at [604, 645] on icon at bounding box center [604, 759] width 12 height 12
click at [606, 645] on icon at bounding box center [604, 759] width 12 height 12
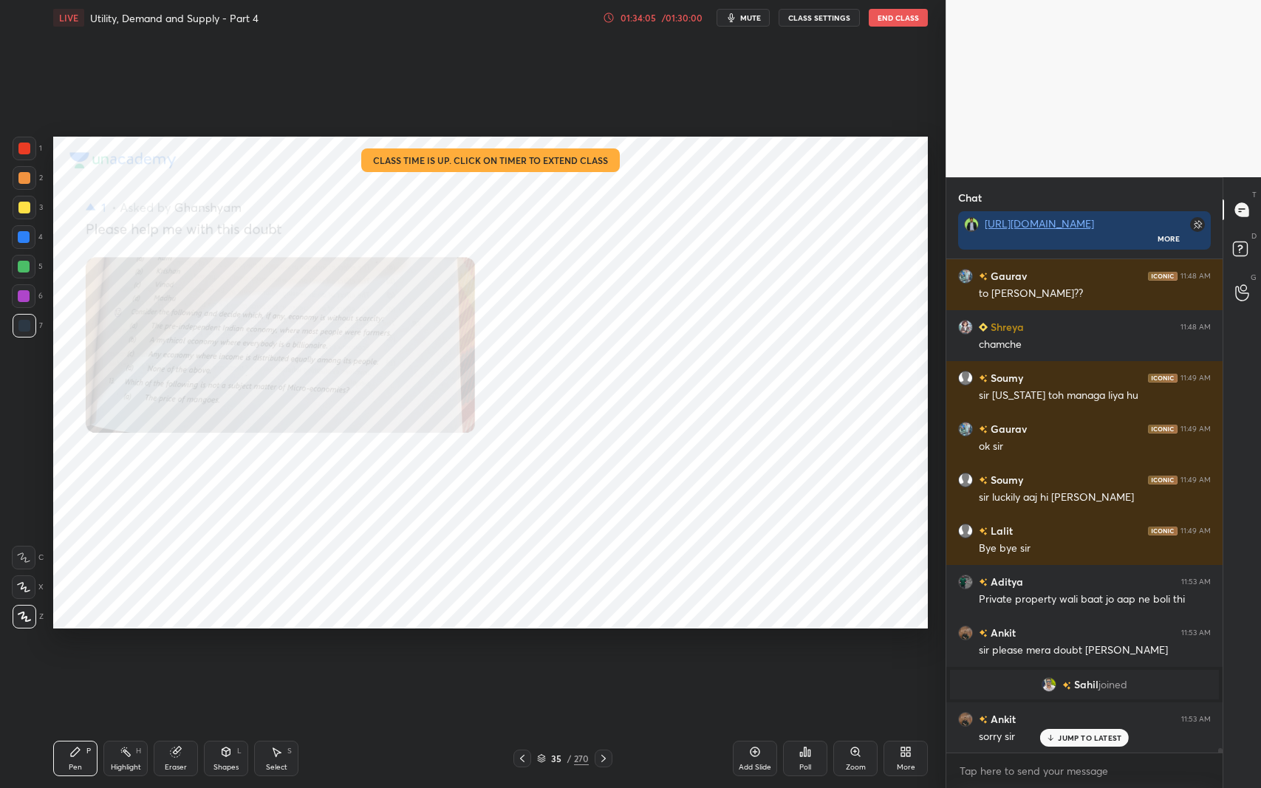
click at [602, 645] on icon at bounding box center [604, 759] width 12 height 12
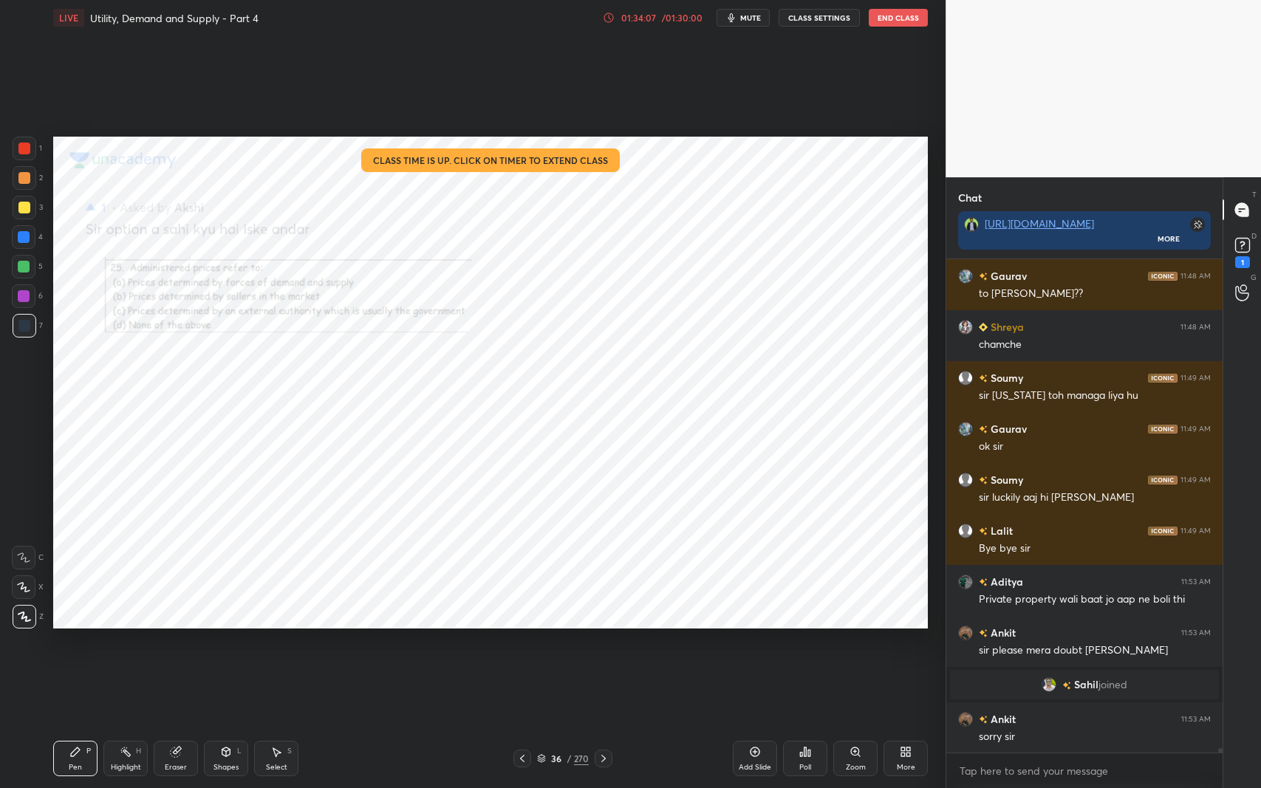
click at [598, 645] on icon at bounding box center [604, 759] width 12 height 12
click at [601, 645] on icon at bounding box center [604, 759] width 12 height 12
click at [527, 645] on icon at bounding box center [522, 759] width 12 height 12
click at [606, 645] on icon at bounding box center [604, 759] width 12 height 12
click at [602, 645] on icon at bounding box center [604, 759] width 12 height 12
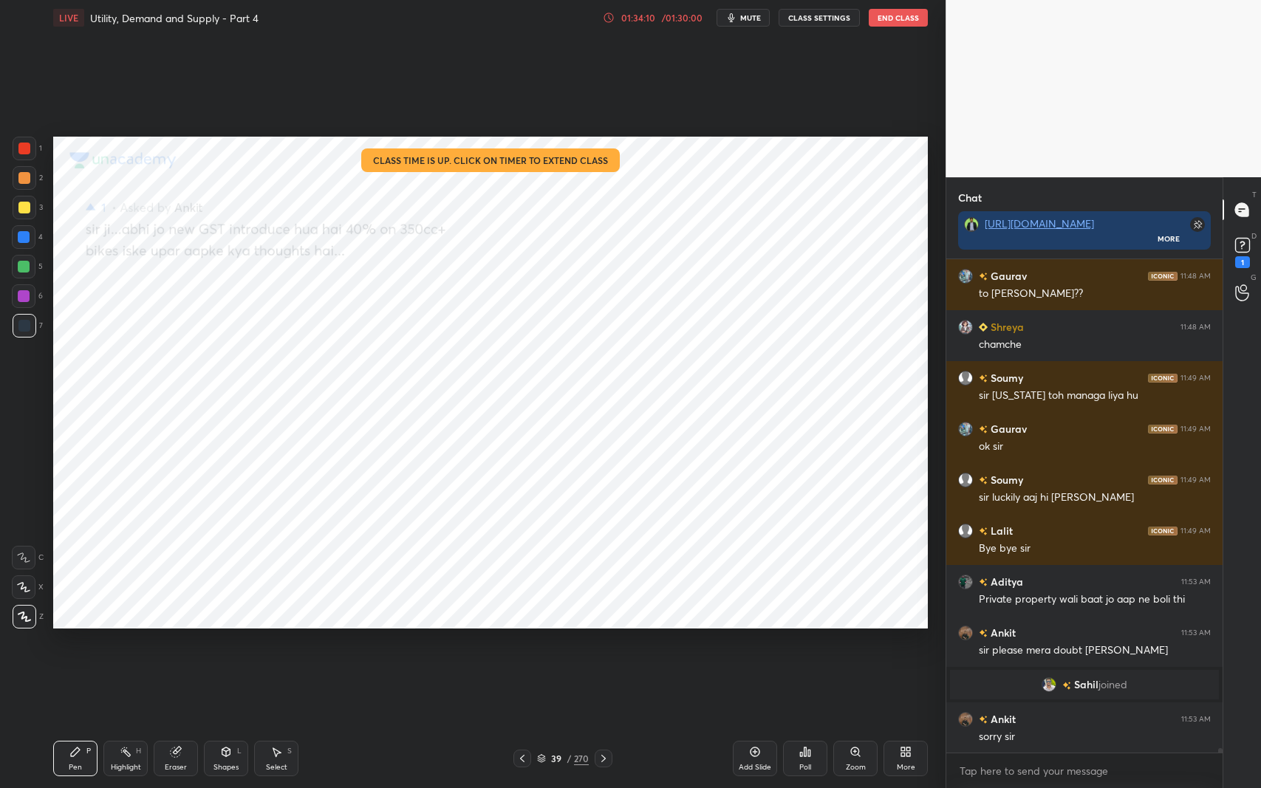
click at [600, 645] on icon at bounding box center [604, 759] width 12 height 12
click at [527, 645] on icon at bounding box center [522, 759] width 12 height 12
click at [608, 645] on icon at bounding box center [604, 759] width 12 height 12
click at [603, 645] on icon at bounding box center [604, 759] width 12 height 12
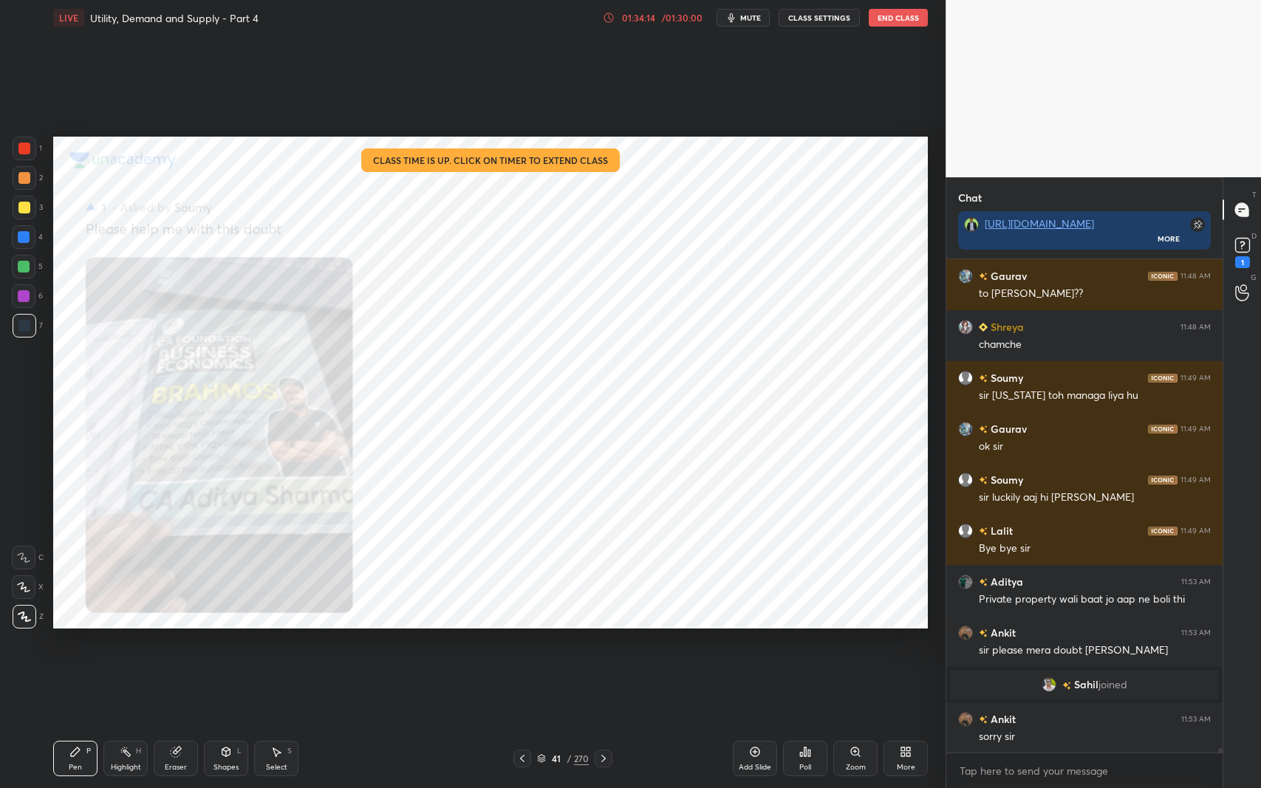
click at [600, 645] on icon at bounding box center [604, 759] width 12 height 12
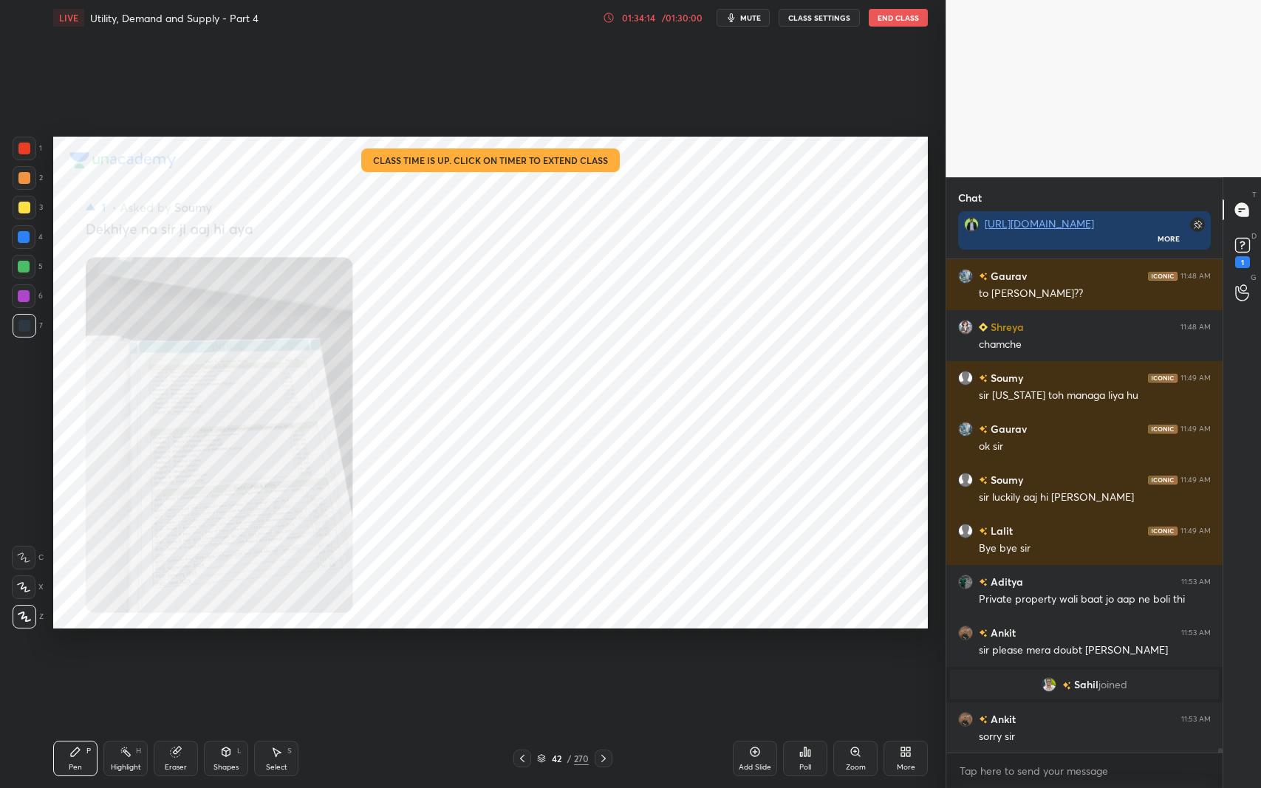
click at [599, 645] on icon at bounding box center [604, 759] width 12 height 12
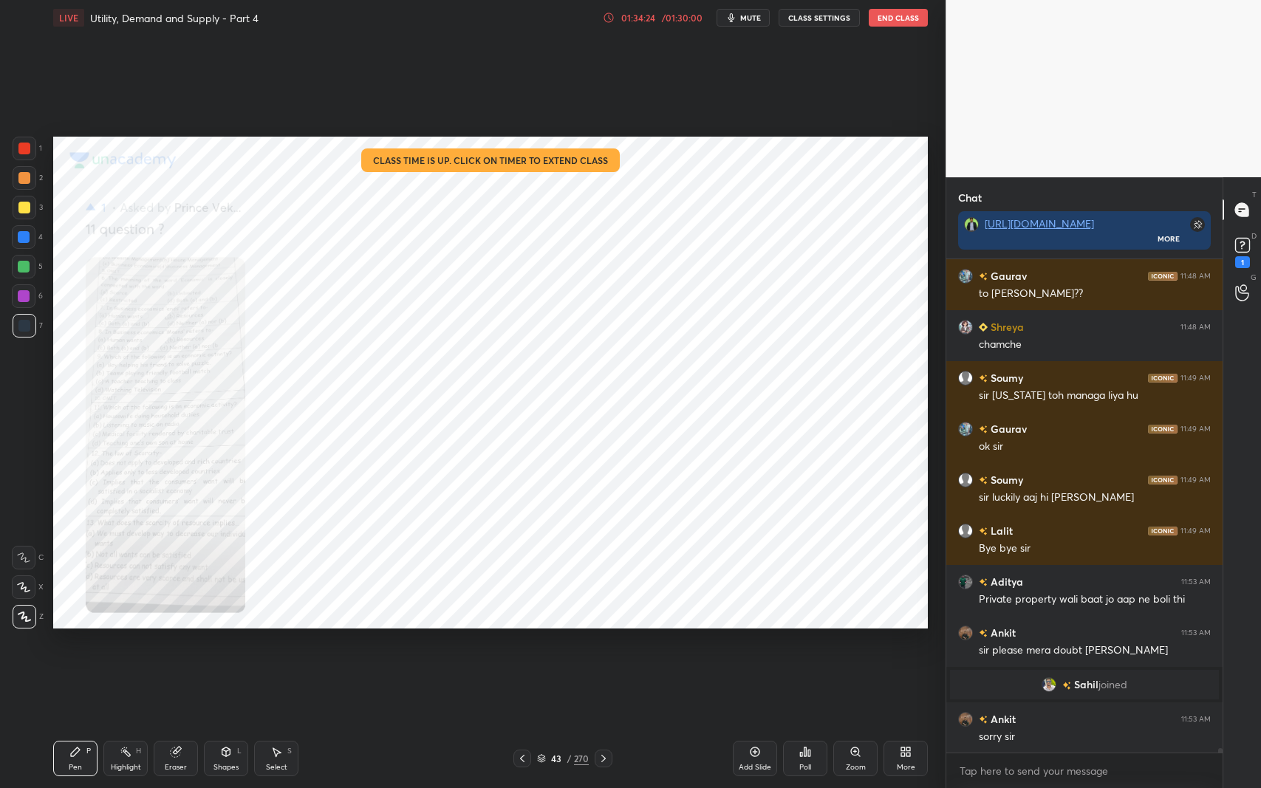
click at [524, 645] on div at bounding box center [522, 759] width 18 height 18
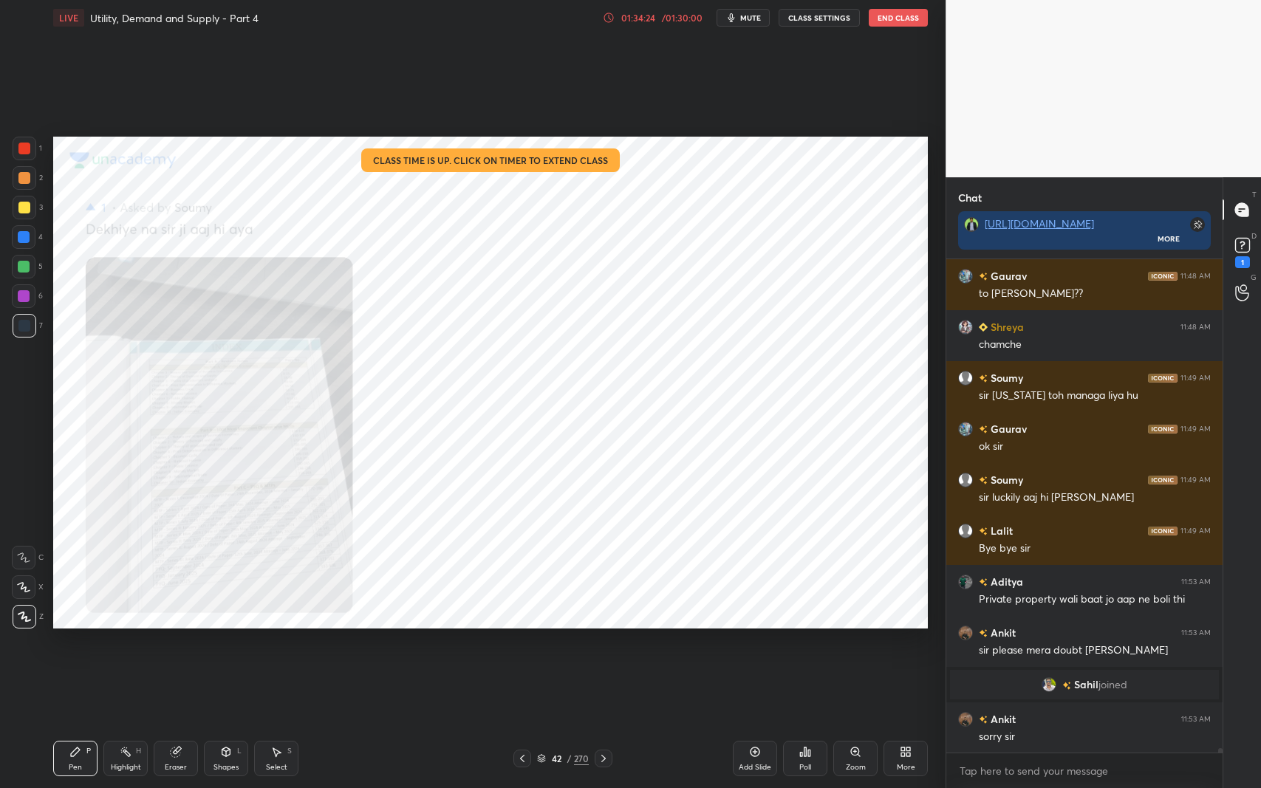
scroll to position [52584, 0]
click at [850, 645] on div "Zoom" at bounding box center [855, 758] width 44 height 35
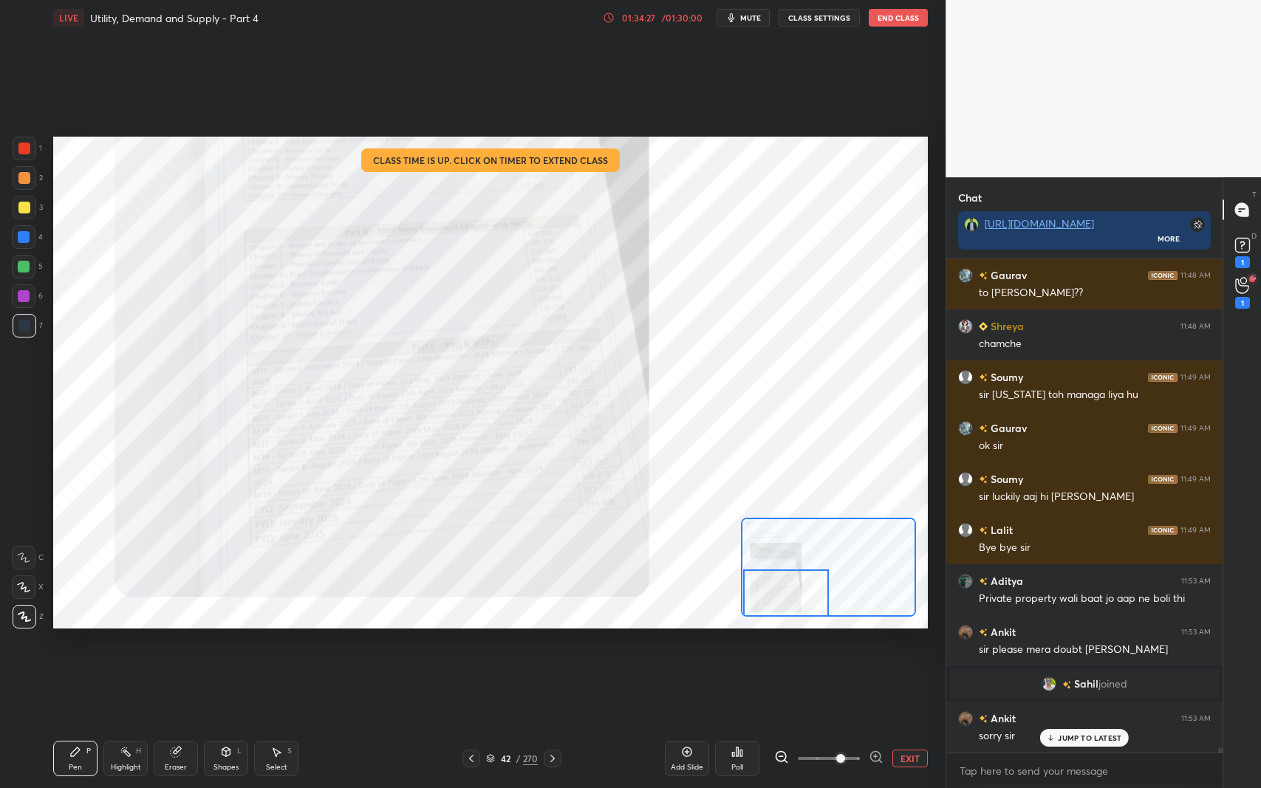
click at [548, 645] on icon at bounding box center [553, 759] width 12 height 12
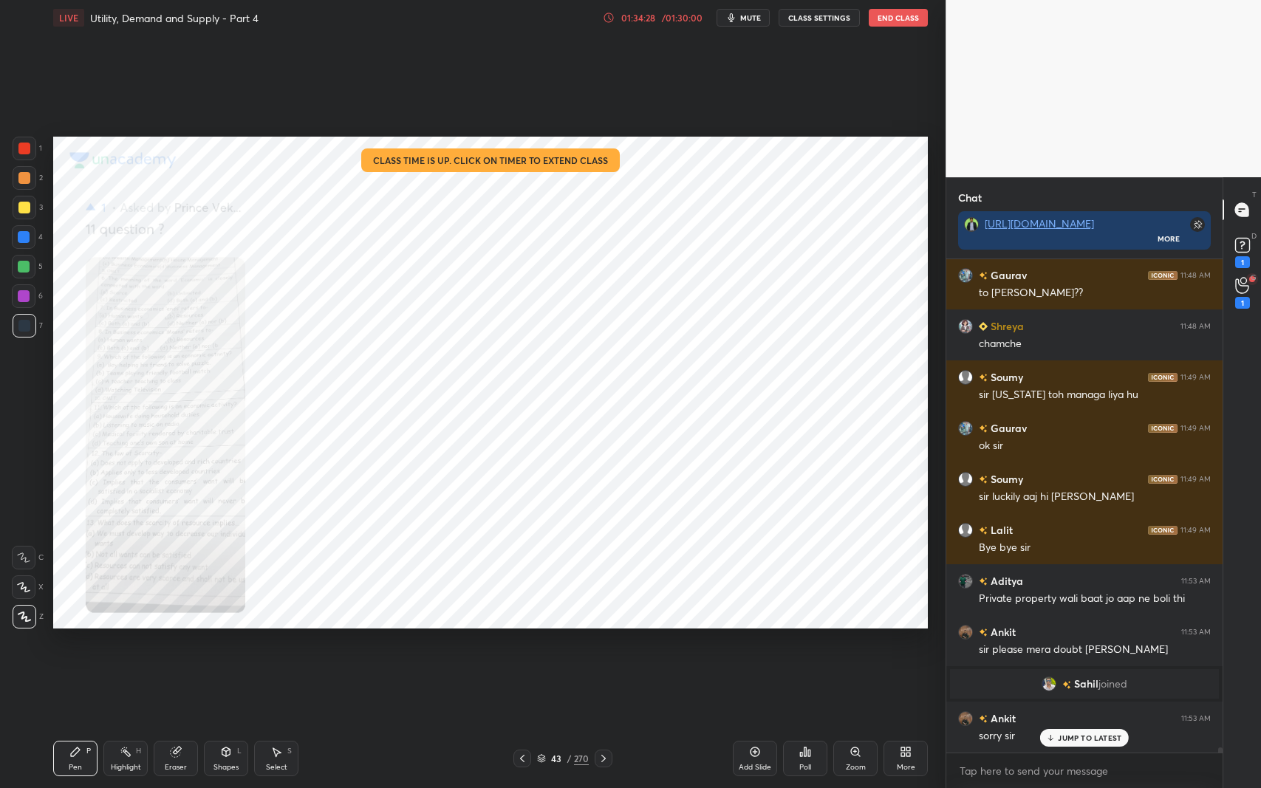
click at [839, 645] on div "Zoom" at bounding box center [855, 758] width 44 height 35
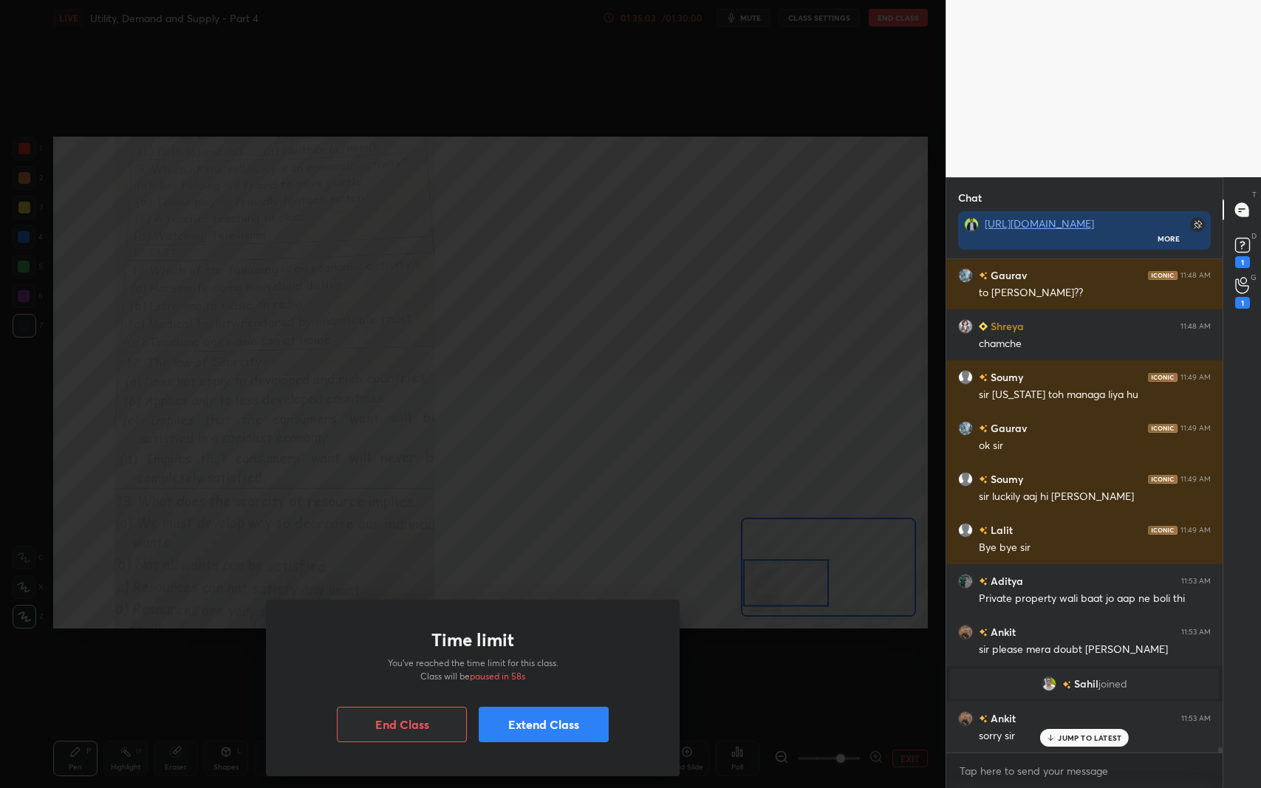
click at [550, 645] on button "Extend Class" at bounding box center [544, 724] width 130 height 35
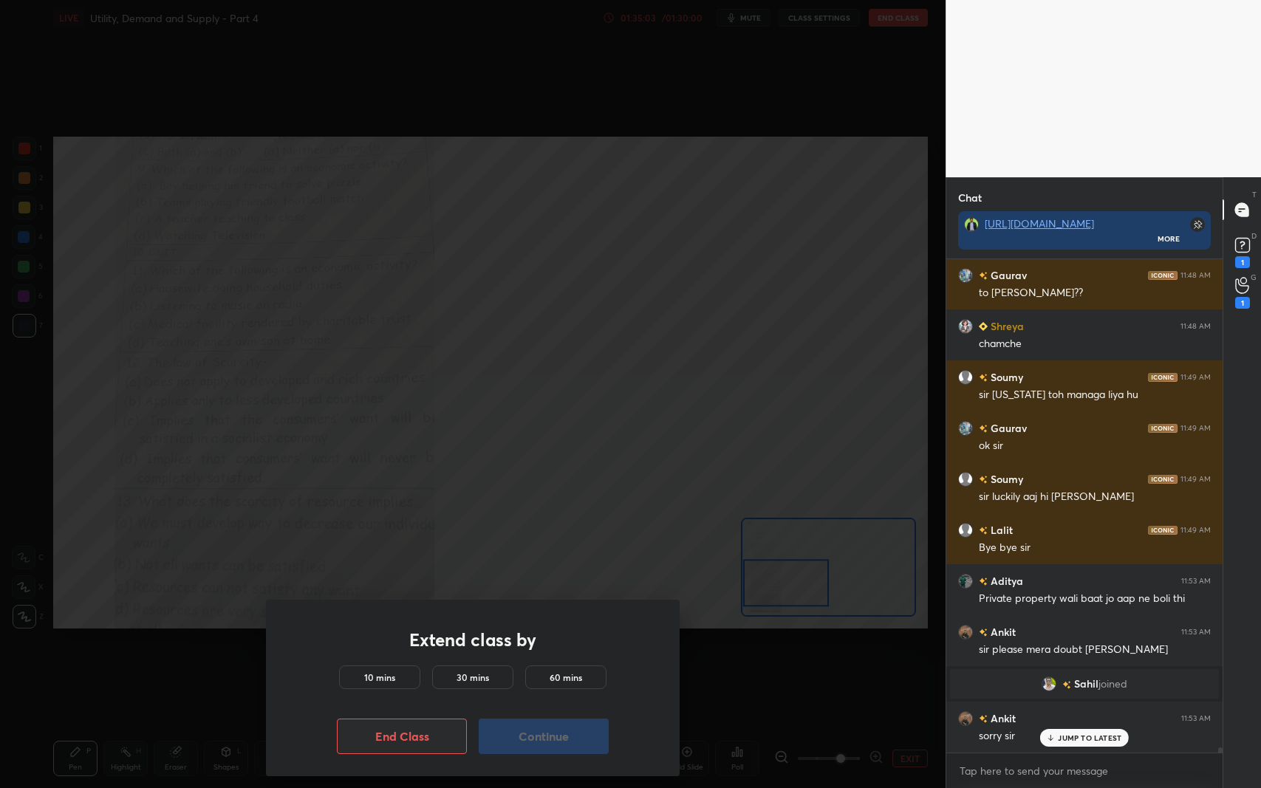
click at [366, 645] on h5 "10 mins" at bounding box center [379, 677] width 31 height 13
click at [532, 645] on button "Continue" at bounding box center [544, 736] width 130 height 35
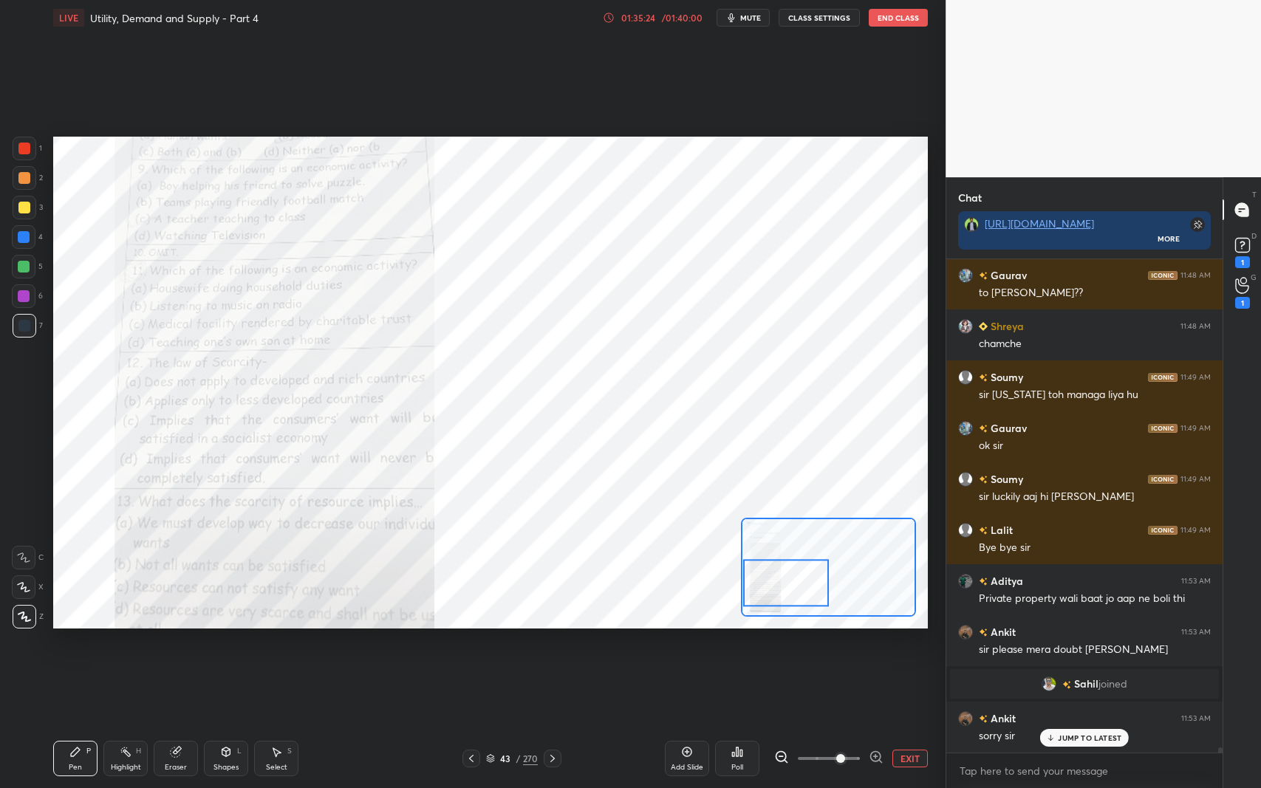
click at [467, 645] on icon at bounding box center [471, 759] width 12 height 12
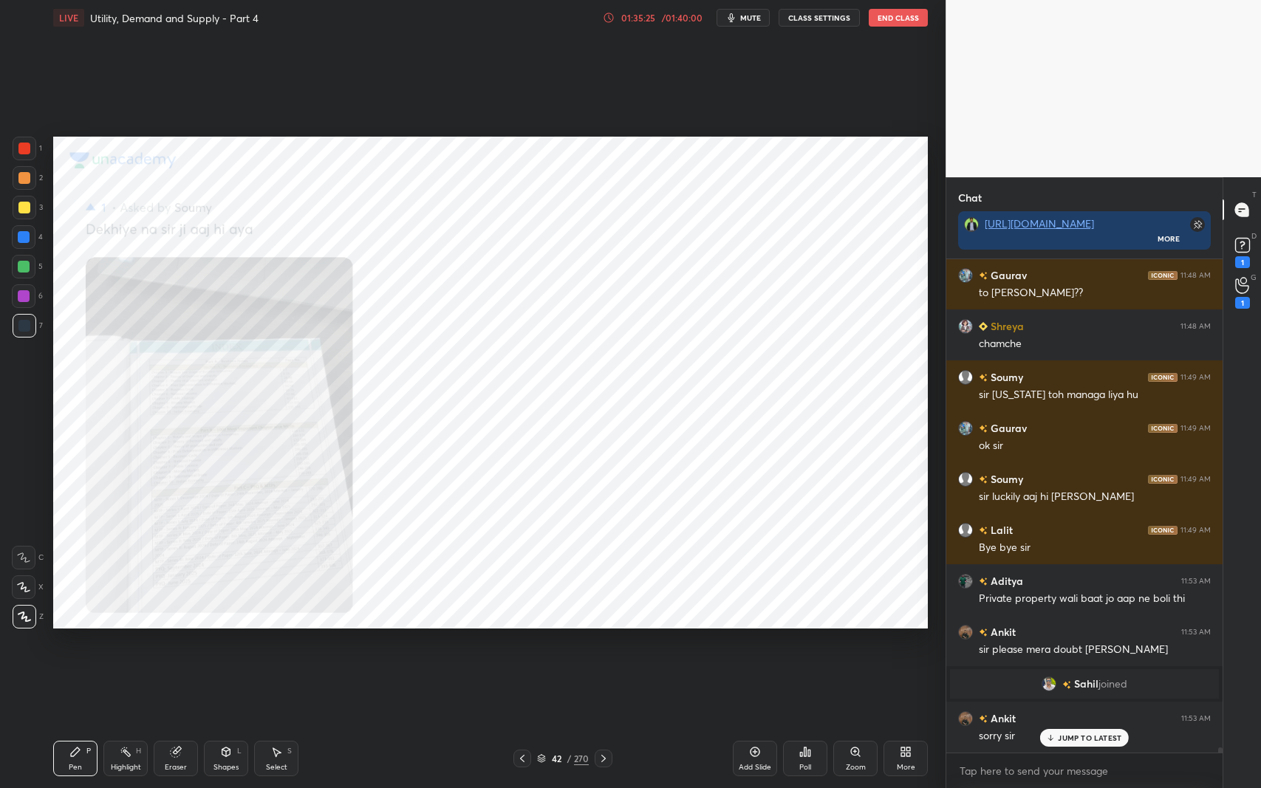
click at [521, 645] on icon at bounding box center [522, 759] width 12 height 12
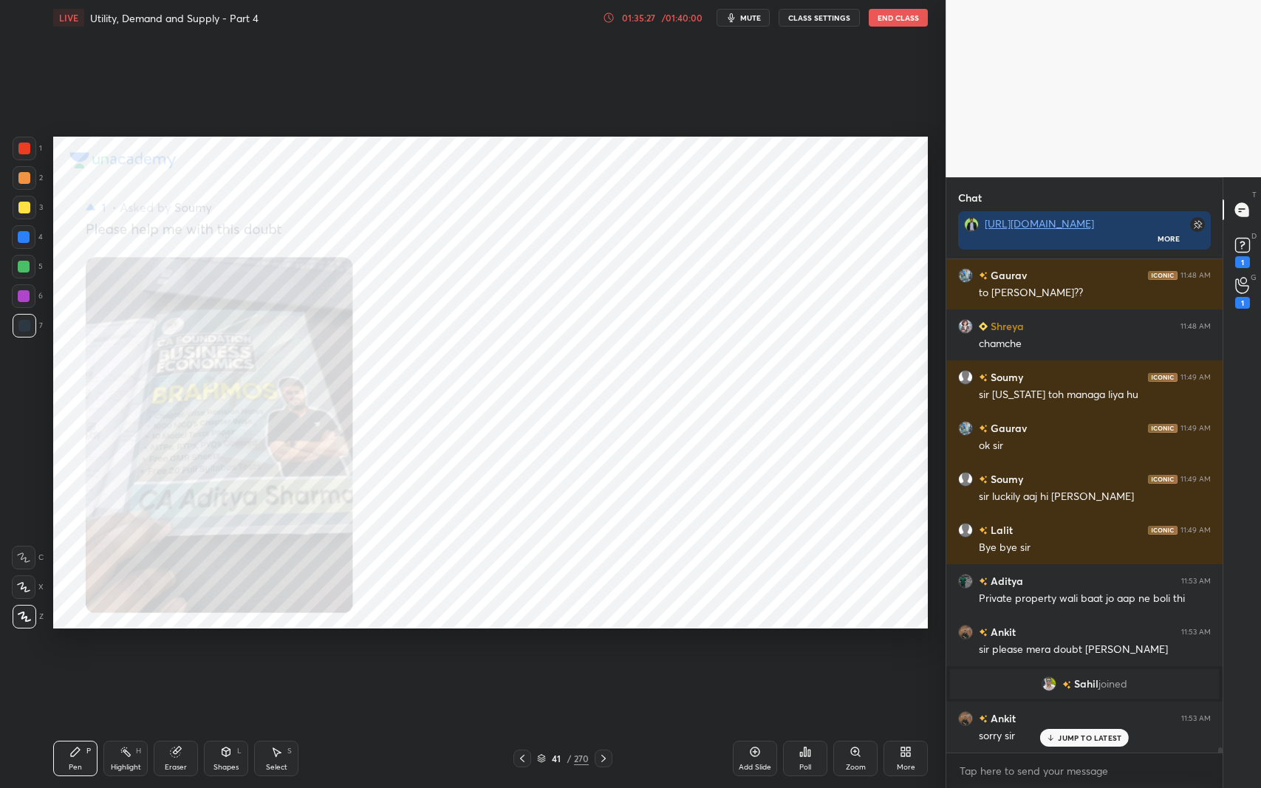
click at [522, 645] on icon at bounding box center [522, 759] width 12 height 12
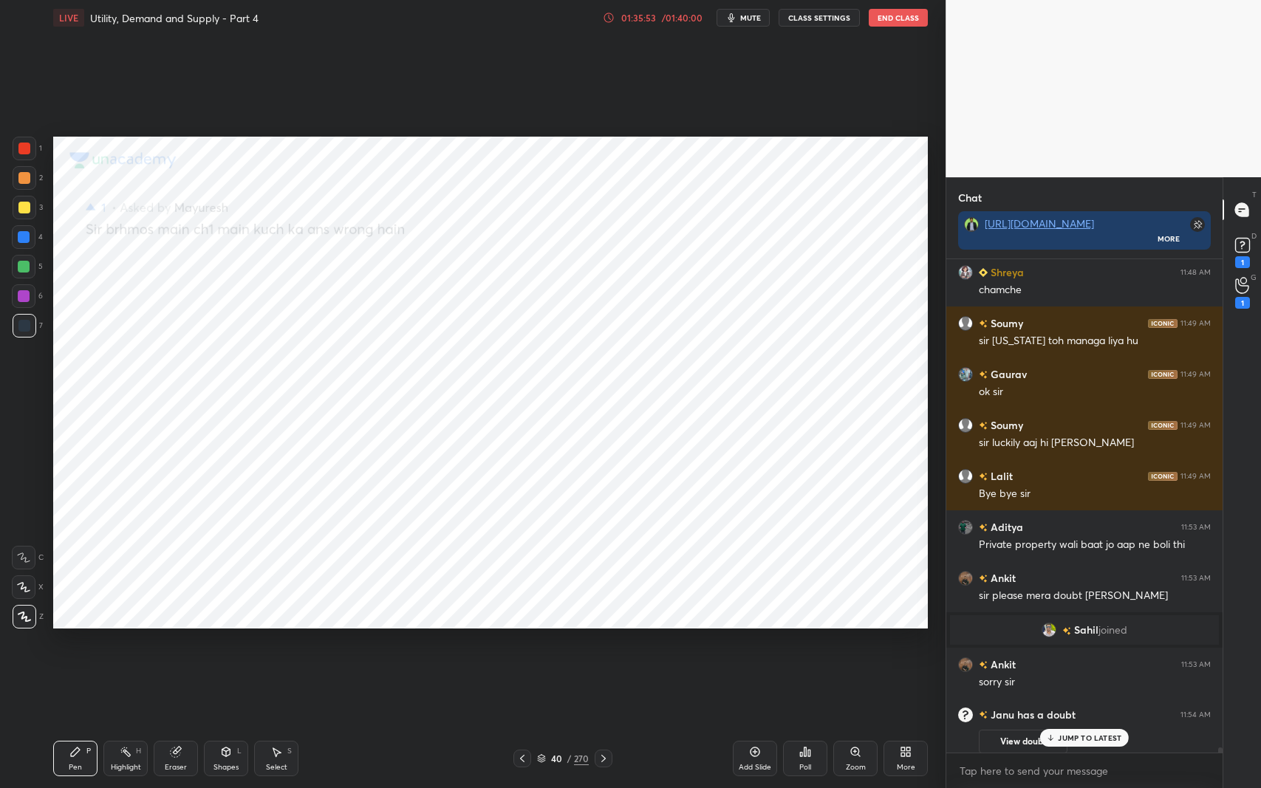
scroll to position [52696, 0]
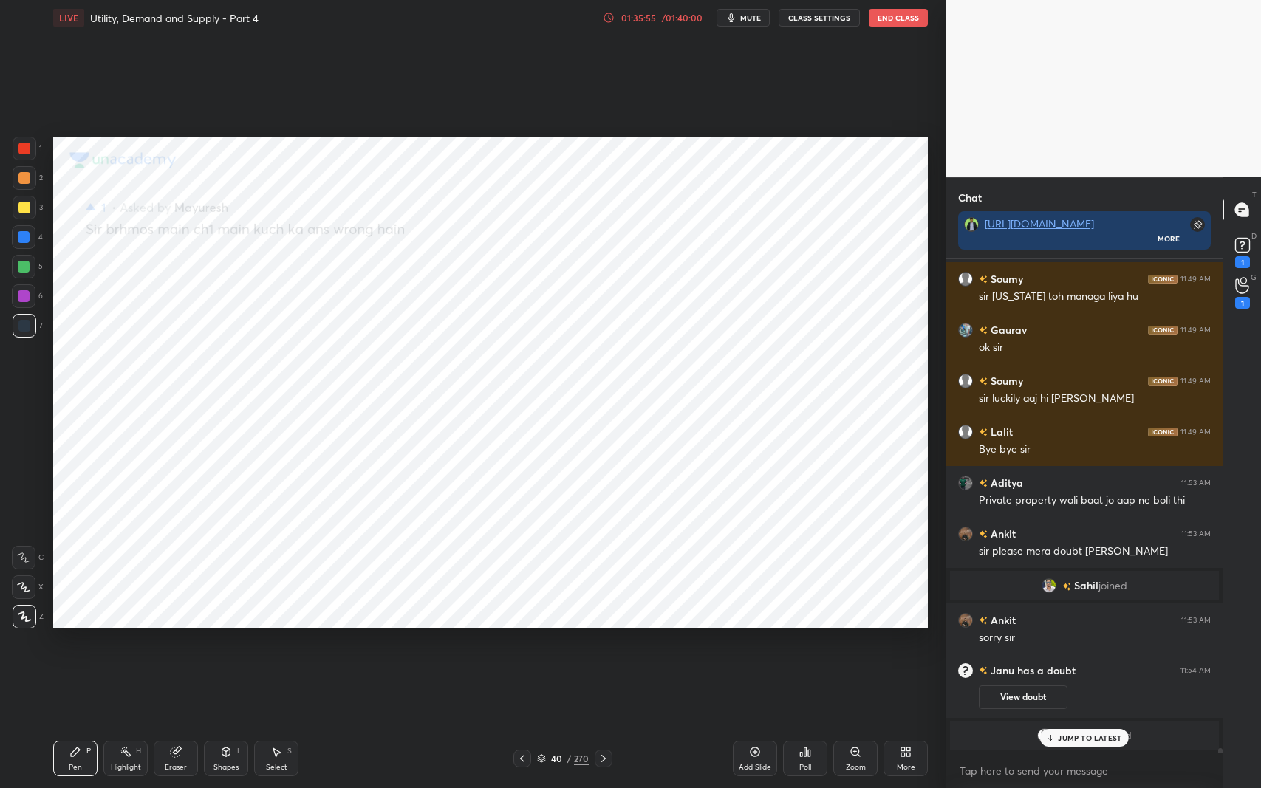
click at [521, 645] on icon at bounding box center [522, 758] width 4 height 7
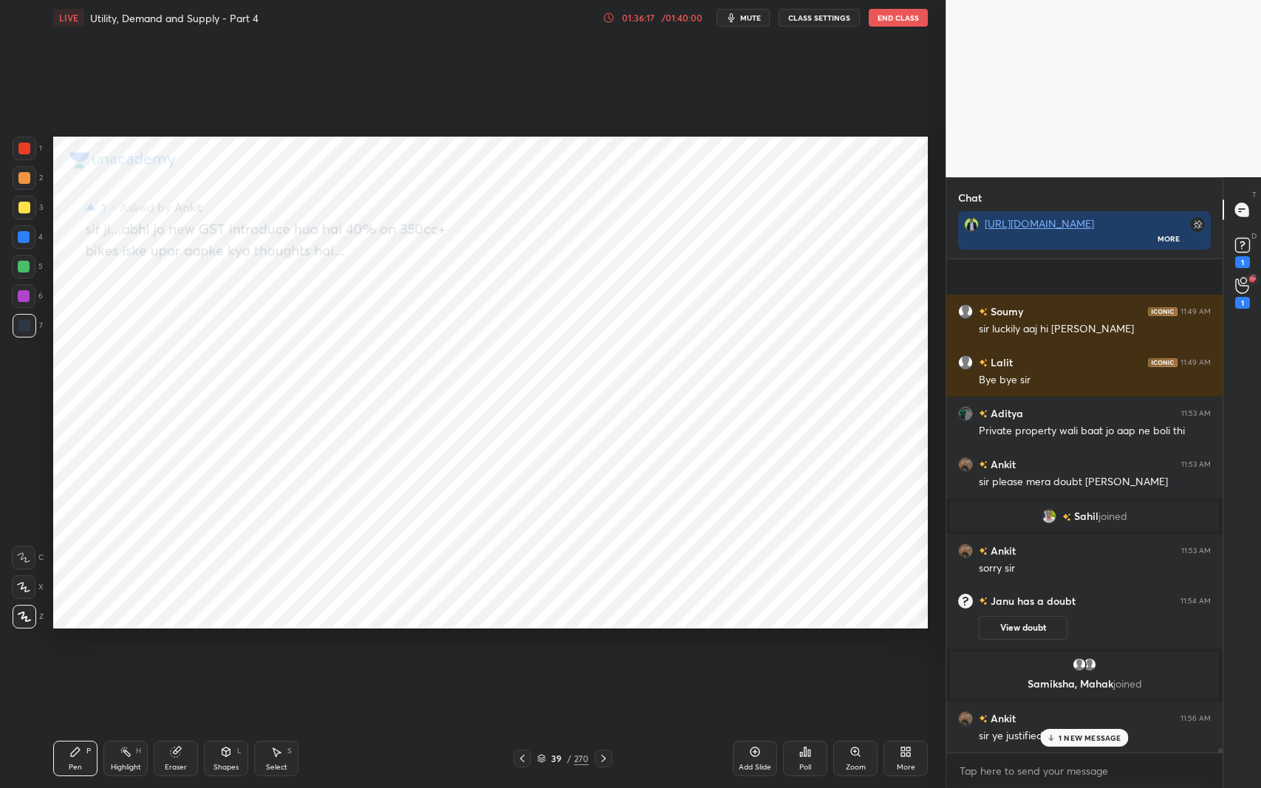
scroll to position [52737, 0]
click at [1072, 645] on p "JUMP TO LATEST" at bounding box center [1090, 737] width 64 height 9
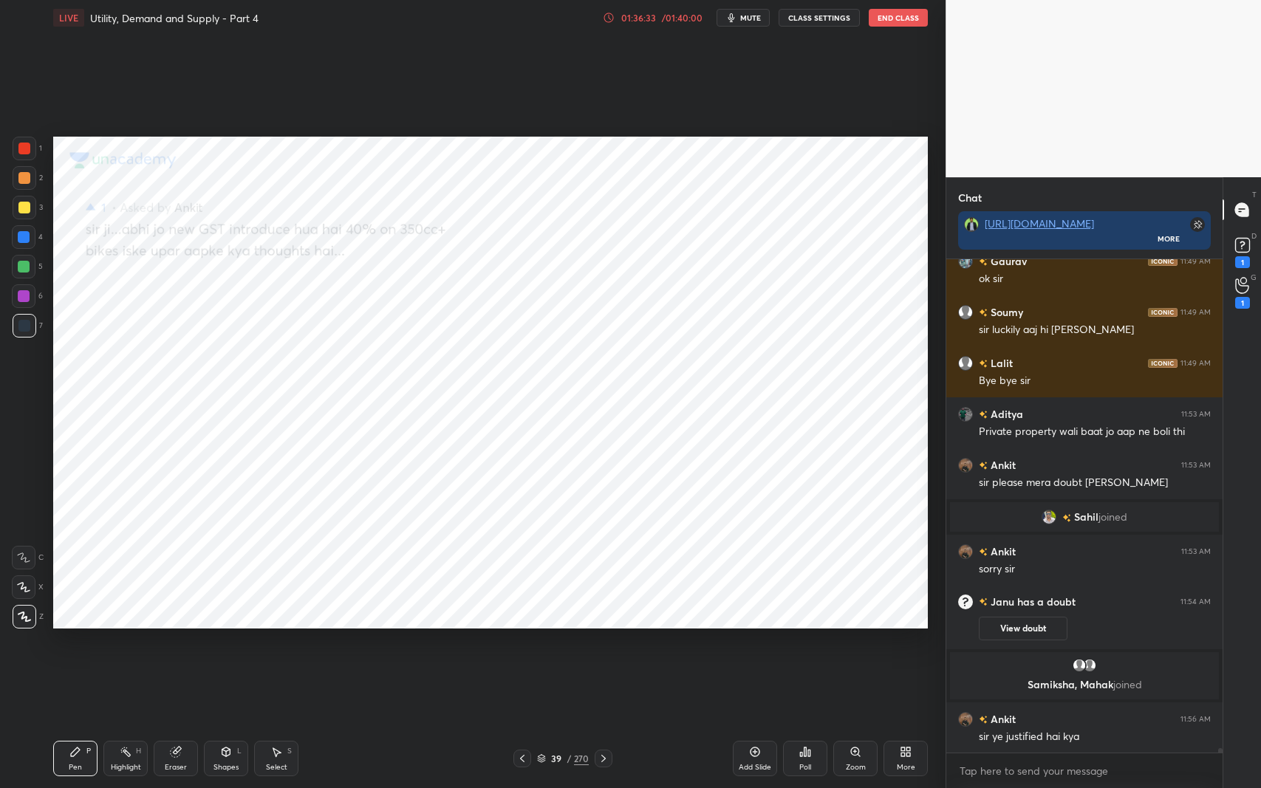
scroll to position [52752, 0]
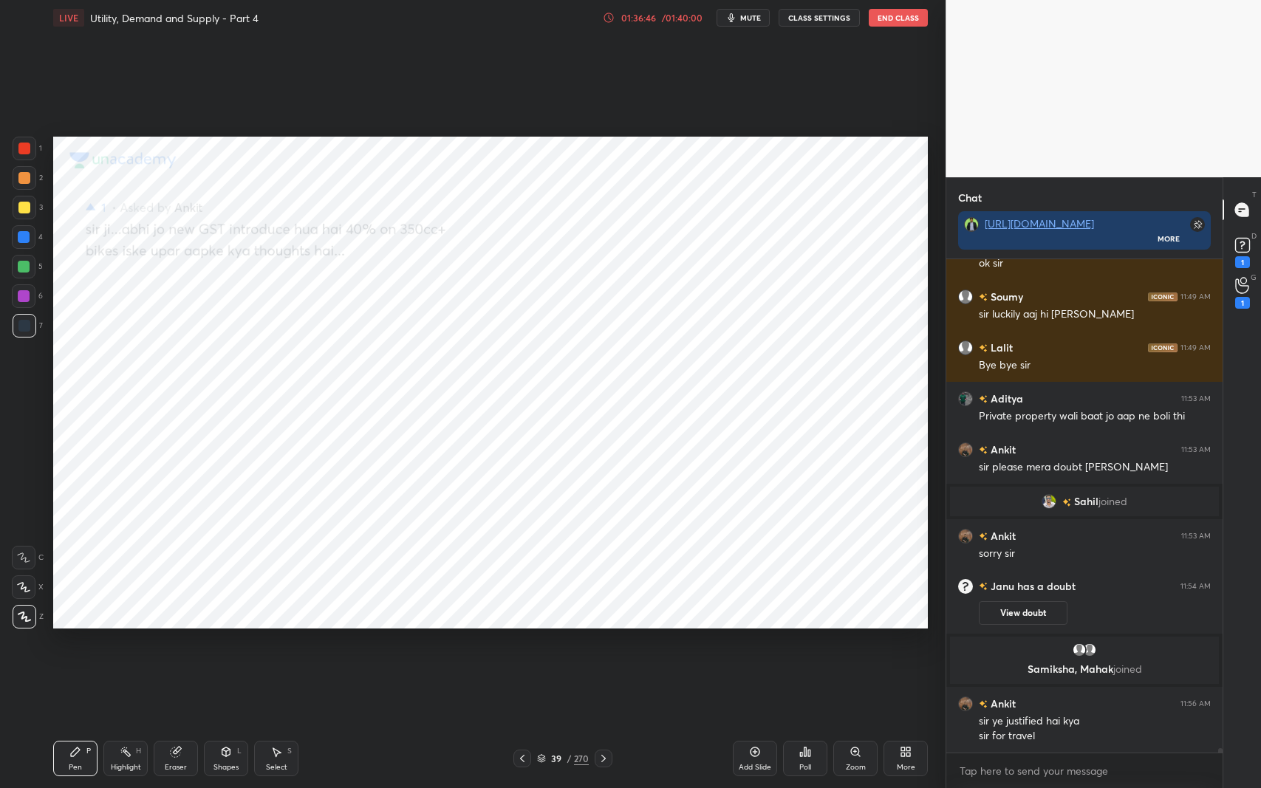
click at [524, 645] on icon at bounding box center [522, 759] width 12 height 12
click at [519, 645] on icon at bounding box center [522, 759] width 12 height 12
click at [525, 645] on icon at bounding box center [522, 759] width 12 height 12
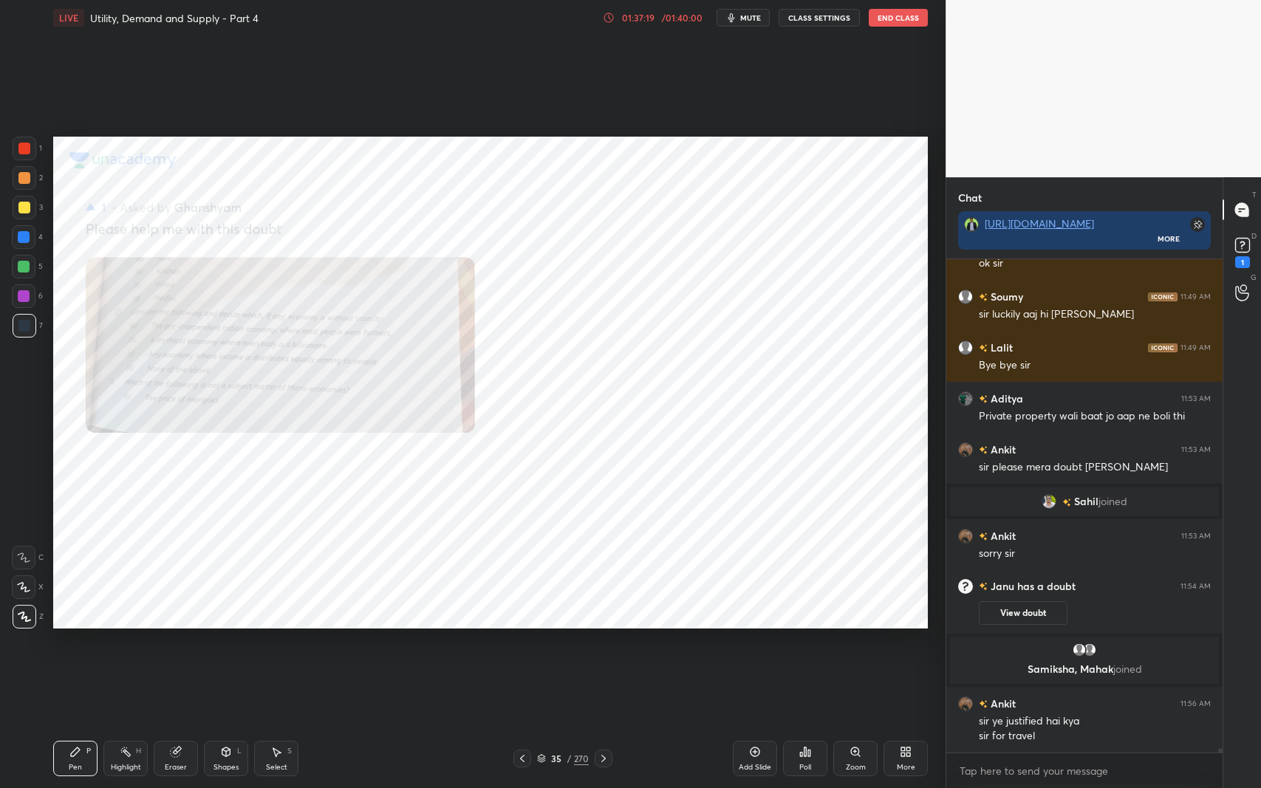
click at [519, 645] on icon at bounding box center [522, 759] width 12 height 12
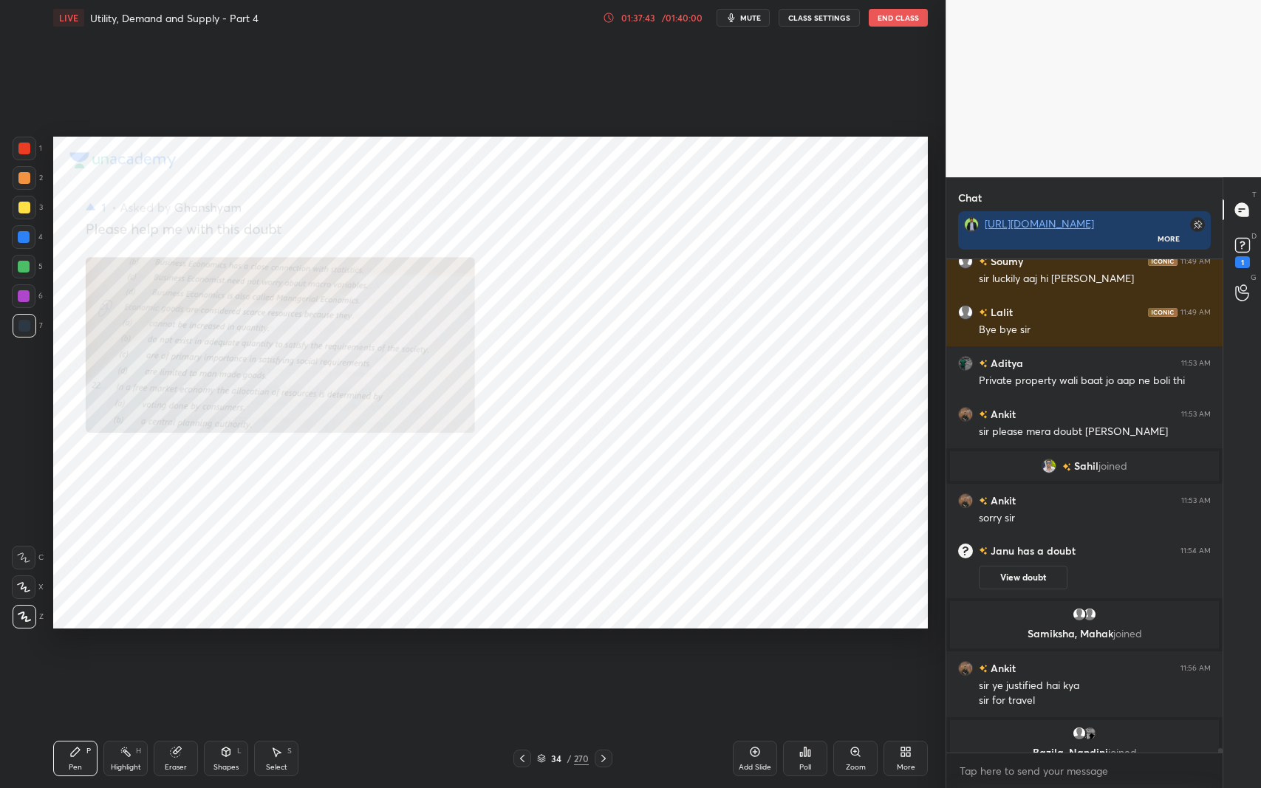
scroll to position [52805, 0]
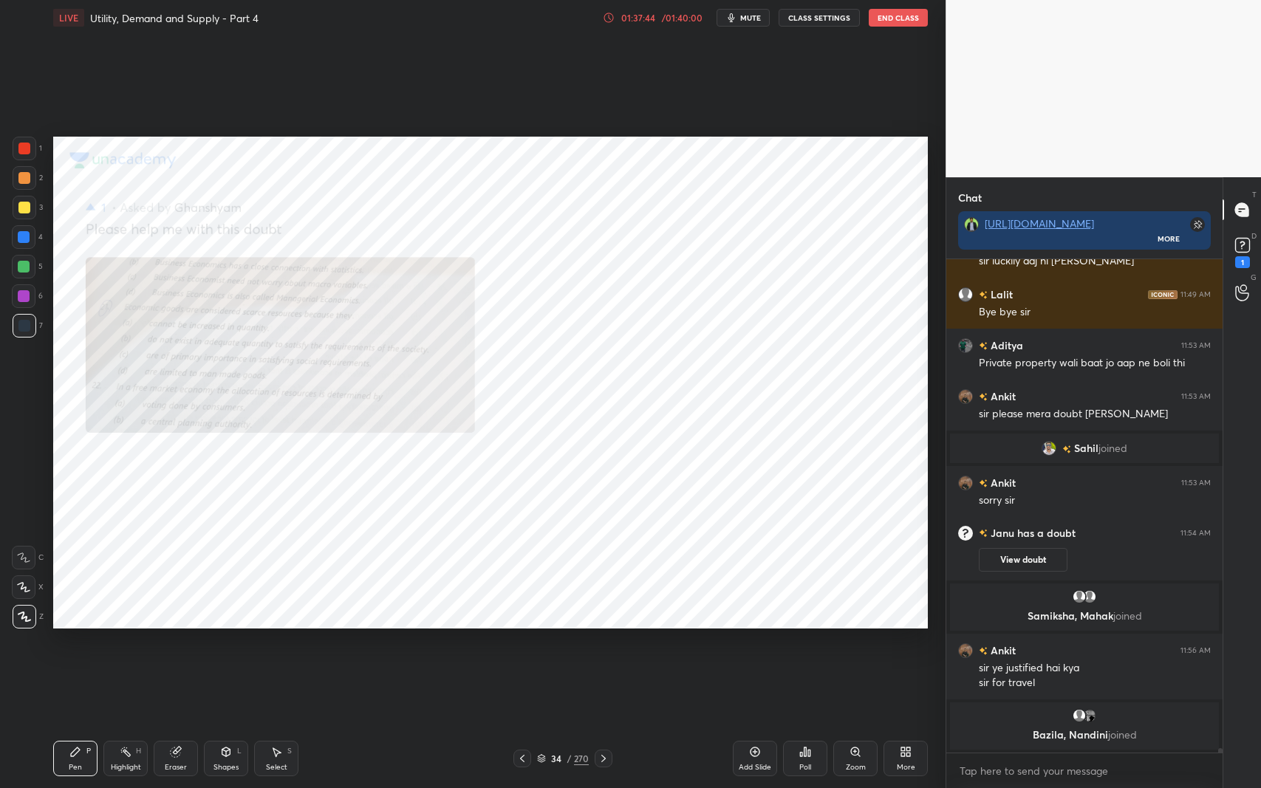
click at [517, 645] on icon at bounding box center [522, 759] width 12 height 12
click at [520, 645] on icon at bounding box center [522, 759] width 12 height 12
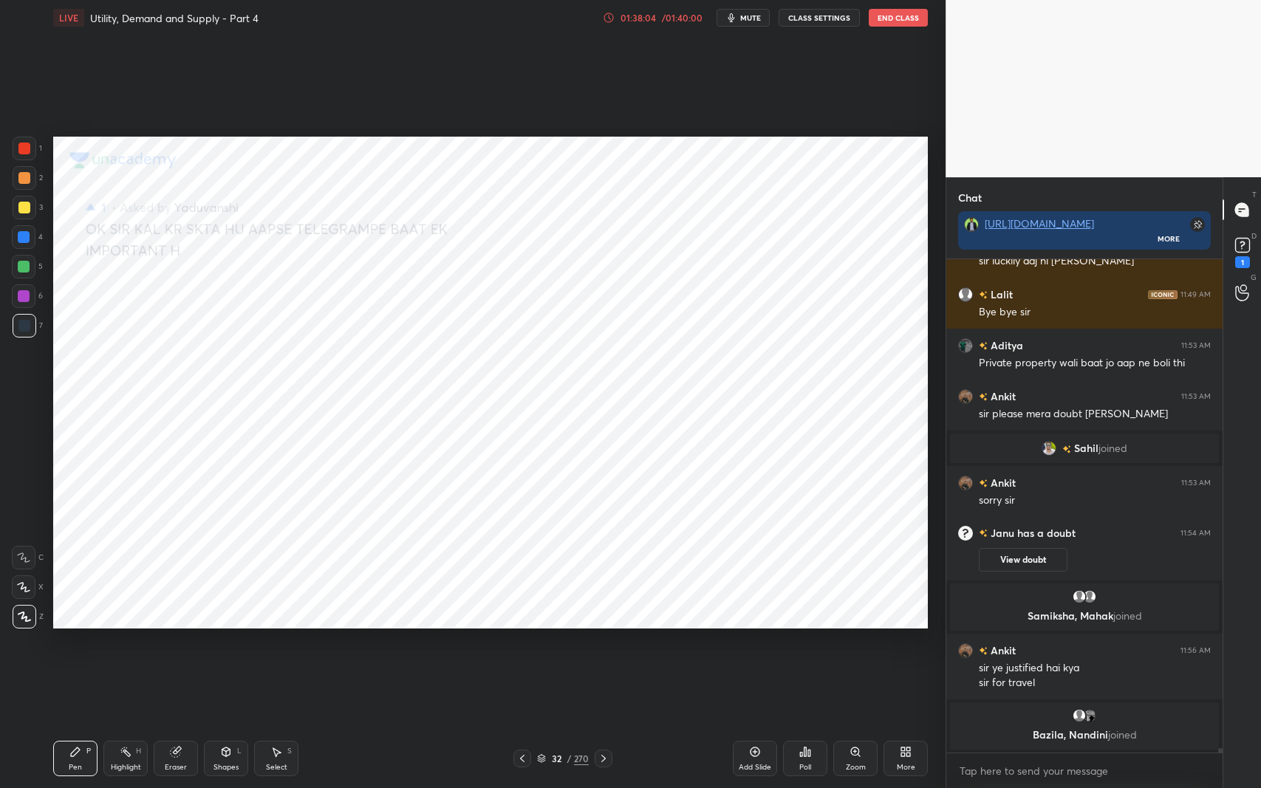
click at [522, 645] on icon at bounding box center [522, 759] width 12 height 12
click at [524, 645] on icon at bounding box center [522, 759] width 12 height 12
click at [525, 645] on icon at bounding box center [522, 759] width 12 height 12
click at [520, 645] on icon at bounding box center [522, 759] width 12 height 12
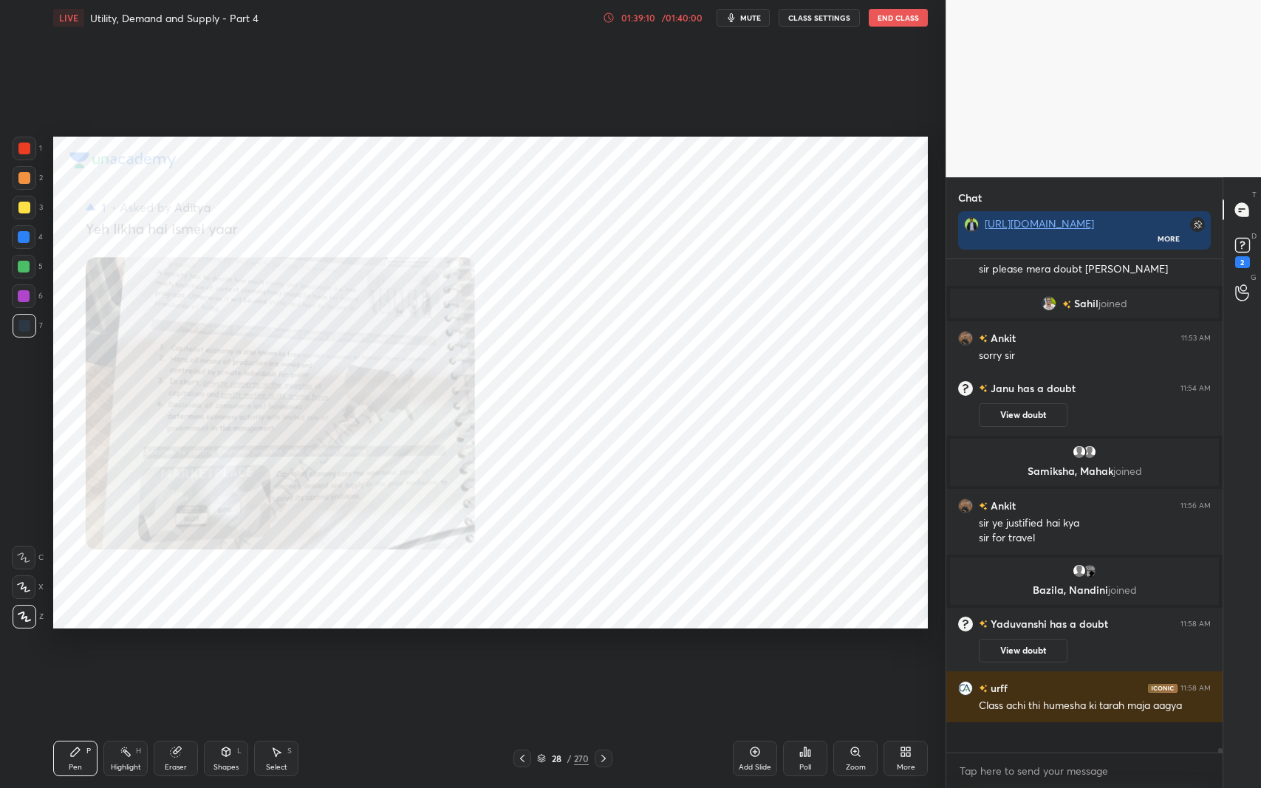
scroll to position [52891, 0]
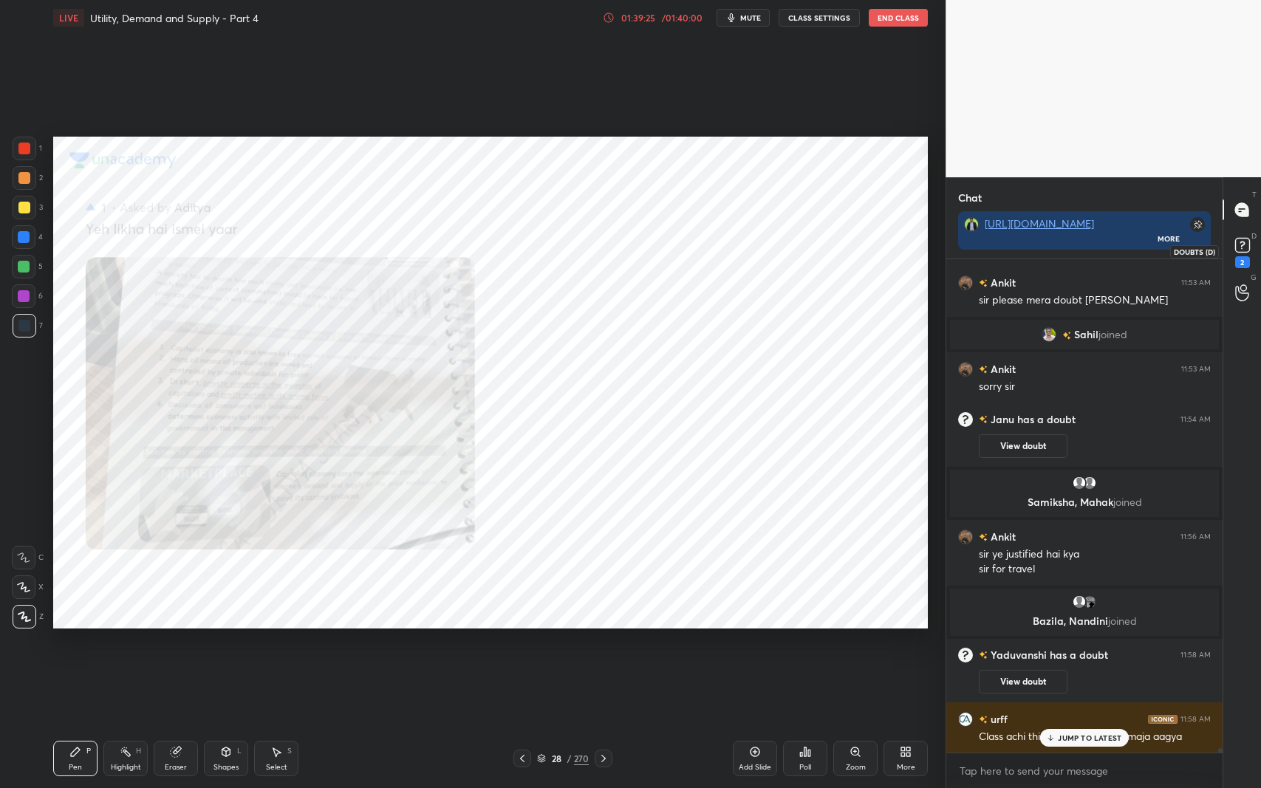
click at [1233, 244] on icon at bounding box center [1242, 245] width 22 height 22
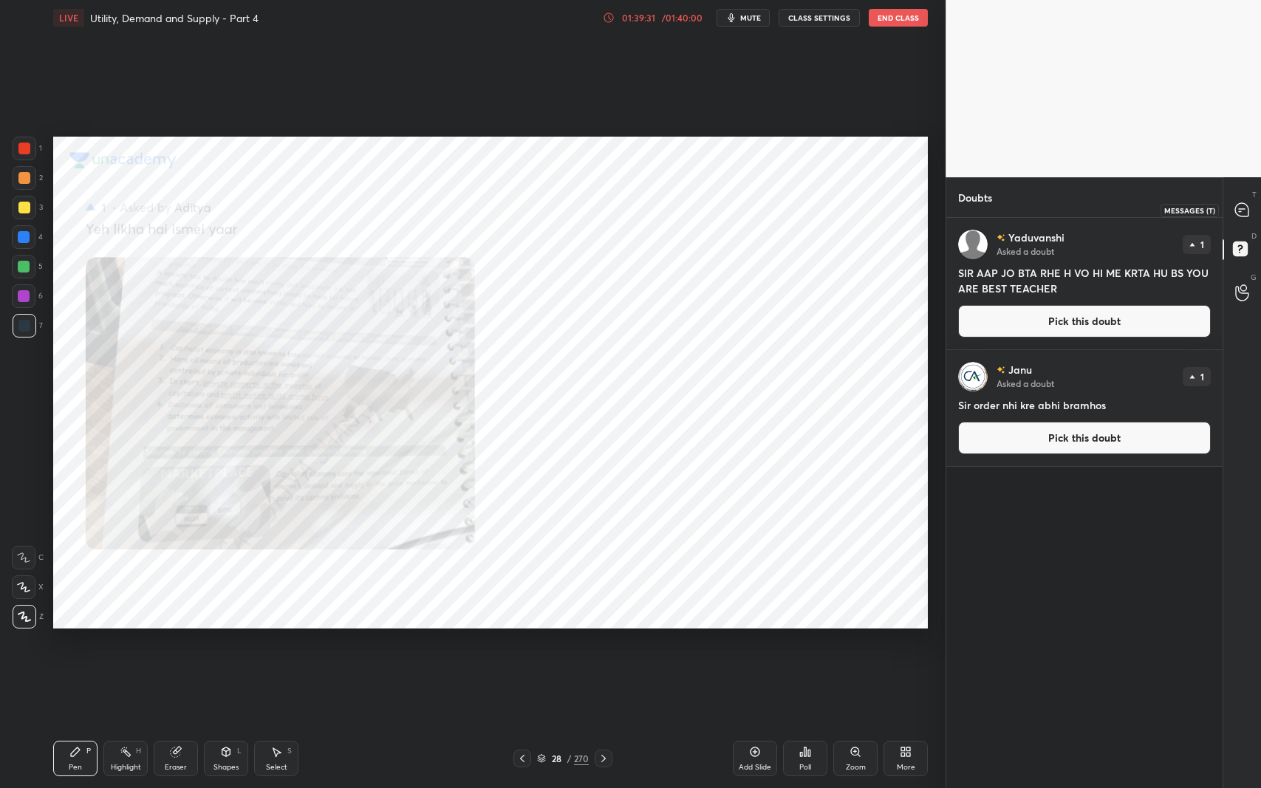
click at [1250, 210] on div at bounding box center [1243, 209] width 30 height 27
type textarea "x"
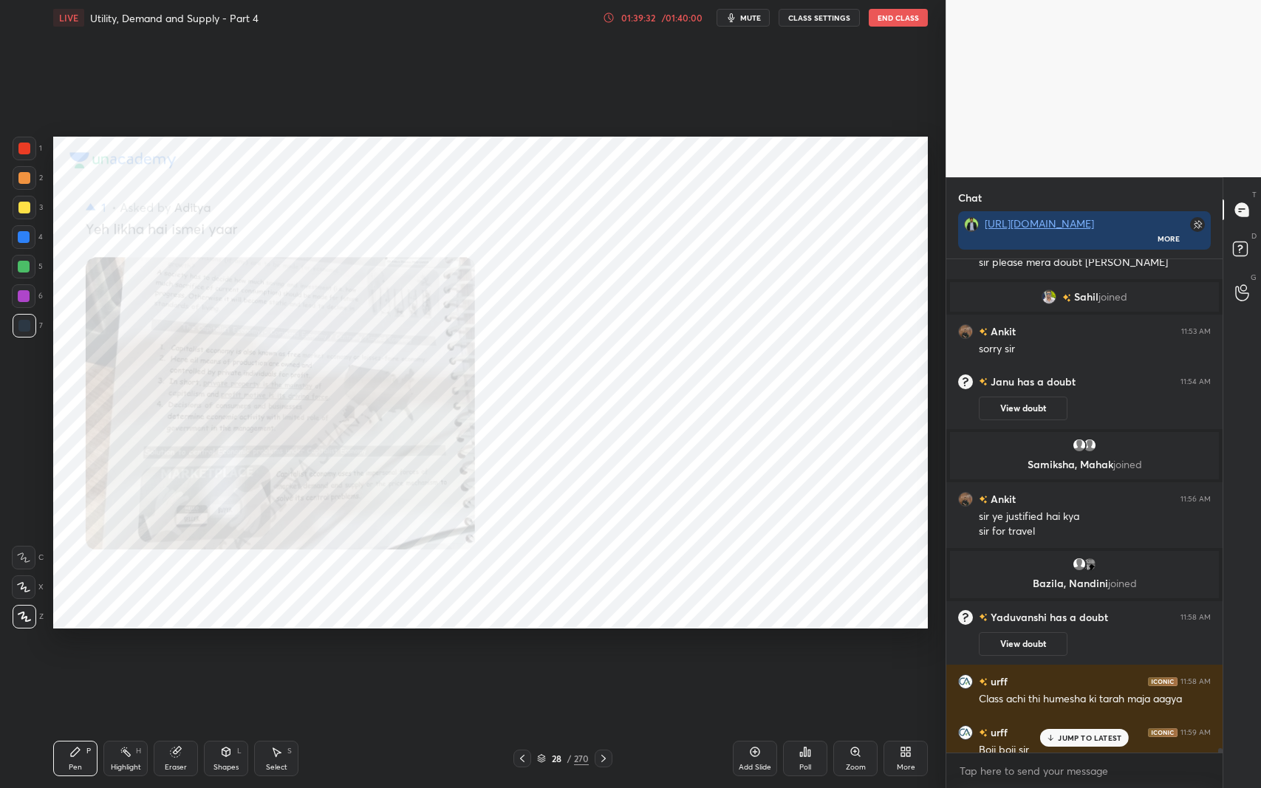
scroll to position [525, 272]
drag, startPoint x: 1231, startPoint y: 287, endPoint x: 1216, endPoint y: 264, distance: 26.6
click at [1232, 287] on div at bounding box center [1243, 292] width 30 height 27
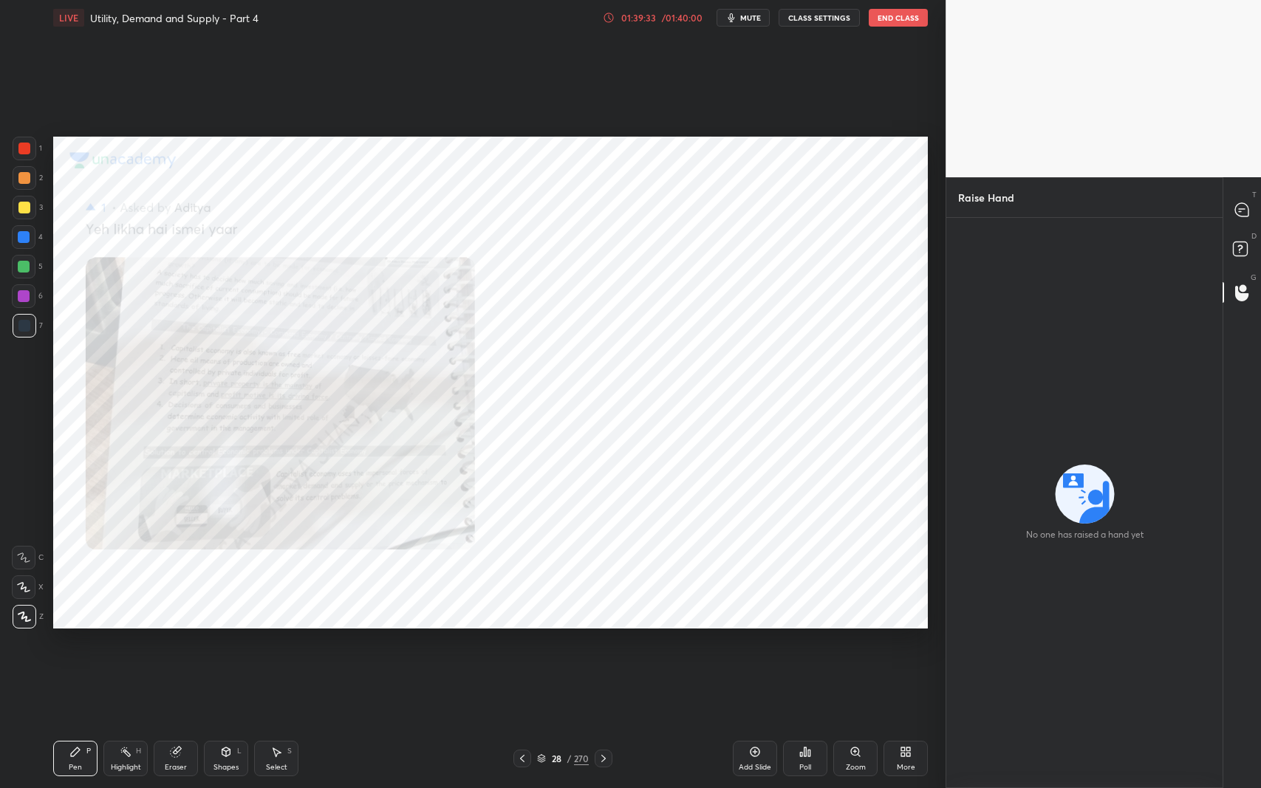
click at [897, 26] on button "End Class" at bounding box center [898, 18] width 59 height 18
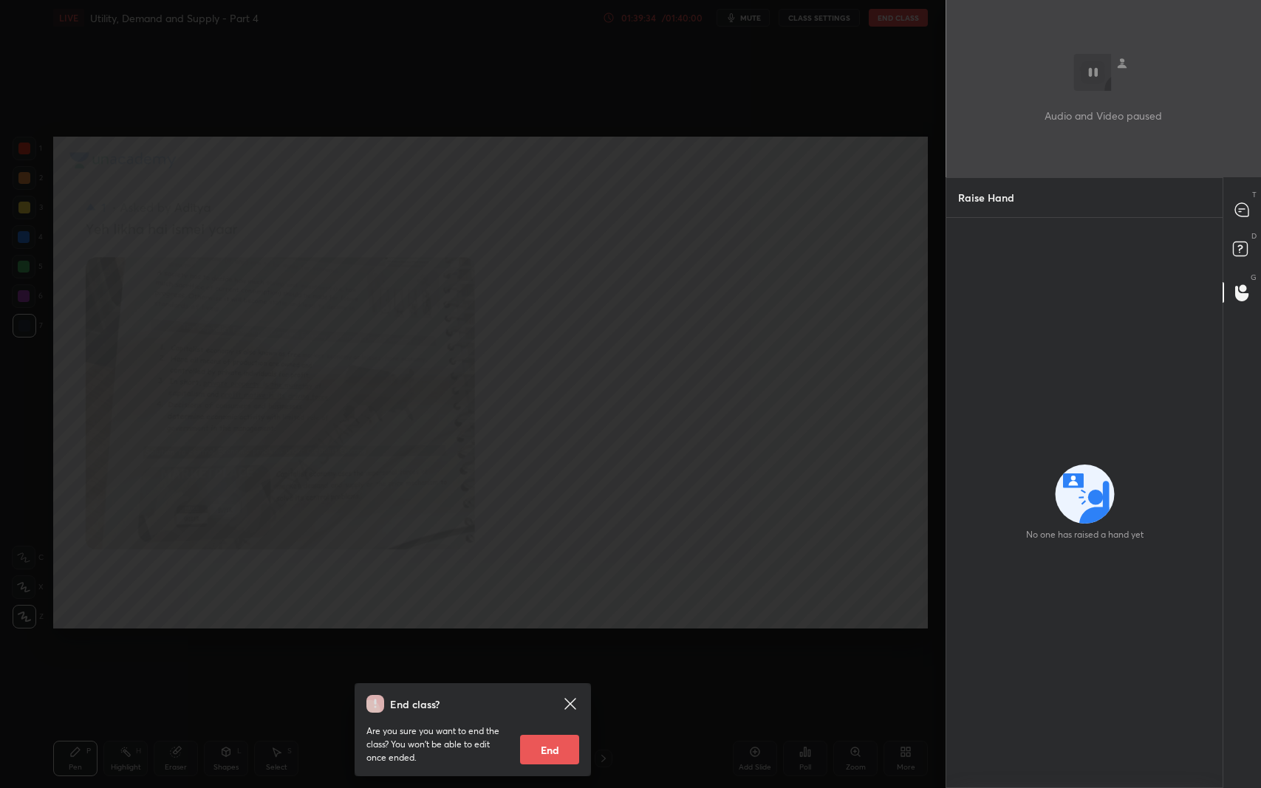
click at [561, 645] on button "End" at bounding box center [549, 750] width 59 height 30
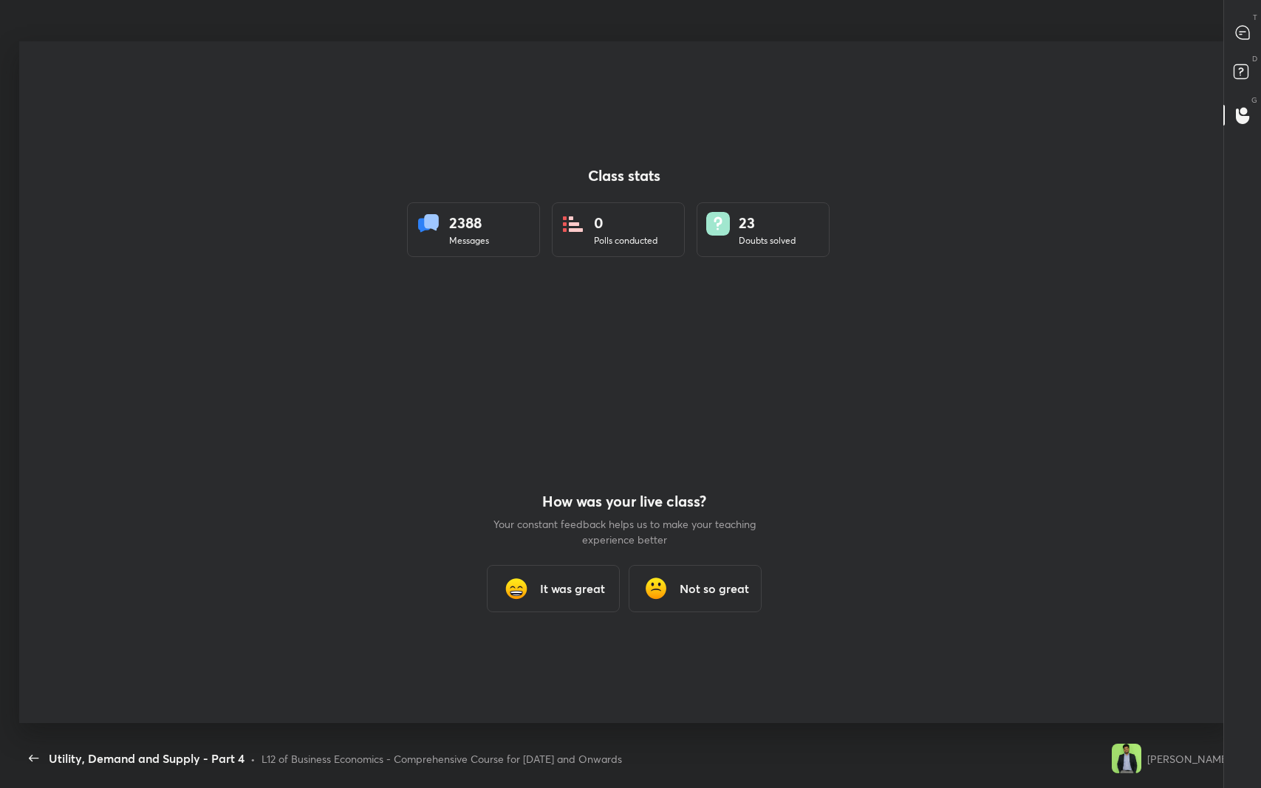
scroll to position [693, 1248]
click at [577, 600] on div "It was great" at bounding box center [553, 591] width 133 height 47
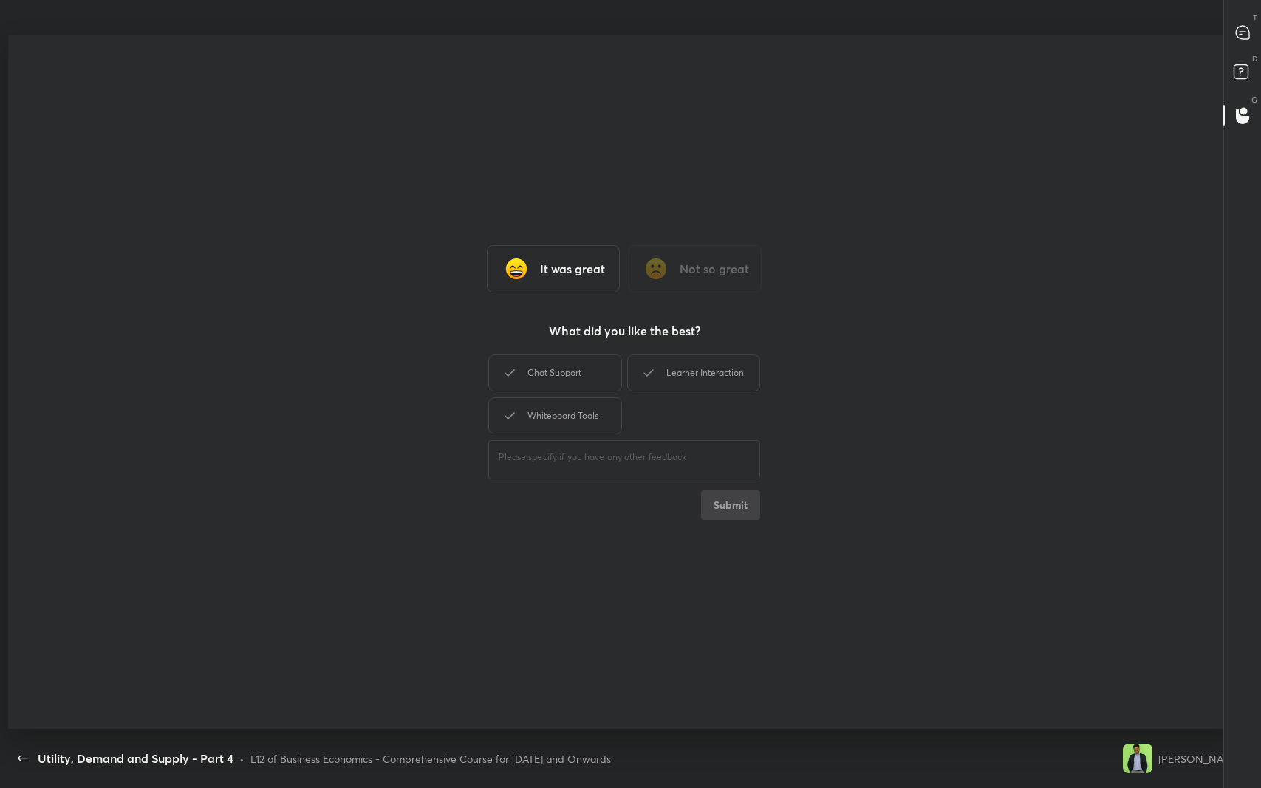
click at [591, 367] on div "Chat Support" at bounding box center [554, 373] width 133 height 37
click at [691, 372] on div "Learner Interaction" at bounding box center [693, 373] width 133 height 37
click at [586, 412] on div "Whiteboard Tools" at bounding box center [554, 415] width 133 height 37
click at [727, 513] on button "Submit" at bounding box center [730, 505] width 59 height 30
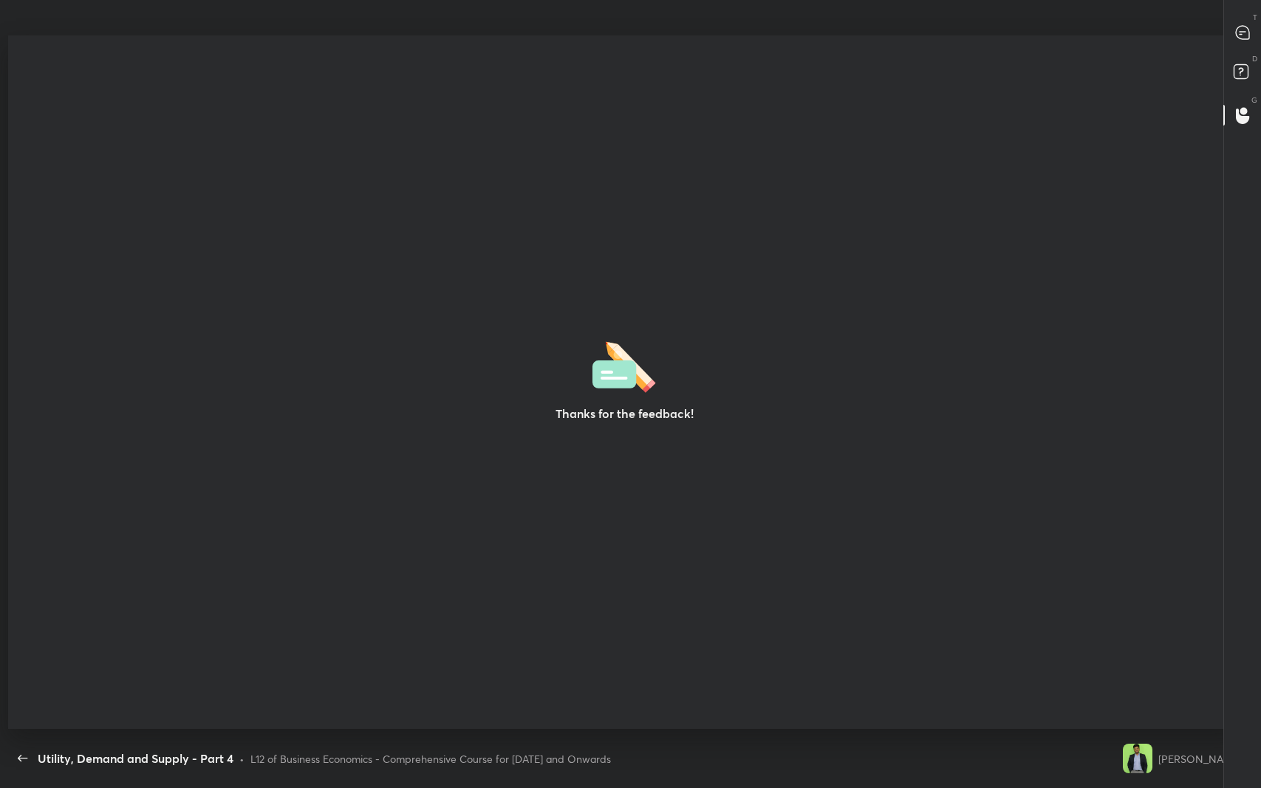
click at [22, 645] on icon "button" at bounding box center [23, 758] width 10 height 7
